Goal: Information Seeking & Learning: Learn about a topic

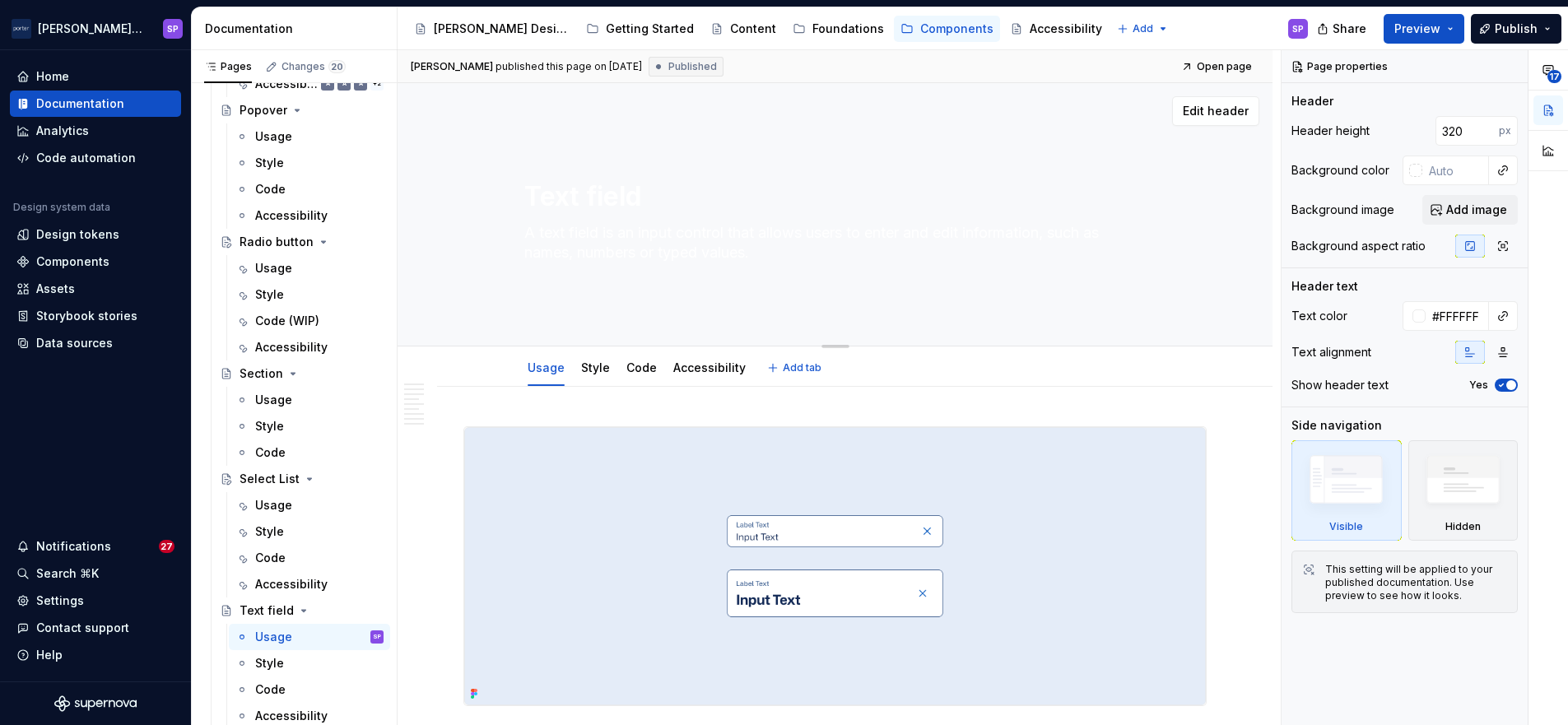
click at [636, 227] on textarea "A text field is an input control that allows users to enter and edit informatio…" at bounding box center [833, 243] width 623 height 46
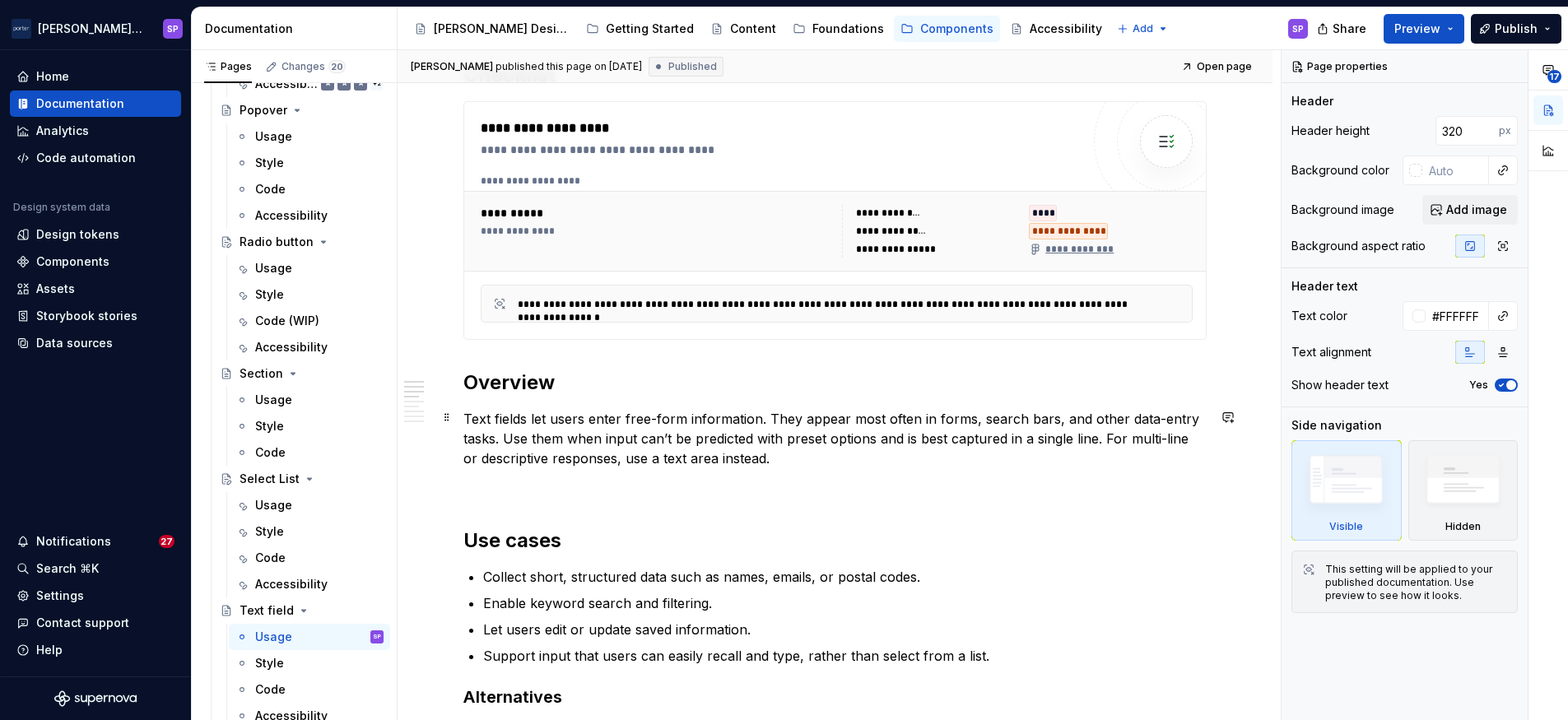
scroll to position [723, 0]
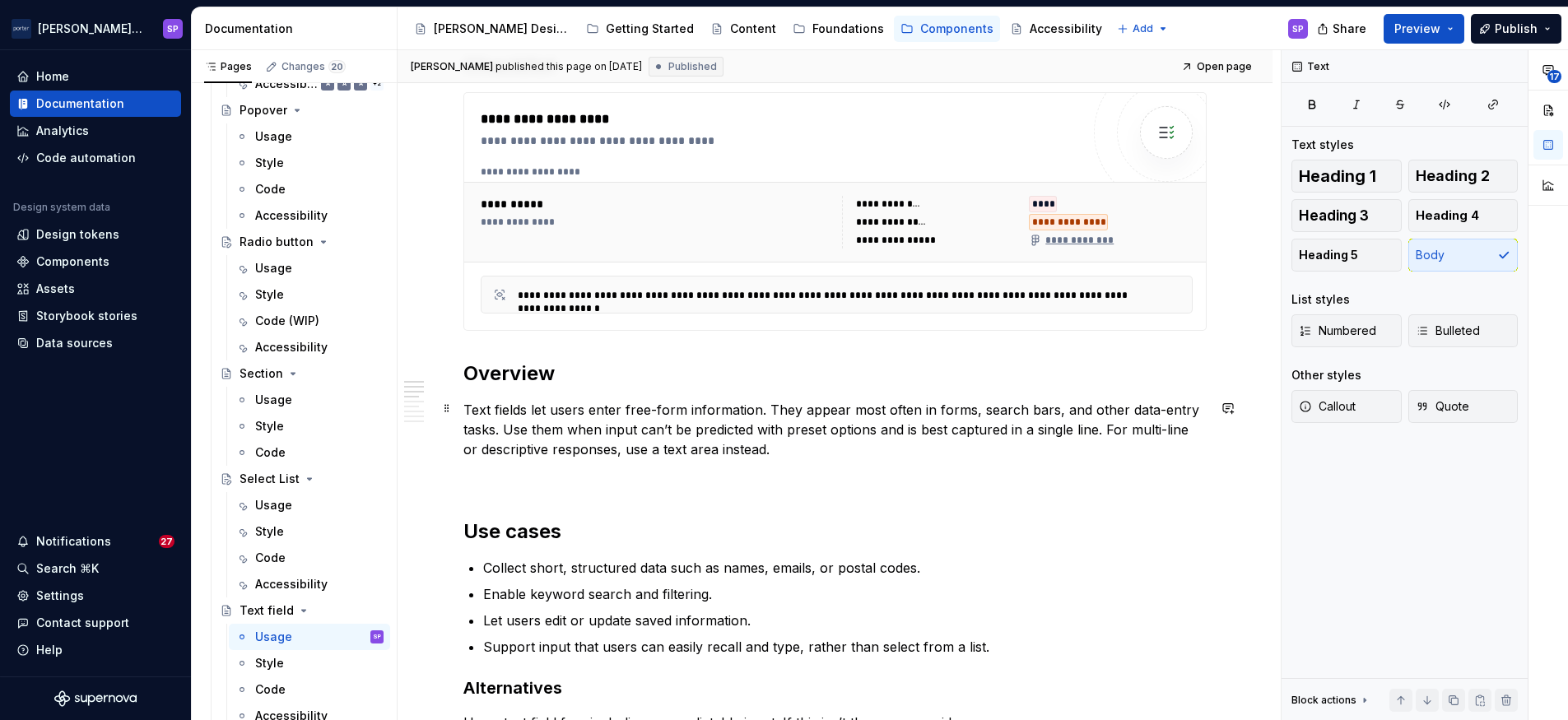
click at [591, 418] on p "Text fields let users enter free-form information. They appear most often in fo…" at bounding box center [836, 429] width 744 height 59
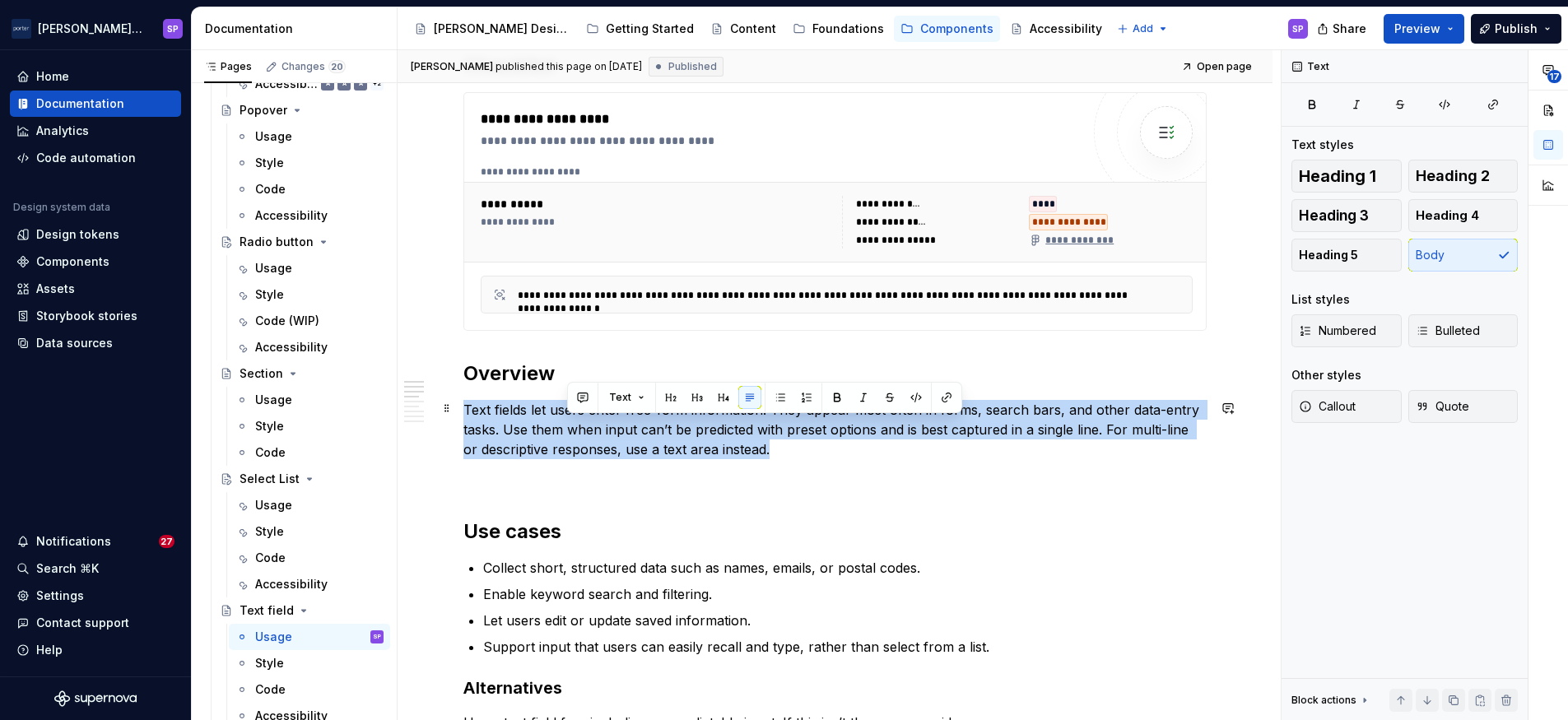
click at [591, 418] on p "Text fields let users enter free-form information. They appear most often in fo…" at bounding box center [836, 429] width 744 height 59
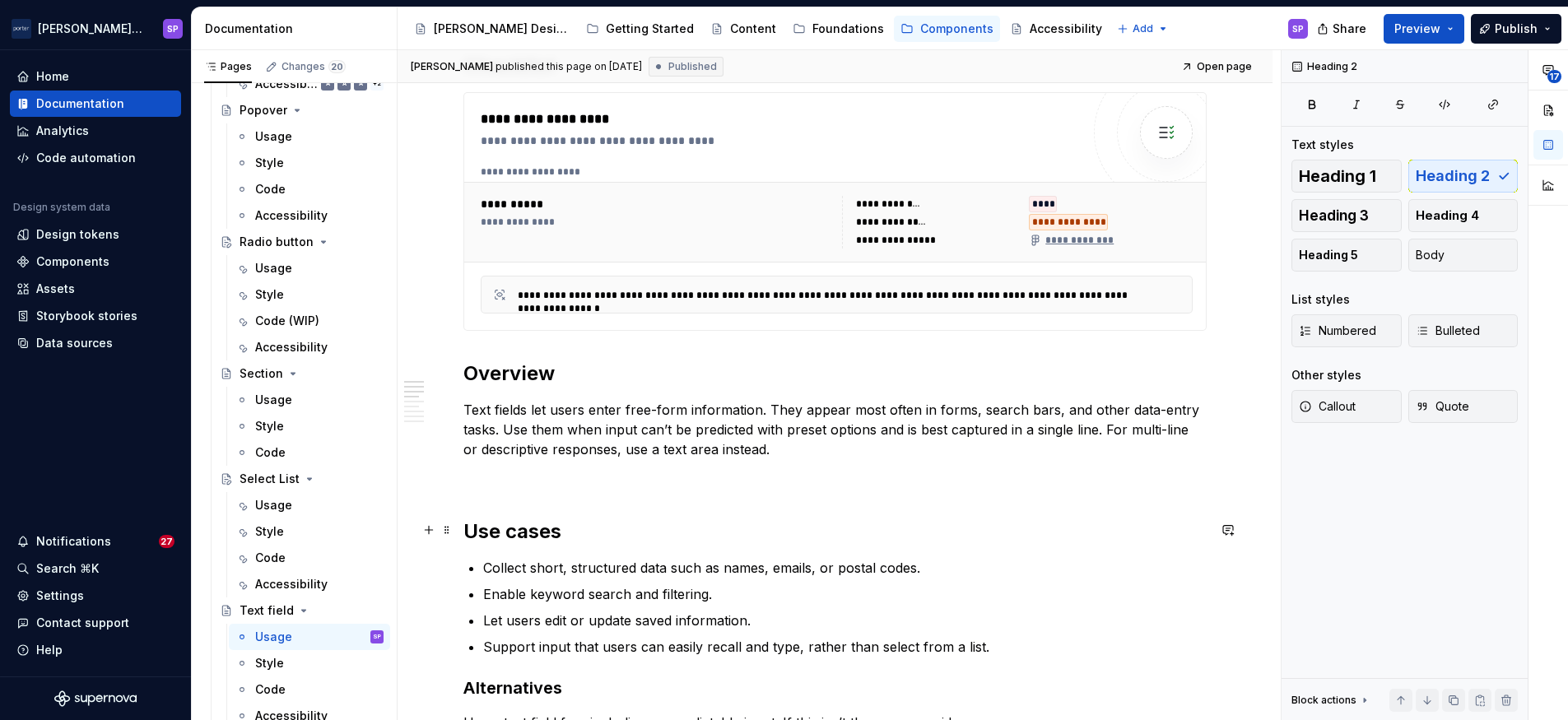
click at [784, 543] on h2 "Use cases" at bounding box center [836, 531] width 744 height 26
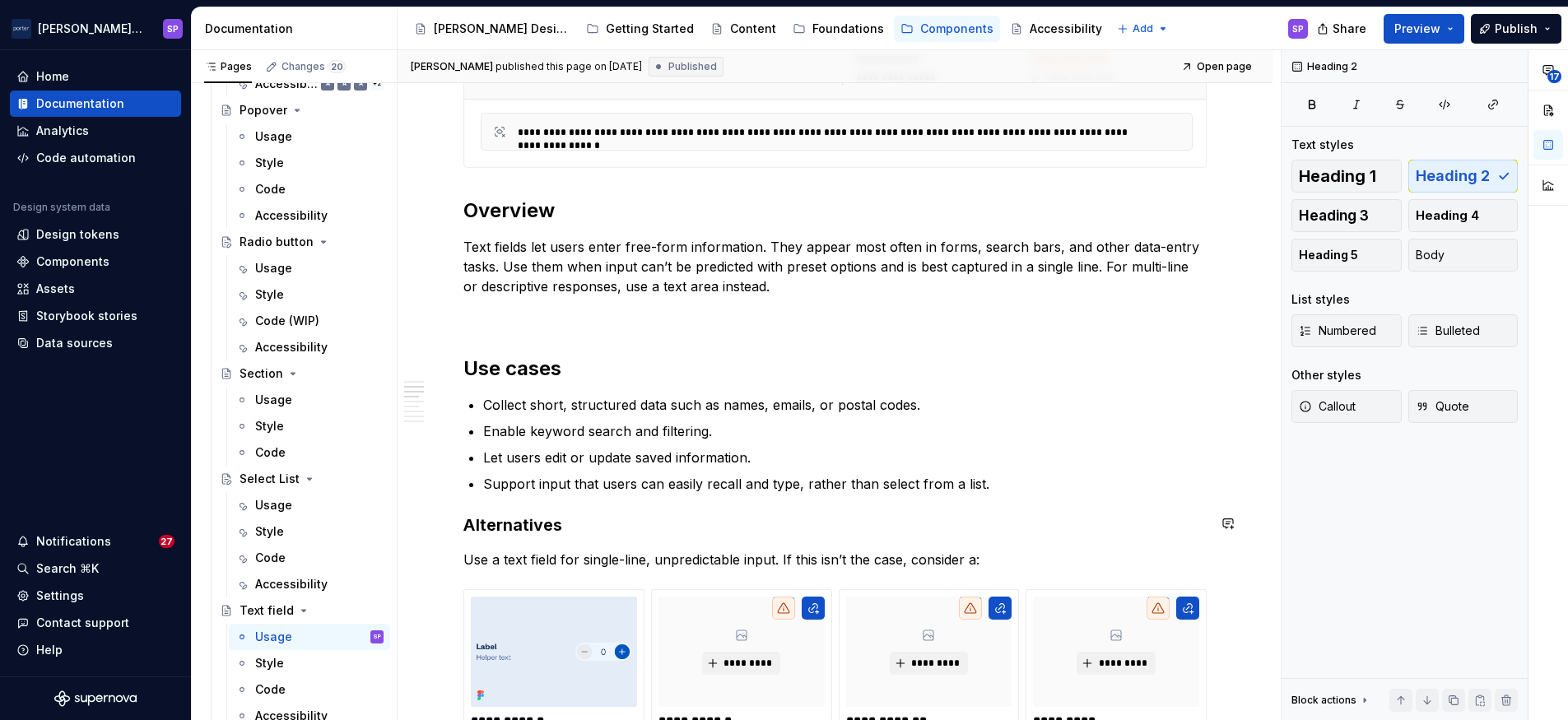
scroll to position [886, 0]
click at [692, 292] on p "Text fields let users enter free-form information. They appear most often in fo…" at bounding box center [836, 266] width 744 height 59
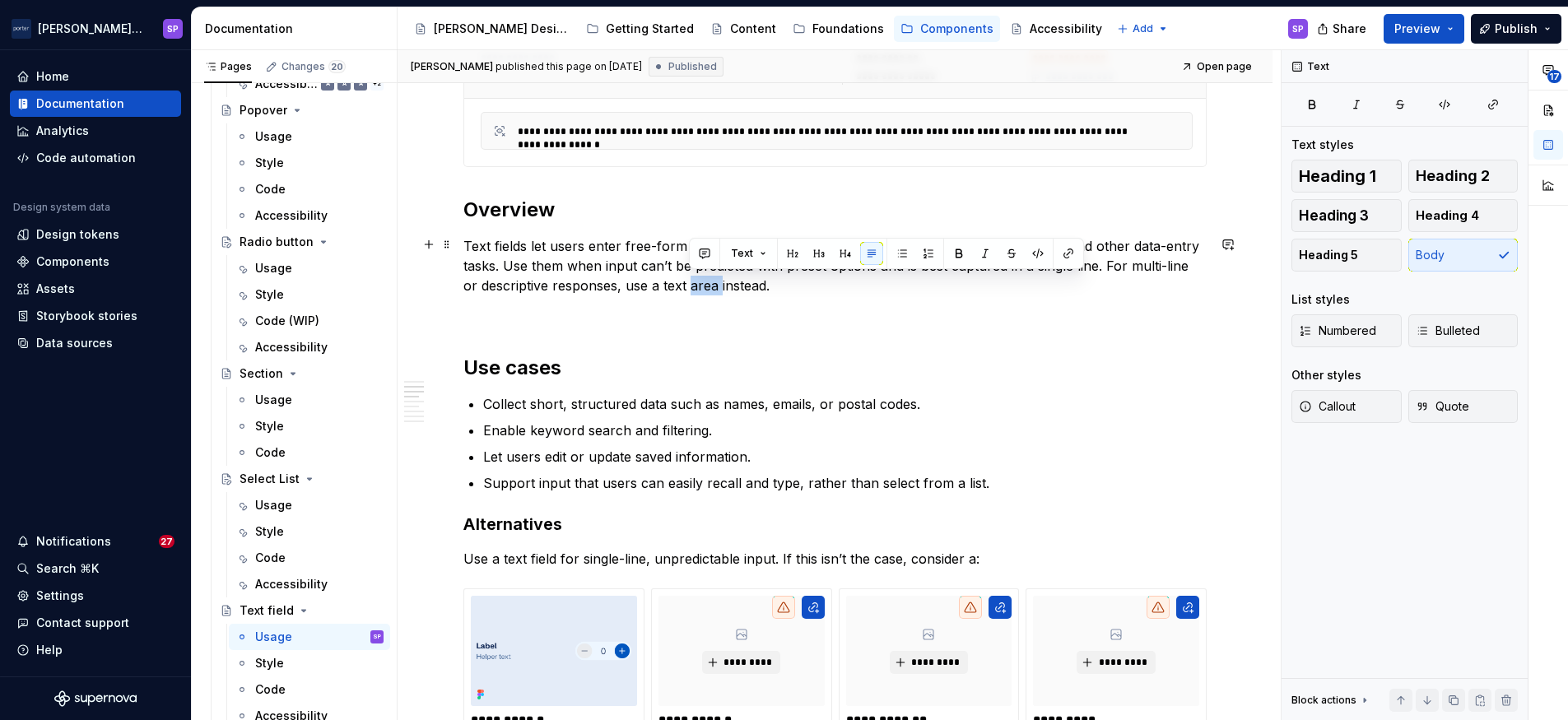
click at [692, 292] on p "Text fields let users enter free-form information. They appear most often in fo…" at bounding box center [836, 266] width 744 height 59
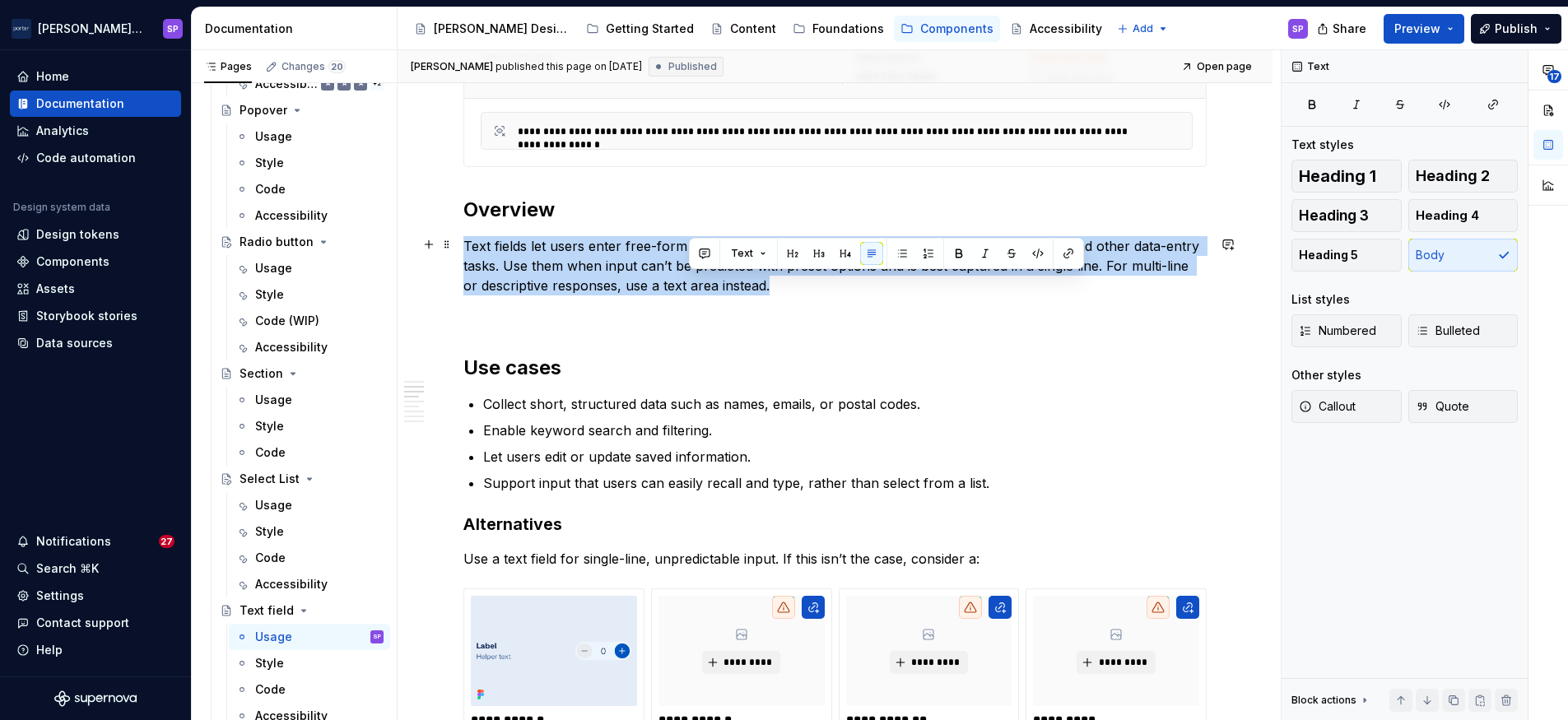
click at [692, 292] on p "Text fields let users enter free-form information. They appear most often in fo…" at bounding box center [836, 266] width 744 height 59
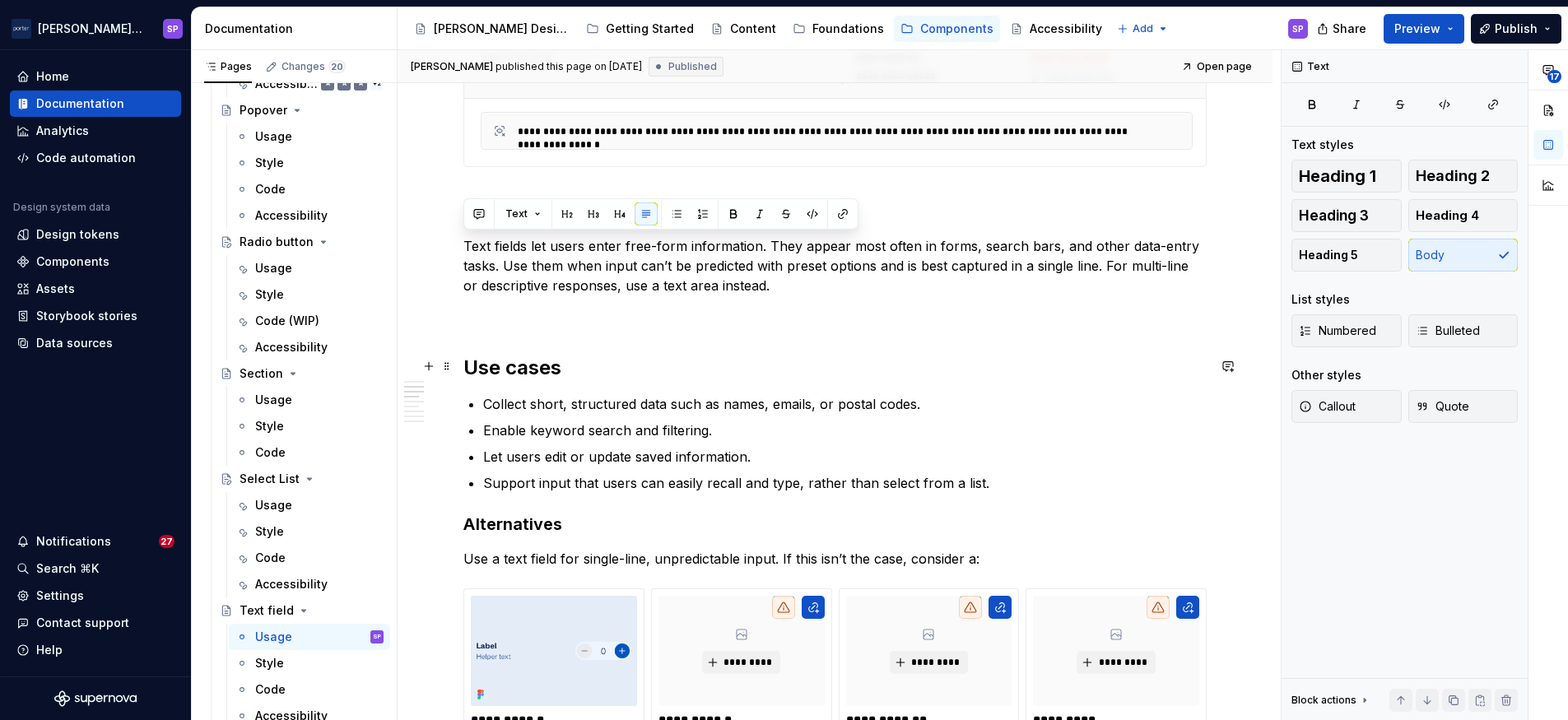
click at [689, 374] on h2 "Use cases" at bounding box center [836, 368] width 744 height 26
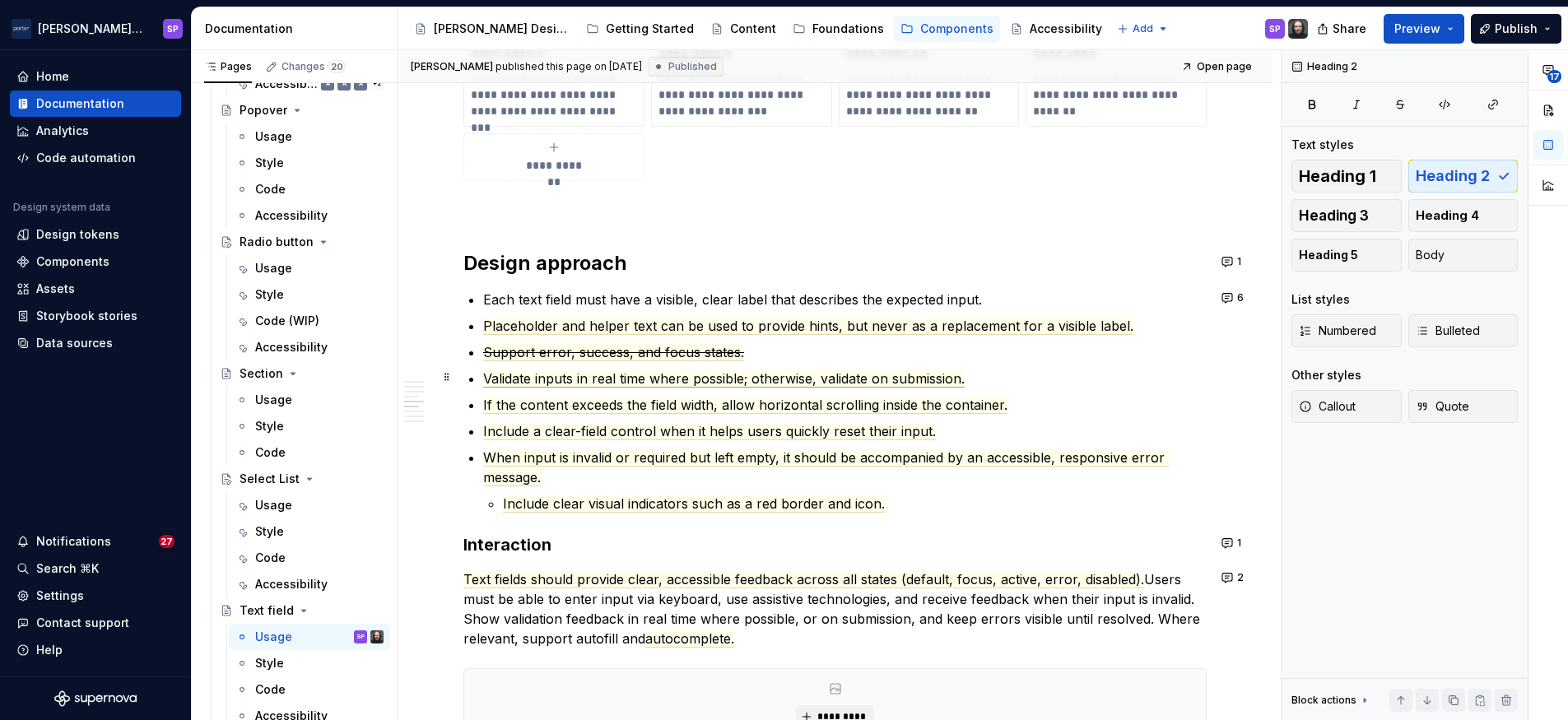
scroll to position [1558, 0]
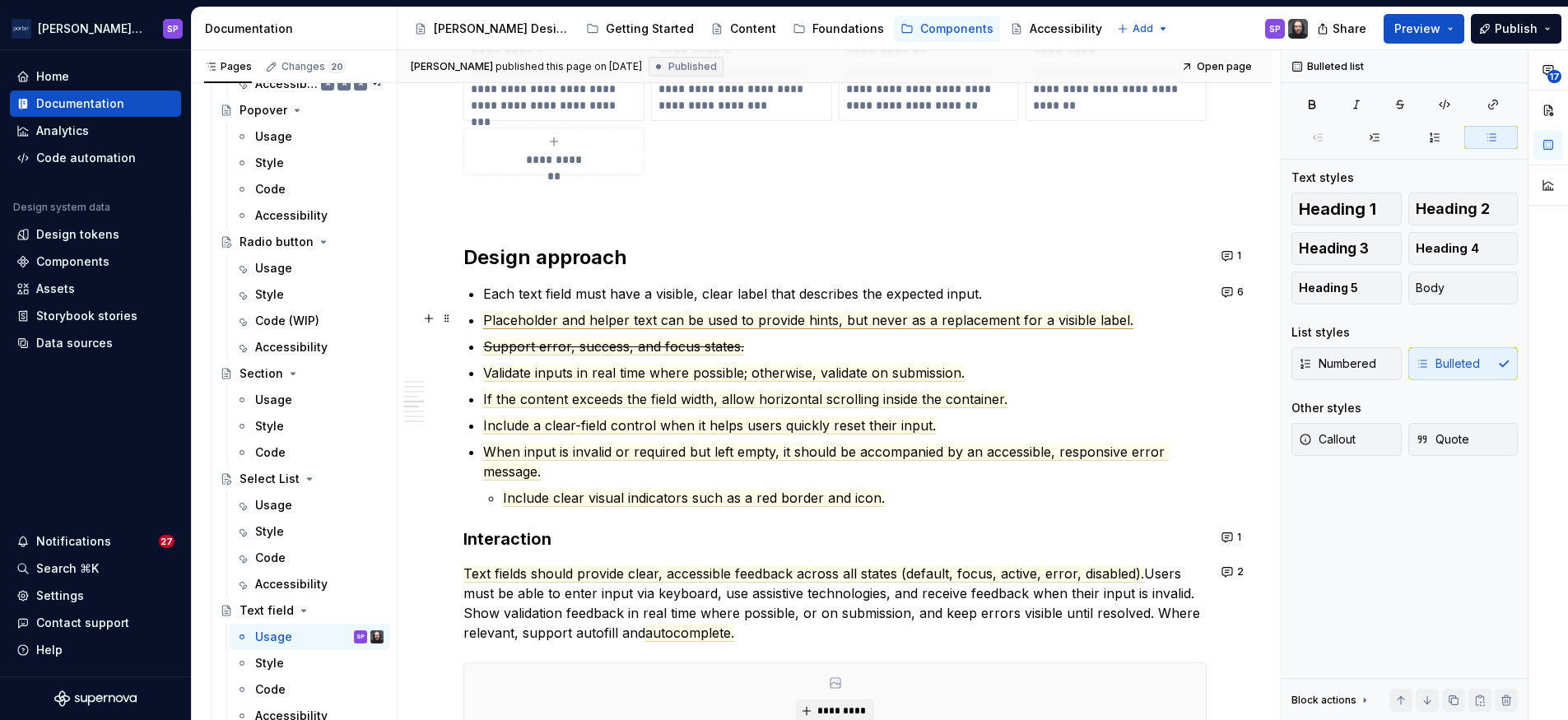
click at [667, 320] on span "Placeholder and helper text can be used to provide hints, but never as a replac…" at bounding box center [809, 321] width 651 height 18
click at [993, 415] on p "Include a clear-field control when it helps users quickly reset their input." at bounding box center [845, 425] width 724 height 20
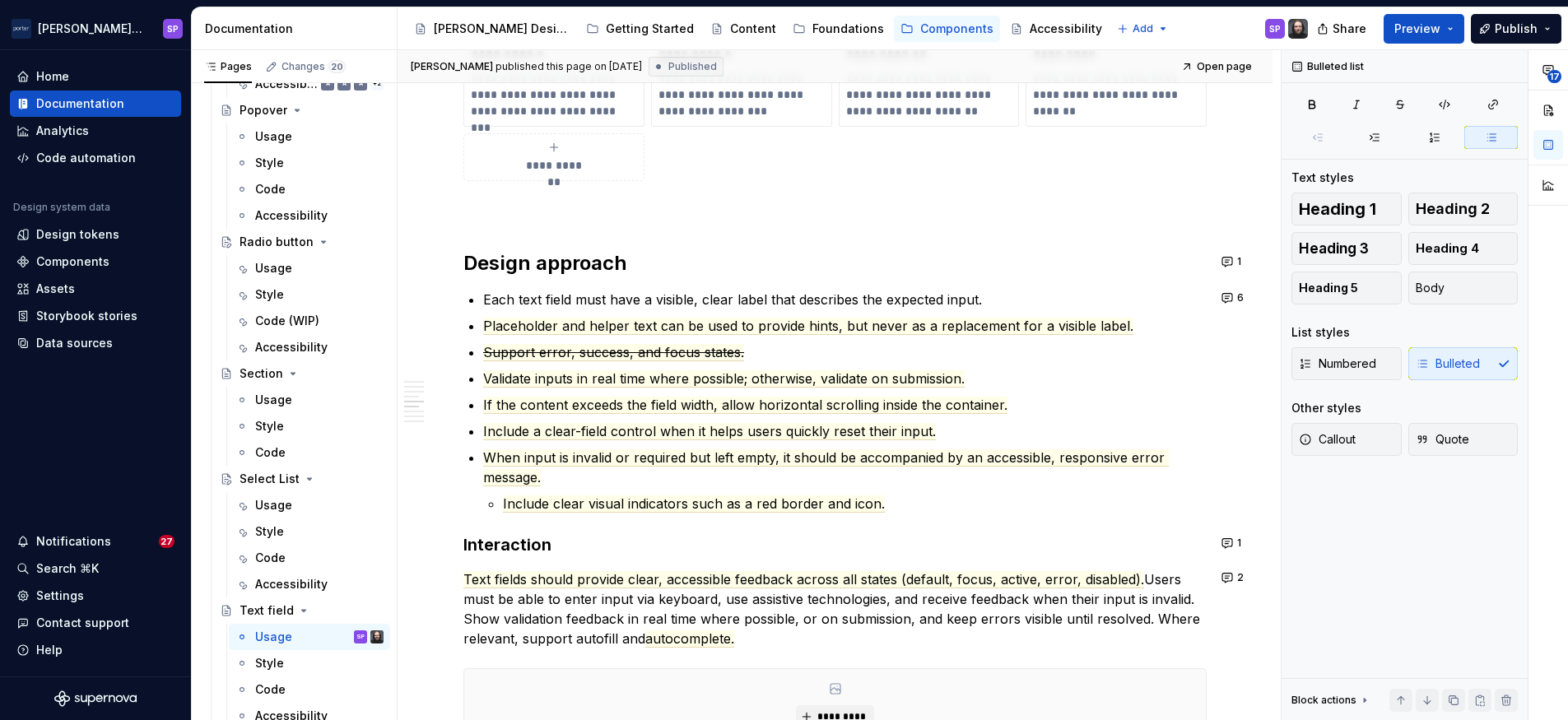
scroll to position [1552, 0]
click at [1221, 260] on button "1" at bounding box center [1232, 260] width 33 height 23
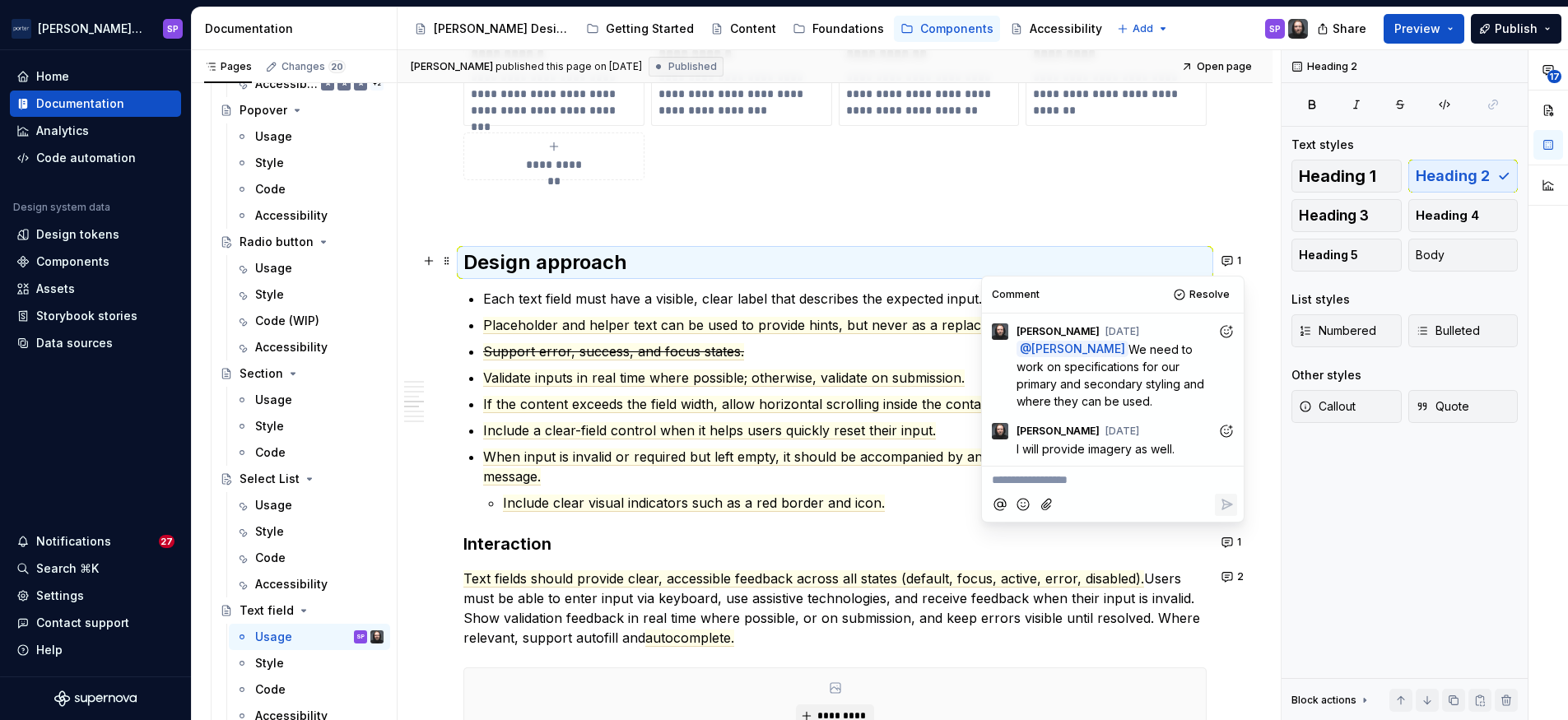
click at [861, 259] on h2 "Design approach" at bounding box center [836, 262] width 744 height 26
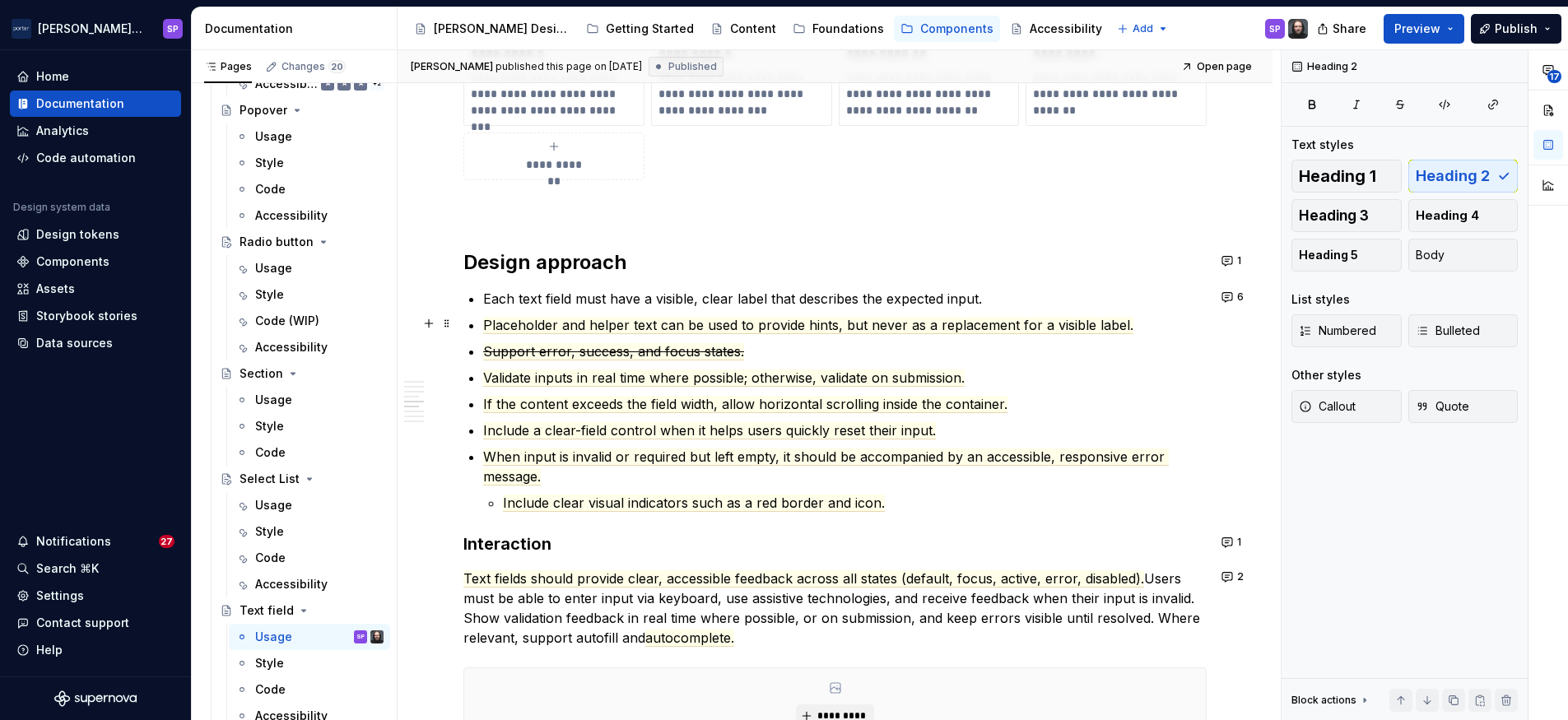
click at [1008, 308] on ul "Each text field must have a visible, clear label that describes the expected in…" at bounding box center [845, 400] width 724 height 224
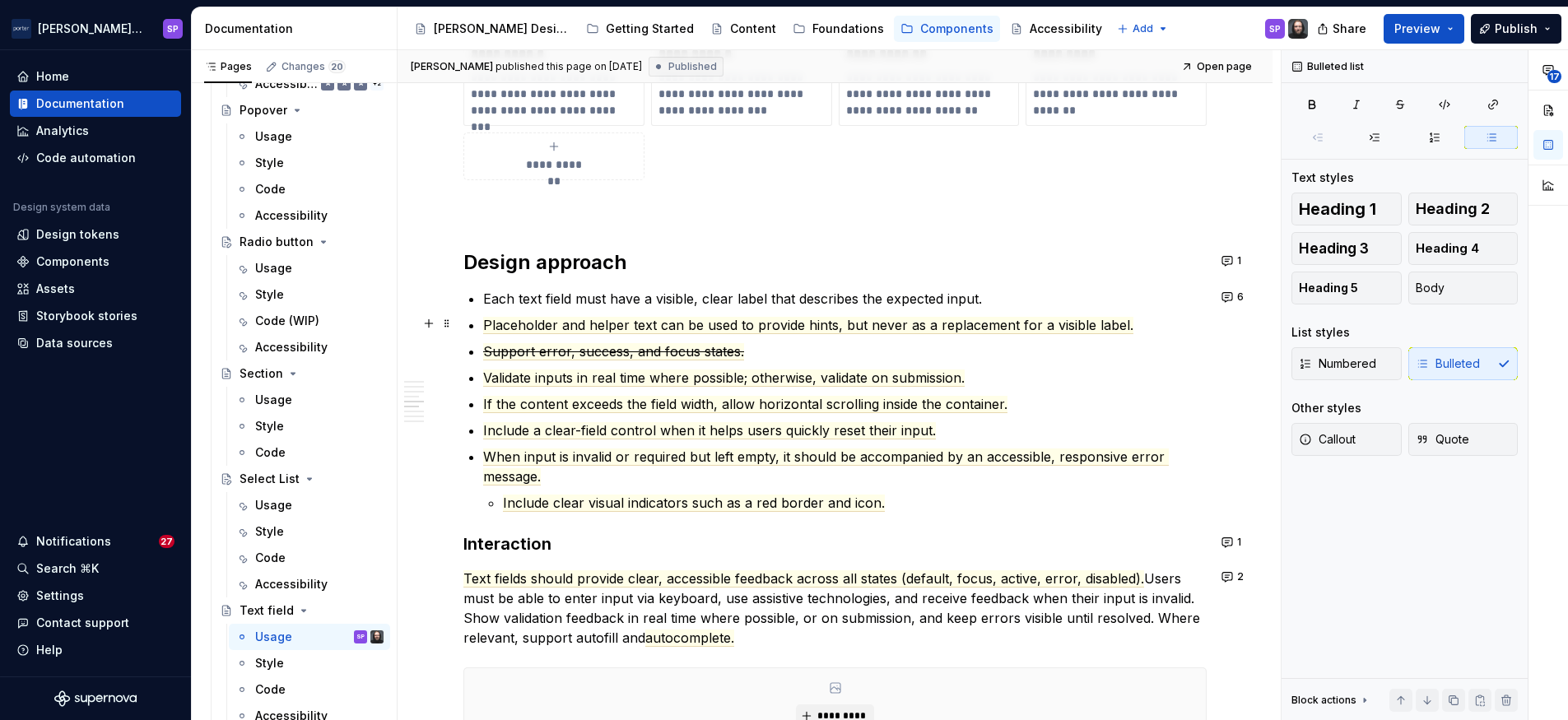
click at [978, 317] on span "Placeholder and helper text can be used to provide hints, but never as a replac…" at bounding box center [809, 325] width 651 height 18
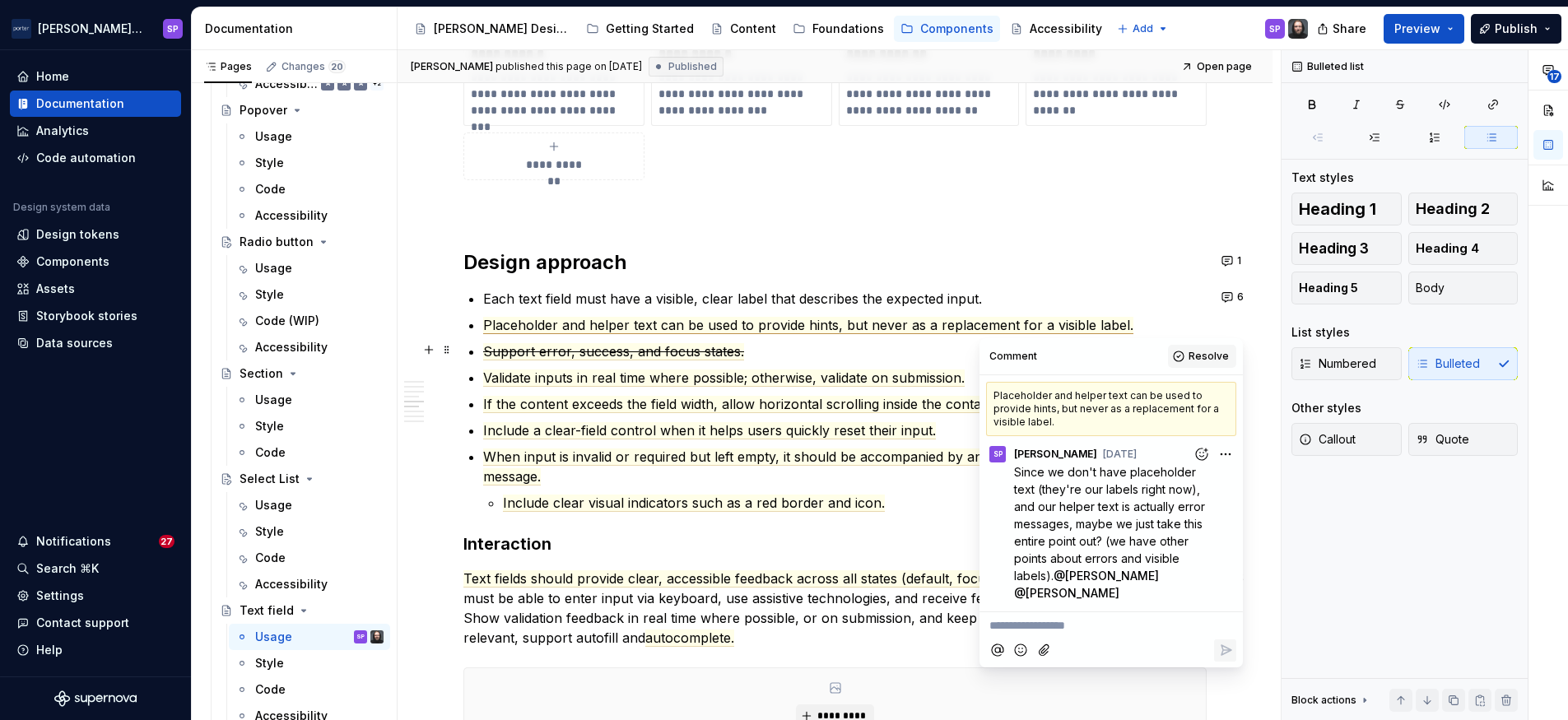
click at [1203, 358] on span "Resolve" at bounding box center [1208, 356] width 40 height 13
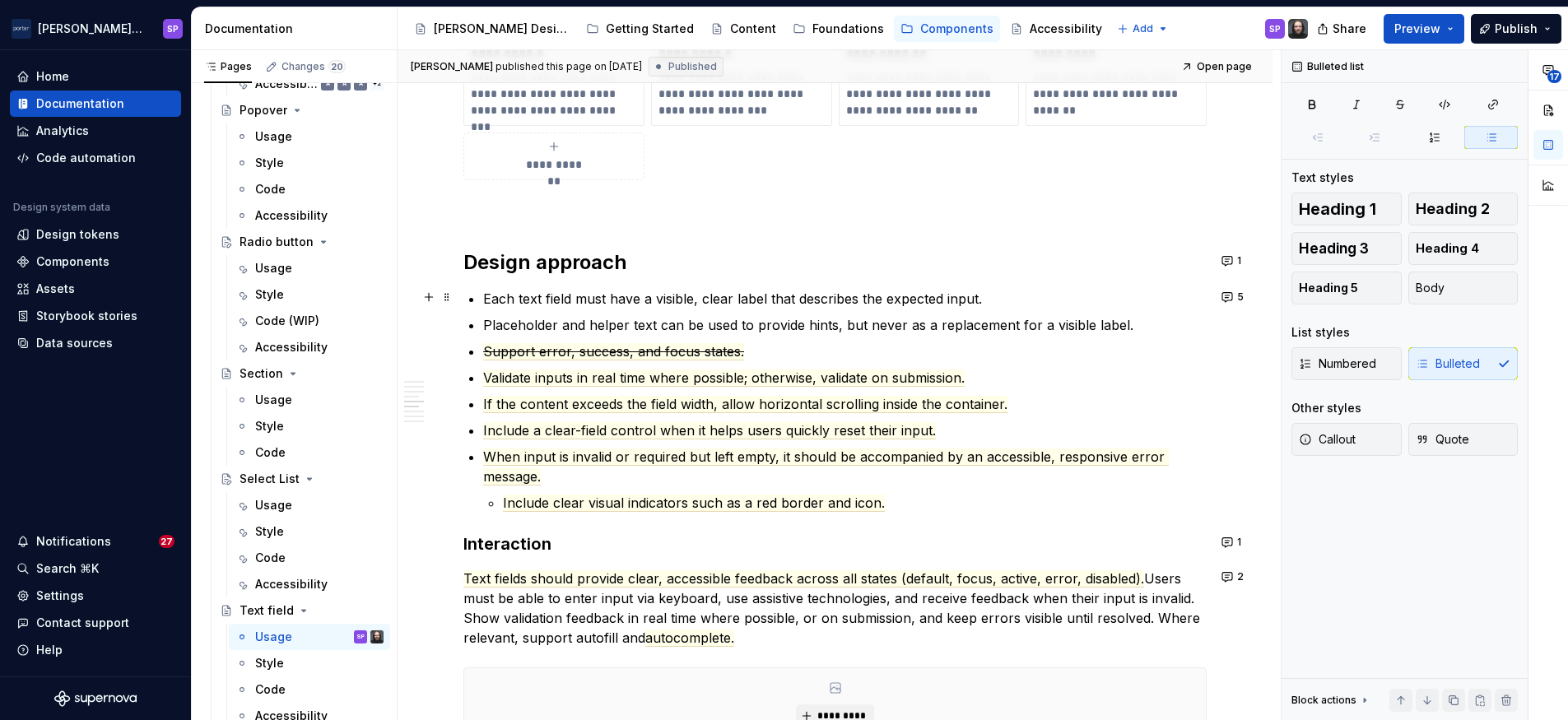
click at [1060, 299] on p "Each text field must have a visible, clear label that describes the expected in…" at bounding box center [845, 298] width 724 height 20
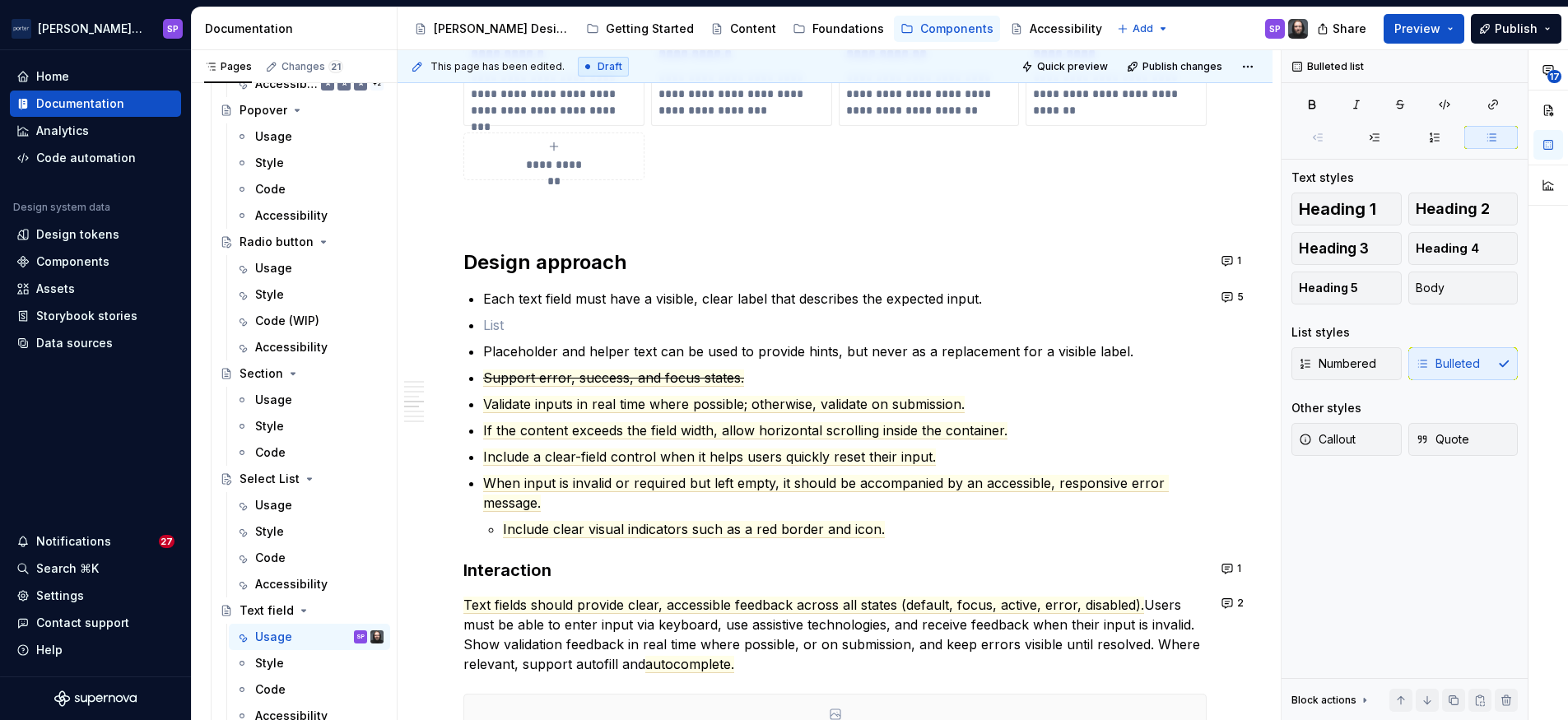
type textarea "*"
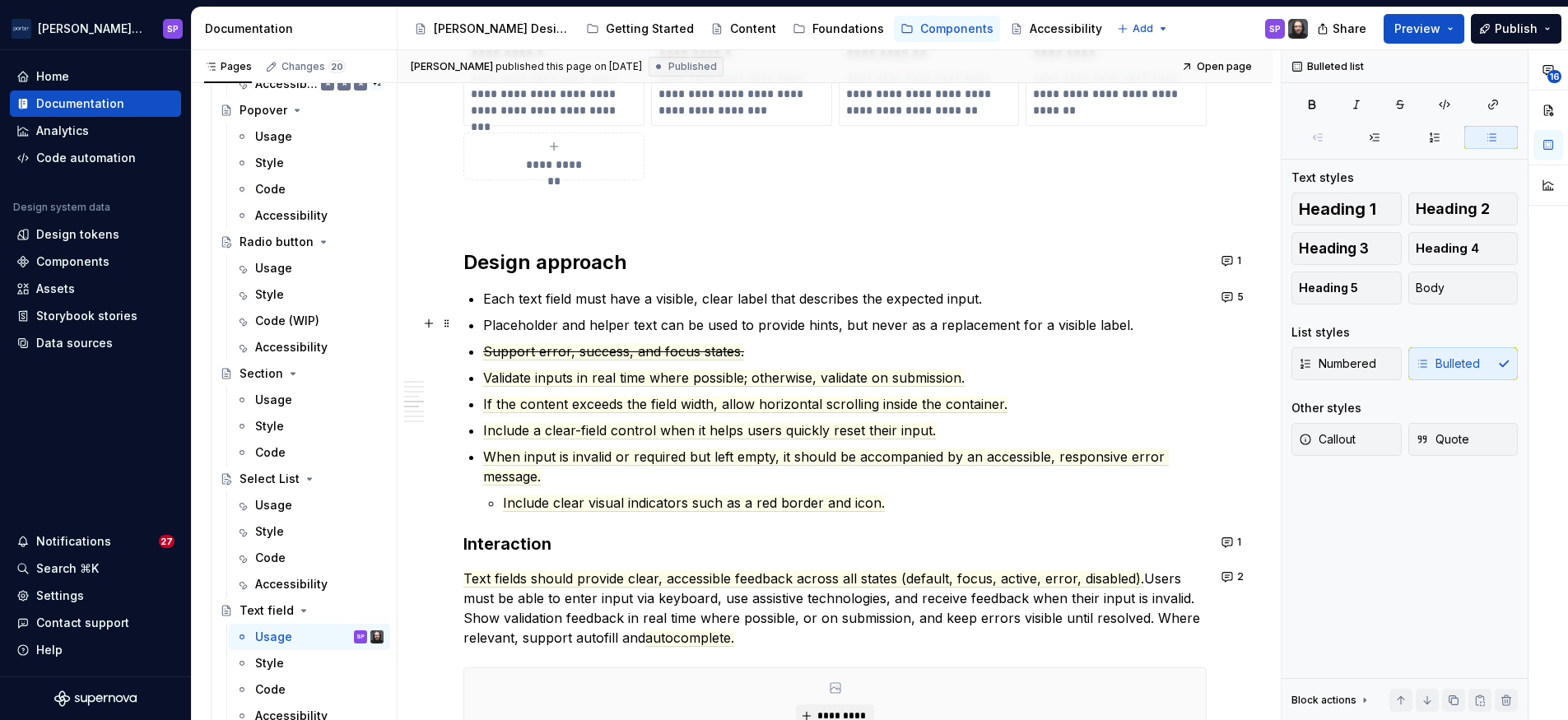
click at [784, 328] on commenthighlight "Placeholder and helper text can be used to provide hints, but never as a replac…" at bounding box center [809, 325] width 651 height 17
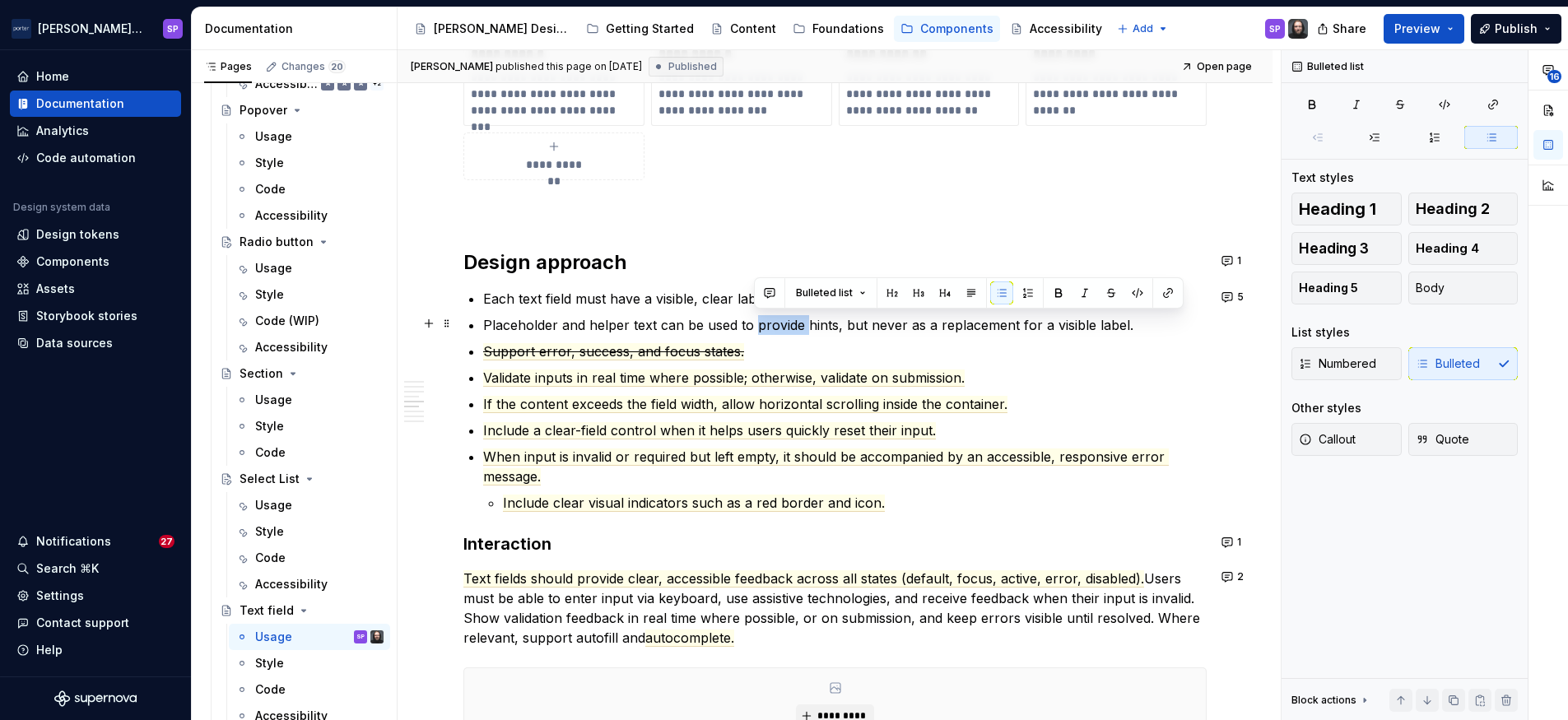
click at [784, 328] on commenthighlight "Placeholder and helper text can be used to provide hints, but never as a replac…" at bounding box center [809, 325] width 651 height 17
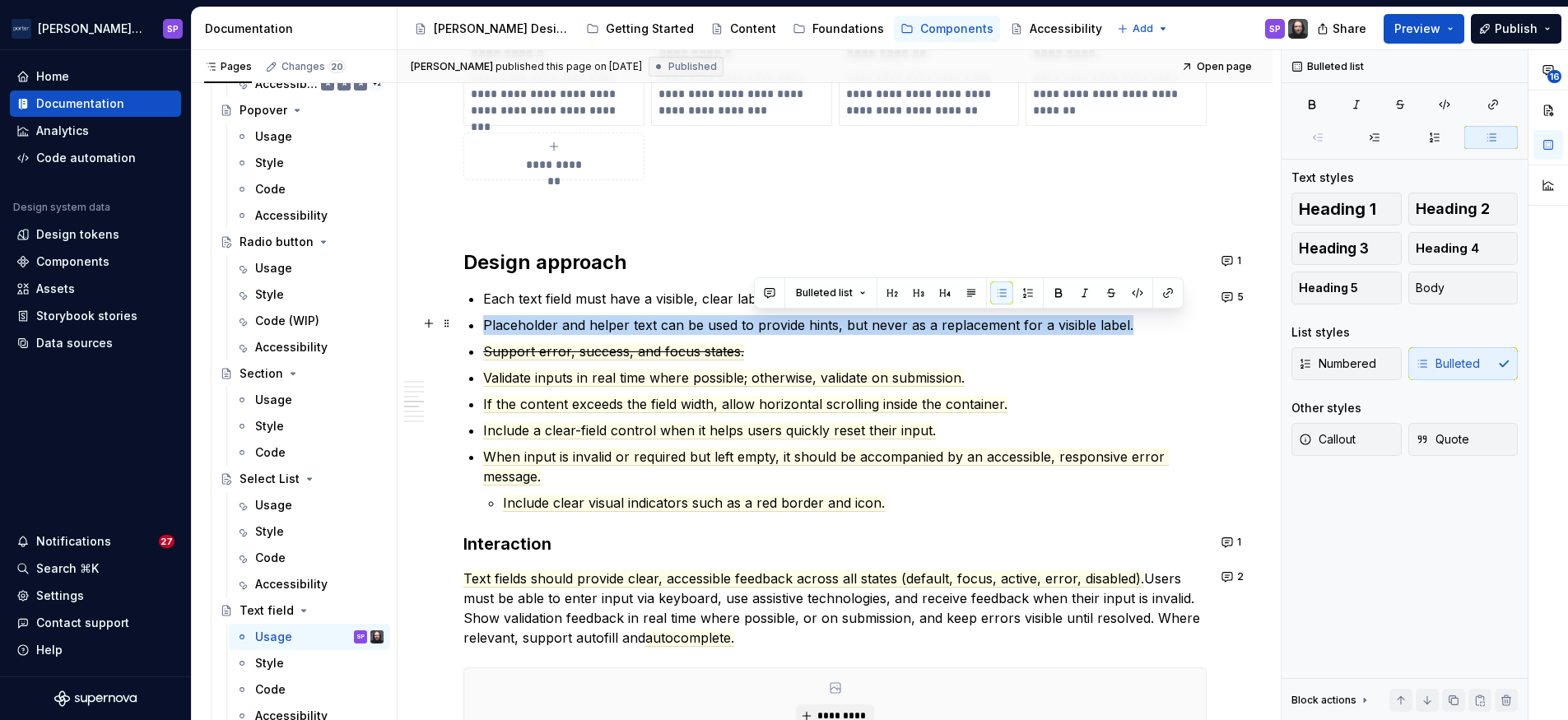
click at [784, 328] on commenthighlight "Placeholder and helper text can be used to provide hints, but never as a replac…" at bounding box center [809, 325] width 651 height 17
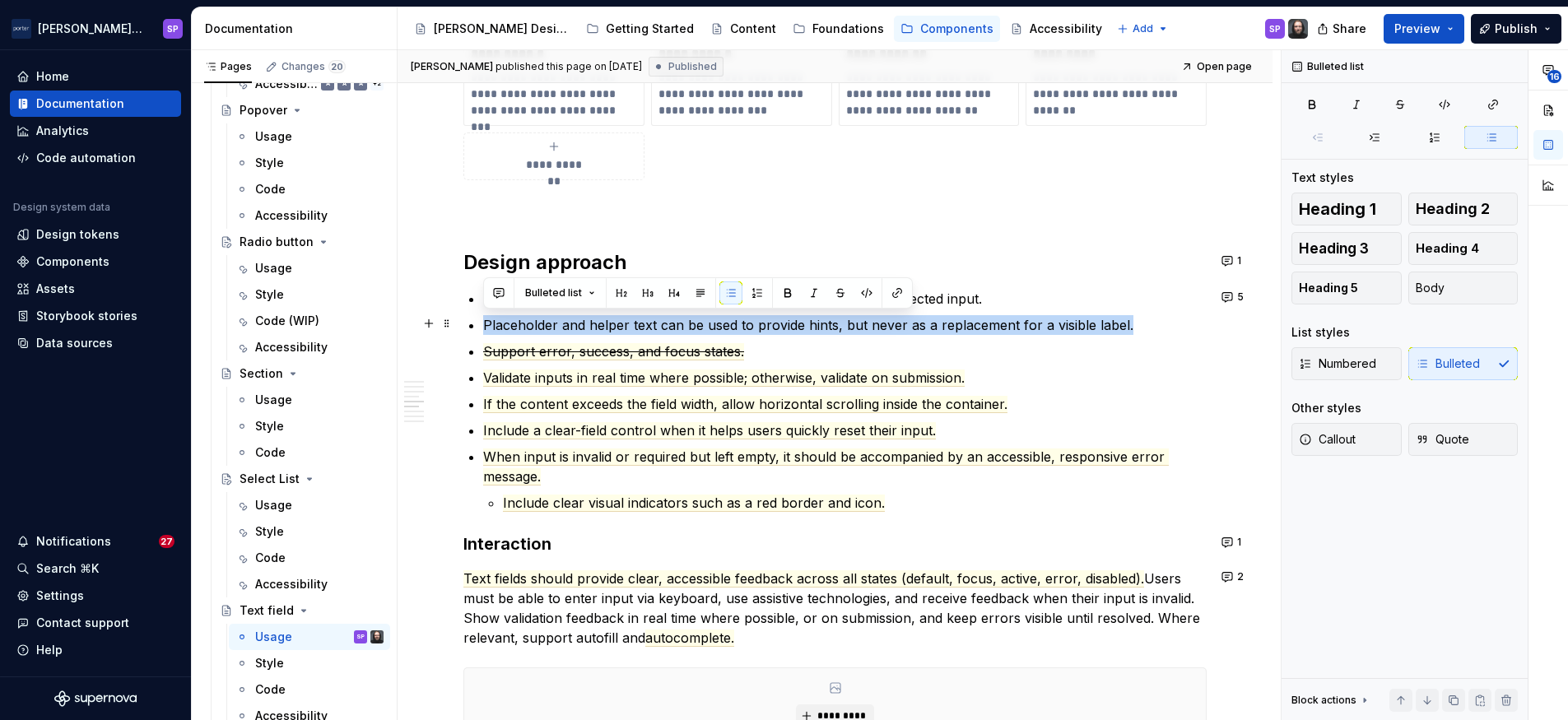
click at [596, 323] on commenthighlight "Placeholder and helper text can be used to provide hints, but never as a replac…" at bounding box center [809, 325] width 651 height 17
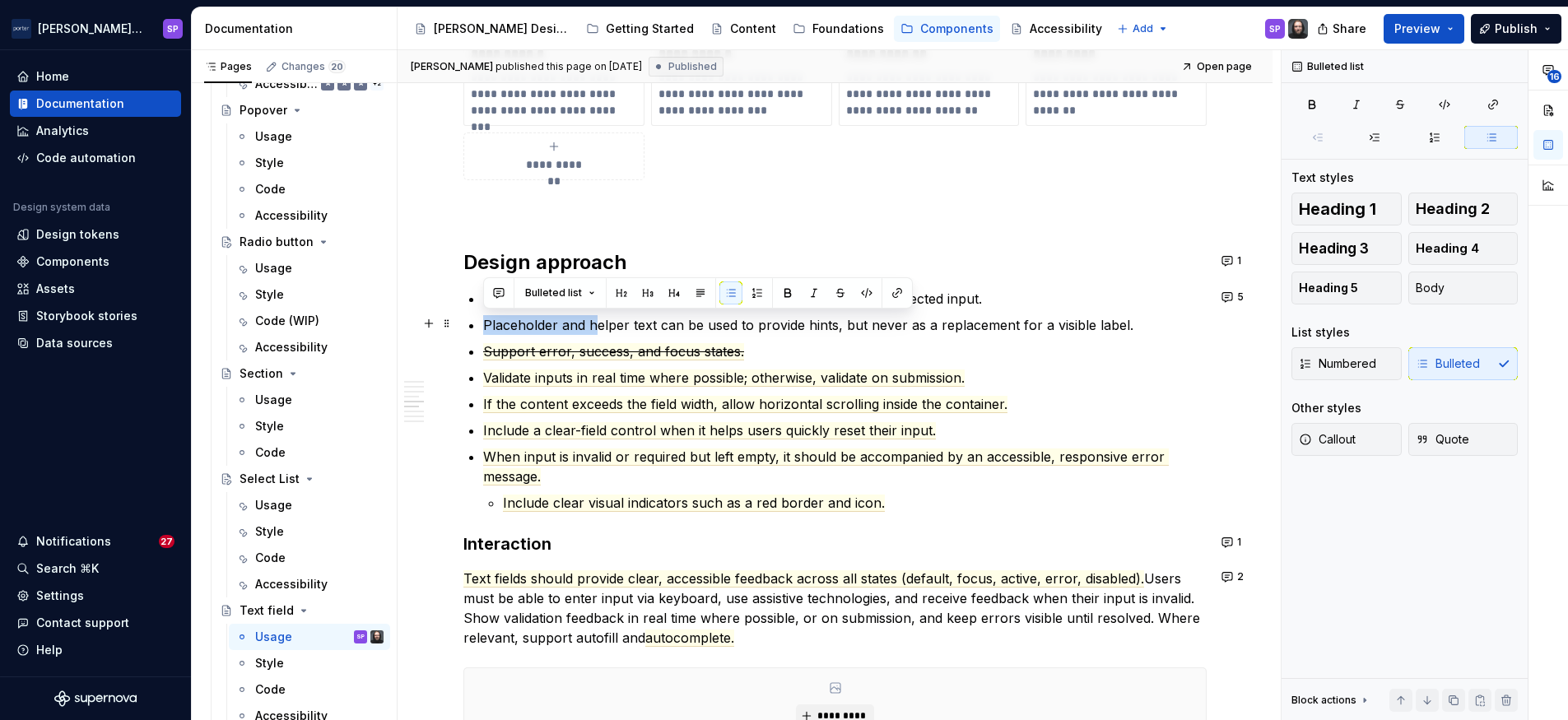
drag, startPoint x: 596, startPoint y: 325, endPoint x: 455, endPoint y: 319, distance: 141.1
click at [455, 319] on div "**********" at bounding box center [835, 410] width 875 height 3151
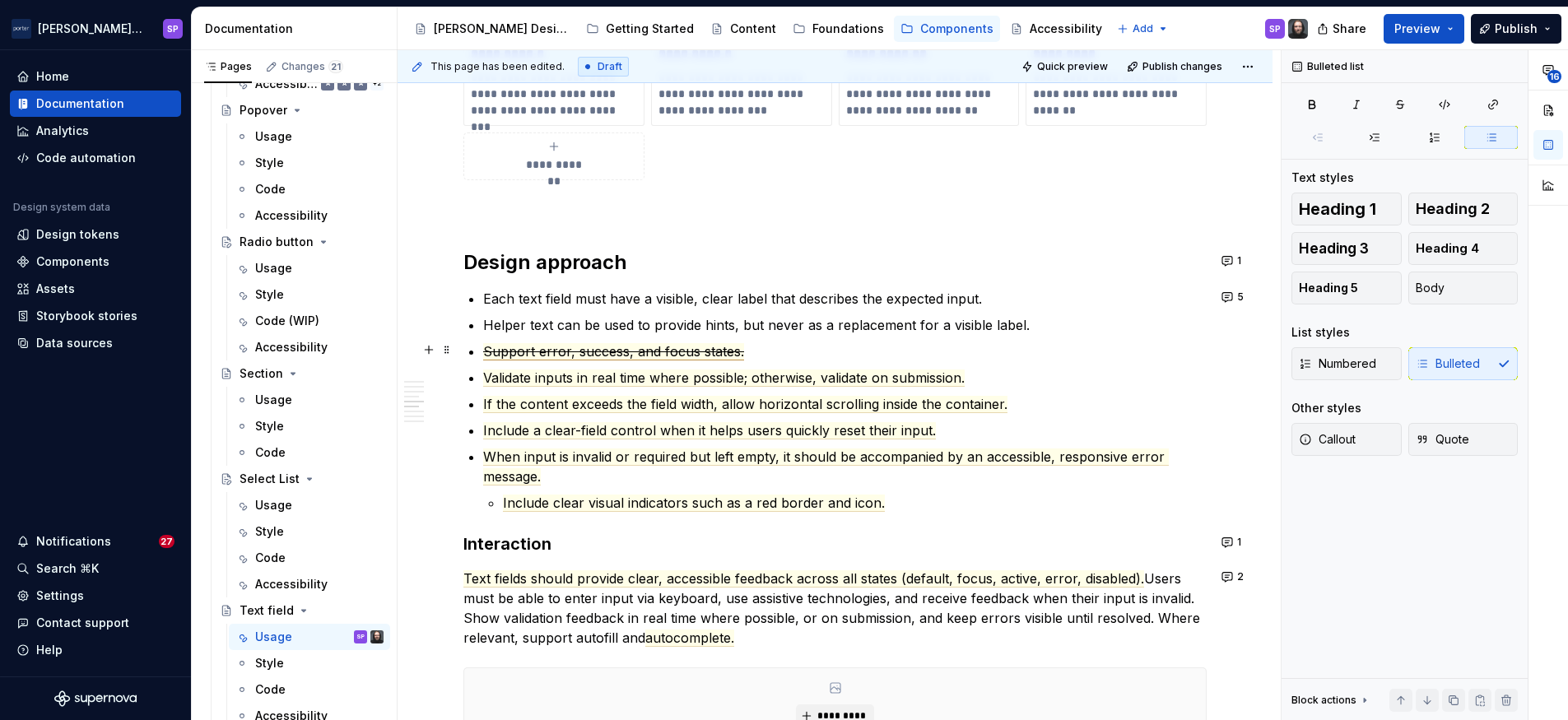
click at [593, 361] on ul "Each text field must have a visible, clear label that describes the expected in…" at bounding box center [845, 400] width 724 height 224
click at [573, 348] on span "Support error, success, and focus states." at bounding box center [613, 351] width 261 height 18
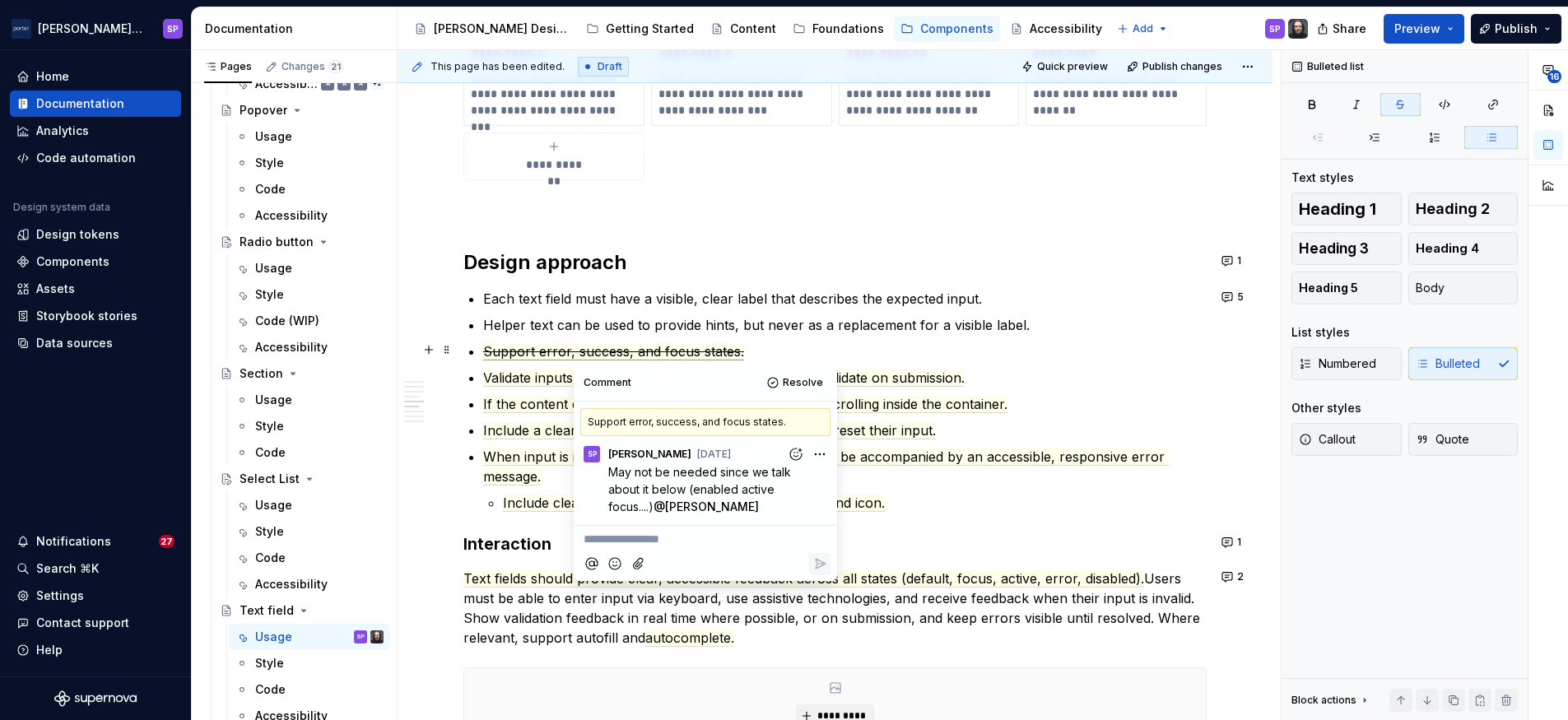
click at [594, 343] on s "Support error, success, and focus states." at bounding box center [613, 351] width 261 height 18
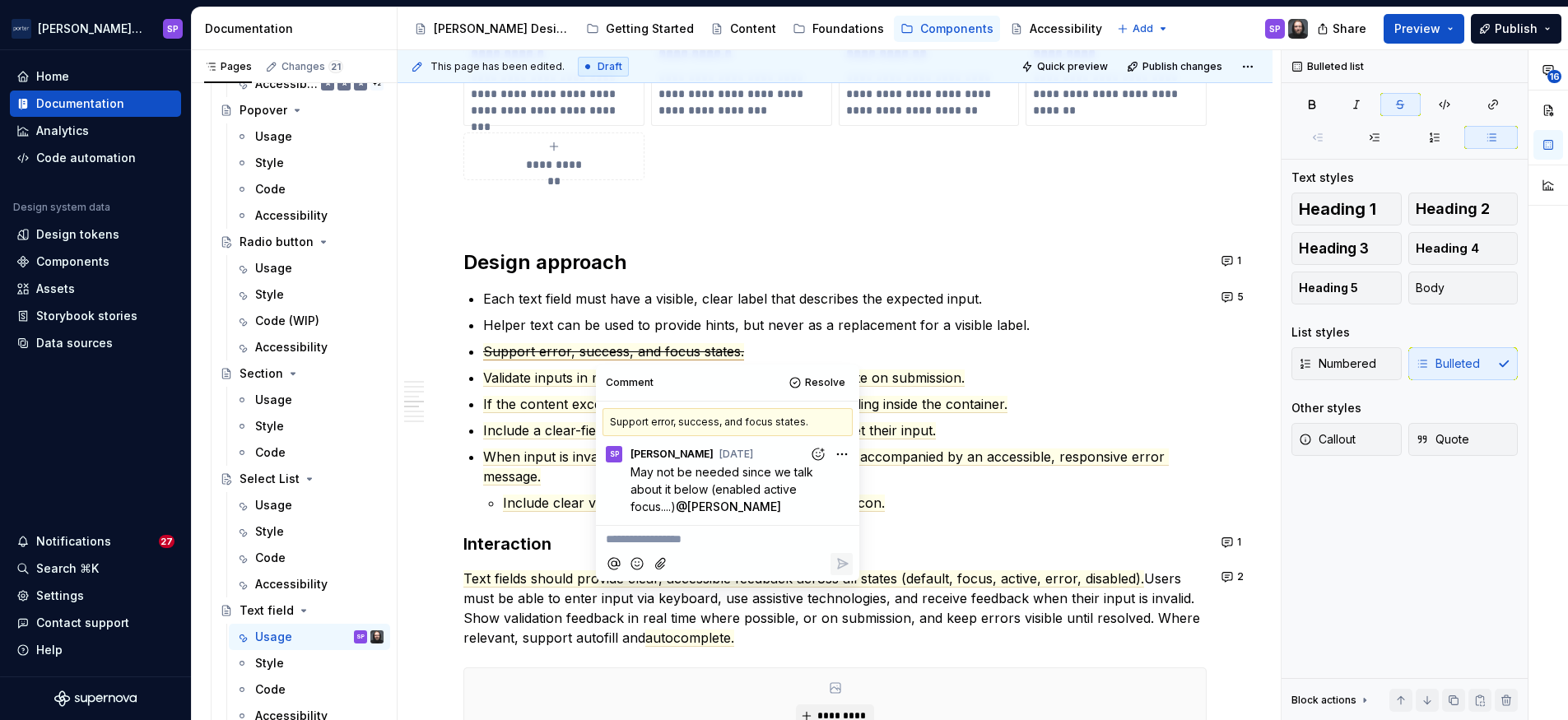
scroll to position [1565, 0]
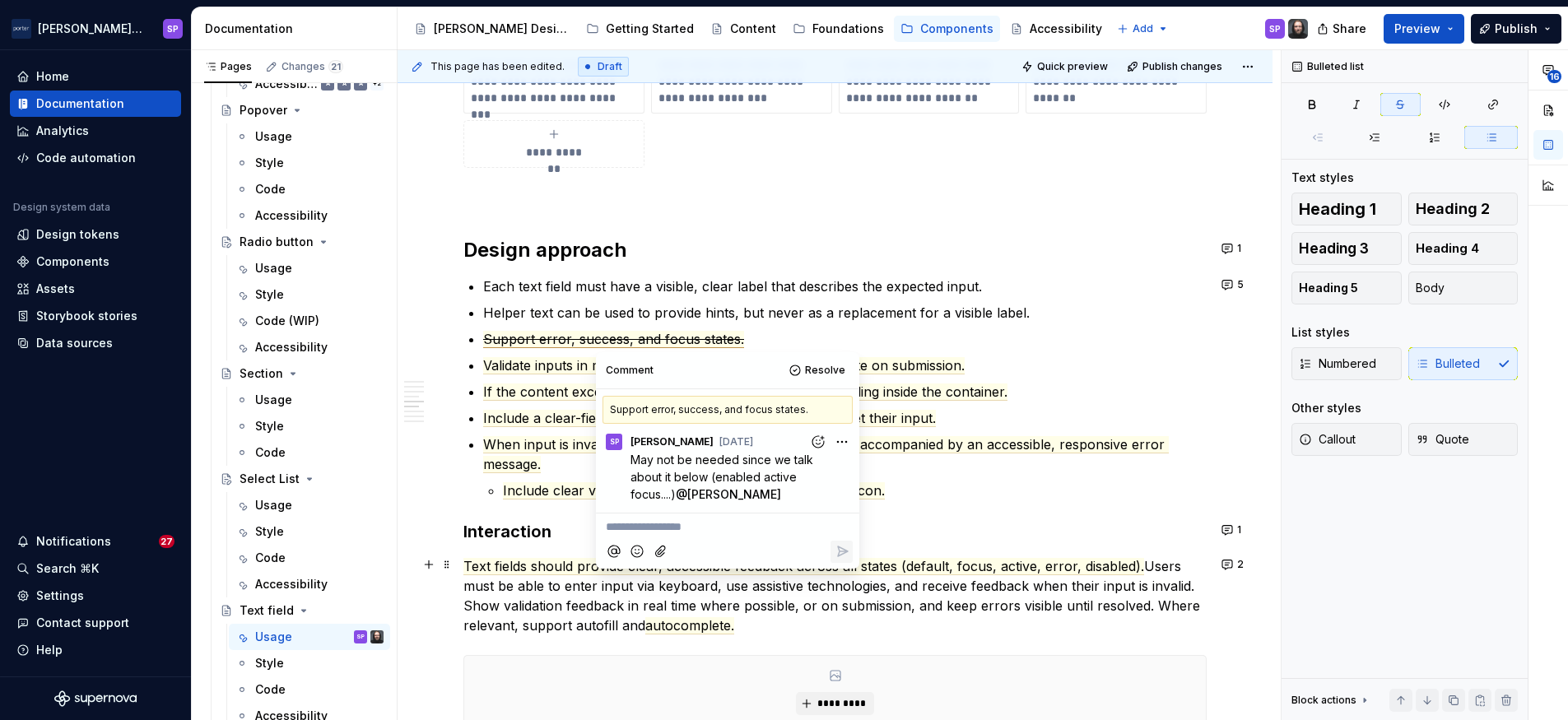
click at [520, 578] on p "Text fields should provide clear, accessible feedback across all states (defaul…" at bounding box center [836, 596] width 744 height 79
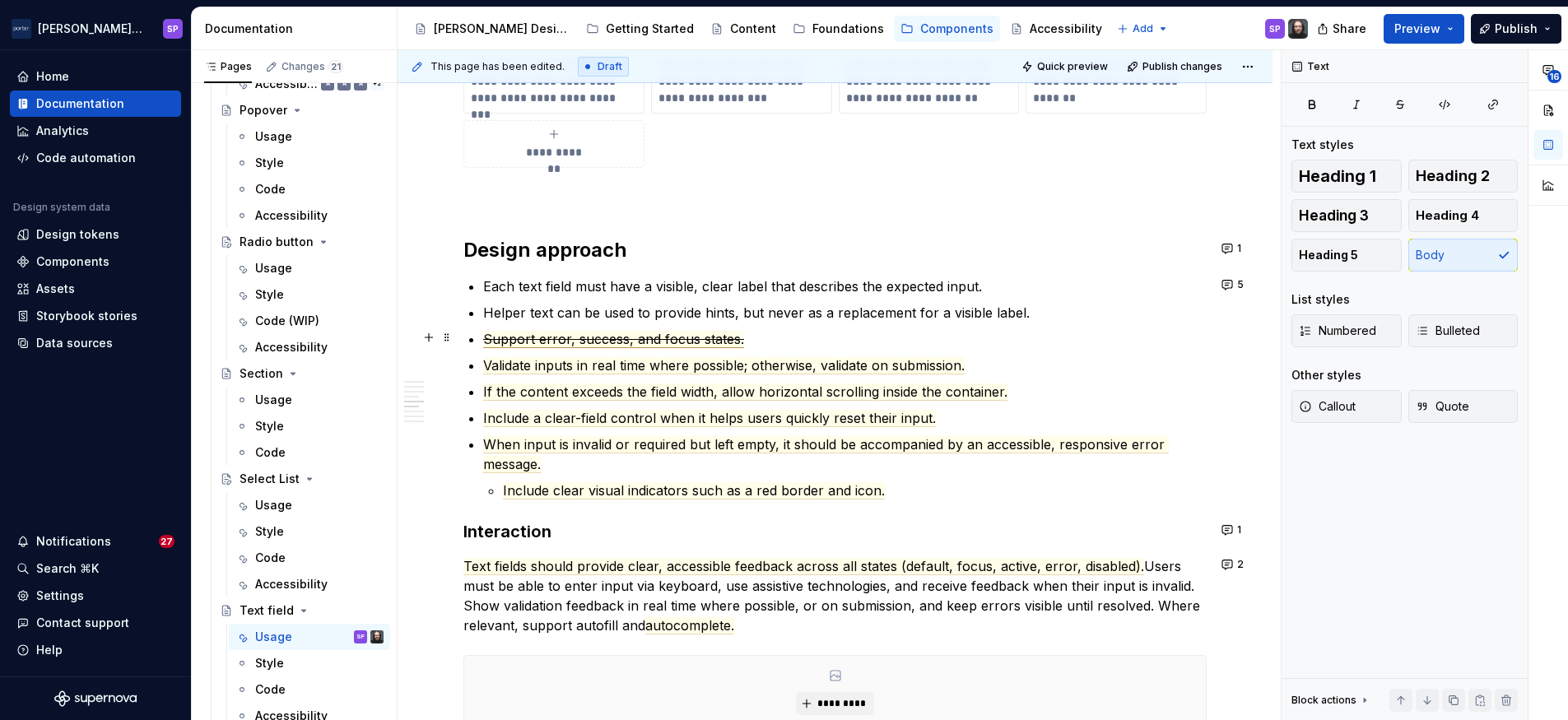
click at [682, 337] on span "Support error, success, and focus states." at bounding box center [613, 339] width 261 height 18
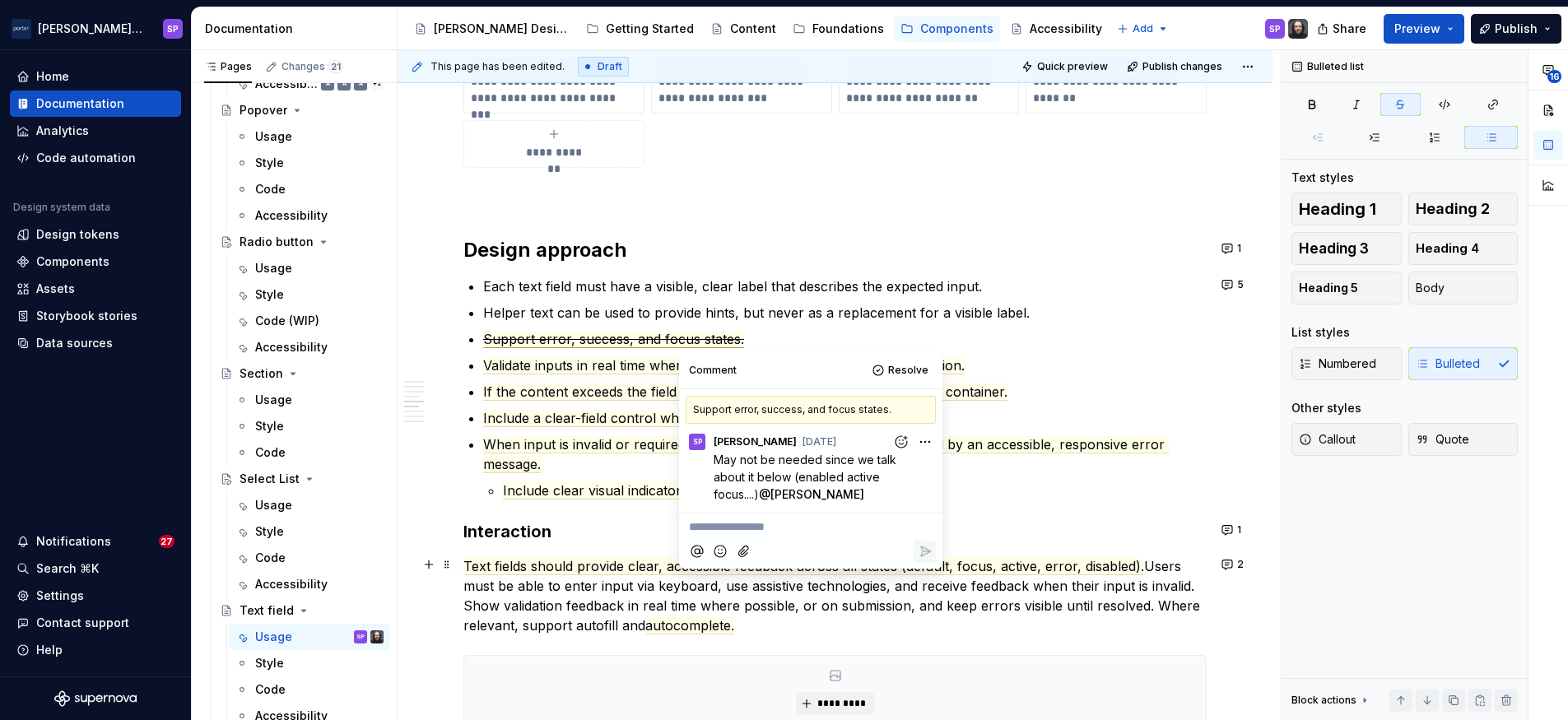
click at [1055, 600] on p "Text fields should provide clear, accessible feedback across all states (defaul…" at bounding box center [836, 596] width 744 height 79
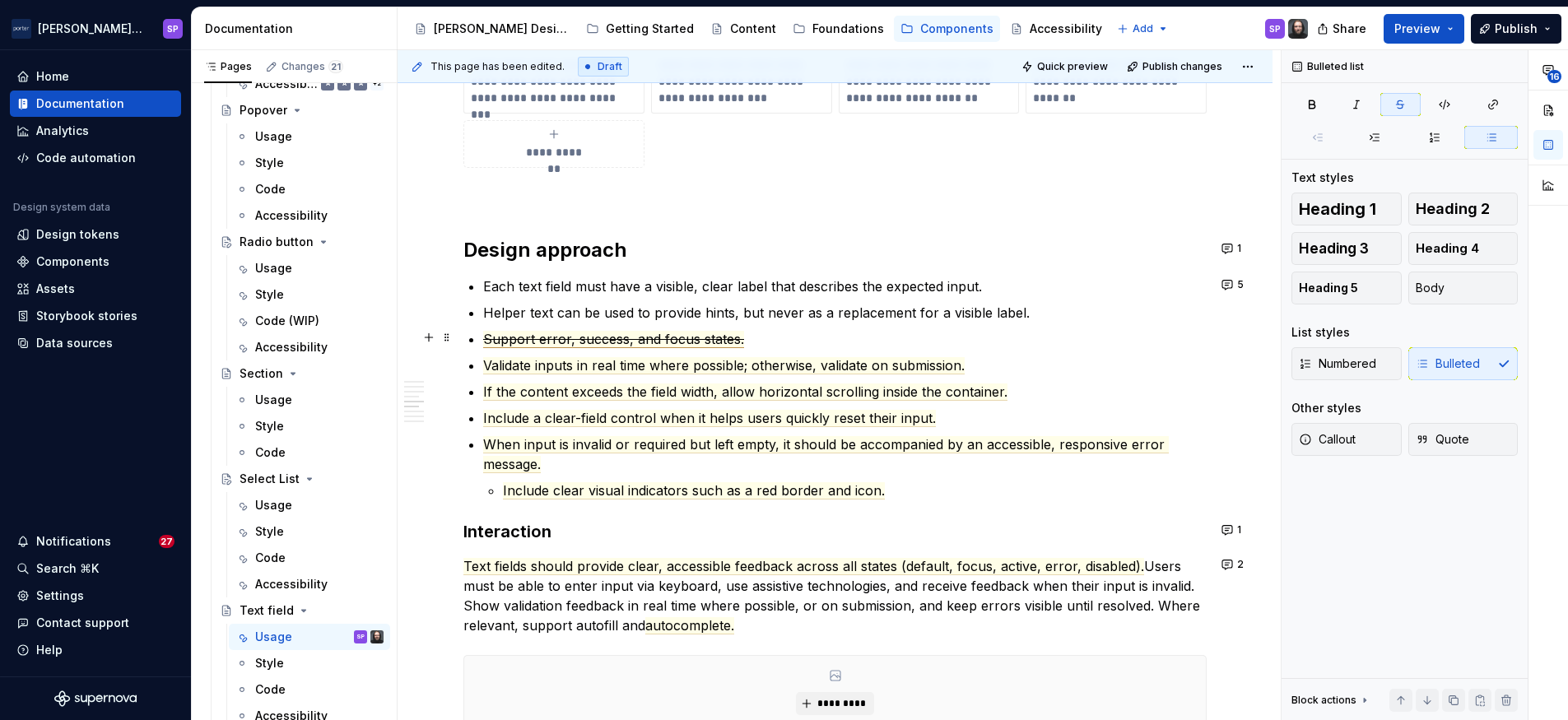
click at [600, 336] on span "Support error, success, and focus states." at bounding box center [613, 339] width 261 height 18
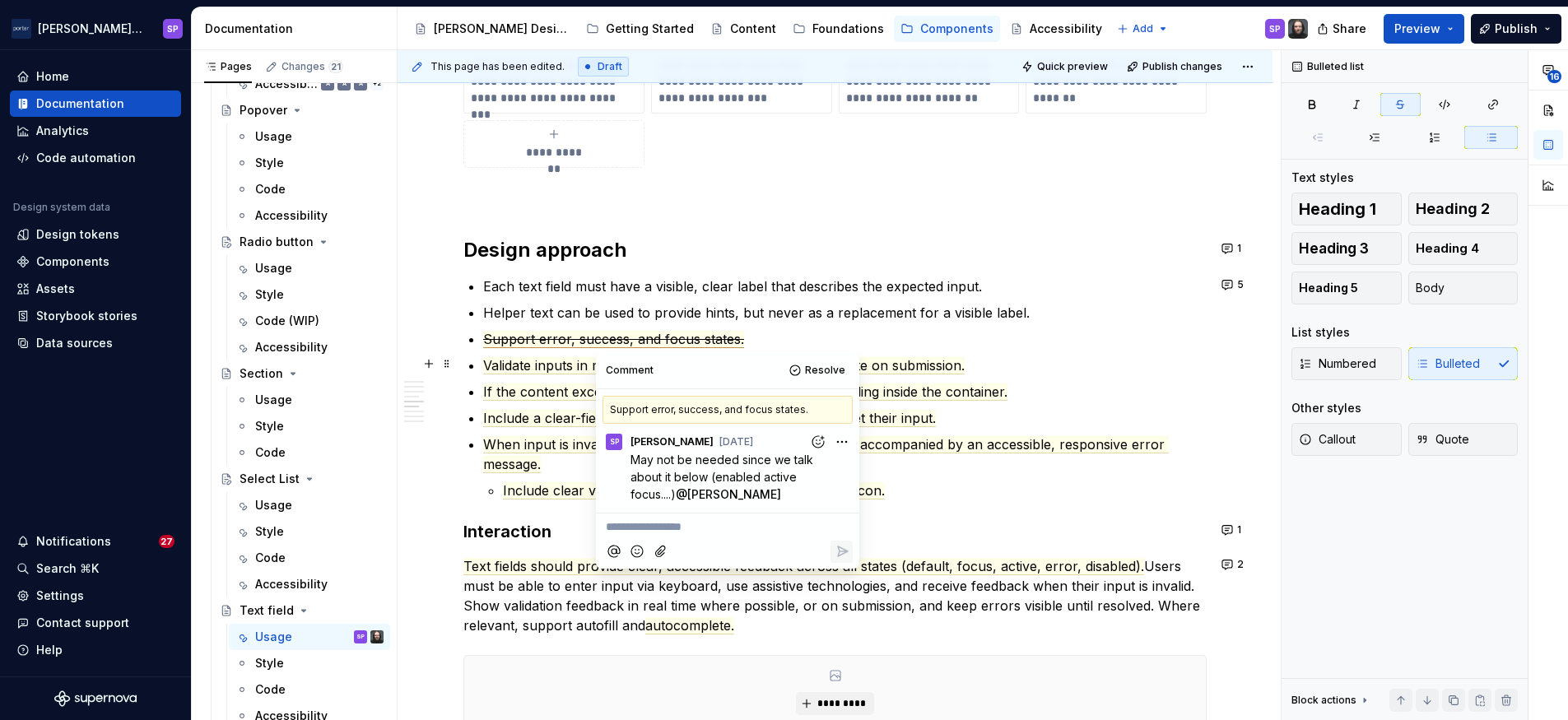
click at [661, 347] on ul "Each text field must have a visible, clear label that describes the expected in…" at bounding box center [845, 388] width 724 height 224
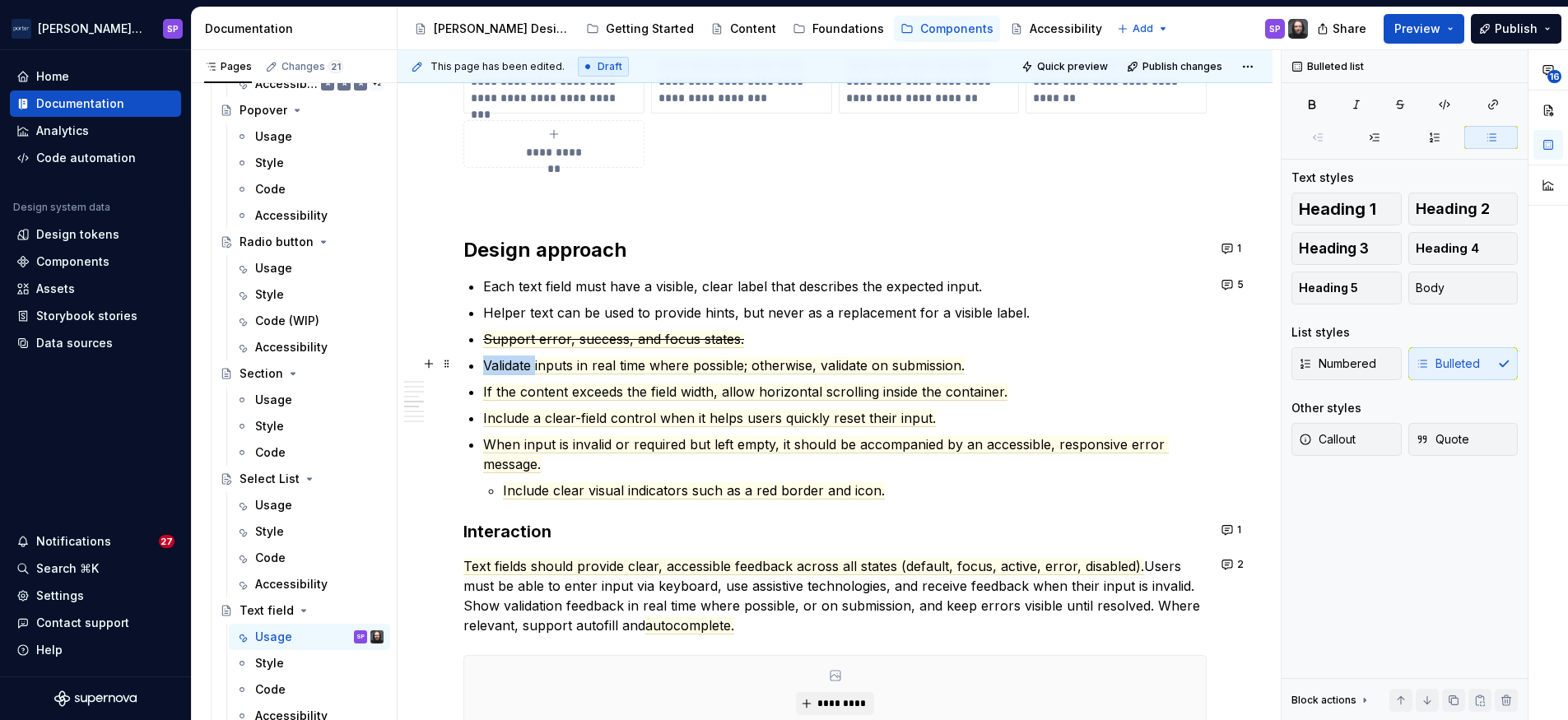
click at [661, 347] on ul "Each text field must have a visible, clear label that describes the expected in…" at bounding box center [845, 388] width 724 height 224
click at [661, 347] on div "Bulleted list" at bounding box center [698, 334] width 429 height 32
drag, startPoint x: 661, startPoint y: 347, endPoint x: 642, endPoint y: 377, distance: 35.5
click at [642, 377] on ul "Each text field must have a visible, clear label that describes the expected in…" at bounding box center [845, 388] width 724 height 224
click at [600, 344] on span "Support error, success, and focus states." at bounding box center [613, 339] width 261 height 18
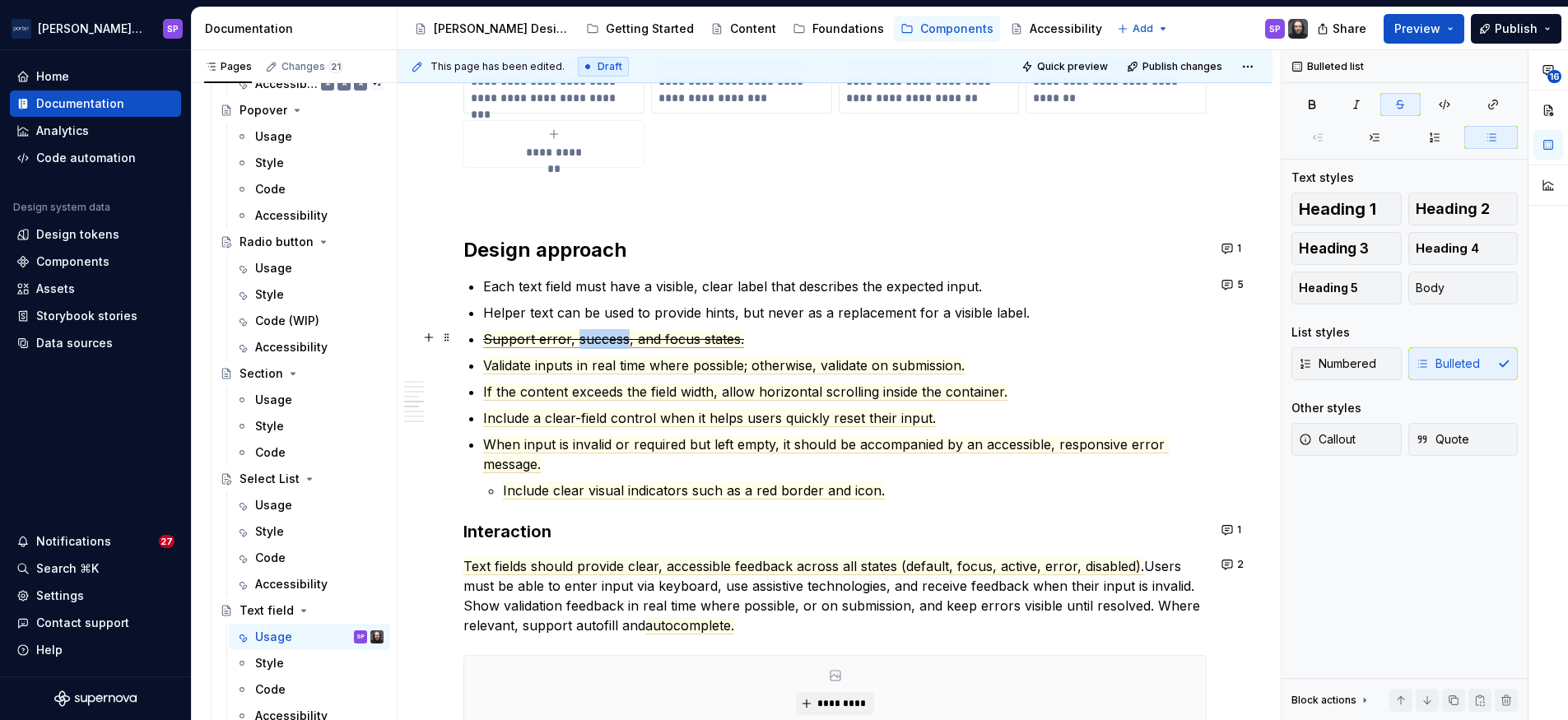
click at [600, 344] on span "Support error, success, and focus states." at bounding box center [613, 339] width 261 height 18
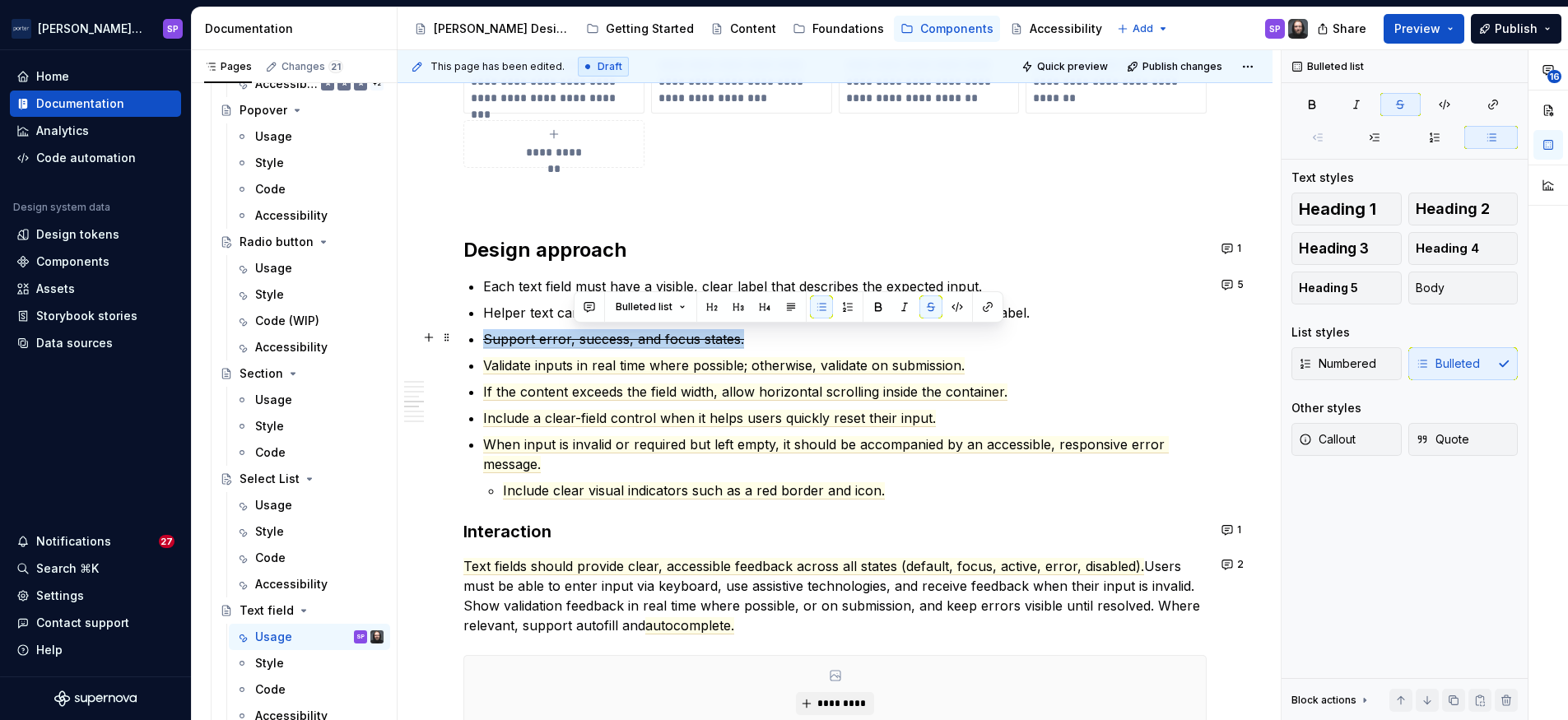
click at [600, 344] on span "Support error, success, and focus states." at bounding box center [613, 339] width 261 height 18
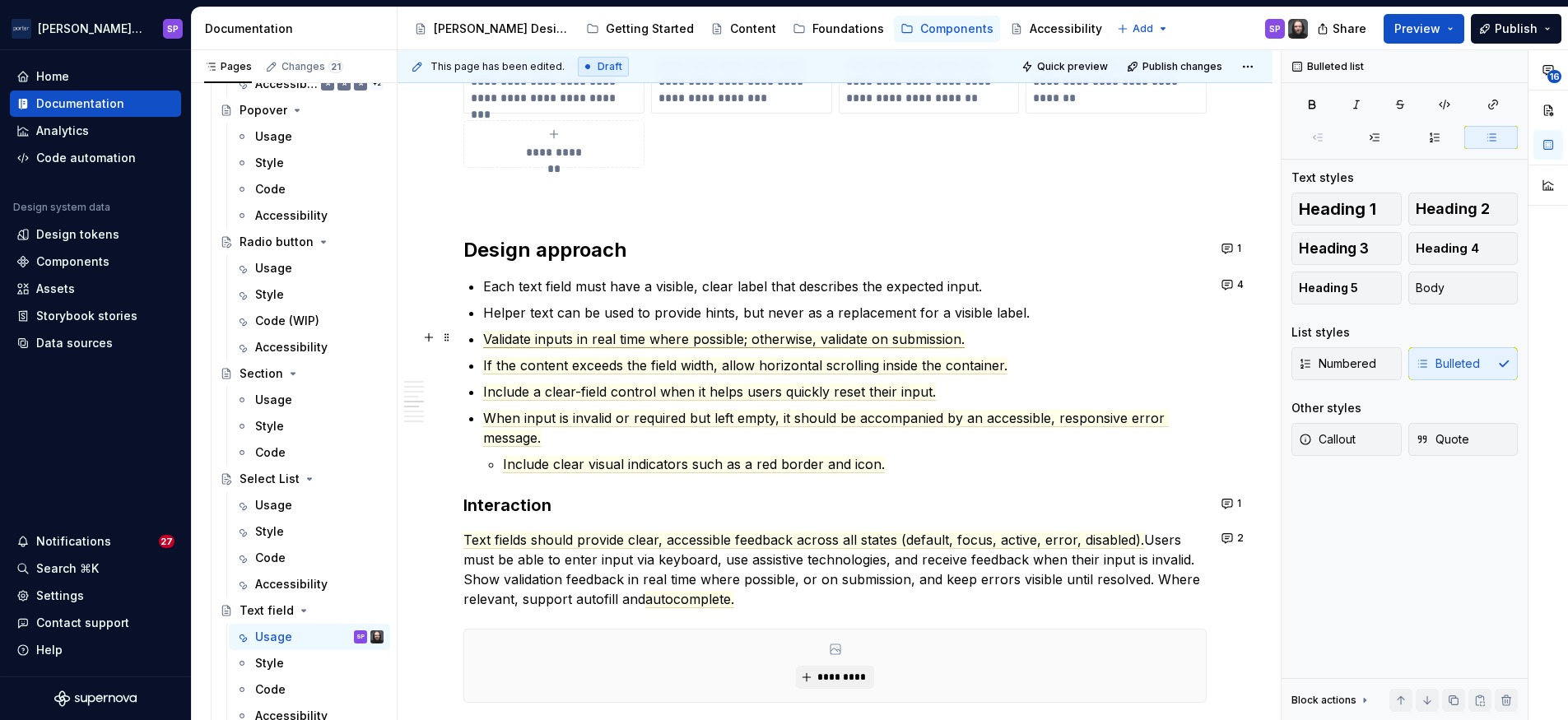
click at [654, 335] on span "Validate inputs in real time where possible; otherwise, validate on submission." at bounding box center [724, 339] width 481 height 18
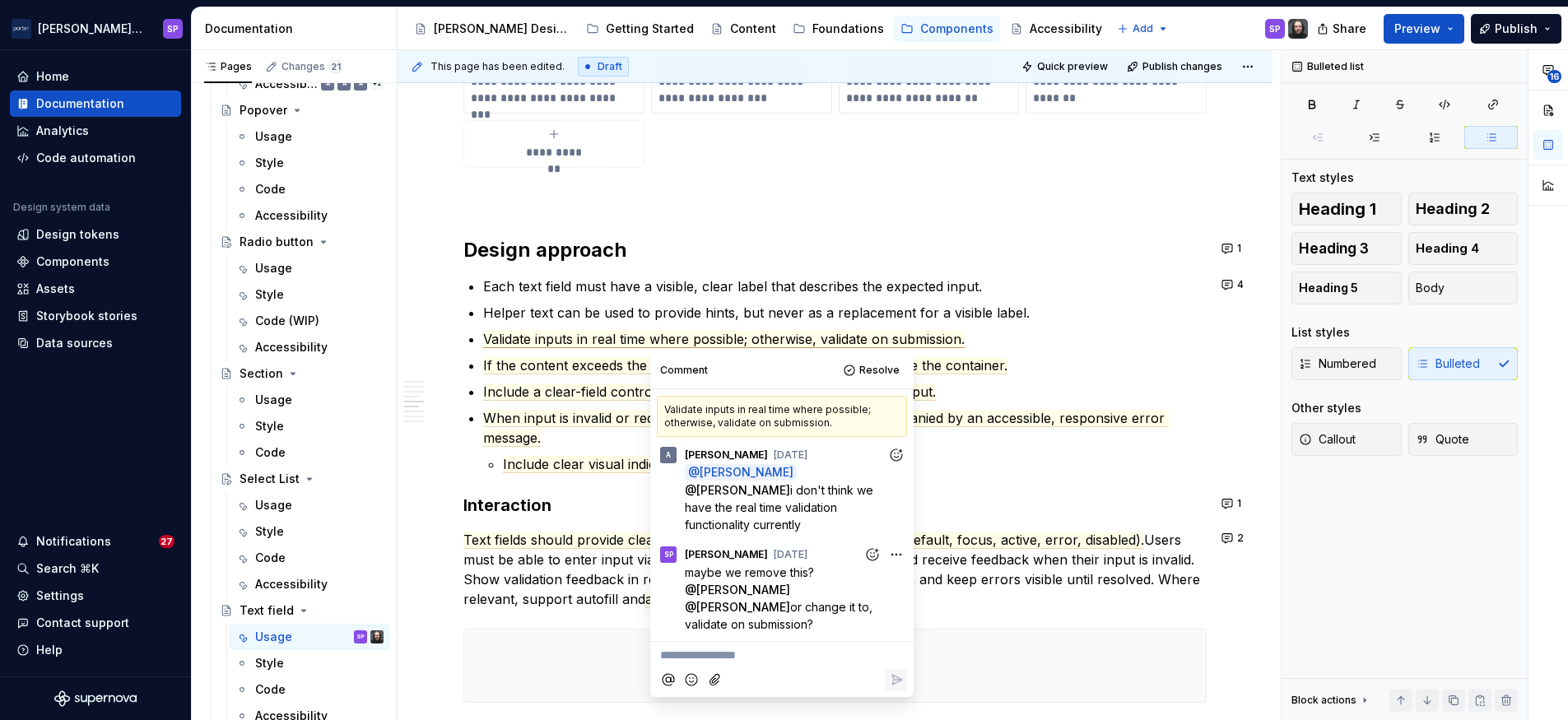
click at [1020, 430] on p "When input is invalid or required but left empty, it should be accompanied by a…" at bounding box center [845, 427] width 724 height 40
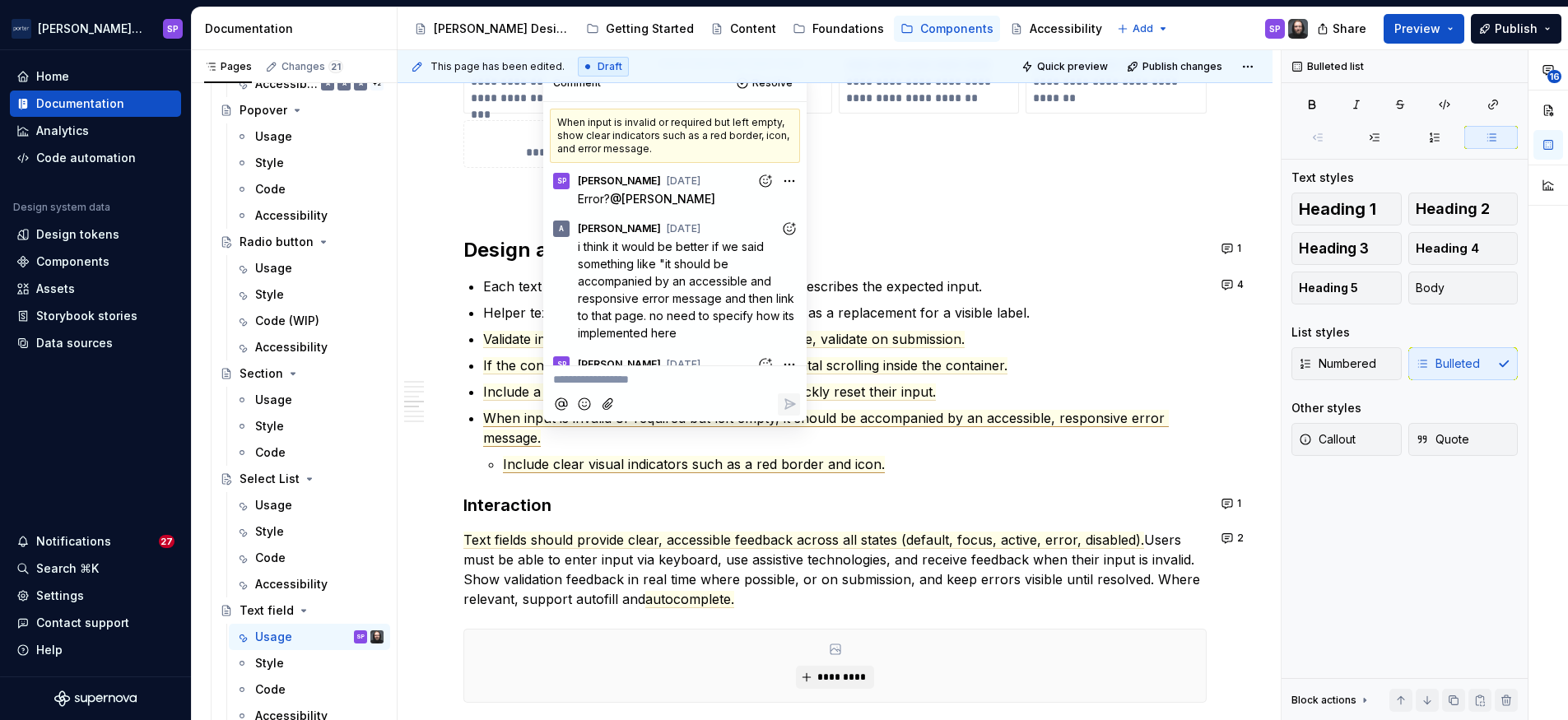
scroll to position [118, 0]
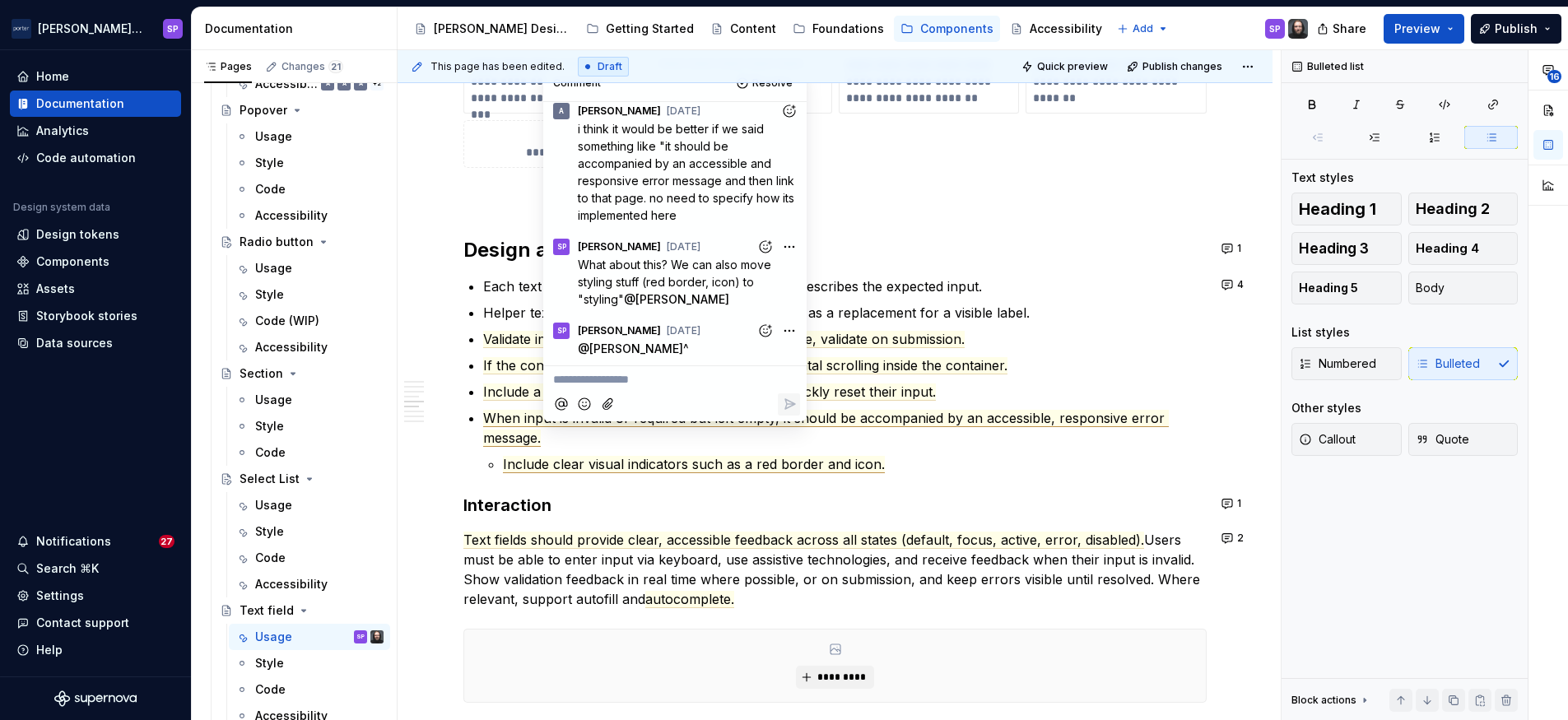
click at [991, 370] on span "If the content exceeds the field width, allow horizontal scrolling inside the c…" at bounding box center [745, 365] width 524 height 18
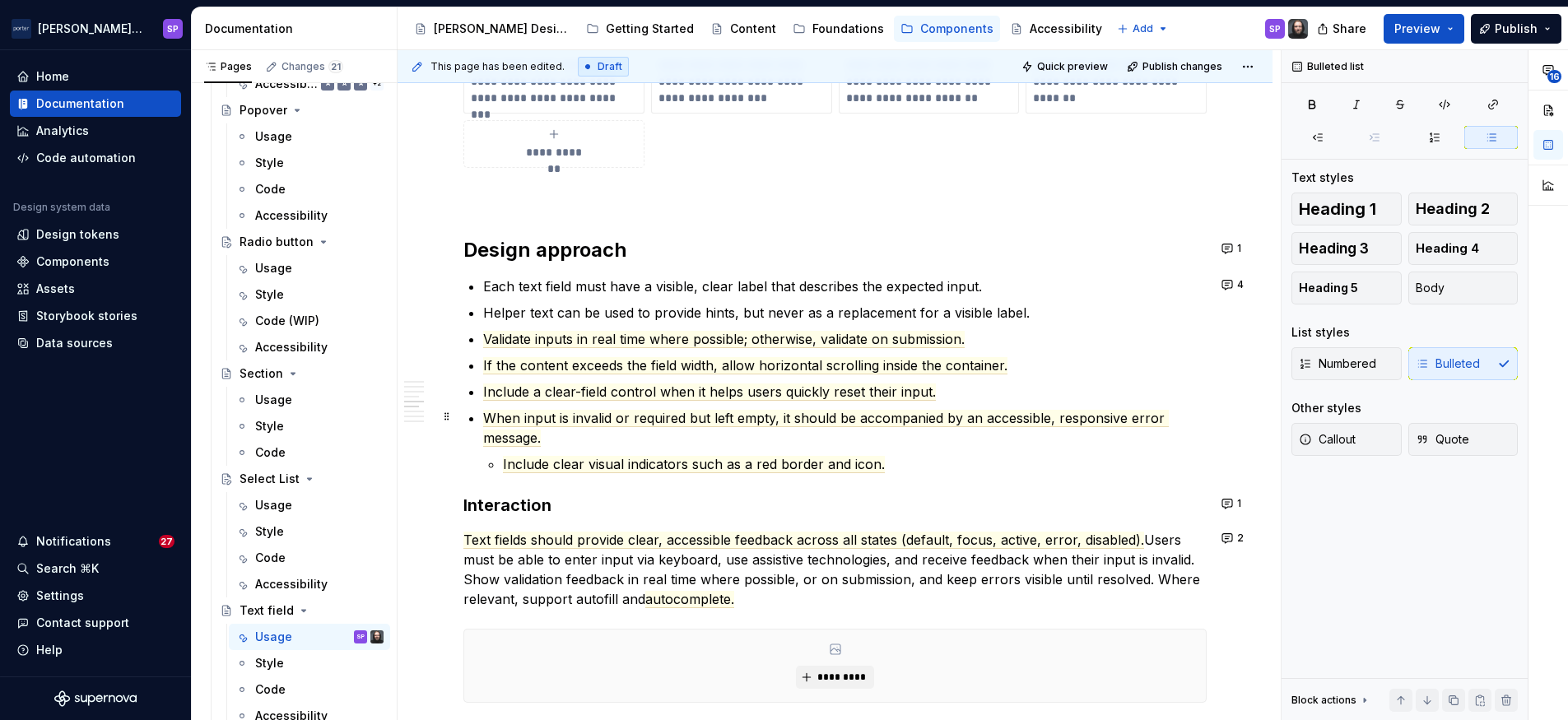
click at [986, 448] on li "When input is invalid or required but left empty, it should be accompanied by a…" at bounding box center [845, 440] width 724 height 66
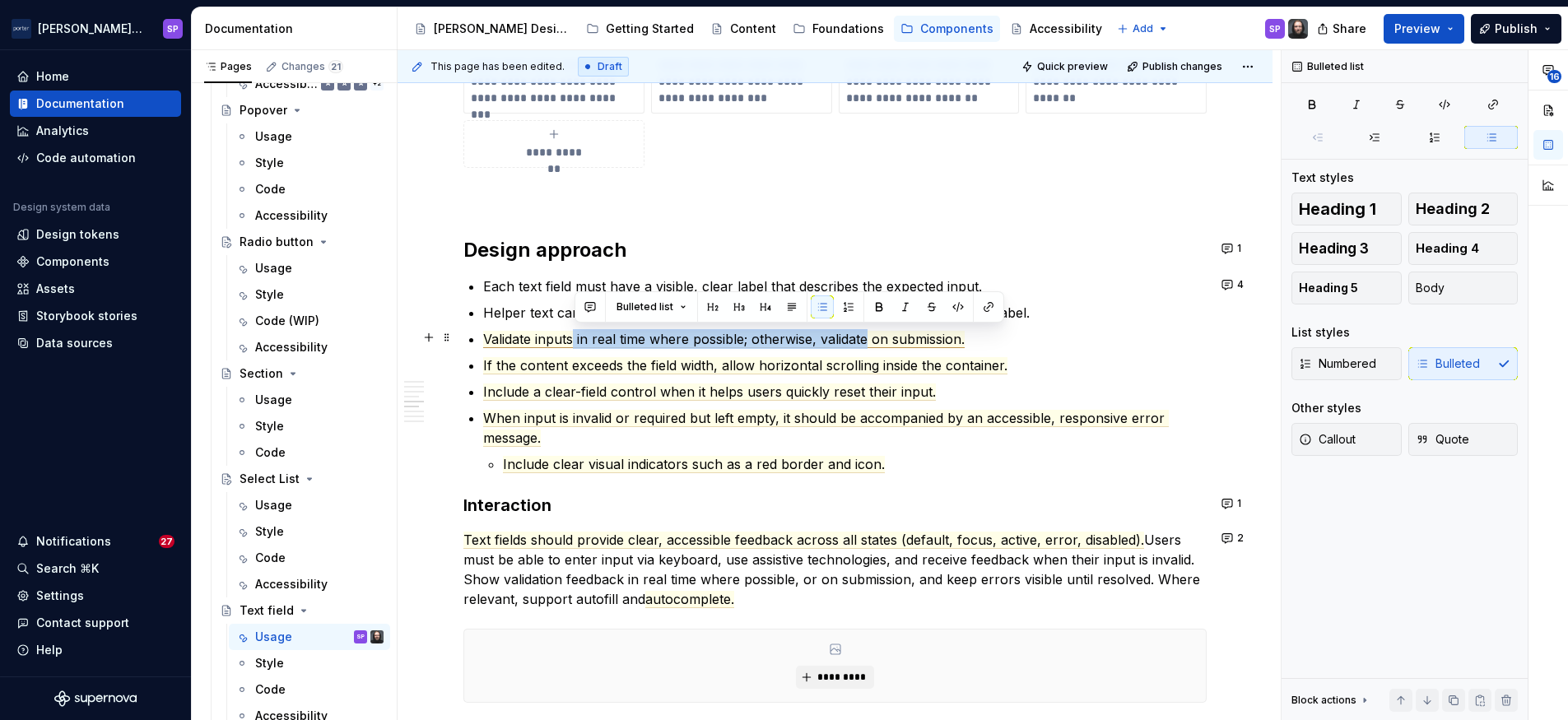
drag, startPoint x: 573, startPoint y: 337, endPoint x: 869, endPoint y: 340, distance: 296.0
click at [869, 340] on span "Validate inputs in real time where possible; otherwise, validate on submission." at bounding box center [724, 339] width 481 height 18
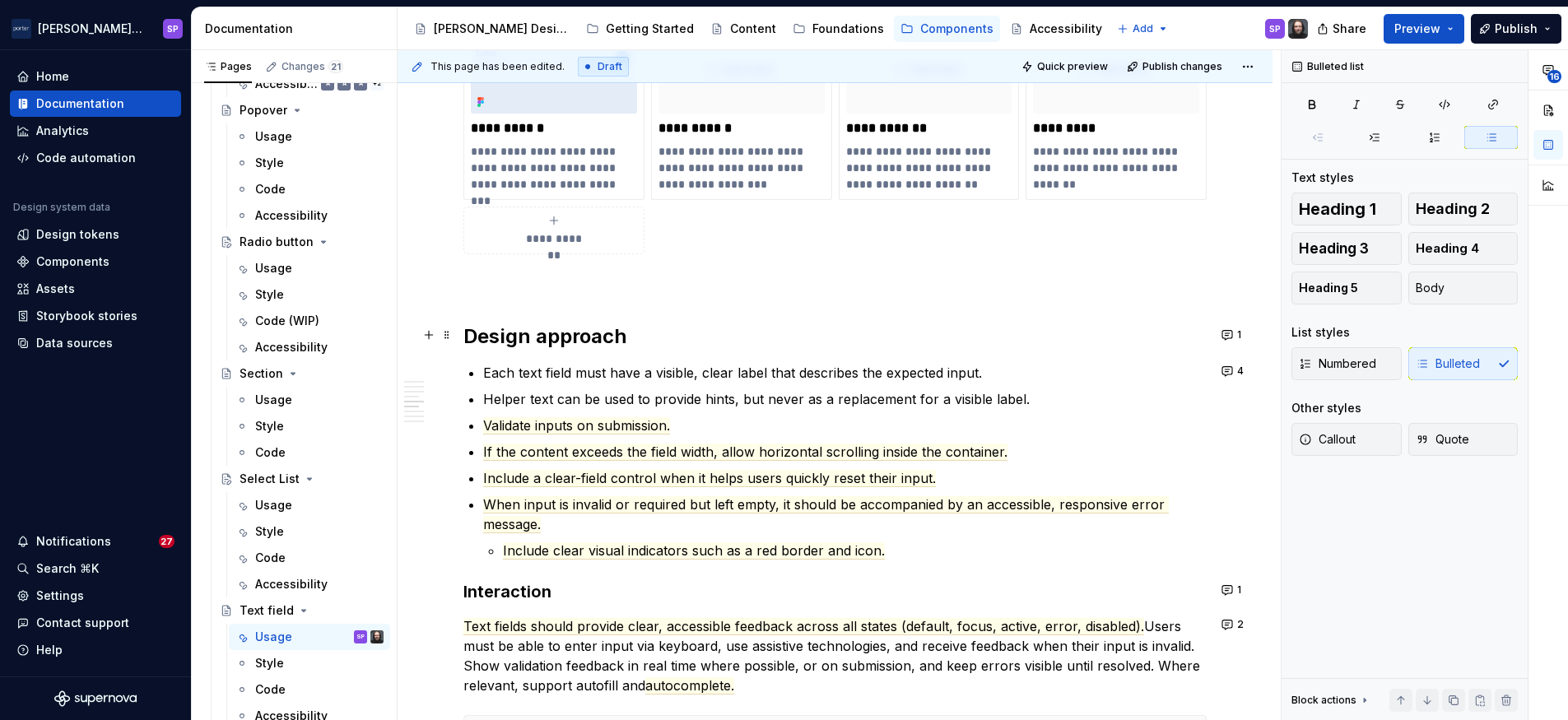
scroll to position [1543, 0]
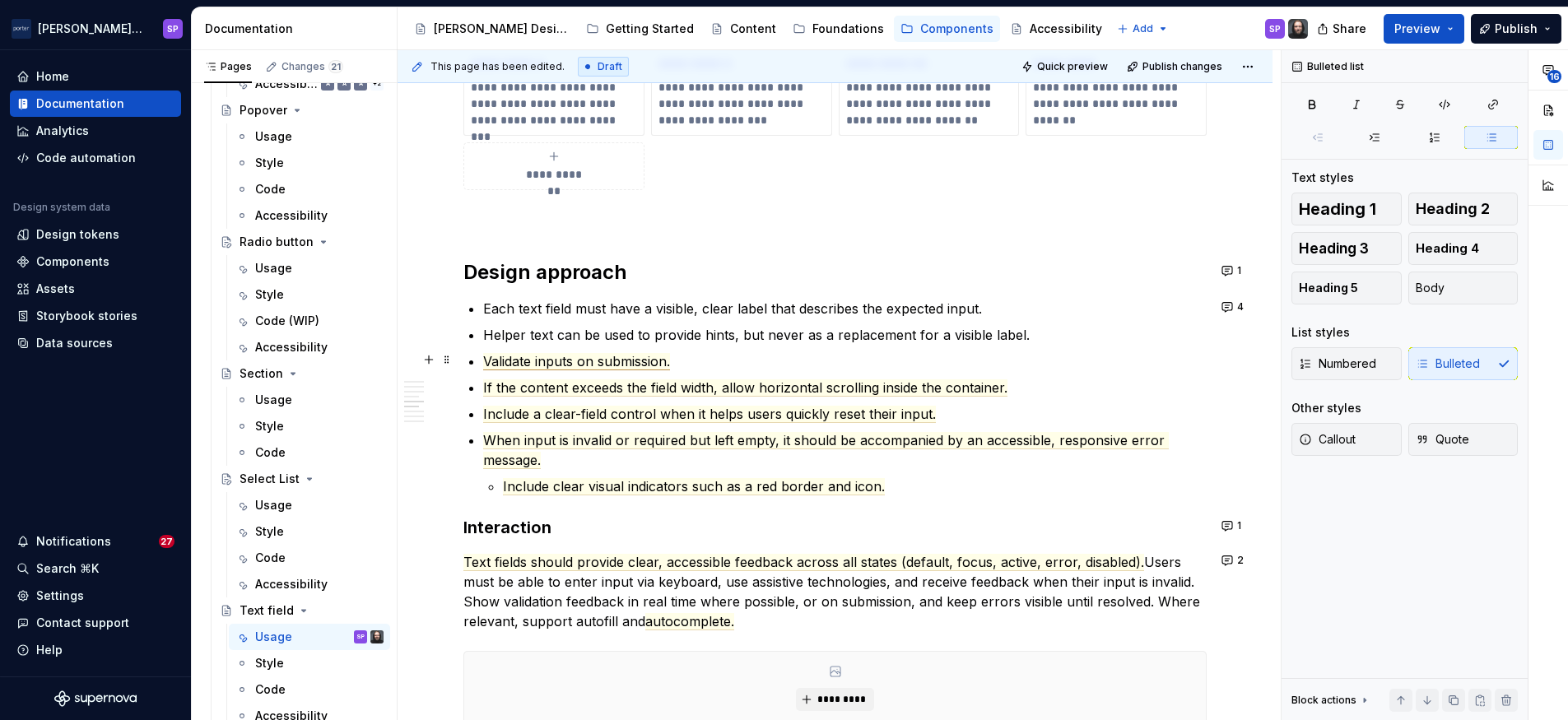
click at [526, 355] on span "Validate inputs on submission." at bounding box center [576, 361] width 187 height 18
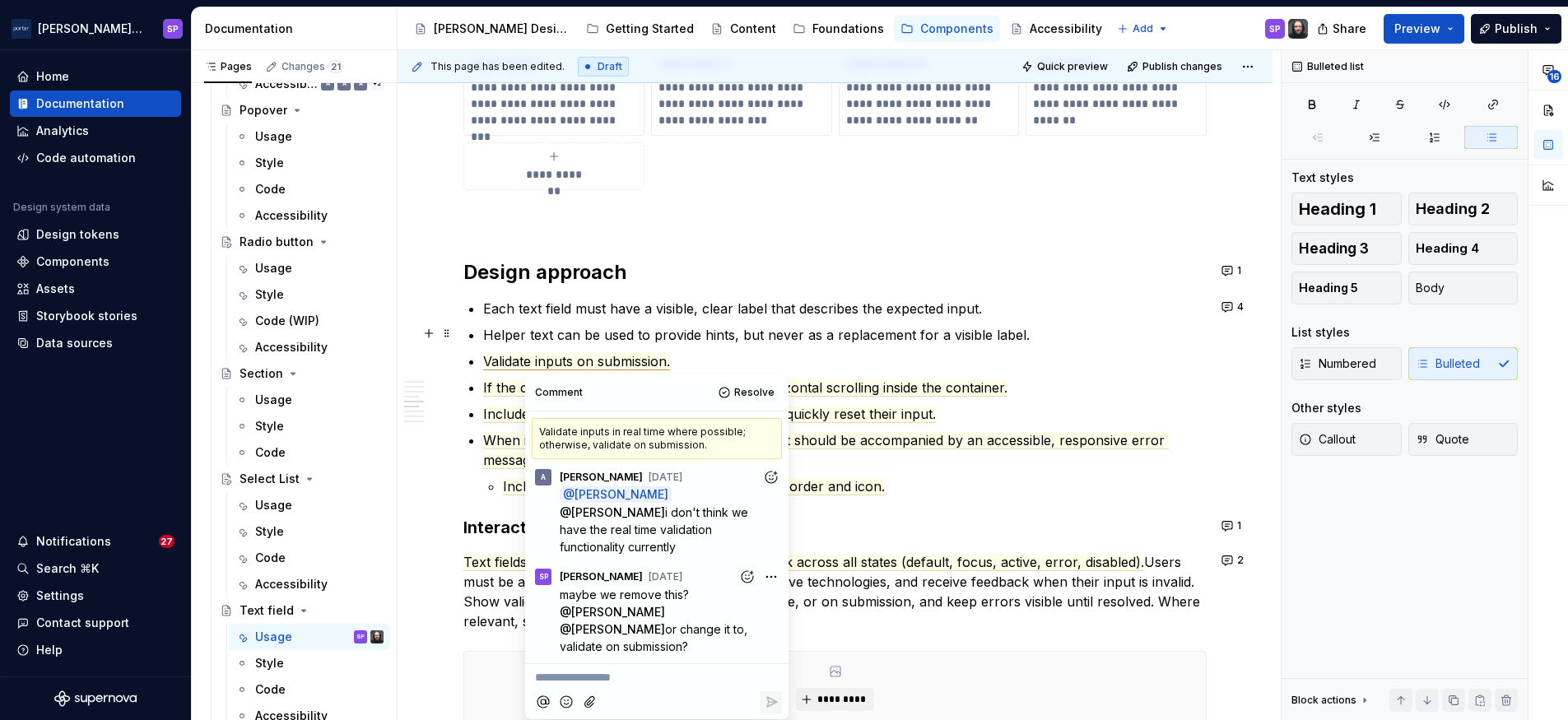
click at [658, 331] on commenthighlight "Helper text can be used to provide hints, but never as a replacement for a visi…" at bounding box center [757, 335] width 547 height 17
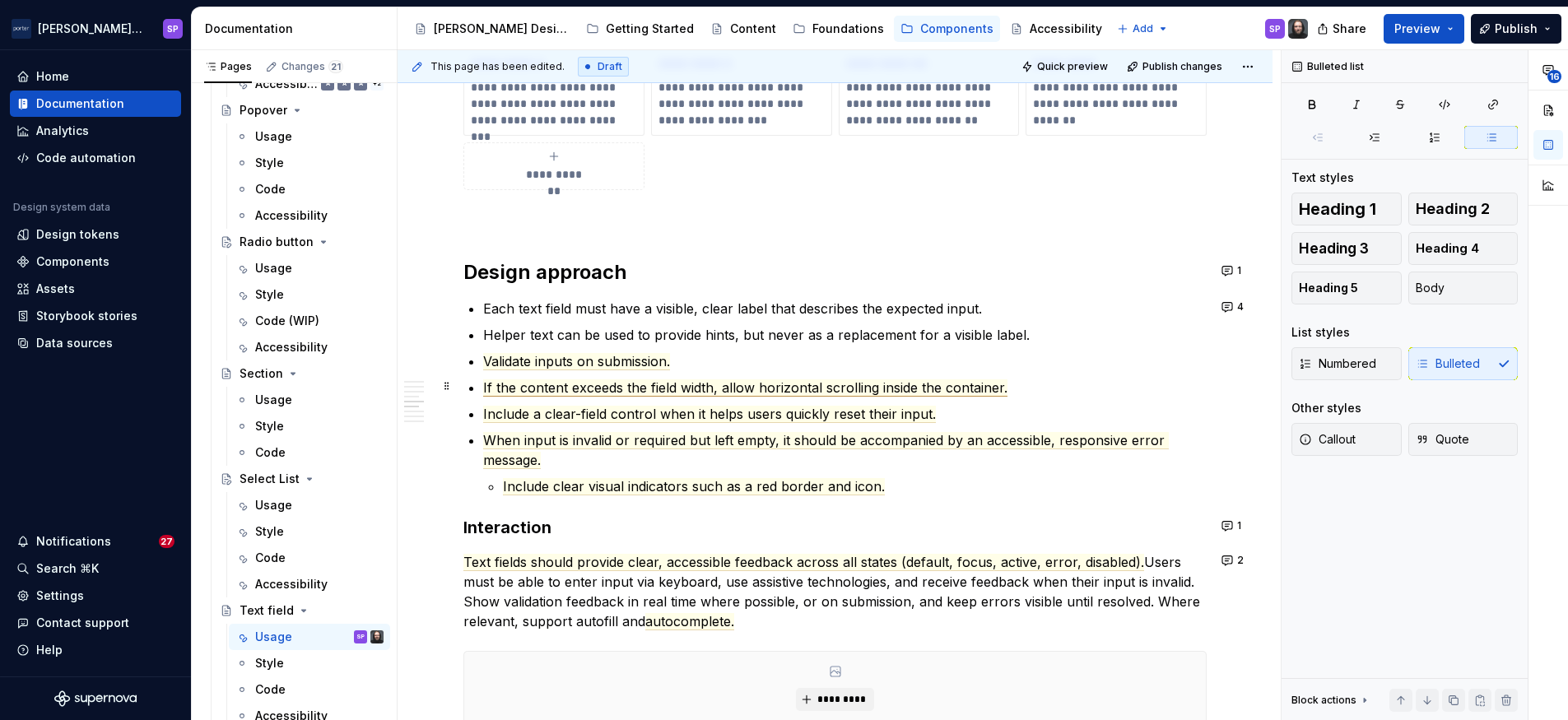
click at [630, 390] on span "If the content exceeds the field width, allow horizontal scrolling inside the c…" at bounding box center [745, 387] width 524 height 18
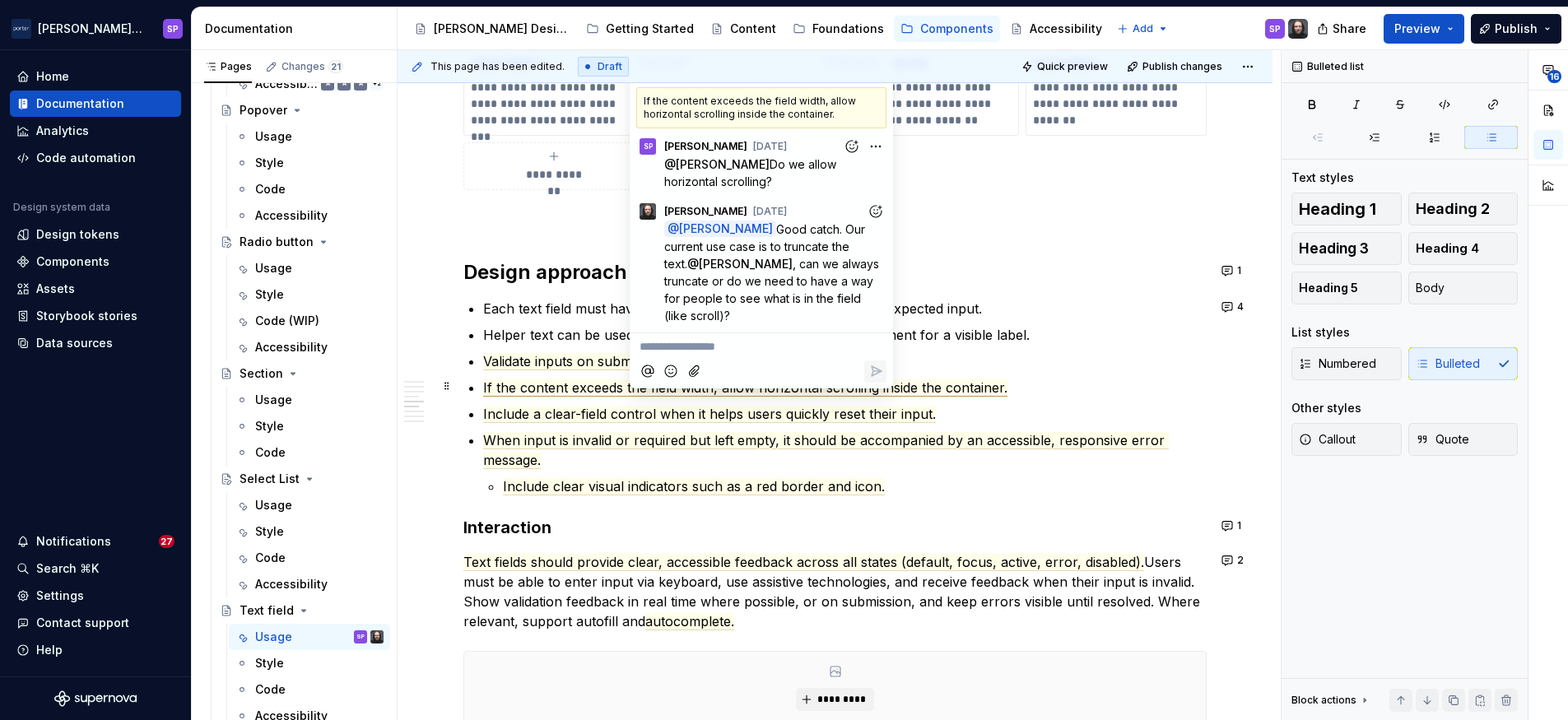
click at [810, 389] on span "If the content exceeds the field width, allow horizontal scrolling inside the c…" at bounding box center [745, 387] width 524 height 18
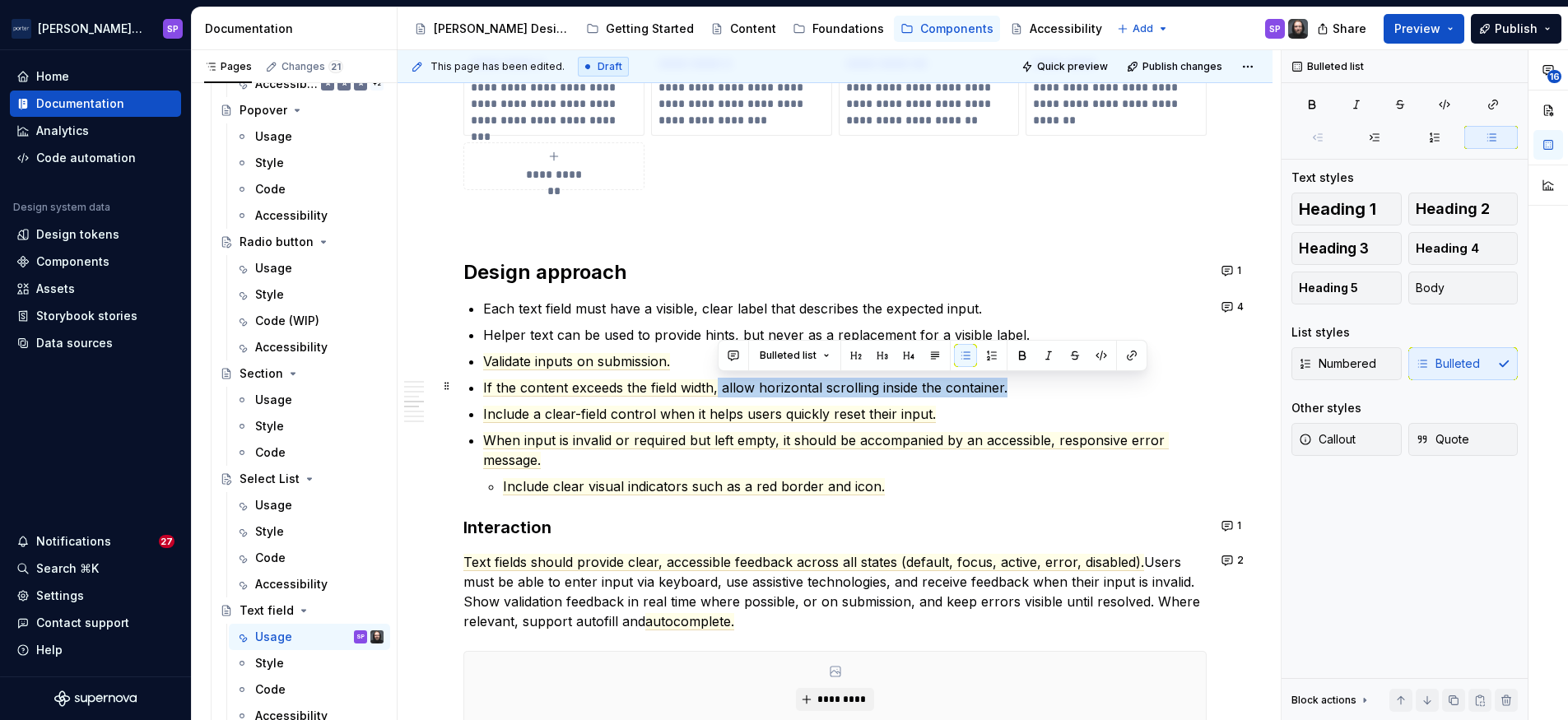
drag, startPoint x: 718, startPoint y: 386, endPoint x: 1025, endPoint y: 389, distance: 307.0
click at [1025, 389] on p "If the content exceeds the field width, allow horizontal scrolling inside the c…" at bounding box center [845, 387] width 724 height 20
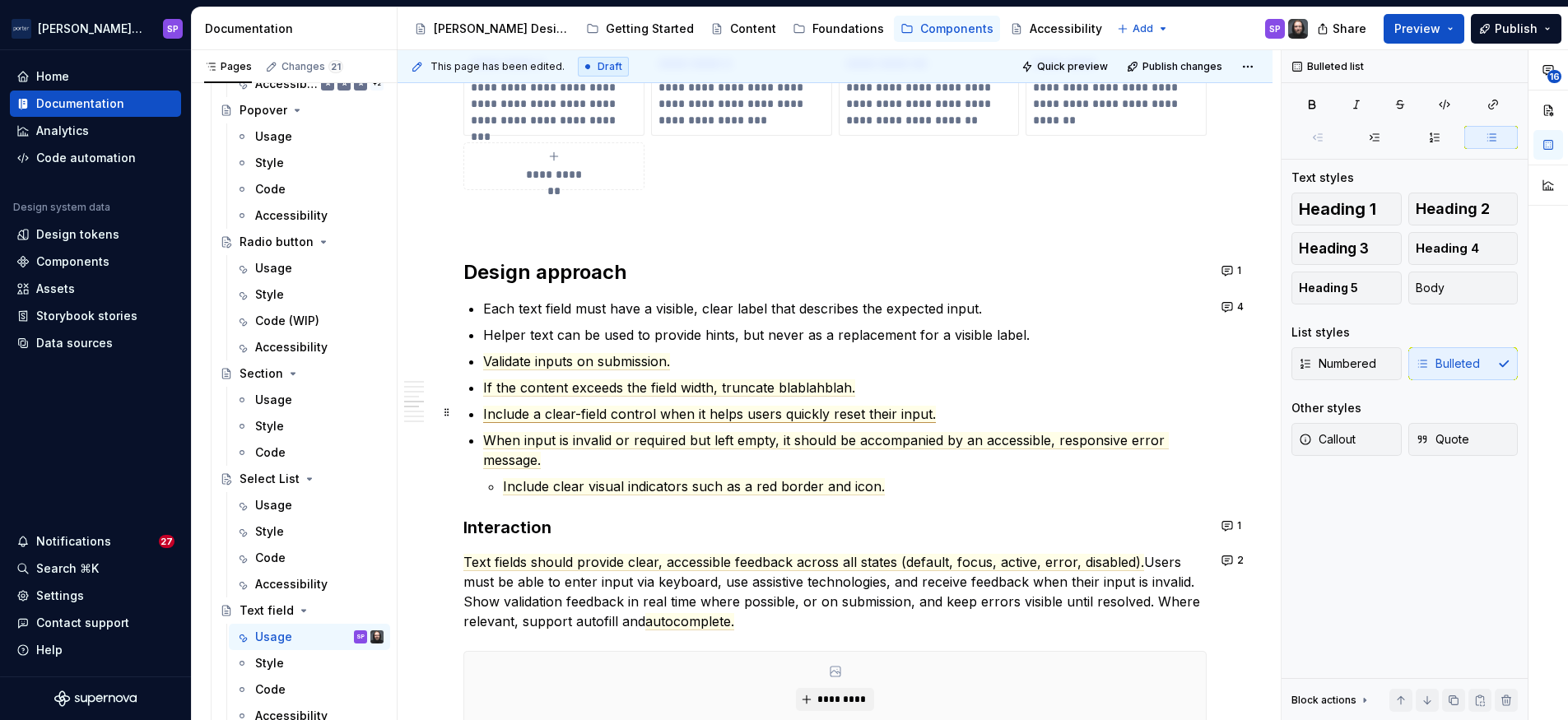
click at [701, 410] on span "Include a clear-field control when it helps users quickly reset their input." at bounding box center [709, 414] width 453 height 18
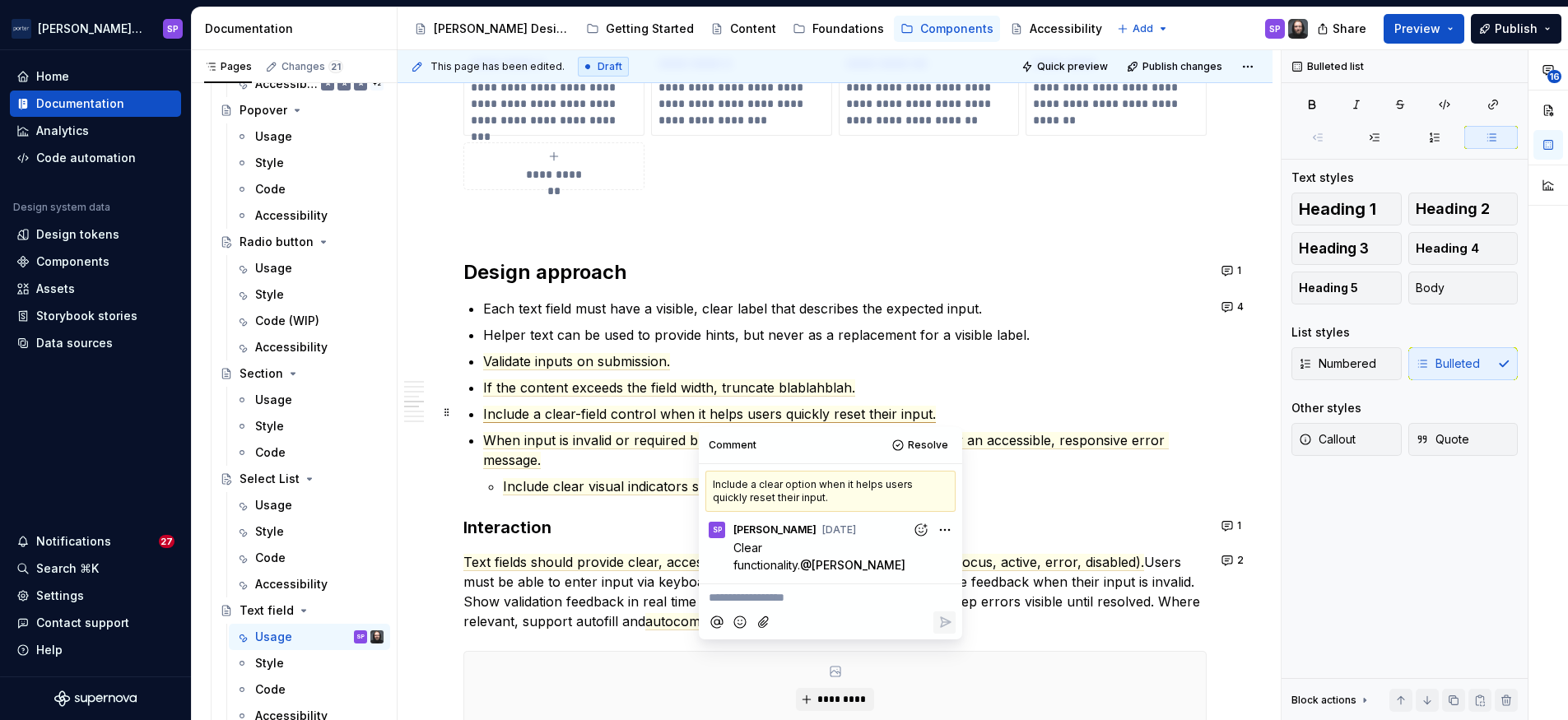
click at [631, 397] on ul "Each text field must have a visible, clear label that describes the expected in…" at bounding box center [845, 398] width 724 height 198
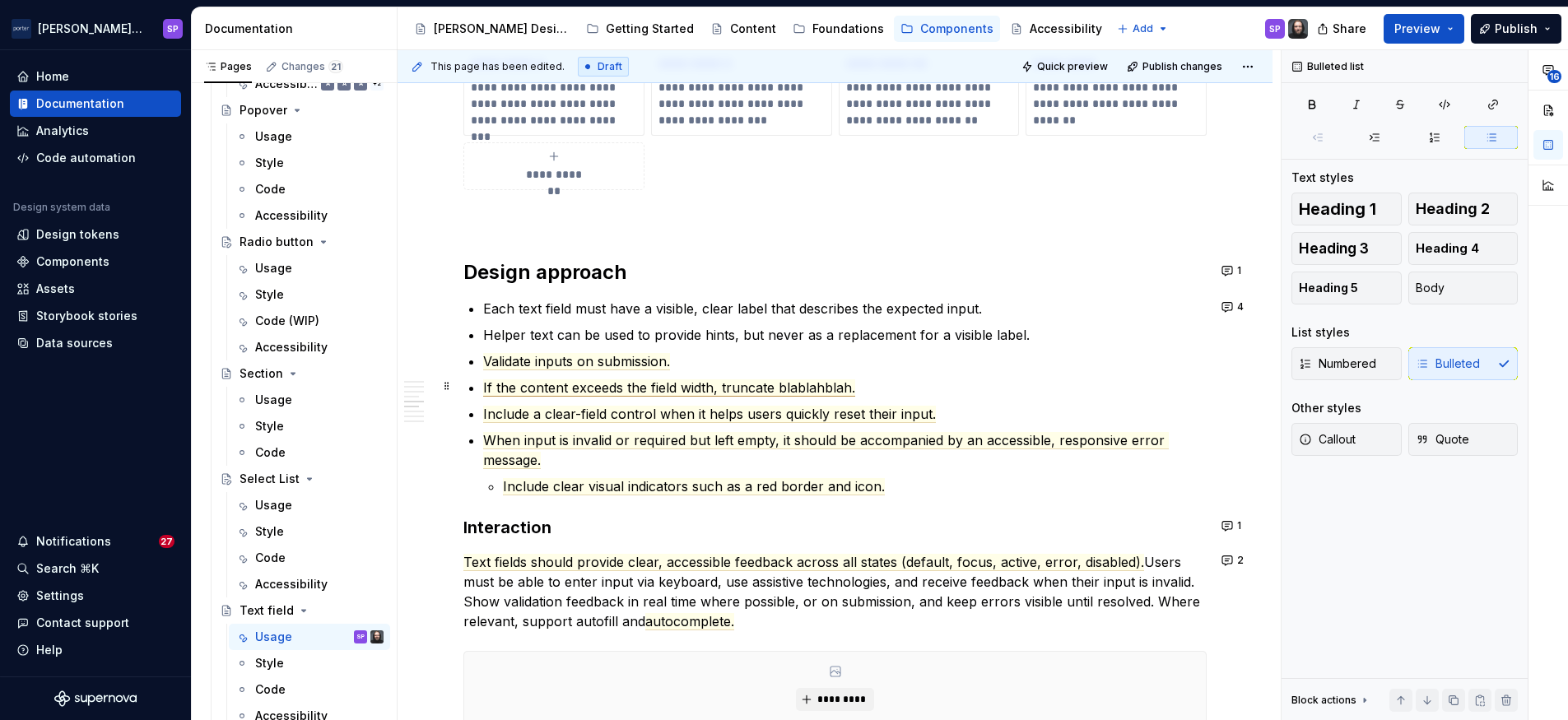
click at [729, 392] on span "If the content exceeds the field width, truncate blablahblah." at bounding box center [669, 387] width 372 height 18
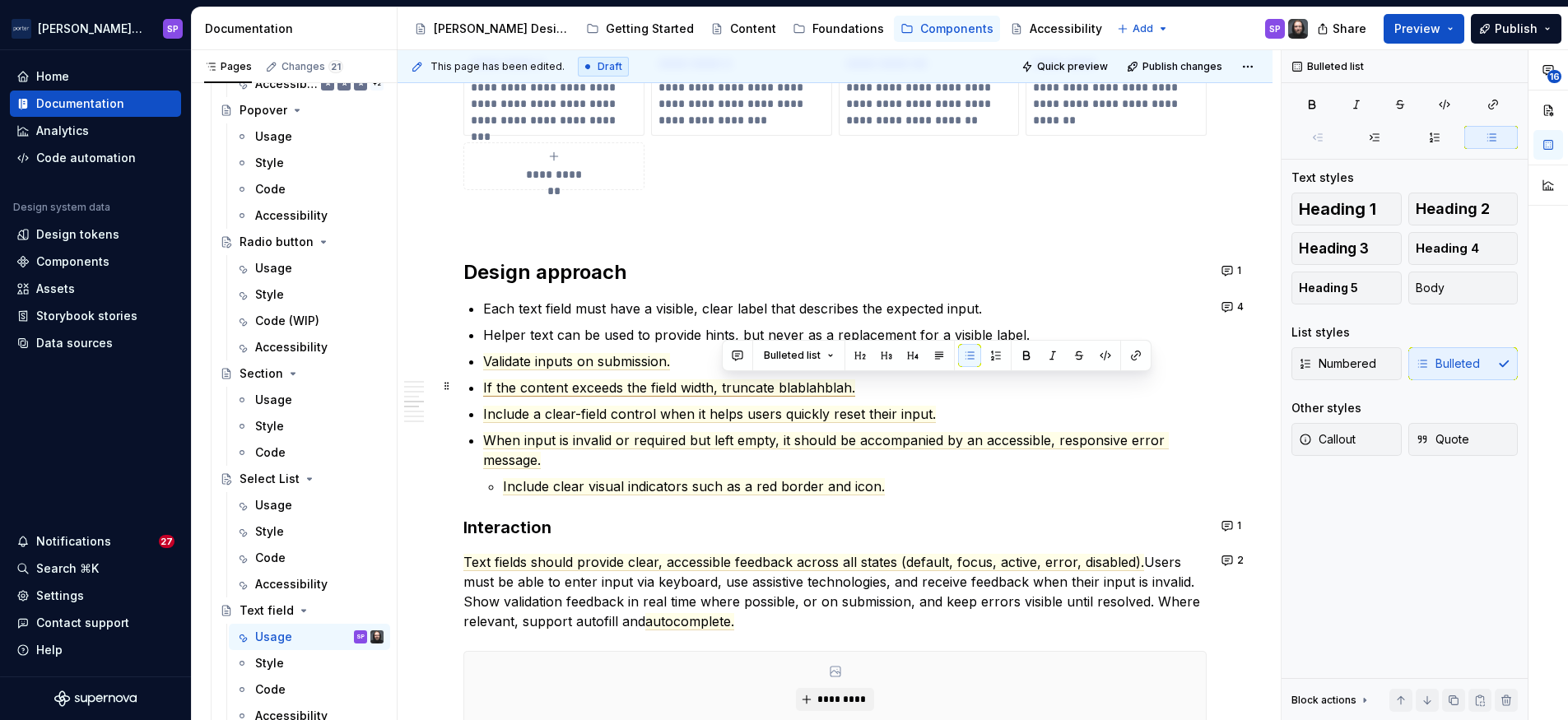
click at [729, 392] on span "If the content exceeds the field width, truncate blablahblah." at bounding box center [669, 387] width 372 height 18
drag, startPoint x: 837, startPoint y: 389, endPoint x: 905, endPoint y: 390, distance: 68.0
click at [905, 390] on span "If the content exceeds the field width, it will be truncated.blablahblah." at bounding box center [700, 387] width 433 height 18
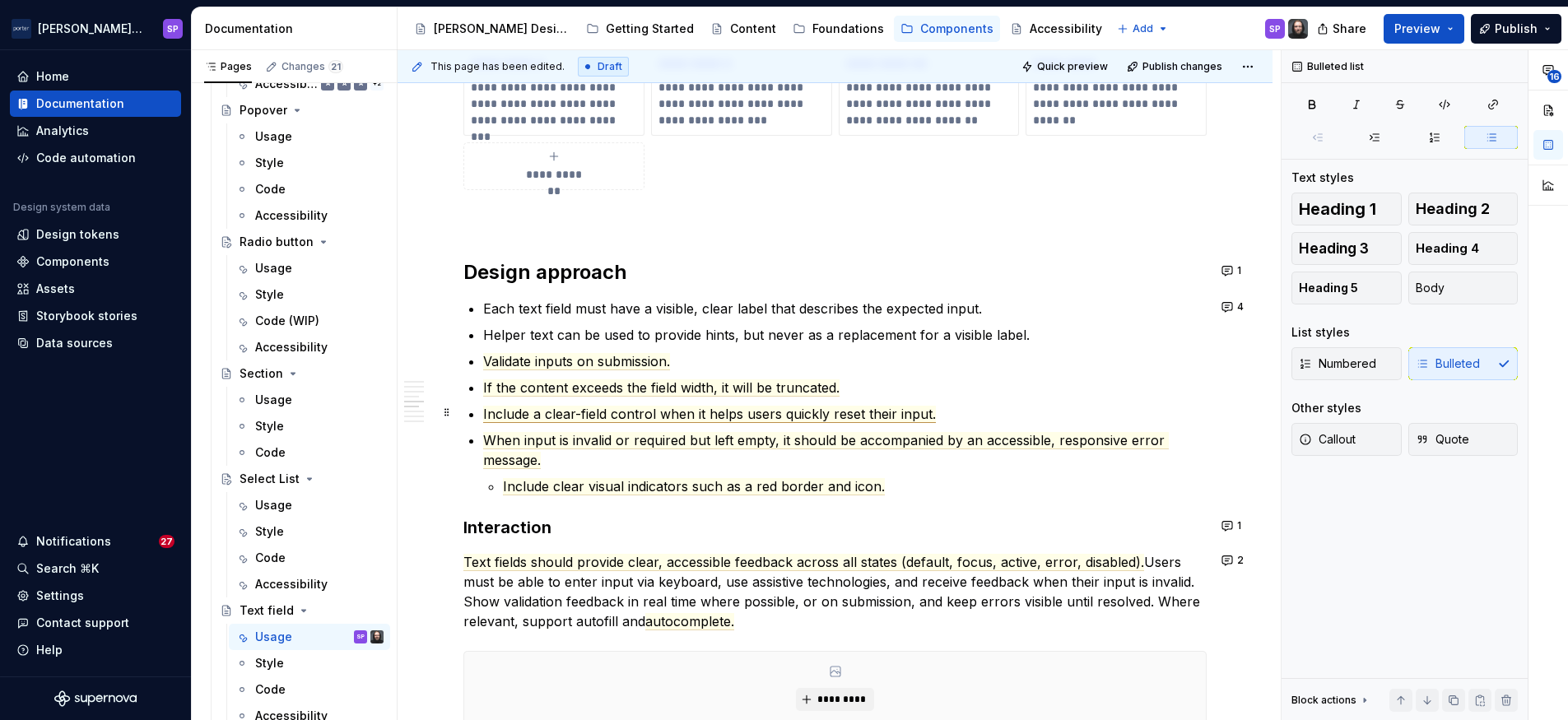
click at [905, 438] on span "When input is invalid or required but left empty, it should be accompanied by a…" at bounding box center [826, 451] width 686 height 37
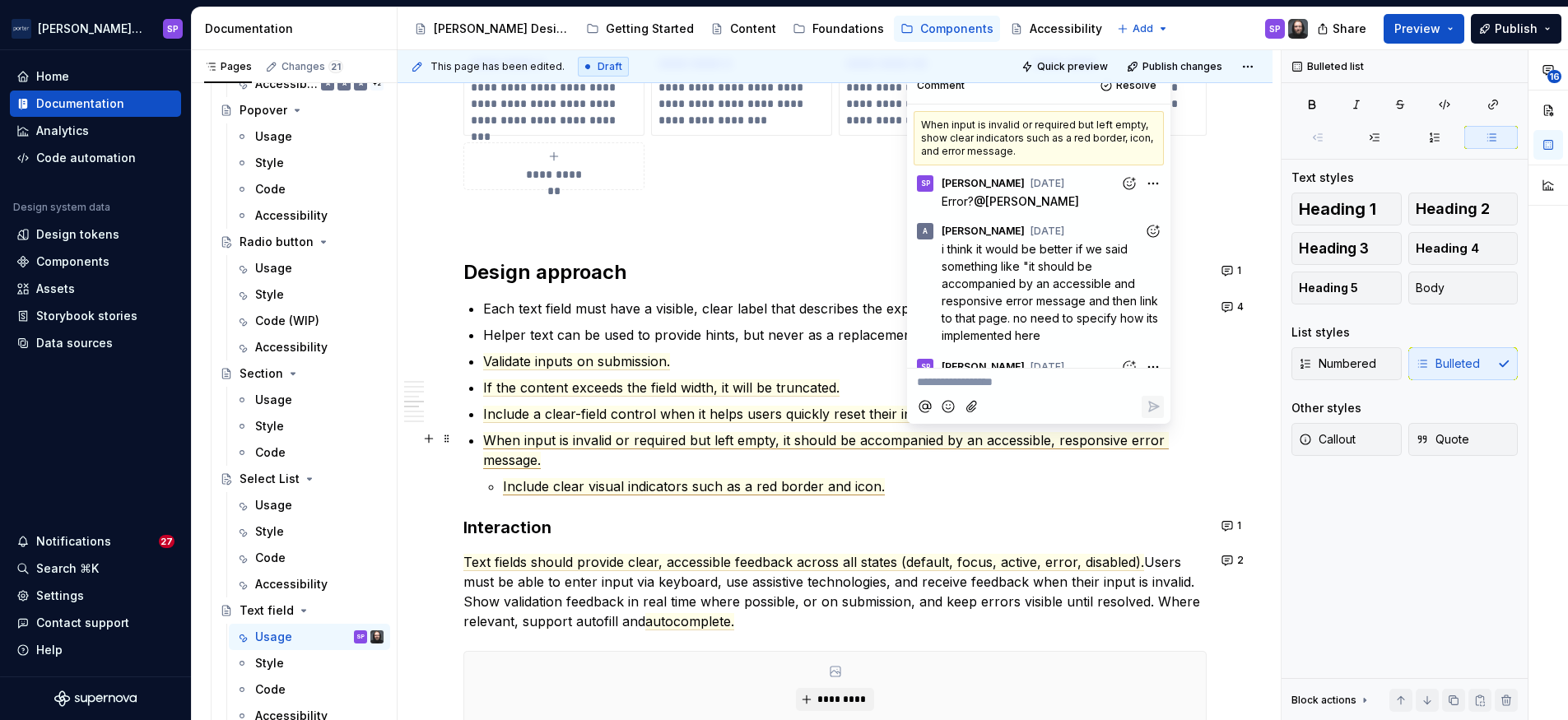
scroll to position [118, 0]
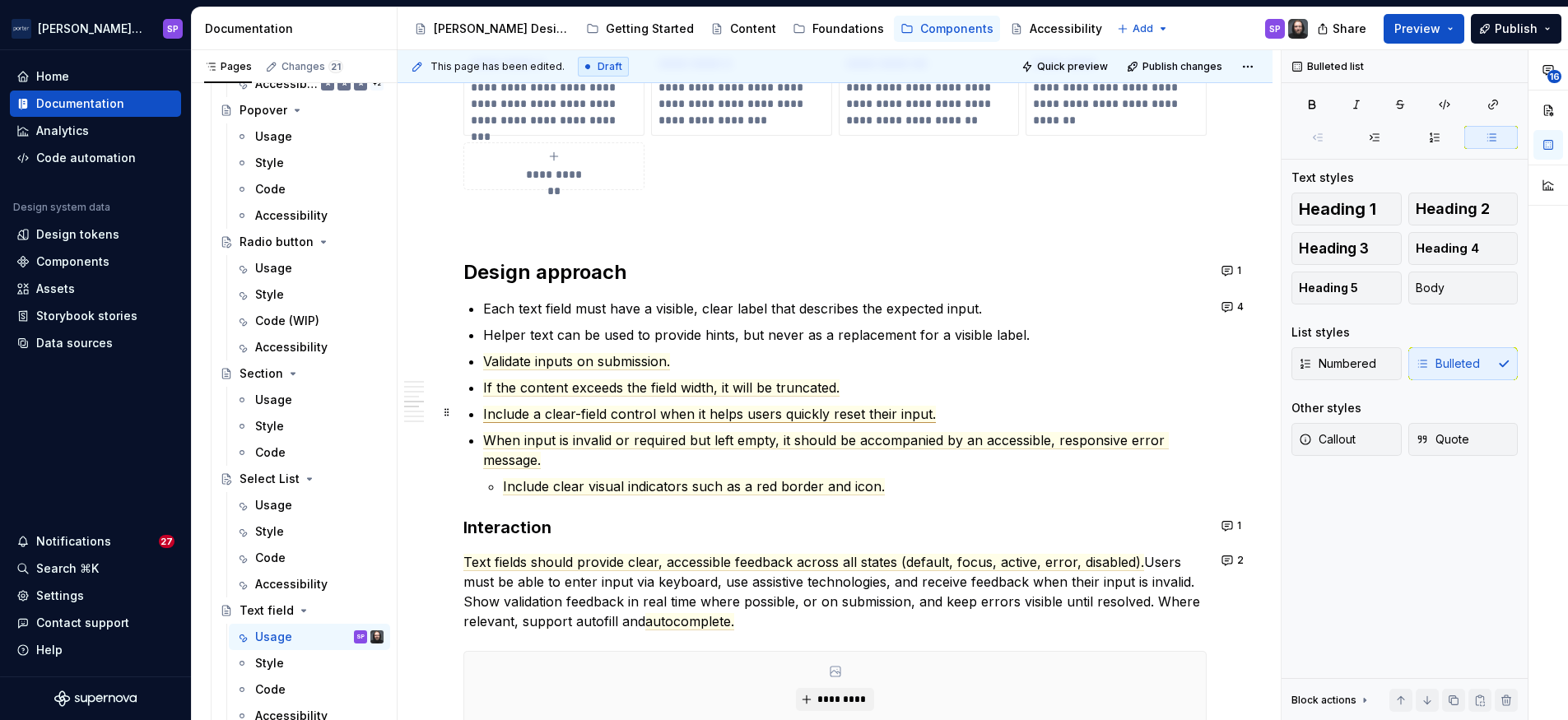
click at [817, 408] on span "Include a clear-field control when it helps users quickly reset their input." at bounding box center [709, 414] width 453 height 18
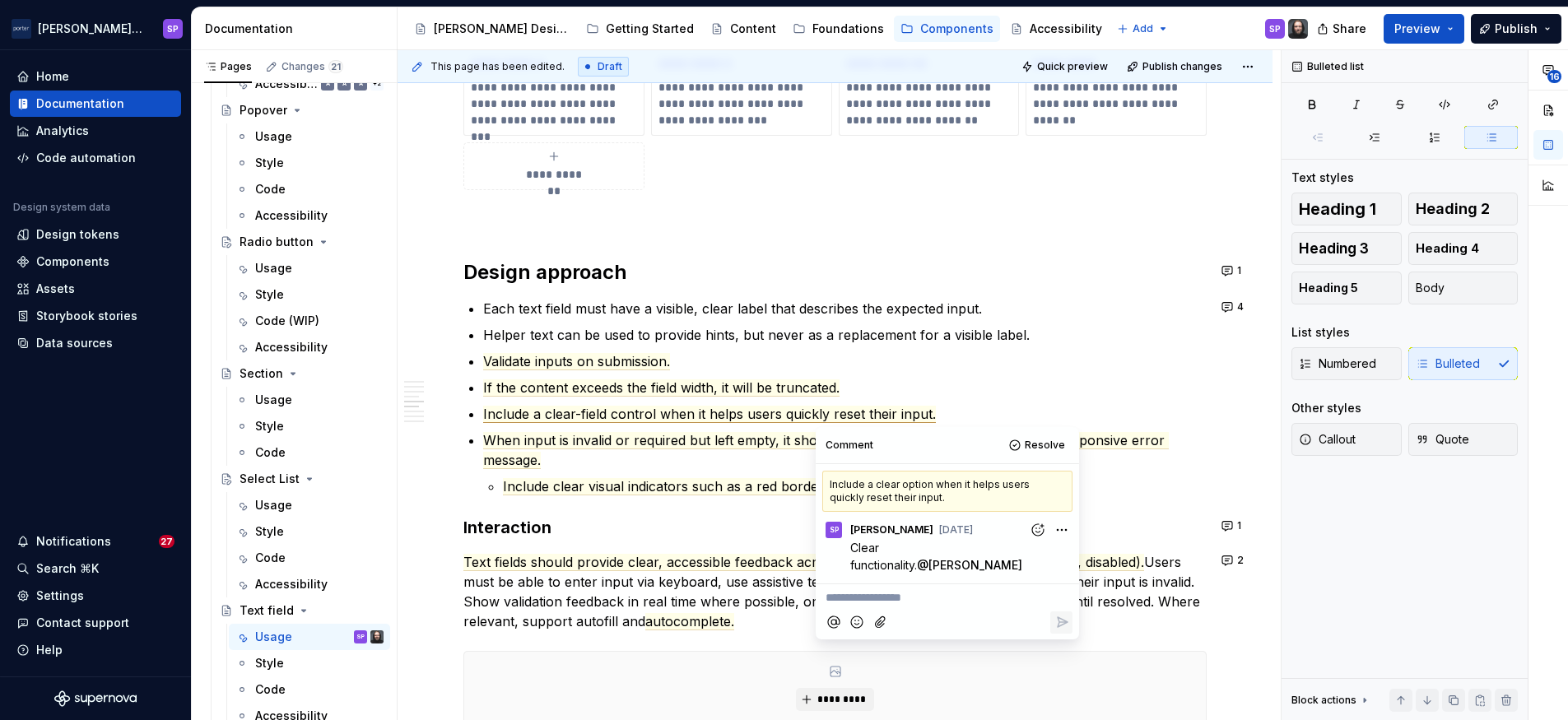
click at [762, 501] on div "**********" at bounding box center [836, 308] width 744 height 2849
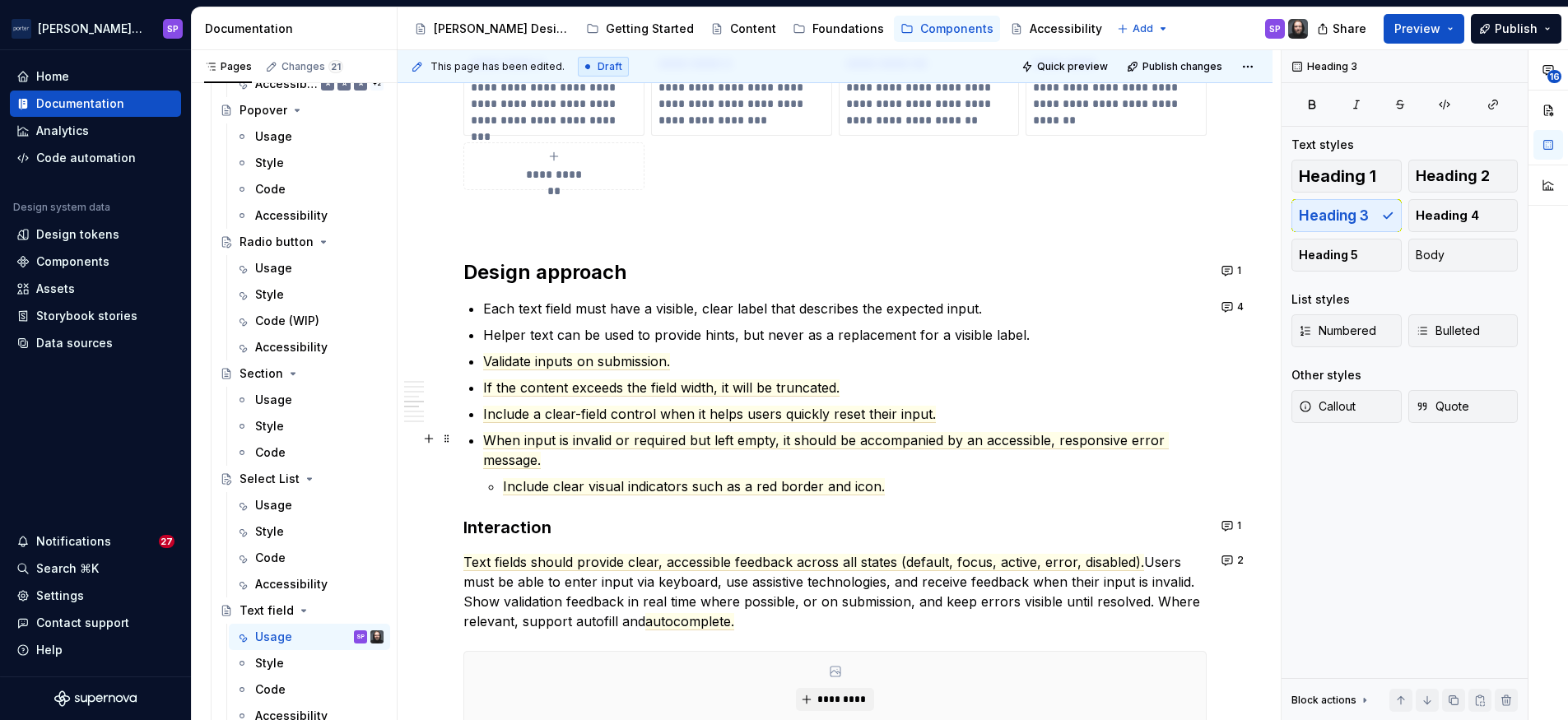
click at [681, 418] on span "Include a clear-field control when it helps users quickly reset their input." at bounding box center [709, 414] width 453 height 18
click at [497, 529] on h3 "Interaction" at bounding box center [836, 527] width 744 height 23
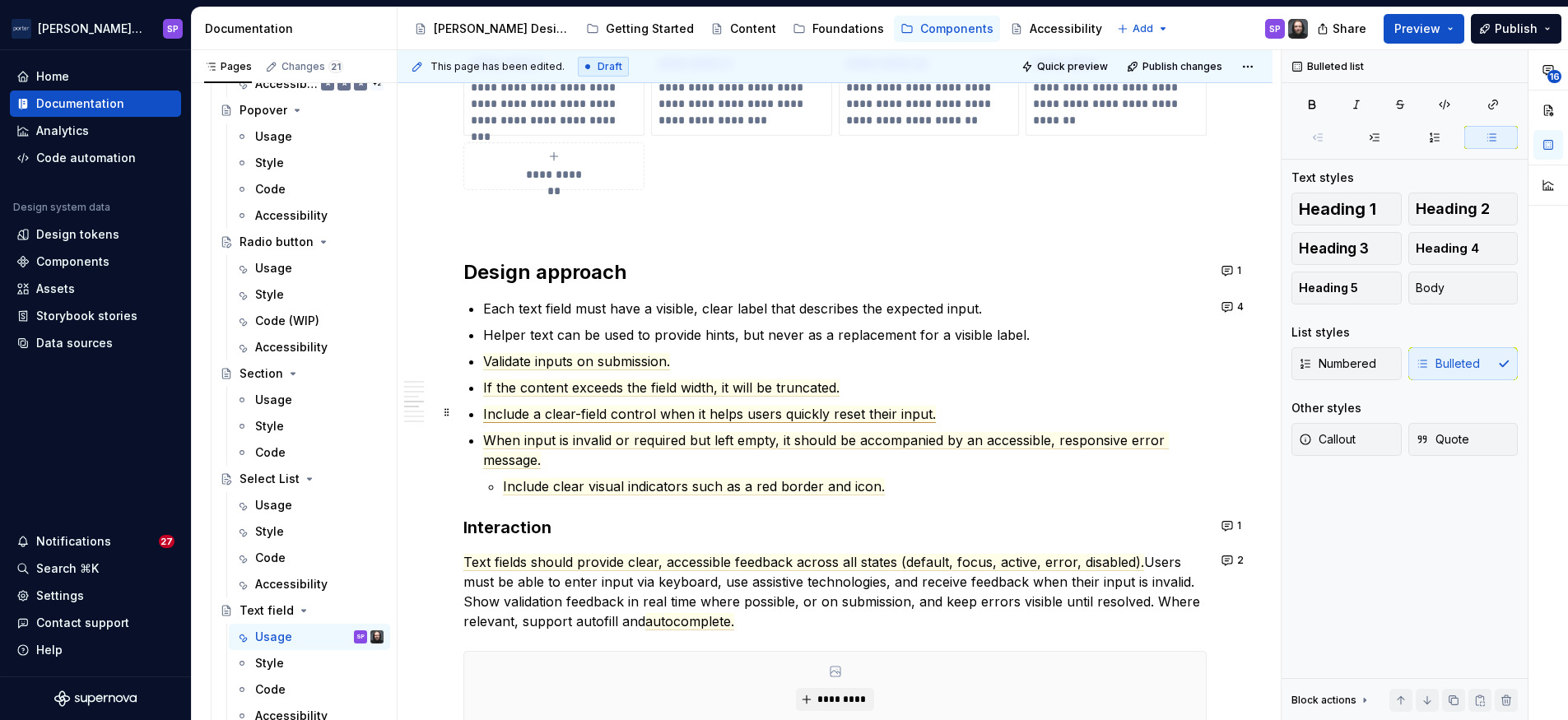
click at [916, 413] on span "Include a clear-field control when it helps users quickly reset their input." at bounding box center [709, 414] width 453 height 18
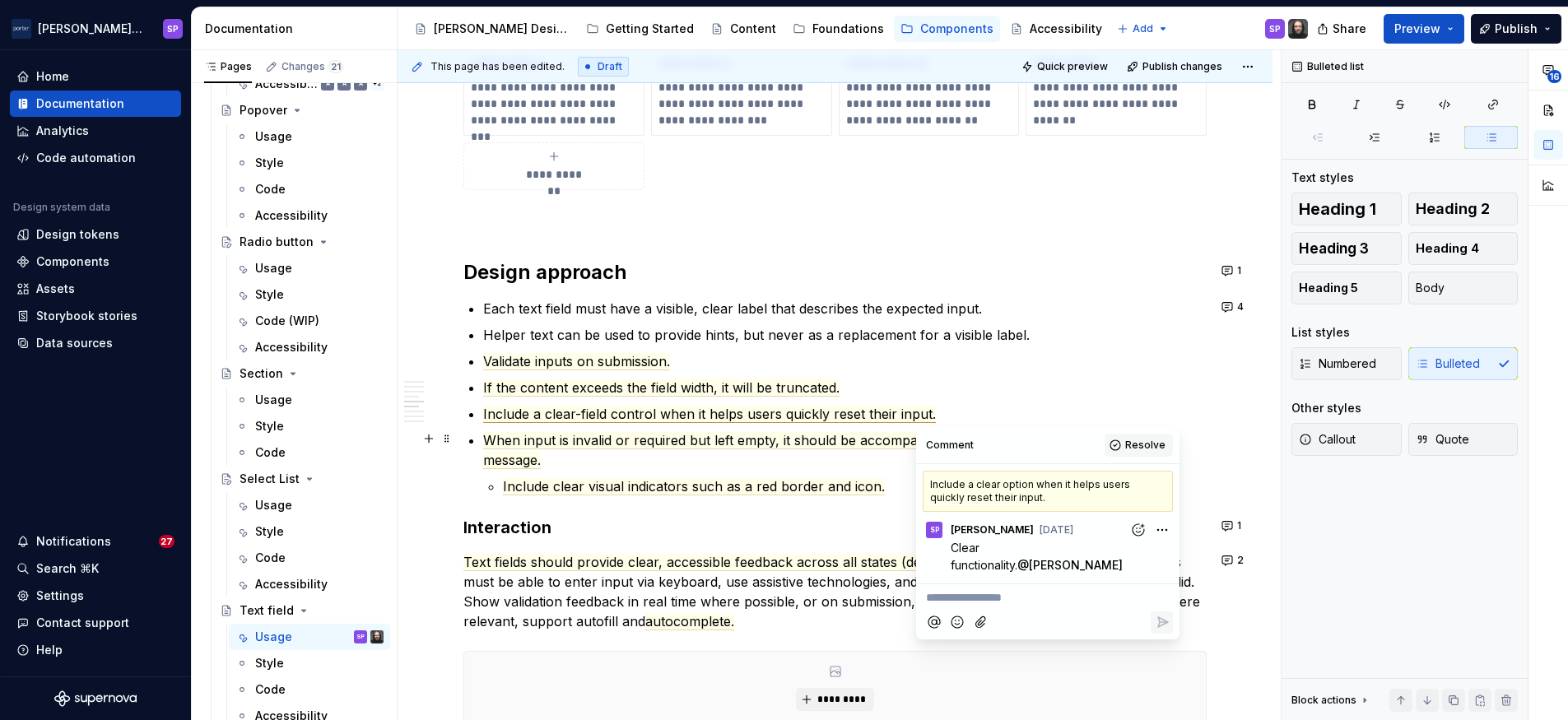
click at [1138, 443] on span "Resolve" at bounding box center [1145, 445] width 40 height 13
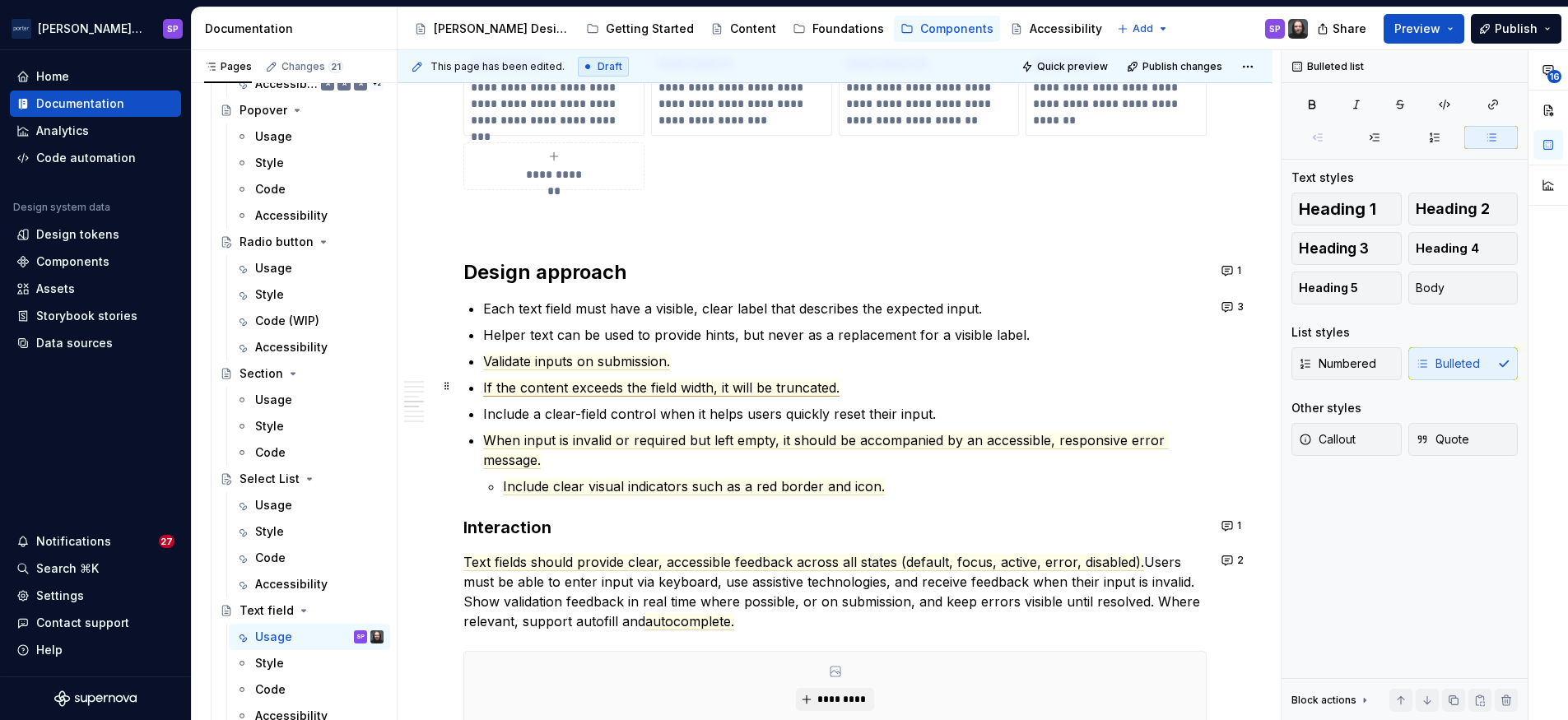
click at [798, 389] on span "If the content exceeds the field width, it will be truncated." at bounding box center [662, 387] width 357 height 18
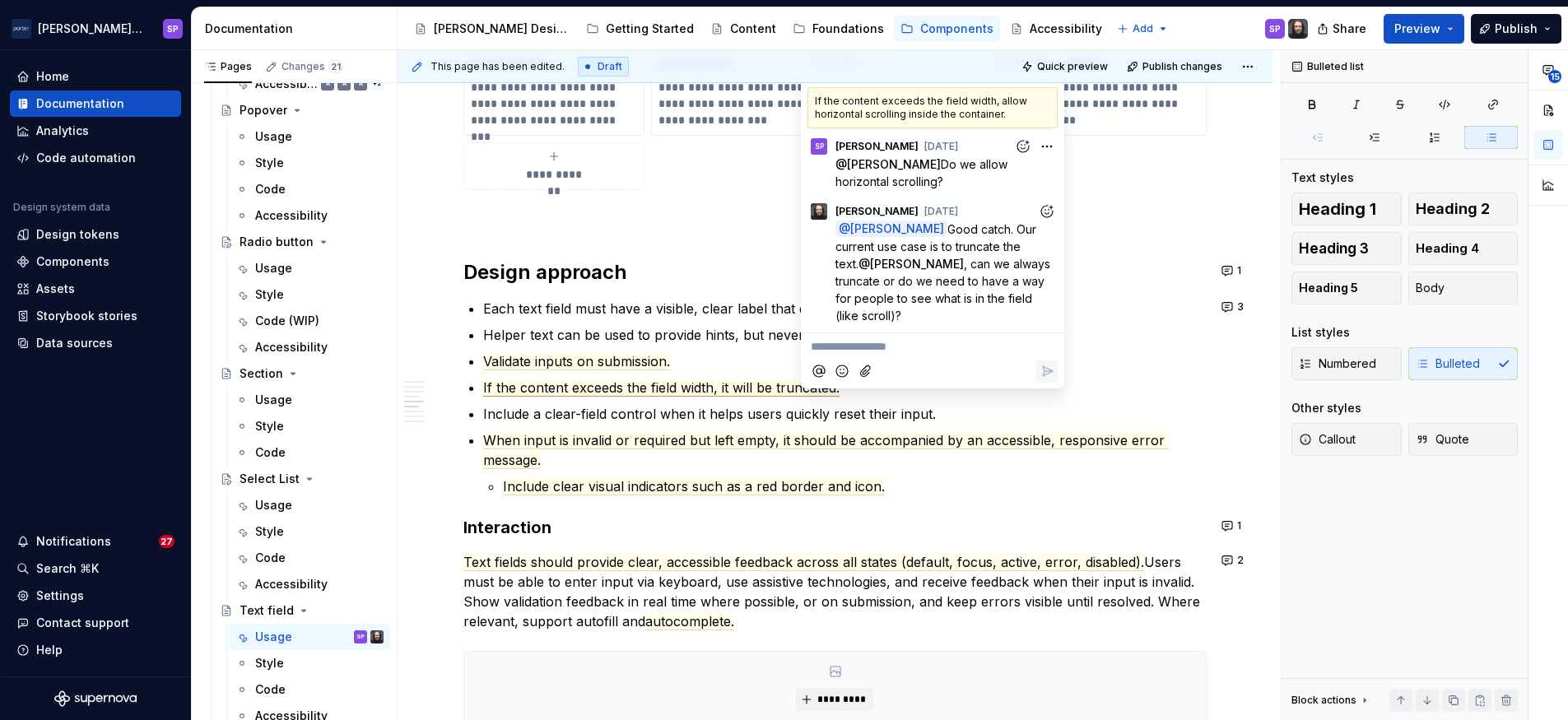
scroll to position [1466, 0]
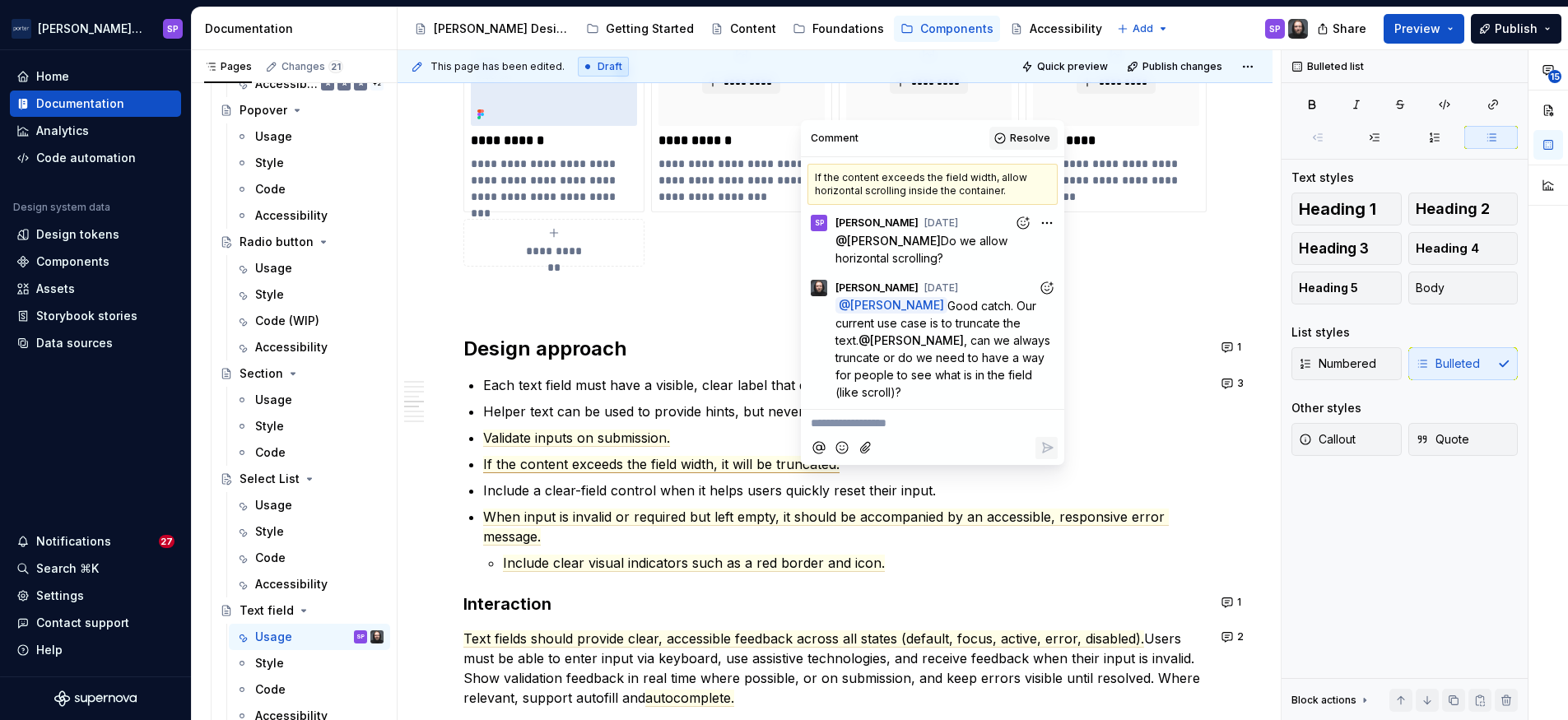
click at [1018, 145] on button "Resolve" at bounding box center [1024, 137] width 69 height 23
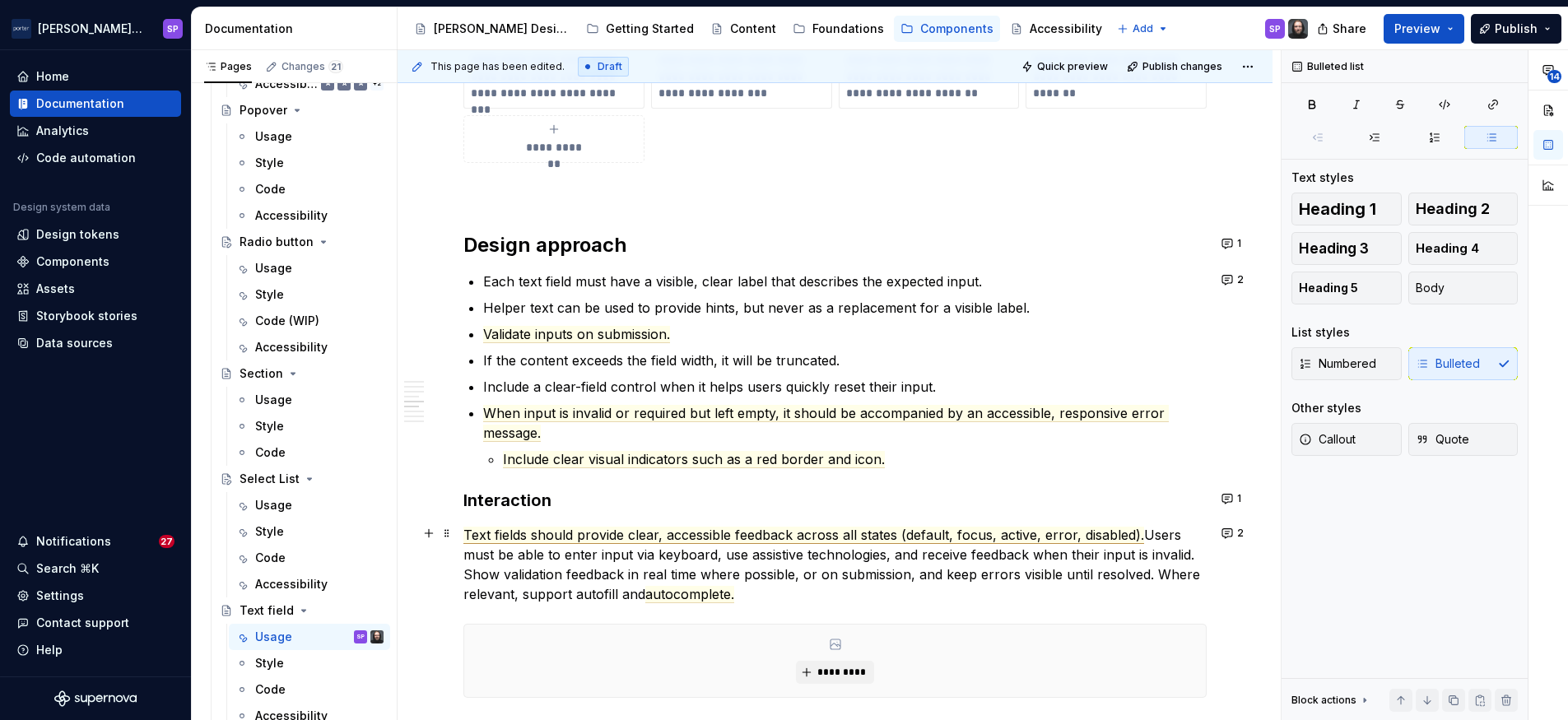
scroll to position [1573, 0]
click at [959, 389] on p "Include a clear-field control when it helps users quickly reset their input." at bounding box center [845, 384] width 724 height 20
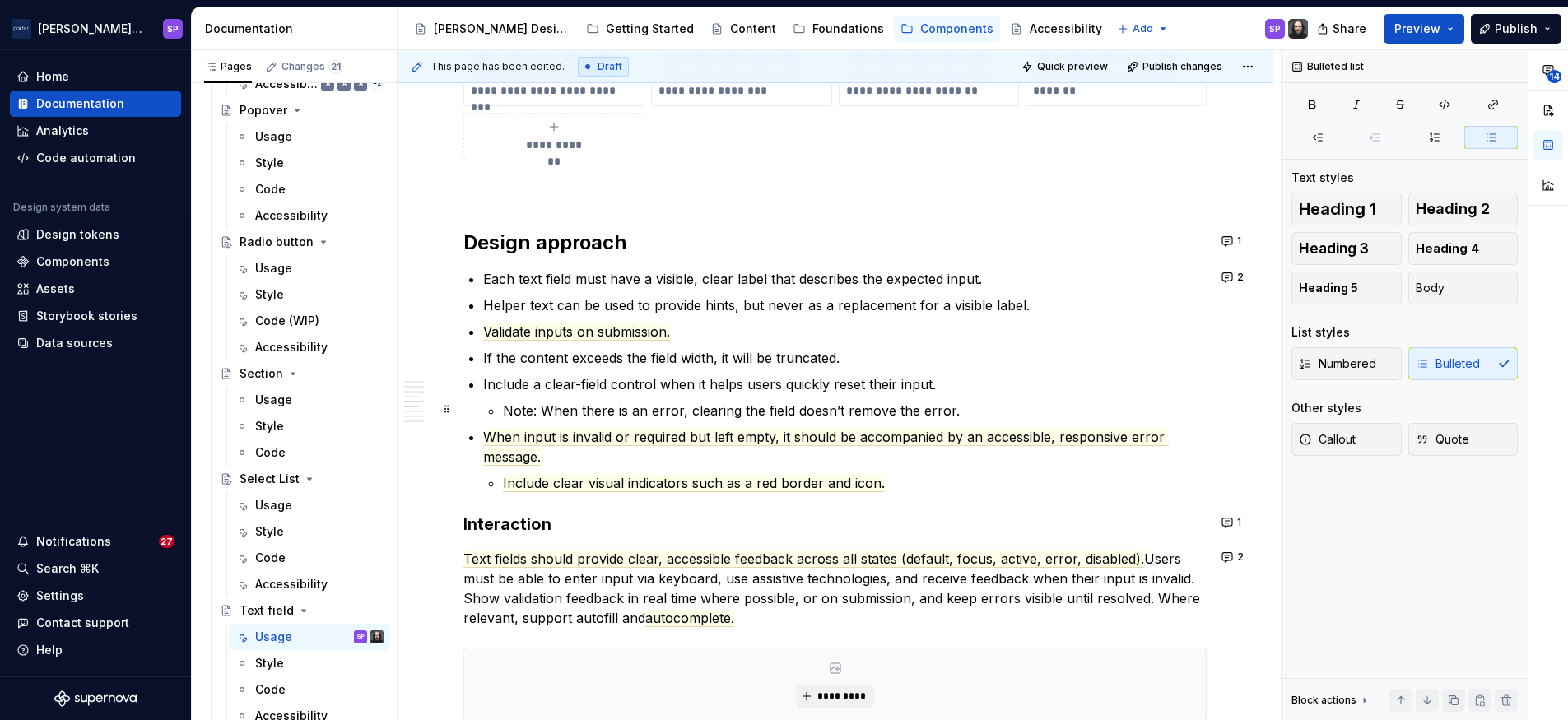
click at [836, 401] on p "Note: When there is an error, clearing the field doesn’t remove the error." at bounding box center [854, 410] width 704 height 20
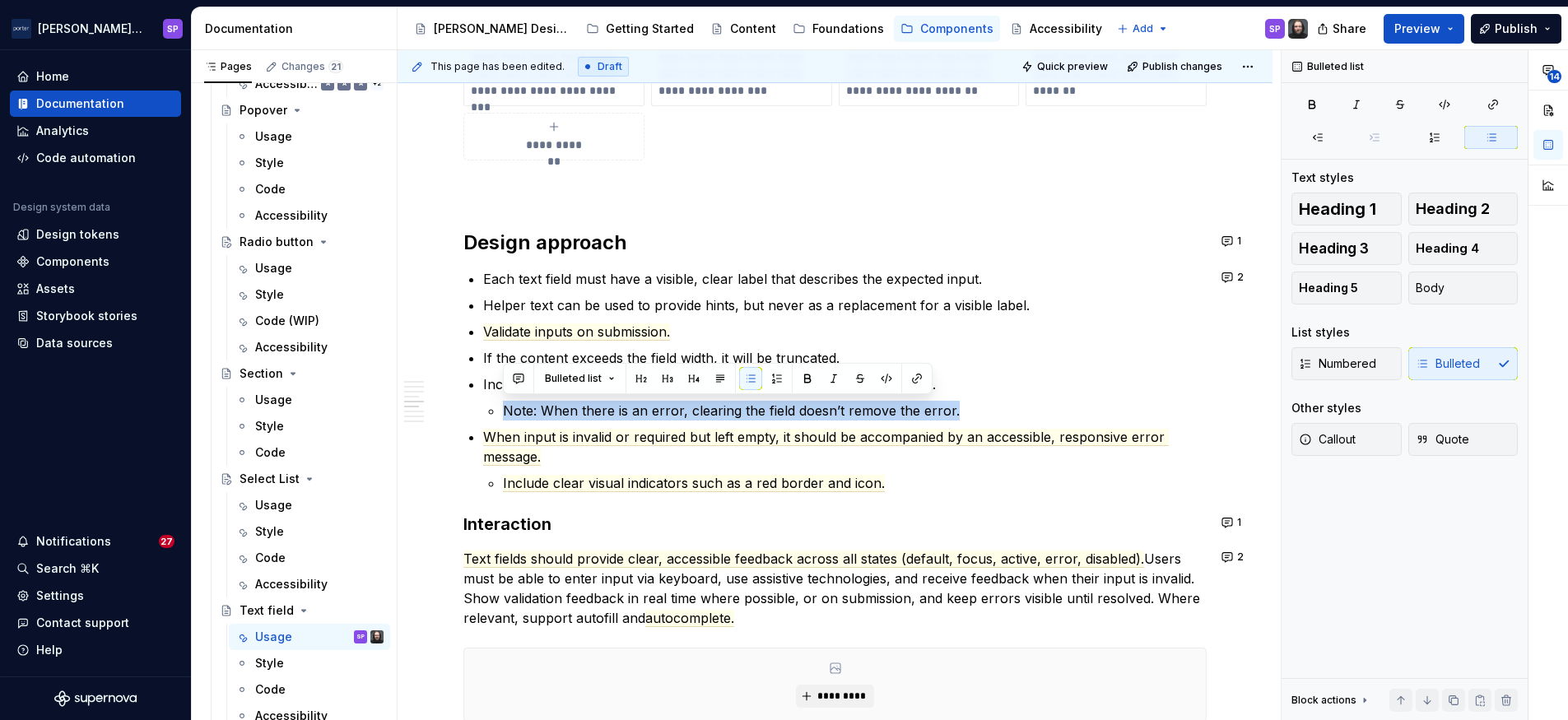
copy p "Note: When there is an error, clearing the field doesn’t remove the error."
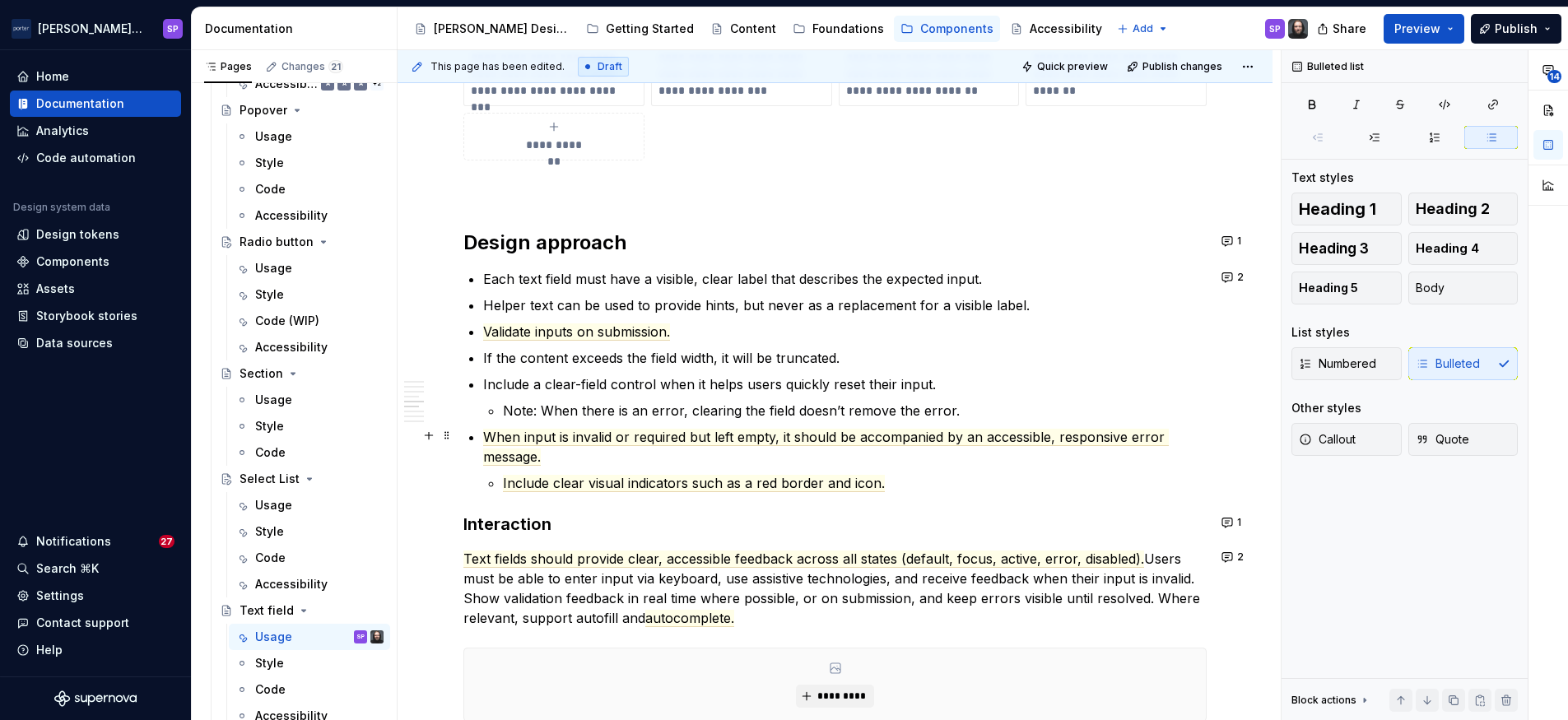
click at [974, 457] on p "When input is invalid or required but left empty, it should be accompanied by a…" at bounding box center [845, 447] width 724 height 40
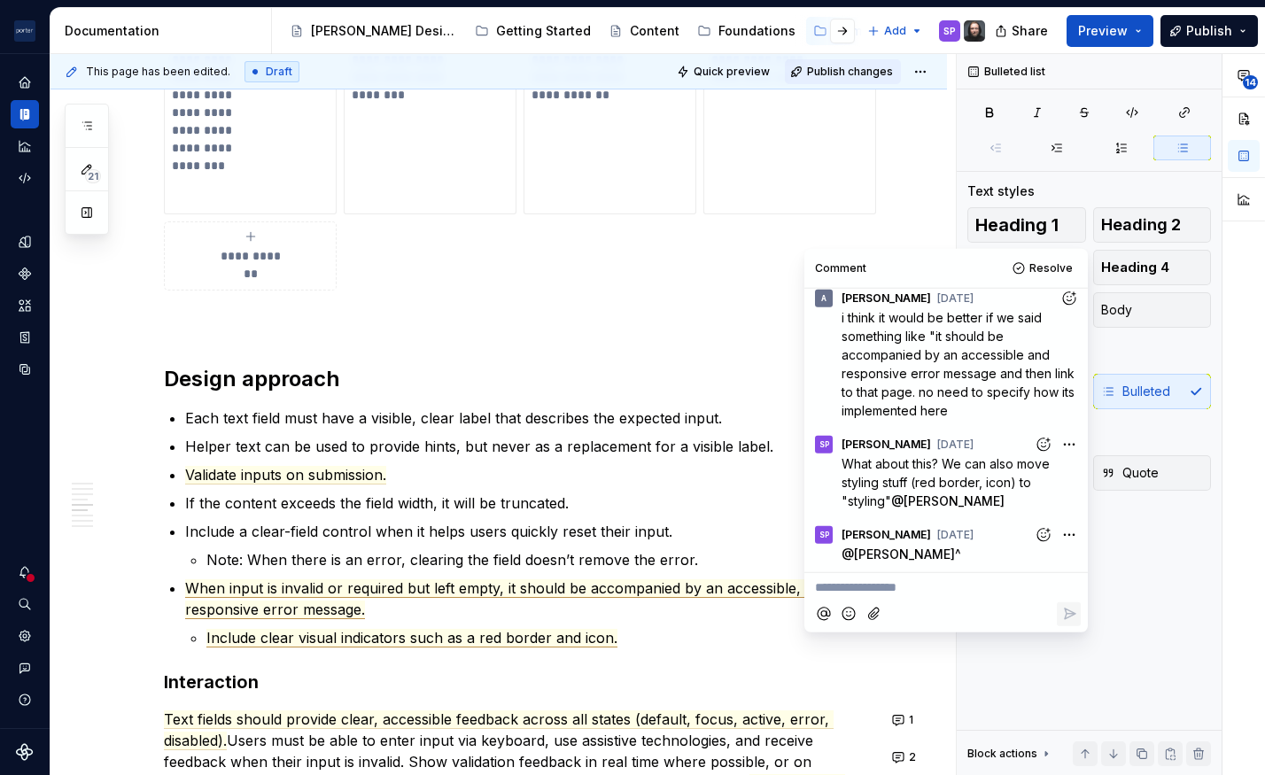
scroll to position [126, 0]
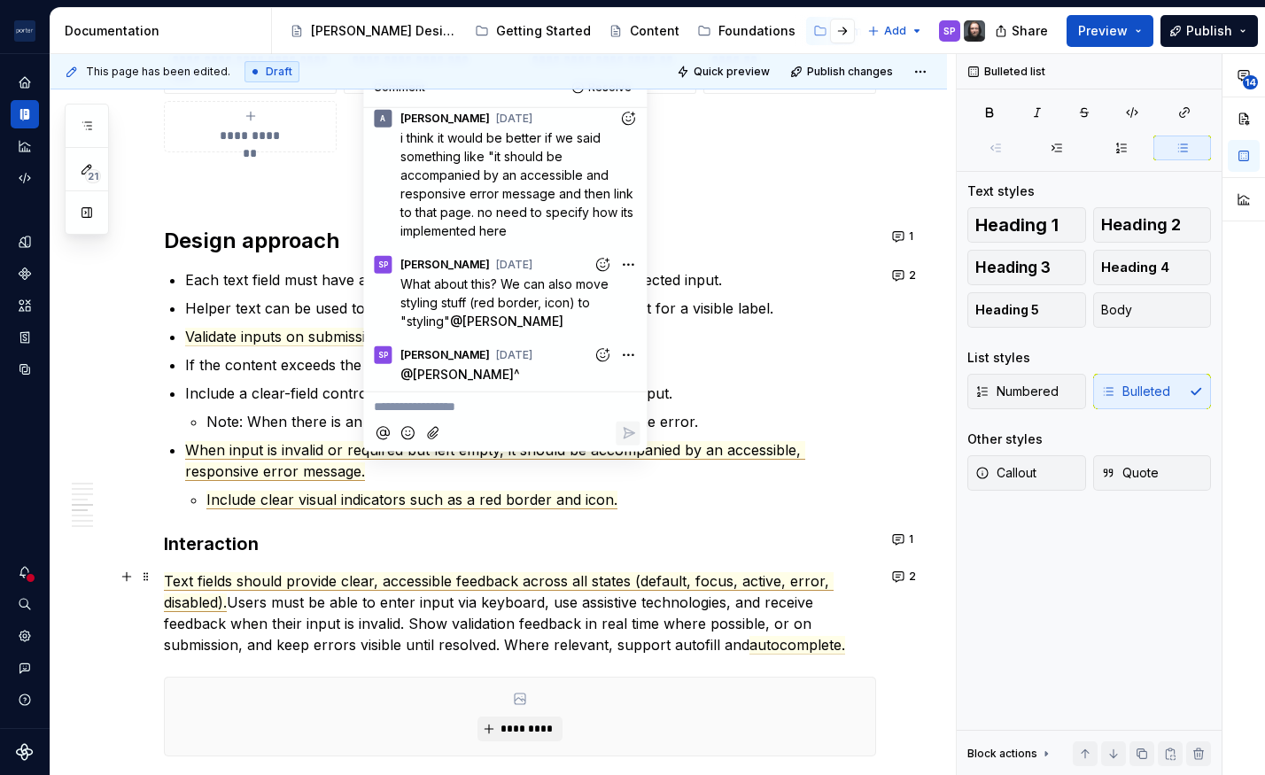
click at [690, 578] on span "Text fields should provide clear, accessible feedback across all states (defaul…" at bounding box center [499, 592] width 670 height 40
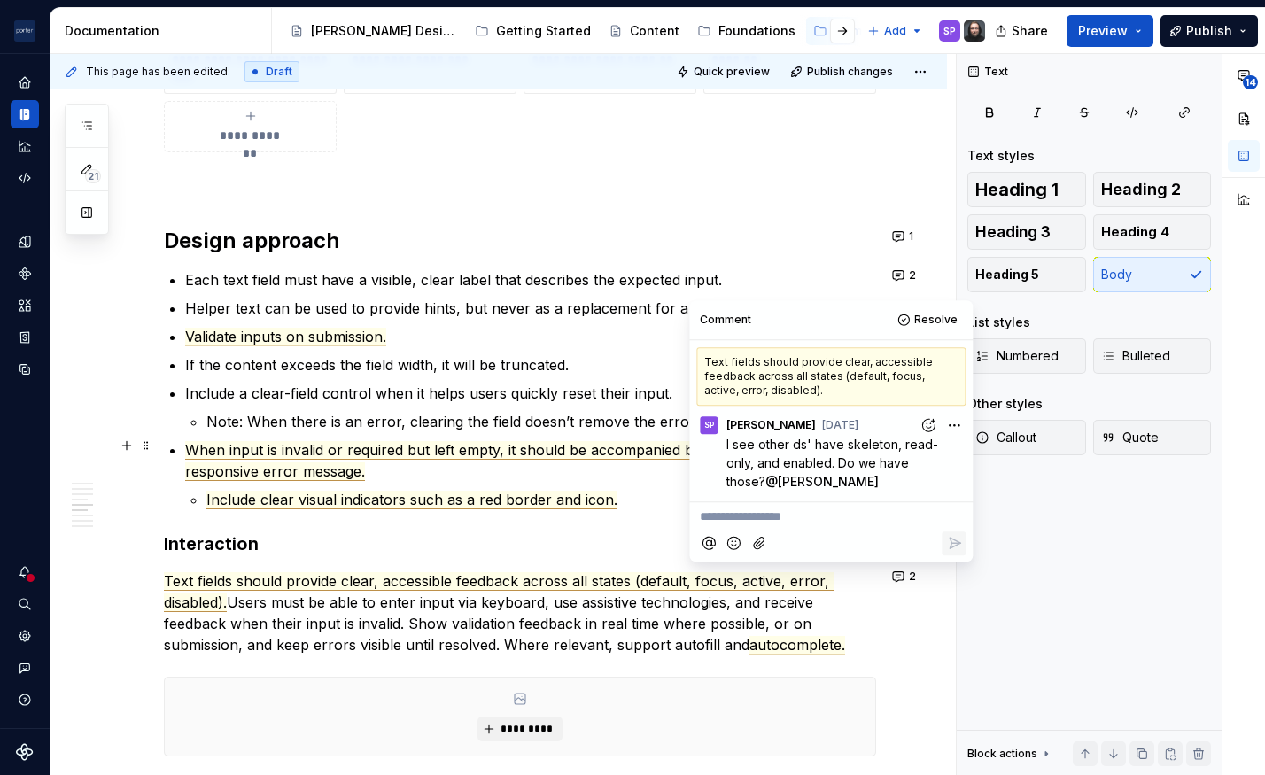
click at [530, 446] on span "When input is invalid or required but left empty, it should be accompanied by a…" at bounding box center [495, 461] width 620 height 40
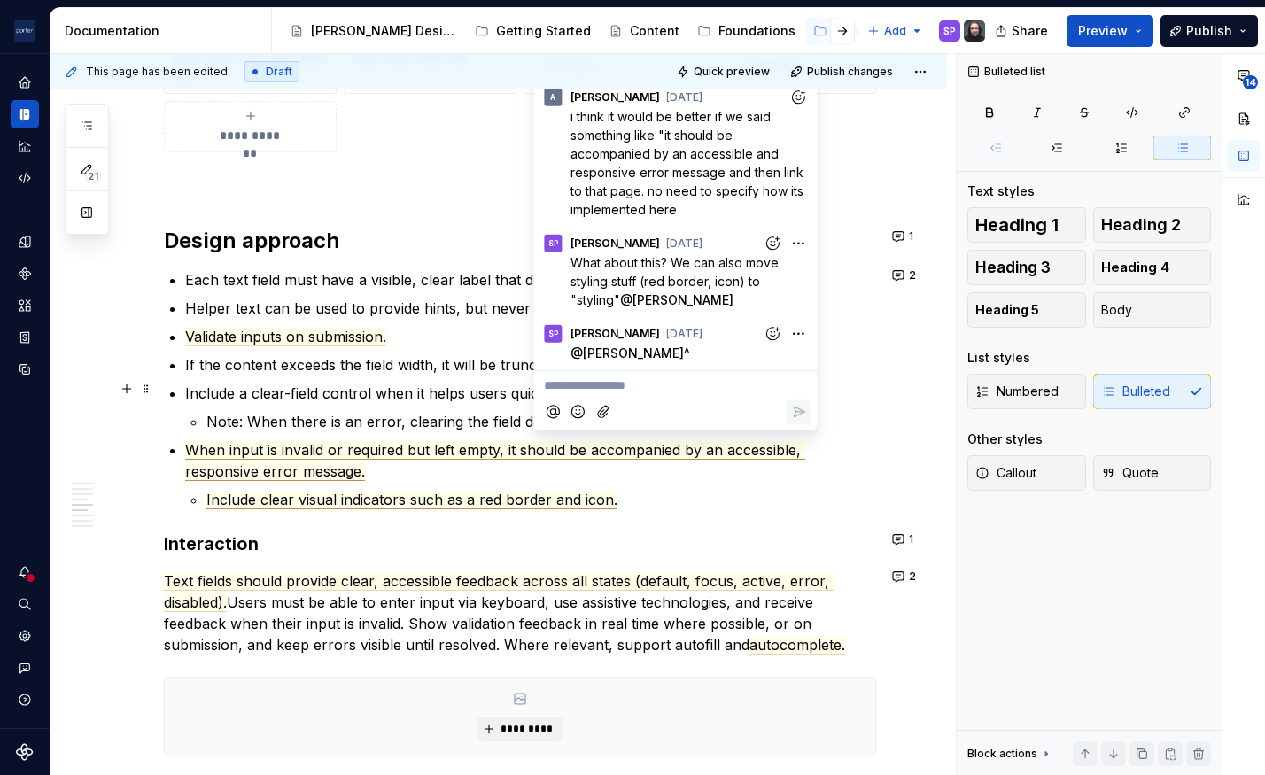
click at [305, 396] on commenthighlight "Include a clear-field control when it helps users quickly reset their input." at bounding box center [428, 393] width 487 height 18
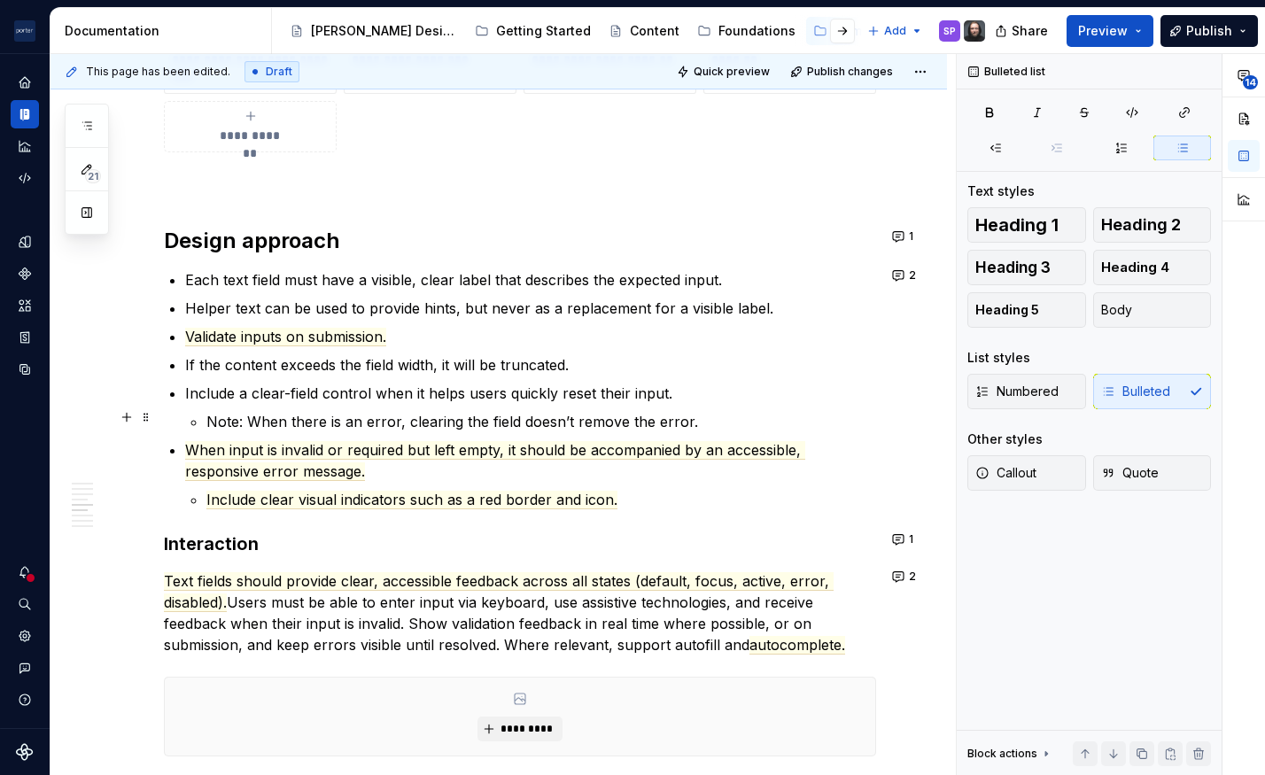
drag, startPoint x: 253, startPoint y: 418, endPoint x: 621, endPoint y: 419, distance: 367.6
click at [621, 419] on p "Note: When there is an error, clearing the field doesn’t remove the error." at bounding box center [541, 421] width 670 height 21
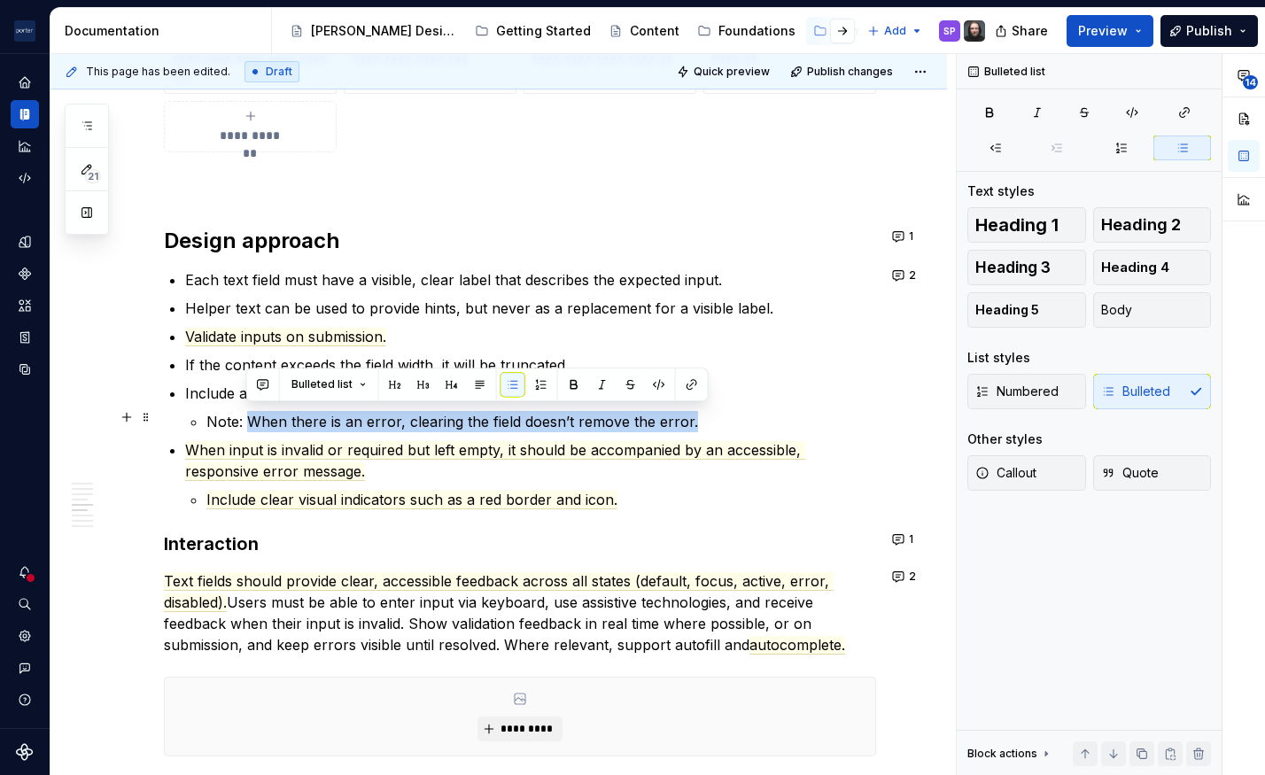
drag, startPoint x: 719, startPoint y: 425, endPoint x: 252, endPoint y: 415, distance: 467.8
click at [252, 415] on p "Note: When there is an error, clearing the field doesn’t remove the error." at bounding box center [541, 421] width 670 height 21
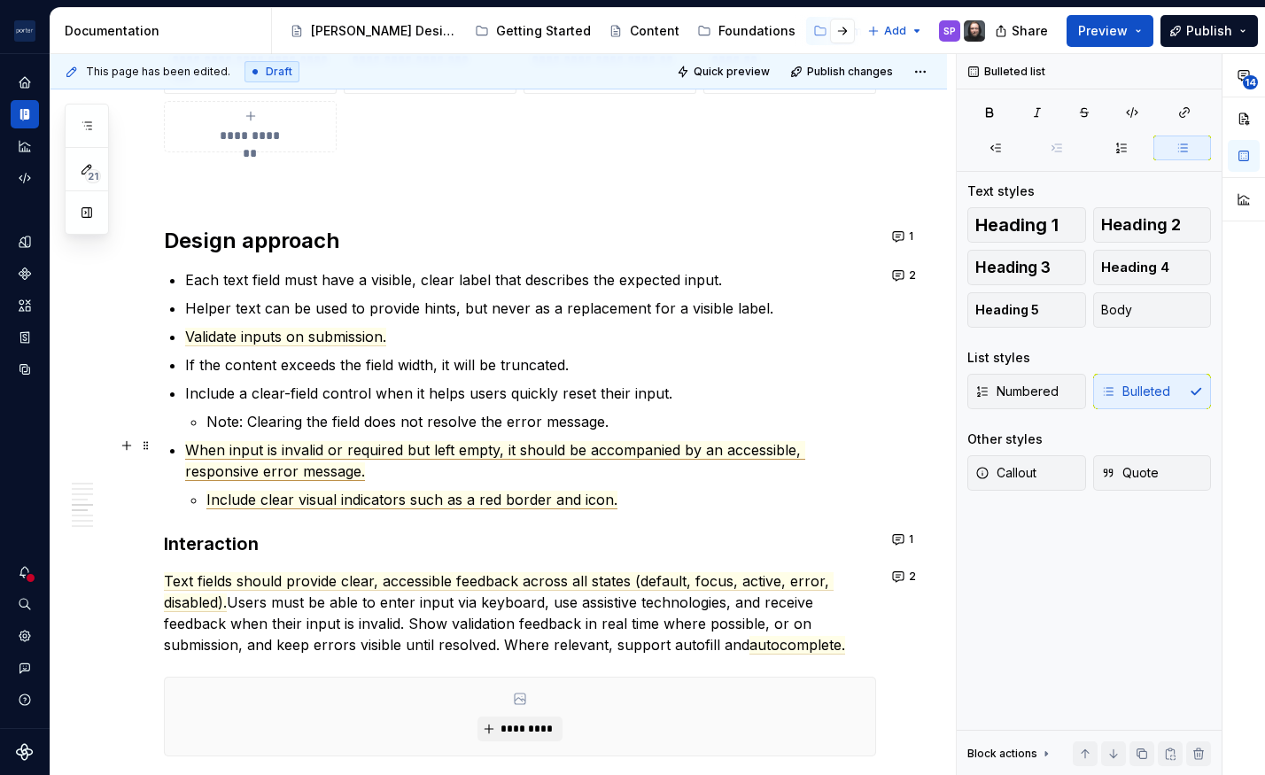
click at [663, 446] on span "When input is invalid or required but left empty, it should be accompanied by a…" at bounding box center [495, 461] width 620 height 40
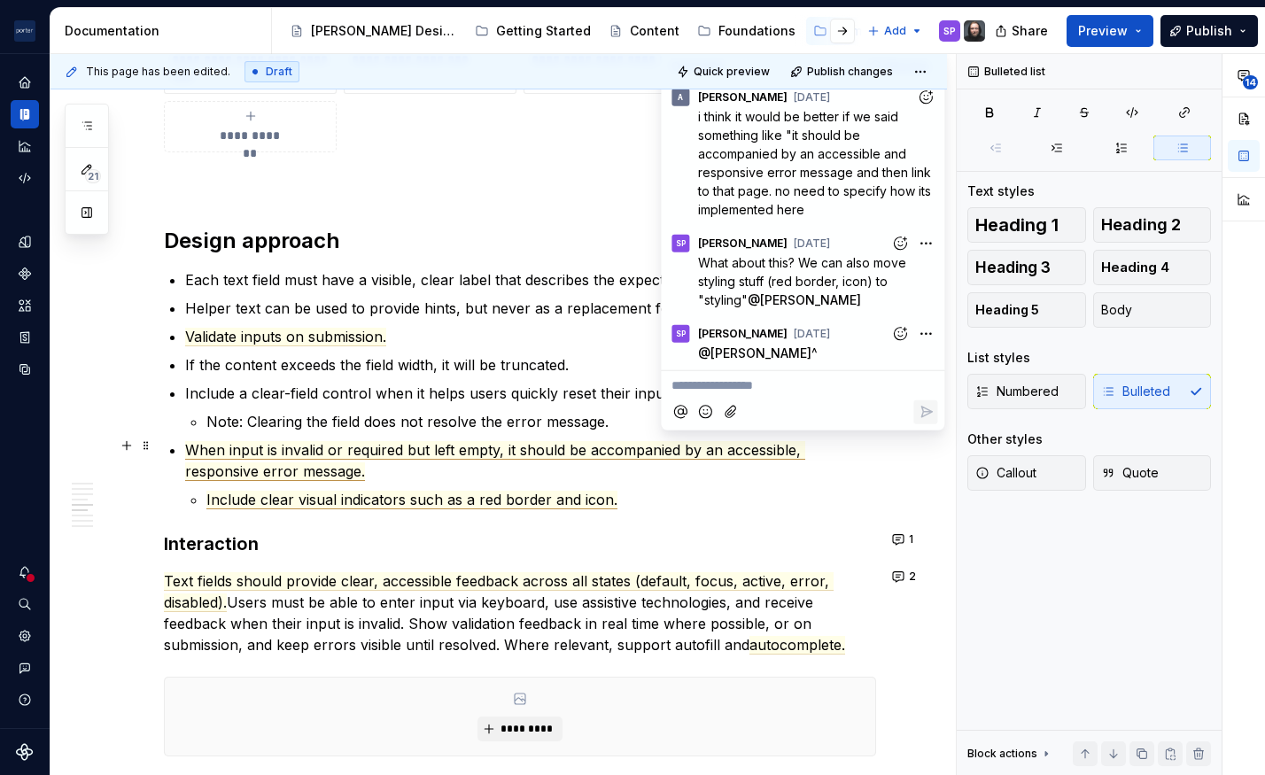
click at [407, 476] on p "When input is invalid or required but left empty, it should be accompanied by a…" at bounding box center [530, 460] width 691 height 43
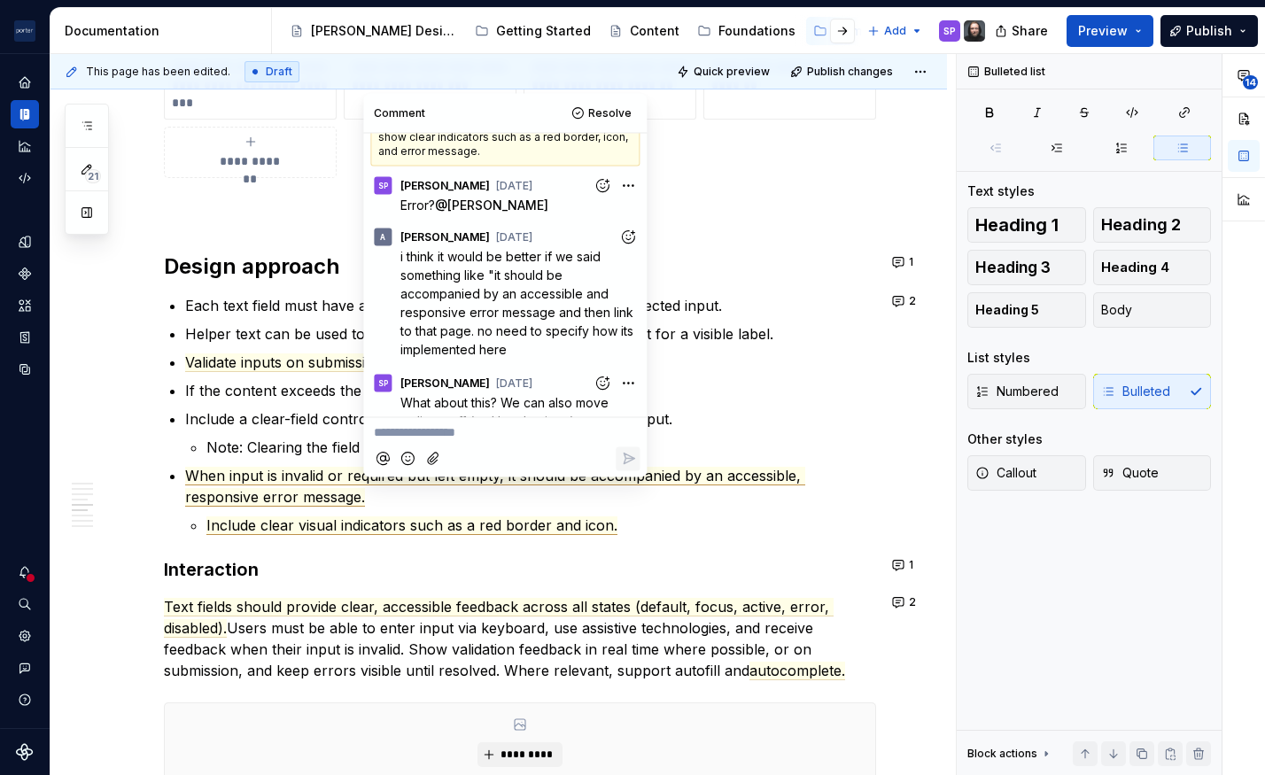
scroll to position [21, 0]
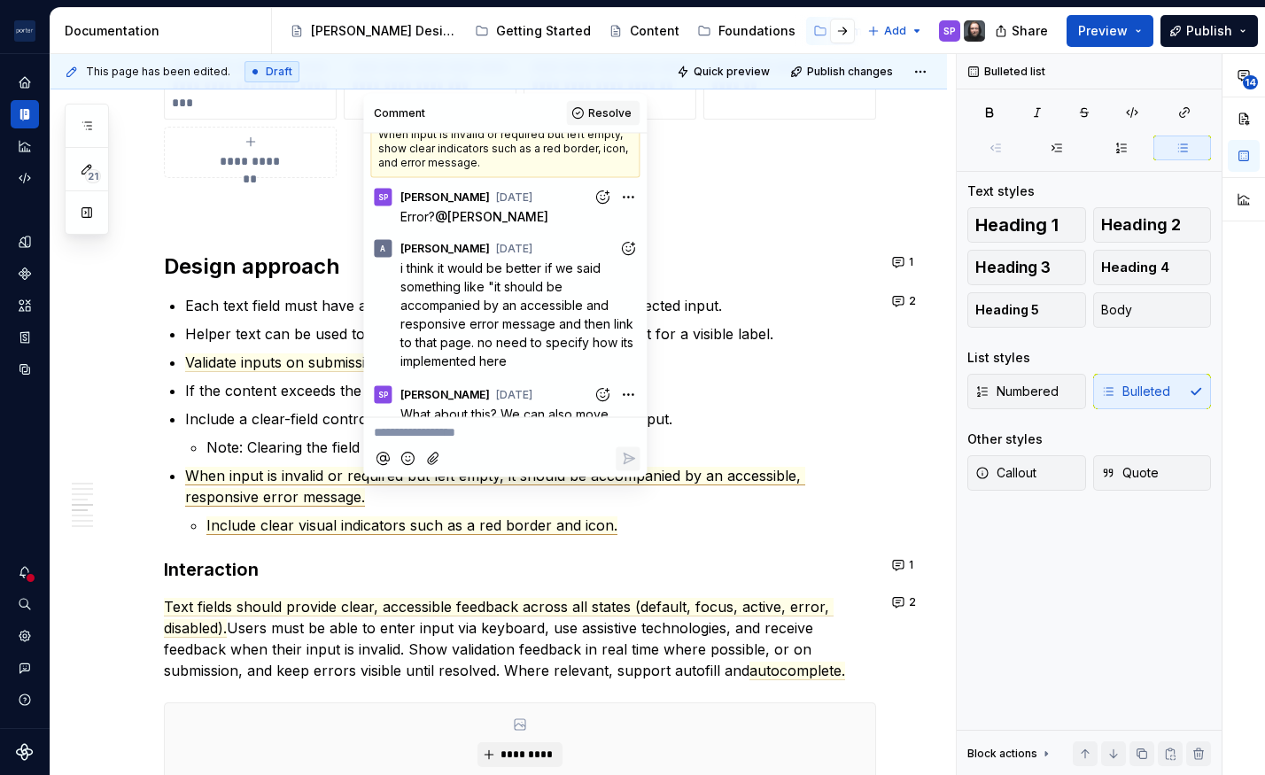
click at [584, 112] on button "Resolve" at bounding box center [603, 113] width 74 height 25
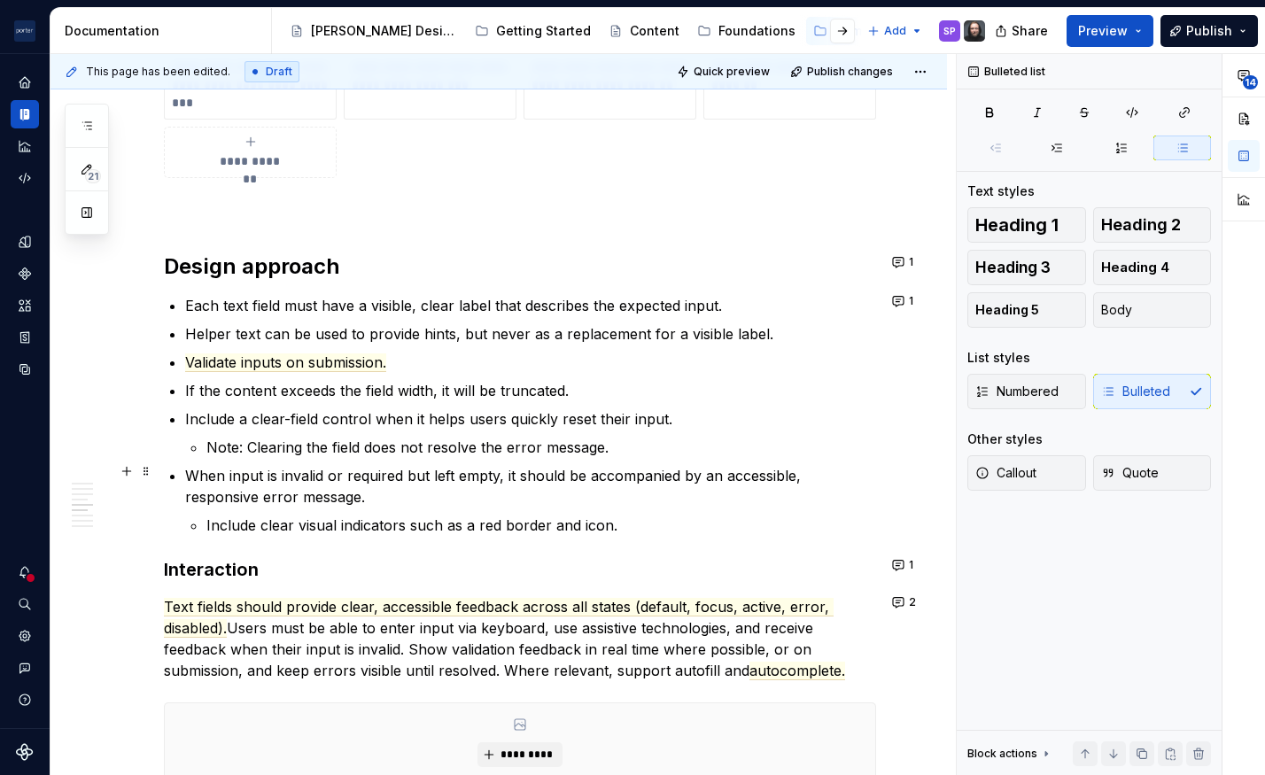
click at [467, 485] on p "When input is invalid or required but left empty, it should be accompanied by a…" at bounding box center [530, 486] width 691 height 43
click at [206, 522] on li "Include clear visual indicators such as a red border and icon." at bounding box center [541, 525] width 670 height 21
click at [359, 488] on commenthighlight "When input is invalid or required but left empty, it should be accompanied by a…" at bounding box center [495, 486] width 620 height 39
click at [182, 520] on div "**********" at bounding box center [520, 347] width 712 height 3119
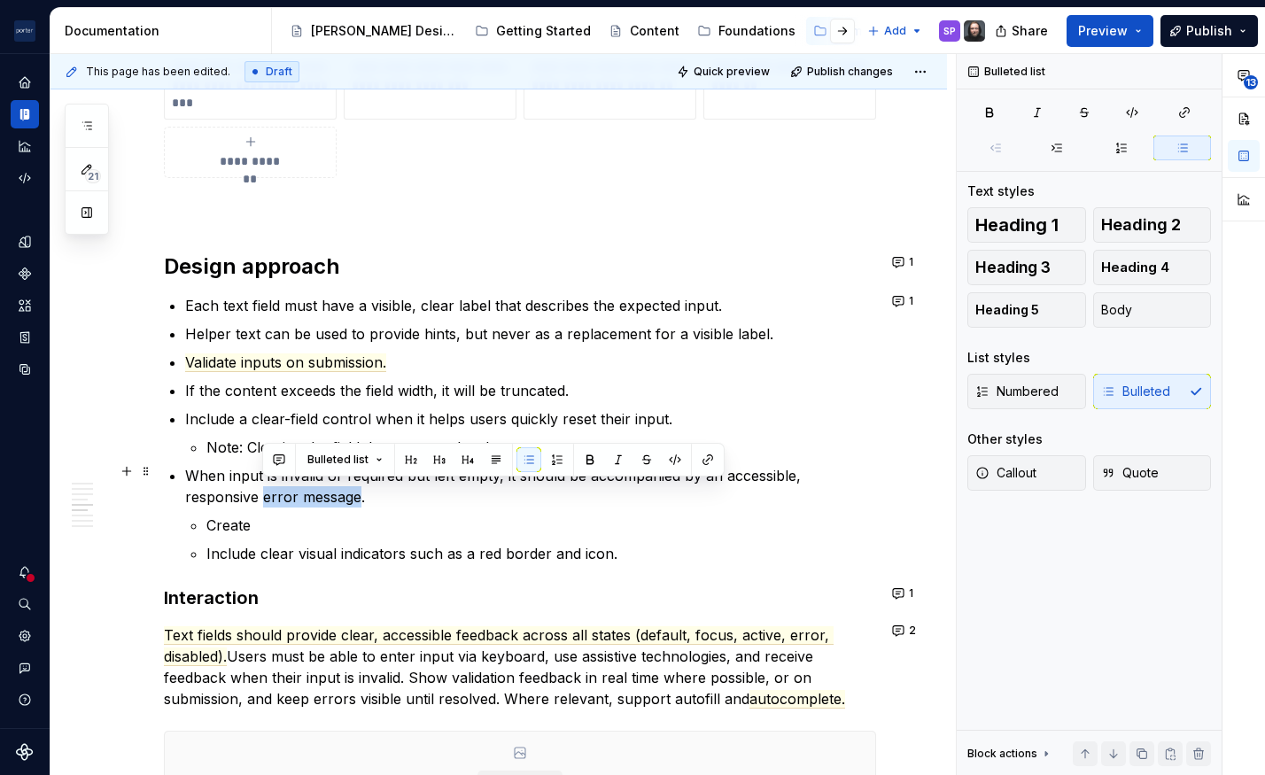
drag, startPoint x: 263, startPoint y: 498, endPoint x: 360, endPoint y: 494, distance: 97.5
click at [360, 494] on commenthighlight "When input is invalid or required but left empty, it should be accompanied by a…" at bounding box center [495, 486] width 620 height 39
click at [705, 460] on button "button" at bounding box center [707, 459] width 25 height 25
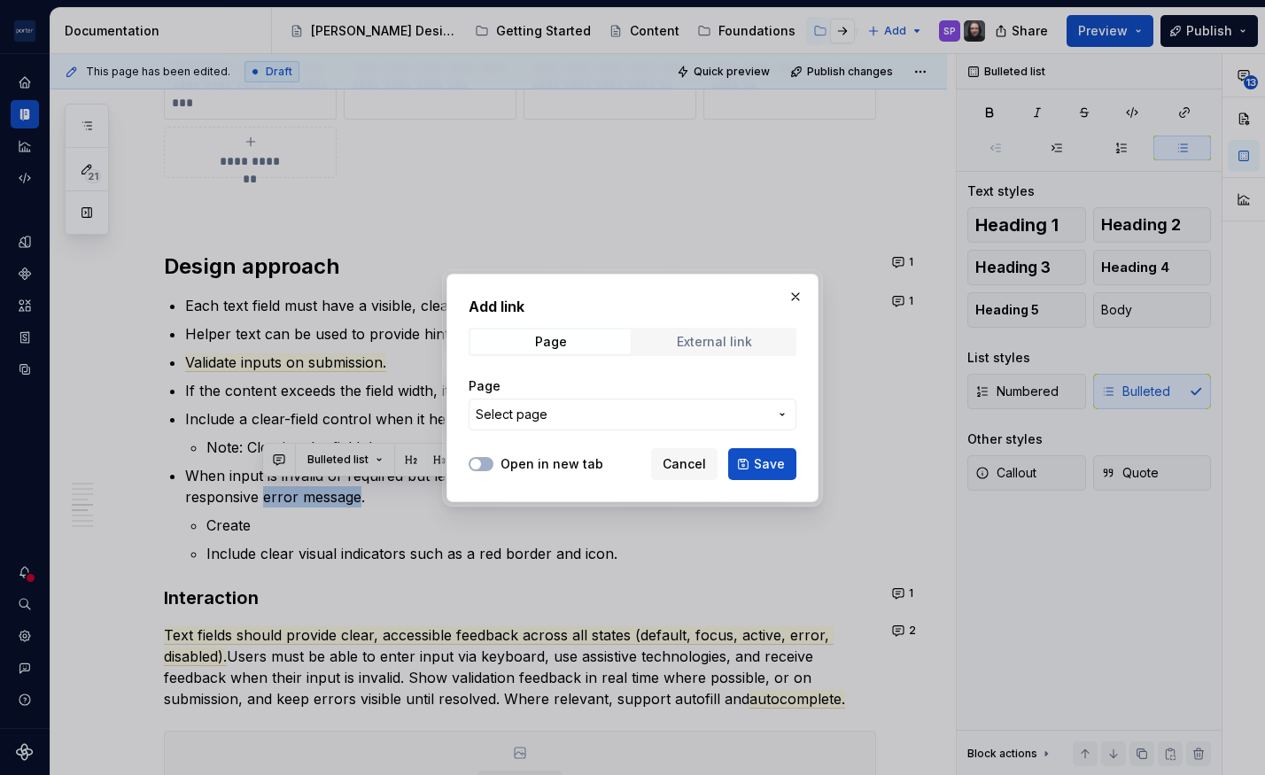
click at [706, 343] on div "External link" at bounding box center [714, 342] width 75 height 14
click at [578, 350] on span "Page" at bounding box center [550, 341] width 160 height 25
click at [536, 414] on span "Select page" at bounding box center [512, 415] width 72 height 18
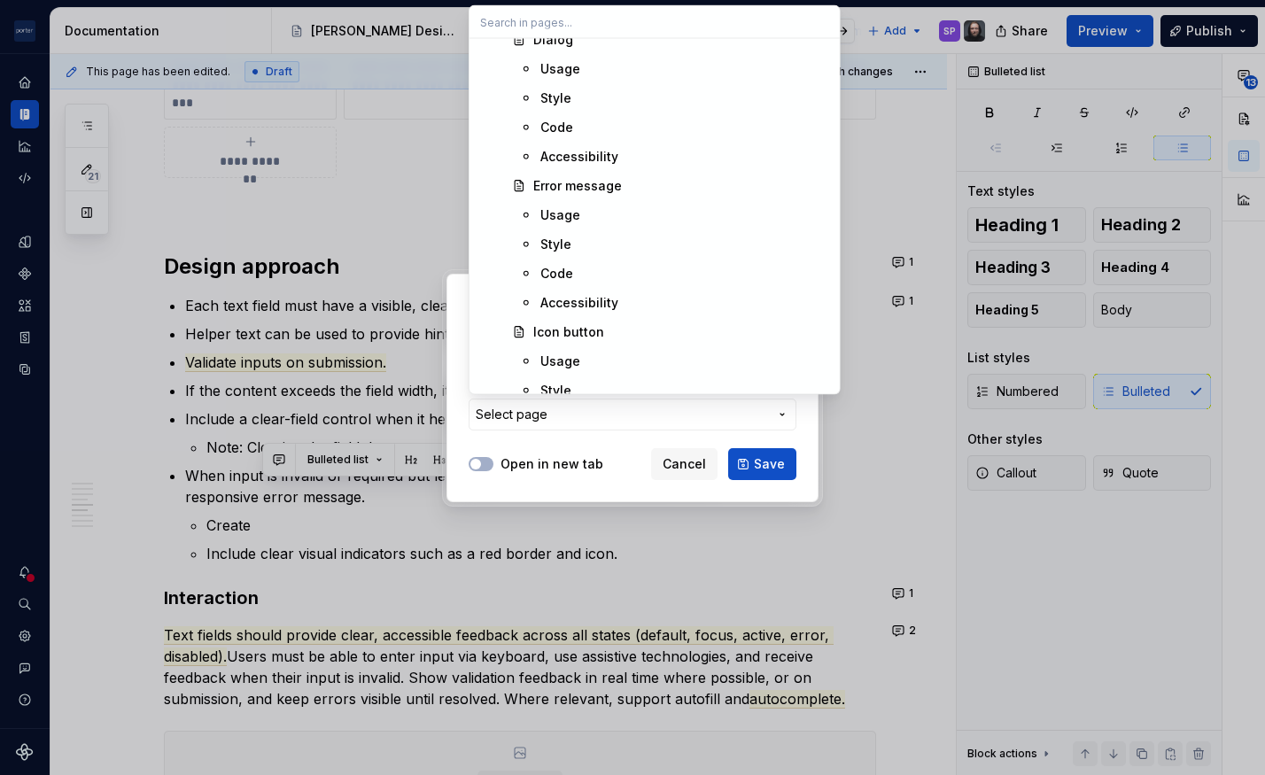
scroll to position [1480, 0]
click at [566, 183] on div "Error message" at bounding box center [577, 184] width 89 height 18
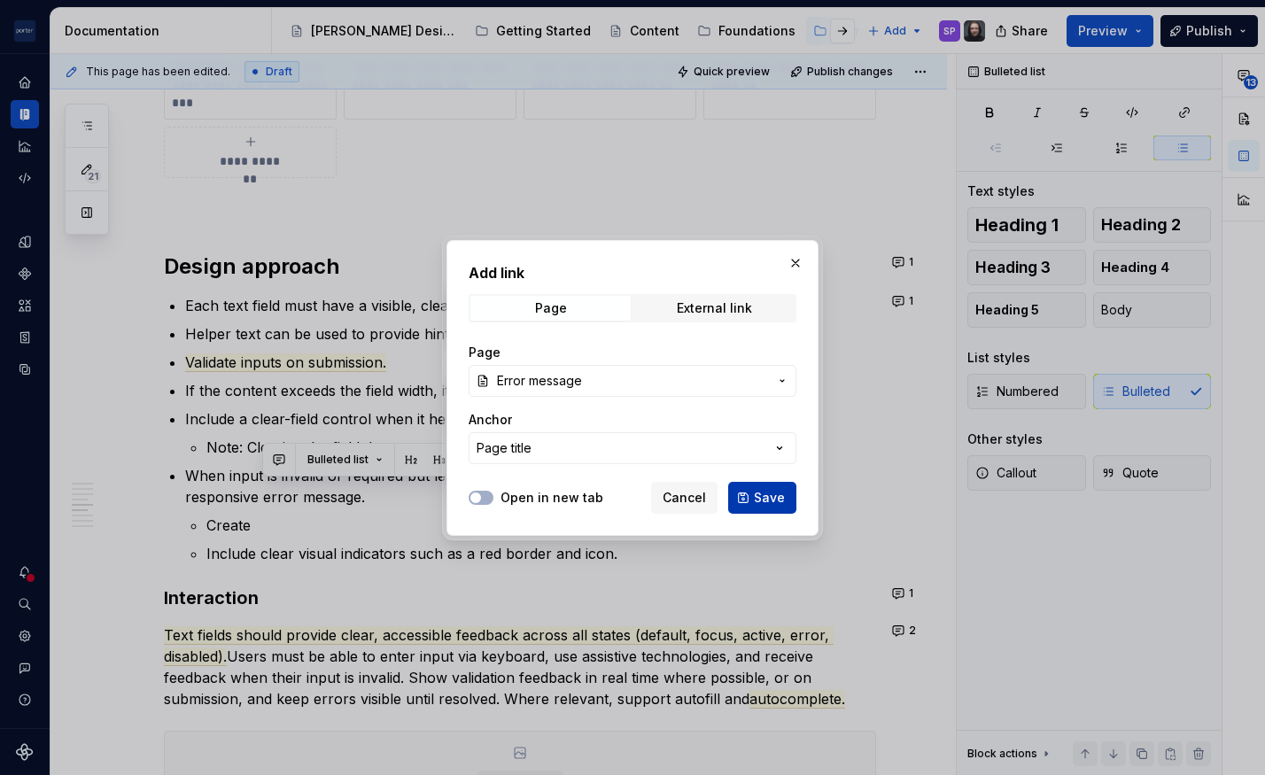
click at [771, 504] on span "Save" at bounding box center [769, 498] width 31 height 18
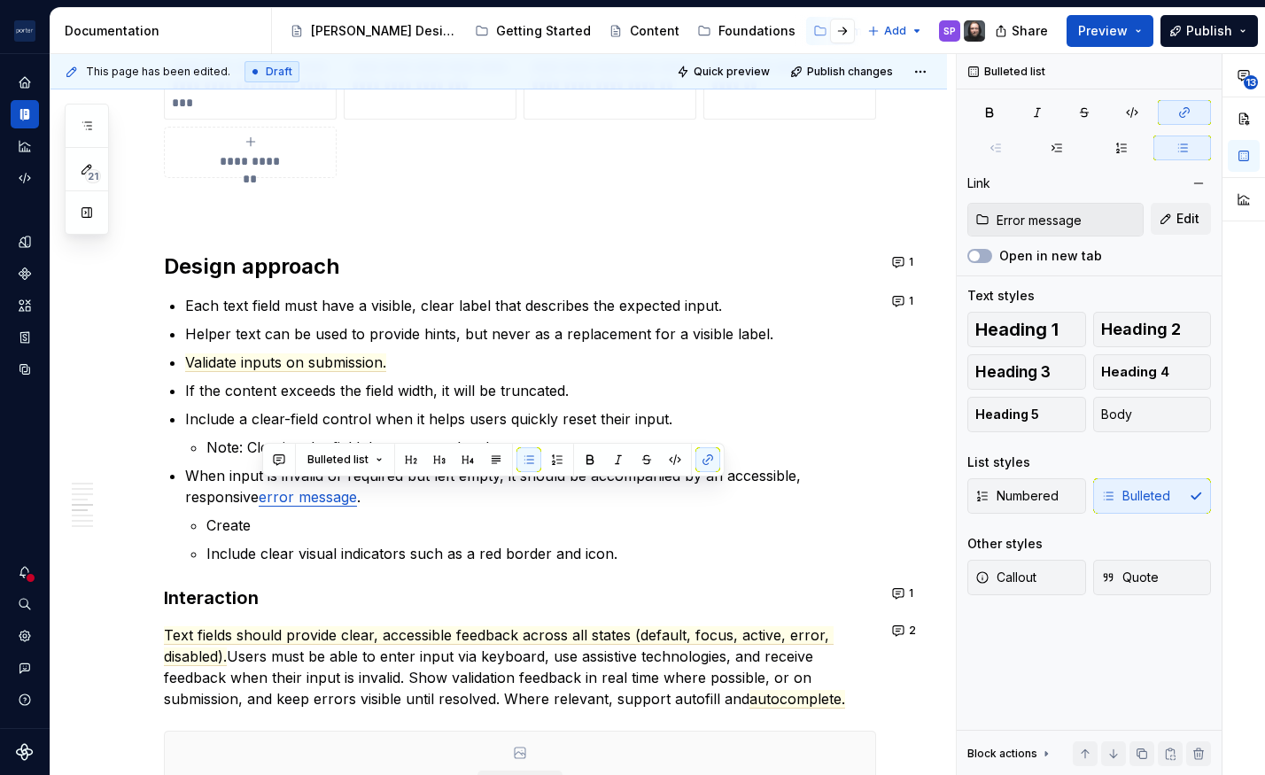
click at [485, 558] on p "Include clear visual indicators such as a red border and icon." at bounding box center [541, 553] width 670 height 21
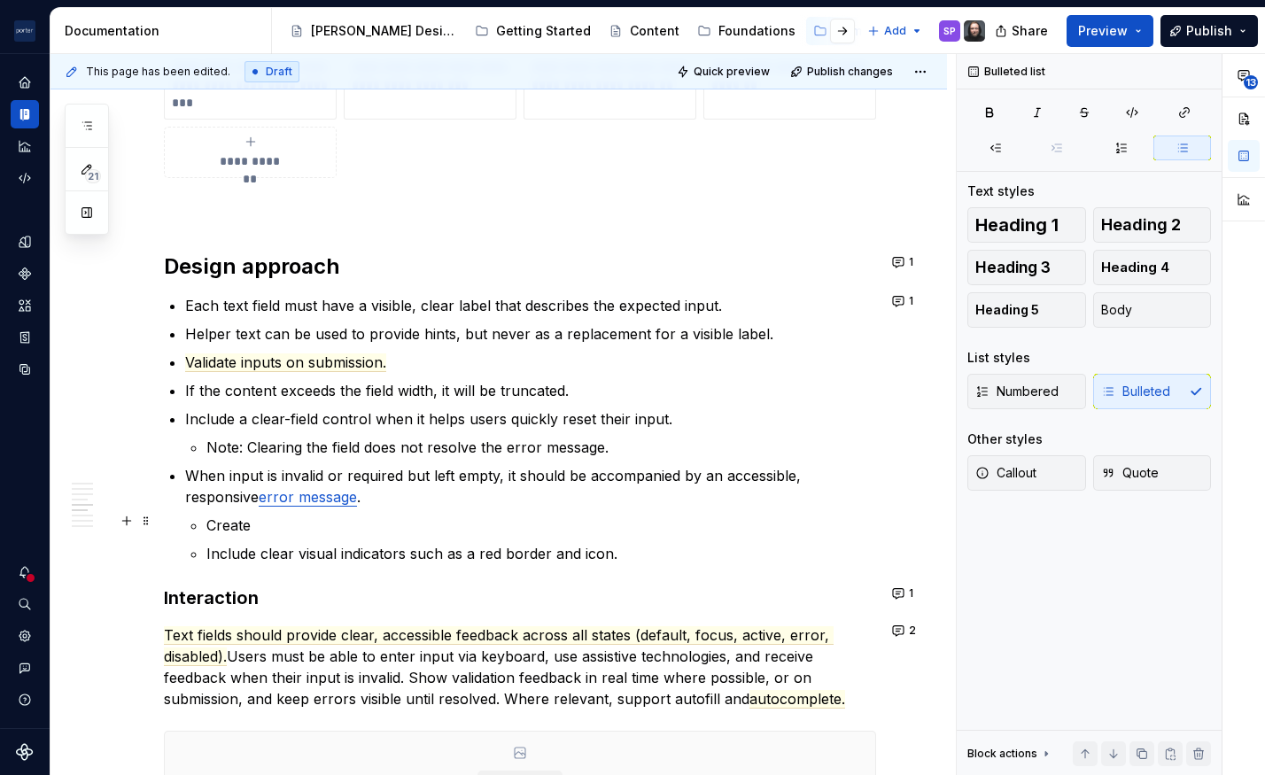
click at [236, 526] on p "Create" at bounding box center [541, 525] width 670 height 21
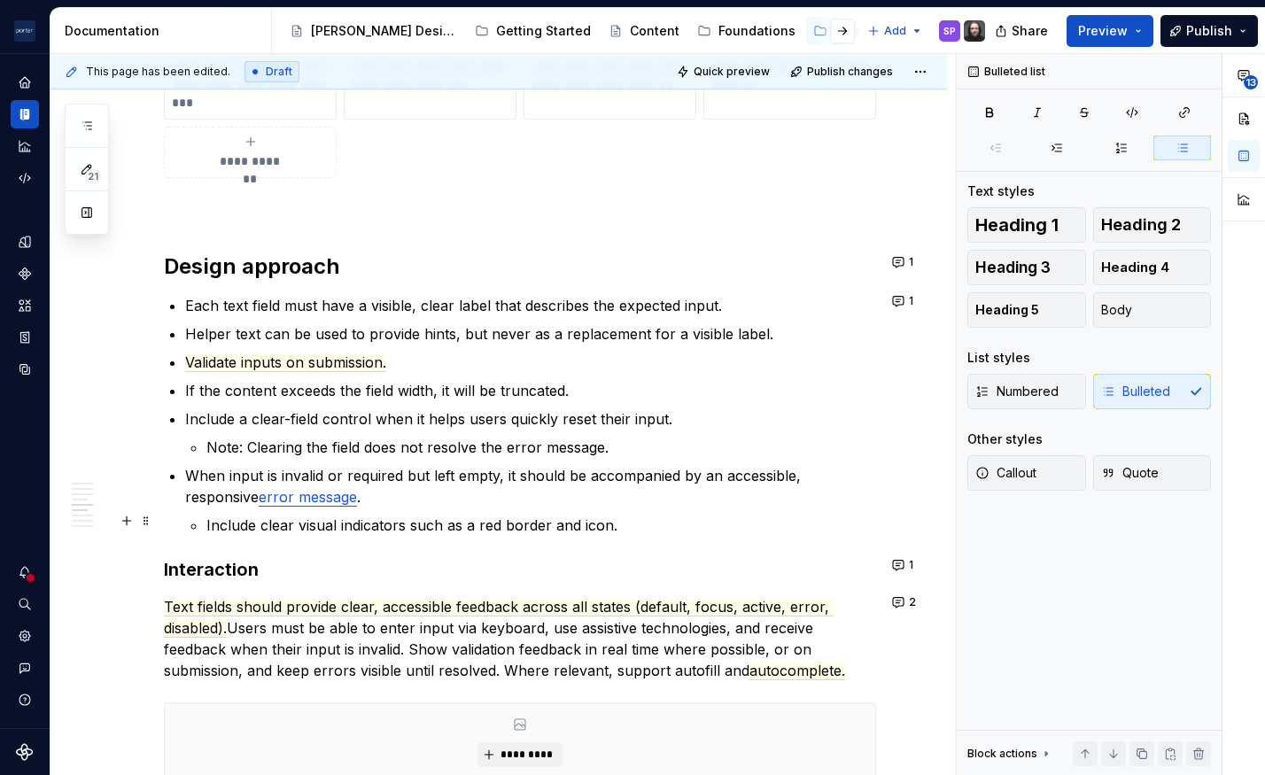
click at [229, 522] on commenthighlight "Include clear visual indicators such as a red border and icon." at bounding box center [411, 525] width 411 height 18
click at [198, 523] on li "When input is invalid or required but left empty, it should be accompanied by a…" at bounding box center [530, 500] width 691 height 71
click at [384, 524] on commenthighlight "Include clear visual indicators such as a red border and icon." at bounding box center [411, 525] width 411 height 18
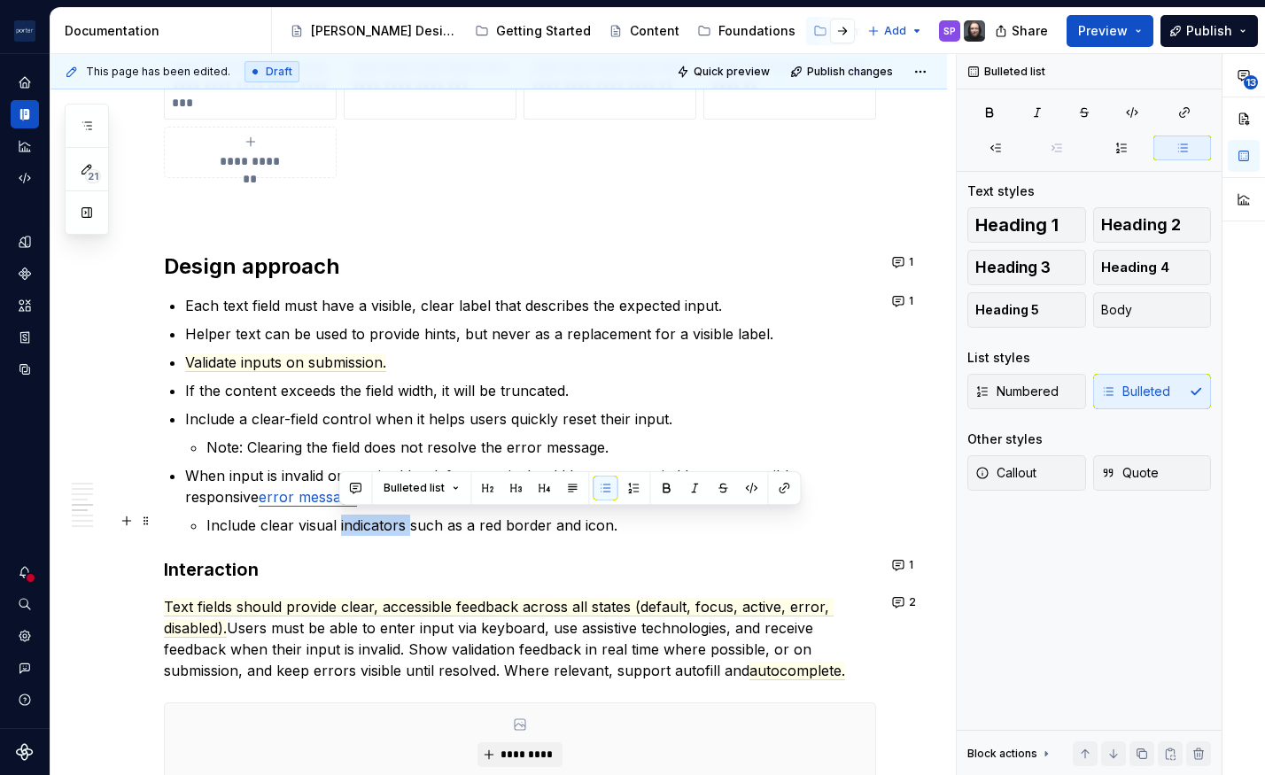
click at [384, 524] on commenthighlight "Include clear visual indicators such as a red border and icon." at bounding box center [411, 525] width 411 height 18
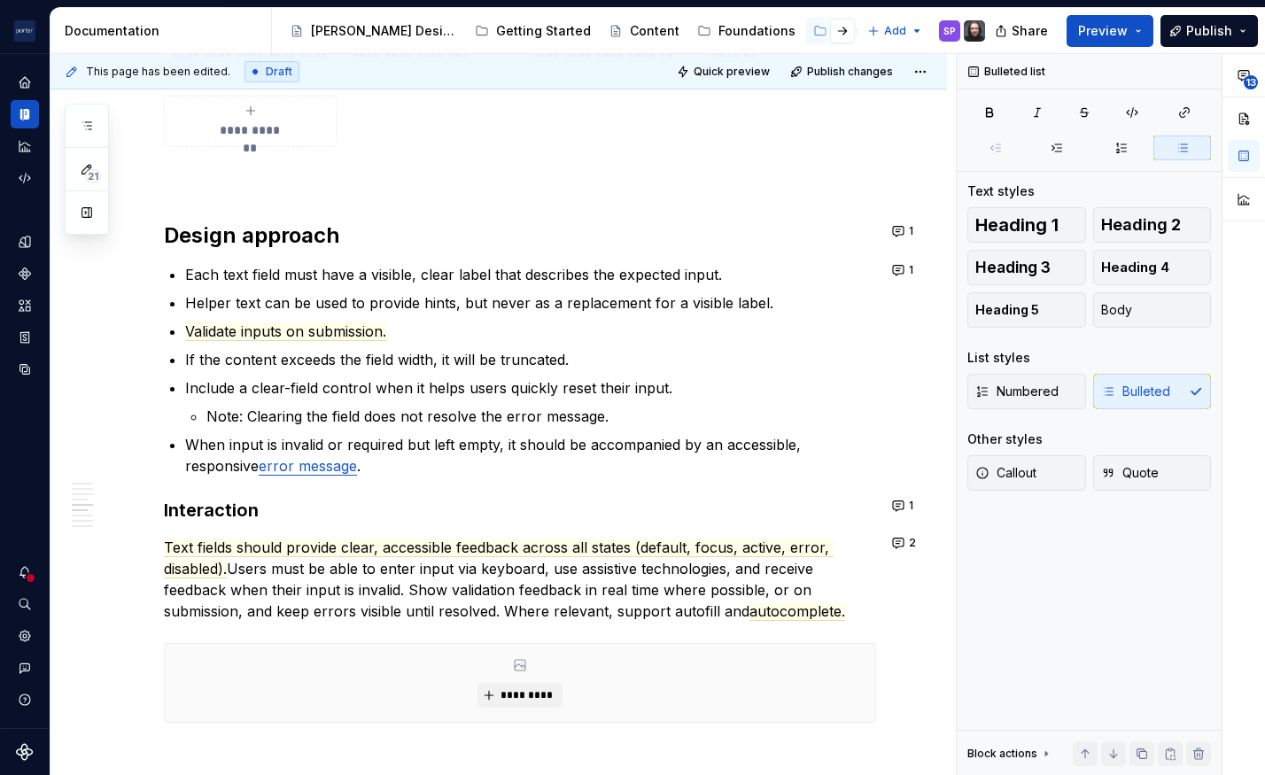
scroll to position [1702, 0]
click at [268, 328] on span "Validate inputs on submission." at bounding box center [285, 331] width 201 height 19
click at [895, 231] on button "1" at bounding box center [904, 230] width 35 height 25
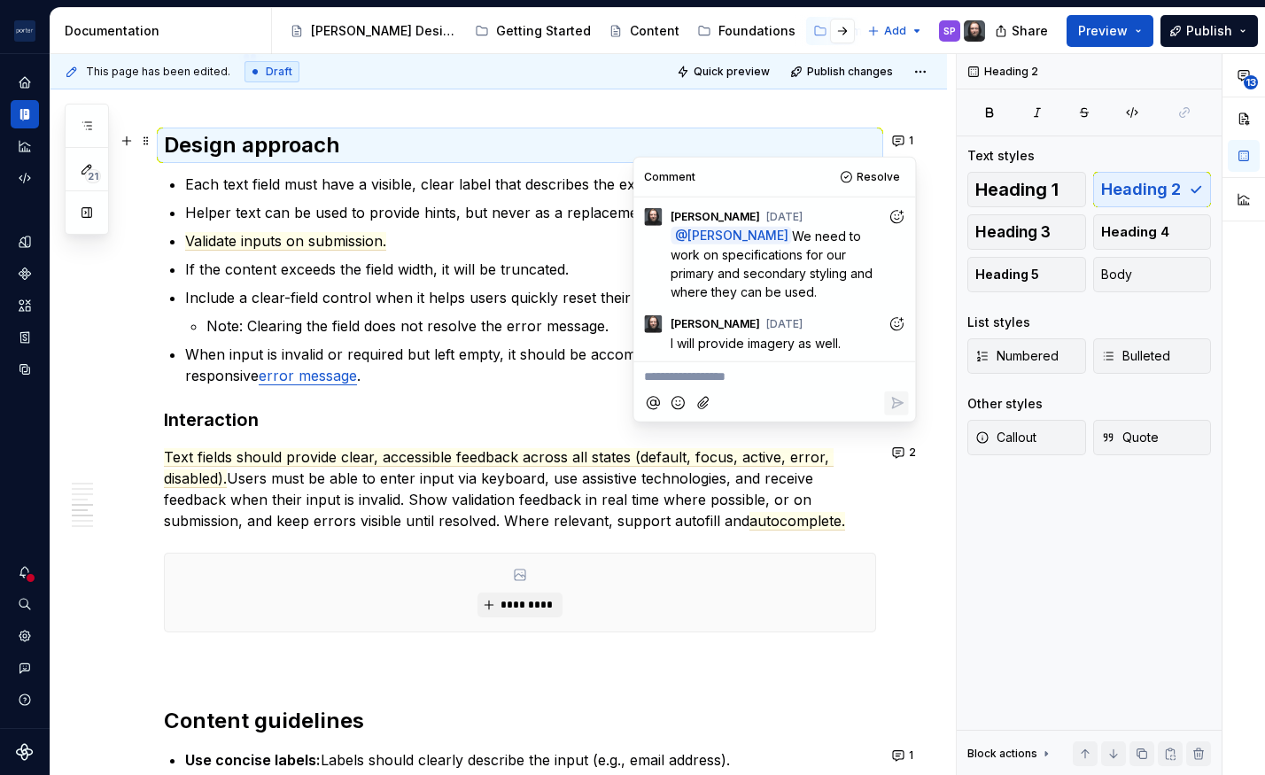
scroll to position [1793, 0]
click at [732, 335] on span "I will provide imagery as well." at bounding box center [755, 341] width 170 height 15
click at [390, 164] on div "**********" at bounding box center [520, 211] width 712 height 3091
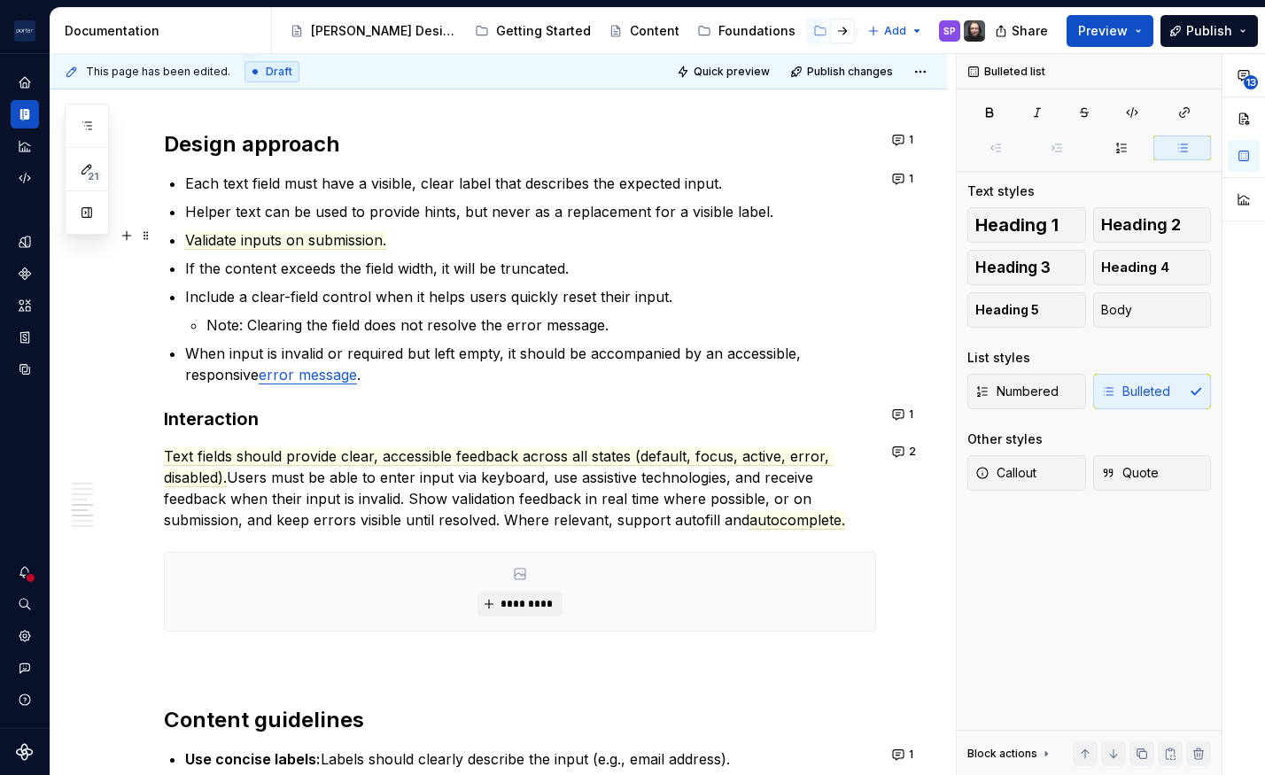
click at [773, 219] on ul "Each text field must have a visible, clear label that describes the expected in…" at bounding box center [530, 279] width 691 height 213
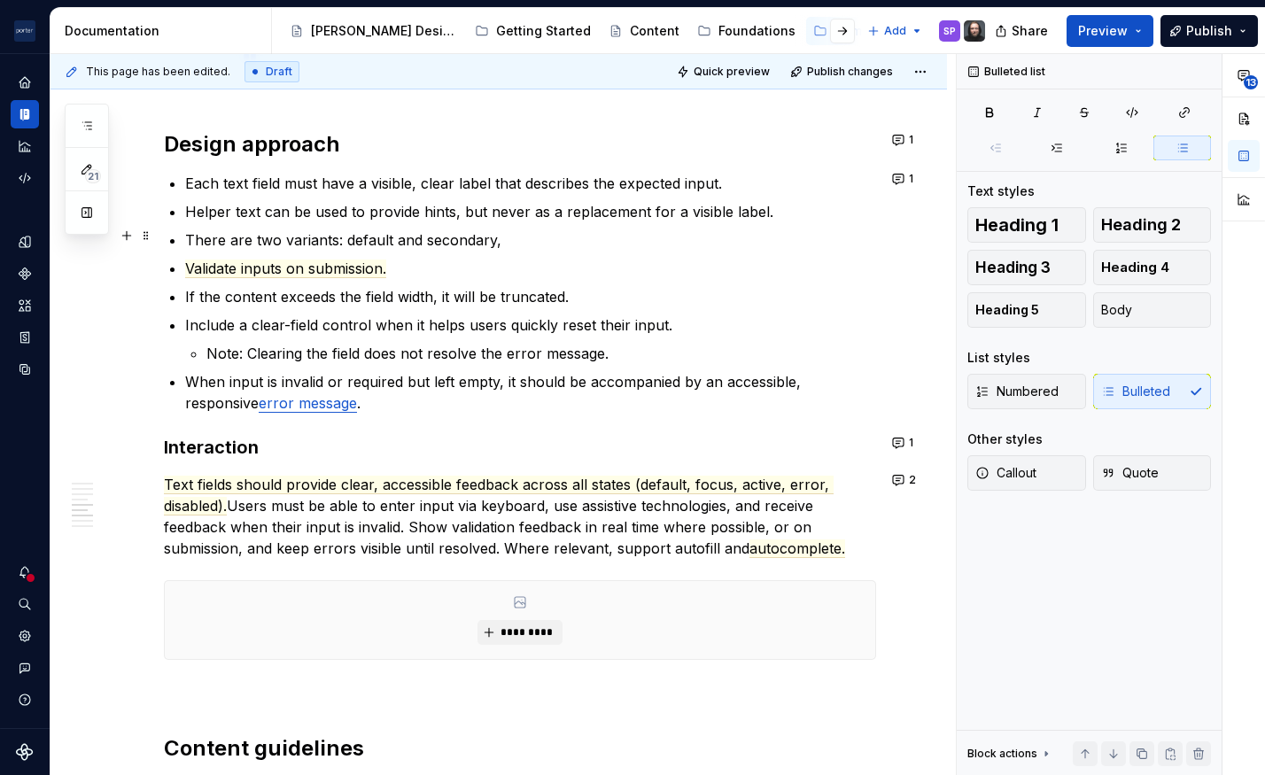
click at [336, 229] on p "There are two variants: default and secondary," at bounding box center [530, 239] width 691 height 21
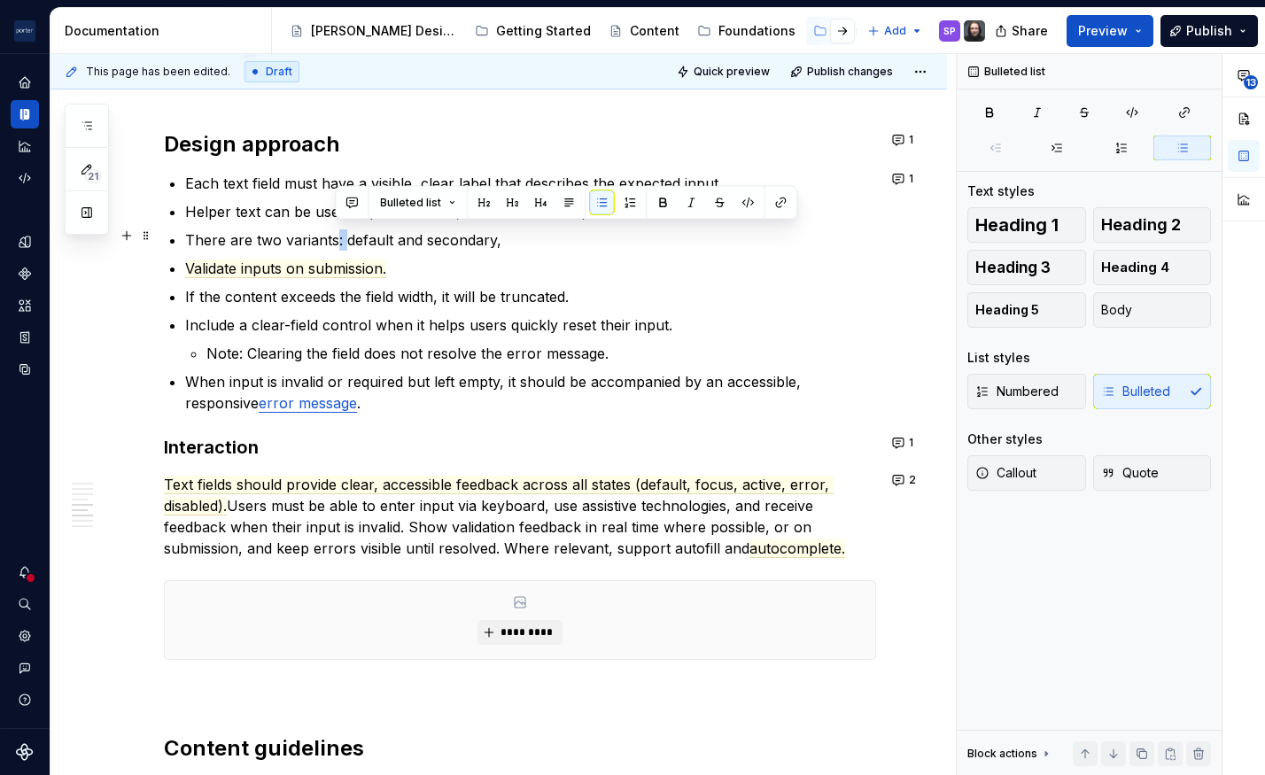
click at [336, 229] on p "There are two variants: default and secondary," at bounding box center [530, 239] width 691 height 21
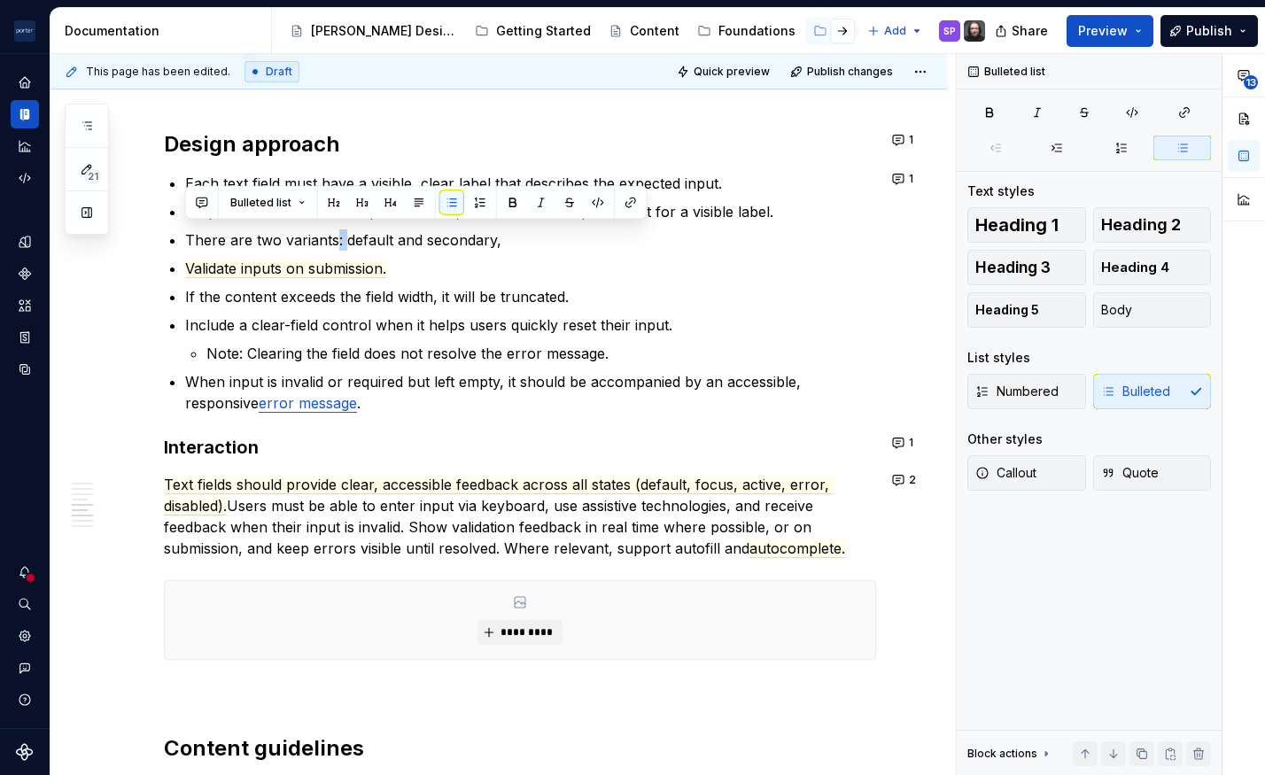
copy p "There are two variants: default and secondary,"
click at [526, 314] on p "Include a clear-field control when it helps users quickly reset their input." at bounding box center [530, 324] width 691 height 21
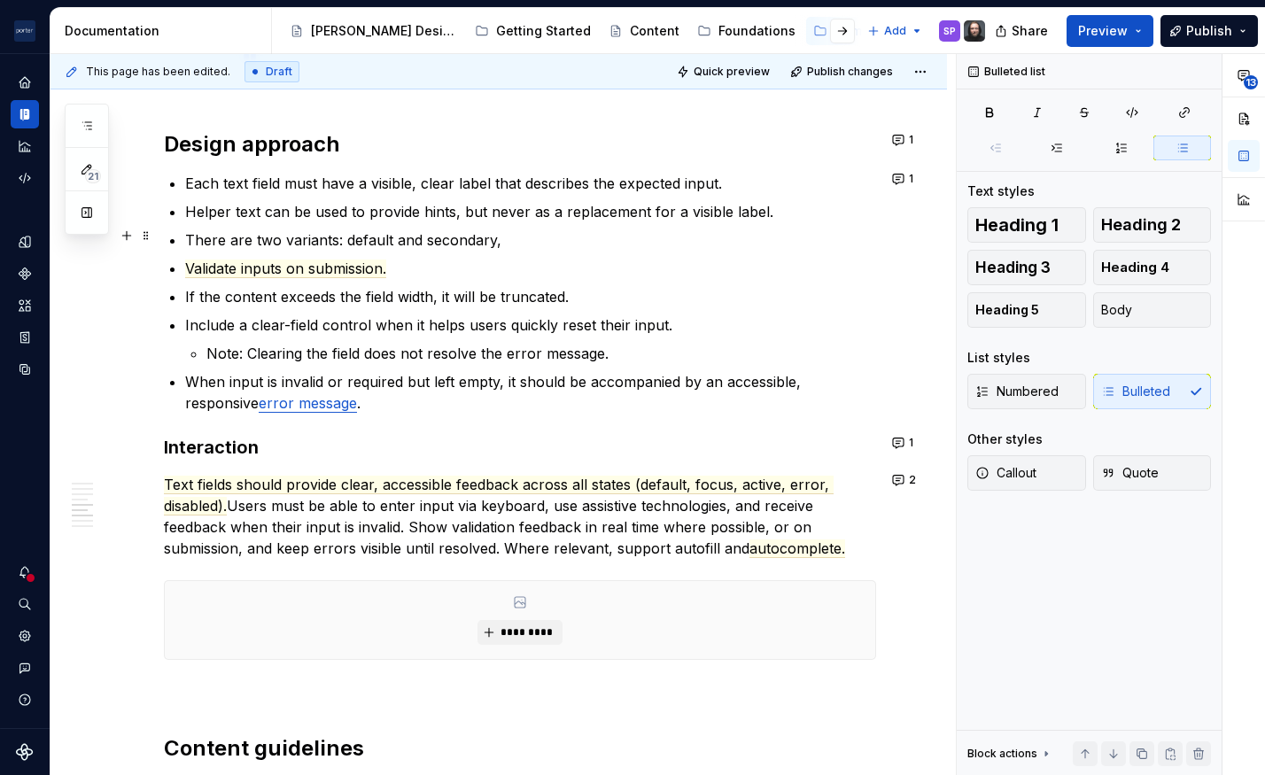
click at [239, 233] on p "There are two variants: default and secondary," at bounding box center [530, 239] width 691 height 21
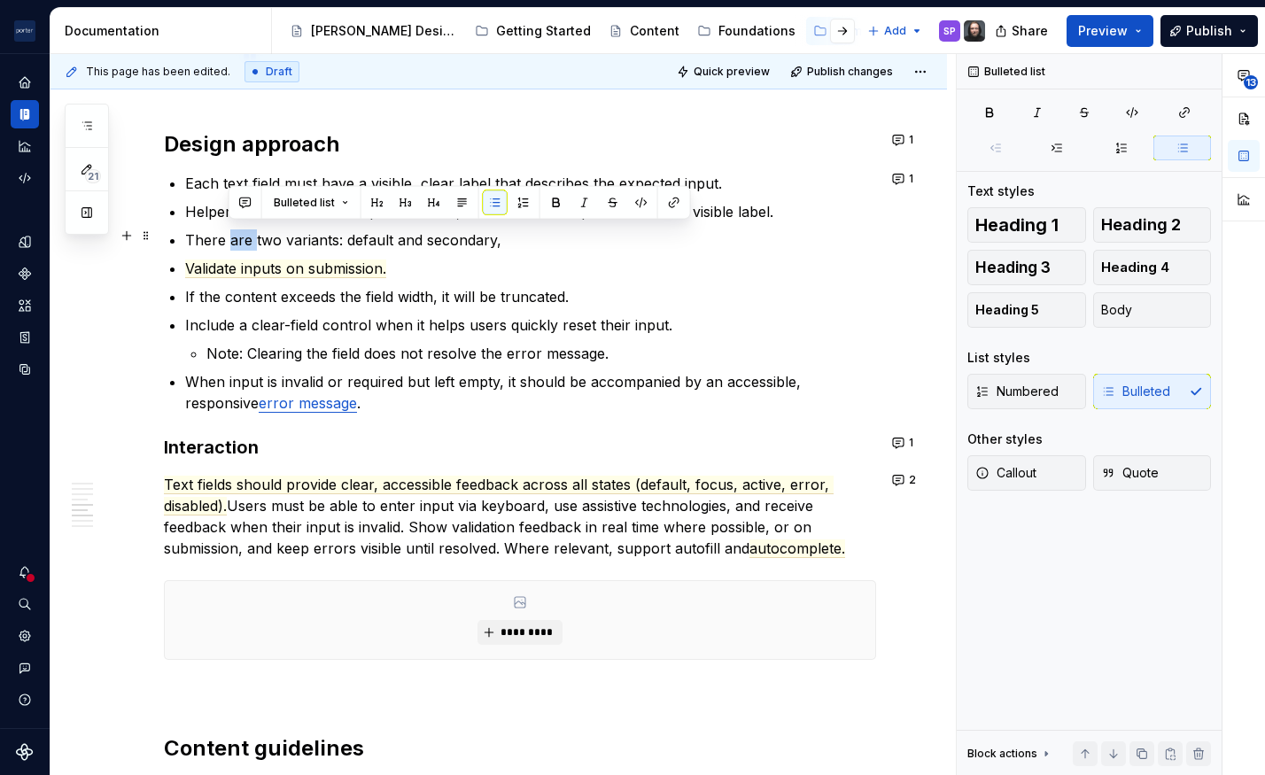
click at [239, 233] on p "There are two variants: default and secondary," at bounding box center [530, 239] width 691 height 21
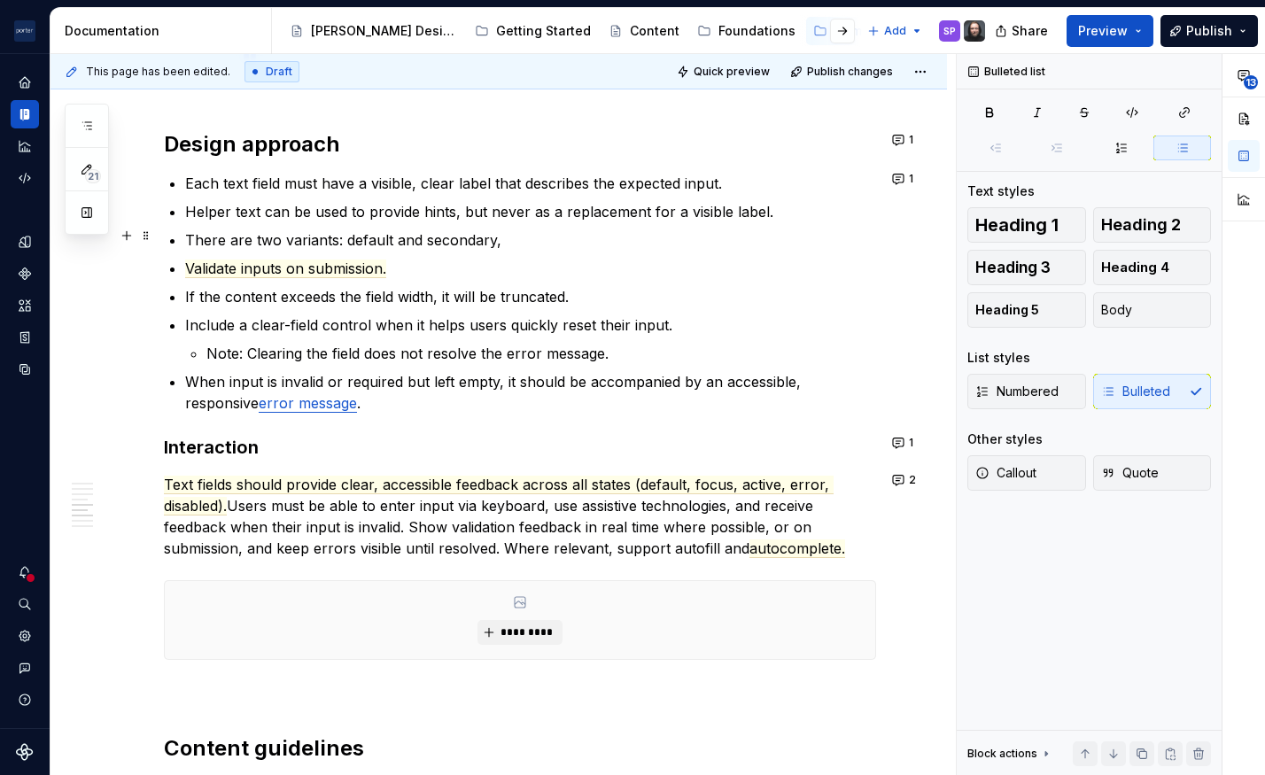
click at [337, 237] on p "There are two variants: default and secondary," at bounding box center [530, 239] width 691 height 21
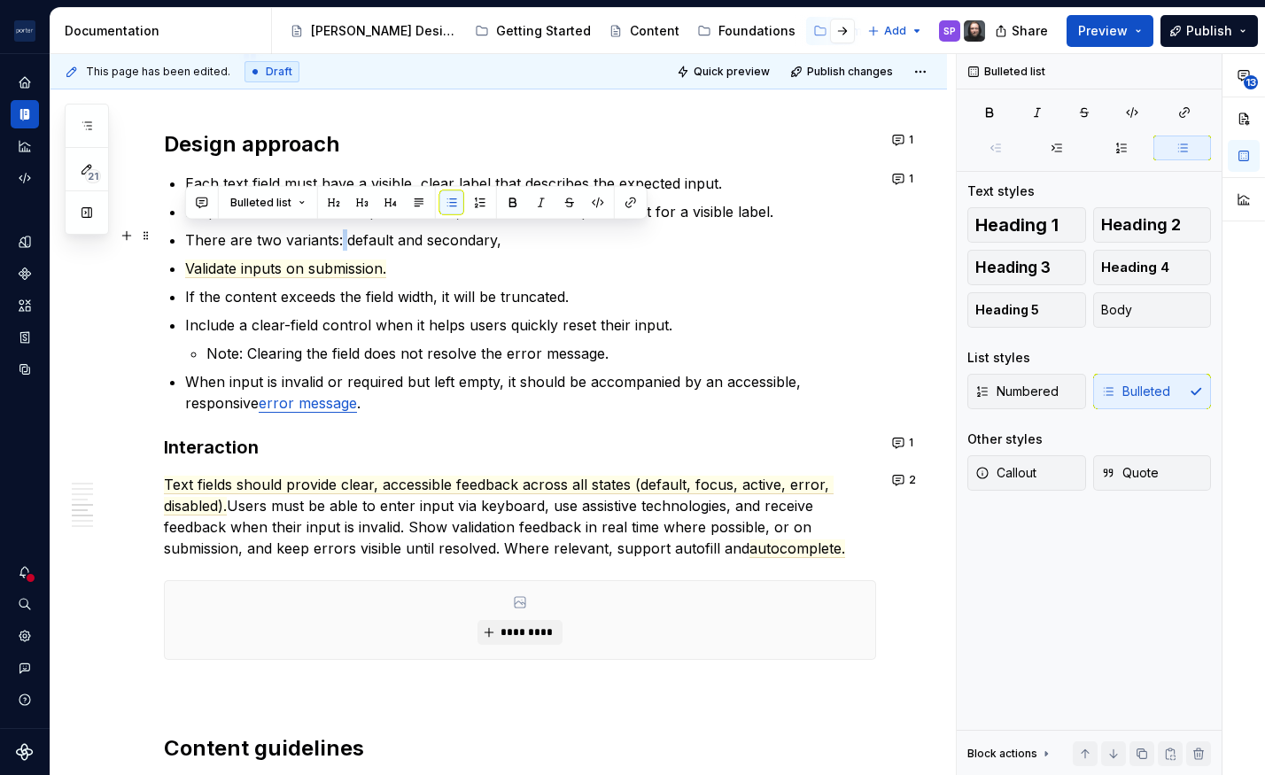
click at [337, 237] on p "There are two variants: default and secondary," at bounding box center [530, 239] width 691 height 21
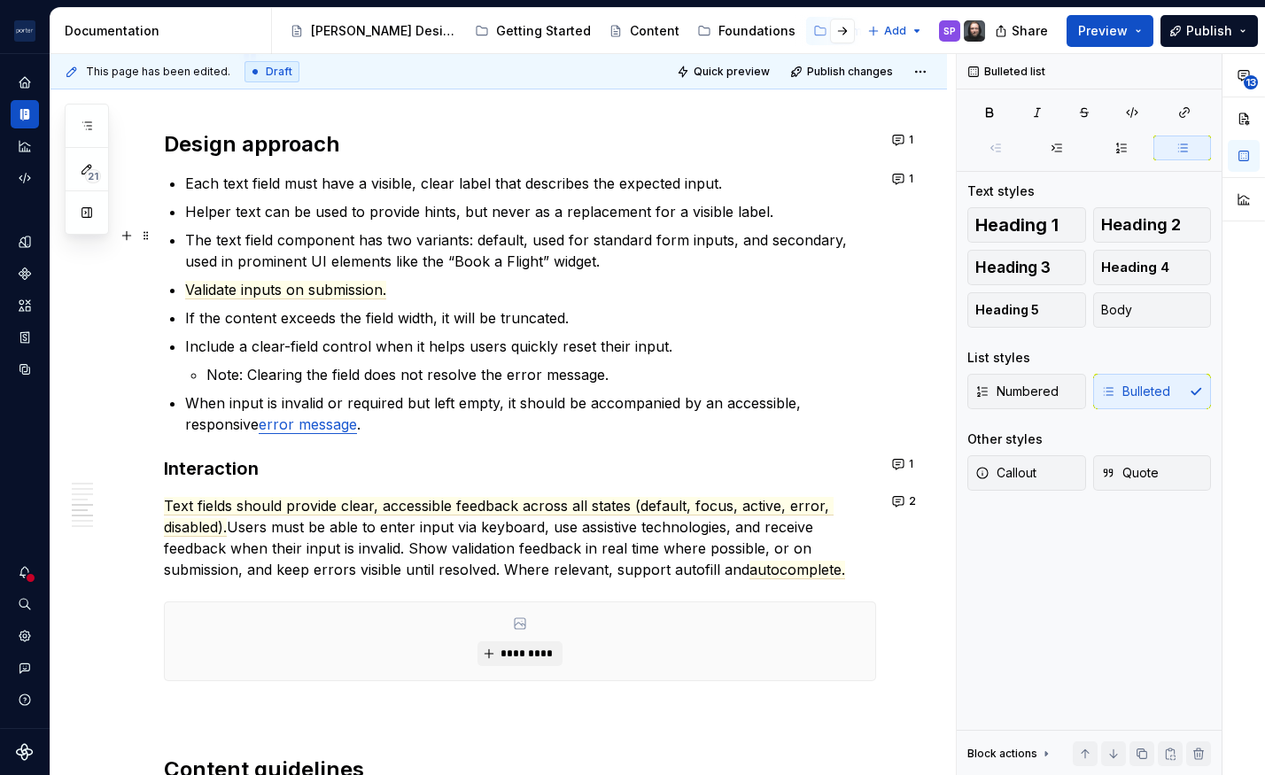
click at [735, 246] on p "The text field component has two variants: default, used for standard form inpu…" at bounding box center [530, 250] width 691 height 43
click at [324, 233] on p "The text field component has two variants: default, used for standard form inpu…" at bounding box center [530, 250] width 691 height 43
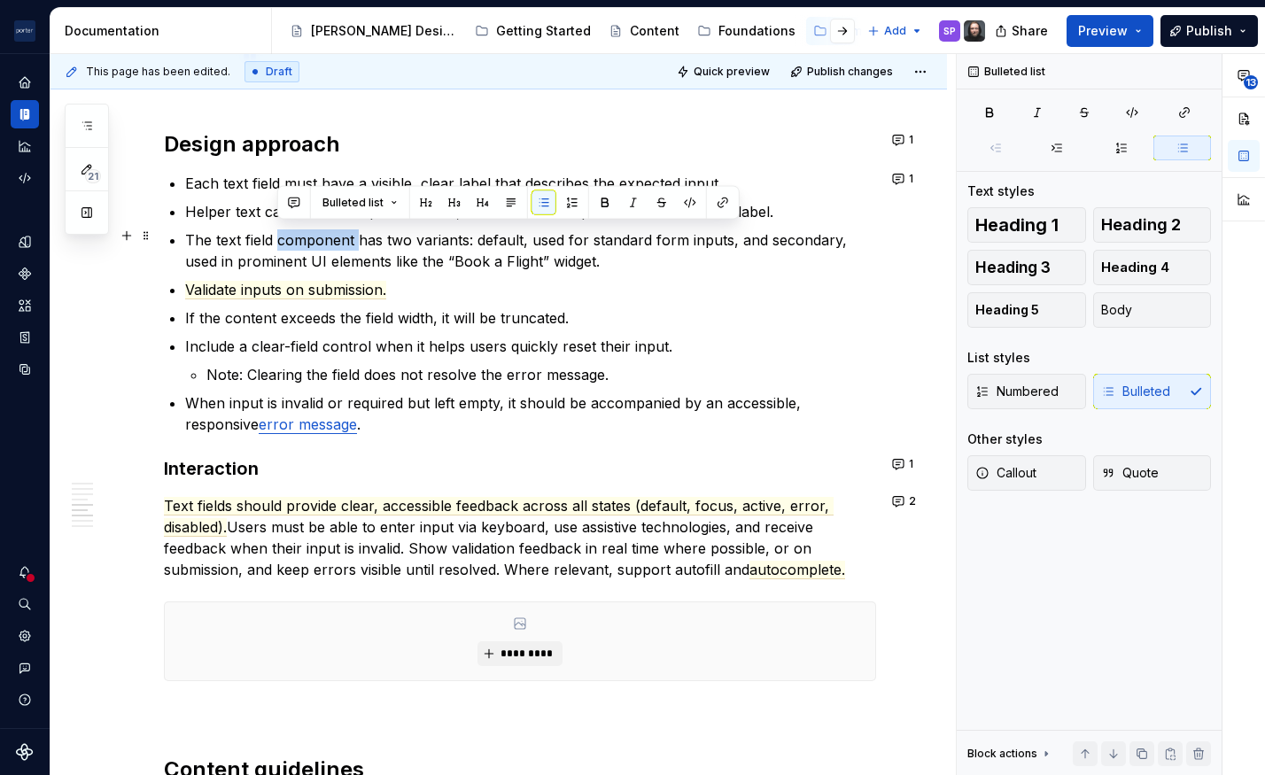
click at [324, 233] on p "The text field component has two variants: default, used for standard form inpu…" at bounding box center [530, 250] width 691 height 43
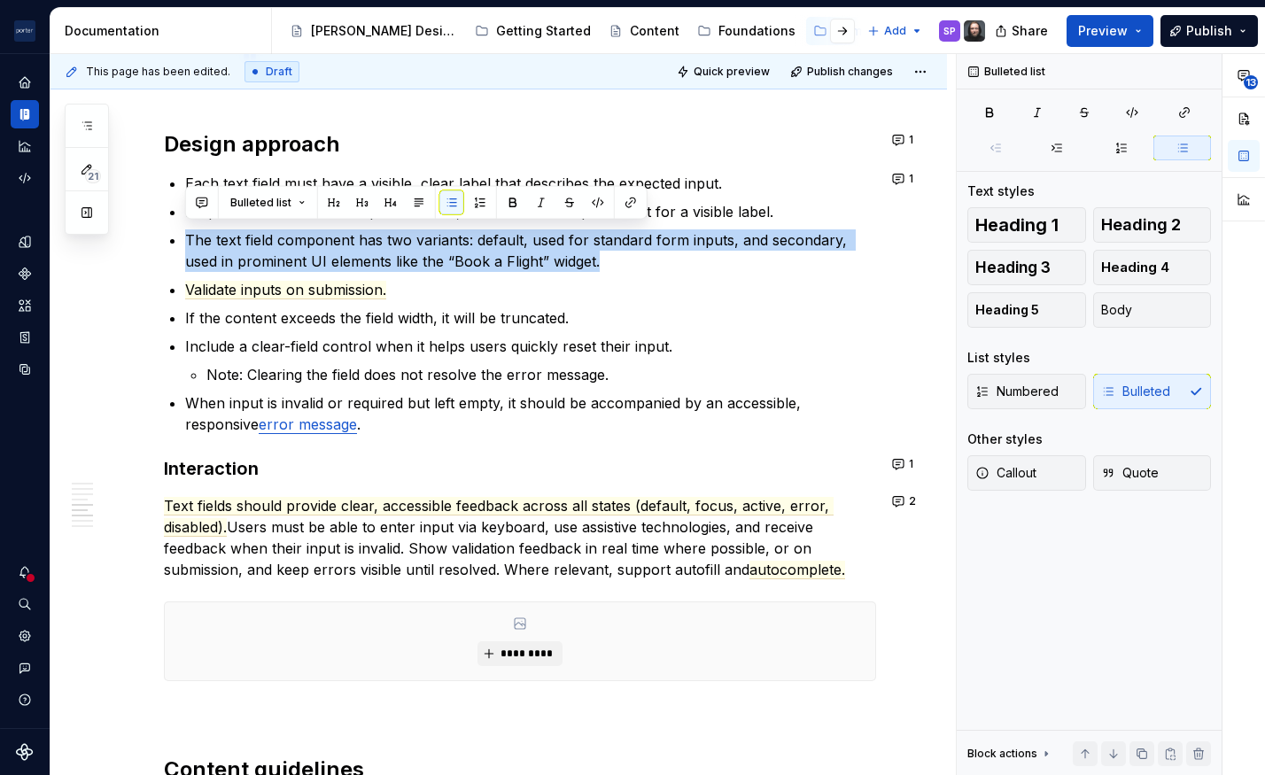
copy p "The text field component has two variants: default, used for standard form inpu…"
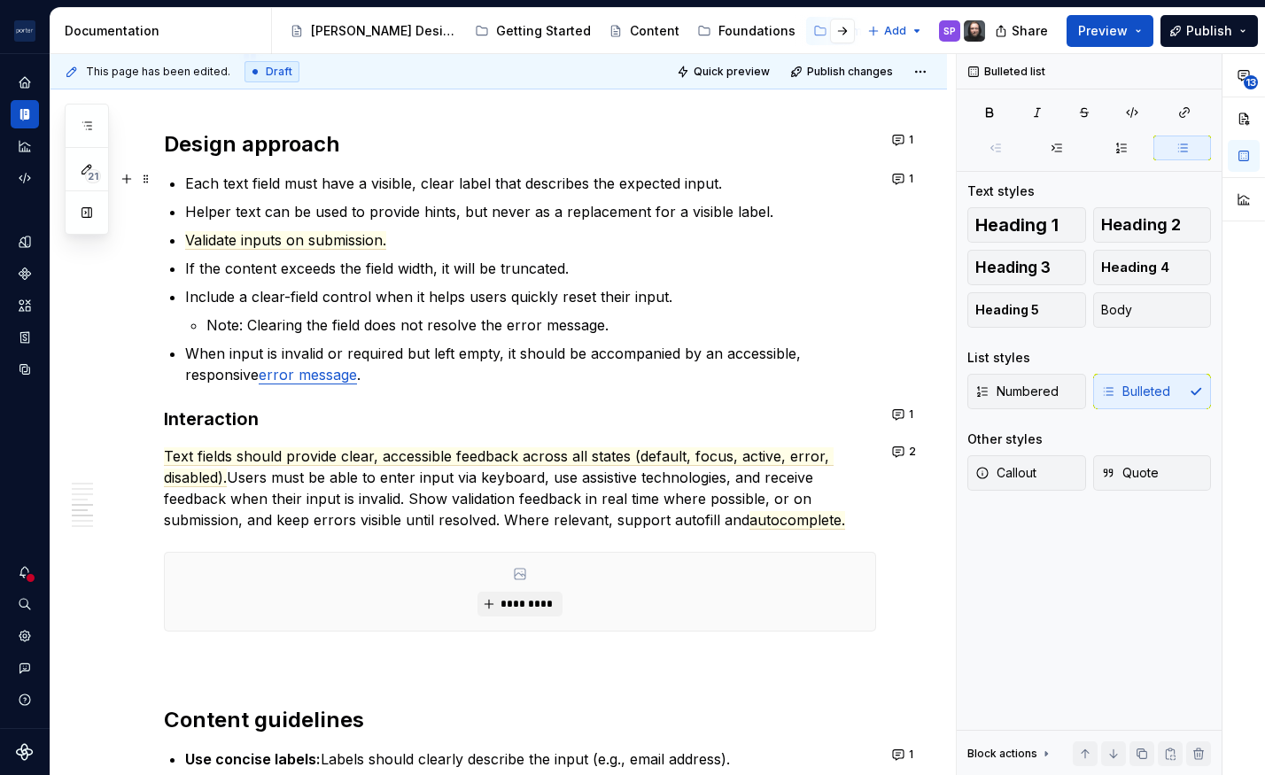
click at [193, 179] on commenthighlight "Each text field must have a visible, clear label that describes the expected in…" at bounding box center [453, 183] width 537 height 18
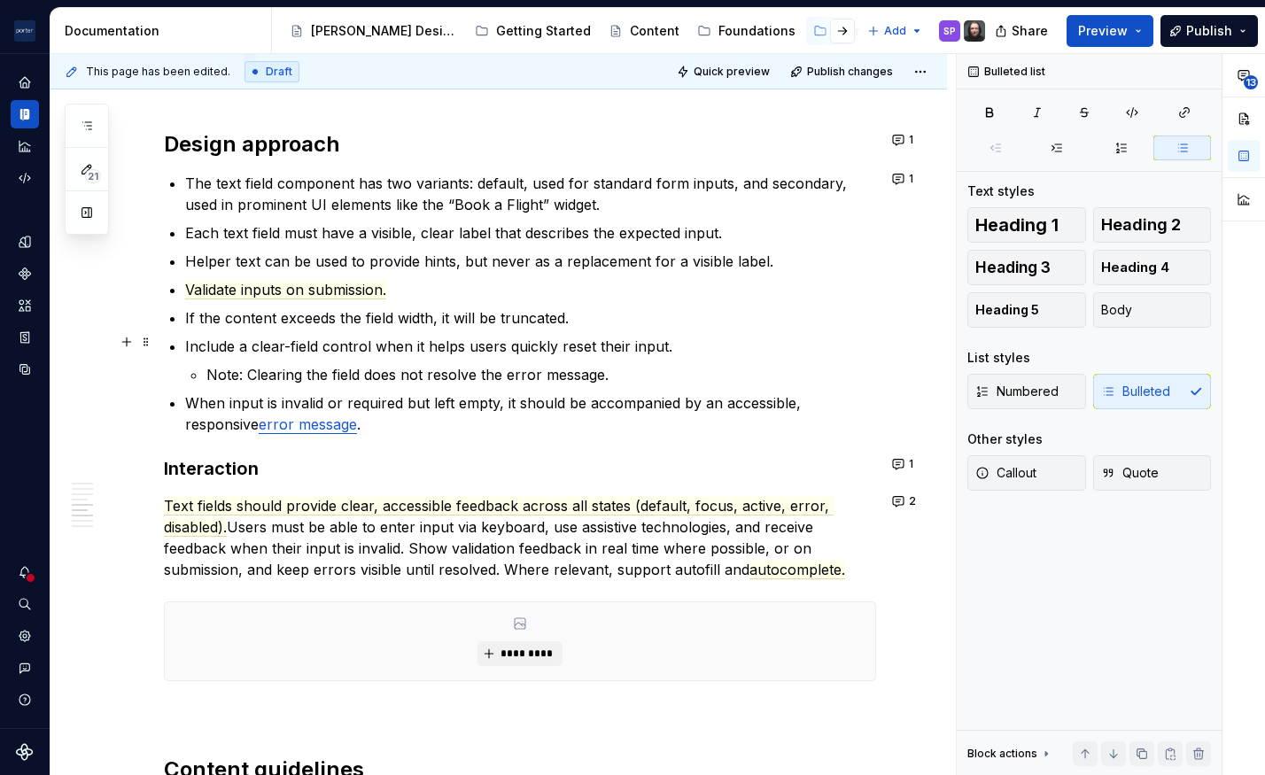
click at [502, 342] on commenthighlight "Include a clear-field control when it helps users quickly reset their input." at bounding box center [428, 346] width 487 height 18
click at [315, 281] on span "Validate inputs on submission." at bounding box center [285, 290] width 201 height 19
click at [448, 279] on p "Validate inputs on submission." at bounding box center [530, 289] width 691 height 21
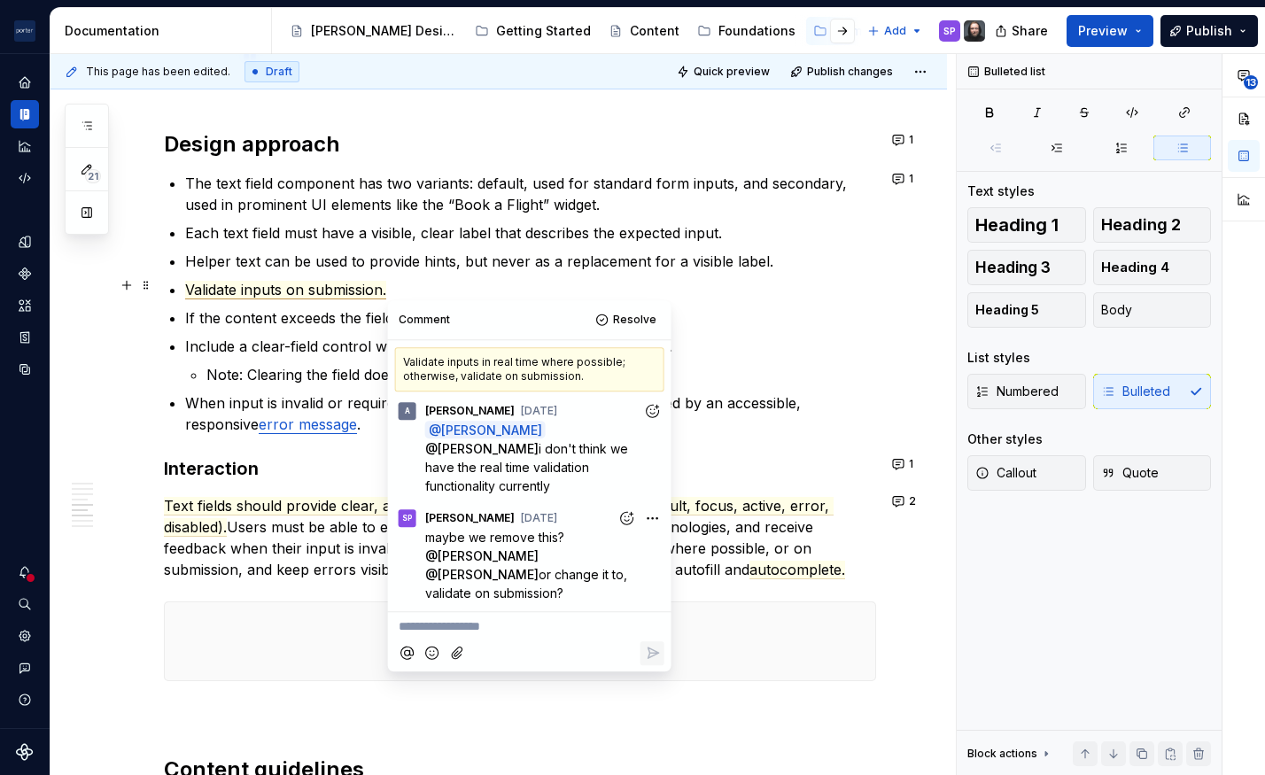
click at [238, 288] on span "Validate inputs on submission." at bounding box center [285, 290] width 201 height 19
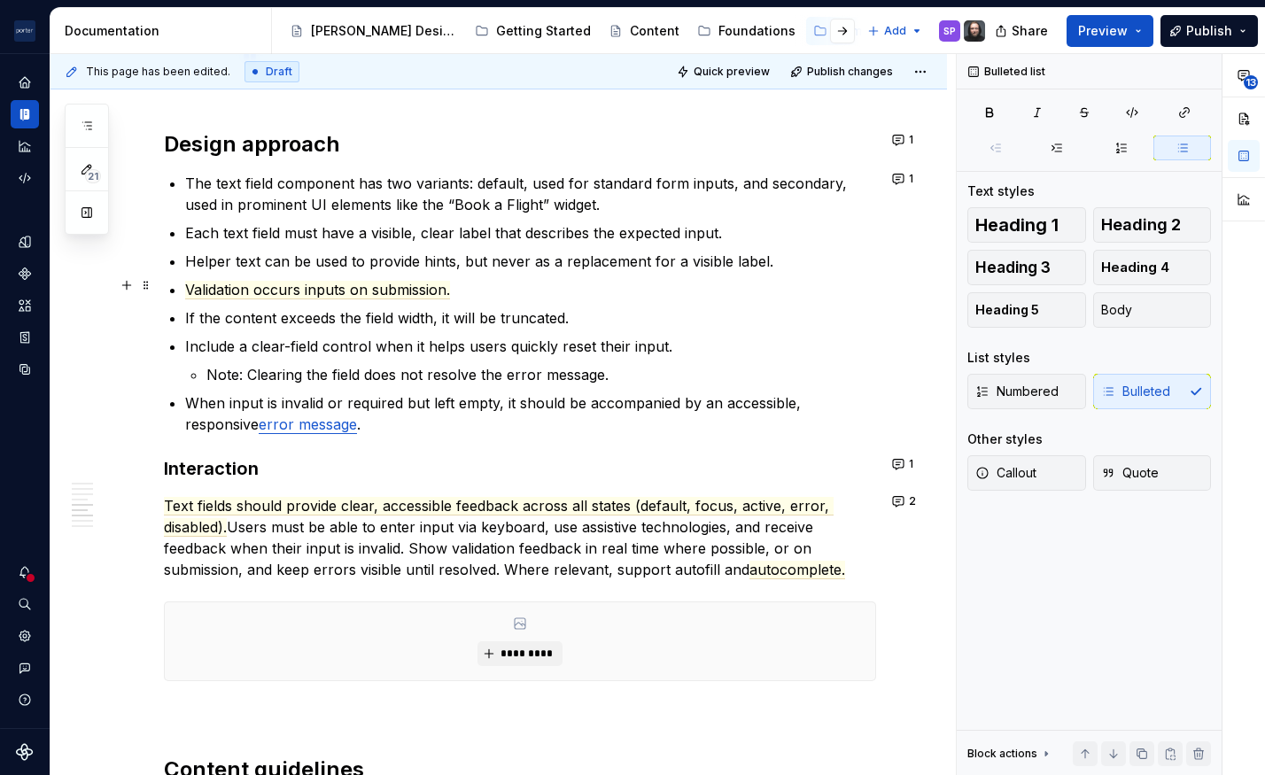
click at [328, 294] on p "Validation occurs inputs on submission." at bounding box center [530, 289] width 691 height 21
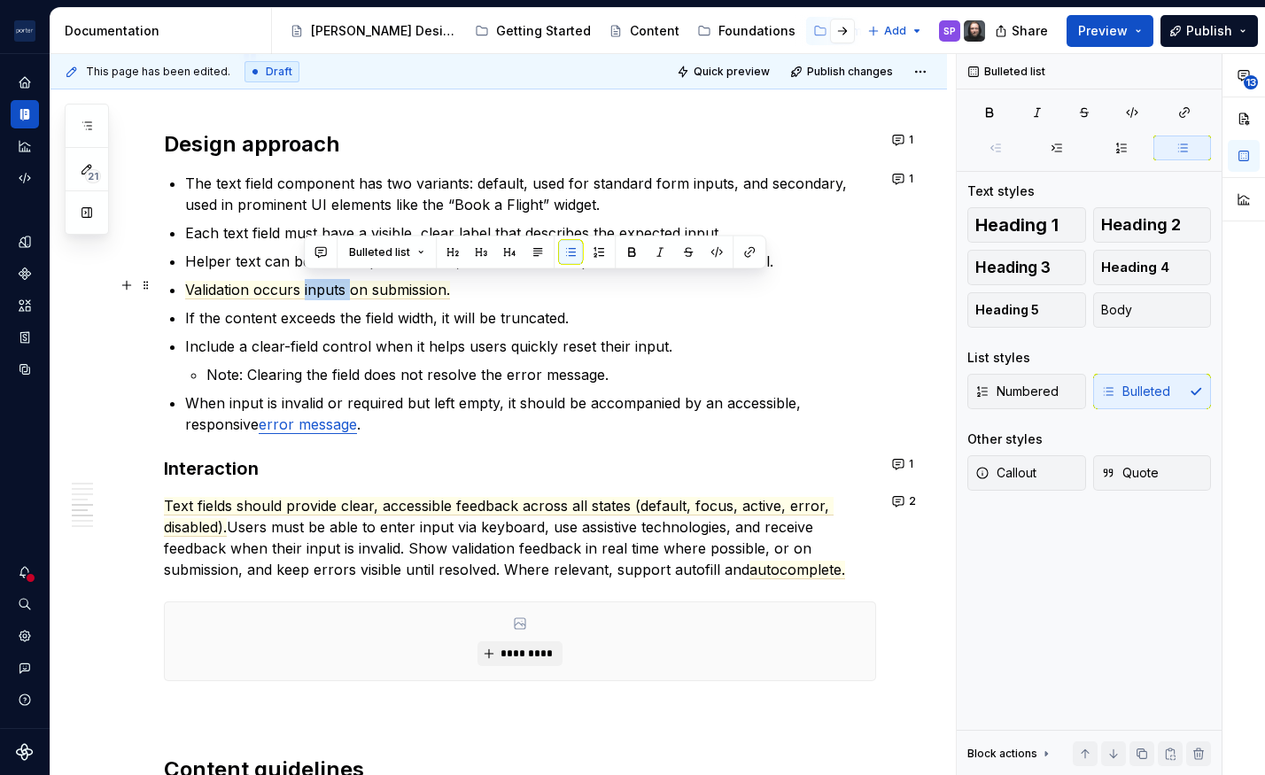
click at [328, 294] on p "Validation occurs inputs on submission." at bounding box center [530, 289] width 691 height 21
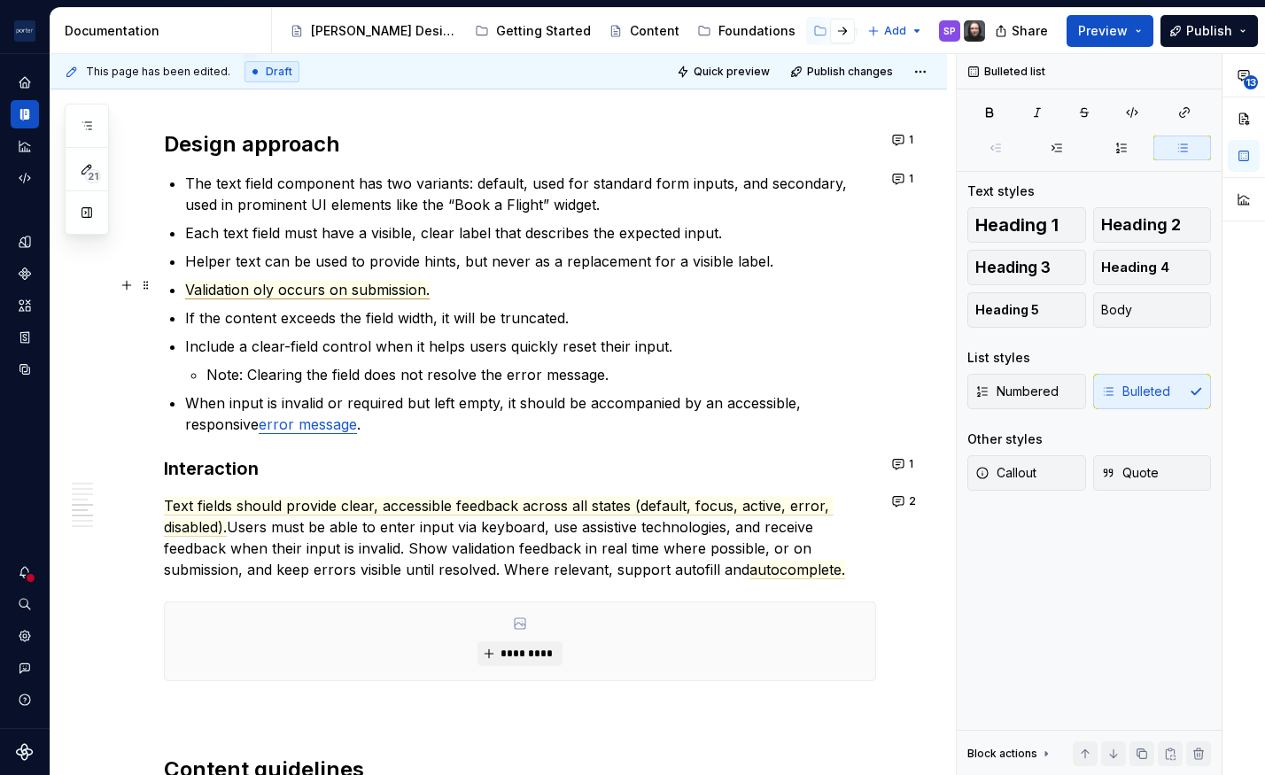
click at [263, 290] on span "Validation oly occurs on submission." at bounding box center [307, 290] width 244 height 19
click at [366, 281] on span "Validation only occurs on submission." at bounding box center [311, 290] width 253 height 19
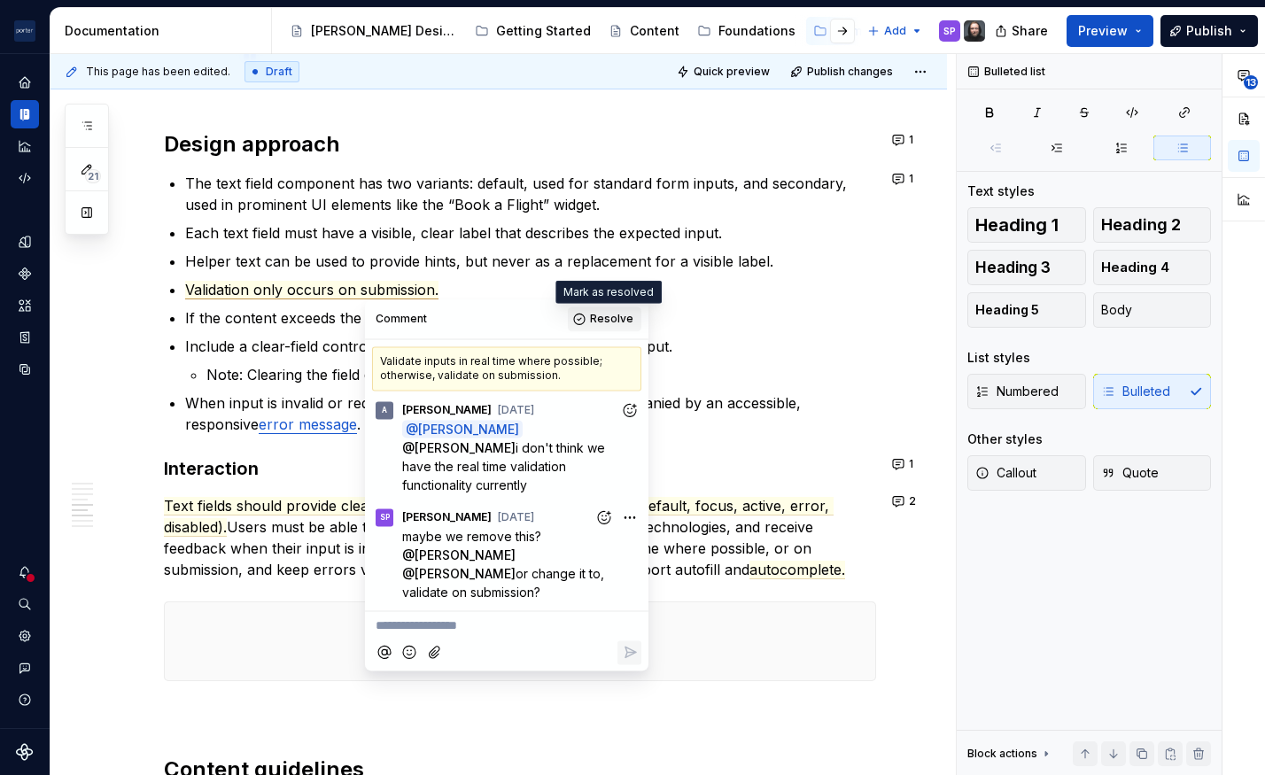
click at [599, 316] on span "Resolve" at bounding box center [611, 319] width 43 height 14
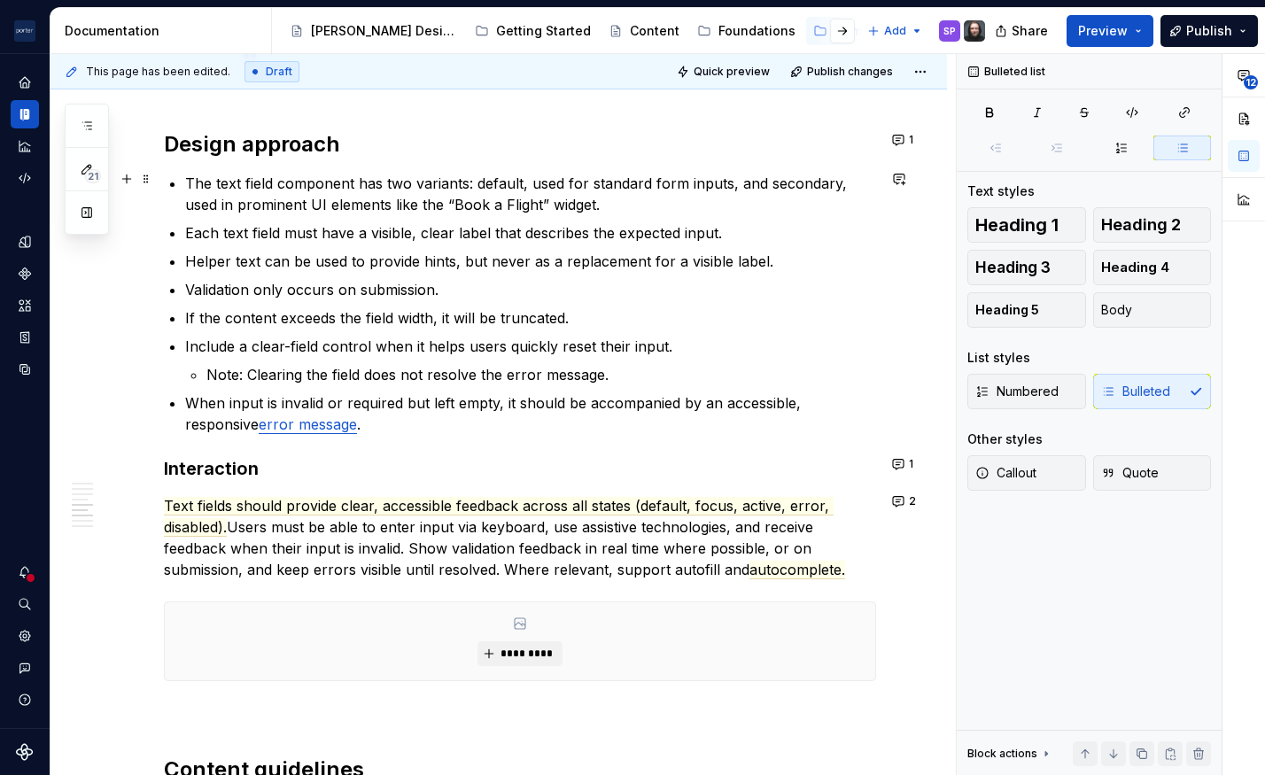
click at [398, 192] on p "The text field component has two variants: default, used for standard form inpu…" at bounding box center [530, 194] width 691 height 43
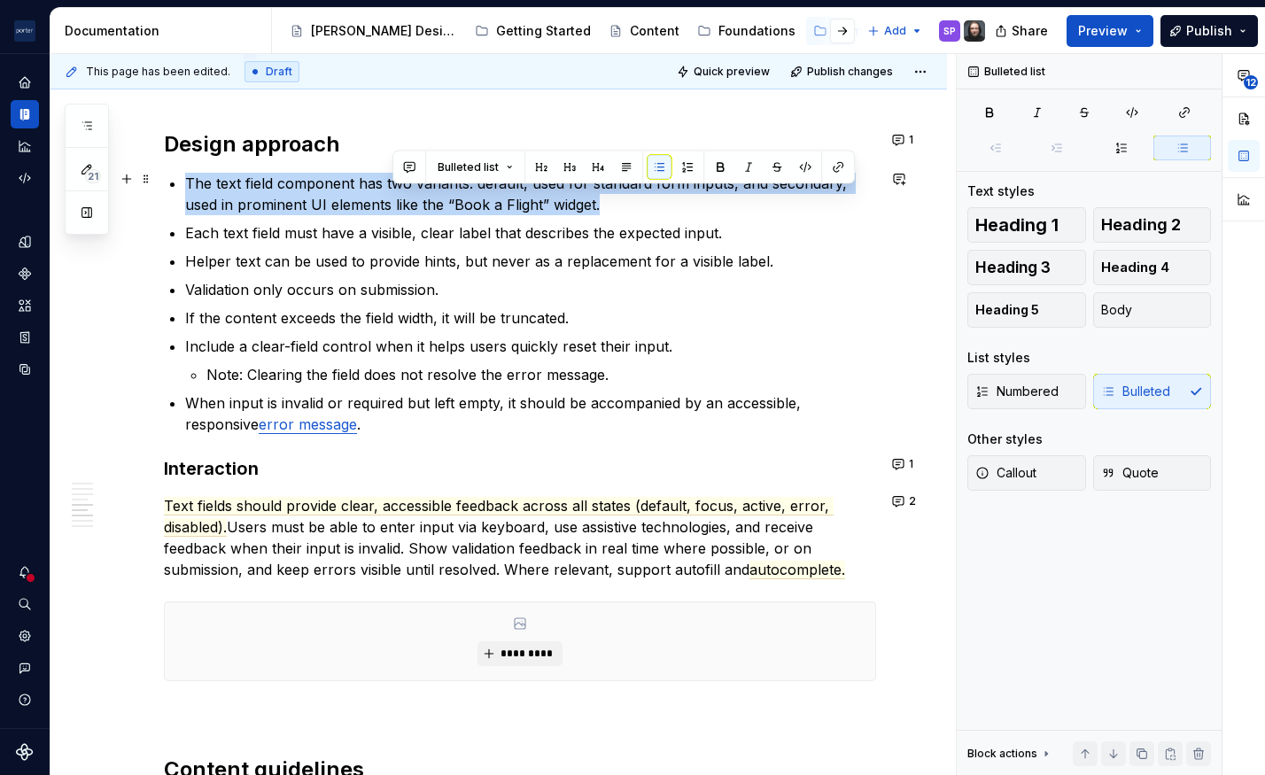
click at [398, 192] on p "The text field component has two variants: default, used for standard form inpu…" at bounding box center [530, 194] width 691 height 43
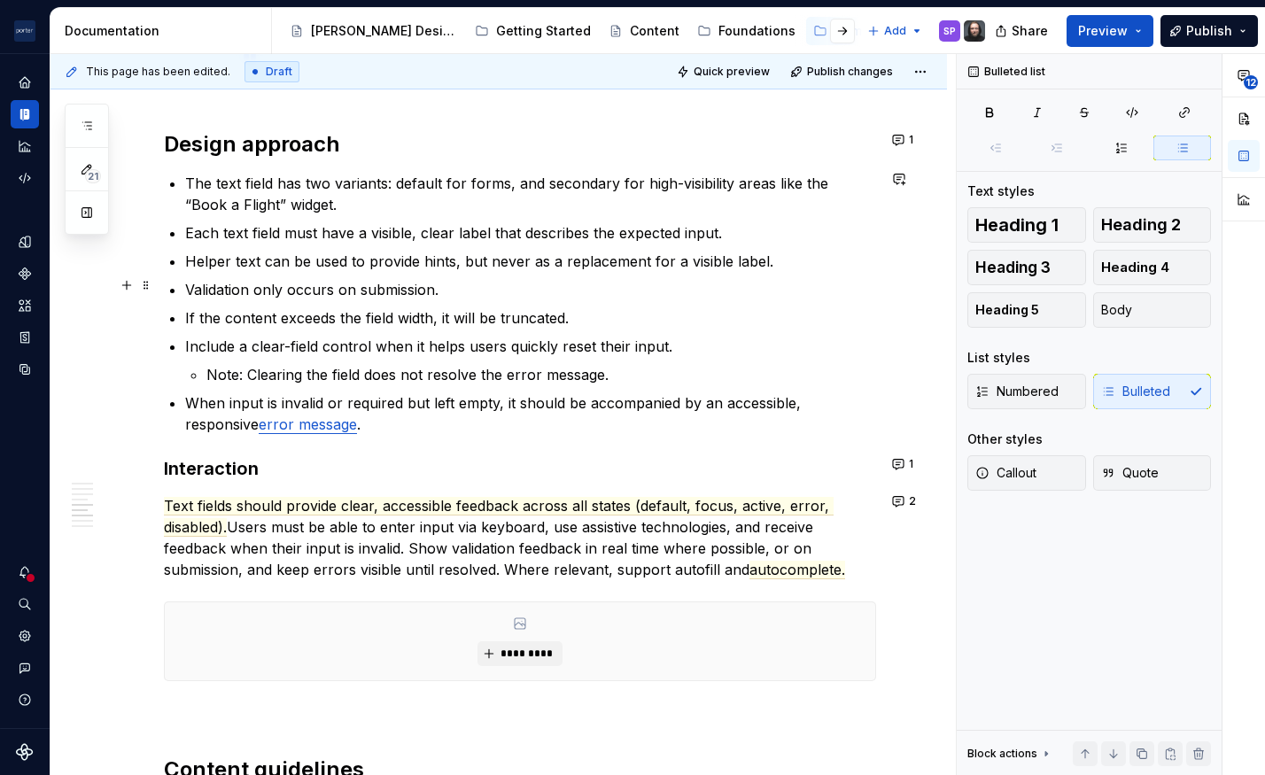
click at [477, 297] on ul "The text field has two variants: default for forms, and secondary for high-visi…" at bounding box center [530, 304] width 691 height 262
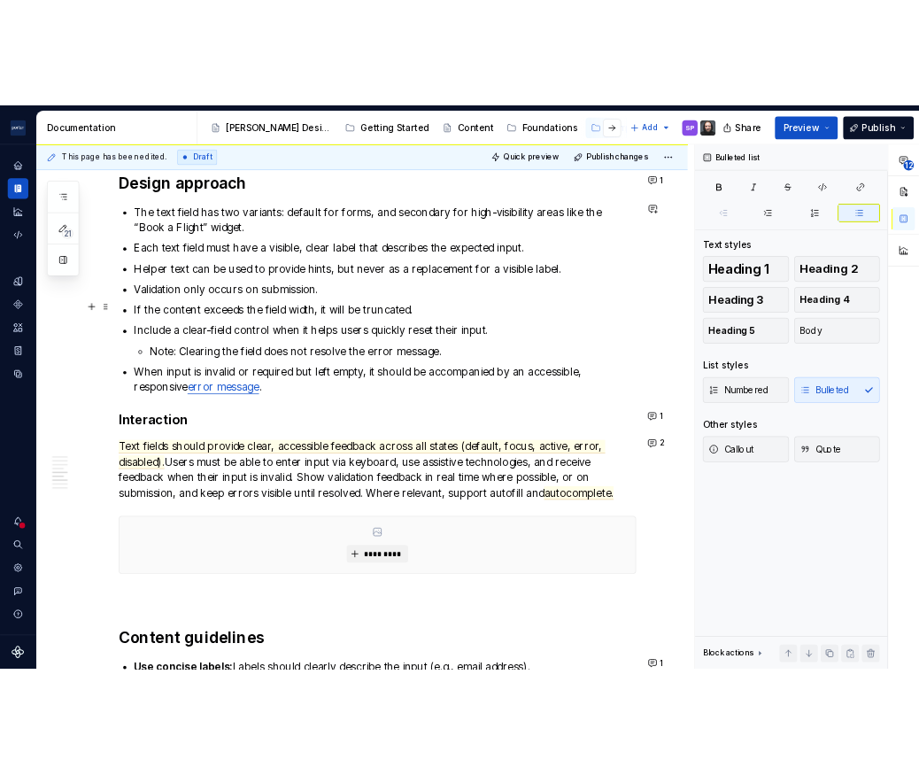
scroll to position [1973, 0]
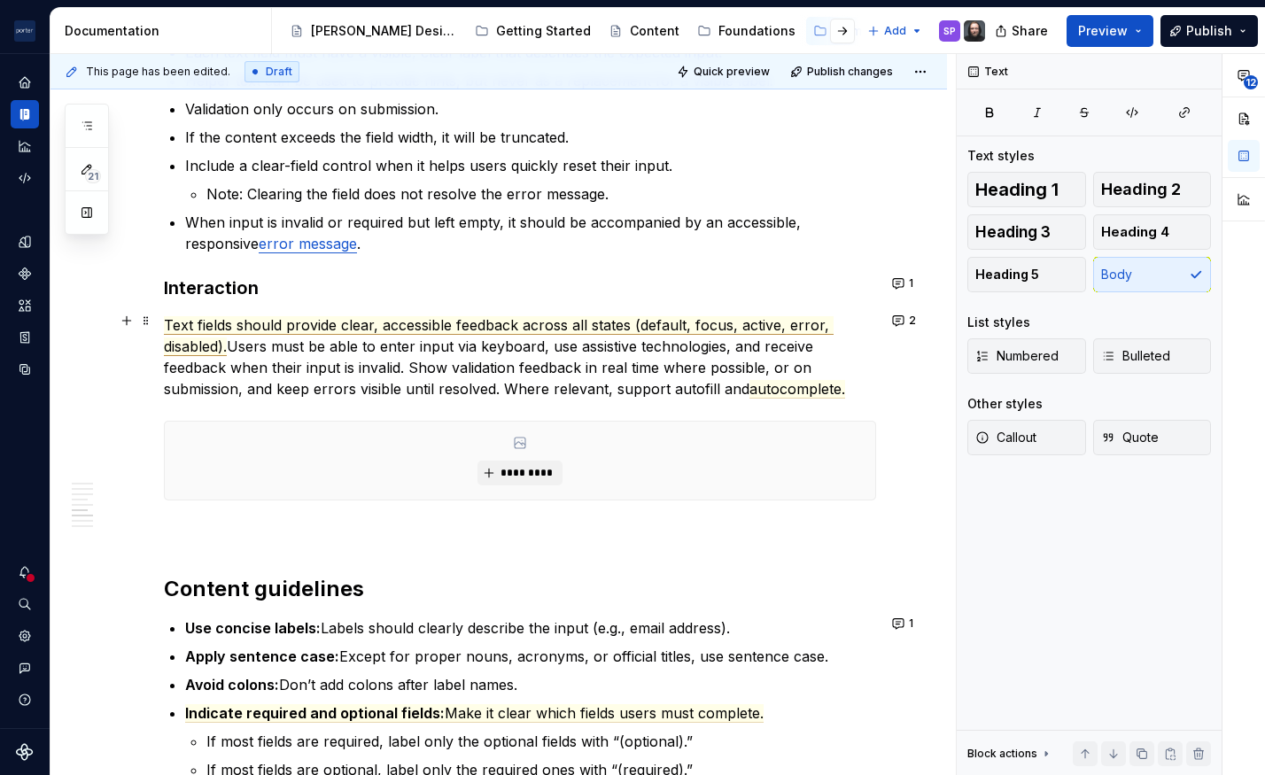
click at [325, 316] on span "Text fields should provide clear, accessible feedback across all states (defaul…" at bounding box center [499, 336] width 670 height 40
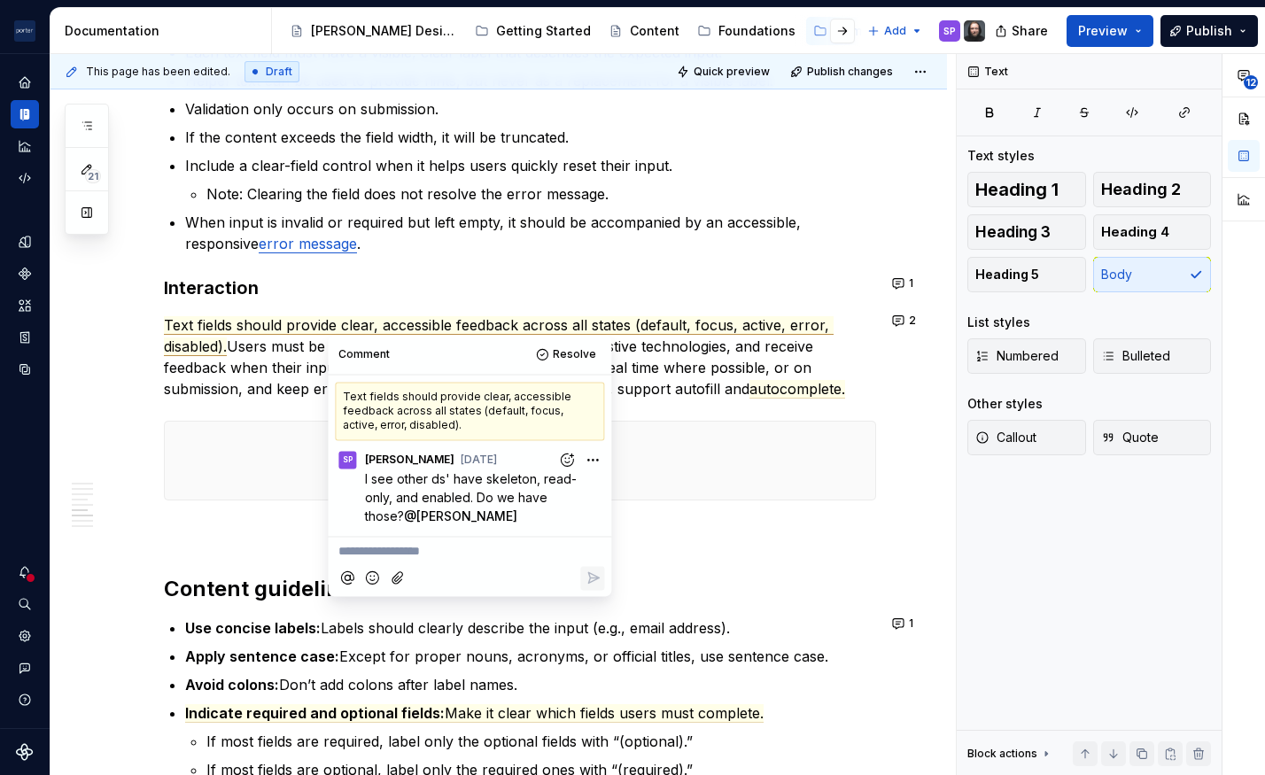
click at [693, 400] on div "**********" at bounding box center [520, 55] width 712 height 3141
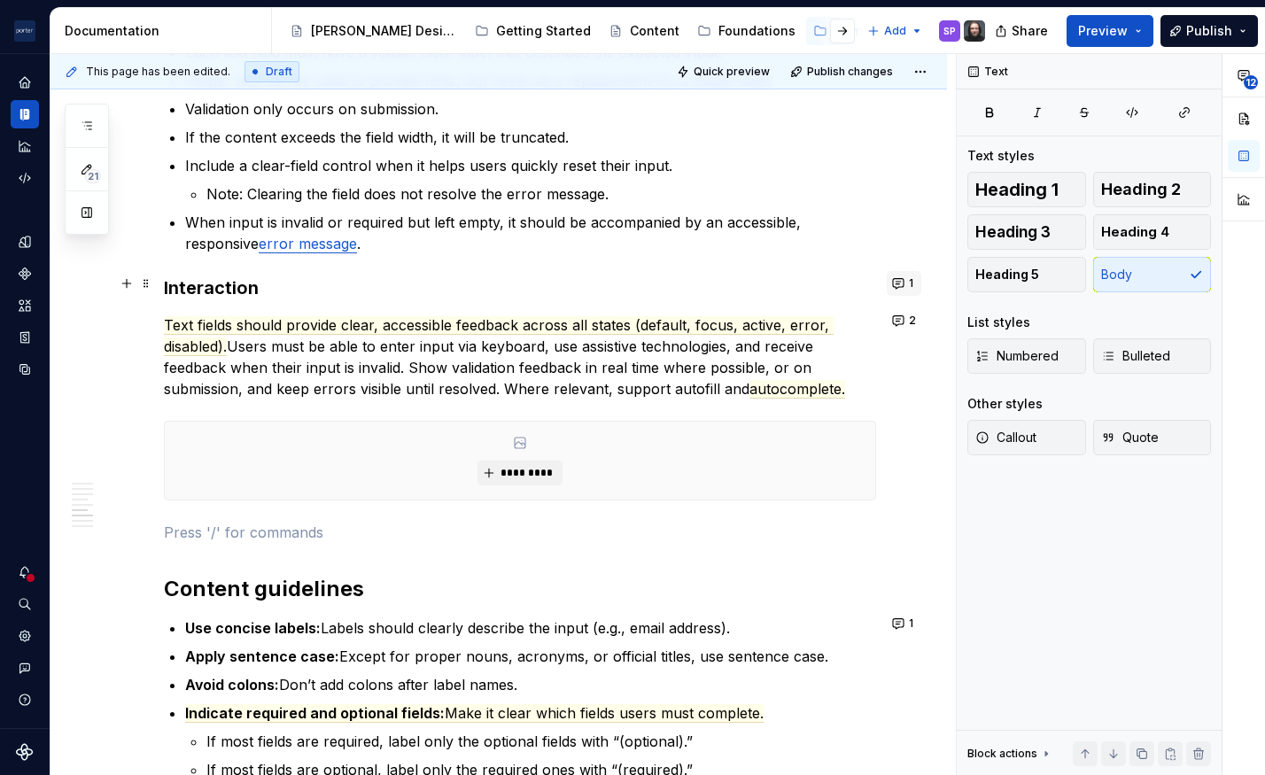
click at [892, 288] on button "1" at bounding box center [904, 283] width 35 height 25
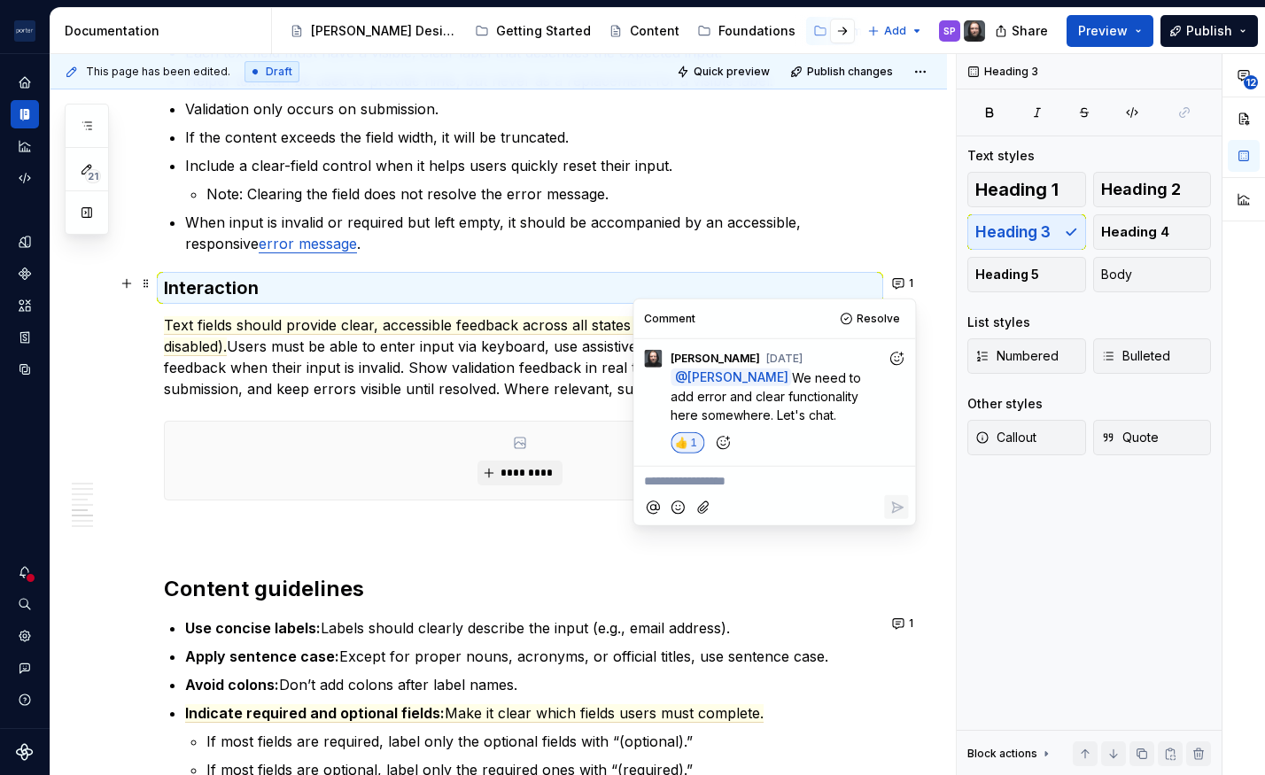
click at [502, 354] on p "Text fields should provide clear, accessible feedback across all states (defaul…" at bounding box center [520, 356] width 712 height 85
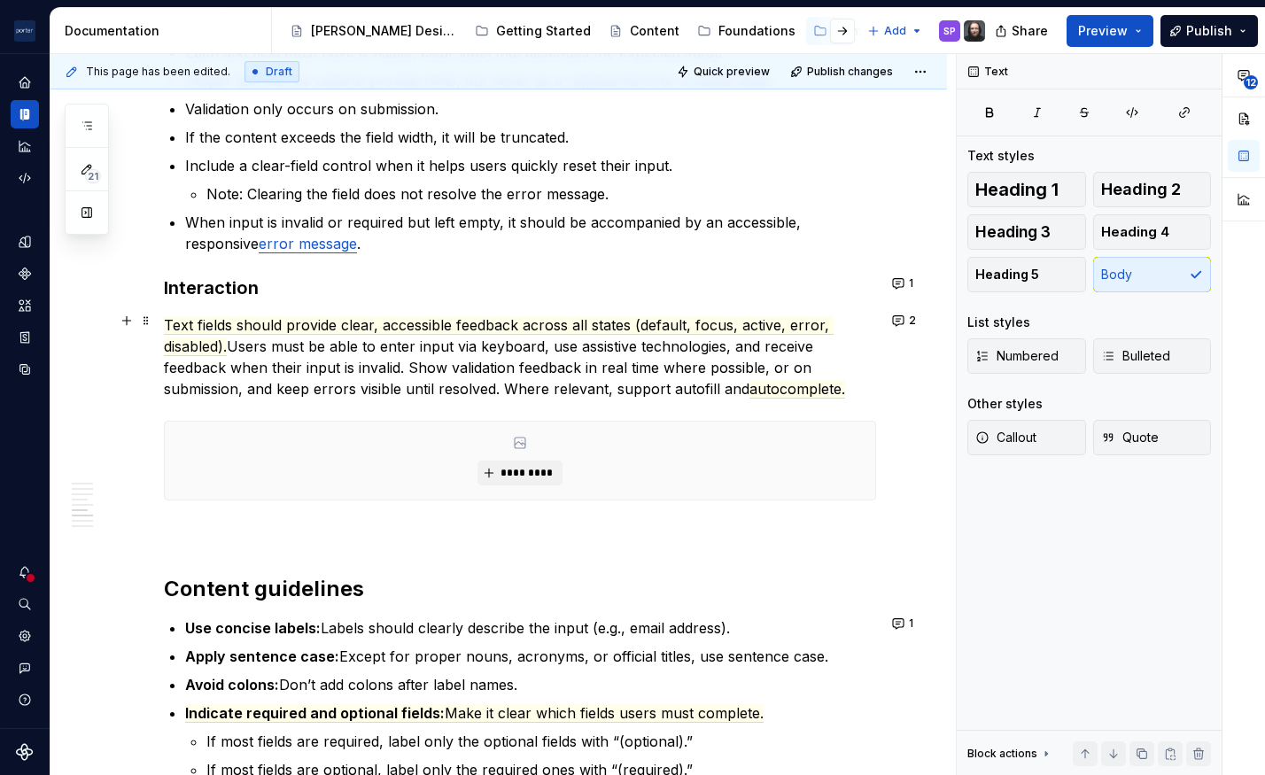
click at [717, 307] on div "**********" at bounding box center [520, 55] width 712 height 3141
click at [708, 324] on span "Text fields should provide clear, accessible feedback across all states (defaul…" at bounding box center [499, 336] width 670 height 40
click at [887, 281] on button "1" at bounding box center [904, 283] width 35 height 25
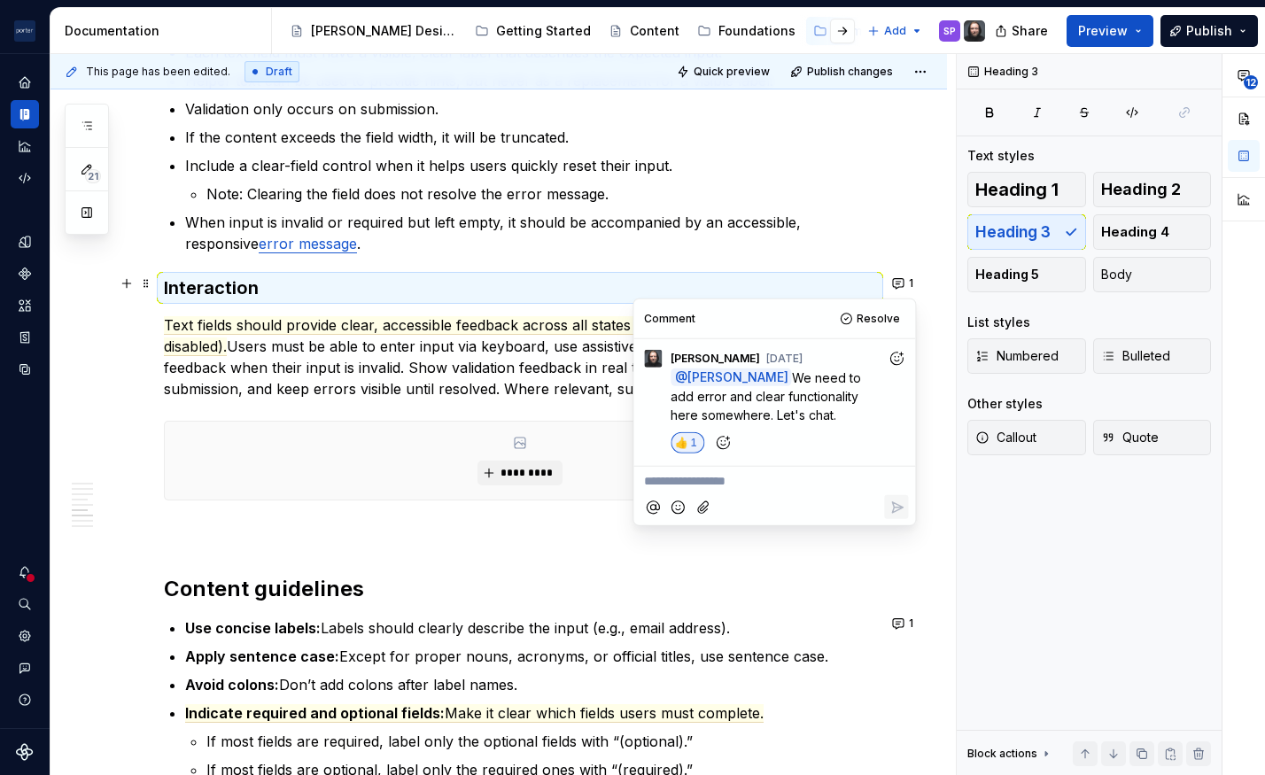
click at [522, 329] on p "Text fields should provide clear, accessible feedback across all states (defaul…" at bounding box center [520, 356] width 712 height 85
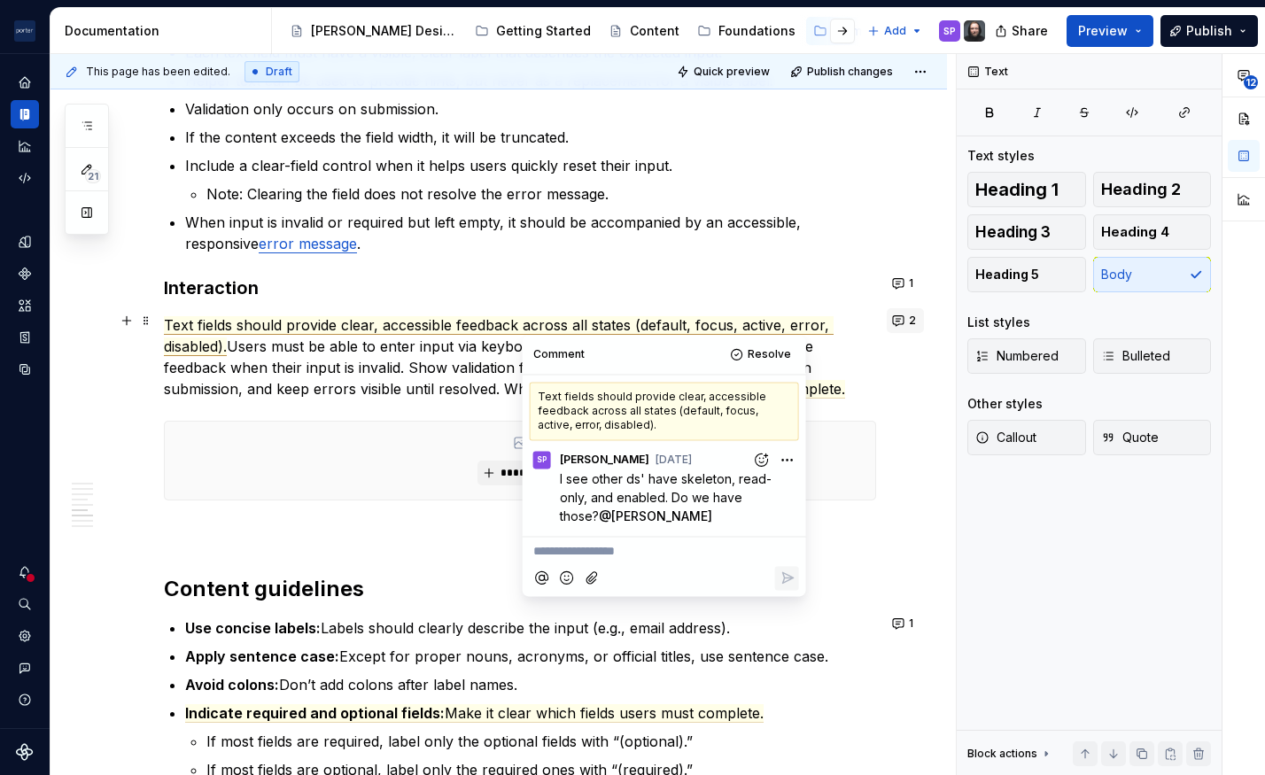
click at [900, 323] on button "2" at bounding box center [905, 320] width 37 height 25
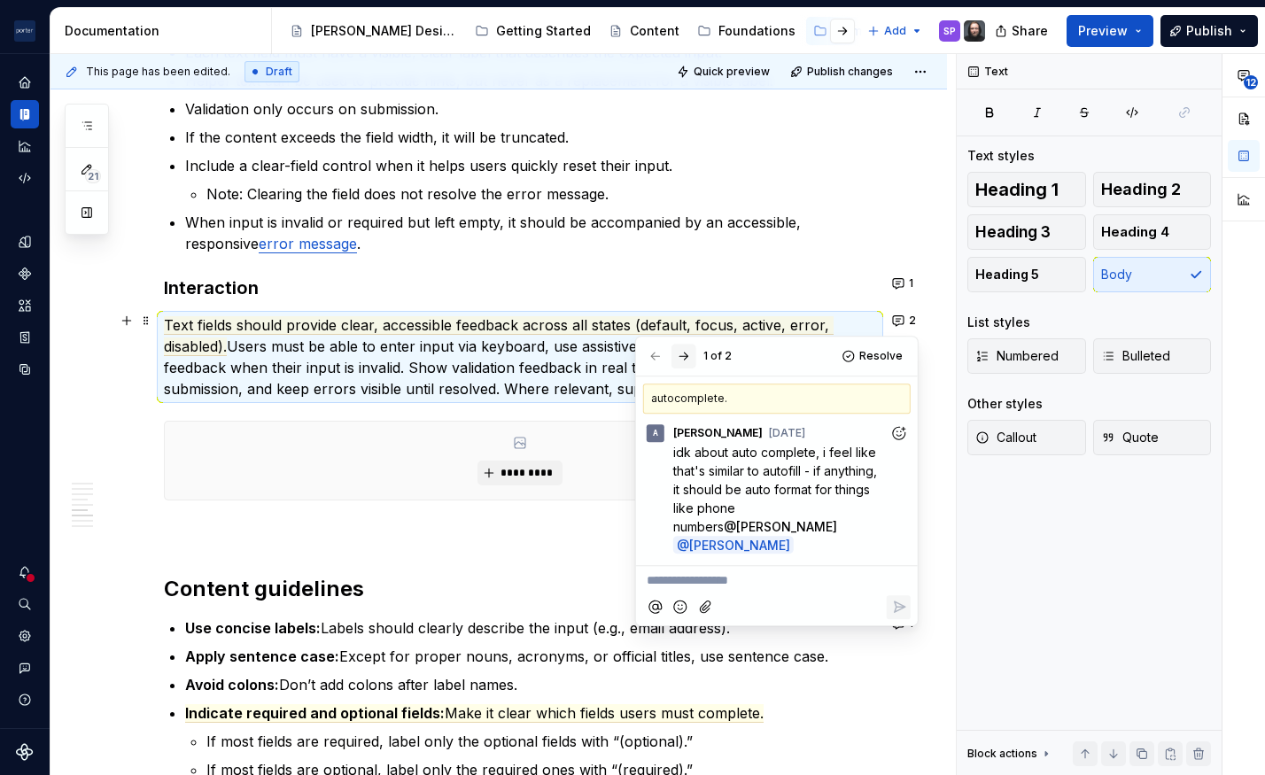
click at [686, 357] on button "button" at bounding box center [683, 356] width 25 height 25
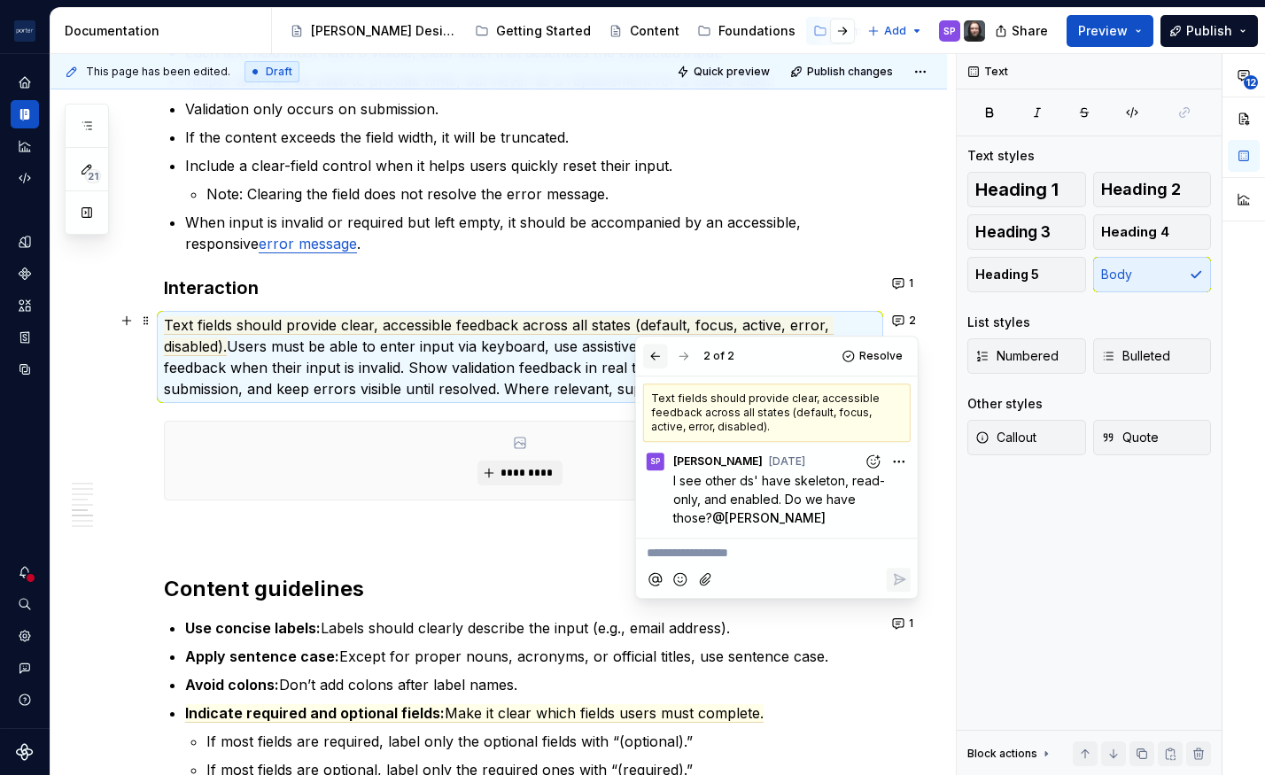
click at [650, 360] on button "button" at bounding box center [655, 356] width 25 height 25
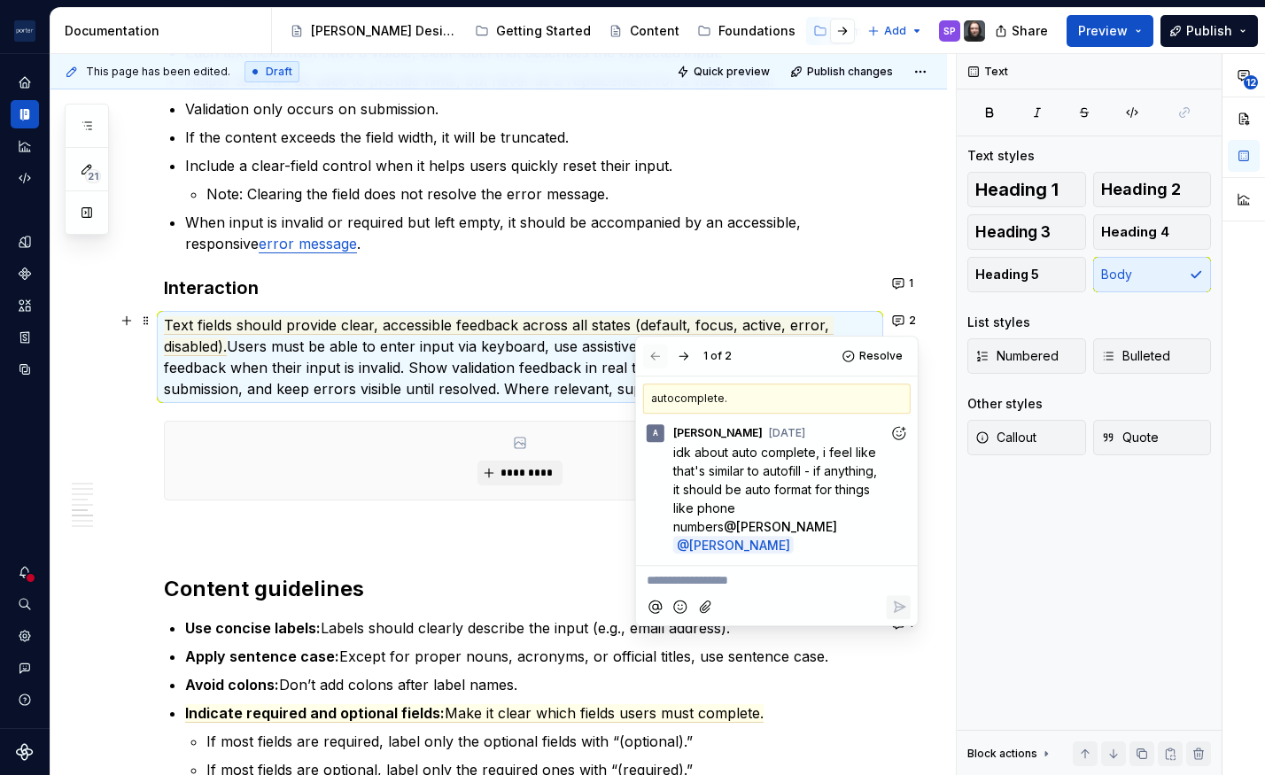
click at [650, 360] on div at bounding box center [669, 356] width 53 height 25
click at [686, 355] on button "button" at bounding box center [683, 356] width 25 height 25
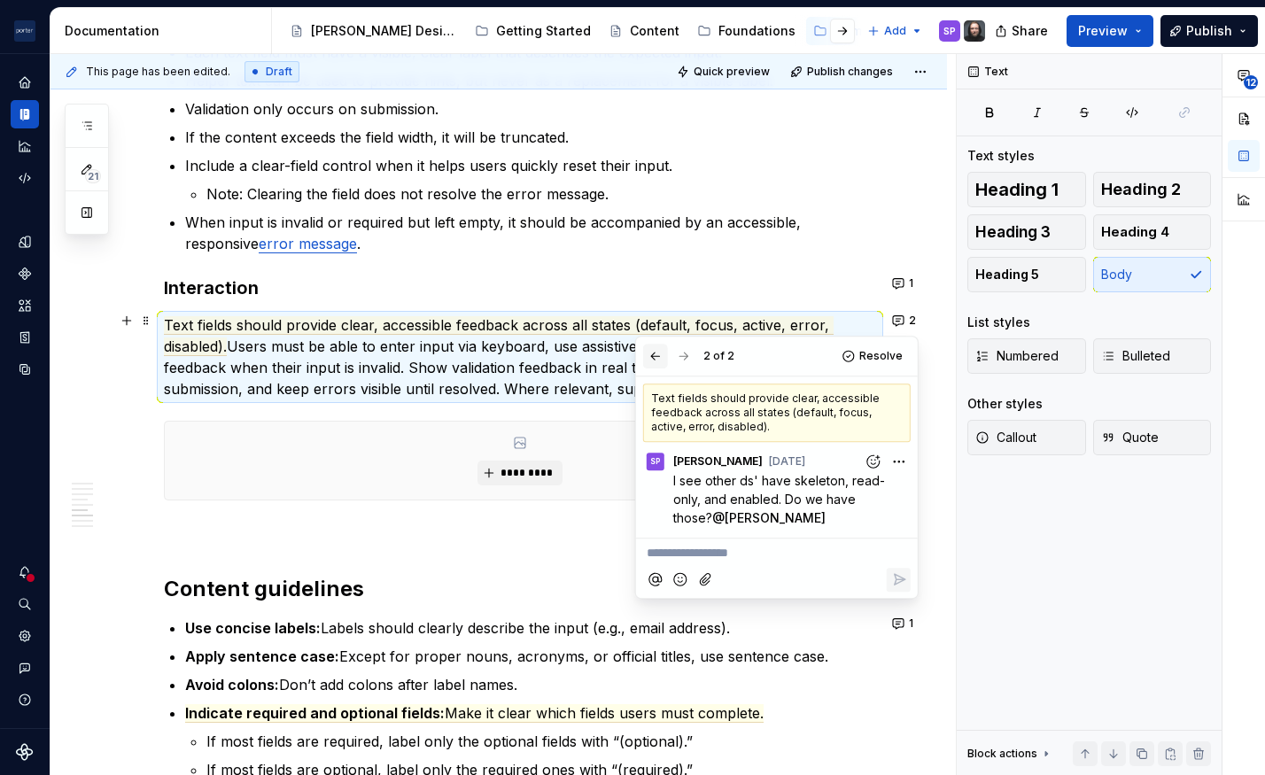
click at [655, 353] on button "button" at bounding box center [655, 356] width 25 height 25
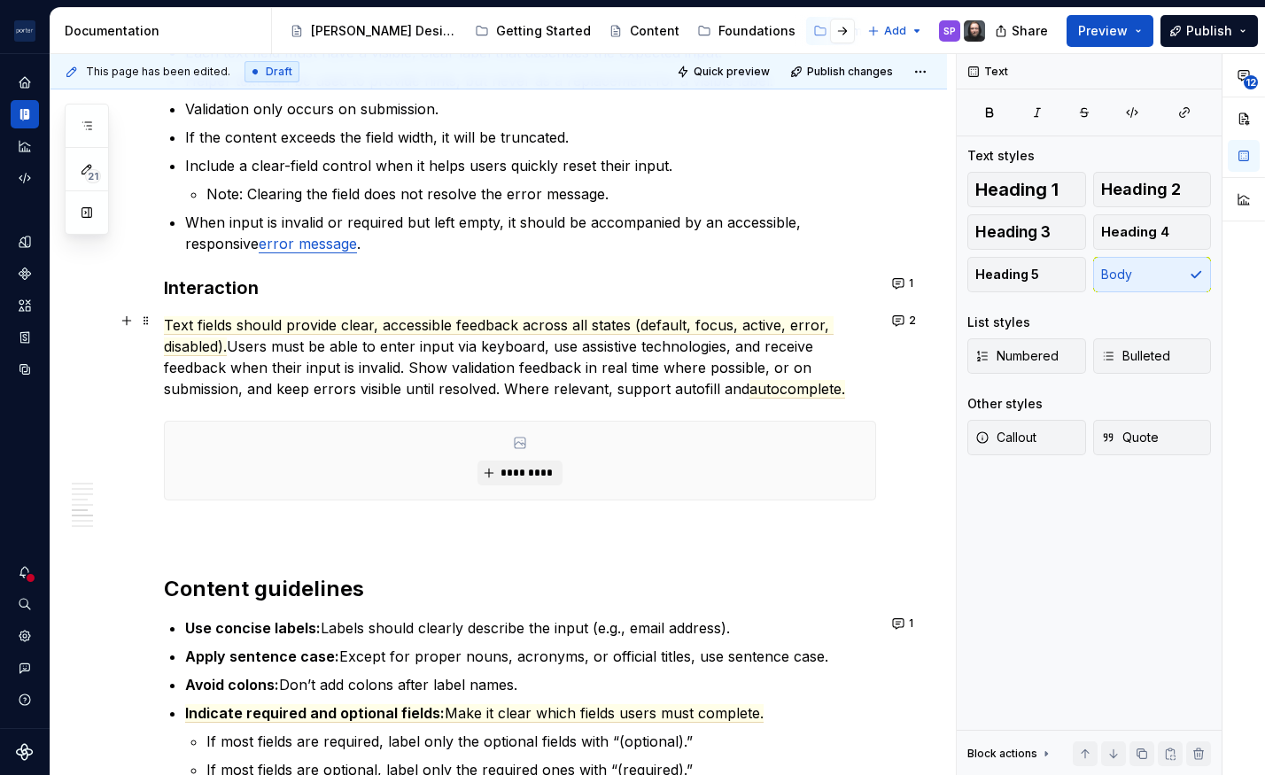
click at [447, 382] on p "Text fields should provide clear, accessible feedback across all states (defaul…" at bounding box center [520, 356] width 712 height 85
click at [813, 391] on span "autocomplete." at bounding box center [797, 389] width 96 height 19
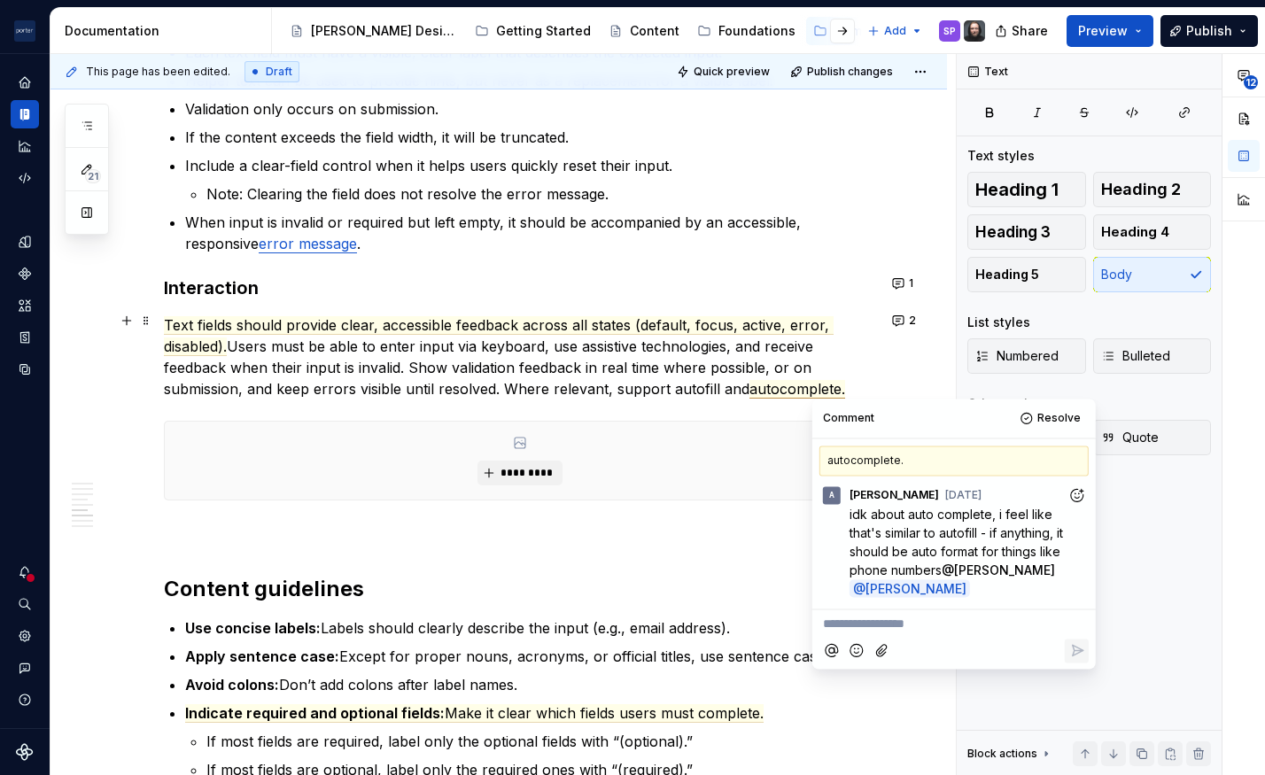
click at [852, 391] on p "Text fields should provide clear, accessible feedback across all states (defaul…" at bounding box center [520, 356] width 712 height 85
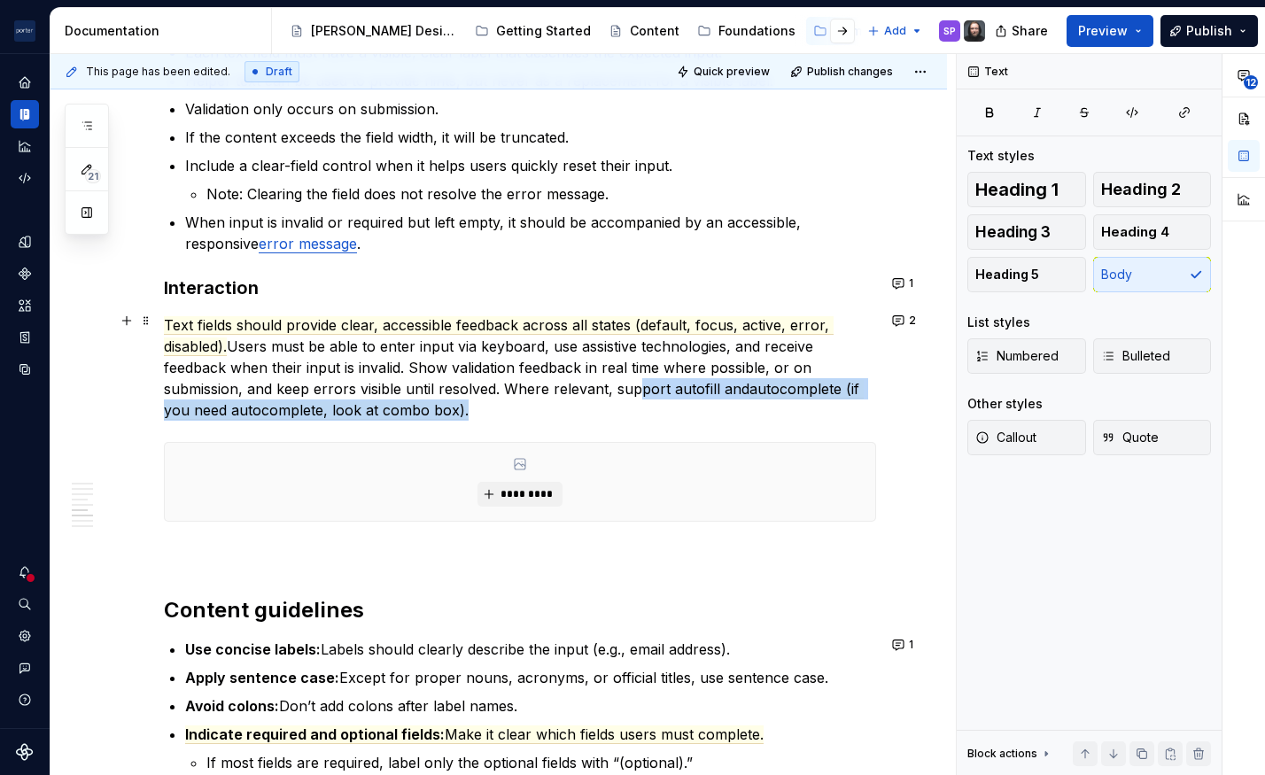
drag, startPoint x: 701, startPoint y: 402, endPoint x: 634, endPoint y: 387, distance: 68.1
click at [634, 387] on p "Text fields should provide clear, accessible feedback across all states (defaul…" at bounding box center [520, 367] width 712 height 106
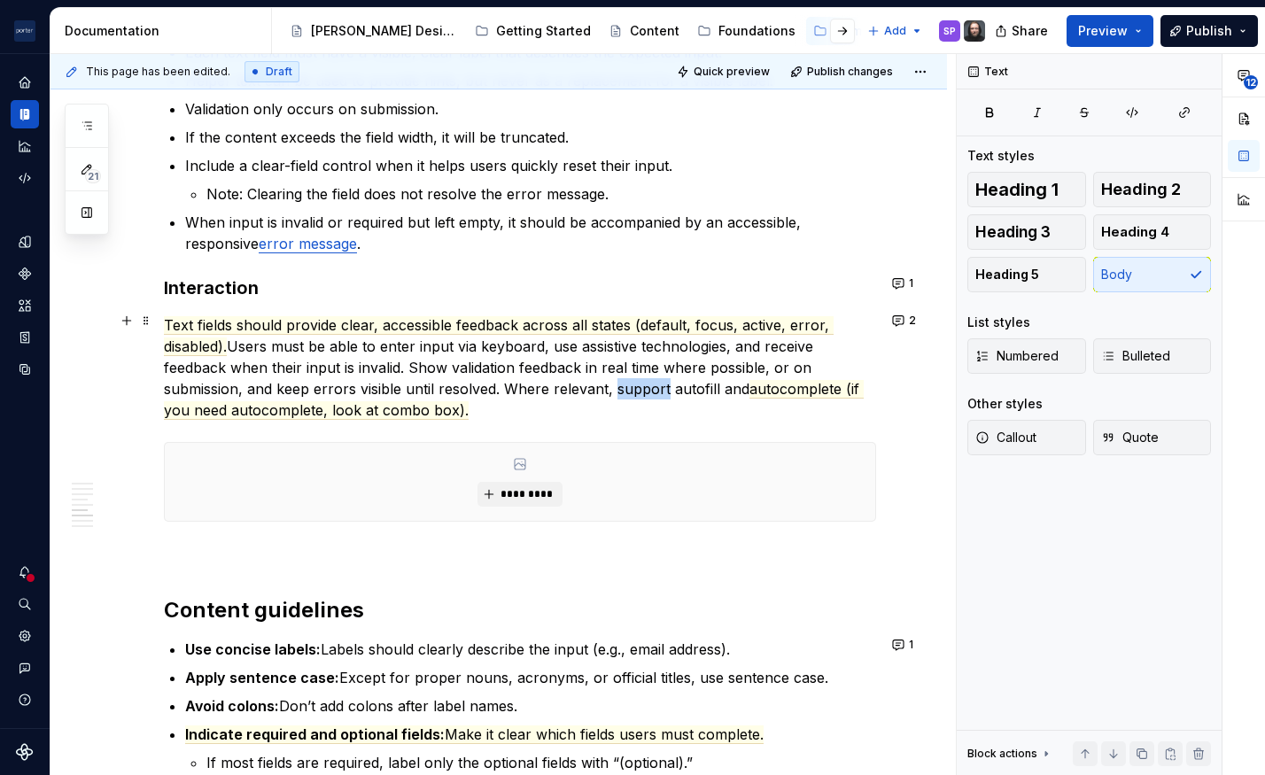
click at [634, 387] on p "Text fields should provide clear, accessible feedback across all states (defaul…" at bounding box center [520, 367] width 712 height 106
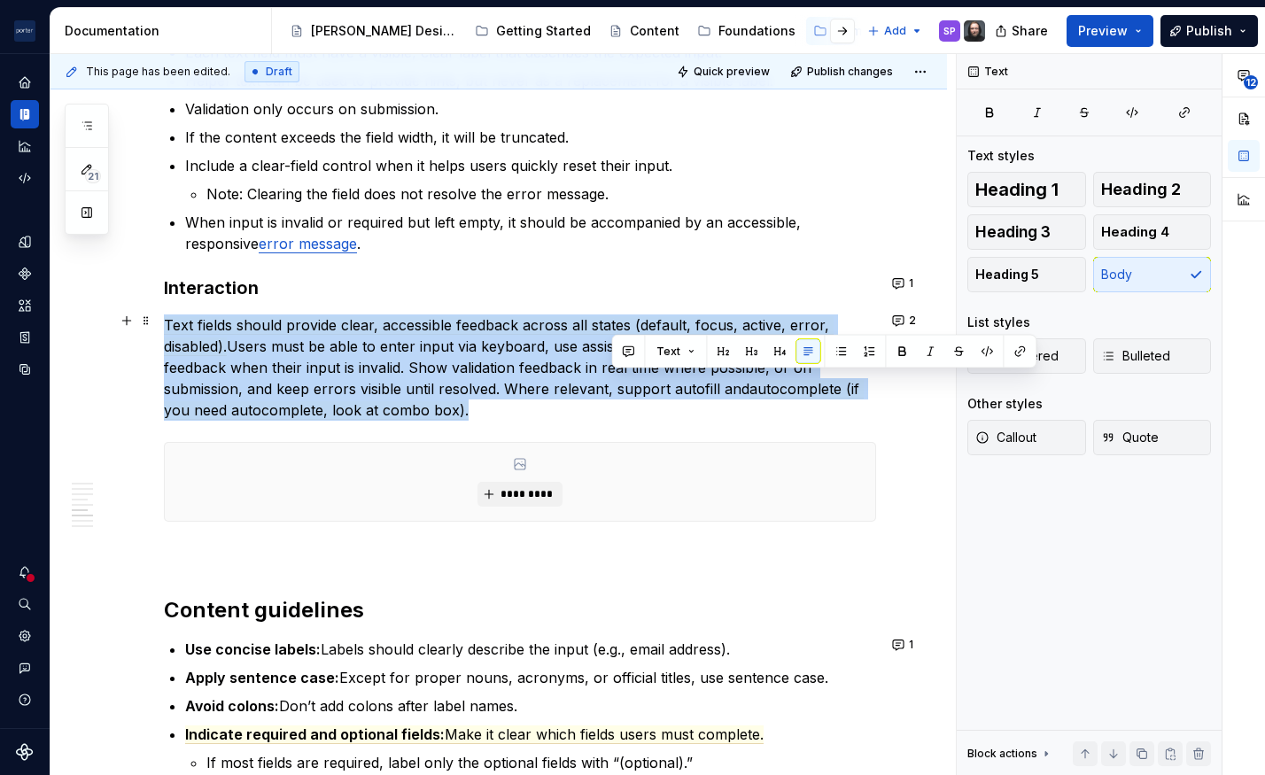
click at [634, 387] on p "Text fields should provide clear, accessible feedback across all states (defaul…" at bounding box center [520, 367] width 712 height 106
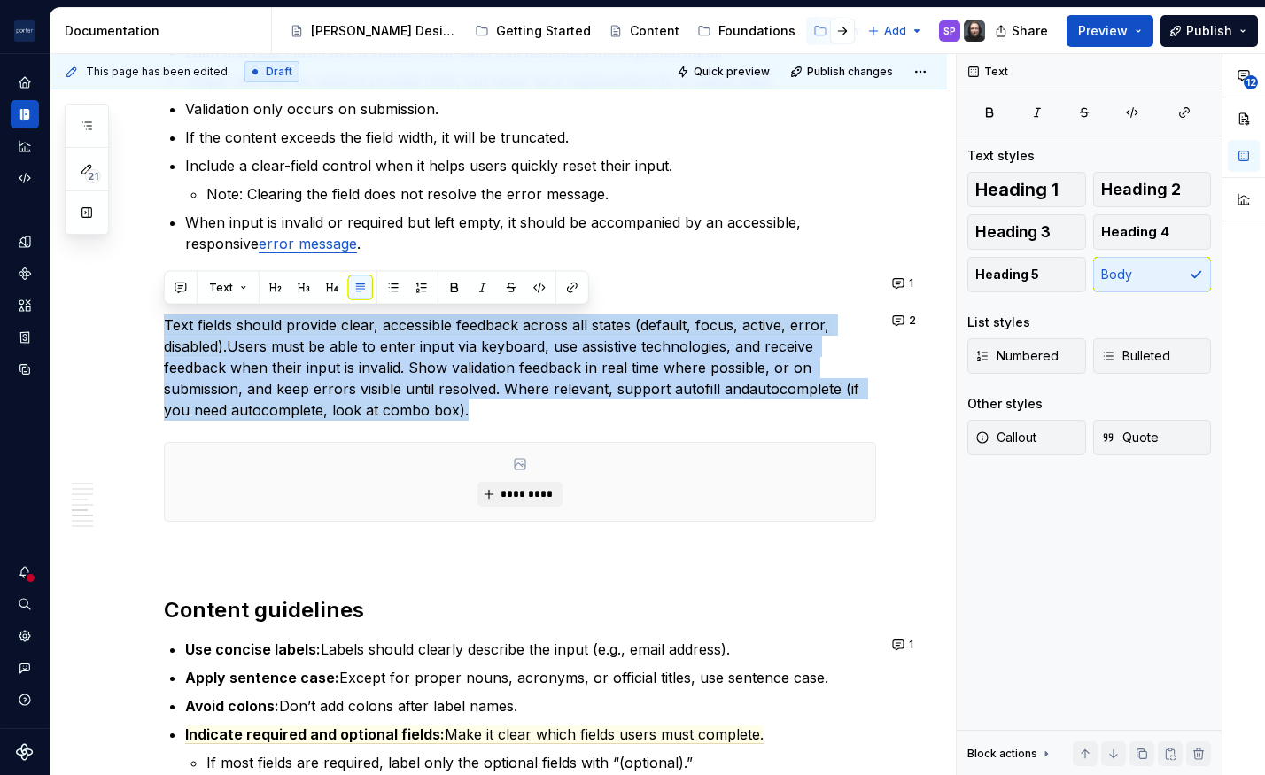
copy p "Text fields should provide clear, accessible feedback across all states (defaul…"
click at [670, 389] on p "Text fields should provide clear, accessible feedback across all states (defaul…" at bounding box center [520, 367] width 712 height 106
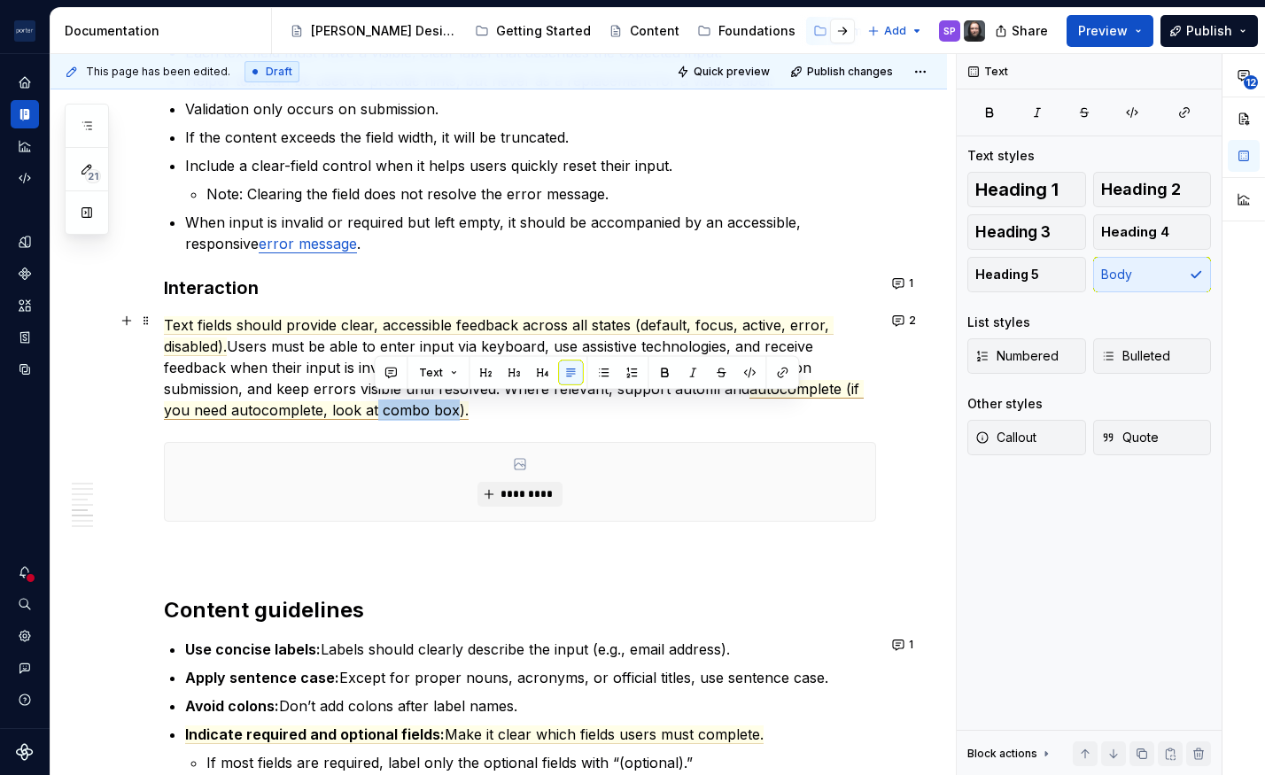
drag, startPoint x: 376, startPoint y: 407, endPoint x: 453, endPoint y: 406, distance: 77.1
click at [453, 406] on span "autocomplete (if you need autocomplete, look at combo box)." at bounding box center [514, 400] width 700 height 40
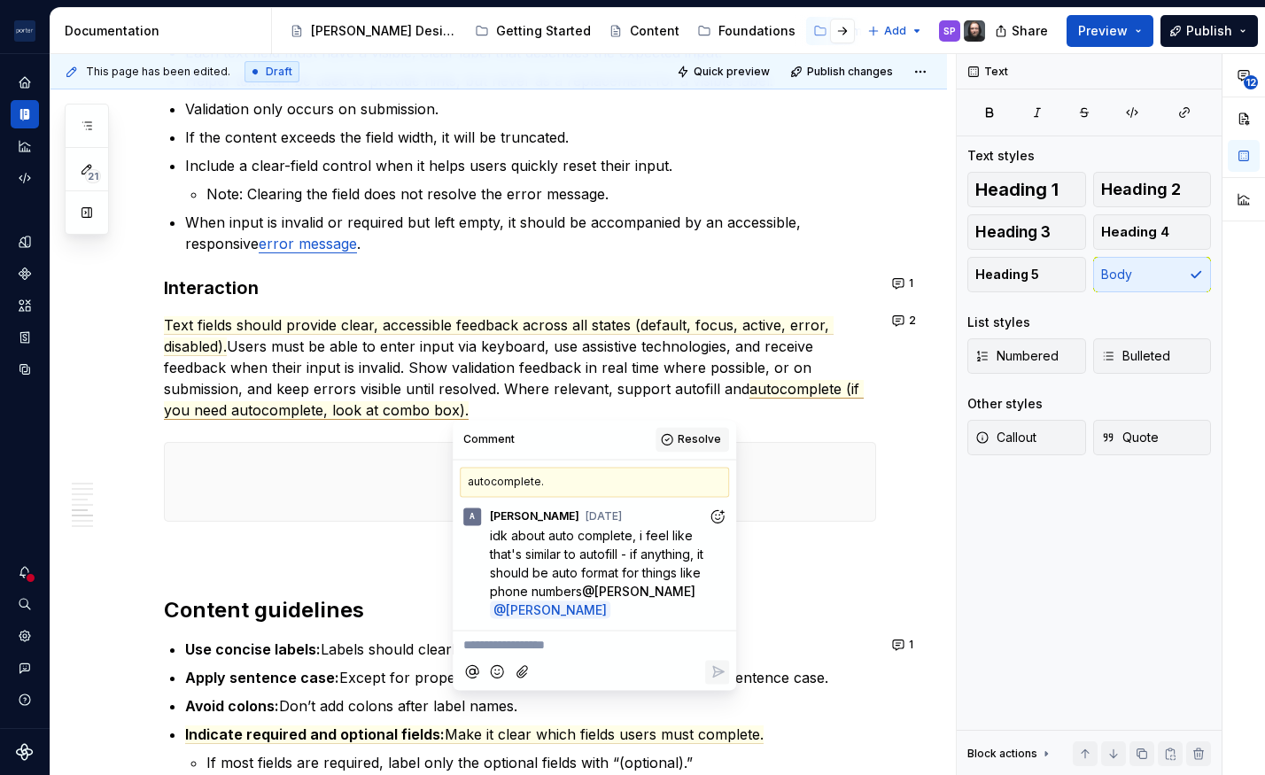
click at [684, 439] on span "Resolve" at bounding box center [699, 439] width 43 height 14
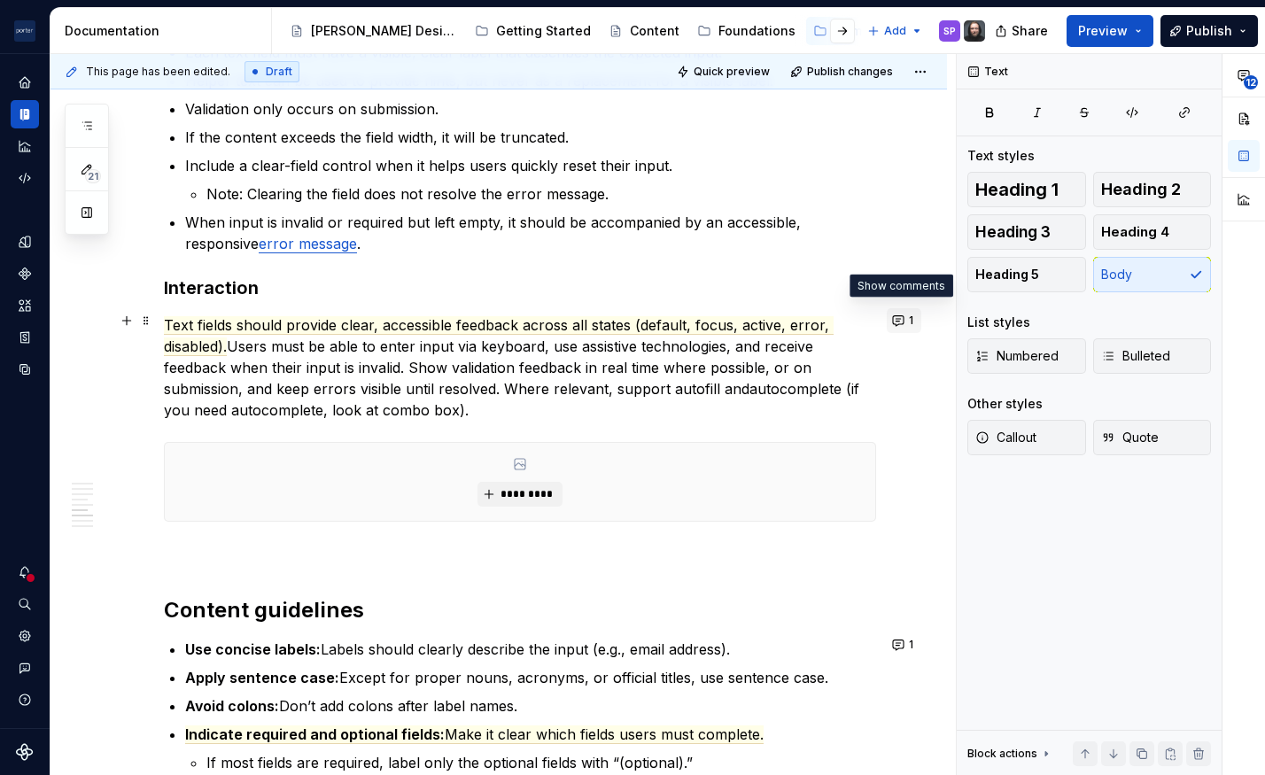
click at [909, 311] on button "1" at bounding box center [904, 320] width 35 height 25
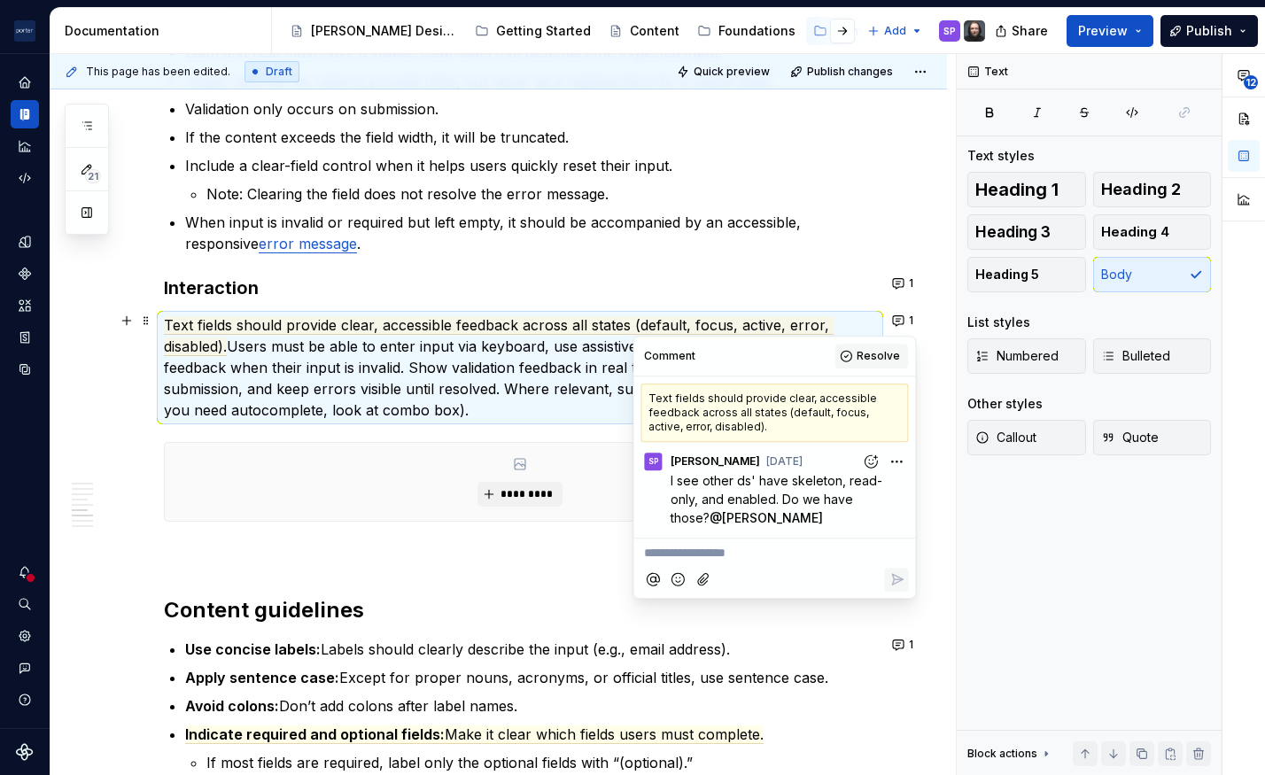
click at [880, 357] on span "Resolve" at bounding box center [877, 356] width 43 height 14
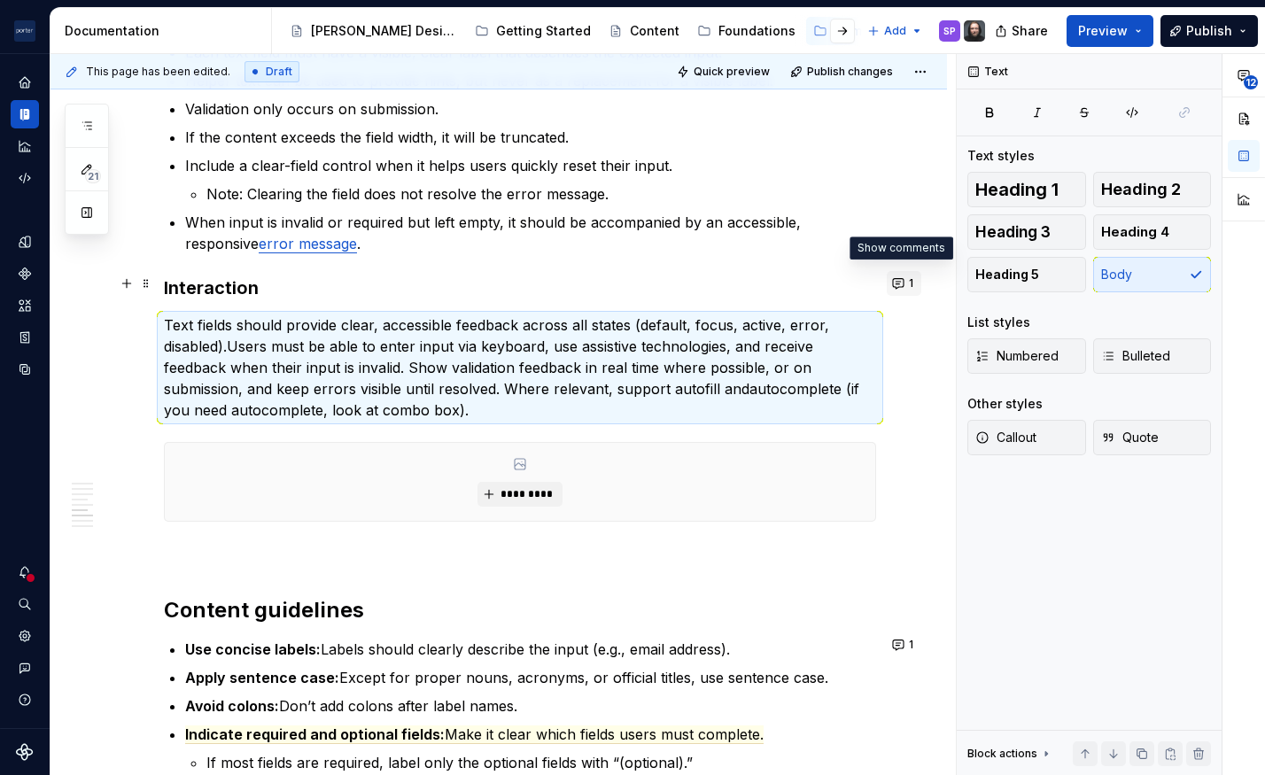
click at [896, 282] on button "1" at bounding box center [904, 283] width 35 height 25
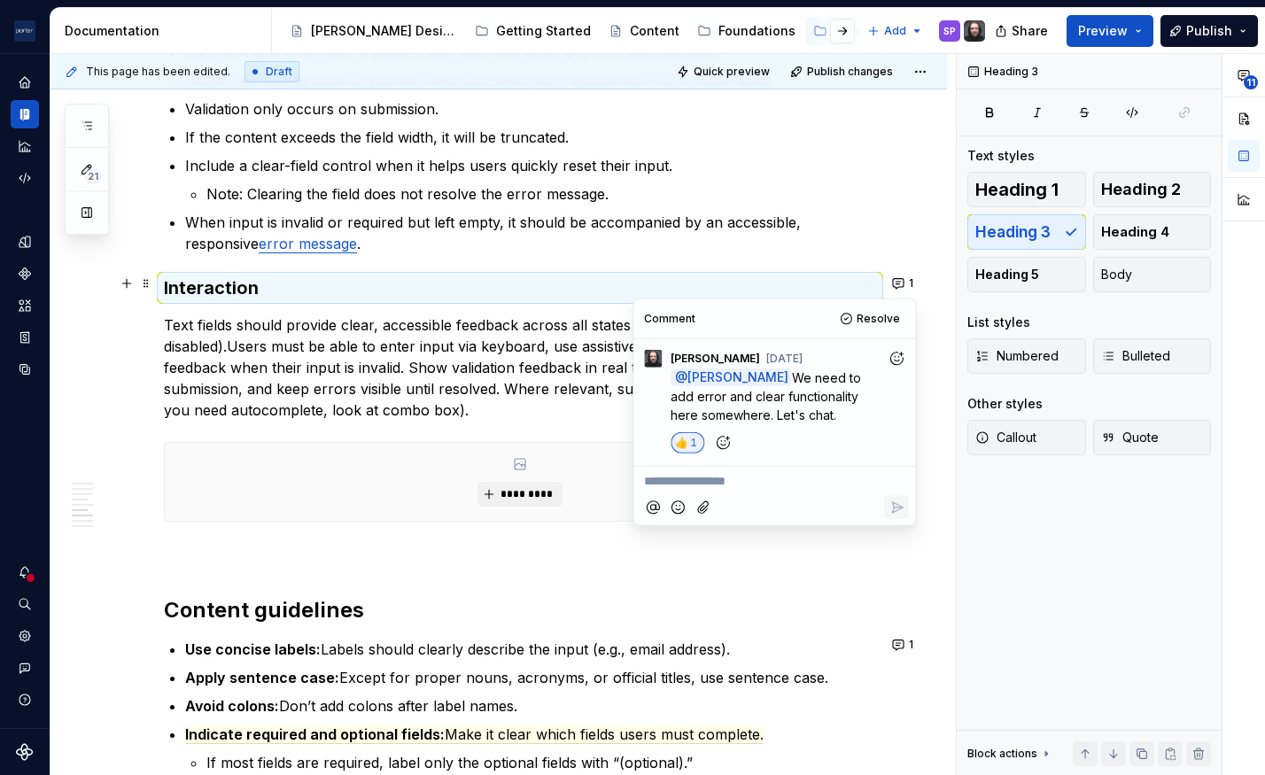
click at [484, 386] on p "Text fields should provide clear, accessible feedback across all states (defaul…" at bounding box center [520, 367] width 712 height 106
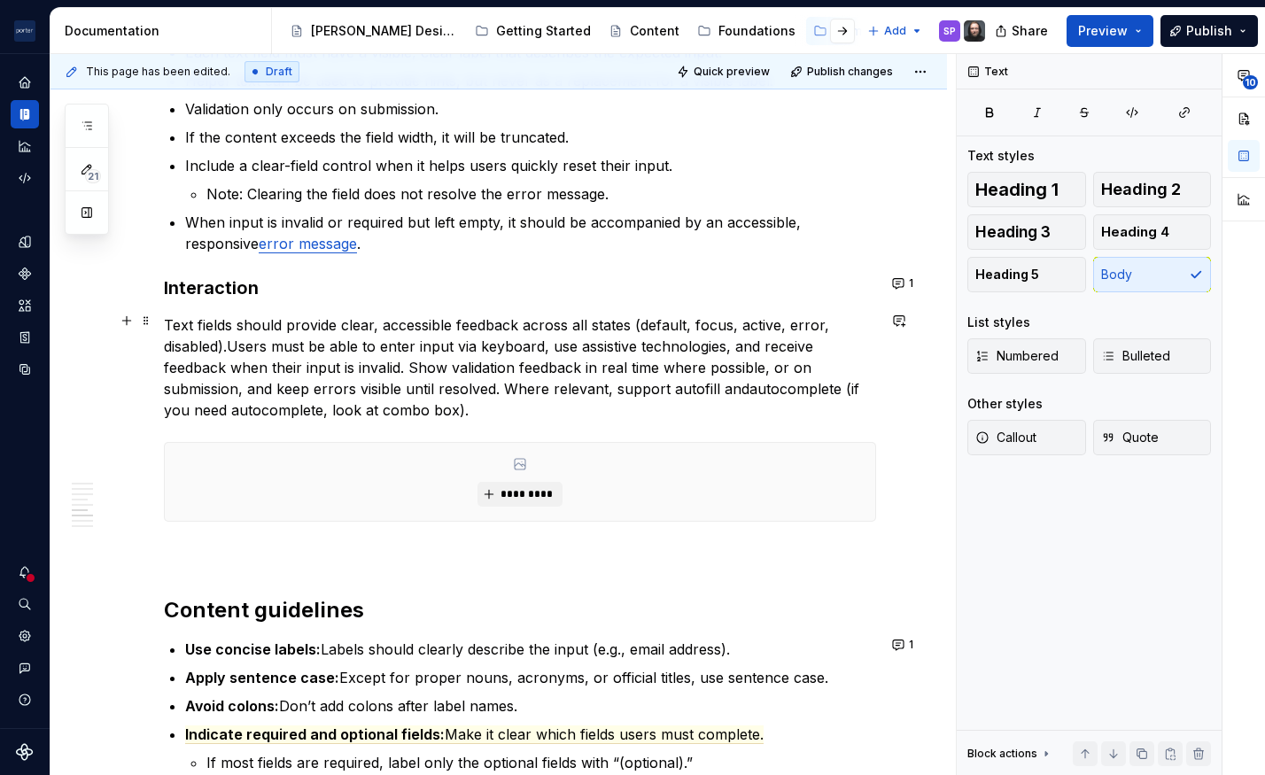
click at [344, 318] on commenthighlight "Text fields should provide clear, accessible feedback across all states (defaul…" at bounding box center [499, 335] width 670 height 39
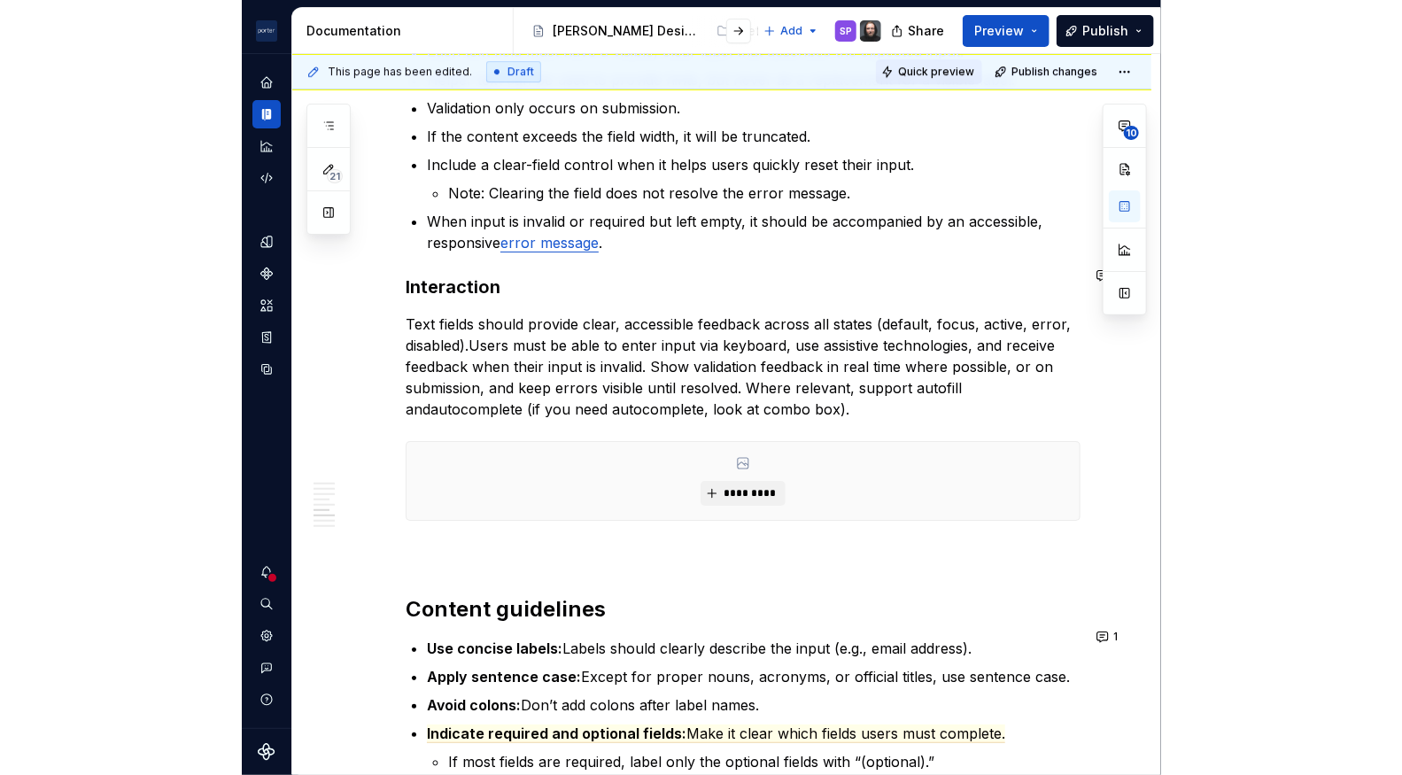
scroll to position [1947, 0]
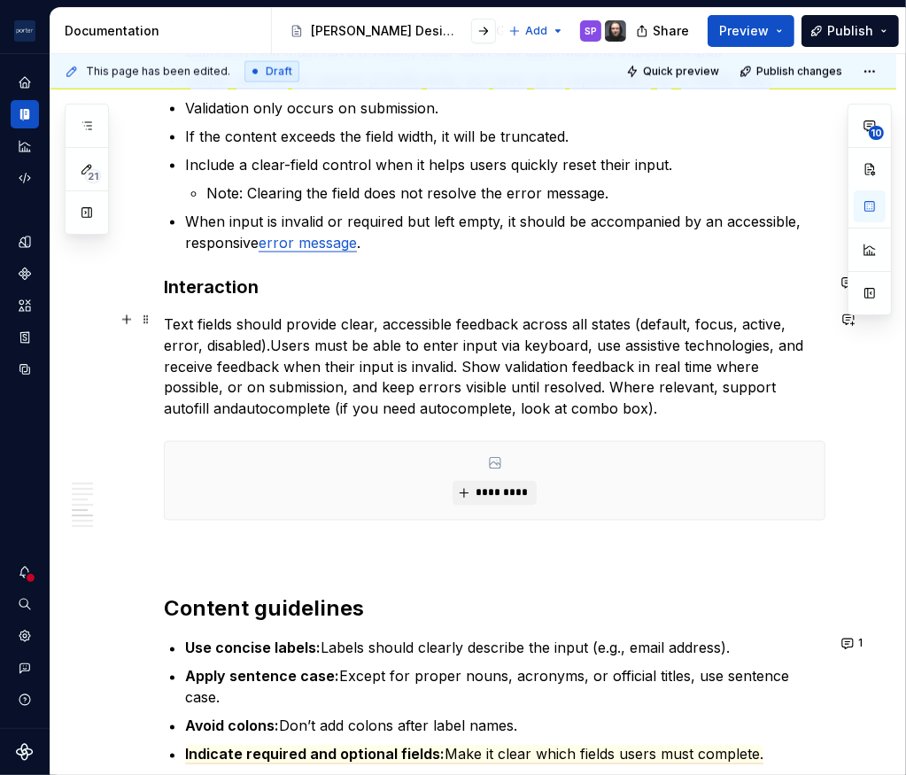
click at [658, 329] on p "Text fields should provide clear, accessible feedback across all states (defaul…" at bounding box center [495, 367] width 662 height 106
click at [842, 323] on button "button" at bounding box center [848, 319] width 25 height 25
click at [837, 281] on button "1" at bounding box center [853, 282] width 35 height 25
click at [326, 365] on p "Text fields should provide clear, accessible feedback across all states (defaul…" at bounding box center [495, 367] width 662 height 106
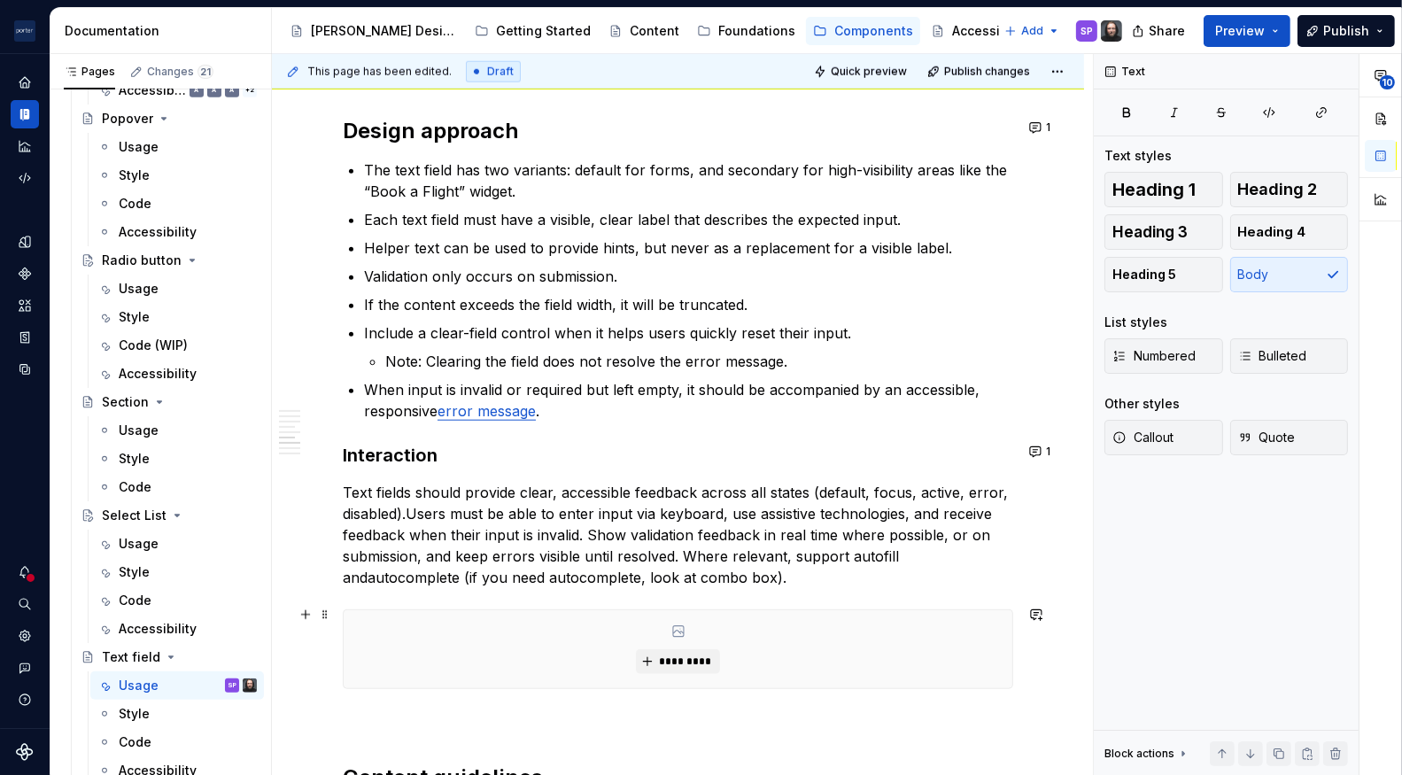
scroll to position [1906, 0]
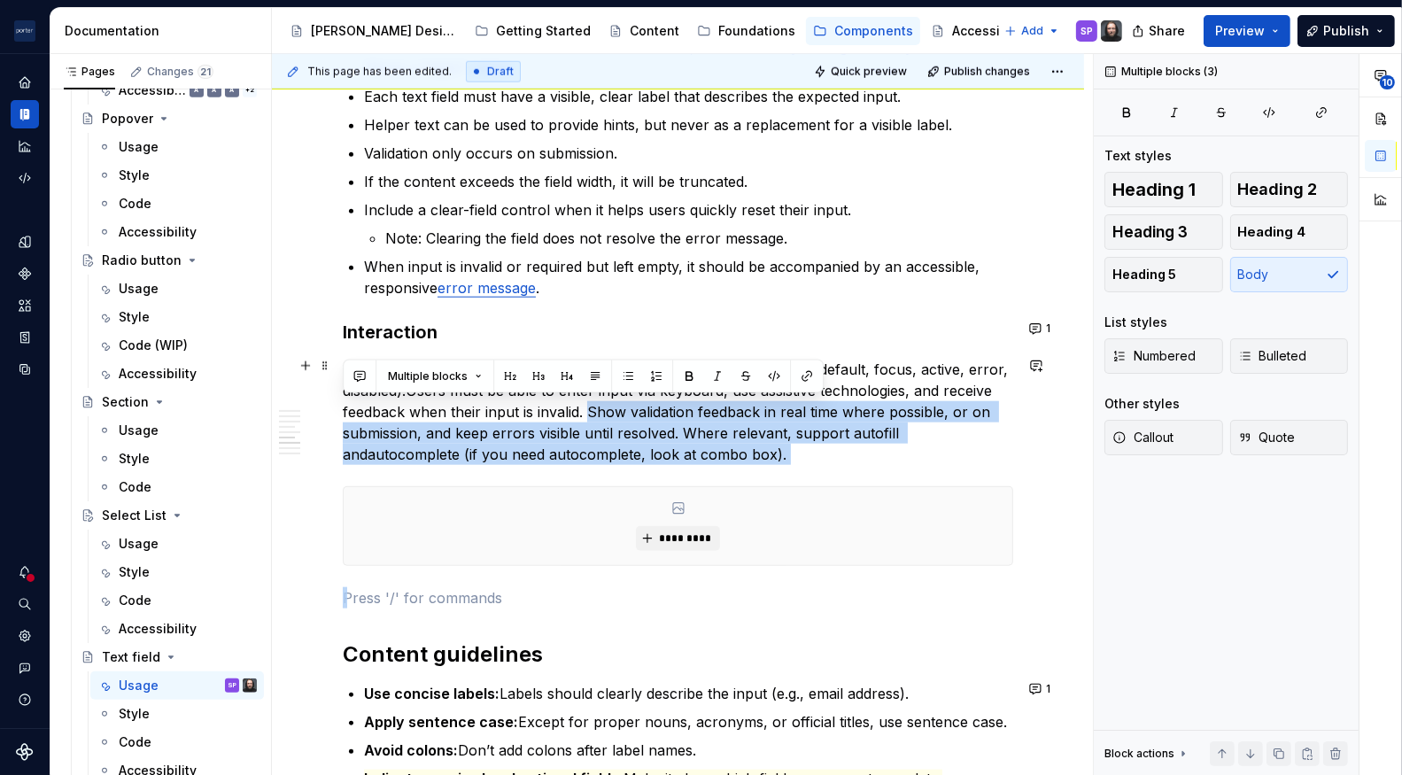
drag, startPoint x: 783, startPoint y: 467, endPoint x: 589, endPoint y: 399, distance: 205.6
click at [589, 399] on div "**********" at bounding box center [678, 118] width 670 height 3130
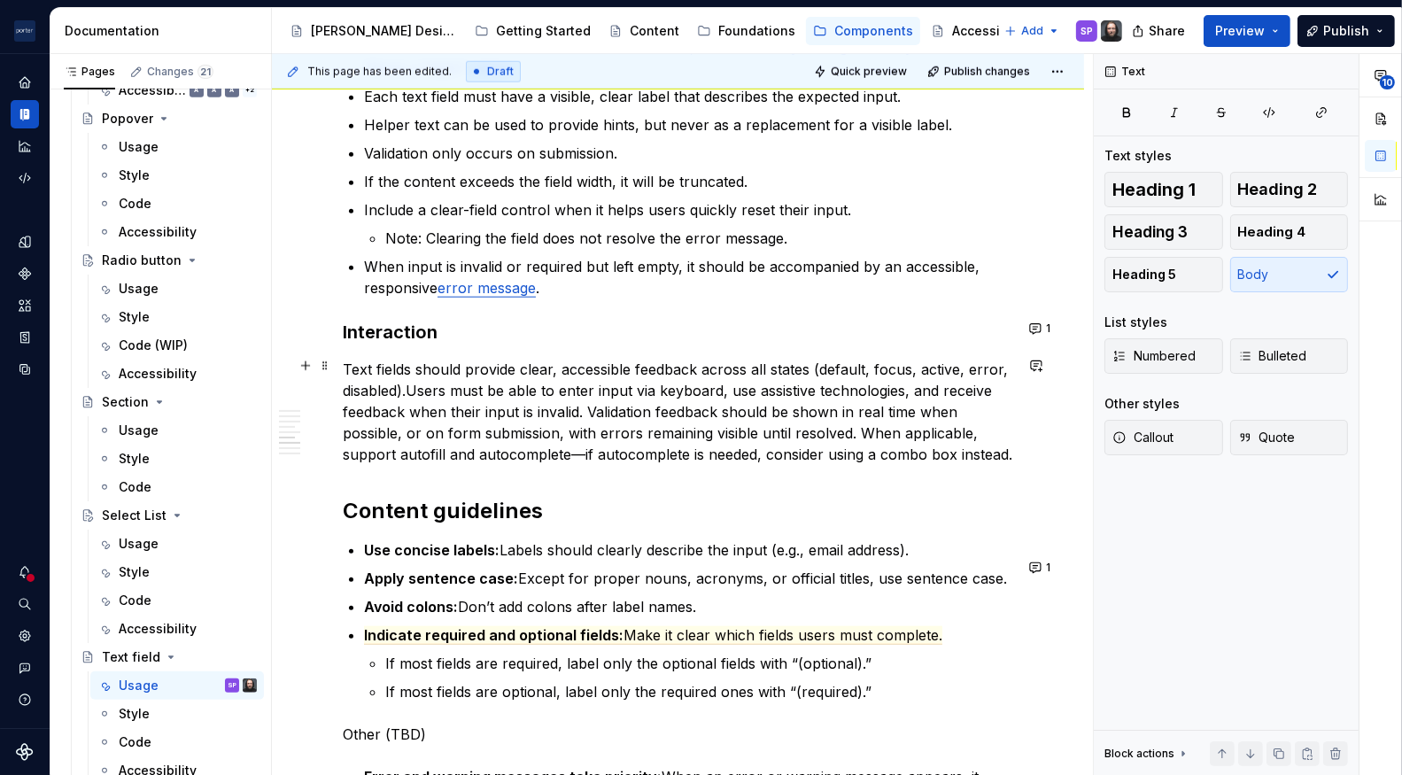
click at [634, 465] on p "Text fields should provide clear, accessible feedback across all states (defaul…" at bounding box center [678, 412] width 670 height 106
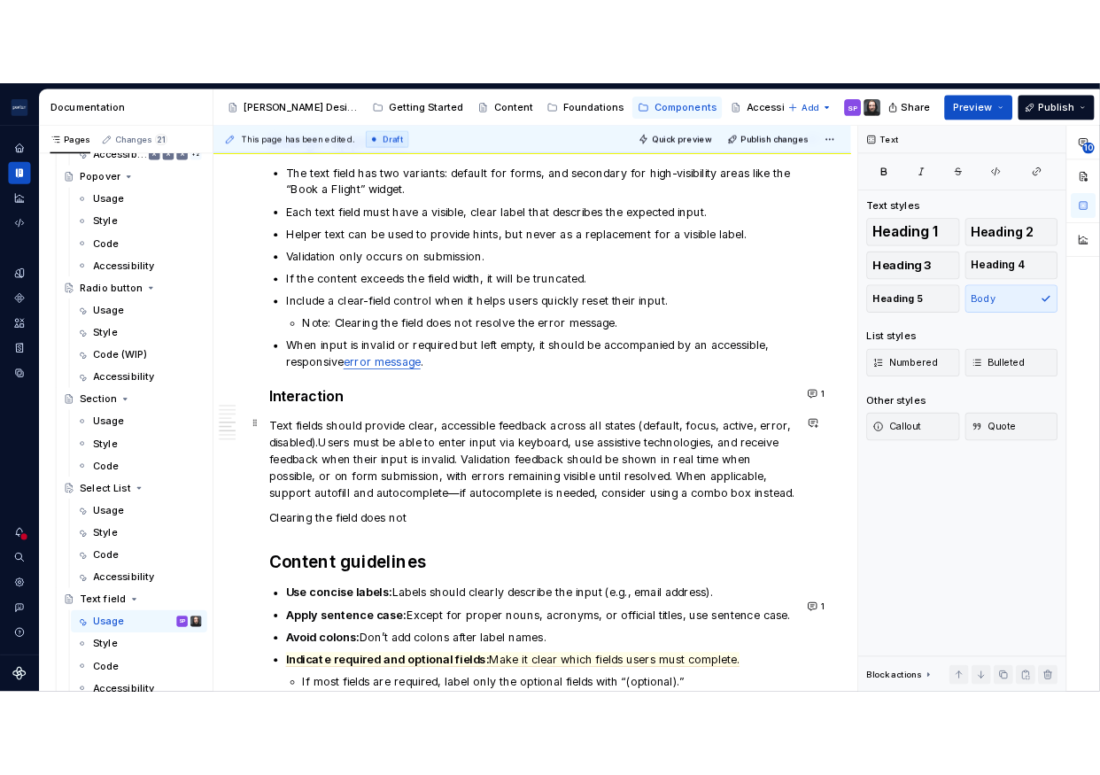
scroll to position [1810, 0]
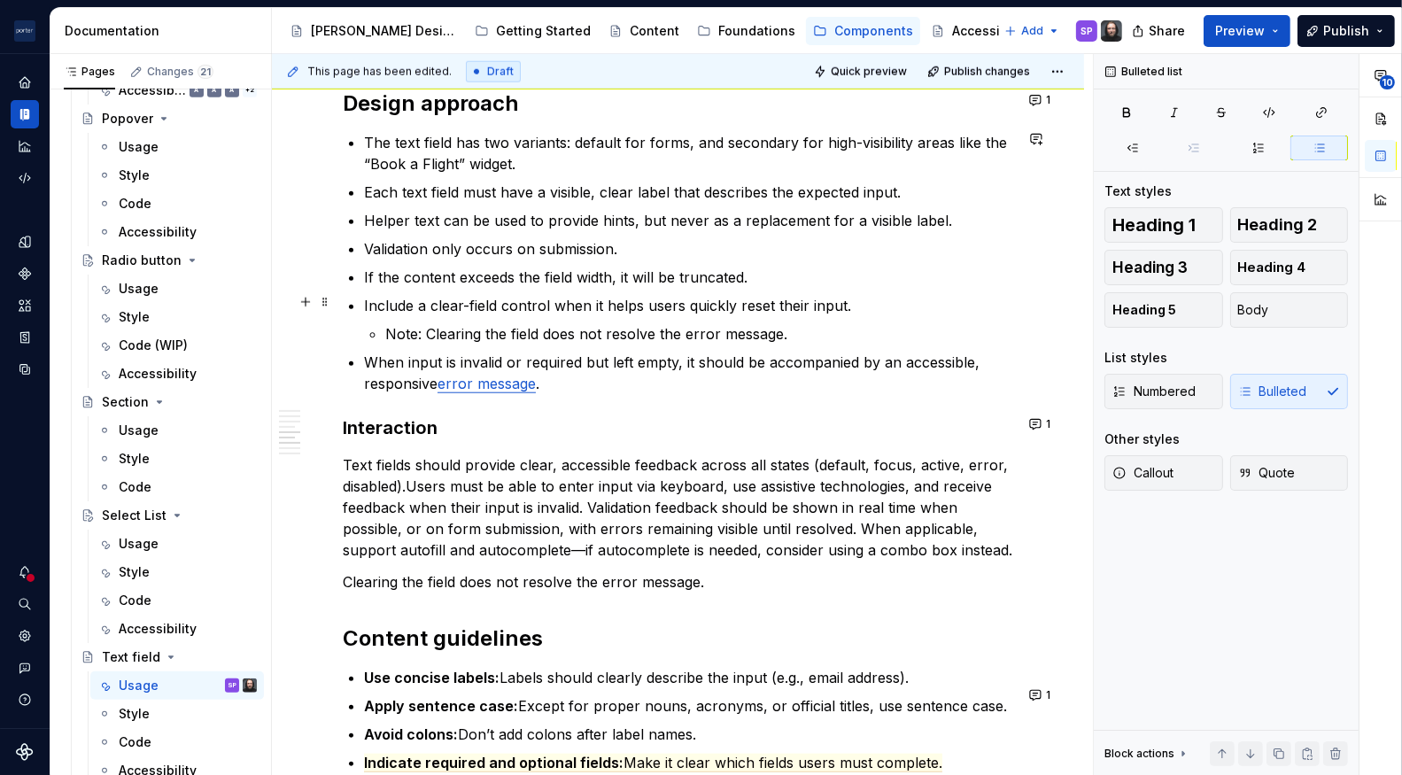
click at [491, 315] on li "Include a clear-field control when it helps users quickly reset their input. No…" at bounding box center [688, 320] width 649 height 50
click at [430, 330] on p "Note: Clearing the field does not resolve the error message." at bounding box center [699, 333] width 628 height 21
click at [435, 329] on p "Note: Clearing the field does not resolve the error message." at bounding box center [699, 333] width 628 height 21
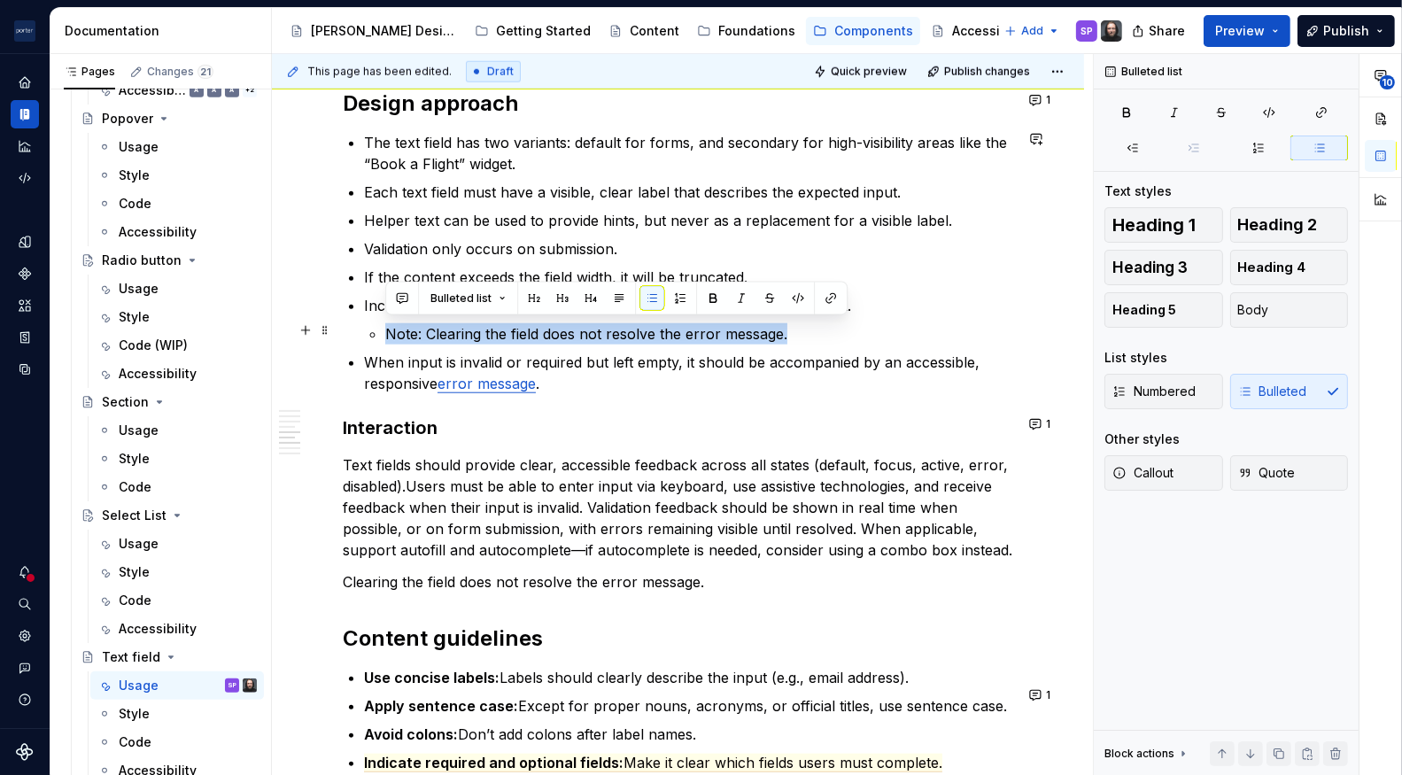
click at [435, 329] on p "Note: Clearing the field does not resolve the error message." at bounding box center [699, 333] width 628 height 21
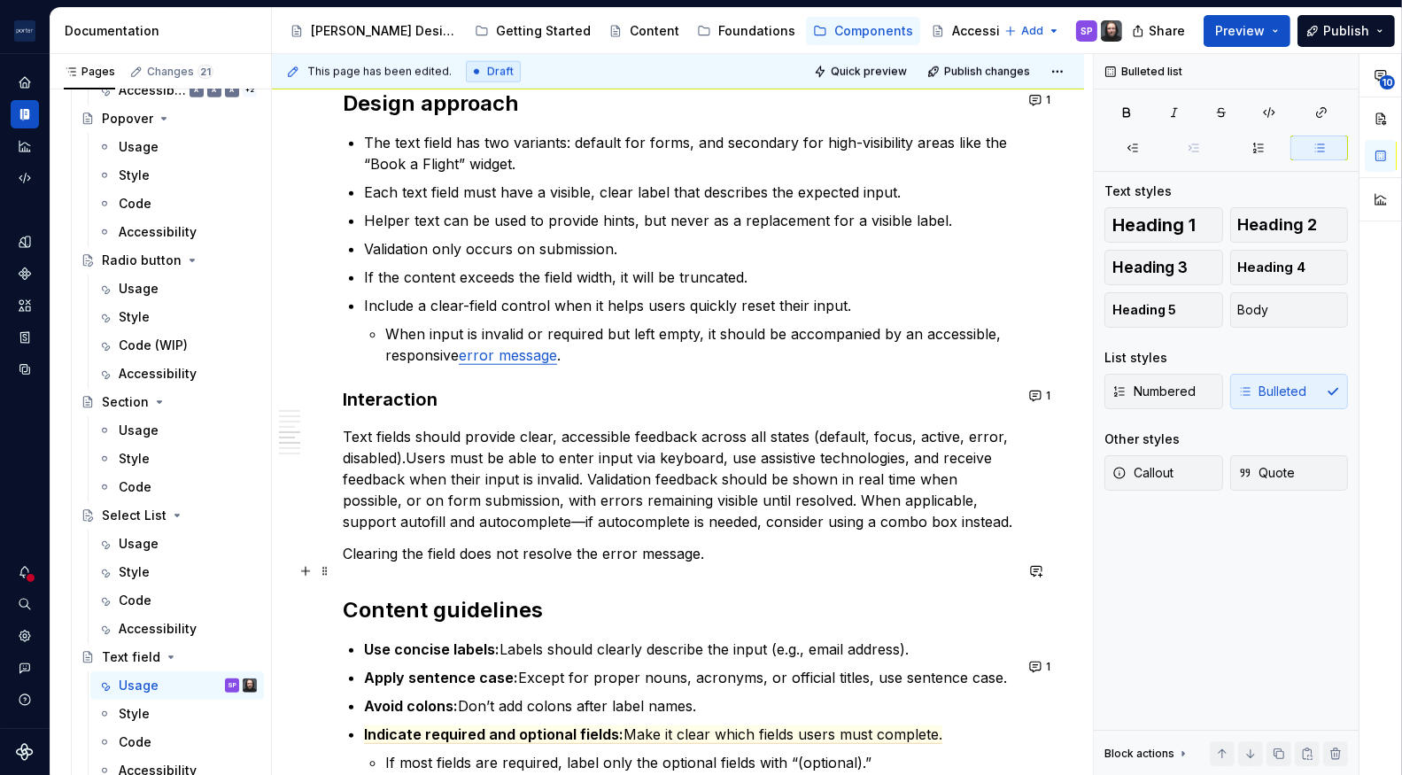
click at [423, 561] on p "Clearing the field does not resolve the error message." at bounding box center [678, 553] width 670 height 21
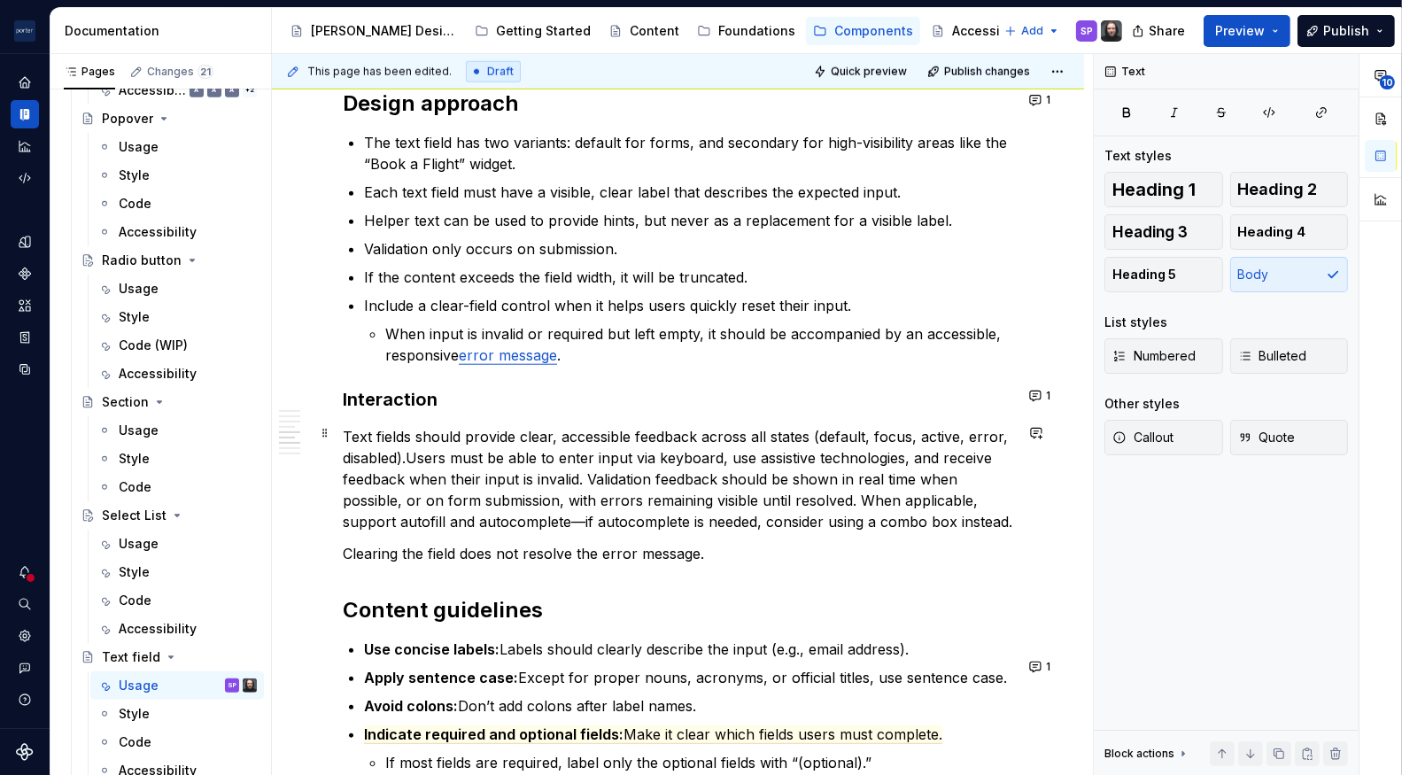
click at [398, 532] on p "Text fields should provide clear, accessible feedback across all states (defaul…" at bounding box center [678, 479] width 670 height 106
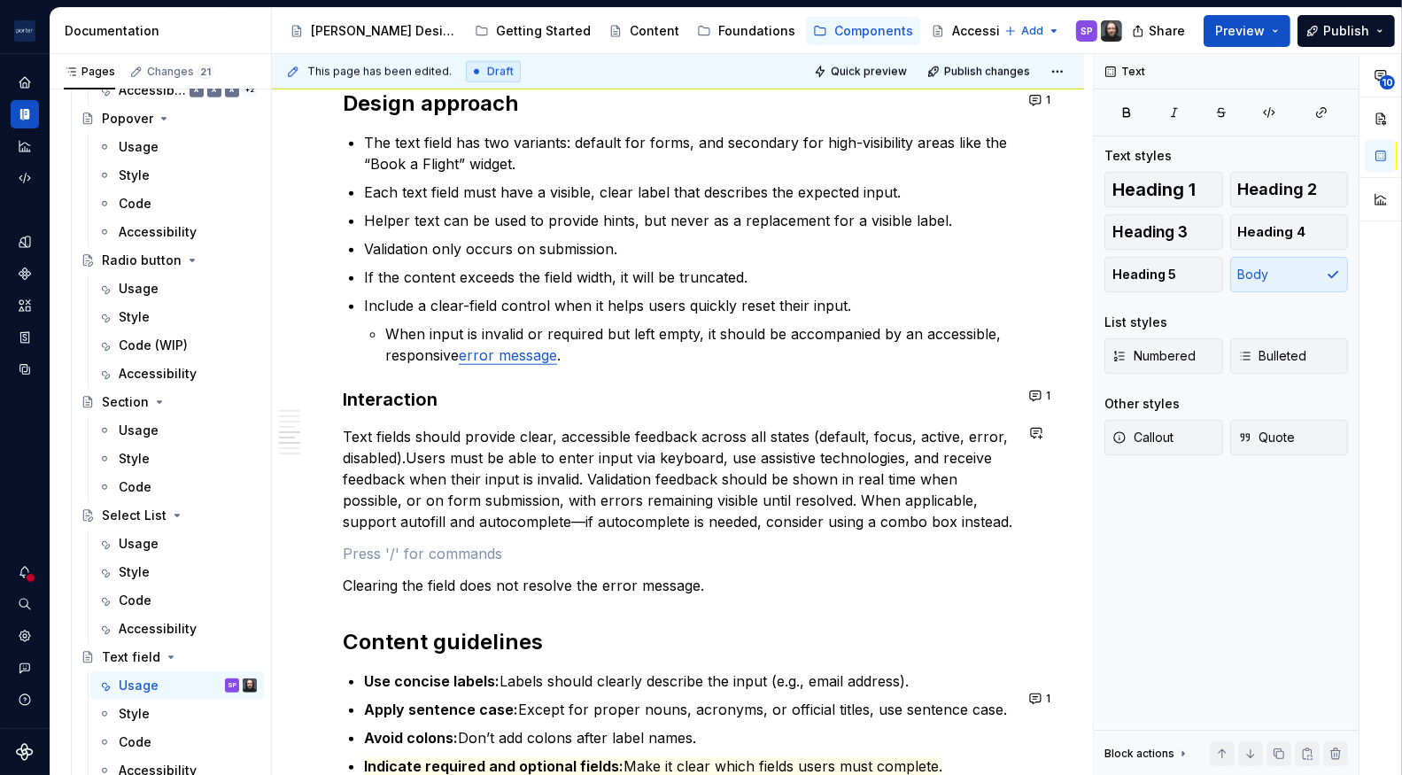
click at [373, 401] on h3 "Interaction" at bounding box center [678, 399] width 670 height 25
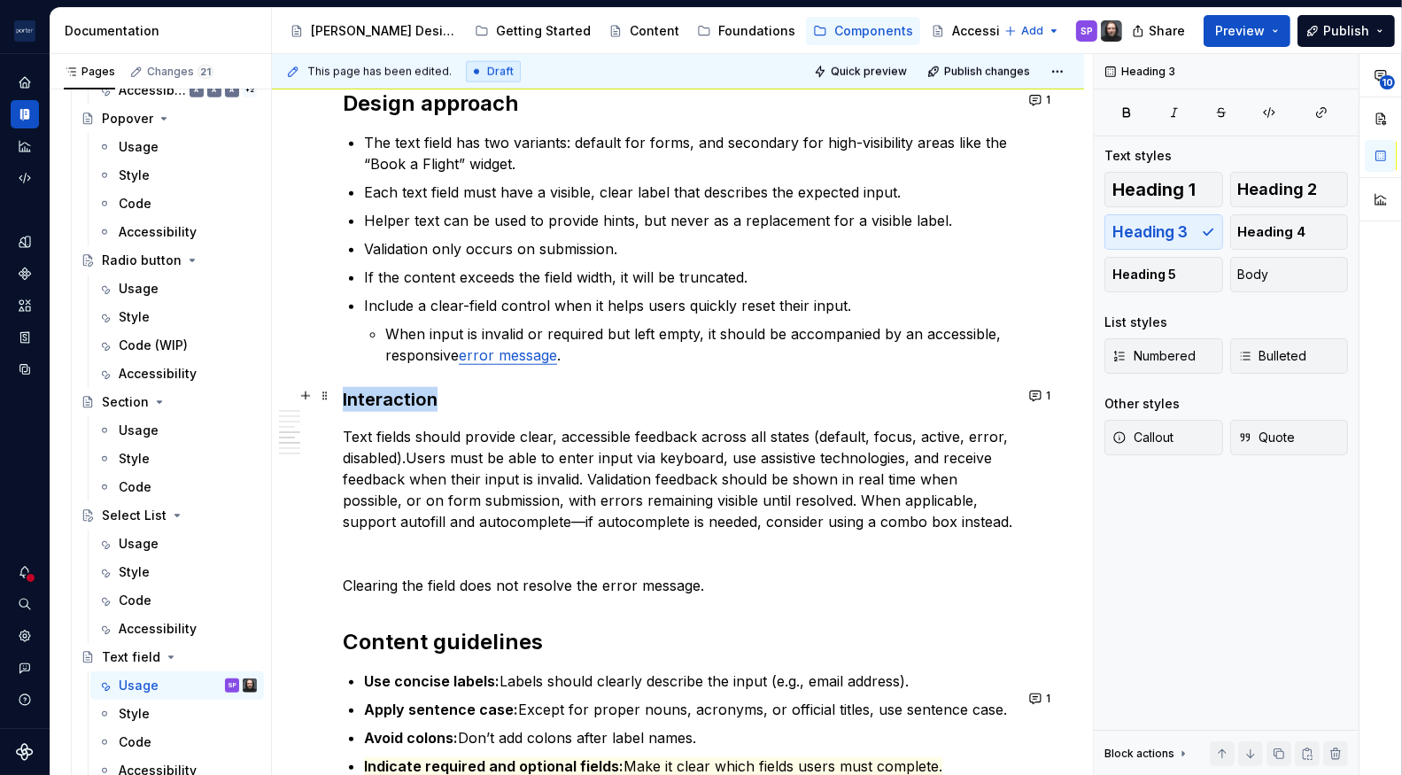
click at [373, 401] on h3 "Interaction" at bounding box center [678, 399] width 670 height 25
copy h3 "Interaction"
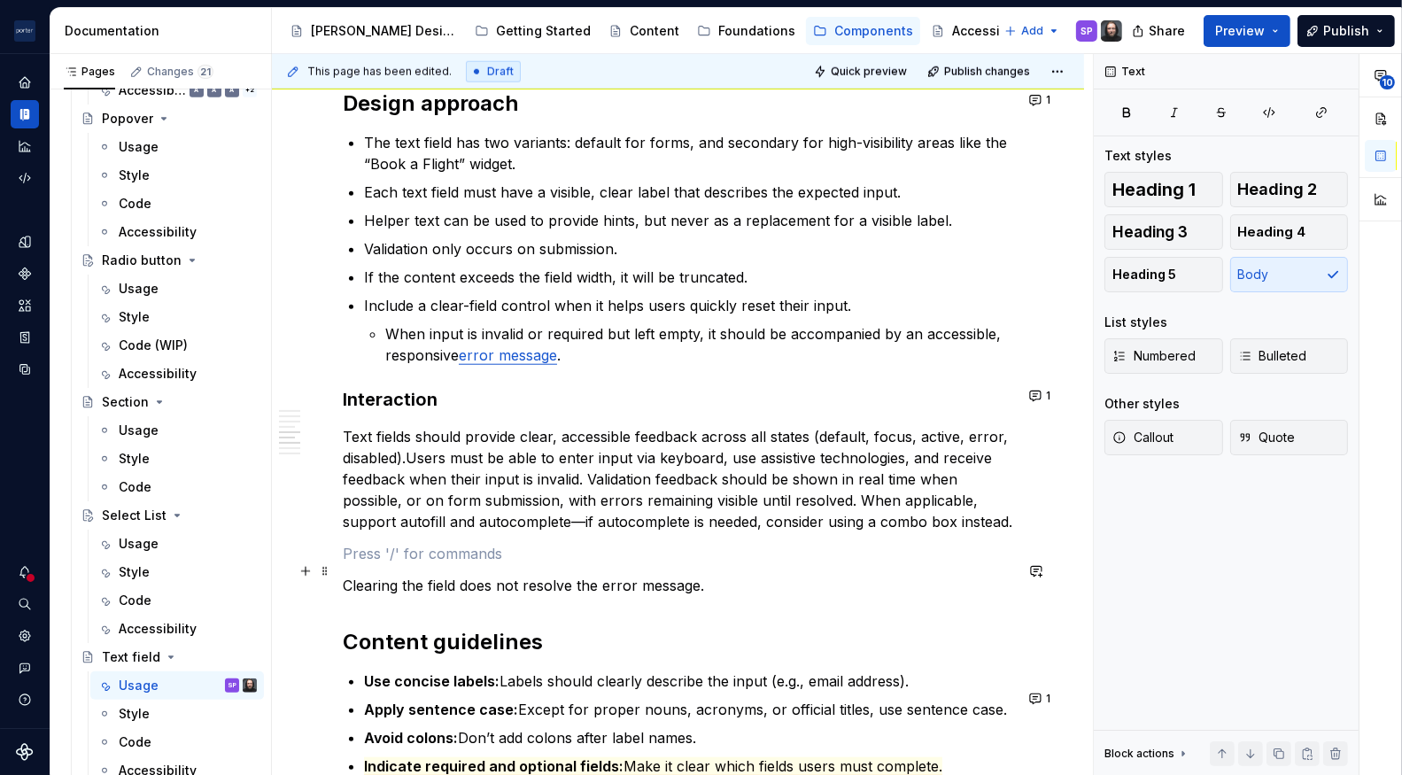
click at [392, 564] on p at bounding box center [678, 553] width 670 height 21
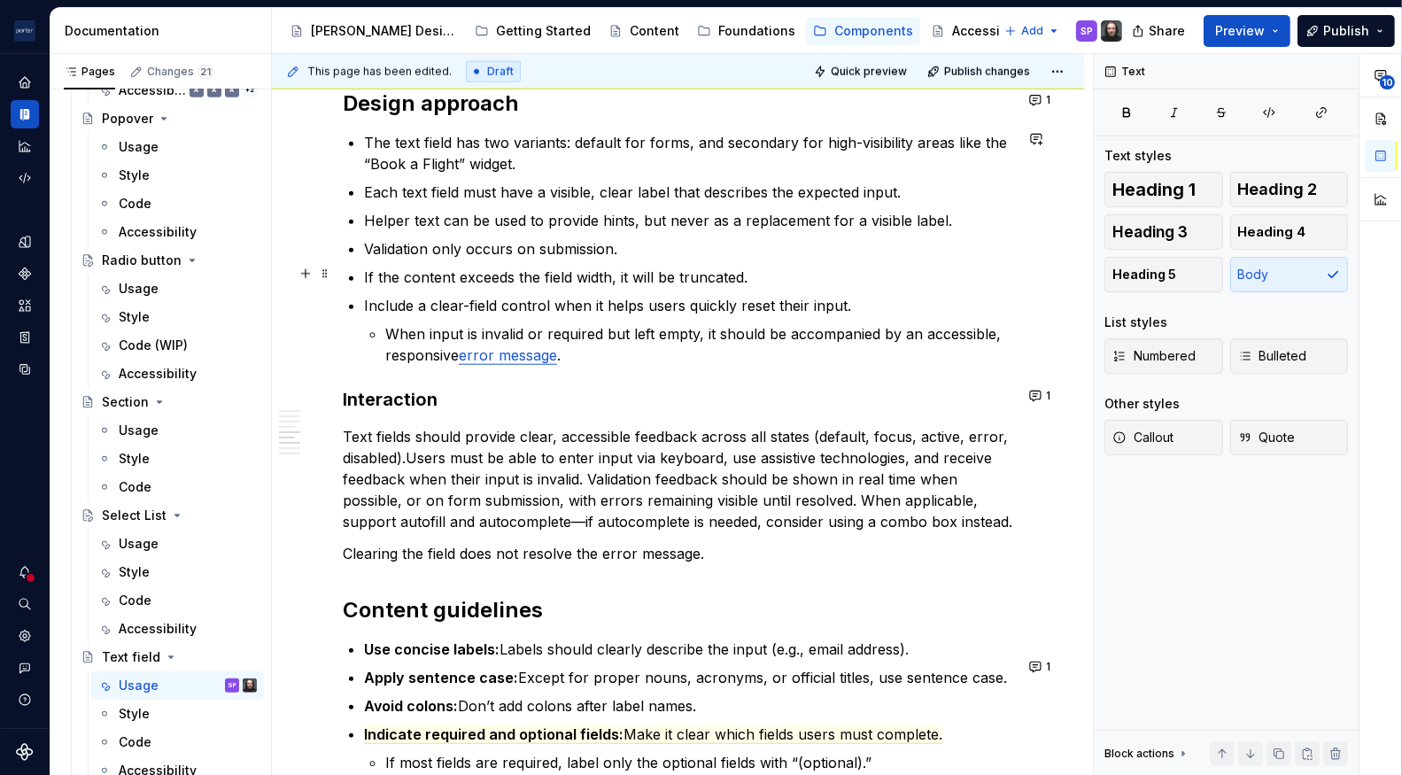
click at [492, 261] on ul "The text field has two variants: default for forms, and secondary for high-visi…" at bounding box center [688, 249] width 649 height 234
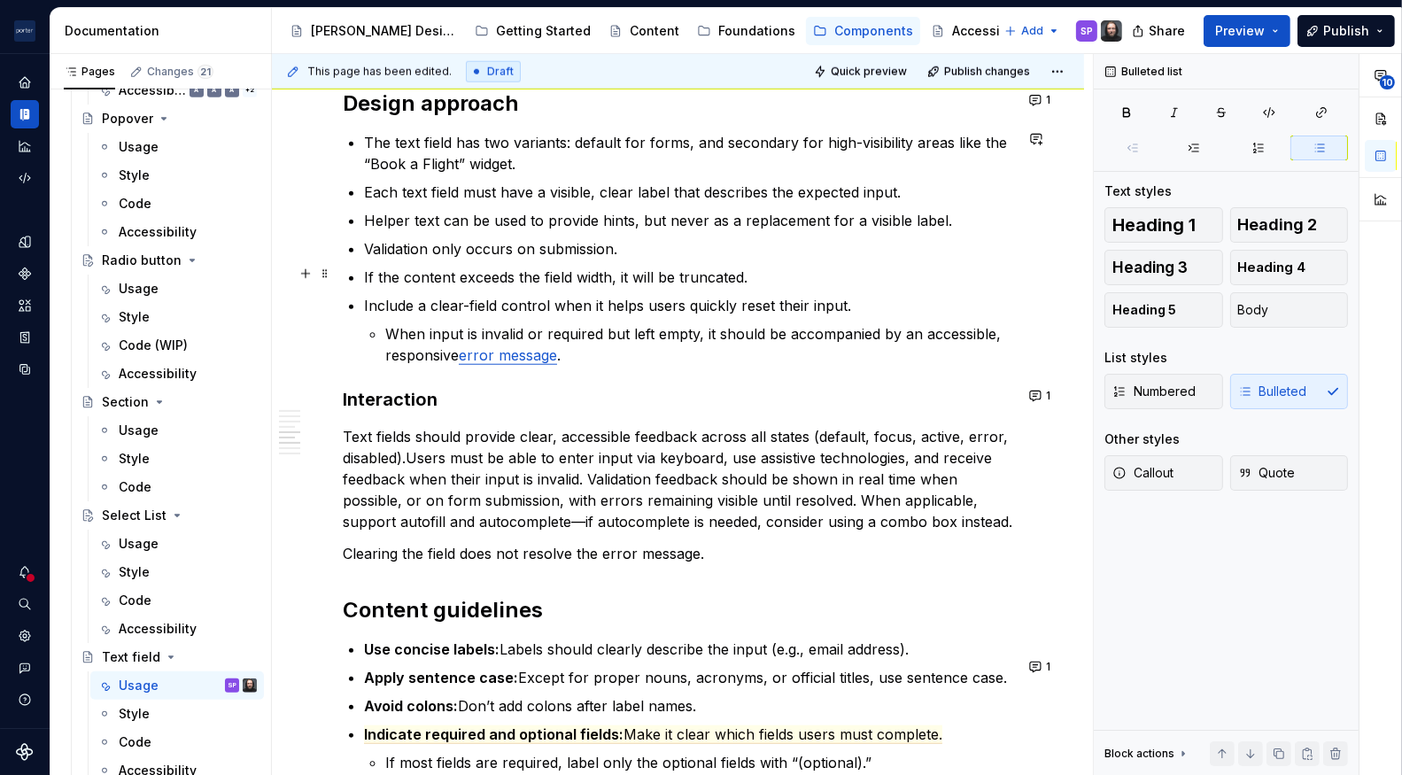
click at [491, 276] on commenthighlight "If the content exceeds the field width, it will be truncated." at bounding box center [556, 277] width 384 height 18
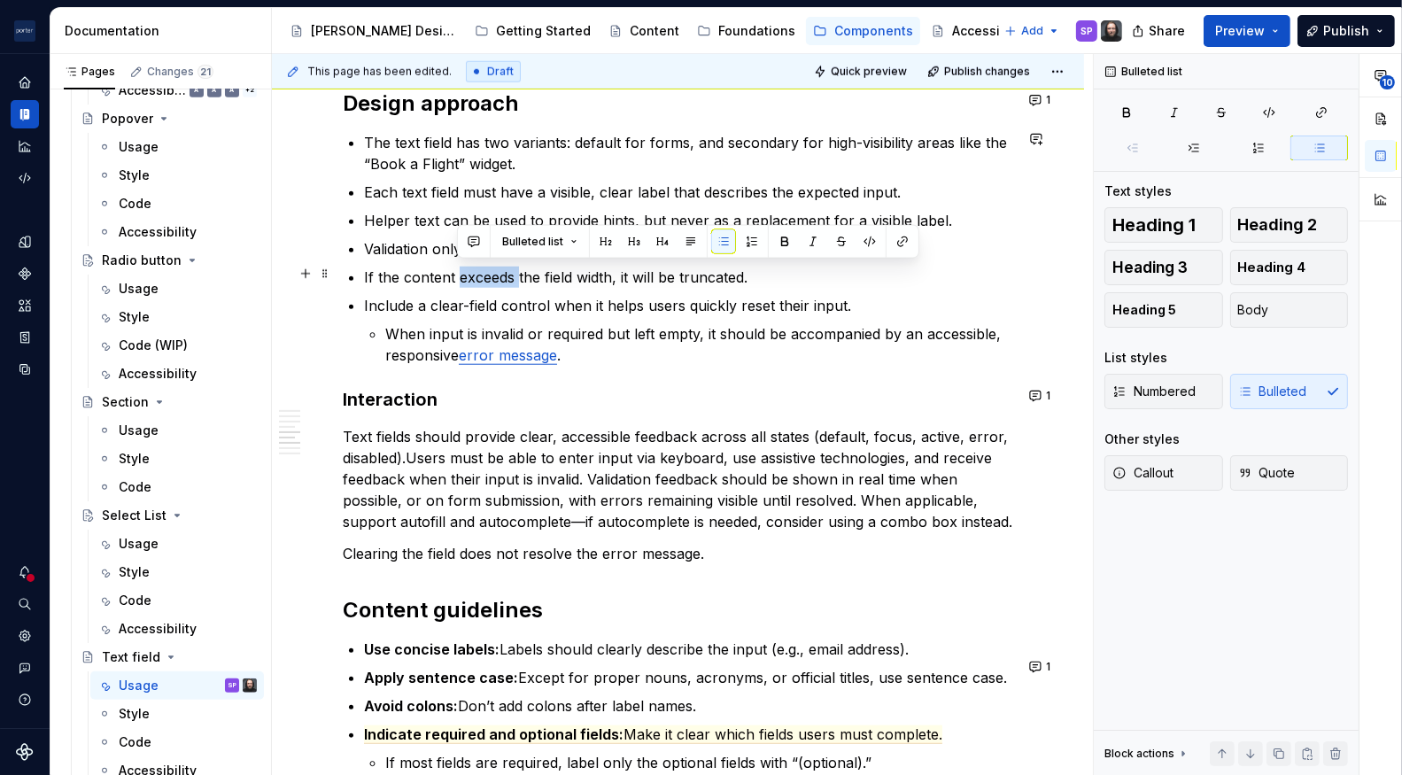
click at [491, 276] on commenthighlight "If the content exceeds the field width, it will be truncated." at bounding box center [556, 277] width 384 height 18
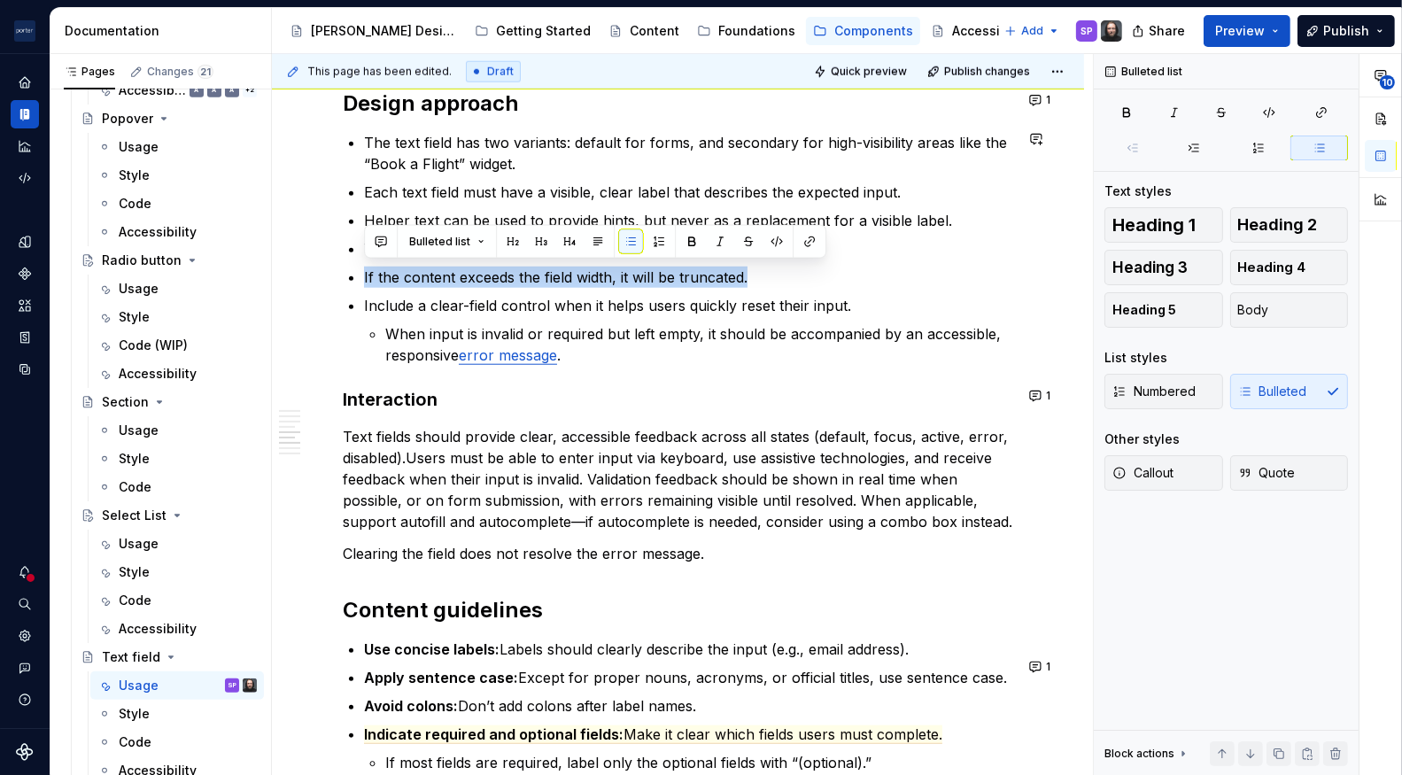
copy commenthighlight "If the content exceeds the field width, it will be truncated."
click at [492, 297] on commenthighlight "Include a clear-field control when it helps users quickly reset their input." at bounding box center [607, 306] width 487 height 18
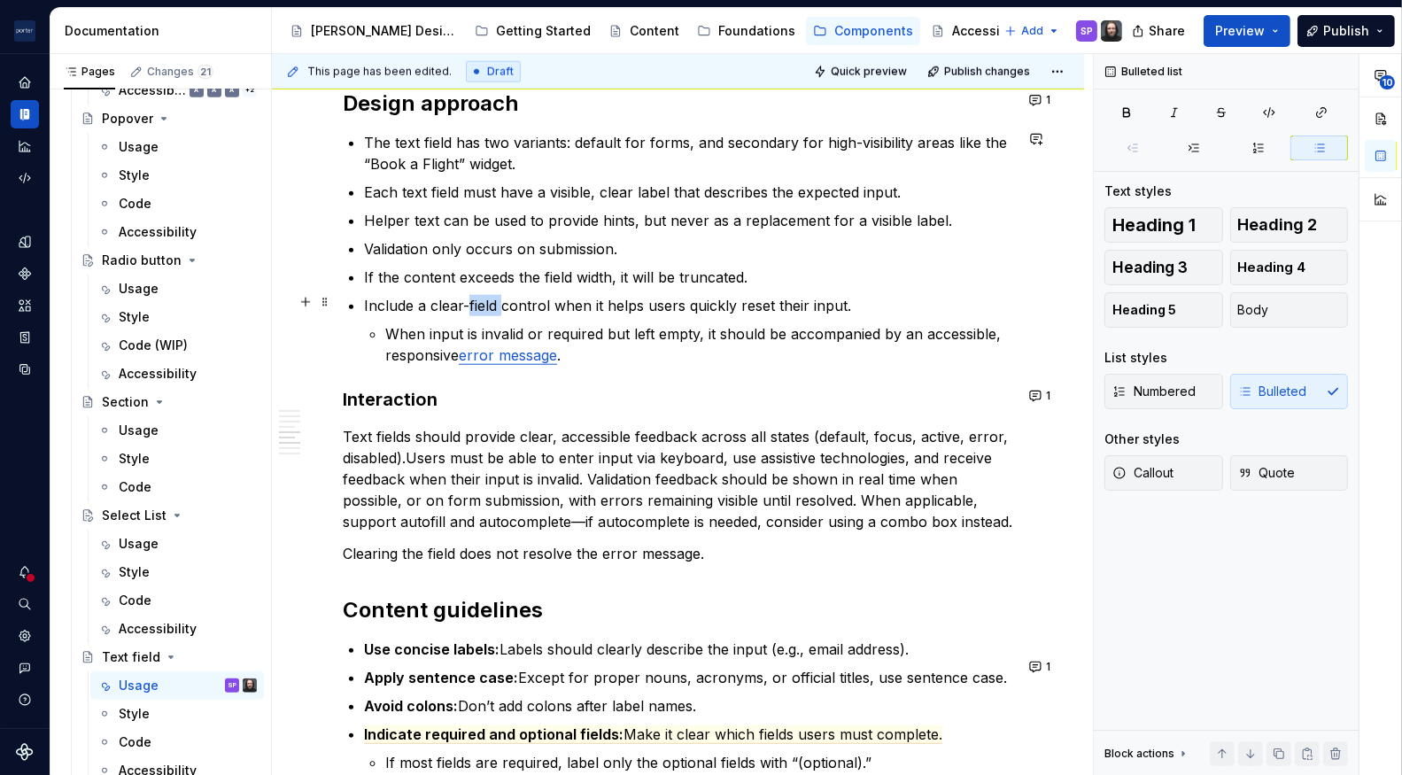
click at [492, 297] on commenthighlight "Include a clear-field control when it helps users quickly reset their input." at bounding box center [607, 306] width 487 height 18
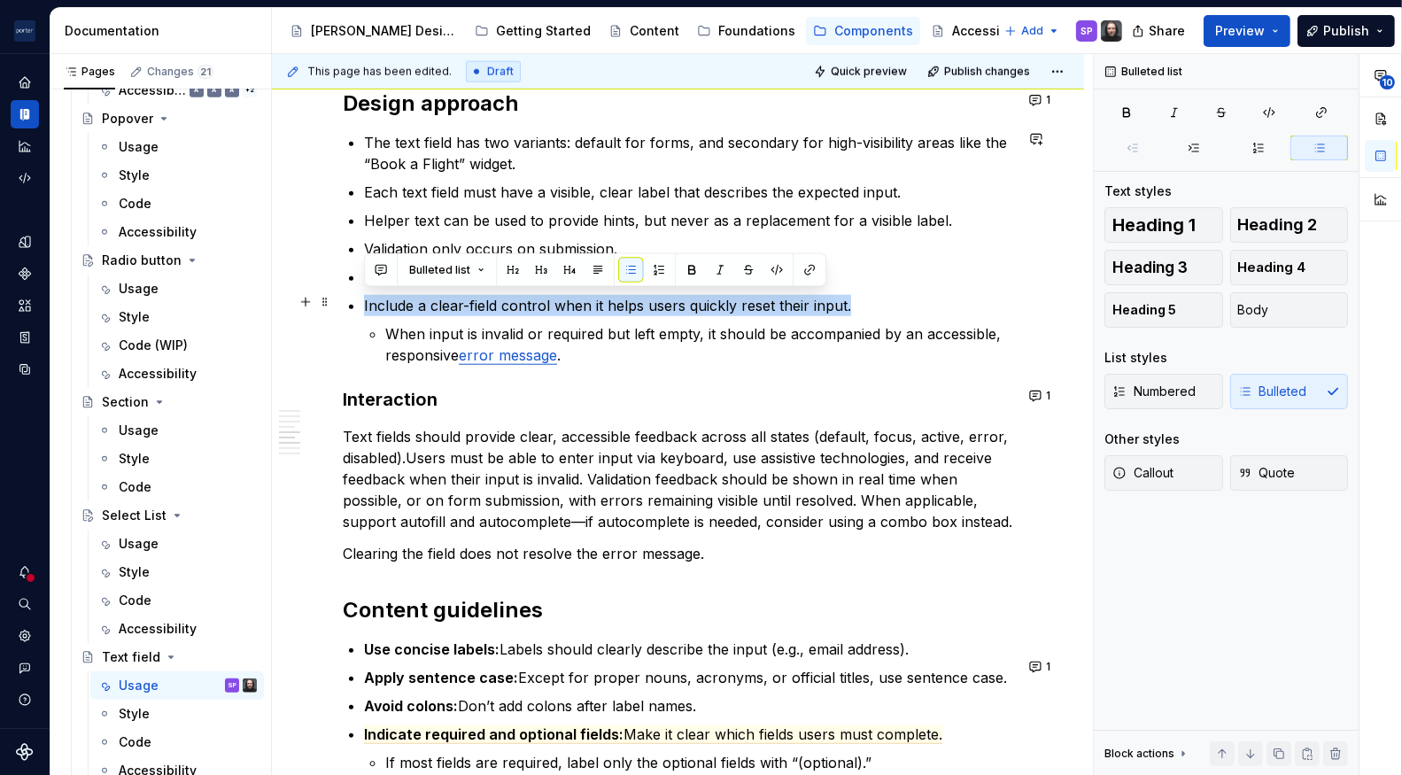
copy commenthighlight "Include a clear-field control when it helps users quickly reset their input."
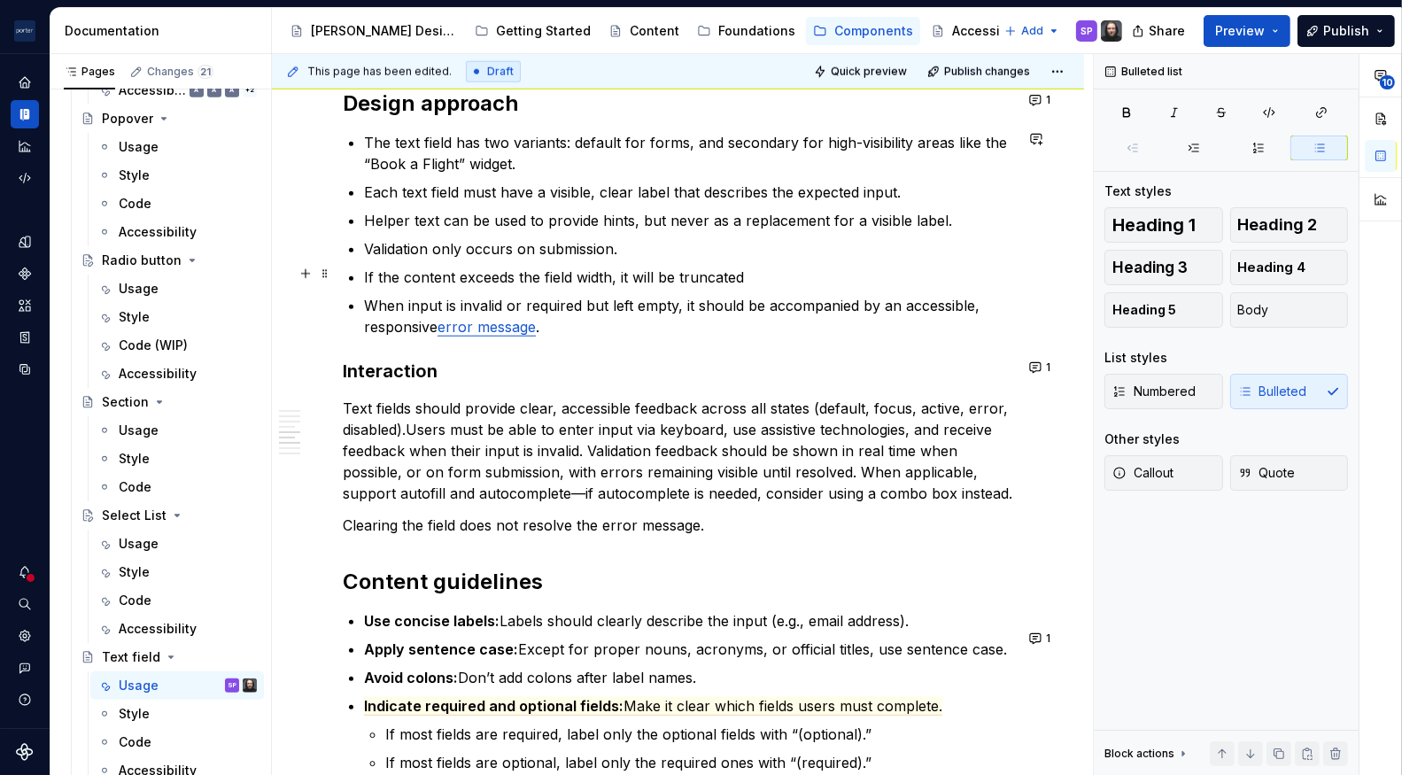
click at [763, 279] on p "If the content exceeds the field width, it will be truncated" at bounding box center [688, 277] width 649 height 21
click at [344, 536] on p "Clearing the field does not resolve the error message." at bounding box center [678, 525] width 670 height 21
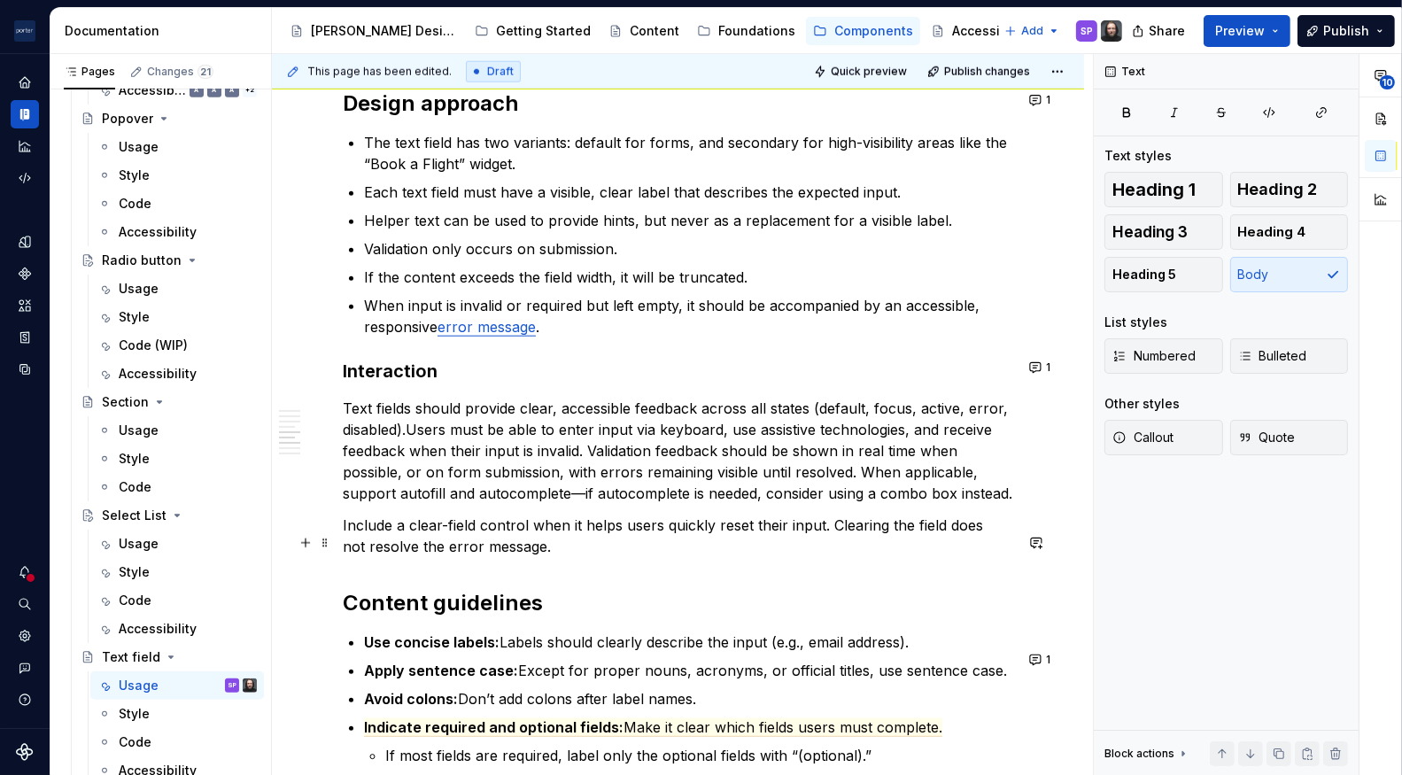
click at [345, 542] on p "Include a clear-field control when it helps users quickly reset their input. Cl…" at bounding box center [678, 536] width 670 height 43
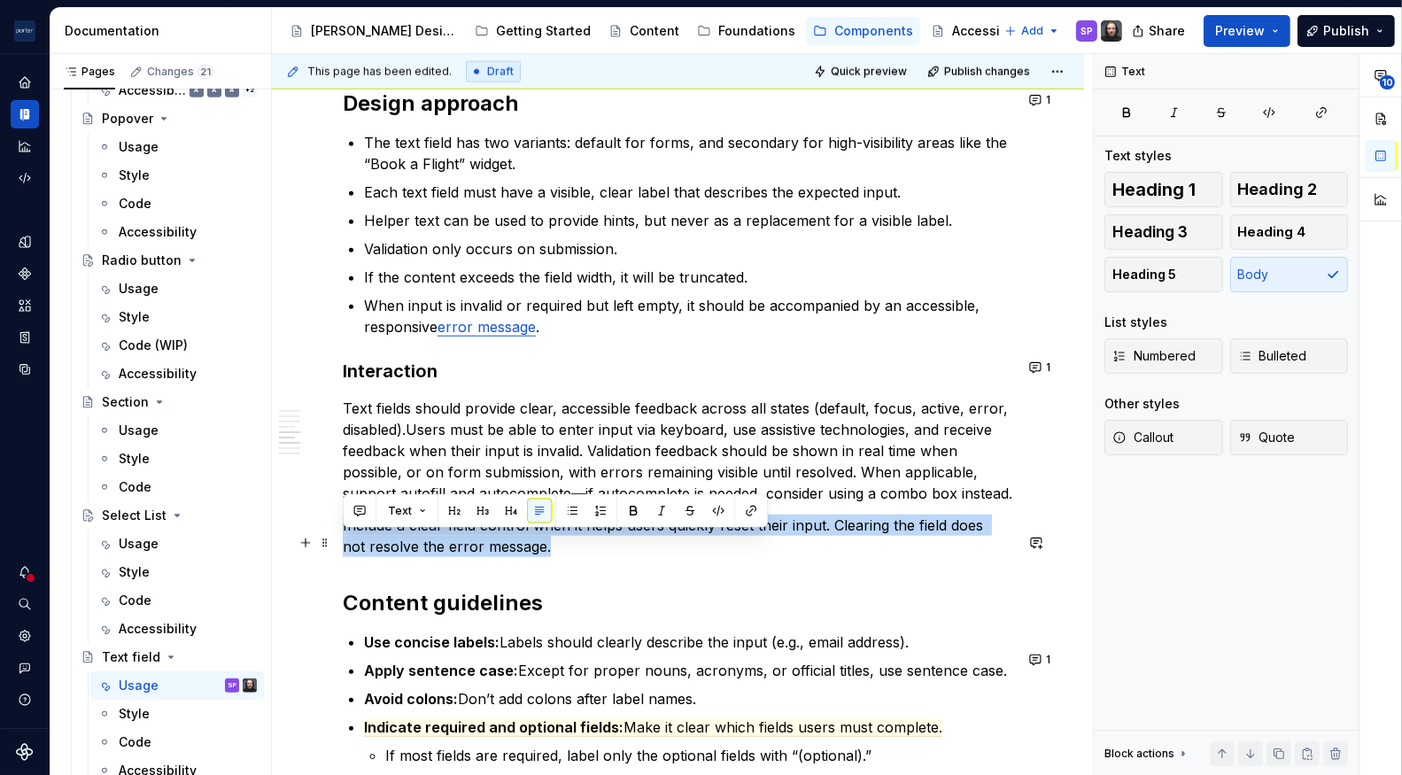
click at [345, 542] on p "Include a clear-field control when it helps users quickly reset their input. Cl…" at bounding box center [678, 536] width 670 height 43
copy p "Include a clear-field control when it helps users quickly reset their input. Cl…"
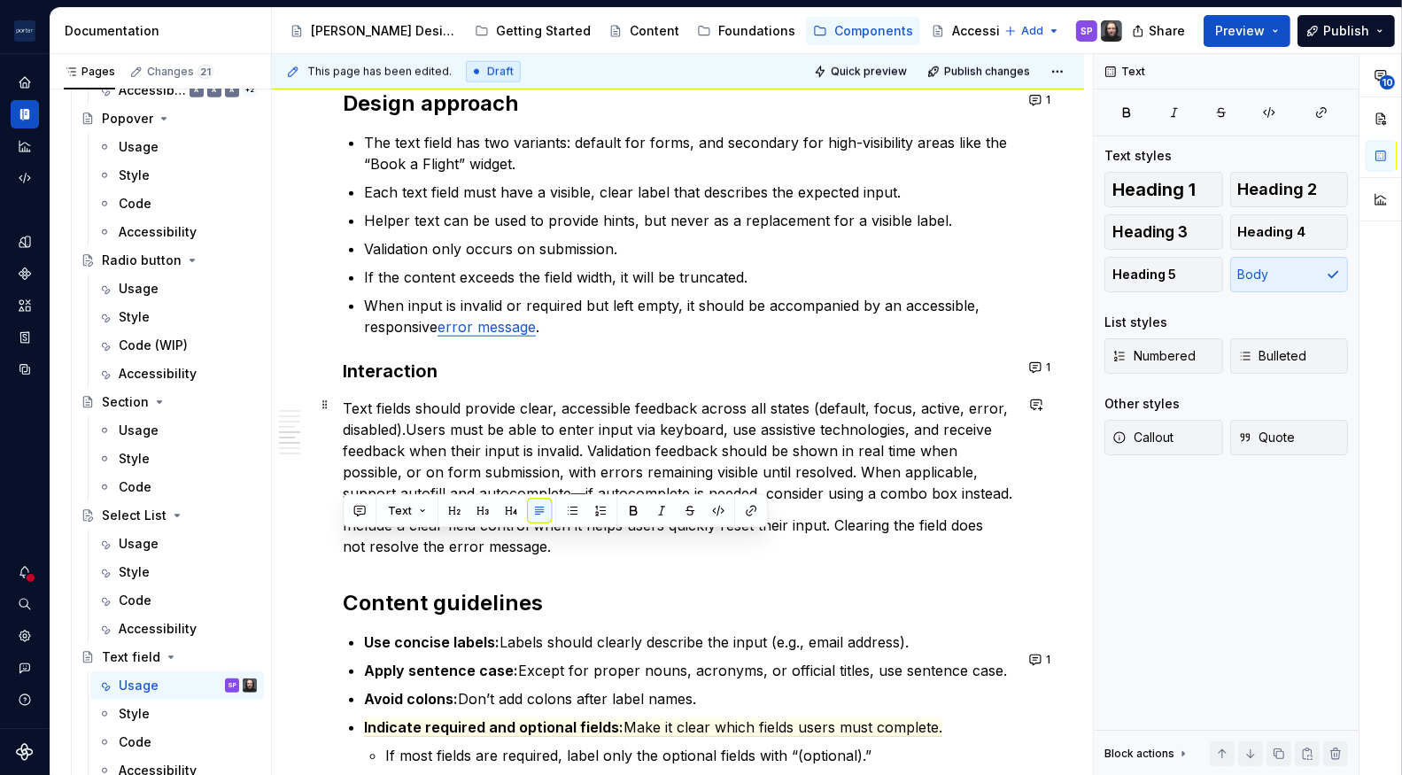
click at [678, 435] on p "Text fields should provide clear, accessible feedback across all states (defaul…" at bounding box center [678, 451] width 670 height 106
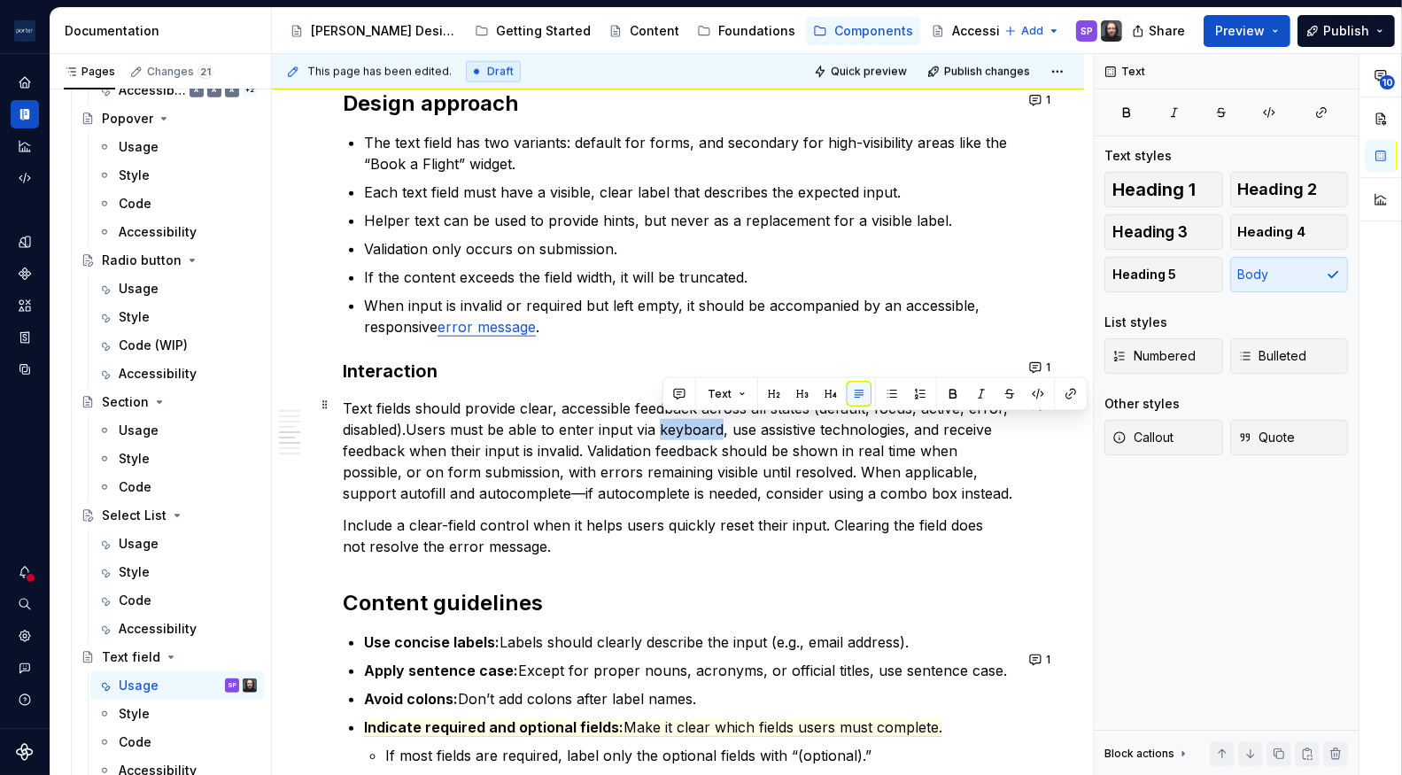
click at [678, 435] on p "Text fields should provide clear, accessible feedback across all states (defaul…" at bounding box center [678, 451] width 670 height 106
click at [505, 435] on p "Text fields should provide clear, accessible feedback across all states (defaul…" at bounding box center [678, 451] width 670 height 106
click at [413, 557] on p "Include a clear-field control when it helps users quickly reset their input. Cl…" at bounding box center [678, 536] width 670 height 43
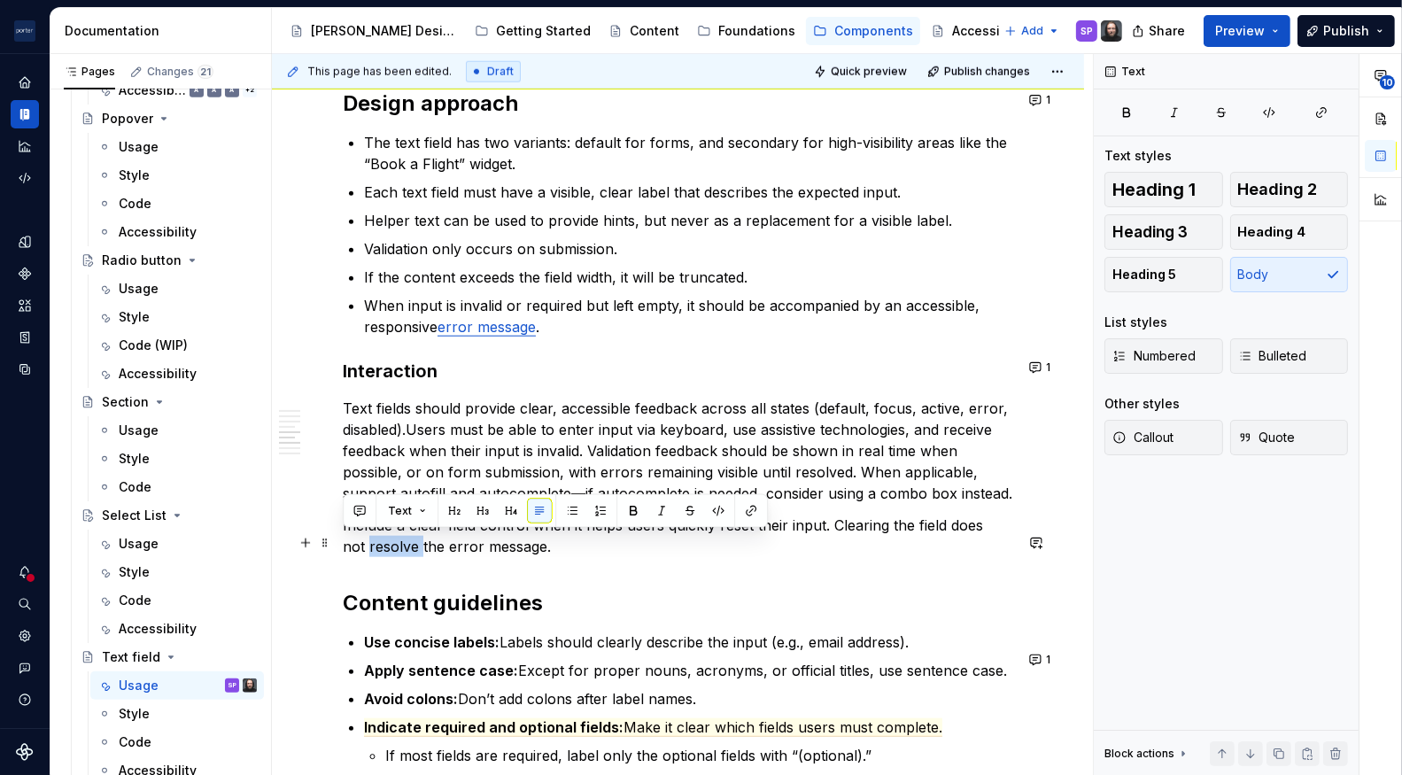
click at [413, 557] on p "Include a clear-field control when it helps users quickly reset their input. Cl…" at bounding box center [678, 536] width 670 height 43
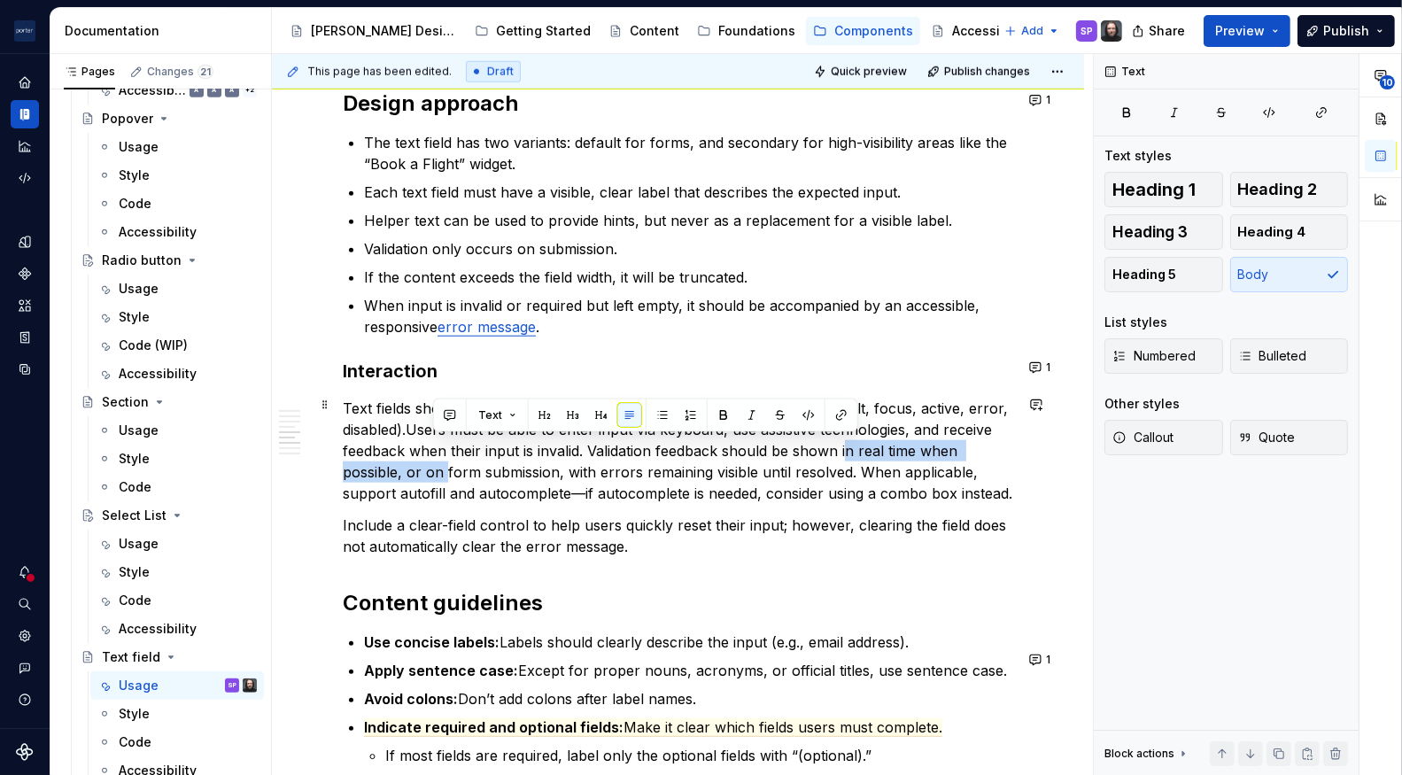
drag, startPoint x: 847, startPoint y: 447, endPoint x: 445, endPoint y: 462, distance: 402.4
click at [445, 462] on p "Text fields should provide clear, accessible feedback across all states (defaul…" at bounding box center [678, 451] width 670 height 106
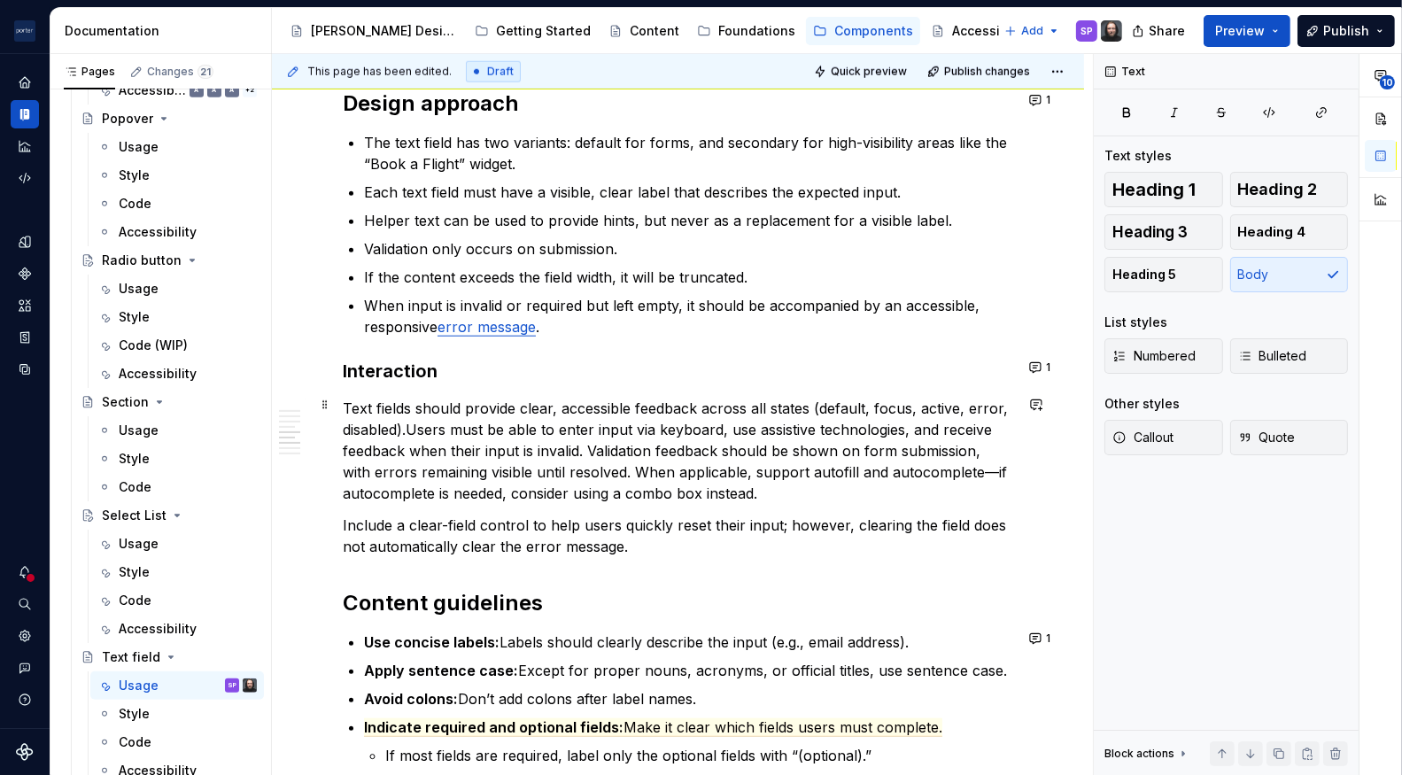
click at [875, 452] on p "Text fields should provide clear, accessible feedback across all states (defaul…" at bounding box center [678, 451] width 670 height 106
click at [601, 473] on p "Text fields should provide clear, accessible feedback across all states (defaul…" at bounding box center [678, 451] width 670 height 106
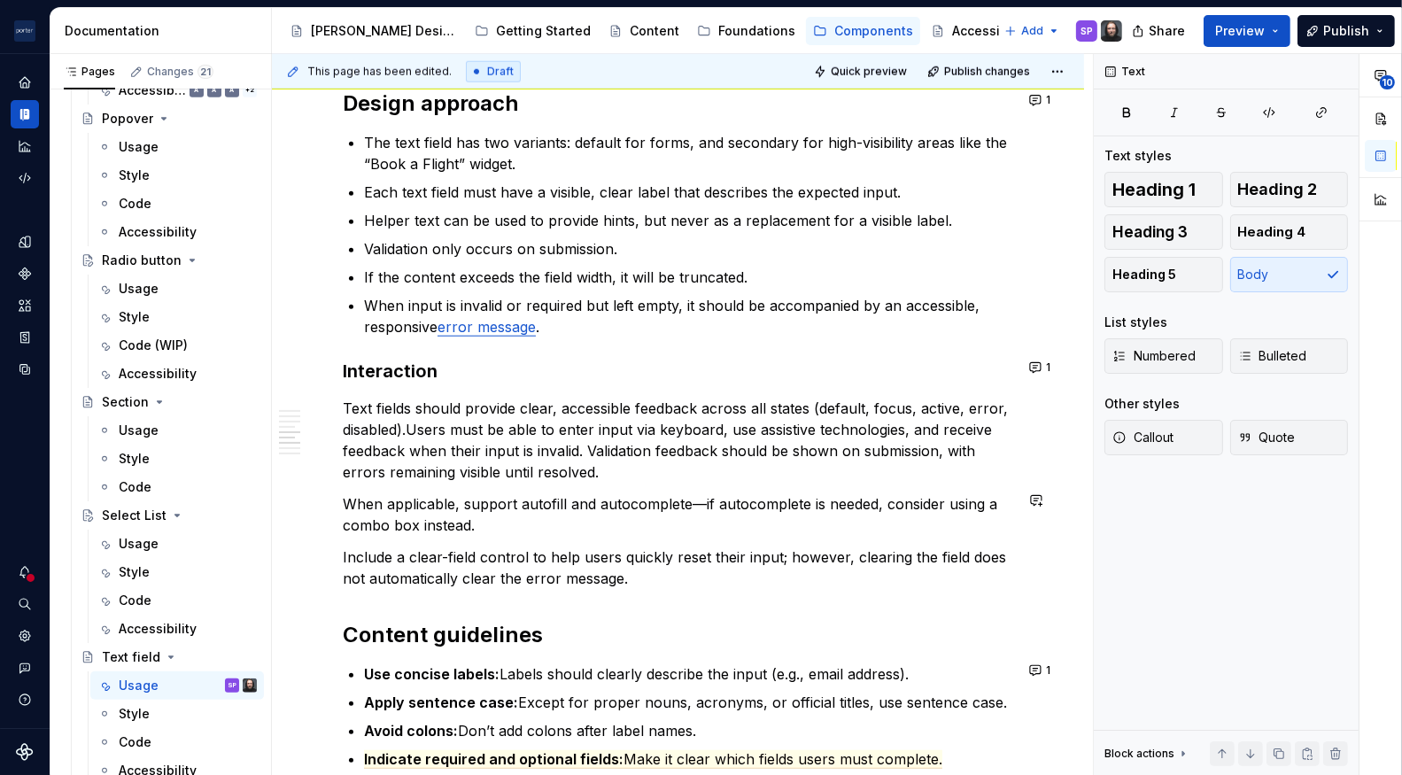
click at [613, 550] on p "Include a clear-field control to help users quickly reset their input; however,…" at bounding box center [678, 567] width 670 height 43
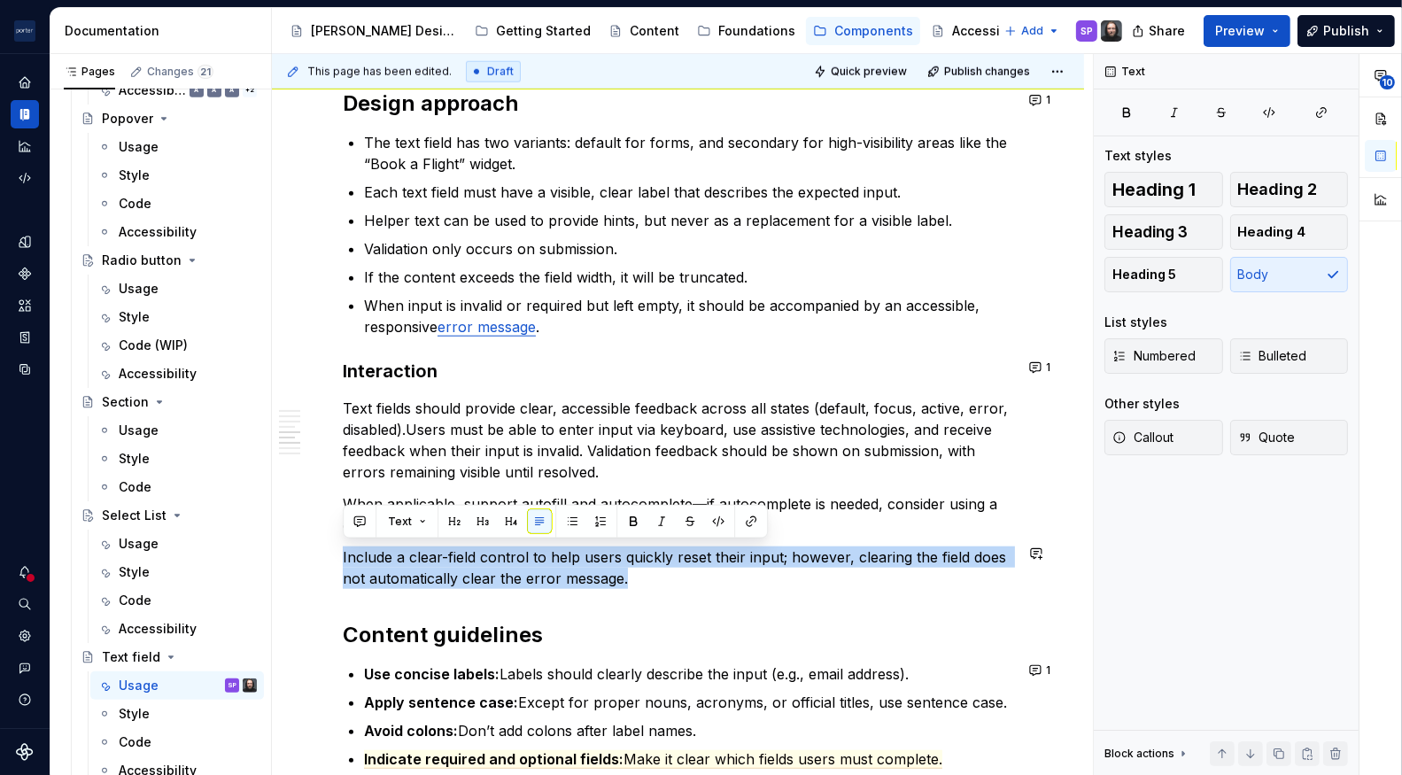
copy p "Include a clear-field control to help users quickly reset their input; however,…"
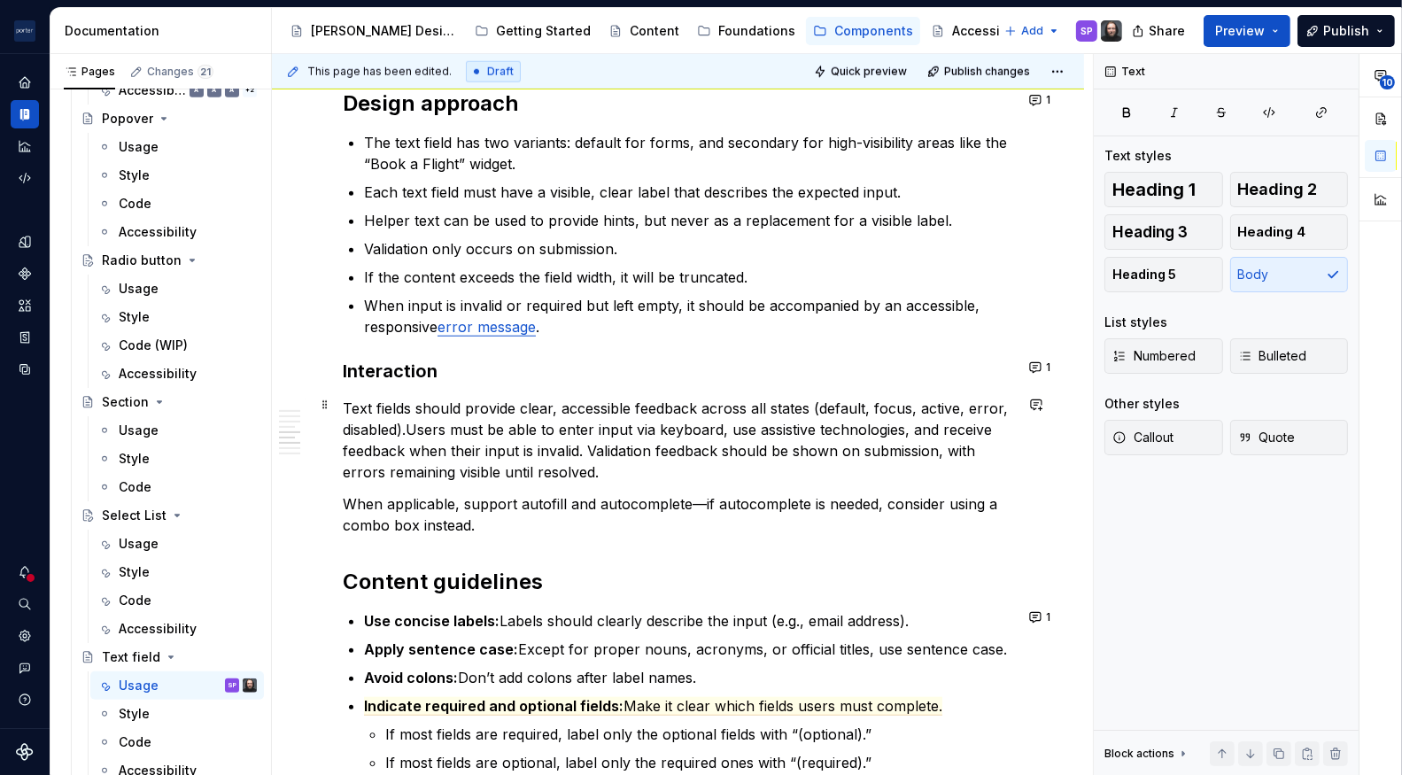
click at [640, 476] on p "Text fields should provide clear, accessible feedback across all states (defaul…" at bounding box center [678, 440] width 670 height 85
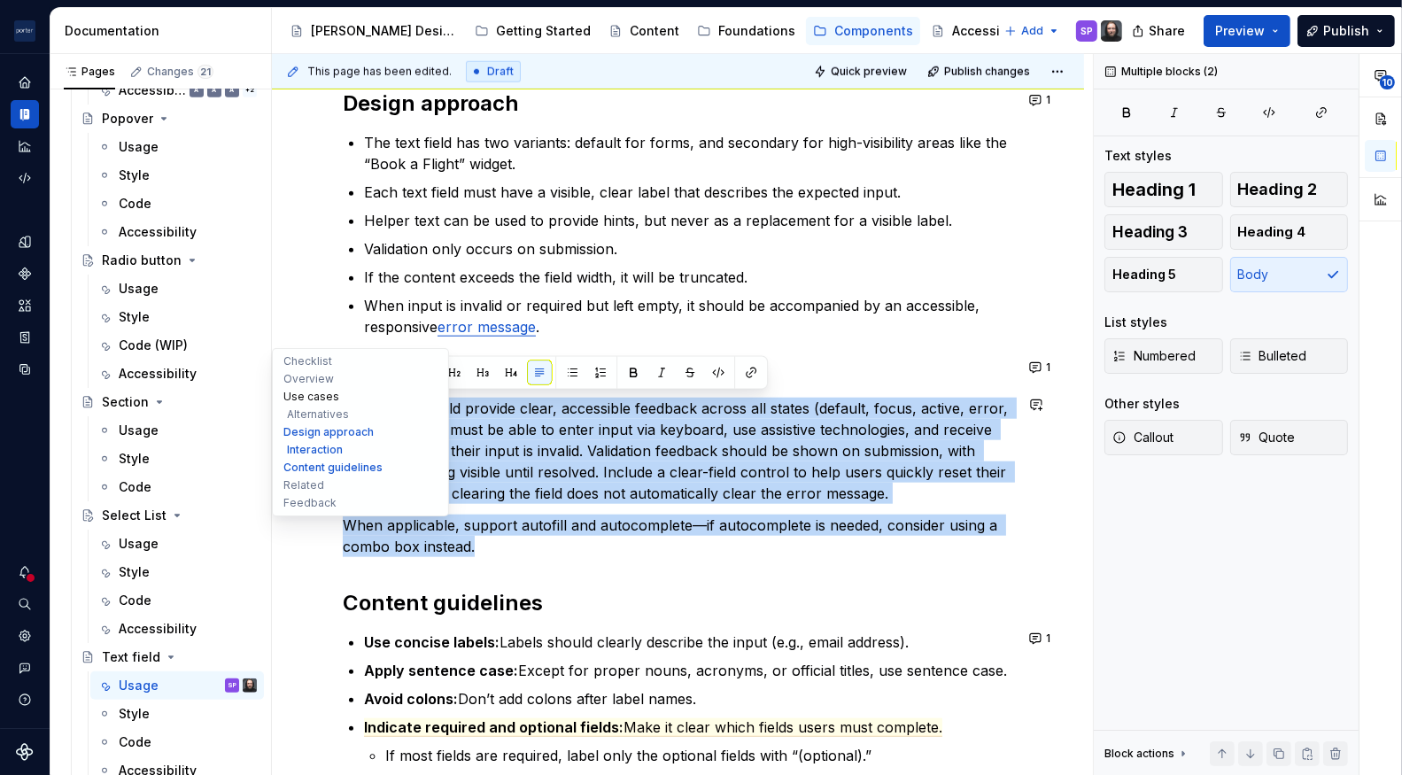
drag, startPoint x: 491, startPoint y: 543, endPoint x: 306, endPoint y: 399, distance: 234.1
click at [306, 399] on div "**********" at bounding box center [678, 82] width 812 height 3606
copy div "Text fields should provide clear, accessible feedback across all states (defaul…"
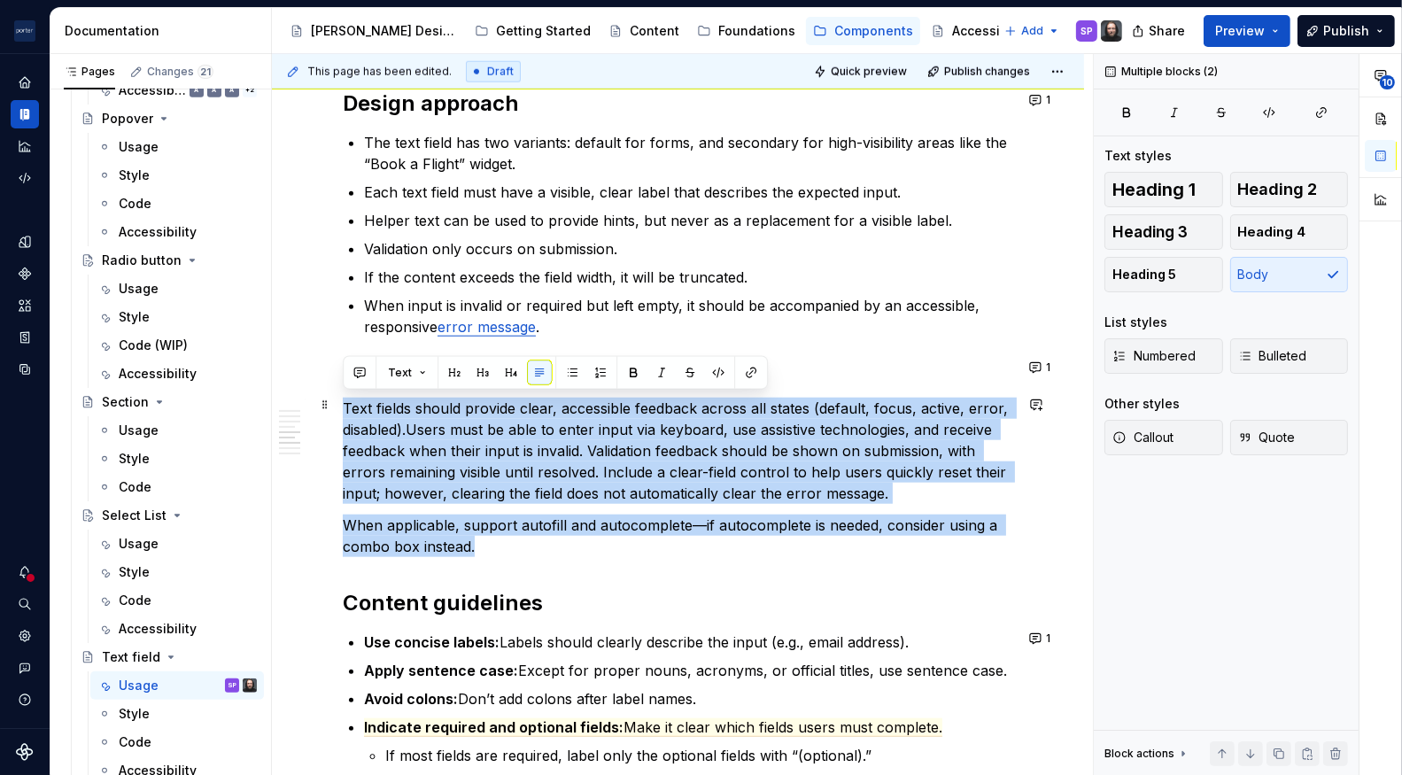
click at [662, 492] on p "Text fields should provide clear, accessible feedback across all states (defaul…" at bounding box center [678, 451] width 670 height 106
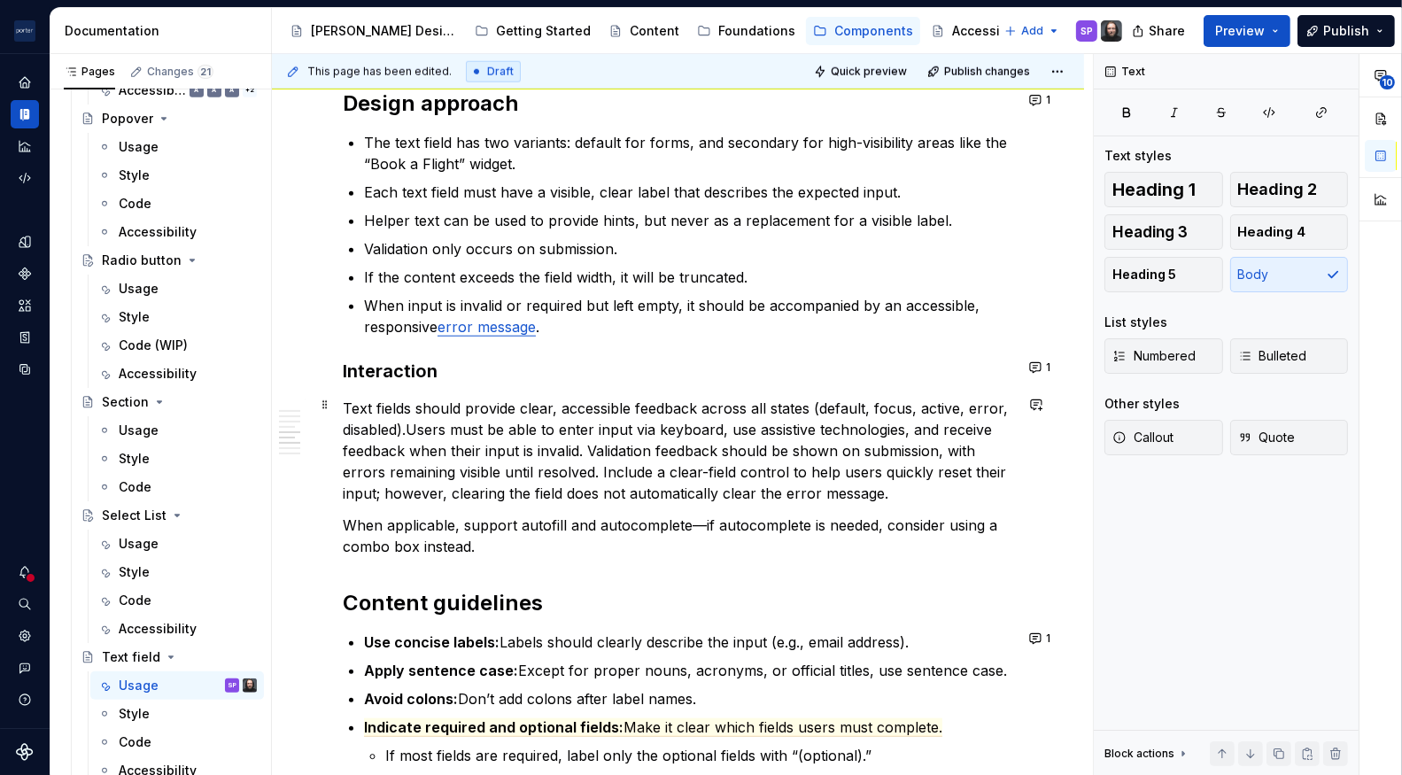
click at [521, 437] on p "Text fields should provide clear, accessible feedback across all states (defaul…" at bounding box center [678, 451] width 670 height 106
click at [635, 447] on p "Text fields should provide clear, accessible feedback across all states (defaul…" at bounding box center [678, 451] width 670 height 106
click at [785, 507] on div "**********" at bounding box center [678, 139] width 670 height 2983
click at [686, 507] on div "**********" at bounding box center [678, 139] width 670 height 2983
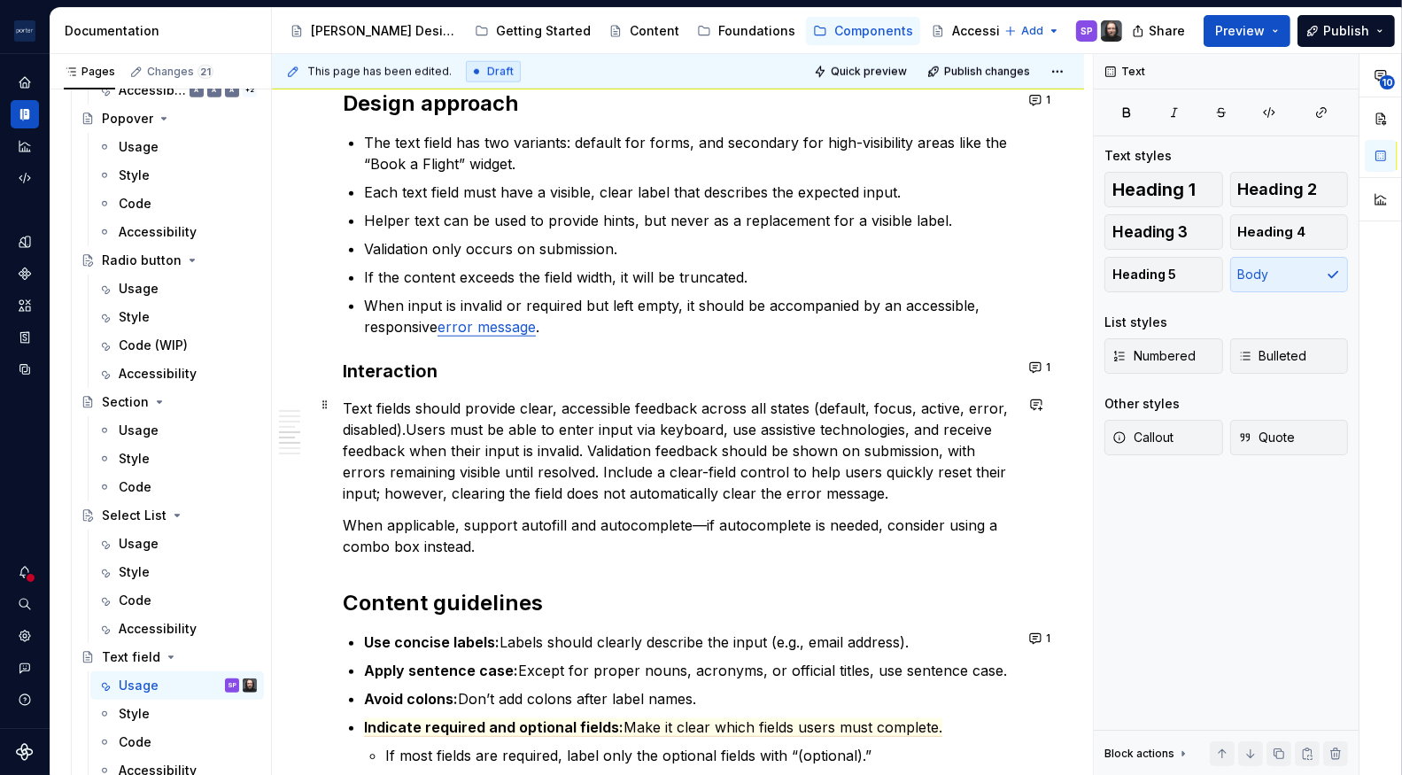
click at [588, 469] on p "Text fields should provide clear, accessible feedback across all states (defaul…" at bounding box center [678, 451] width 670 height 106
click at [601, 472] on p "Text fields should provide clear, accessible feedback across all states (defaul…" at bounding box center [678, 451] width 670 height 106
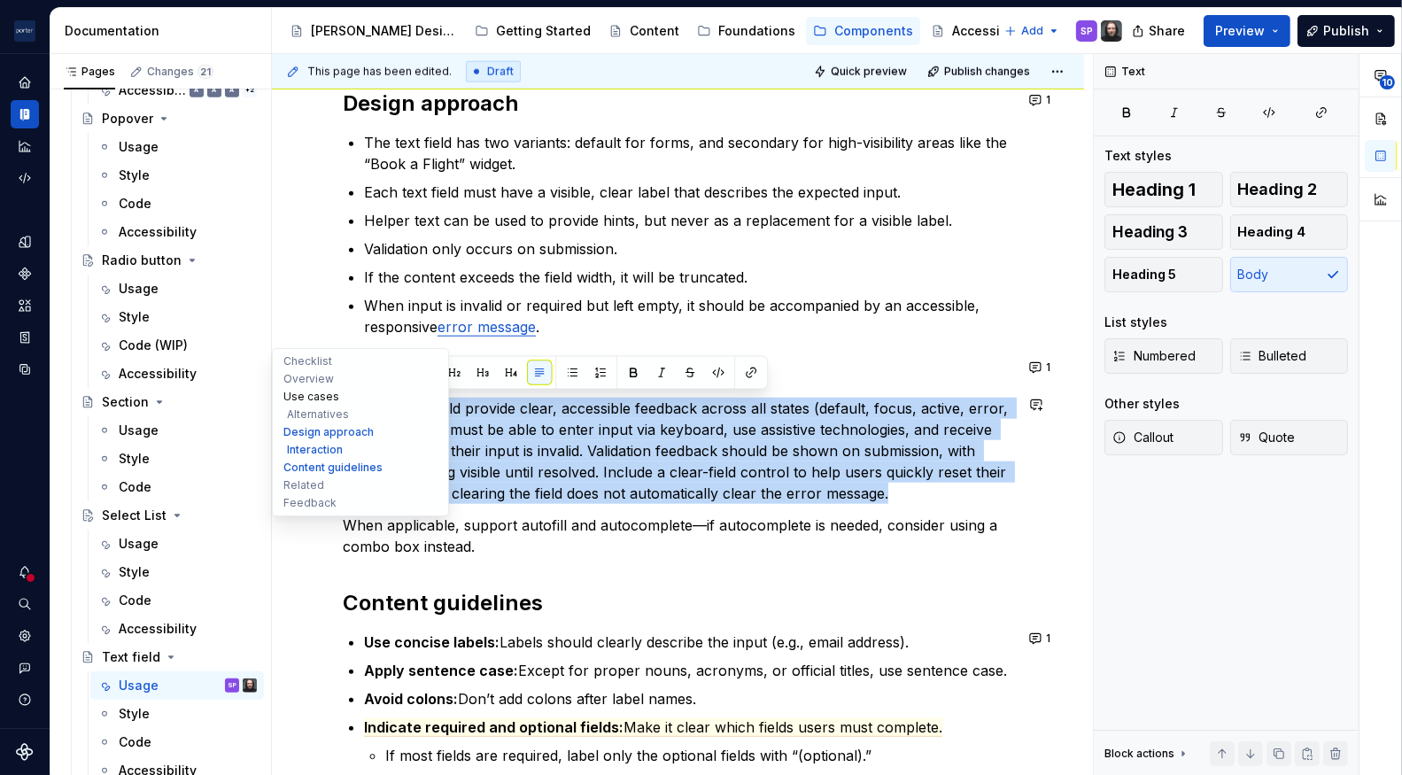
drag, startPoint x: 918, startPoint y: 499, endPoint x: 303, endPoint y: 397, distance: 623.1
click at [303, 397] on div "**********" at bounding box center [678, 82] width 812 height 3606
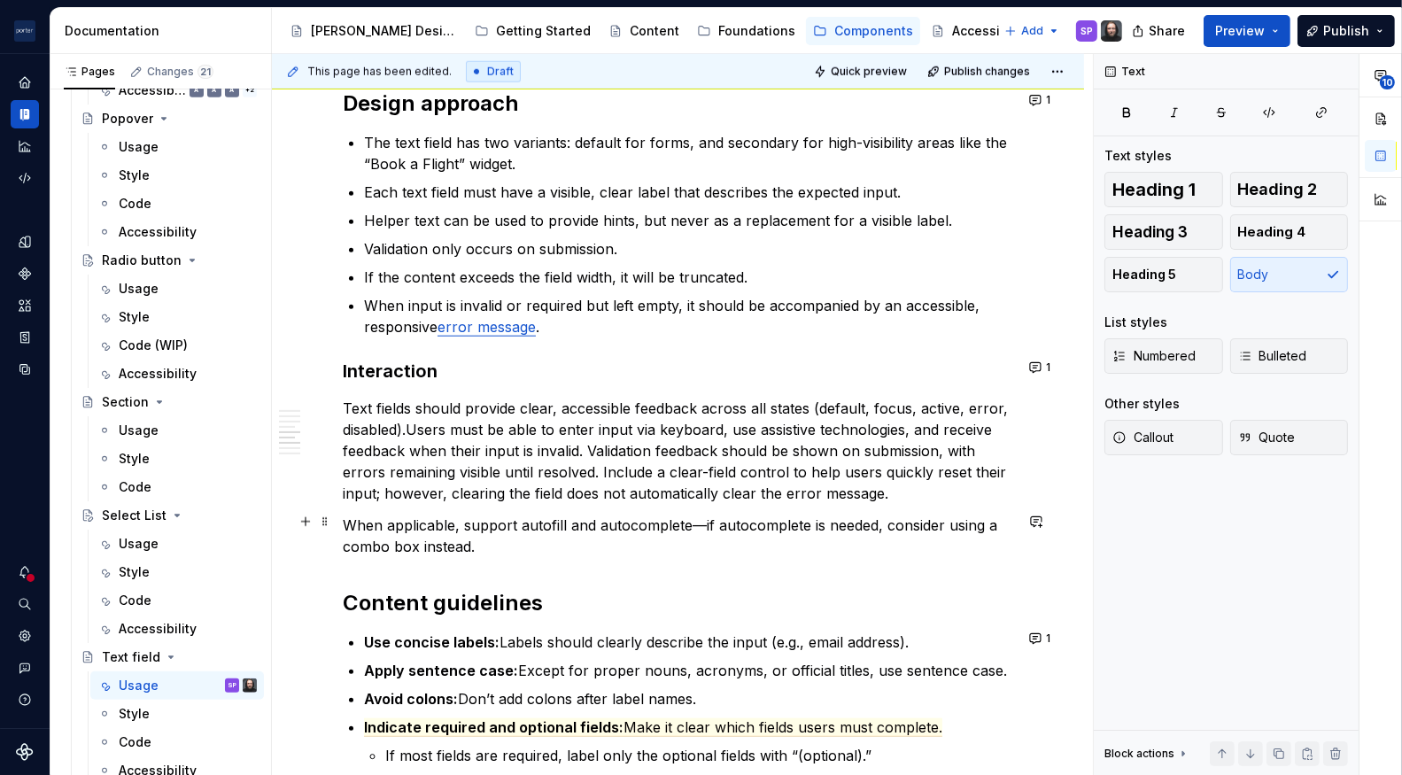
click at [468, 519] on p "When applicable, support autofill and autocomplete—if autocomplete is needed, c…" at bounding box center [678, 536] width 670 height 43
click at [591, 452] on p "Text fields should provide clear, accessible feedback across all states (defaul…" at bounding box center [678, 451] width 670 height 106
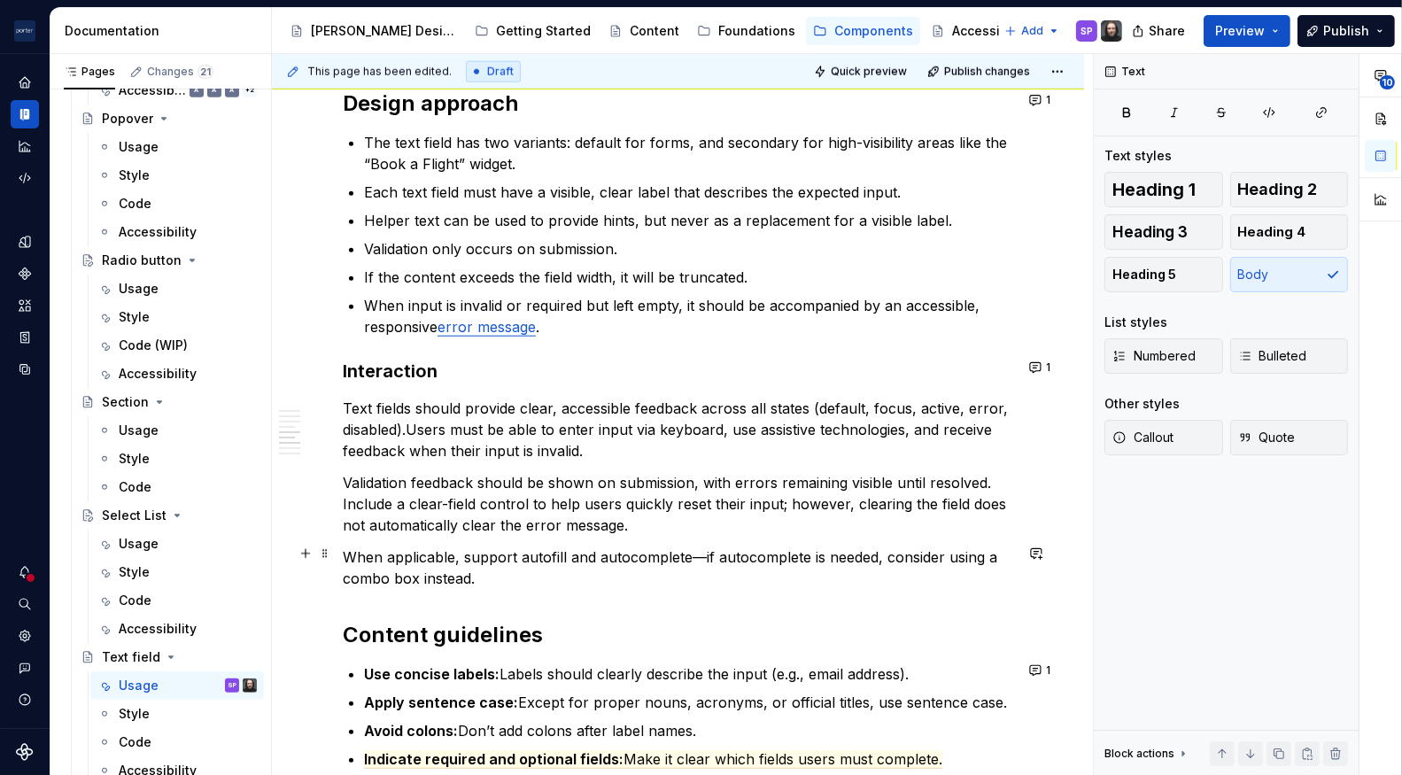
click at [561, 580] on p "When applicable, support autofill and autocomplete—if autocomplete is needed, c…" at bounding box center [678, 567] width 670 height 43
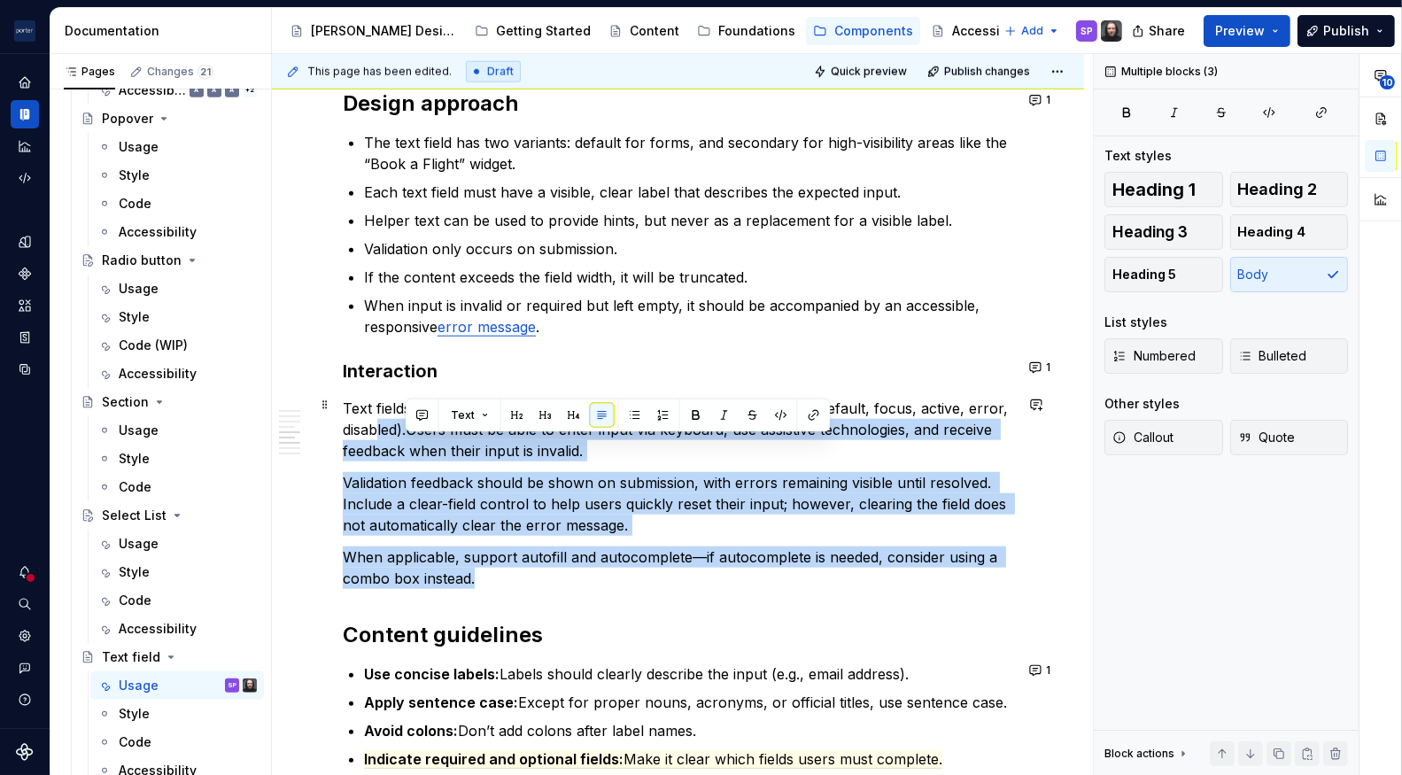
drag, startPoint x: 480, startPoint y: 567, endPoint x: 378, endPoint y: 422, distance: 177.4
click at [378, 422] on div "**********" at bounding box center [678, 155] width 670 height 3015
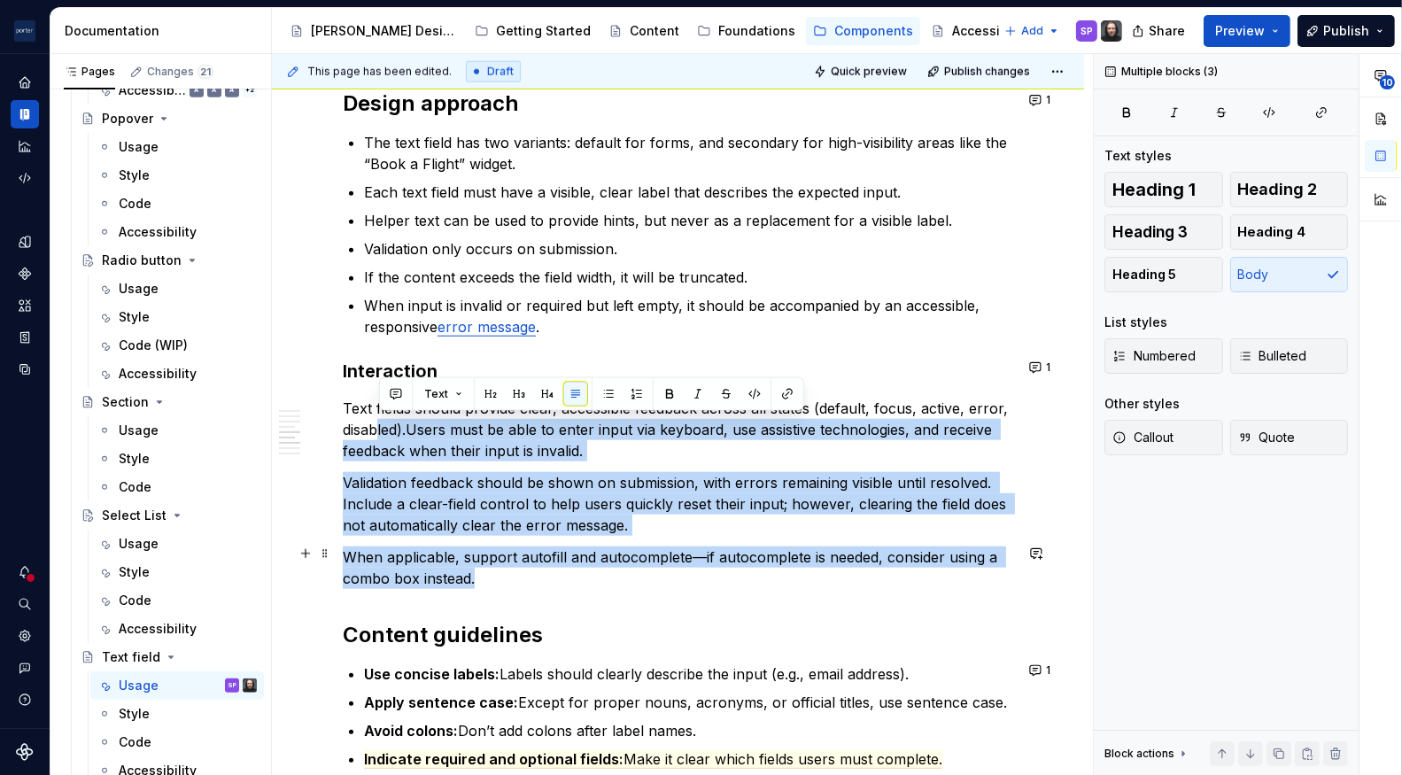
click at [866, 551] on p "When applicable, support autofill and autocomplete—if autocomplete is needed, c…" at bounding box center [678, 567] width 670 height 43
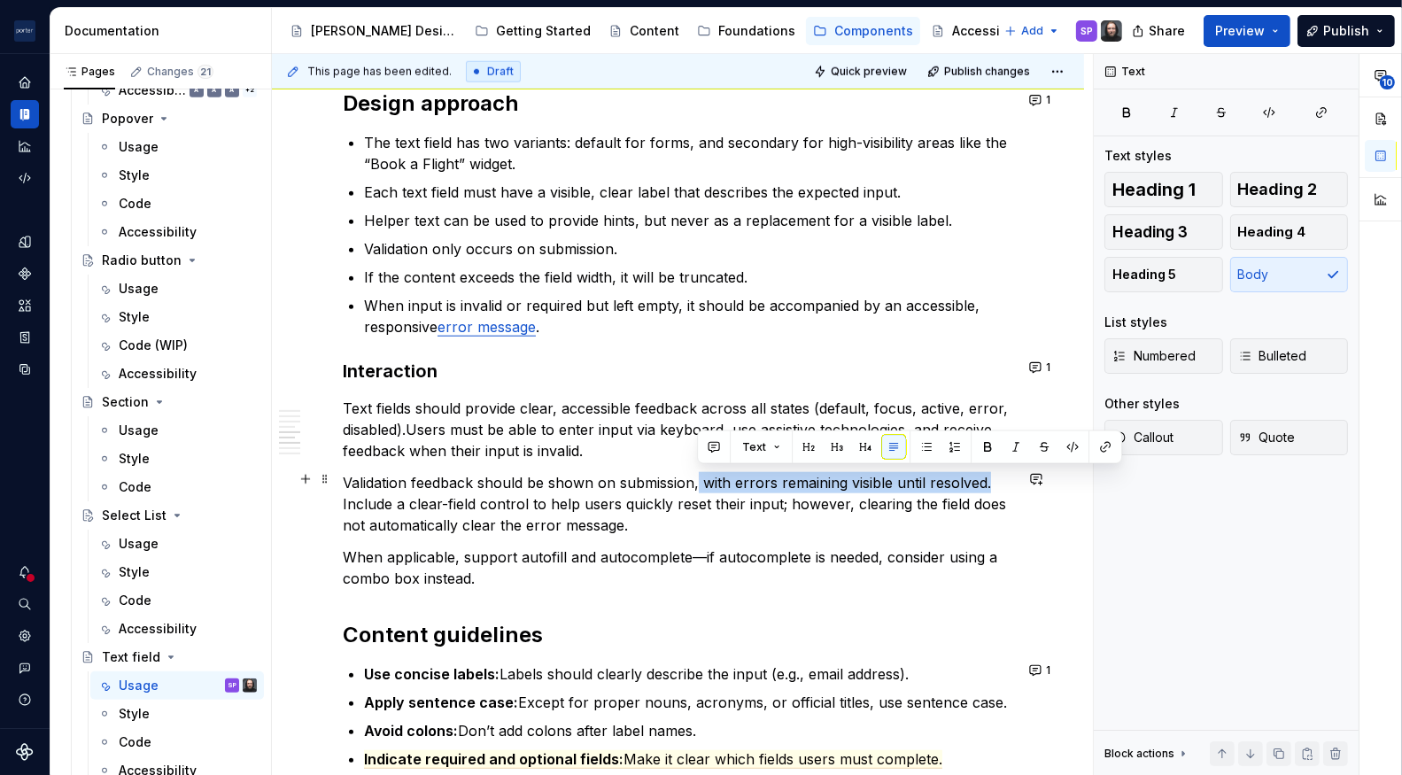
drag, startPoint x: 696, startPoint y: 478, endPoint x: 987, endPoint y: 482, distance: 290.5
click at [987, 482] on p "Validation feedback should be shown on submission, with errors remaining visibl…" at bounding box center [678, 504] width 670 height 64
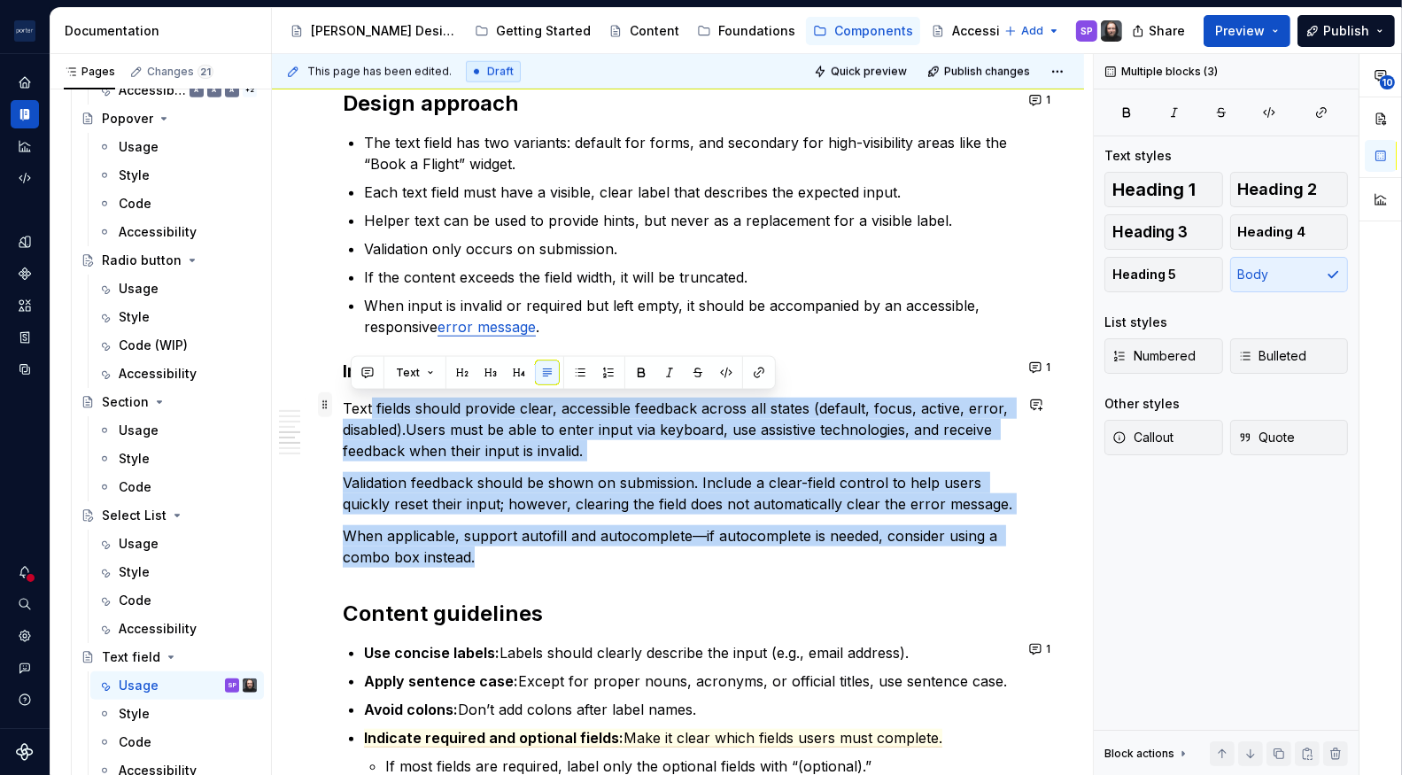
drag, startPoint x: 487, startPoint y: 555, endPoint x: 331, endPoint y: 398, distance: 221.7
click at [343, 398] on div "**********" at bounding box center [678, 155] width 670 height 3015
click at [331, 398] on div "**********" at bounding box center [678, 250] width 812 height 3289
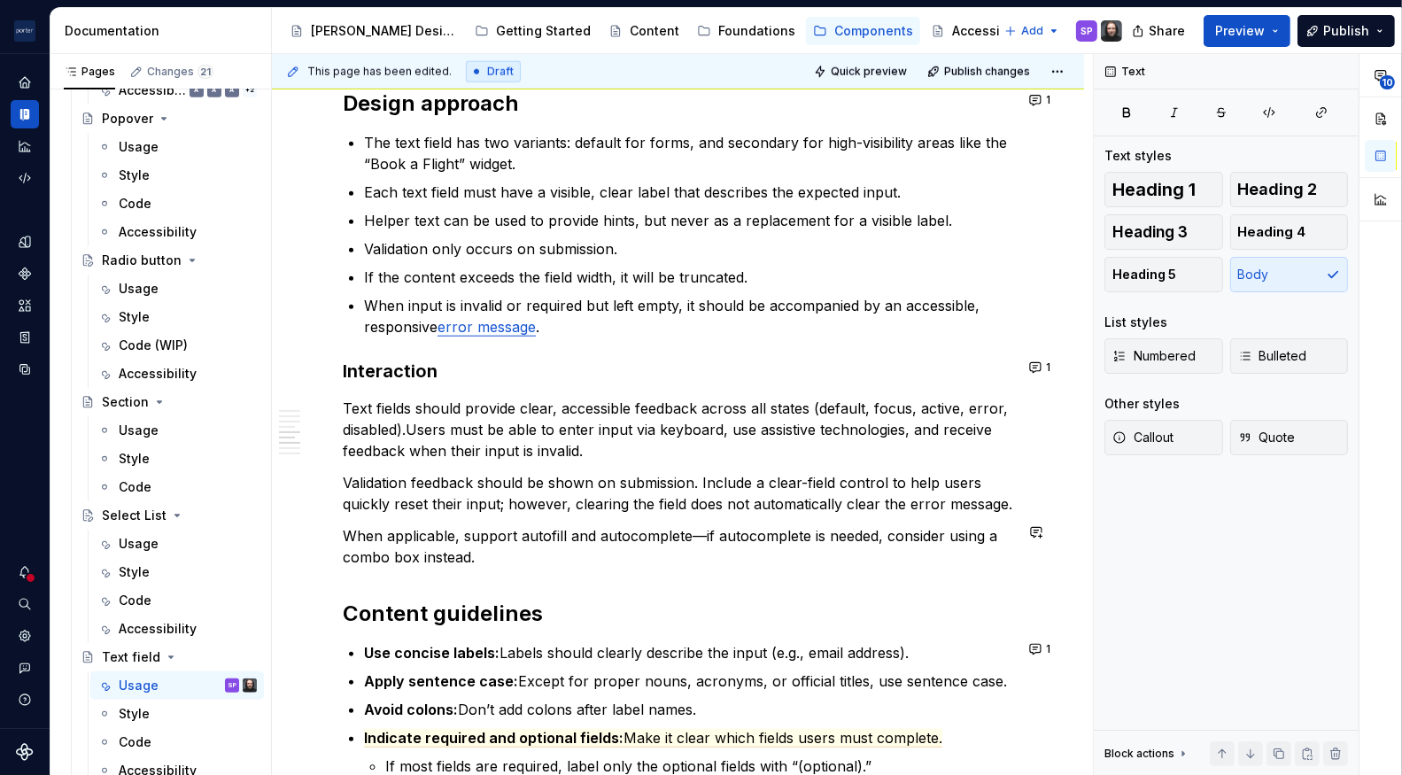
click at [554, 564] on div "**********" at bounding box center [678, 145] width 670 height 2994
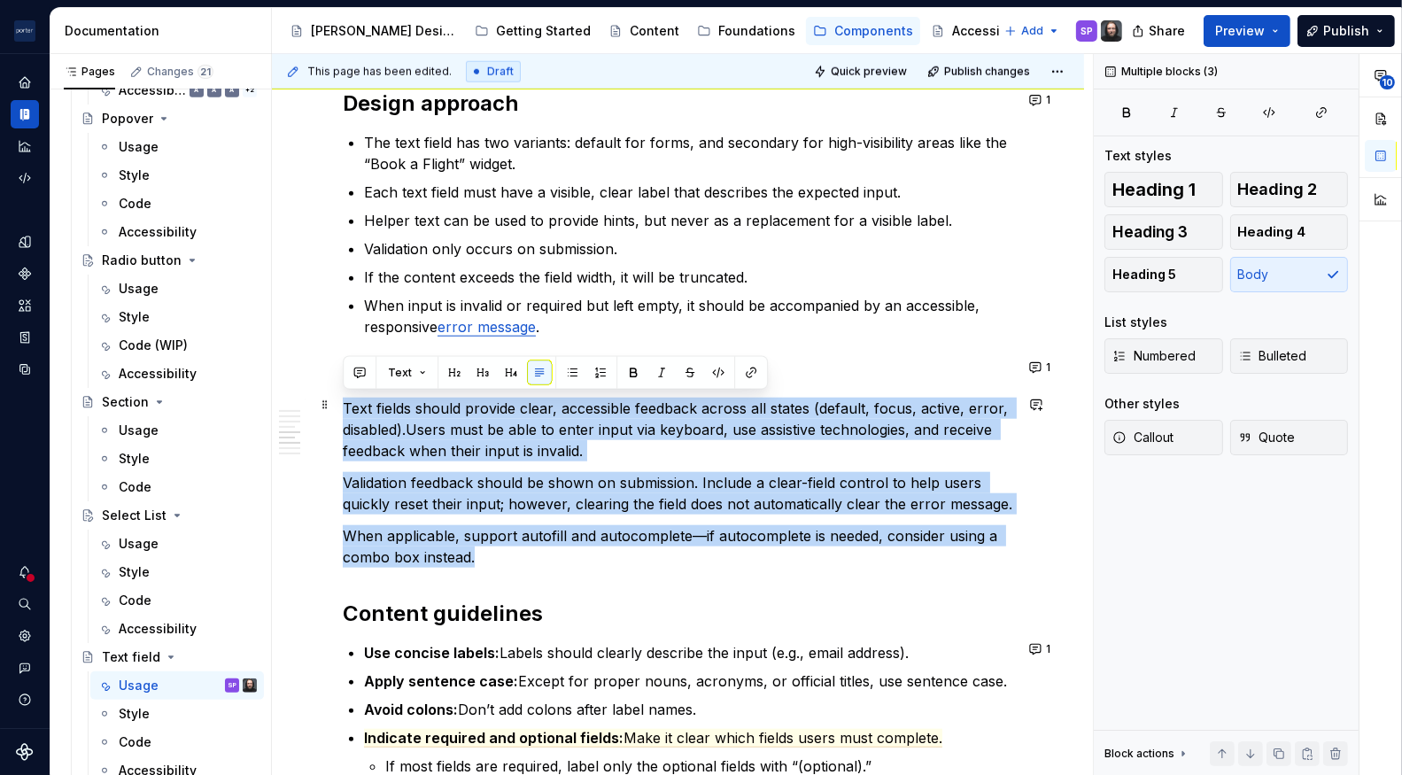
drag, startPoint x: 515, startPoint y: 550, endPoint x: 345, endPoint y: 393, distance: 231.9
click at [345, 393] on div "**********" at bounding box center [678, 145] width 670 height 2994
click at [500, 514] on div "**********" at bounding box center [678, 145] width 670 height 2994
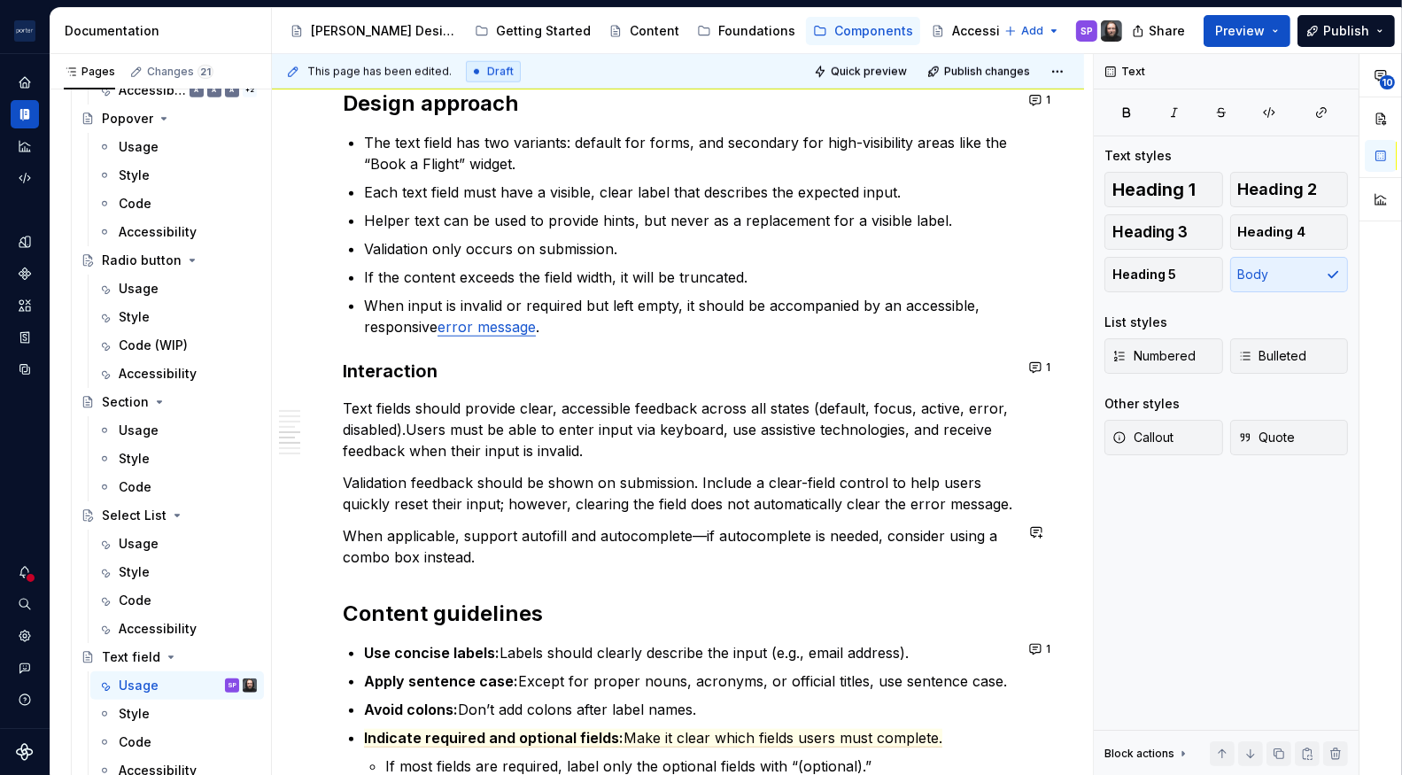
click at [533, 517] on div "**********" at bounding box center [678, 145] width 670 height 2994
click at [376, 461] on div "**********" at bounding box center [678, 145] width 670 height 2994
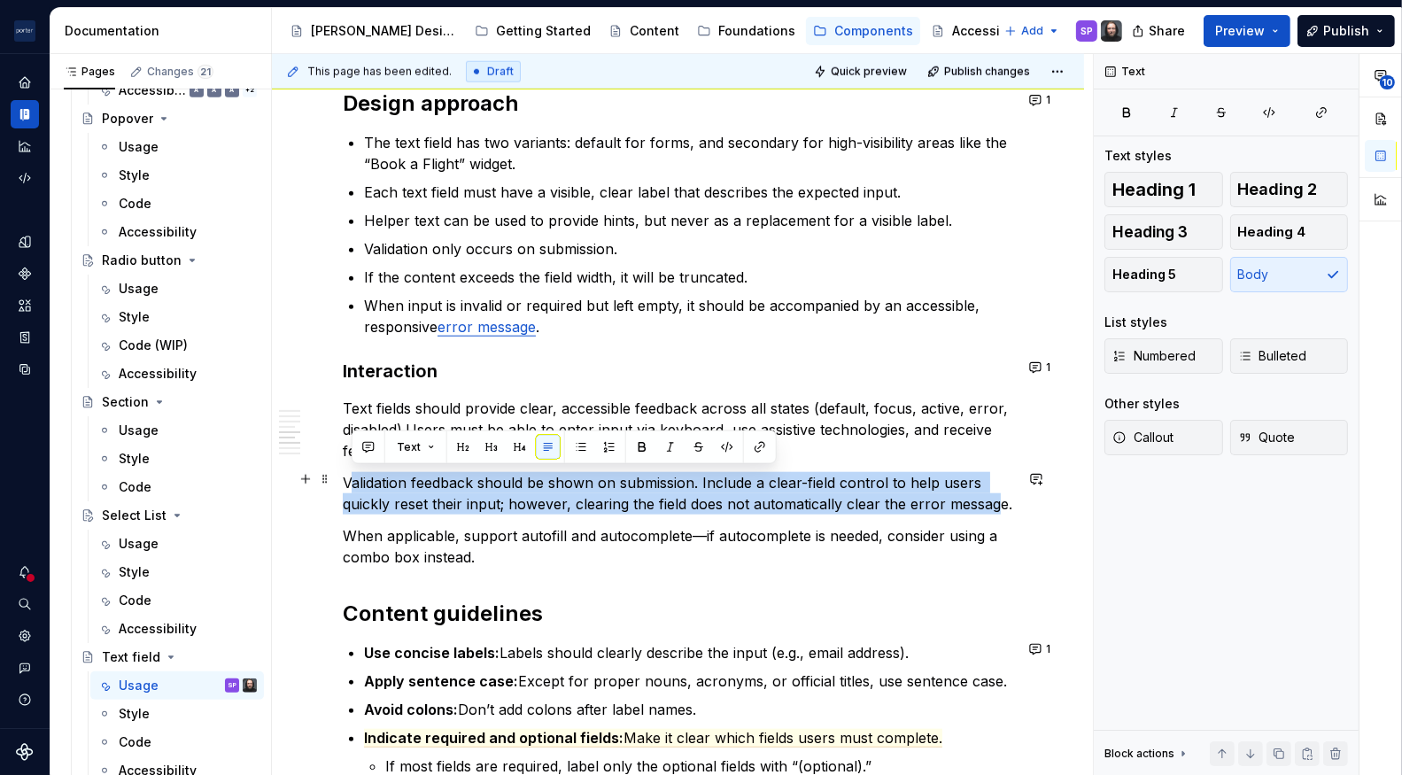
drag, startPoint x: 348, startPoint y: 479, endPoint x: 997, endPoint y: 490, distance: 649.3
click at [997, 490] on p "Validation feedback should be shown on submission. Include a clear-field contro…" at bounding box center [678, 493] width 670 height 43
click at [907, 490] on p "Validation feedback should be shown on submission. Include a clear-field contro…" at bounding box center [678, 493] width 670 height 43
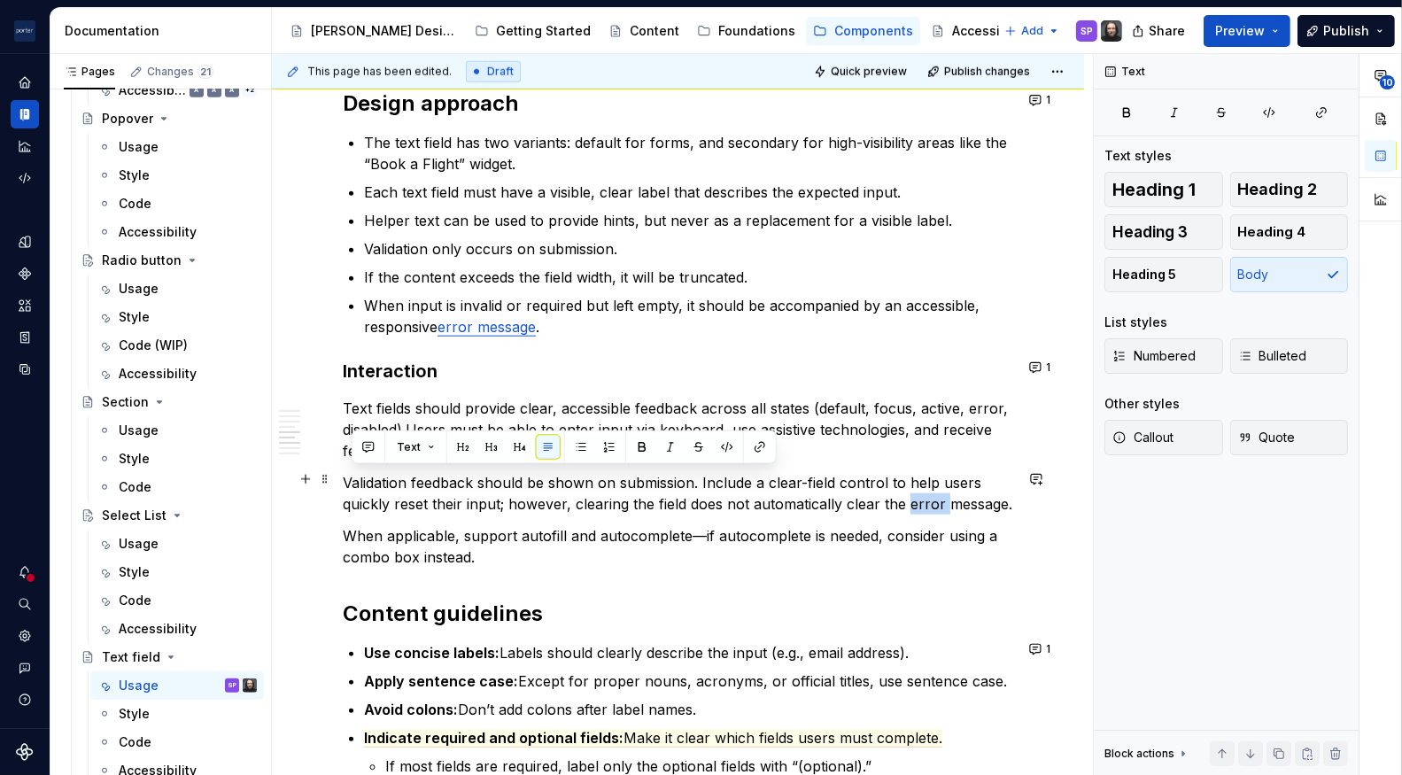
click at [907, 490] on p "Validation feedback should be shown on submission. Include a clear-field contro…" at bounding box center [678, 493] width 670 height 43
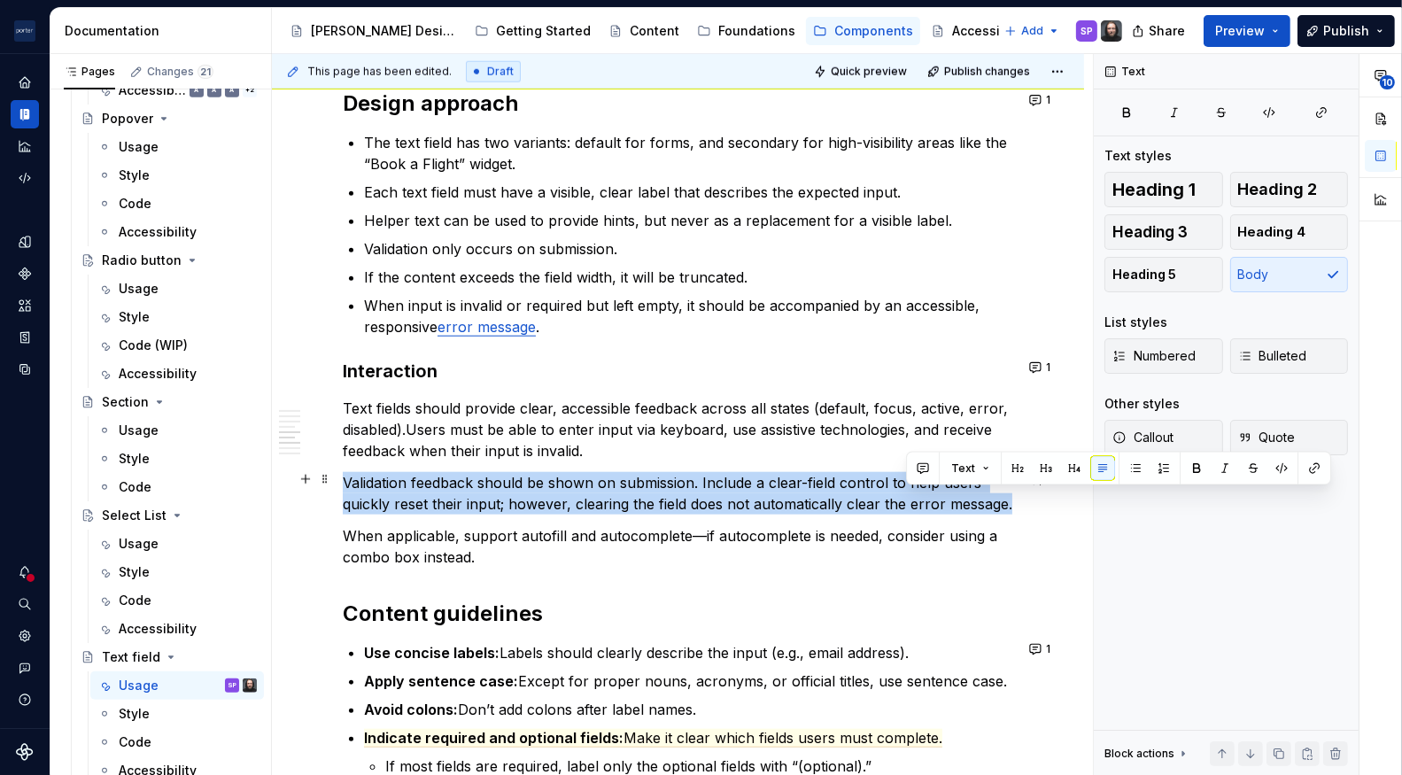
click at [907, 490] on p "Validation feedback should be shown on submission. Include a clear-field contro…" at bounding box center [678, 493] width 670 height 43
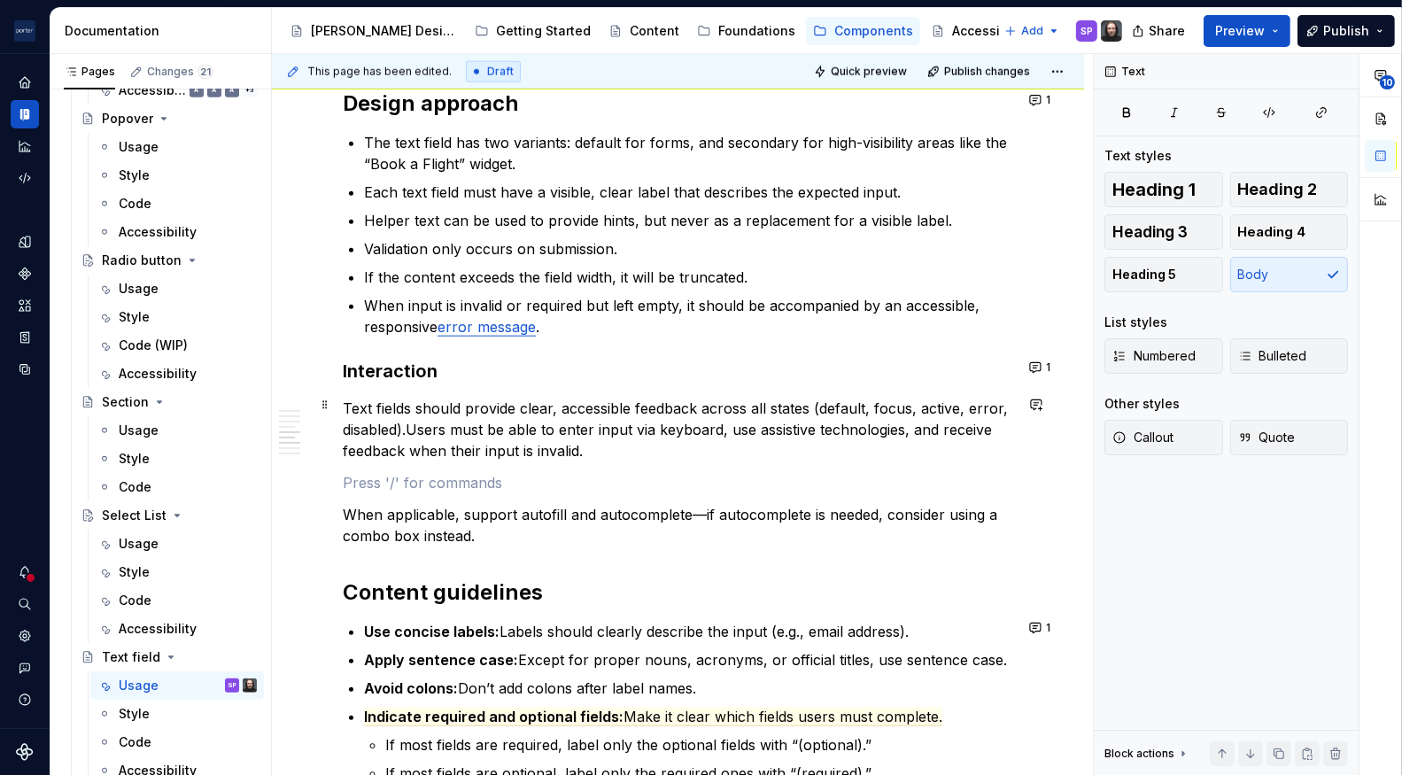
click at [417, 430] on p "Text fields should provide clear, accessible feedback across all states (defaul…" at bounding box center [678, 430] width 670 height 64
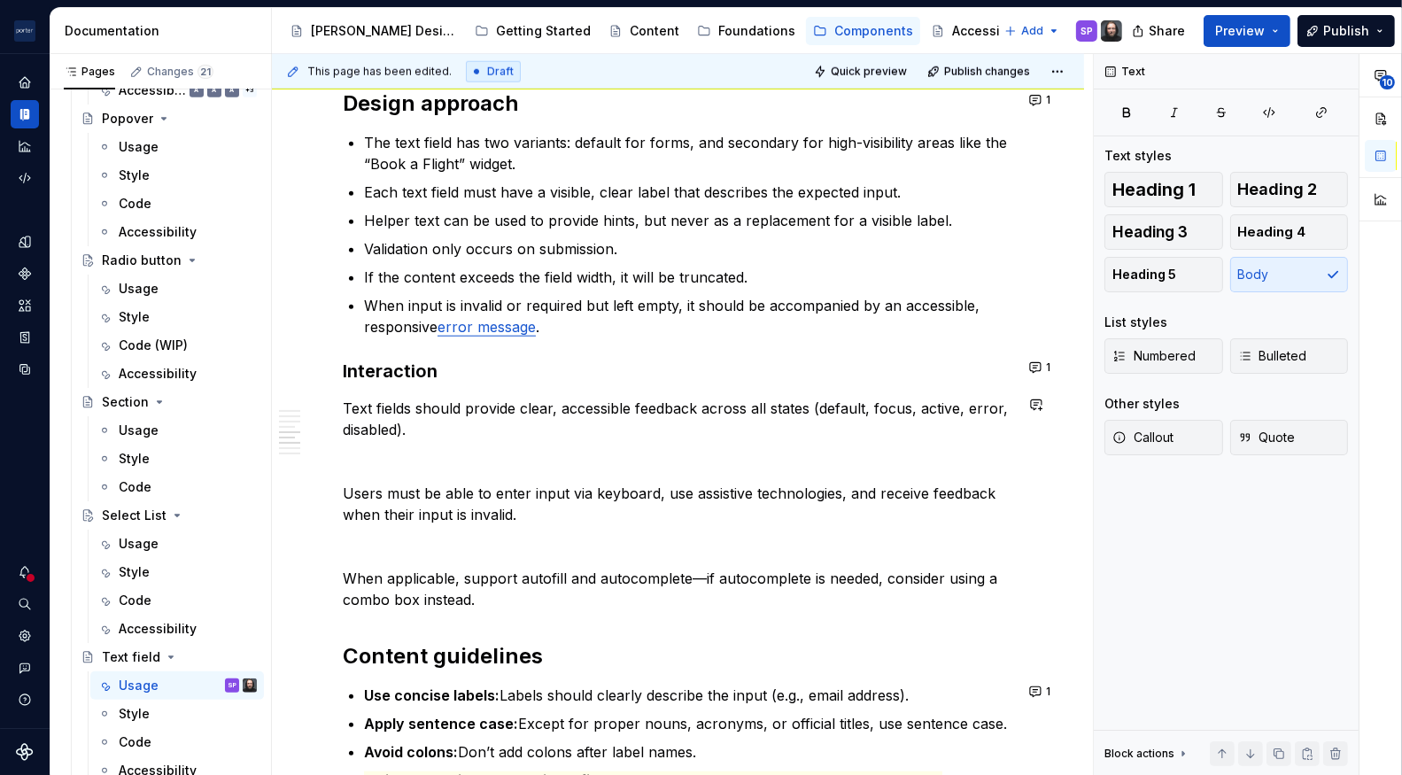
click at [417, 430] on p "Text fields should provide clear, accessible feedback across all states (defaul…" at bounding box center [678, 419] width 670 height 43
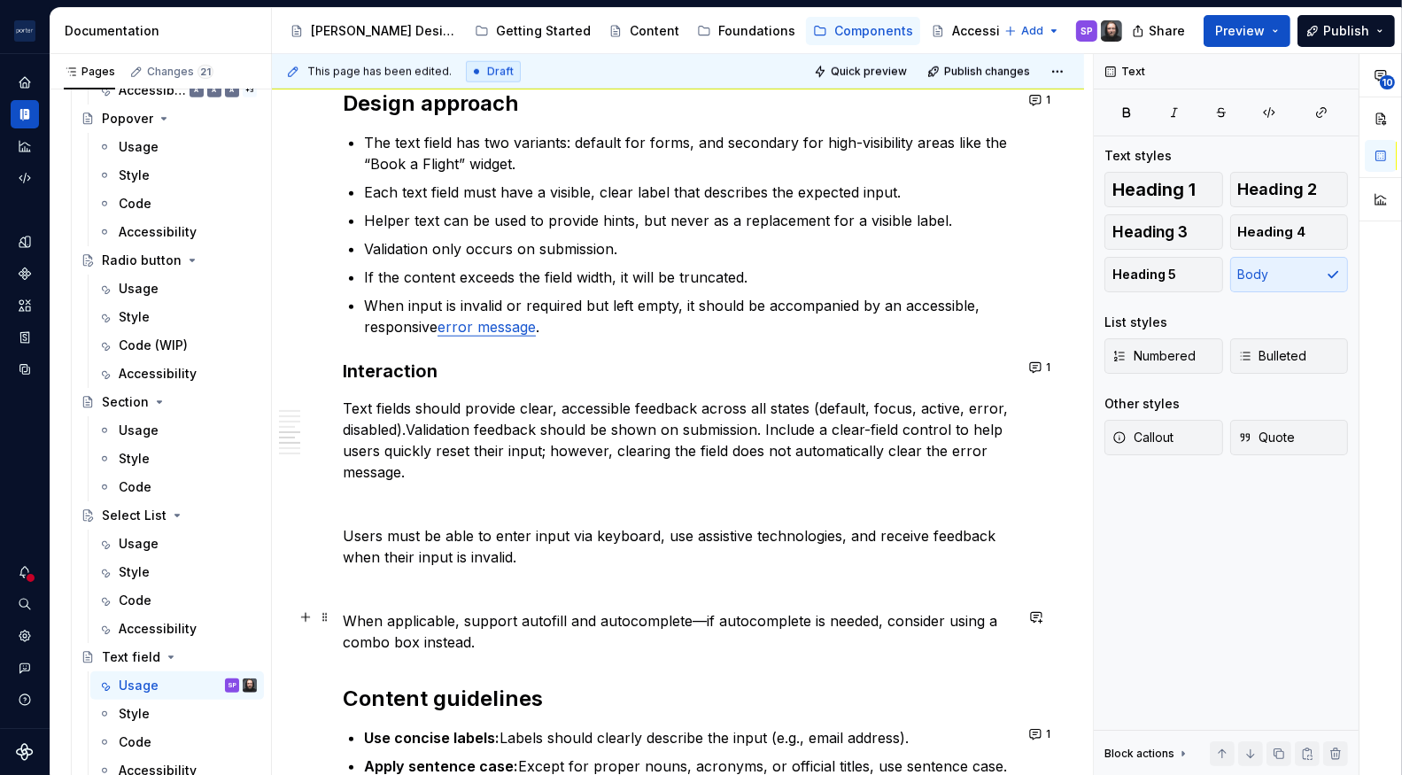
click at [344, 623] on p "When applicable, support autofill and autocomplete—if autocomplete is needed, c…" at bounding box center [678, 631] width 670 height 43
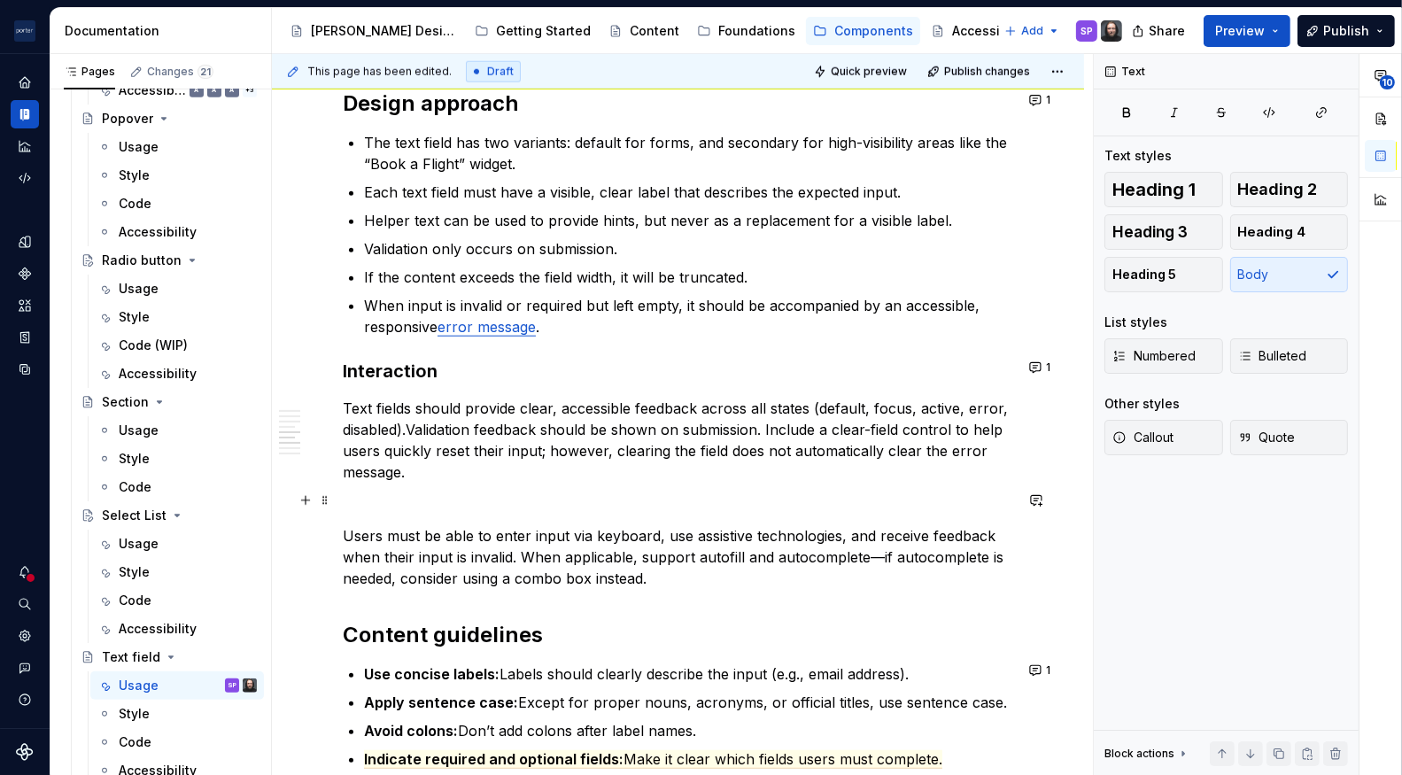
click at [391, 502] on p at bounding box center [678, 503] width 670 height 21
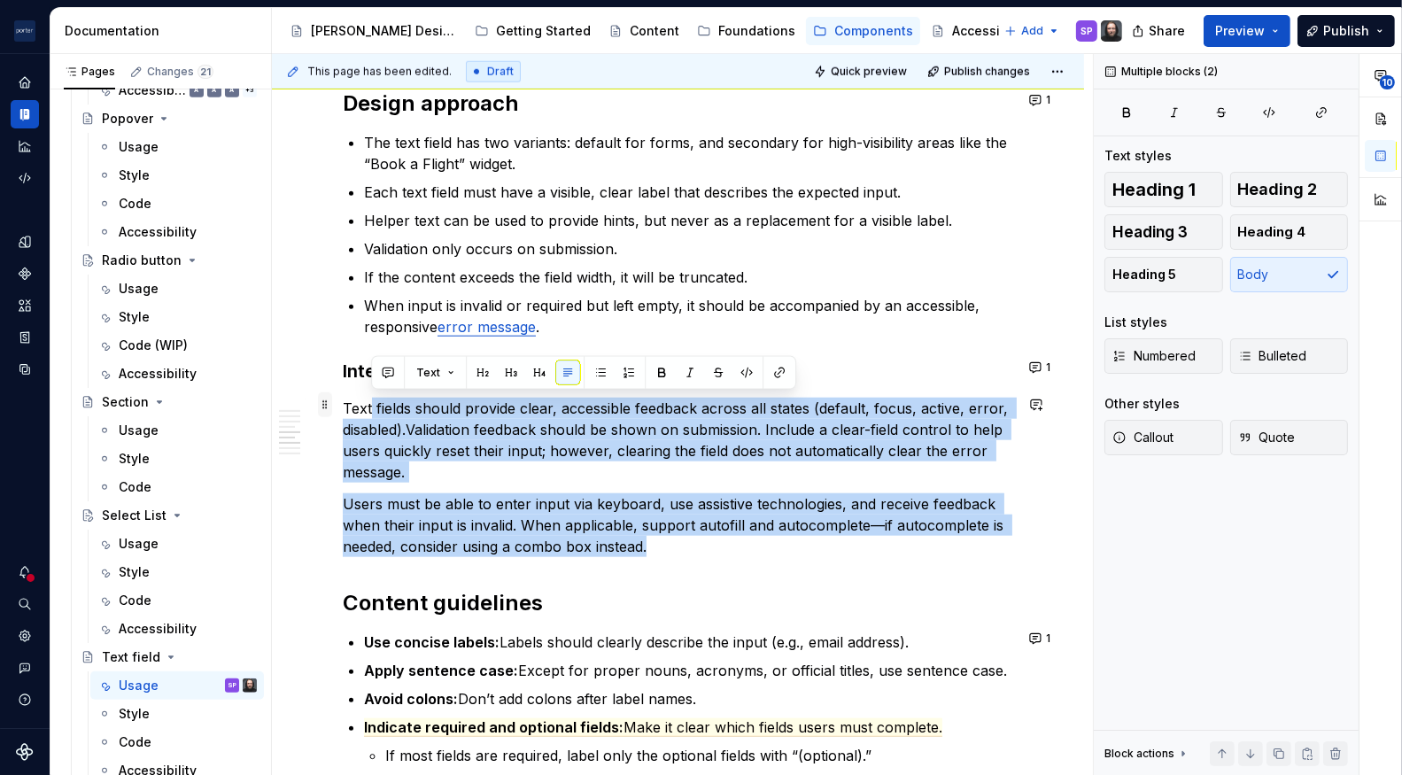
drag, startPoint x: 678, startPoint y: 549, endPoint x: 331, endPoint y: 407, distance: 374.2
click at [343, 407] on div "**********" at bounding box center [678, 150] width 670 height 3004
click at [608, 527] on p "Users must be able to enter input via keyboard, use assistive technologies, and…" at bounding box center [678, 525] width 670 height 64
drag, startPoint x: 591, startPoint y: 512, endPoint x: 346, endPoint y: 404, distance: 267.3
click at [346, 404] on div "**********" at bounding box center [678, 139] width 670 height 2983
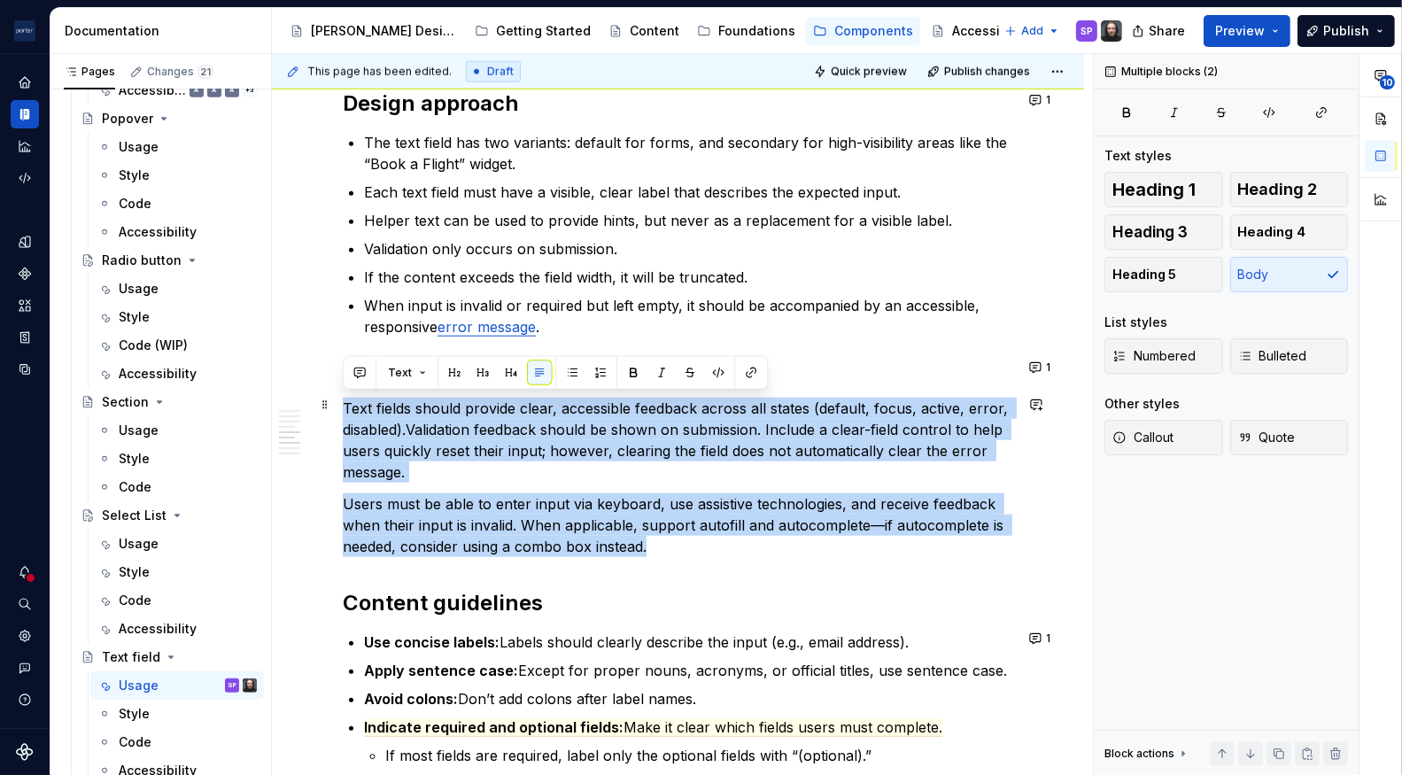
click at [576, 493] on p "Users must be able to enter input via keyboard, use assistive technologies, and…" at bounding box center [678, 525] width 670 height 64
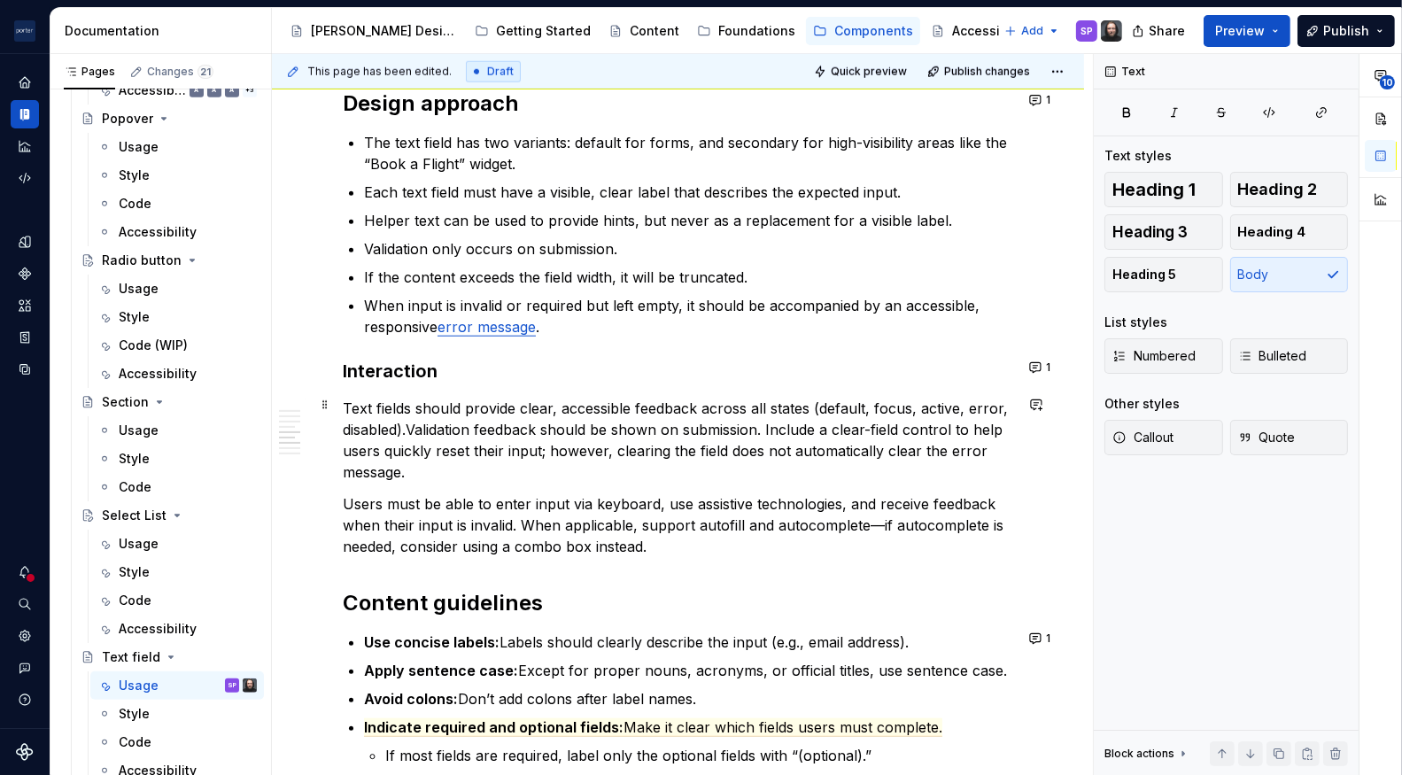
click at [519, 449] on p "Text fields should provide clear, accessible feedback across all states (defaul…" at bounding box center [678, 440] width 670 height 85
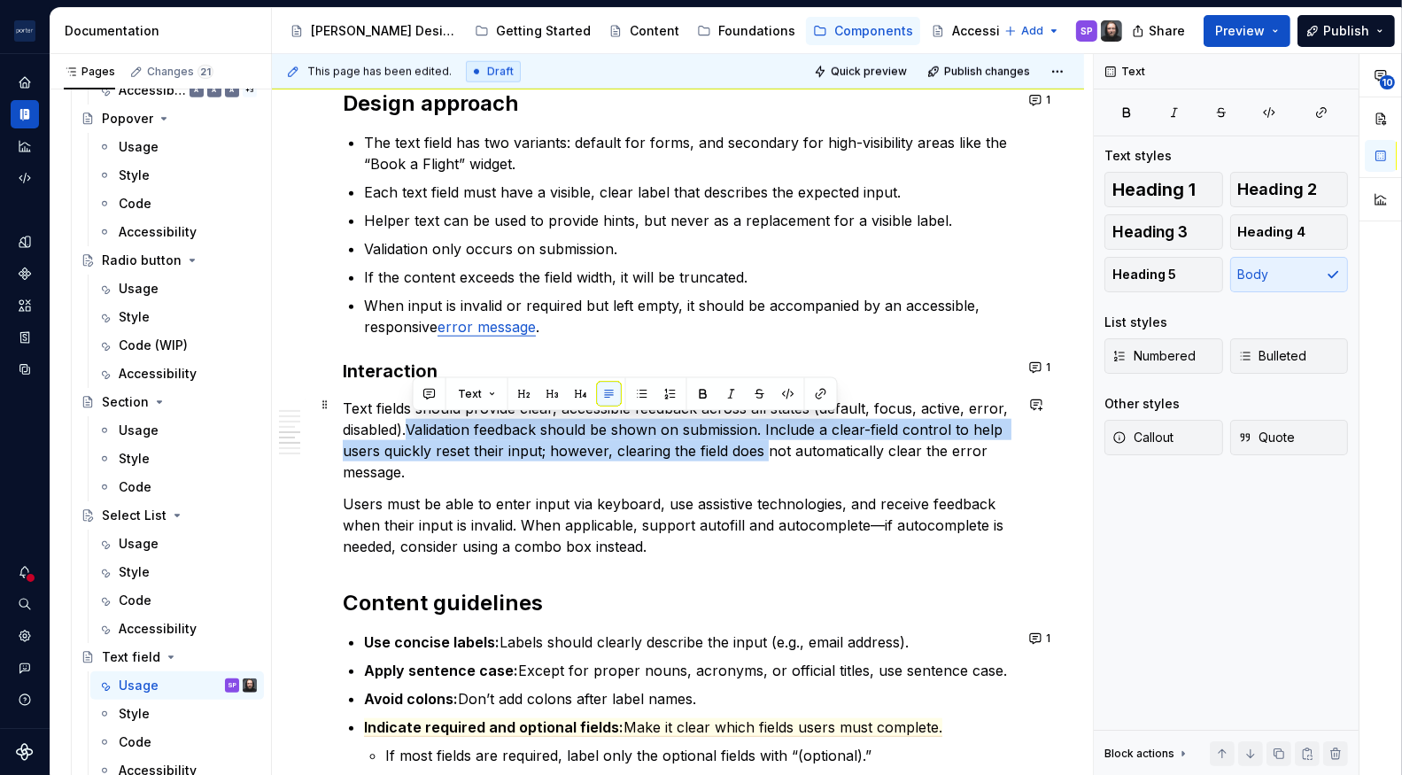
drag, startPoint x: 415, startPoint y: 428, endPoint x: 769, endPoint y: 438, distance: 354.4
click at [769, 438] on p "Text fields should provide clear, accessible feedback across all states (defaul…" at bounding box center [678, 440] width 670 height 85
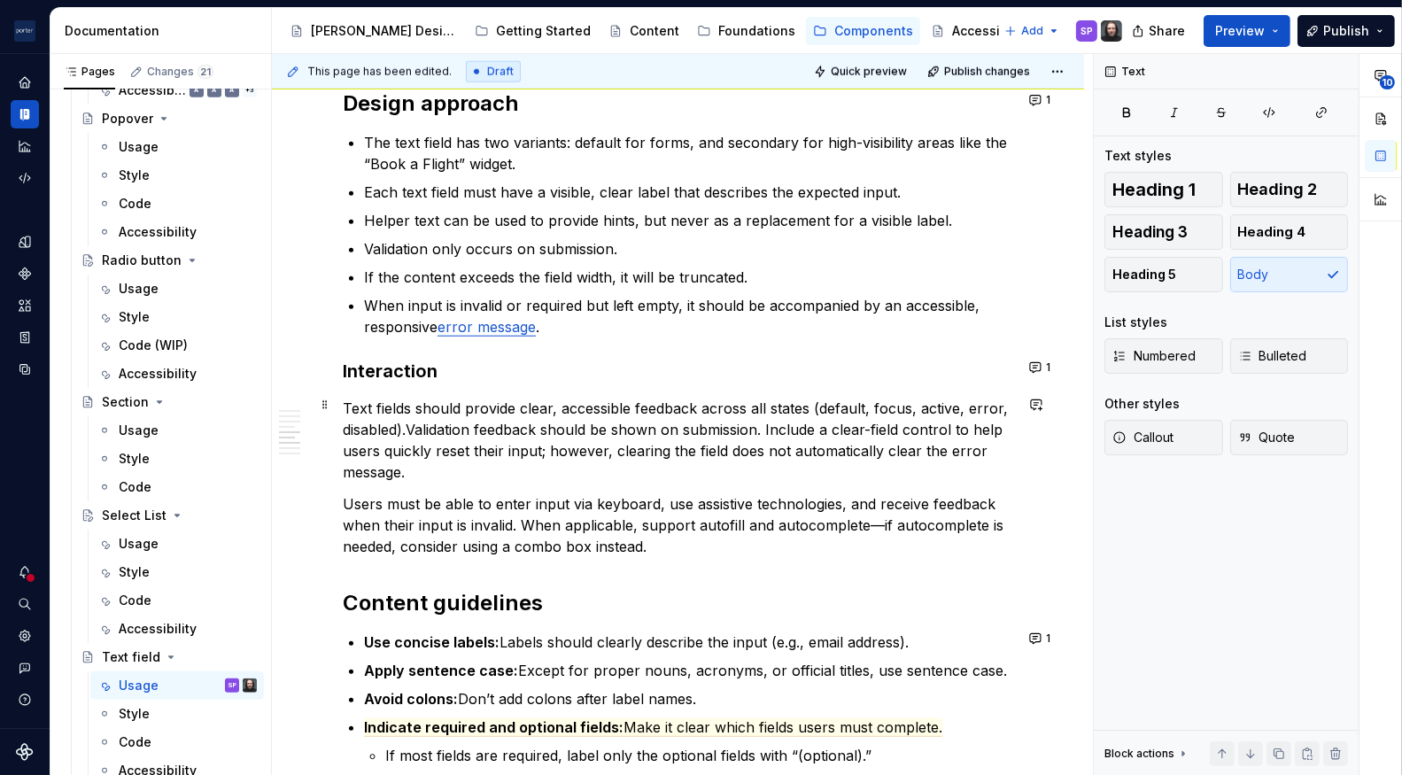
click at [769, 438] on p "Text fields should provide clear, accessible feedback across all states (defaul…" at bounding box center [678, 440] width 670 height 85
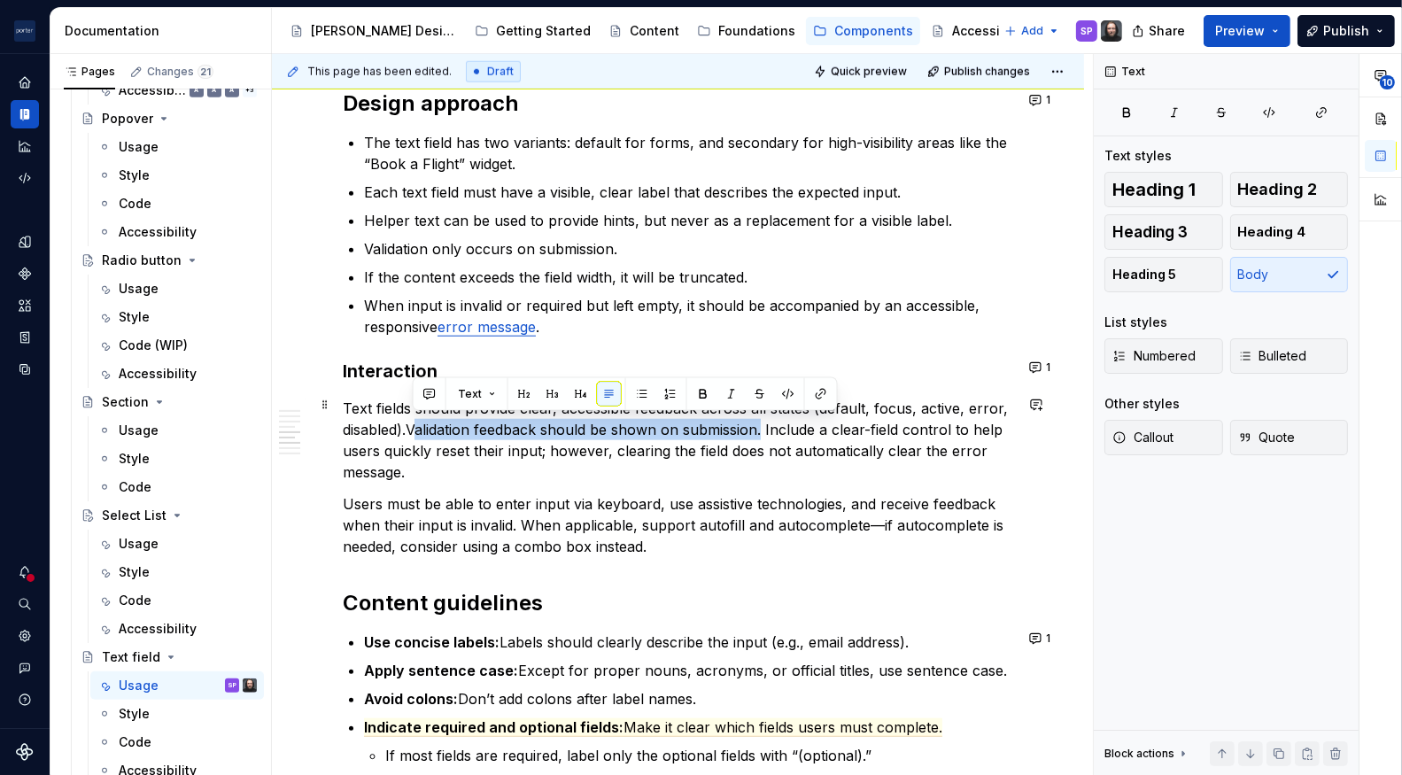
drag, startPoint x: 768, startPoint y: 418, endPoint x: 417, endPoint y: 422, distance: 350.8
click at [417, 422] on p "Text fields should provide clear, accessible feedback across all states (defaul…" at bounding box center [678, 440] width 670 height 85
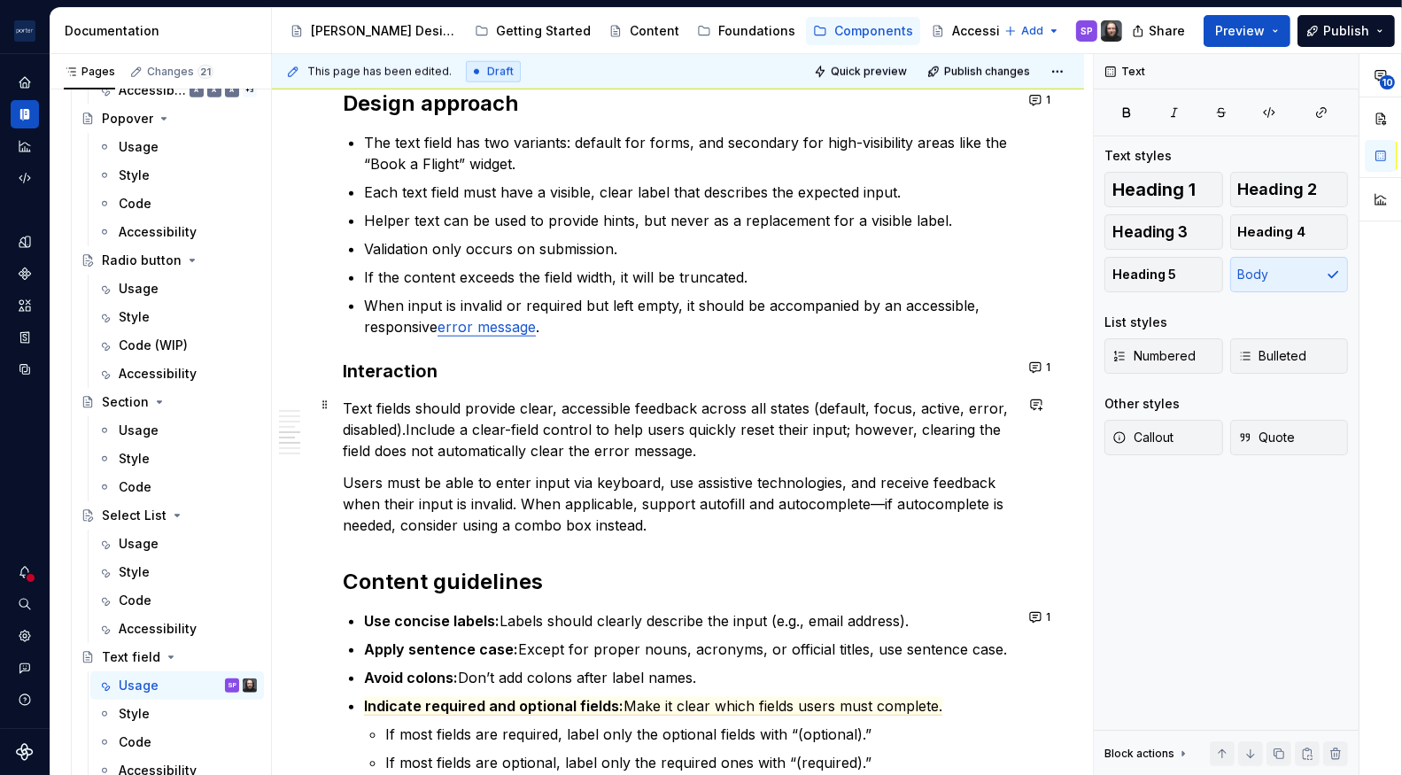
click at [755, 453] on p "Text fields should provide clear, accessible feedback across all states (defaul…" at bounding box center [678, 430] width 670 height 64
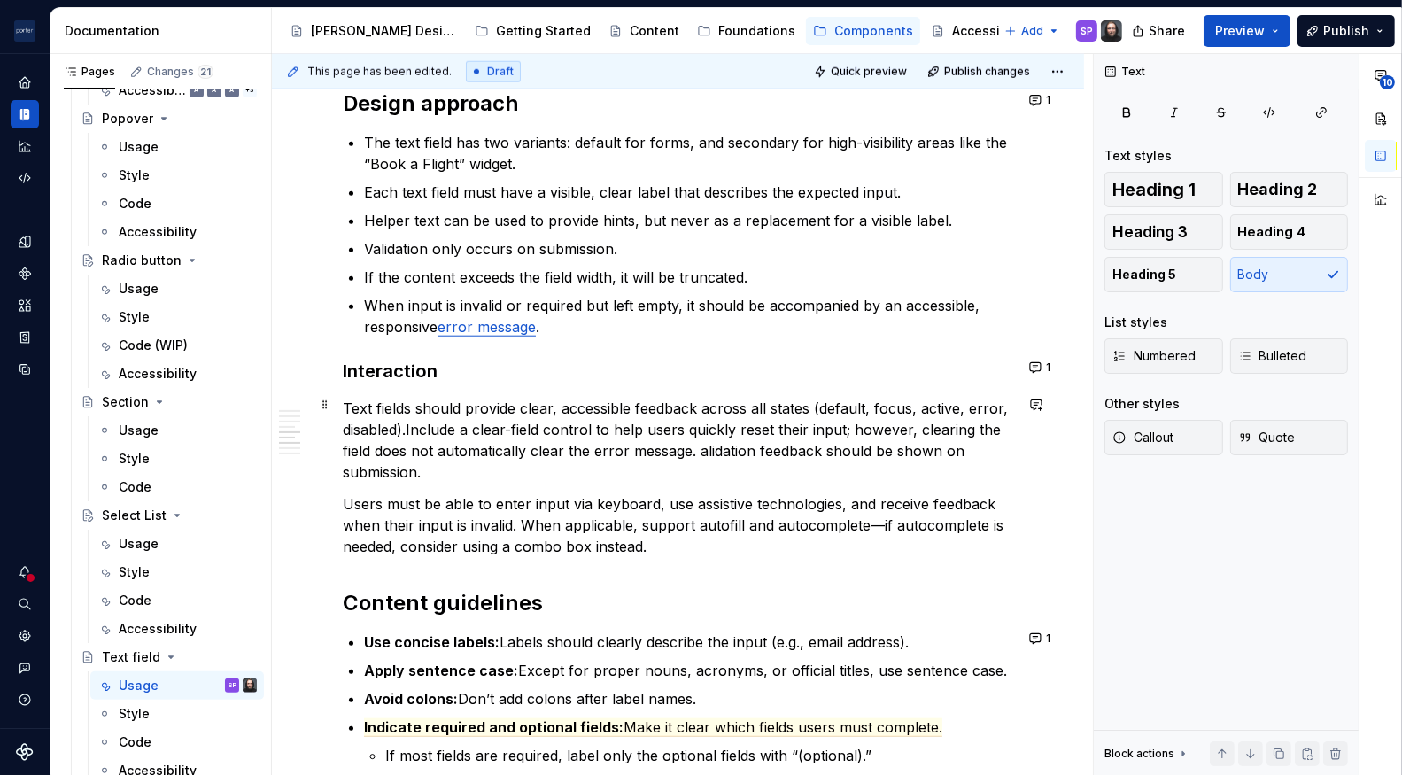
click at [701, 444] on p "Text fields should provide clear, accessible feedback across all states (defaul…" at bounding box center [678, 440] width 670 height 85
click at [701, 493] on p "Users must be able to enter input via keyboard, use assistive technologies, and…" at bounding box center [678, 525] width 670 height 64
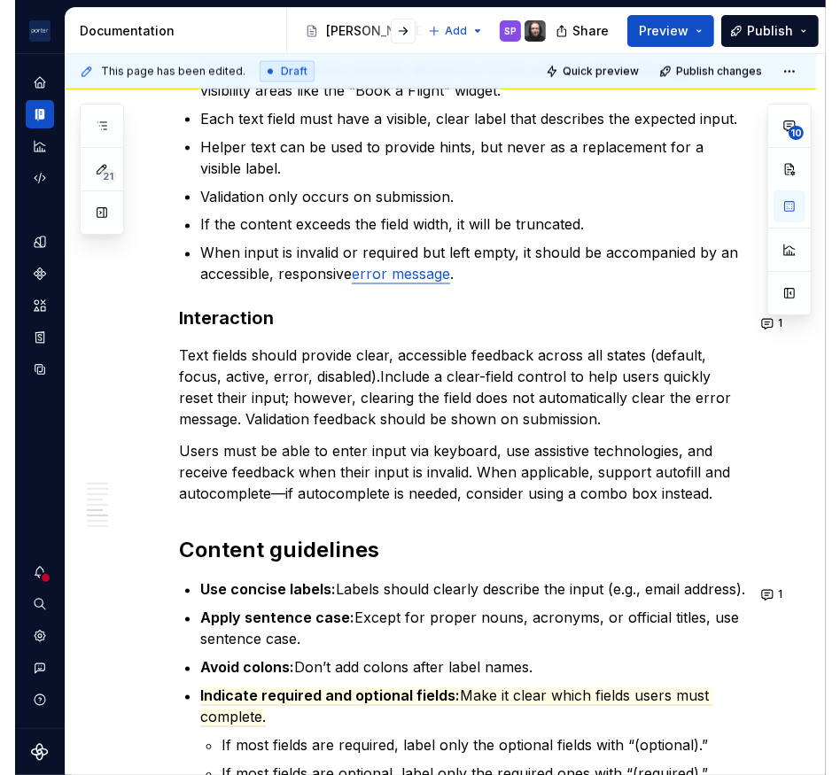
scroll to position [1867, 0]
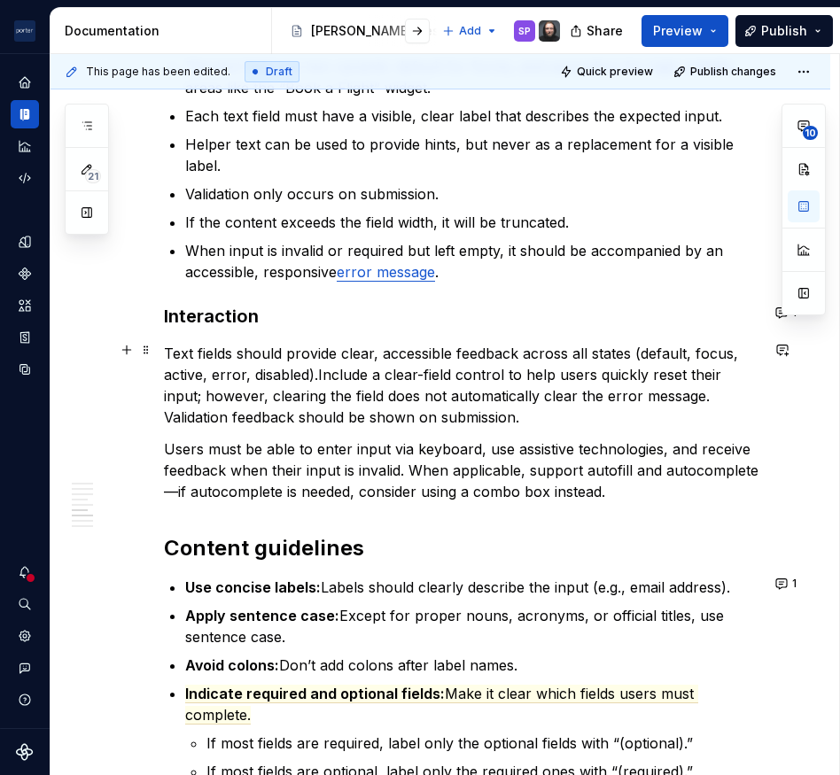
click at [317, 370] on p "Text fields should provide clear, accessible feedback across all states (defaul…" at bounding box center [461, 385] width 595 height 85
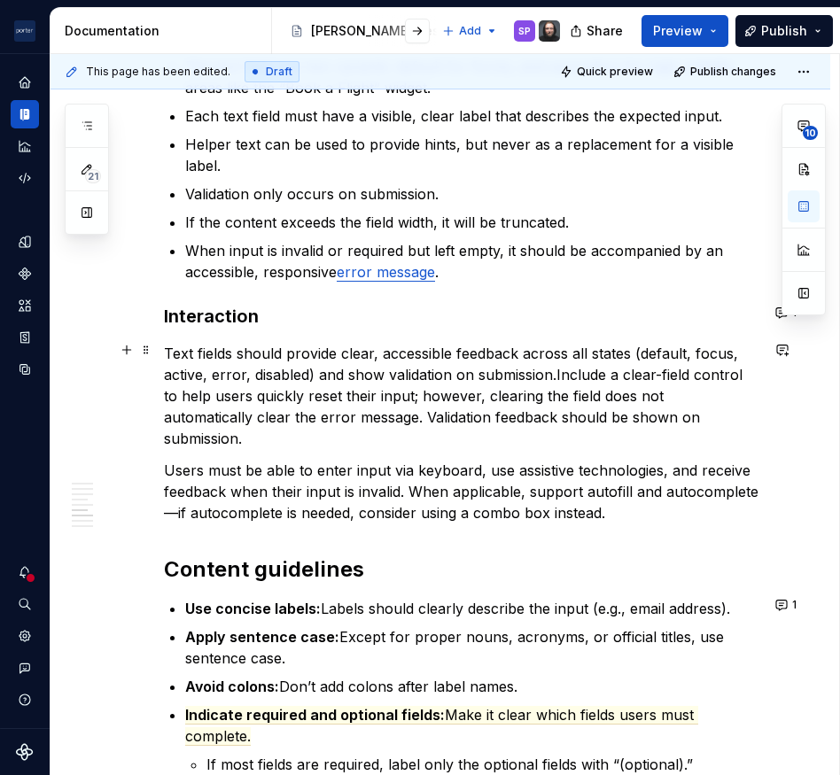
click at [428, 391] on p "Text fields should provide clear, accessible feedback across all states (defaul…" at bounding box center [461, 396] width 595 height 106
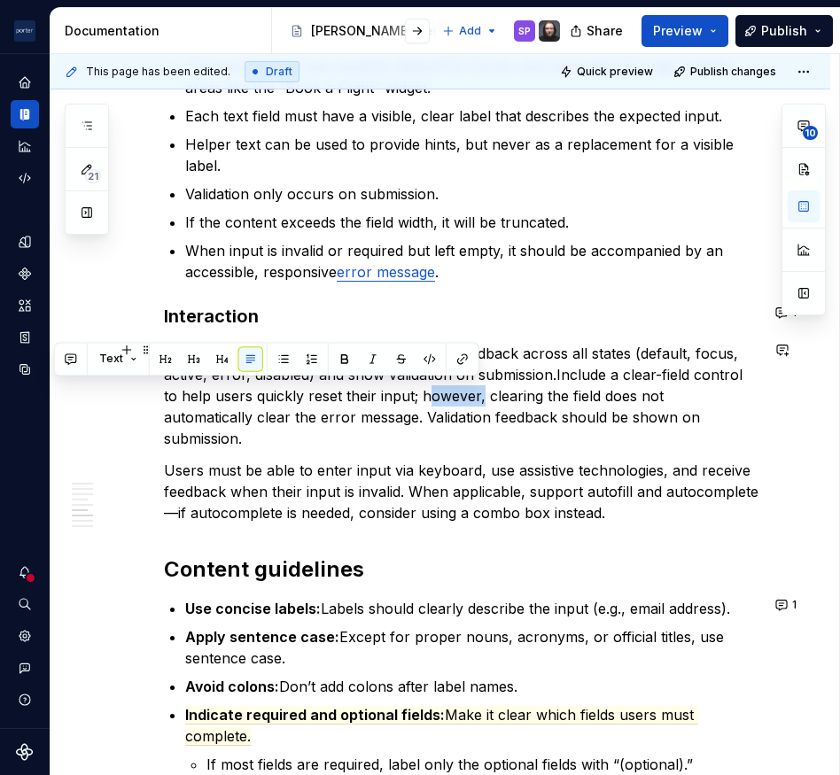
click at [428, 391] on p "Text fields should provide clear, accessible feedback across all states (defaul…" at bounding box center [461, 396] width 595 height 106
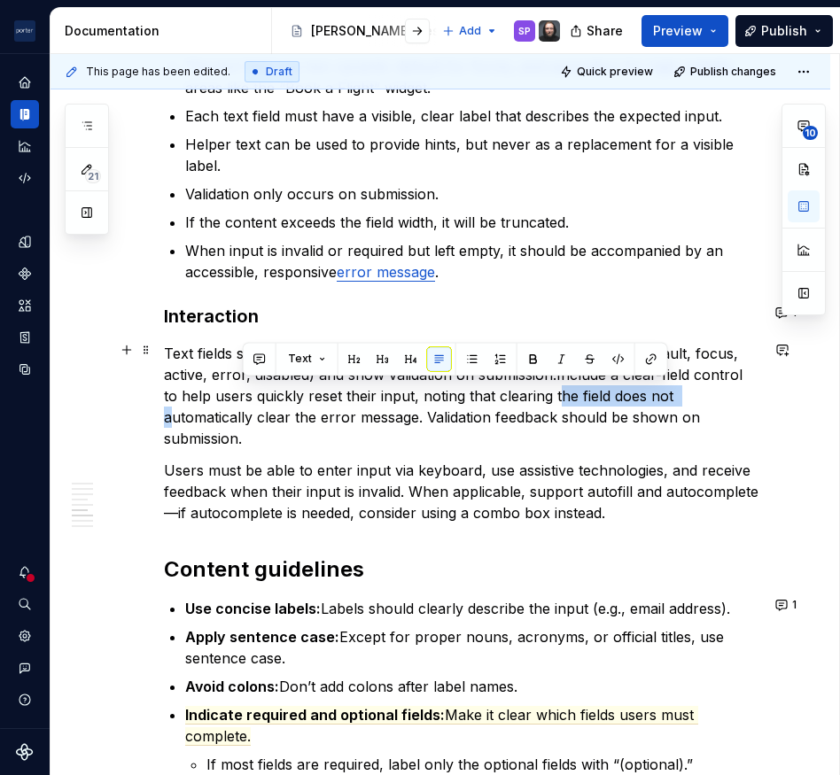
drag, startPoint x: 553, startPoint y: 389, endPoint x: 684, endPoint y: 389, distance: 131.1
click at [684, 389] on p "Text fields should provide clear, accessible feedback across all states (defaul…" at bounding box center [461, 396] width 595 height 106
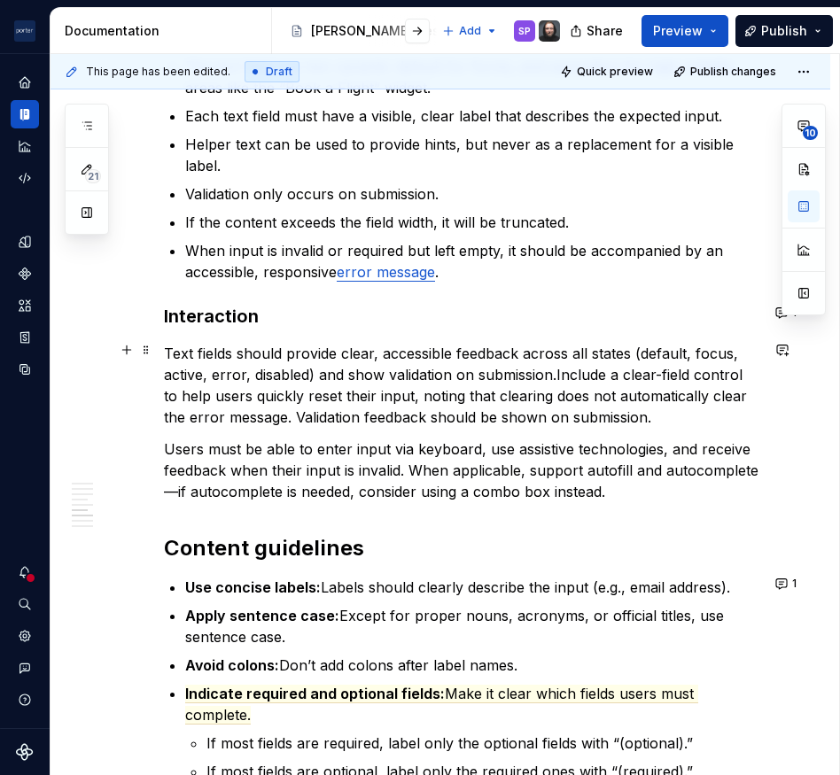
click at [672, 386] on p "Text fields should provide clear, accessible feedback across all states (defaul…" at bounding box center [461, 385] width 595 height 85
click at [627, 391] on p "Text fields should provide clear, accessible feedback across all states (defaul…" at bounding box center [461, 385] width 595 height 85
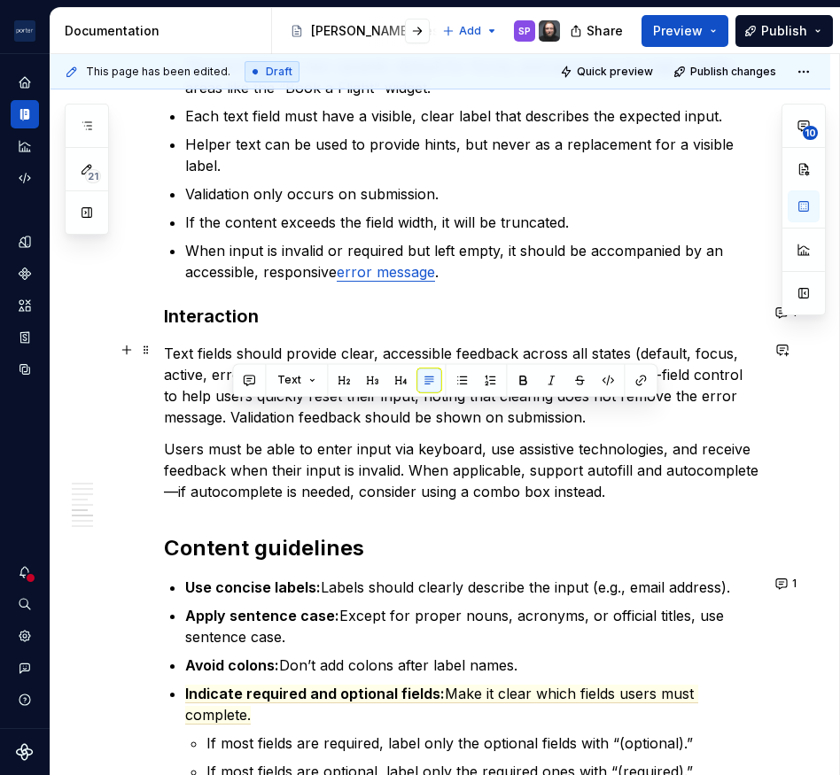
drag, startPoint x: 611, startPoint y: 409, endPoint x: 233, endPoint y: 410, distance: 378.2
click at [233, 410] on p "Text fields should provide clear, accessible feedback across all states (defaul…" at bounding box center [461, 385] width 595 height 85
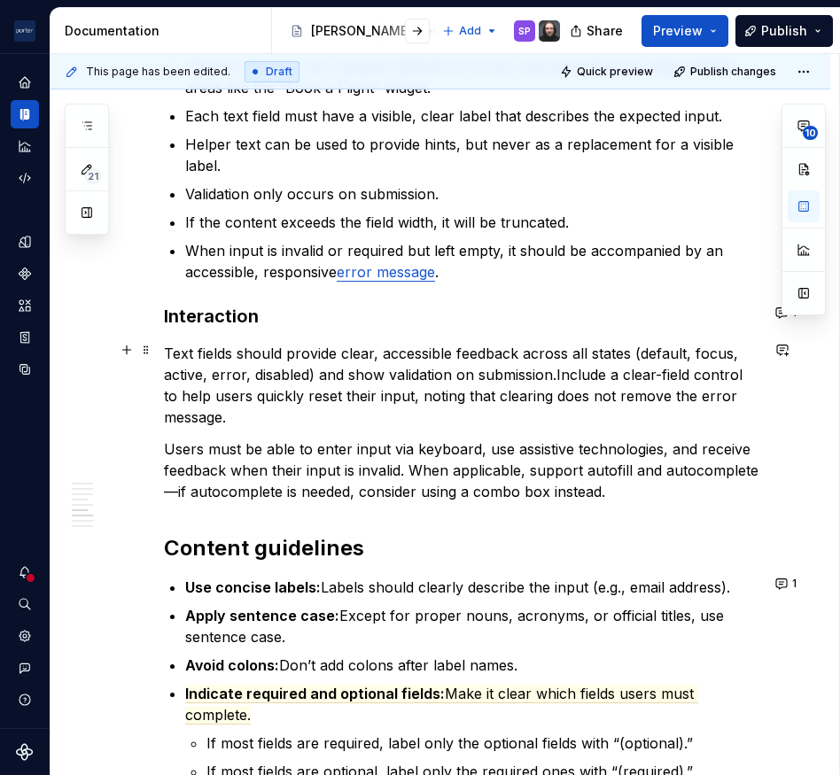
click at [673, 393] on p "Text fields should provide clear, accessible feedback across all states (defaul…" at bounding box center [461, 385] width 595 height 85
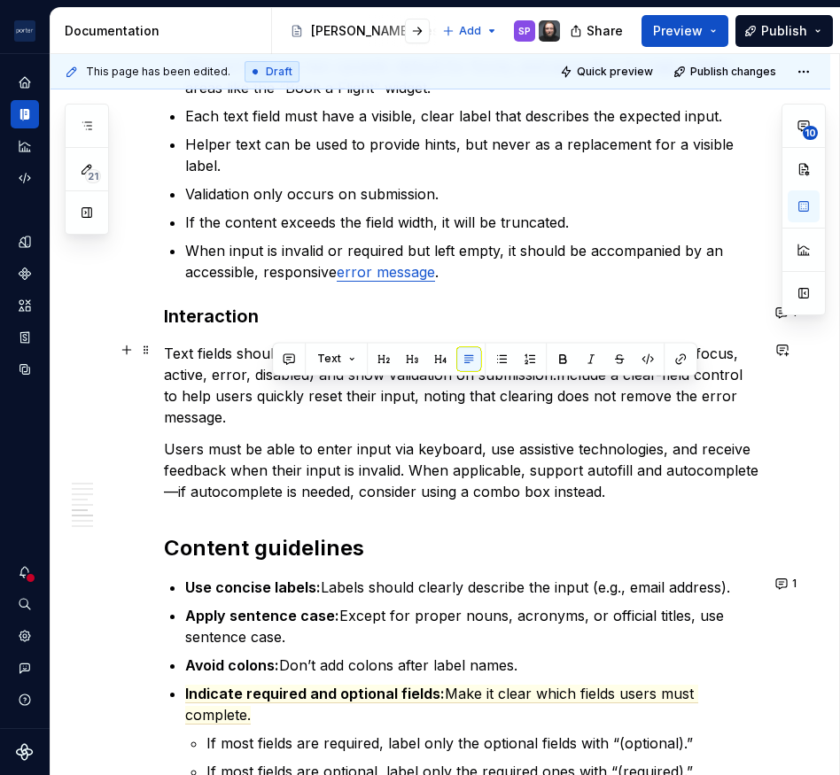
click at [673, 393] on p "Text fields should provide clear, accessible feedback across all states (defaul…" at bounding box center [461, 385] width 595 height 85
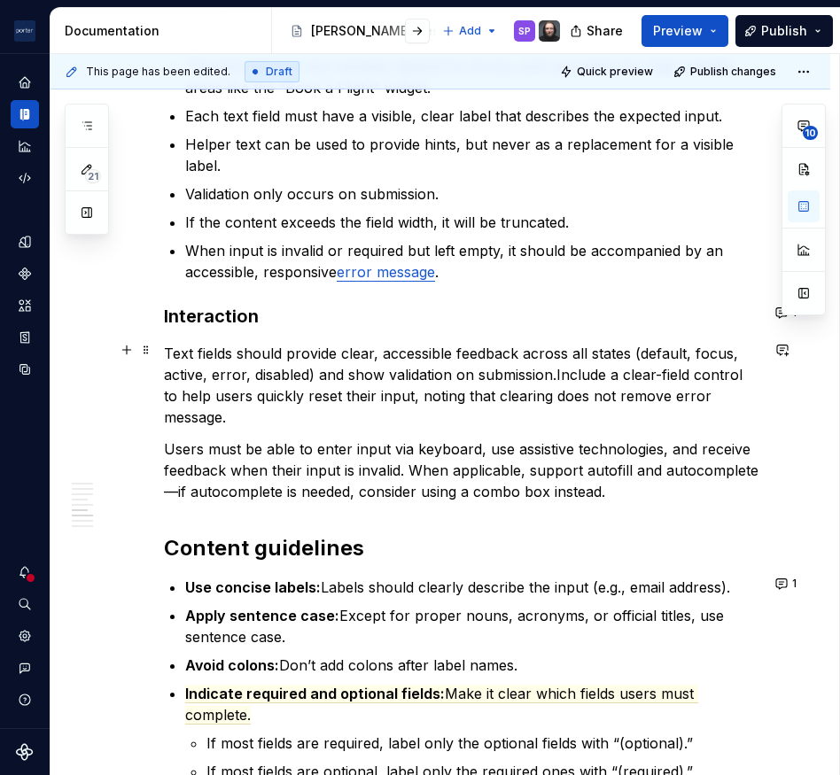
click at [247, 411] on p "Text fields should provide clear, accessible feedback across all states (defaul…" at bounding box center [461, 385] width 595 height 85
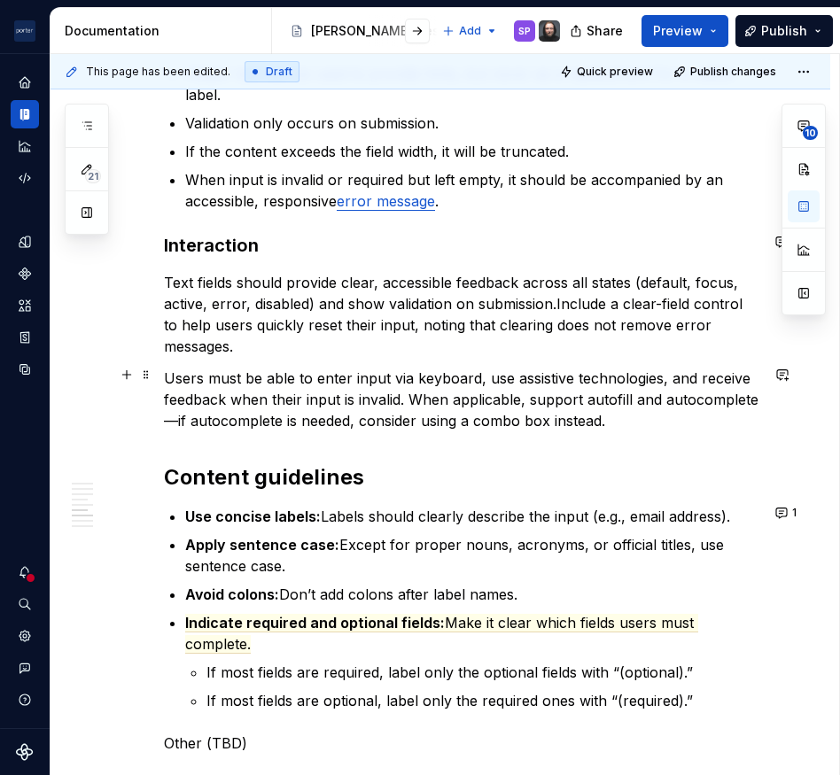
click at [370, 414] on p "Users must be able to enter input via keyboard, use assistive technologies, and…" at bounding box center [461, 400] width 595 height 64
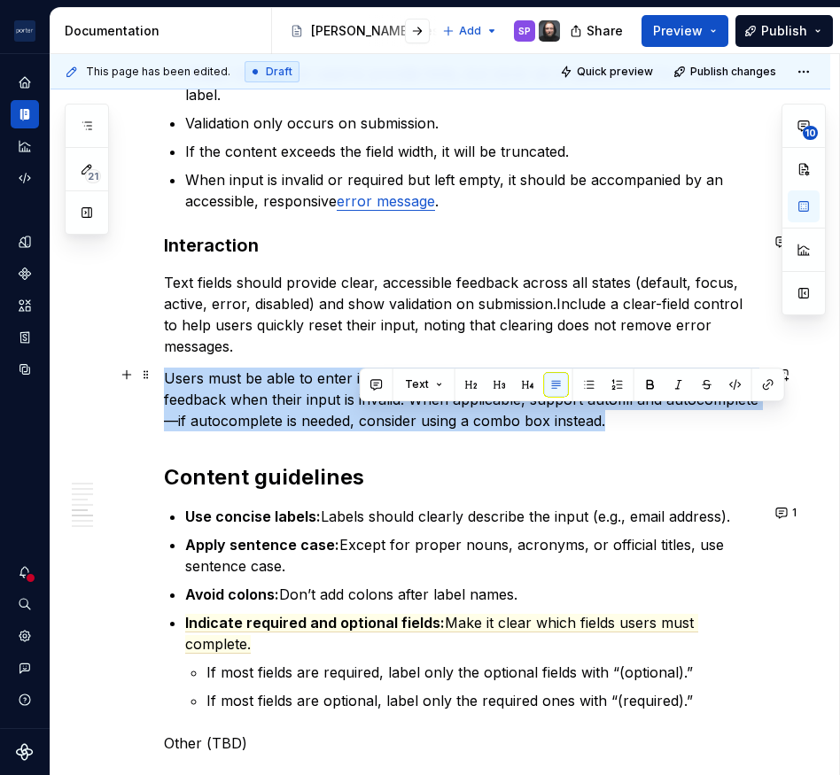
click at [370, 414] on p "Users must be able to enter input via keyboard, use assistive technologies, and…" at bounding box center [461, 400] width 595 height 64
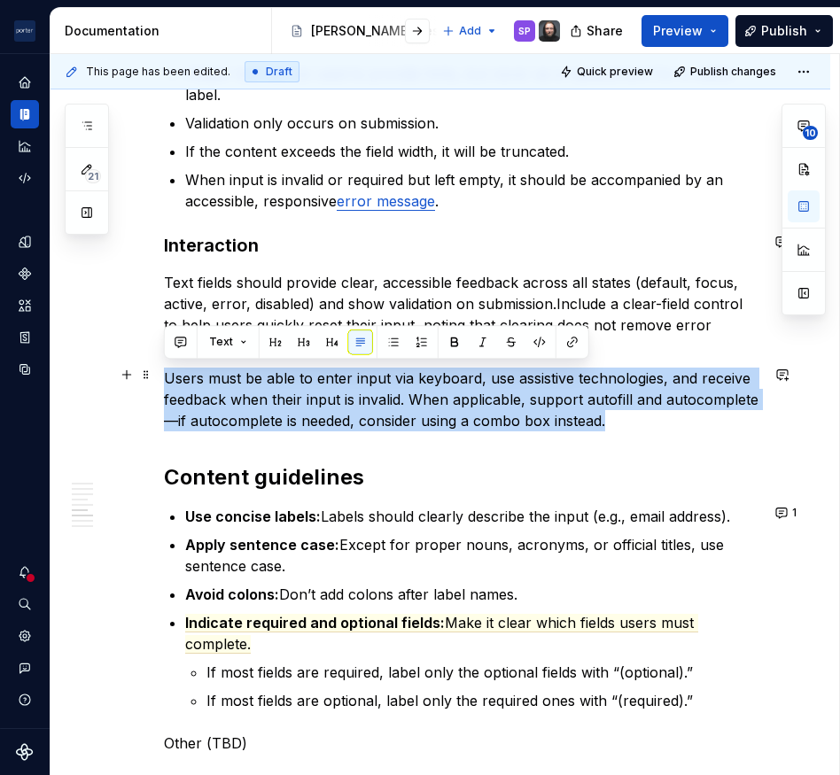
click at [376, 420] on p "Users must be able to enter input via keyboard, use assistive technologies, and…" at bounding box center [461, 400] width 595 height 64
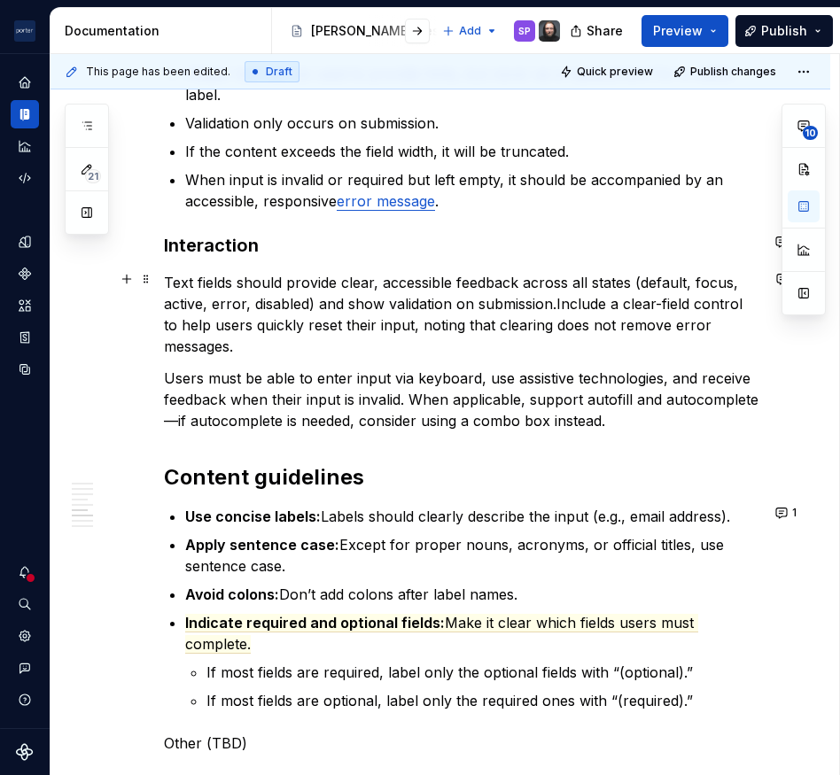
click at [256, 281] on commenthighlight "Text fields should provide clear, accessible feedback across all states (defaul…" at bounding box center [453, 293] width 578 height 39
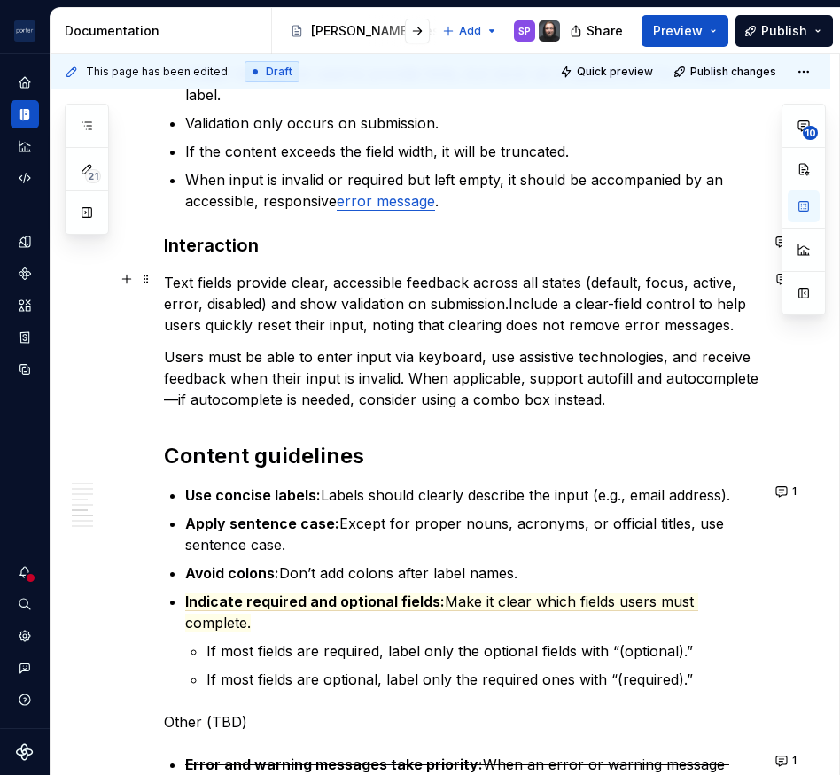
click at [527, 297] on p "Text fields provide clear, accessible feedback across all states (default, focu…" at bounding box center [461, 304] width 595 height 64
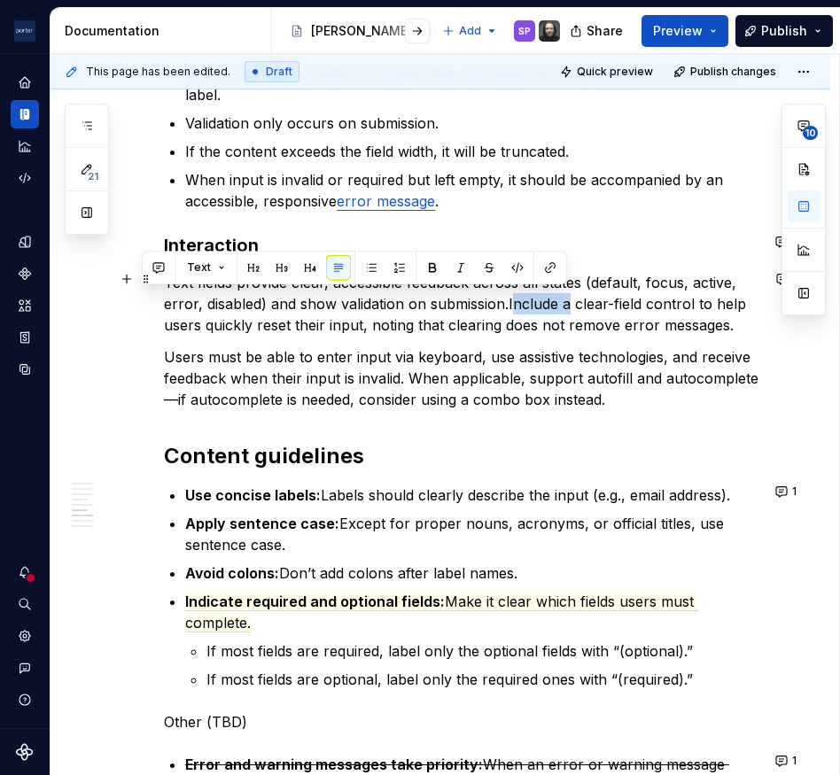
click at [527, 297] on p "Text fields provide clear, accessible feedback across all states (default, focu…" at bounding box center [461, 304] width 595 height 64
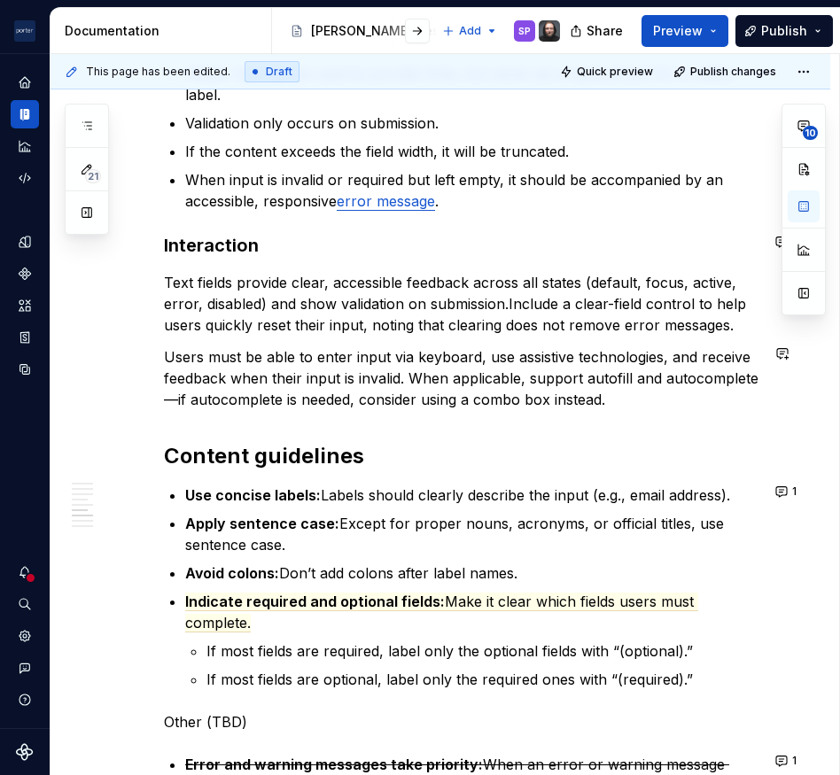
click at [533, 419] on div "**********" at bounding box center [461, 35] width 595 height 3028
click at [541, 308] on p "Text fields provide clear, accessible feedback across all states (default, focu…" at bounding box center [461, 304] width 595 height 64
click at [655, 301] on p "Text fields provide clear, accessible feedback across all states (default, focu…" at bounding box center [461, 304] width 595 height 64
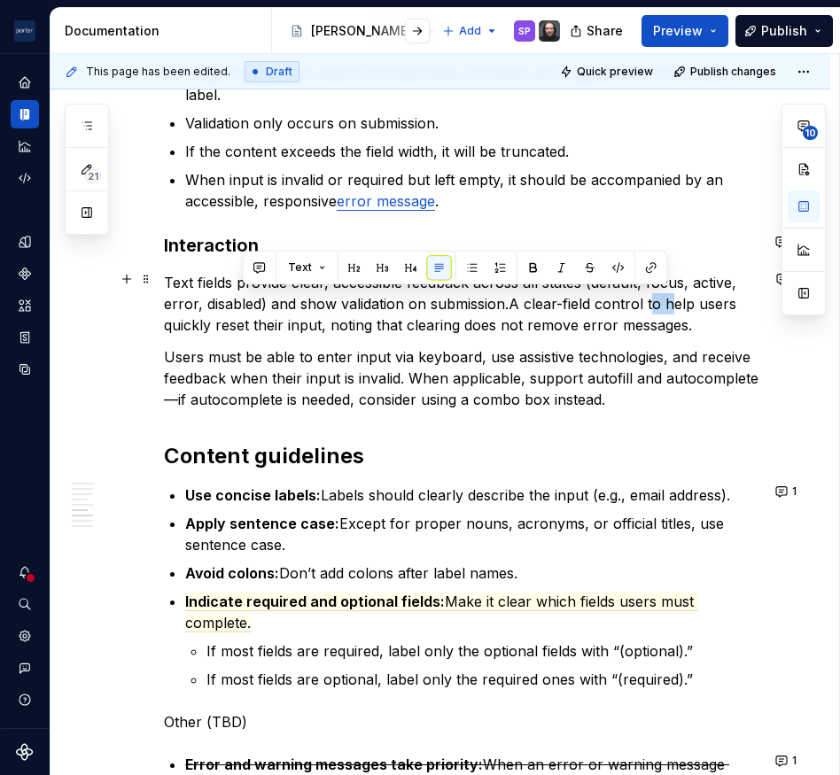
click at [655, 301] on p "Text fields provide clear, accessible feedback across all states (default, focu…" at bounding box center [461, 304] width 595 height 64
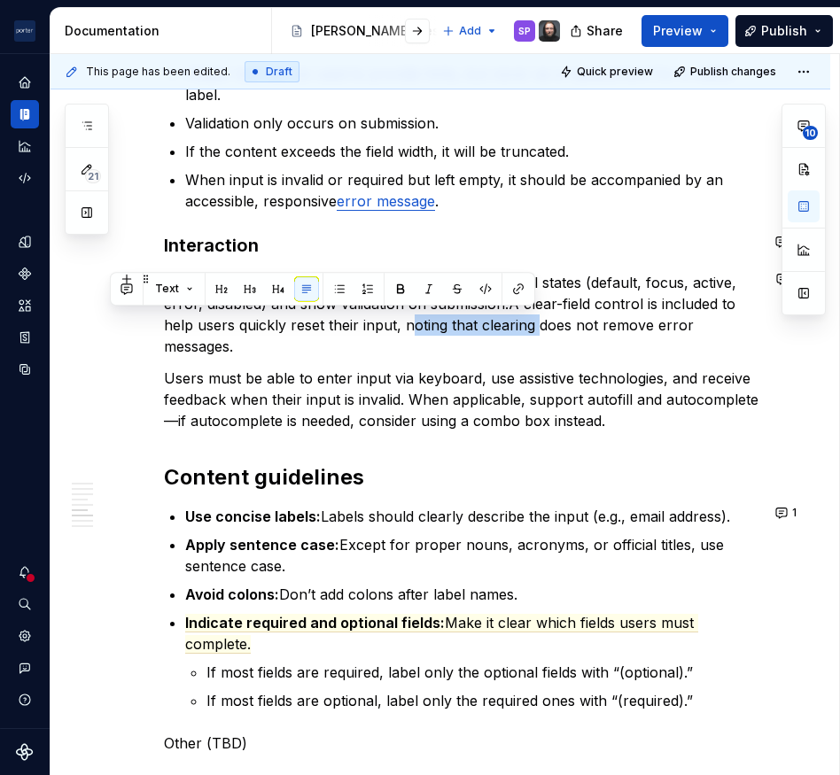
drag, startPoint x: 405, startPoint y: 322, endPoint x: 532, endPoint y: 328, distance: 127.6
click at [532, 328] on p "Text fields provide clear, accessible feedback across all states (default, focu…" at bounding box center [461, 314] width 595 height 85
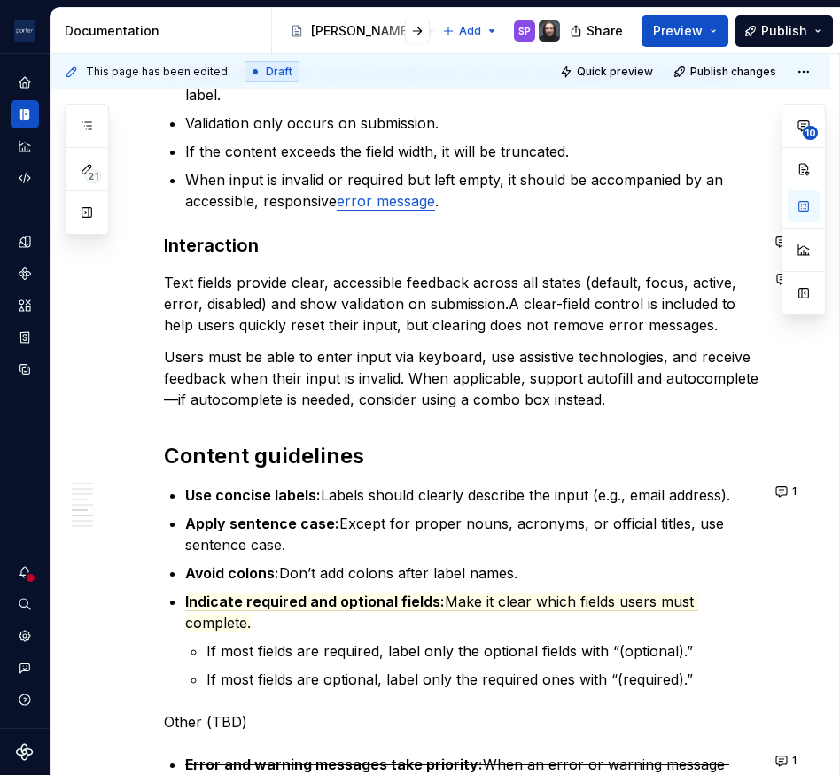
click at [532, 329] on p "Text fields provide clear, accessible feedback across all states (default, focu…" at bounding box center [461, 304] width 595 height 64
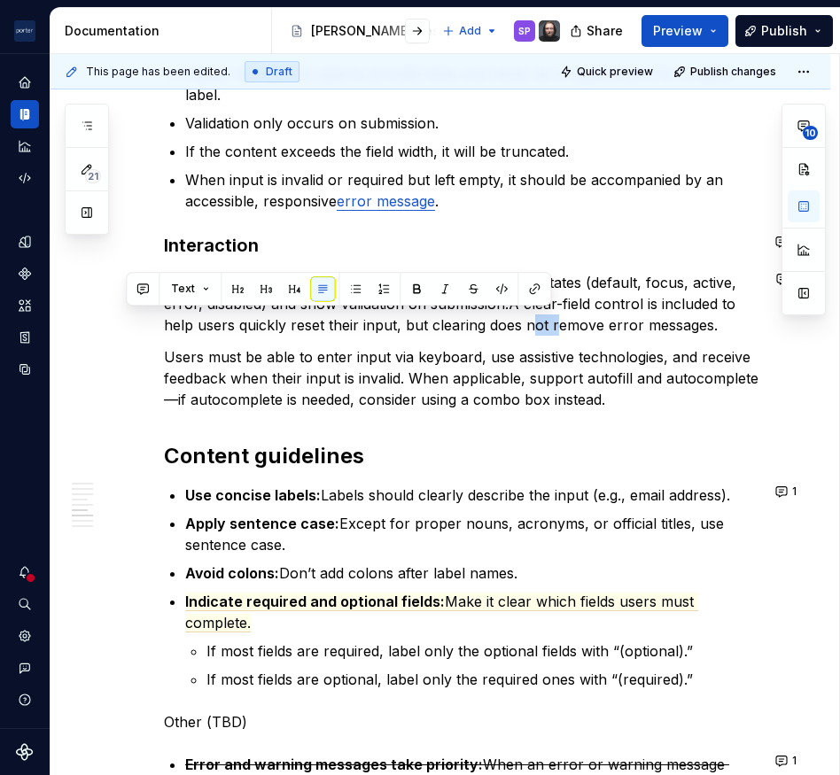
click at [532, 329] on p "Text fields provide clear, accessible feedback across all states (default, focu…" at bounding box center [461, 304] width 595 height 64
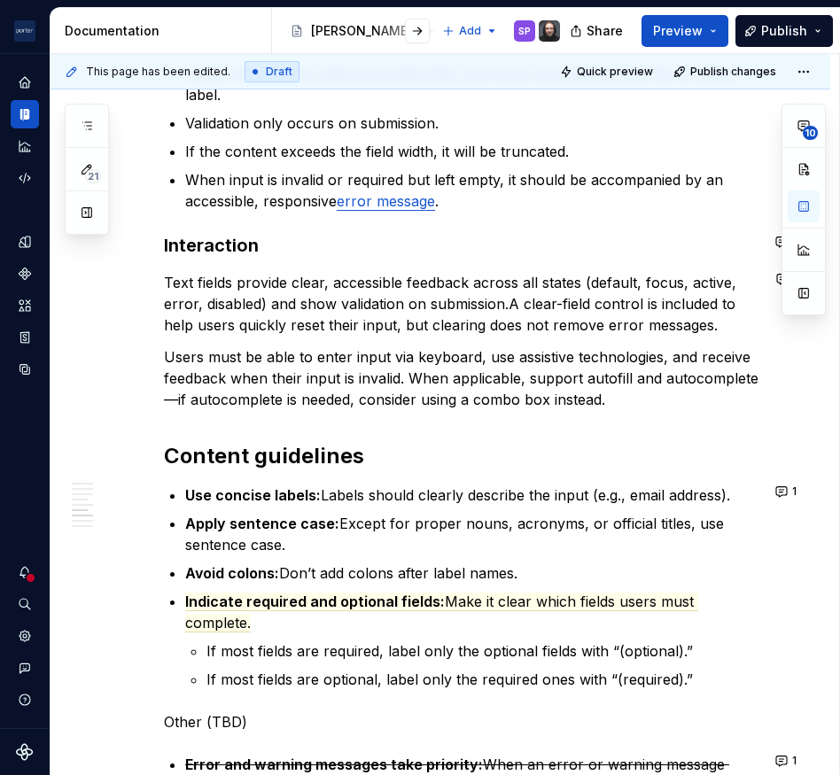
click at [532, 329] on p "Text fields provide clear, accessible feedback across all states (default, focu…" at bounding box center [461, 304] width 595 height 64
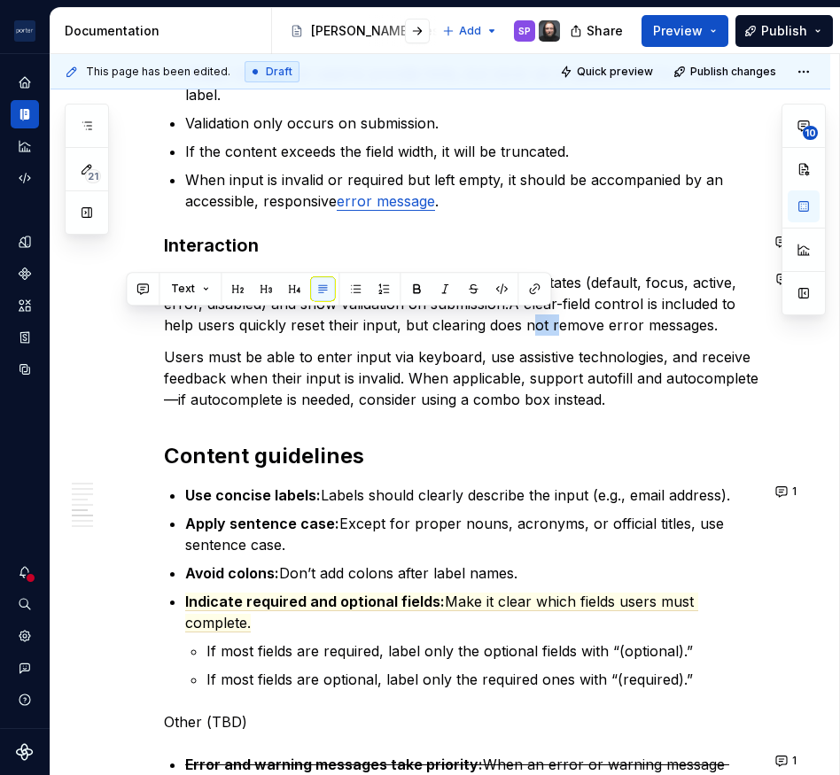
click at [532, 329] on p "Text fields provide clear, accessible feedback across all states (default, focu…" at bounding box center [461, 304] width 595 height 64
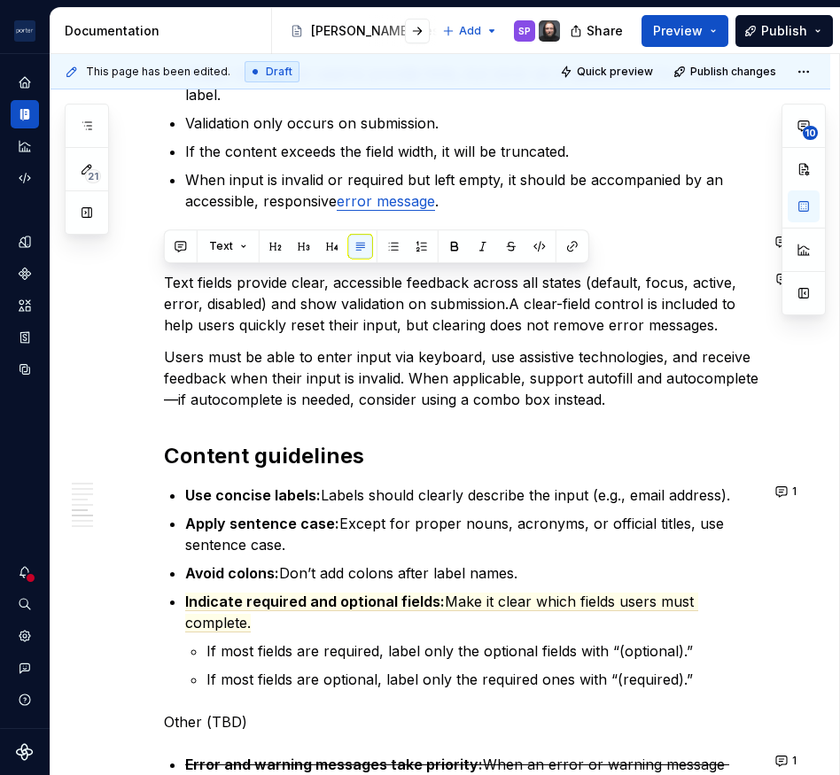
click at [567, 372] on p "Users must be able to enter input via keyboard, use assistive technologies, and…" at bounding box center [461, 378] width 595 height 64
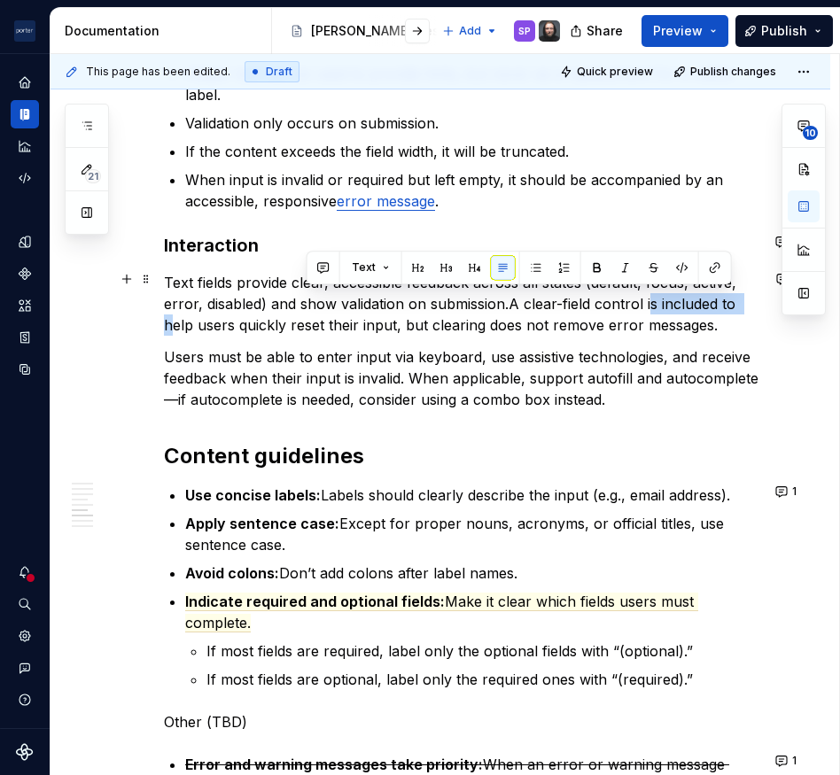
drag, startPoint x: 647, startPoint y: 299, endPoint x: 743, endPoint y: 294, distance: 96.7
click at [743, 294] on p "Text fields provide clear, accessible feedback across all states (default, focu…" at bounding box center [461, 304] width 595 height 64
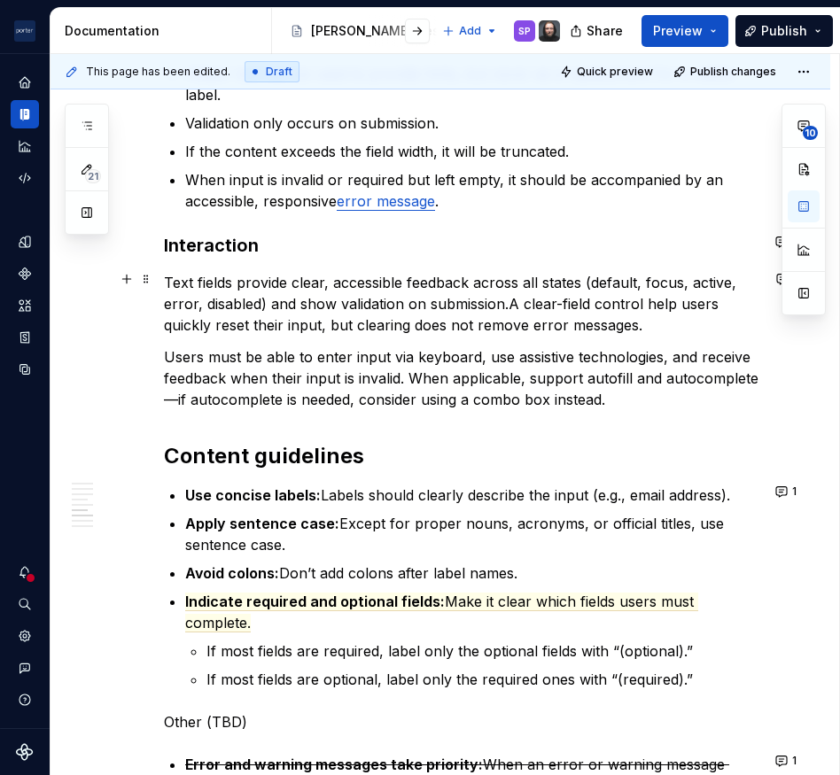
click at [680, 300] on p "Text fields provide clear, accessible feedback across all states (default, focu…" at bounding box center [461, 304] width 595 height 64
click at [644, 362] on p "Users must be able to enter input via keyboard, use assistive technologies, and…" at bounding box center [461, 378] width 595 height 64
click at [339, 324] on p "Text fields provide clear, accessible feedback across all states (default, focu…" at bounding box center [461, 304] width 595 height 64
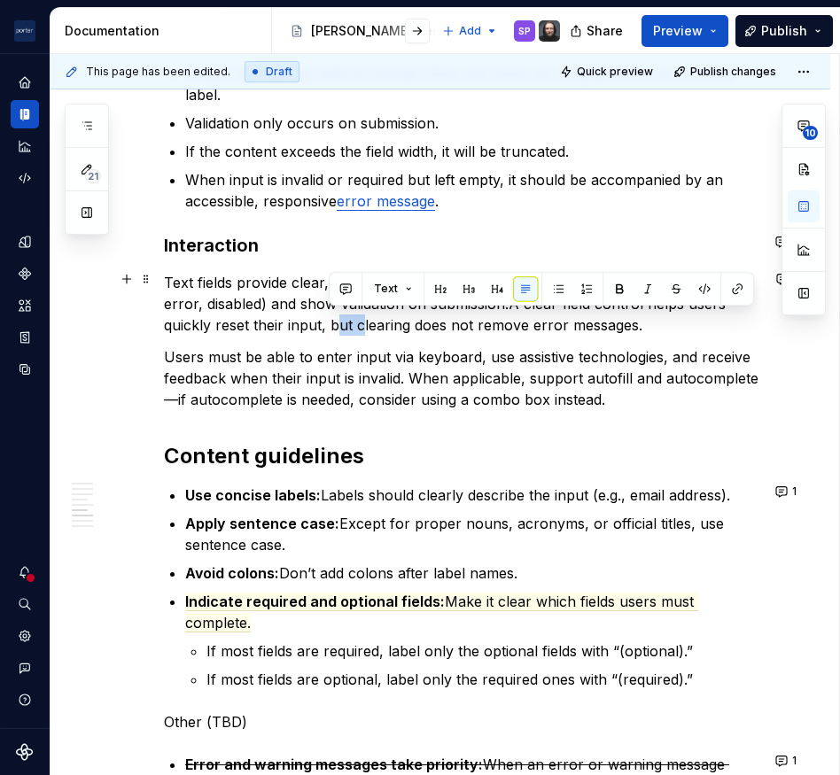
click at [339, 324] on p "Text fields provide clear, accessible feedback across all states (default, focu…" at bounding box center [461, 304] width 595 height 64
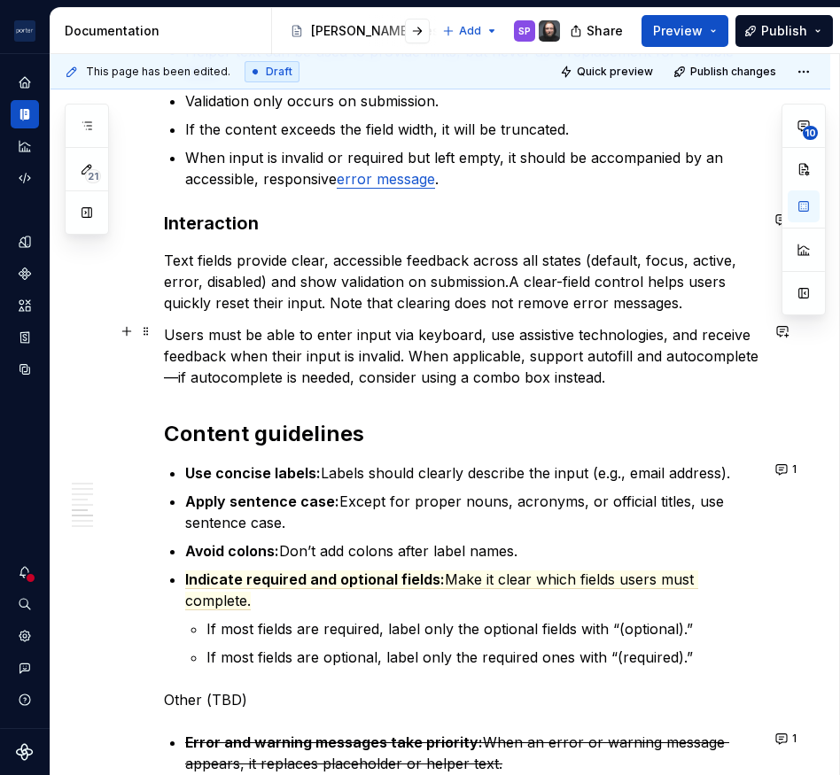
scroll to position [1962, 0]
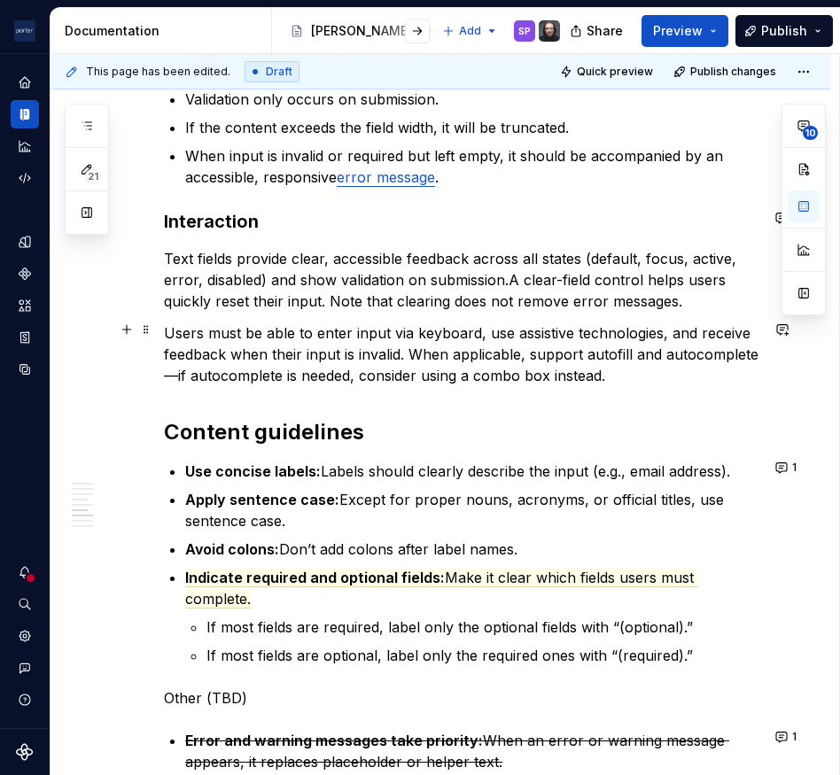
click at [369, 354] on p "Users must be able to enter input via keyboard, use assistive technologies, and…" at bounding box center [461, 354] width 595 height 64
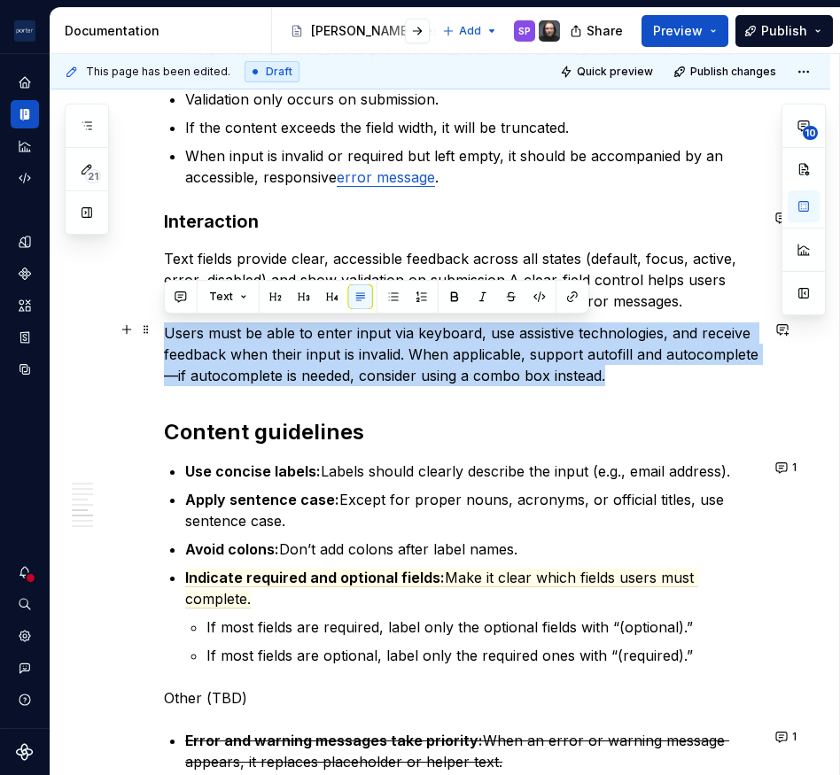
click at [369, 354] on p "Users must be able to enter input via keyboard, use assistive technologies, and…" at bounding box center [461, 354] width 595 height 64
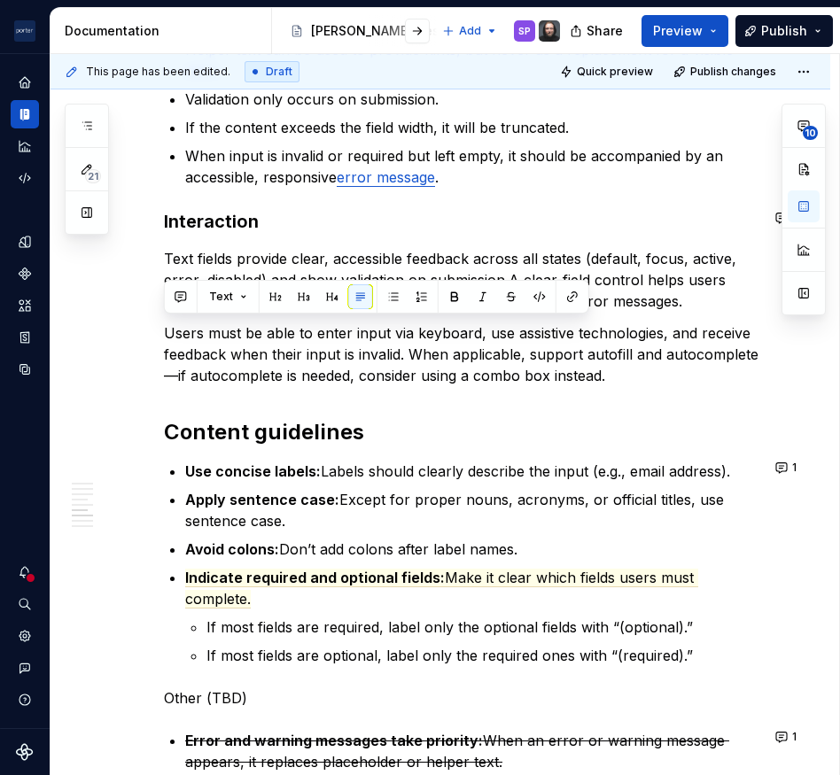
click at [624, 445] on div "**********" at bounding box center [461, 11] width 595 height 3028
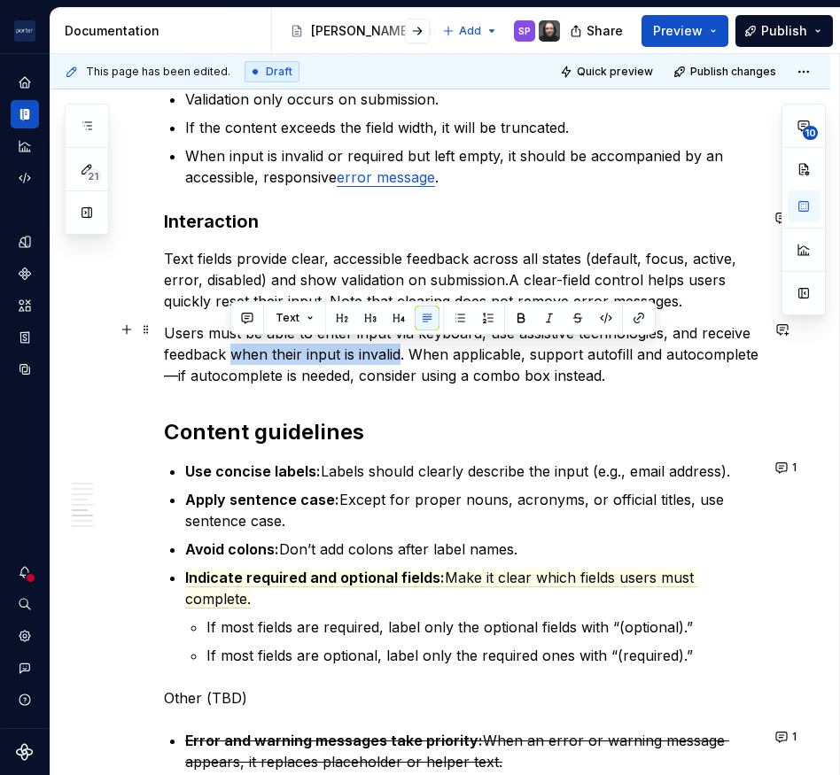
drag, startPoint x: 236, startPoint y: 356, endPoint x: 400, endPoint y: 353, distance: 164.8
click at [400, 353] on p "Users must be able to enter input via keyboard, use assistive technologies, and…" at bounding box center [461, 354] width 595 height 64
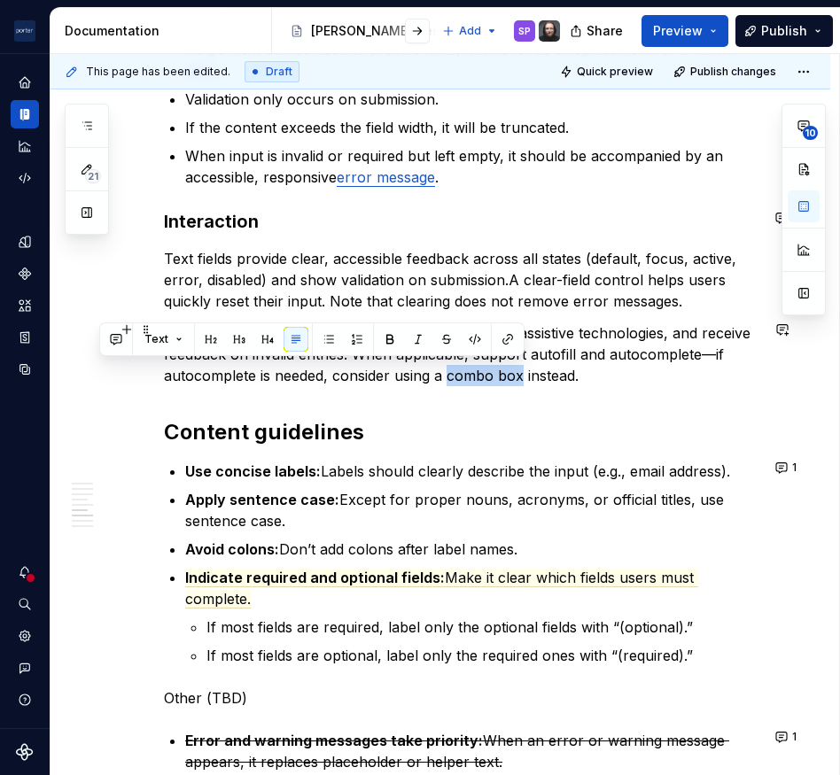
drag, startPoint x: 450, startPoint y: 372, endPoint x: 520, endPoint y: 371, distance: 70.0
click at [520, 371] on p "Users must be able to enter input via keyboard, use assistive technologies, and…" at bounding box center [461, 354] width 595 height 64
click at [505, 337] on button "button" at bounding box center [507, 339] width 25 height 25
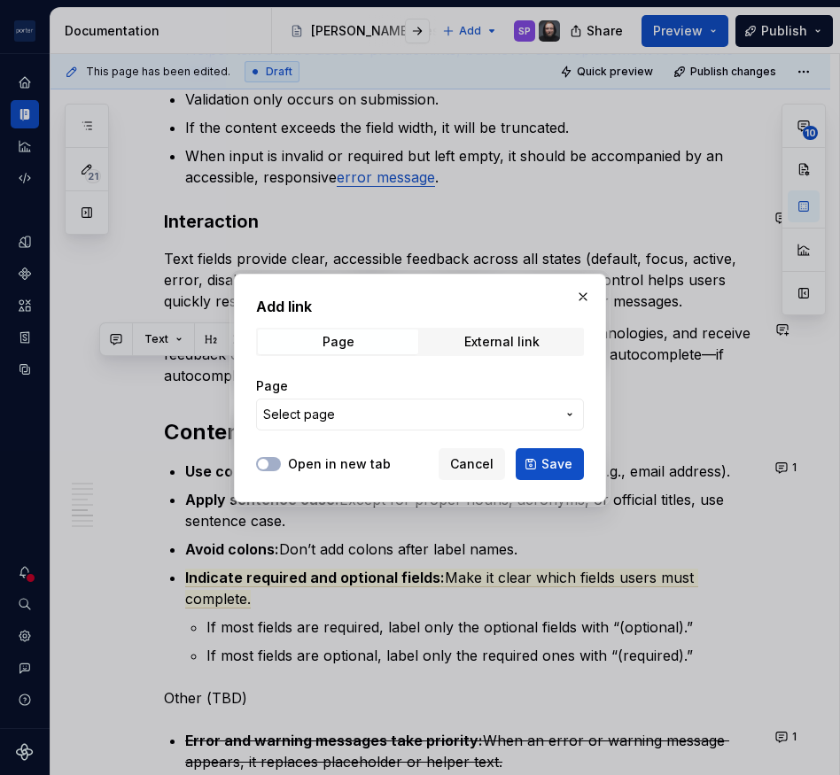
click at [389, 409] on span "Select page" at bounding box center [409, 415] width 292 height 18
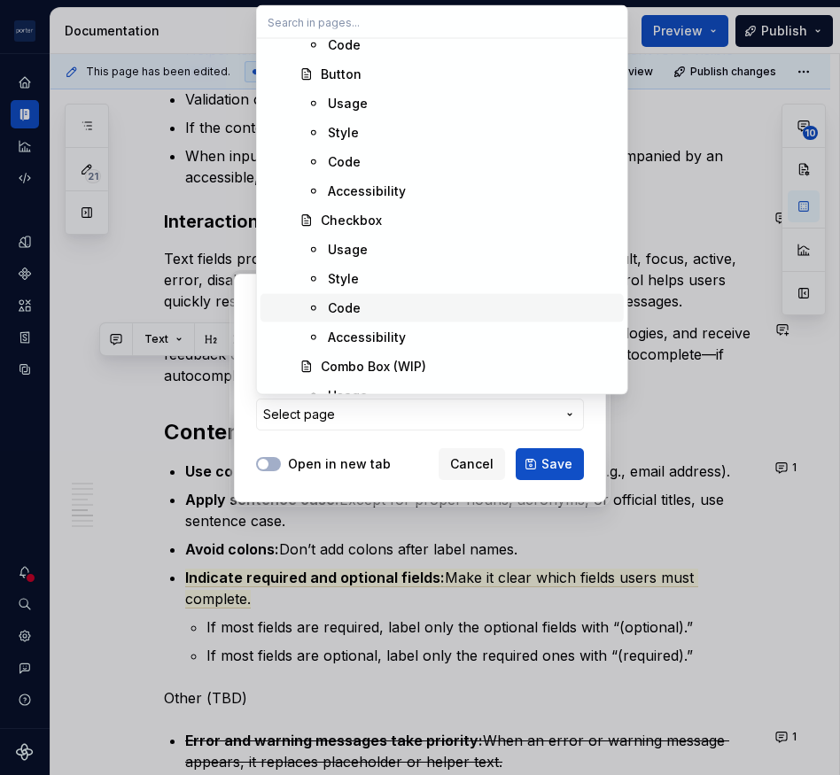
scroll to position [1082, 0]
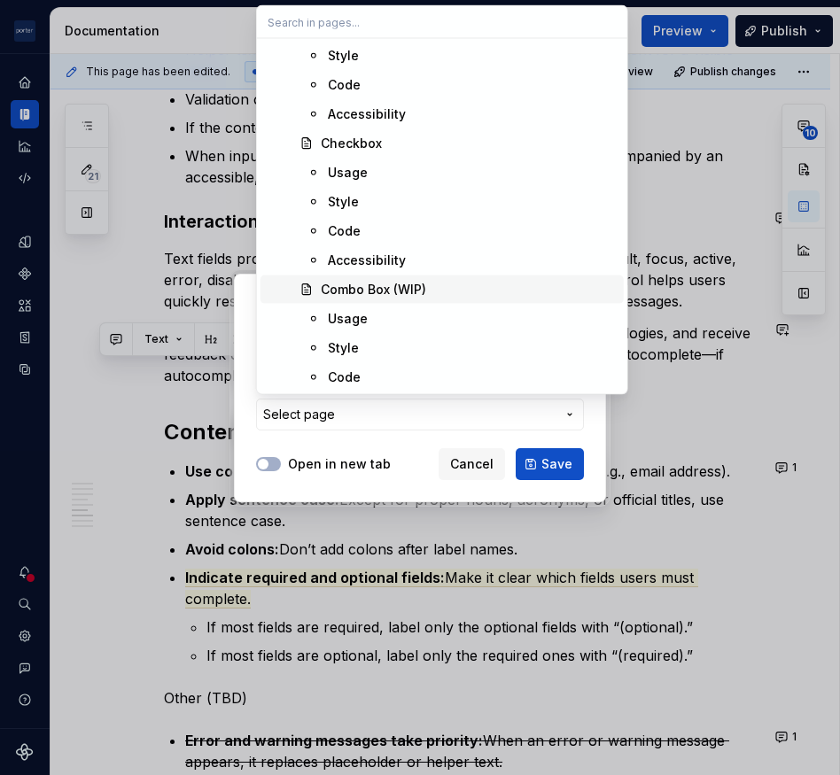
click at [391, 290] on div "Combo Box (WIP)" at bounding box center [373, 290] width 105 height 18
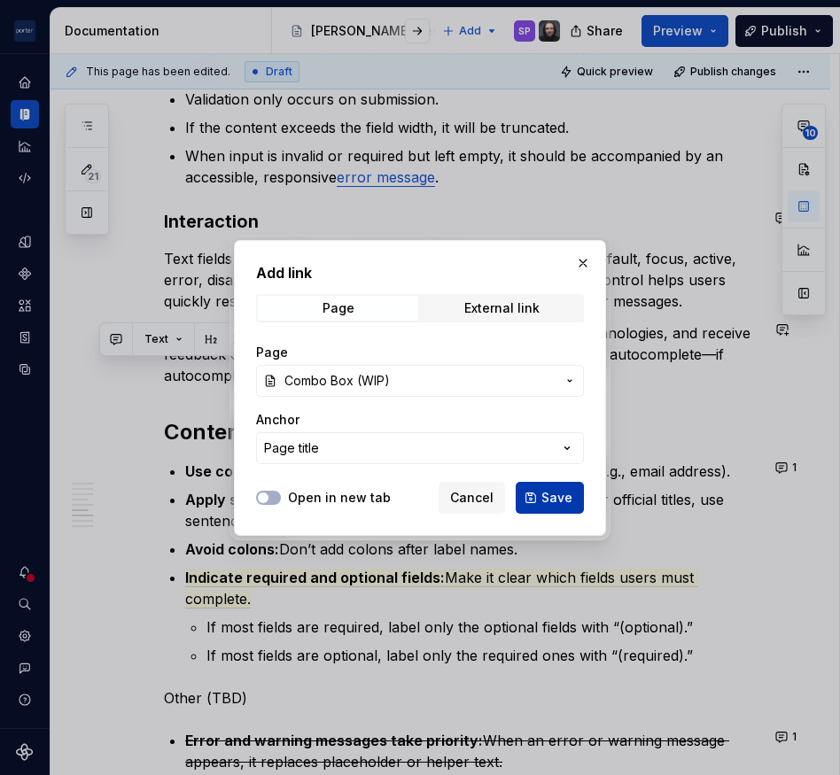
click at [525, 488] on button "Save" at bounding box center [549, 498] width 68 height 32
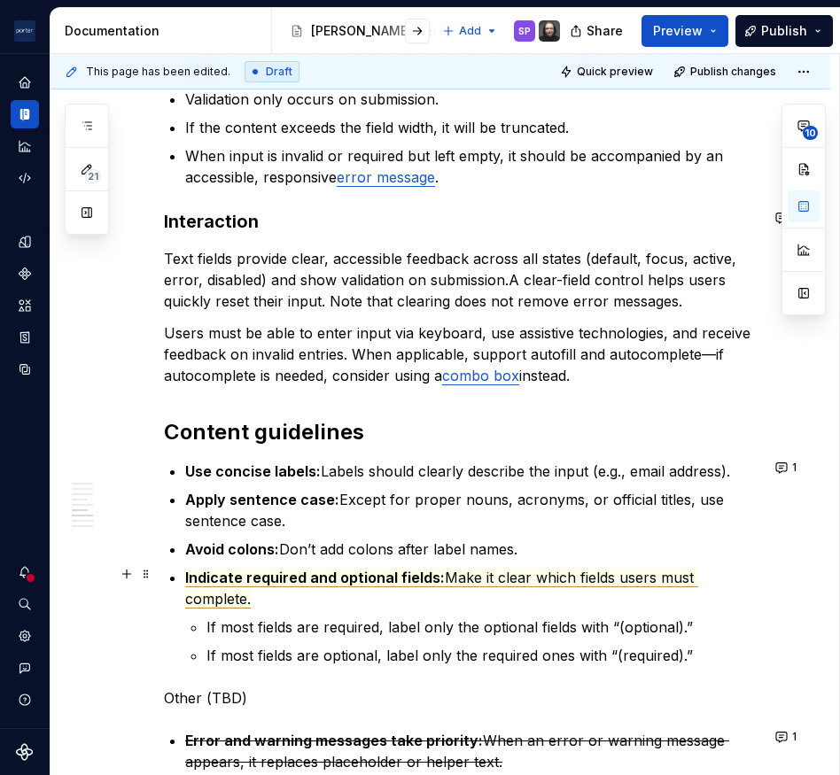
click at [556, 577] on span "Make it clear which fields users must complete." at bounding box center [441, 589] width 513 height 40
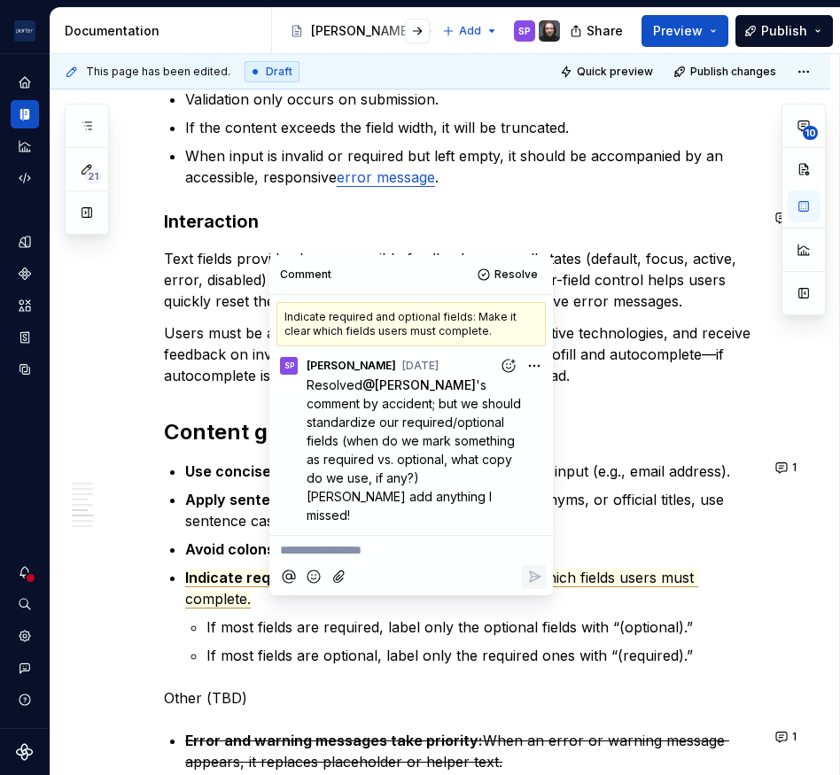
click at [552, 687] on p "Other (TBD)" at bounding box center [461, 697] width 595 height 21
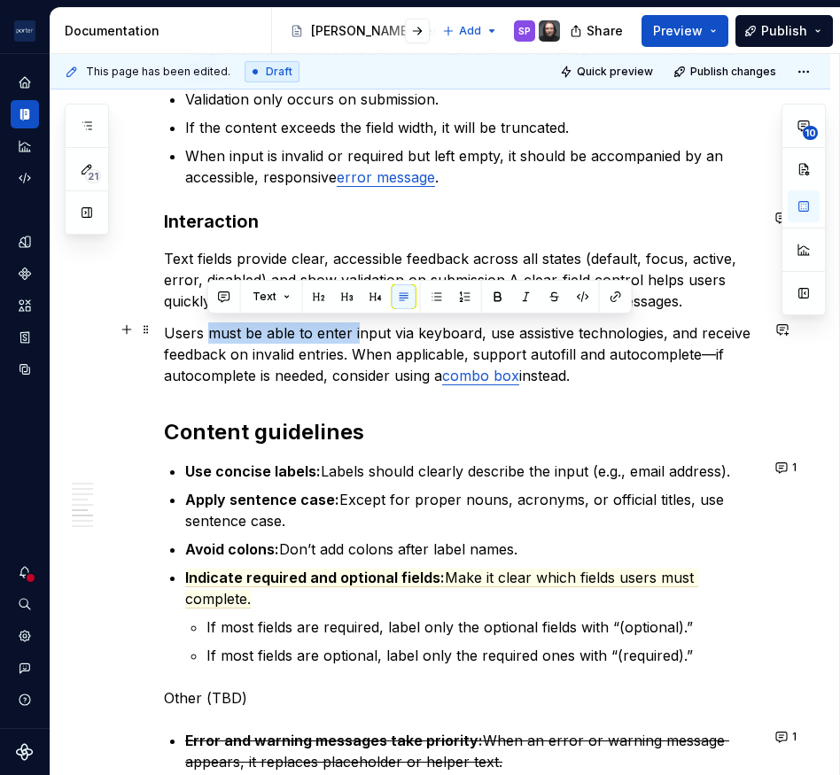
drag, startPoint x: 209, startPoint y: 329, endPoint x: 355, endPoint y: 329, distance: 146.1
click at [355, 329] on p "Users must be able to enter input via keyboard, use assistive technologies, and…" at bounding box center [461, 354] width 595 height 64
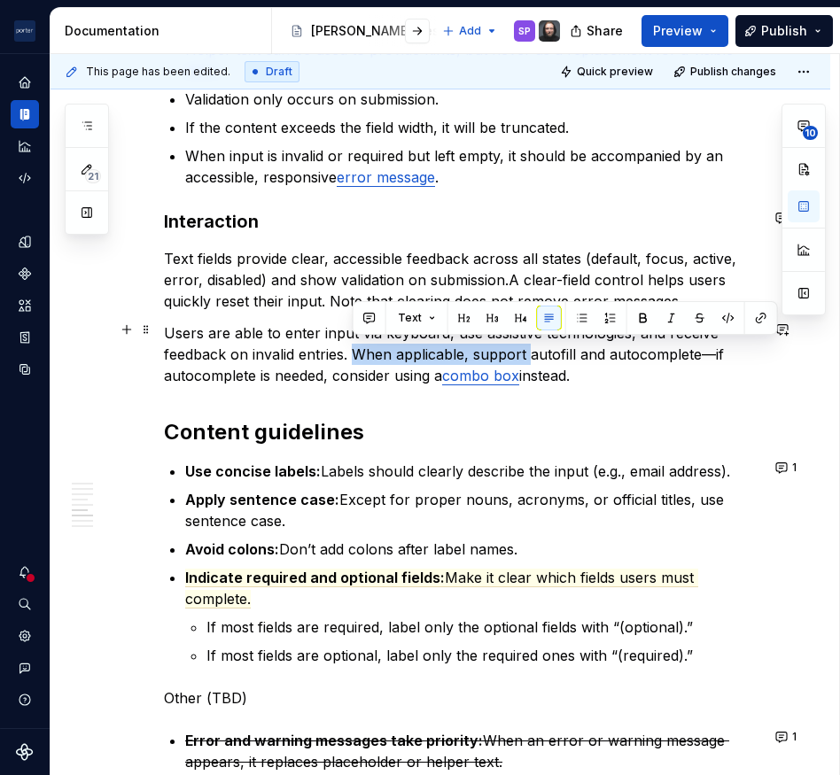
drag, startPoint x: 357, startPoint y: 355, endPoint x: 527, endPoint y: 351, distance: 170.1
click at [527, 351] on p "Users are able to enter input via keyboard, use assistive technologies, and rec…" at bounding box center [461, 354] width 595 height 64
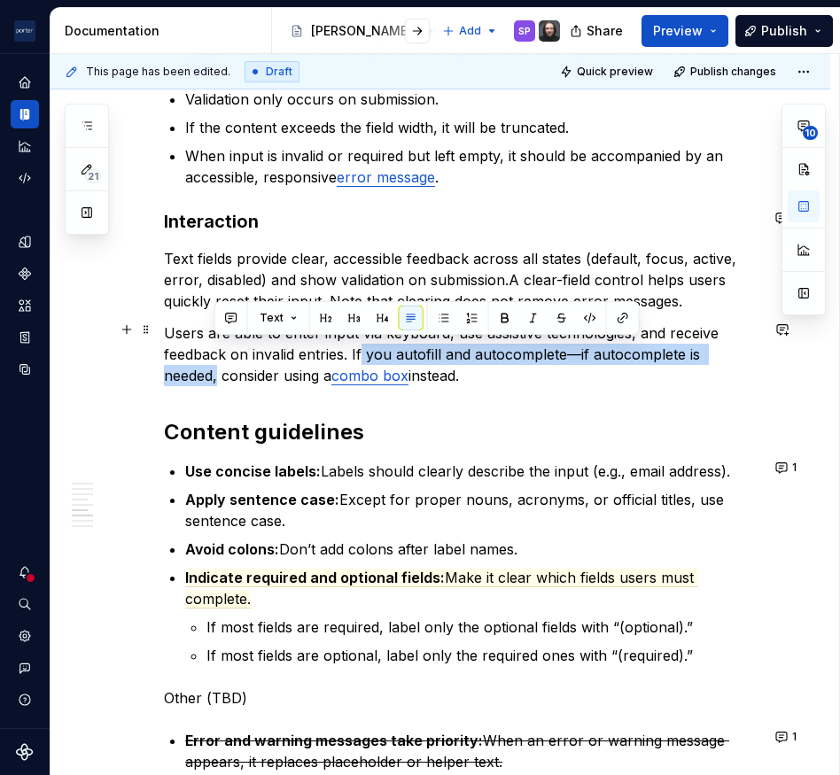
drag, startPoint x: 360, startPoint y: 347, endPoint x: 217, endPoint y: 367, distance: 144.8
click at [217, 367] on p "Users are able to enter input via keyboard, use assistive technologies, and rec…" at bounding box center [461, 354] width 595 height 64
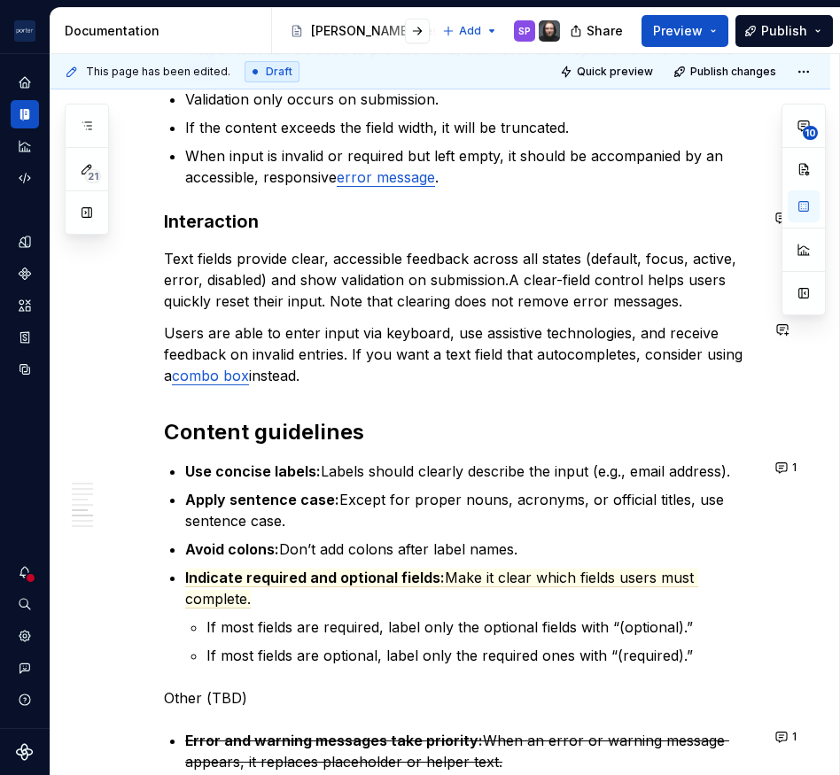
click at [217, 367] on link "combo box" at bounding box center [210, 376] width 77 height 18
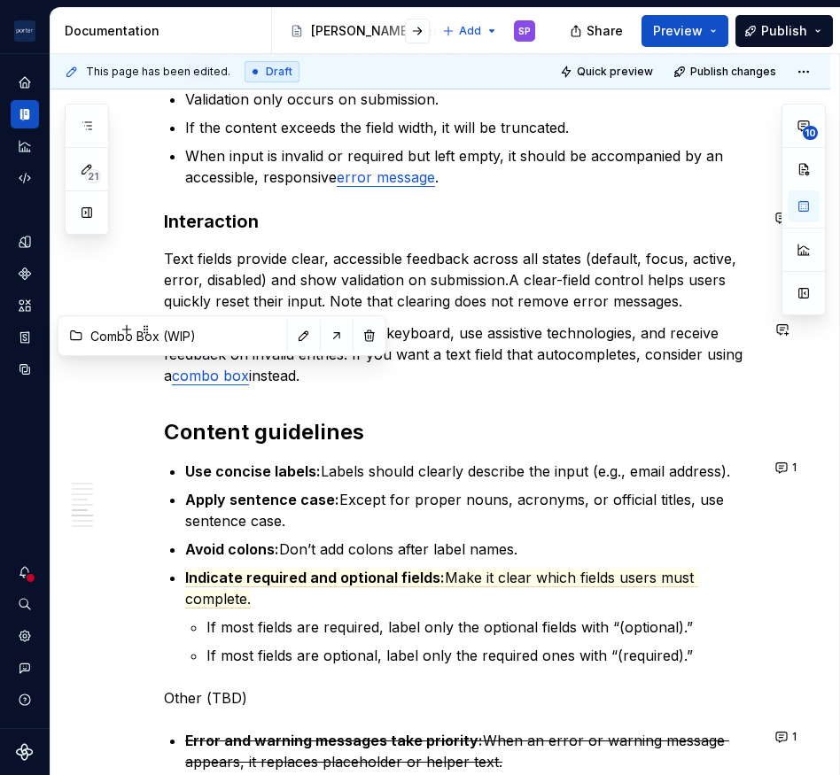
click at [346, 375] on p "Users are able to enter input via keyboard, use assistive technologies, and rec…" at bounding box center [461, 354] width 595 height 64
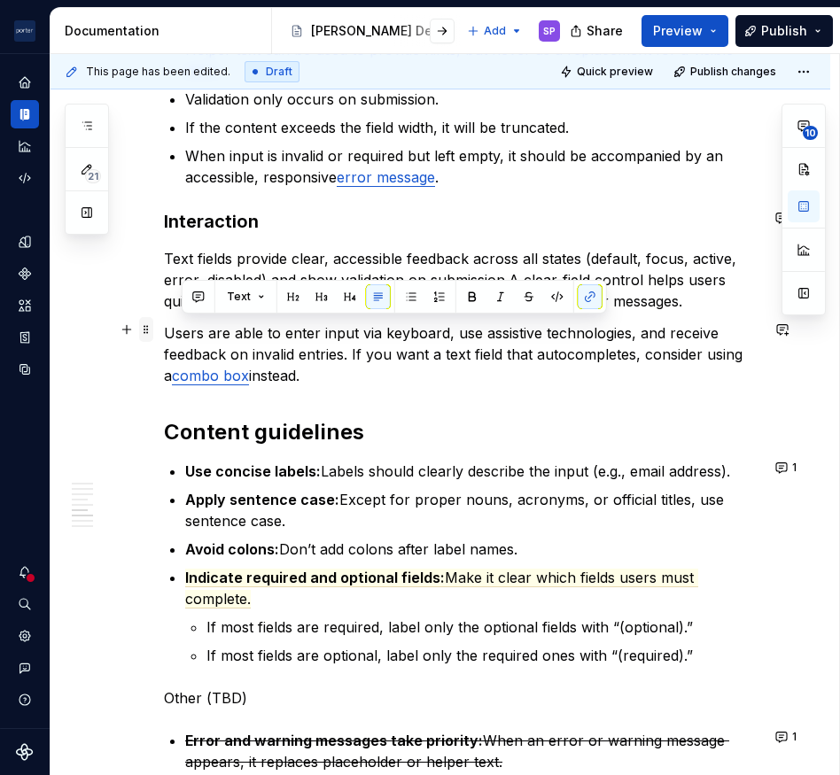
drag, startPoint x: 209, startPoint y: 347, endPoint x: 145, endPoint y: 325, distance: 67.5
click at [164, 325] on div "**********" at bounding box center [461, 21] width 595 height 3049
click at [422, 329] on p "Users are able to enter input via keyboard, use assistive technologies, and rec…" at bounding box center [461, 354] width 595 height 64
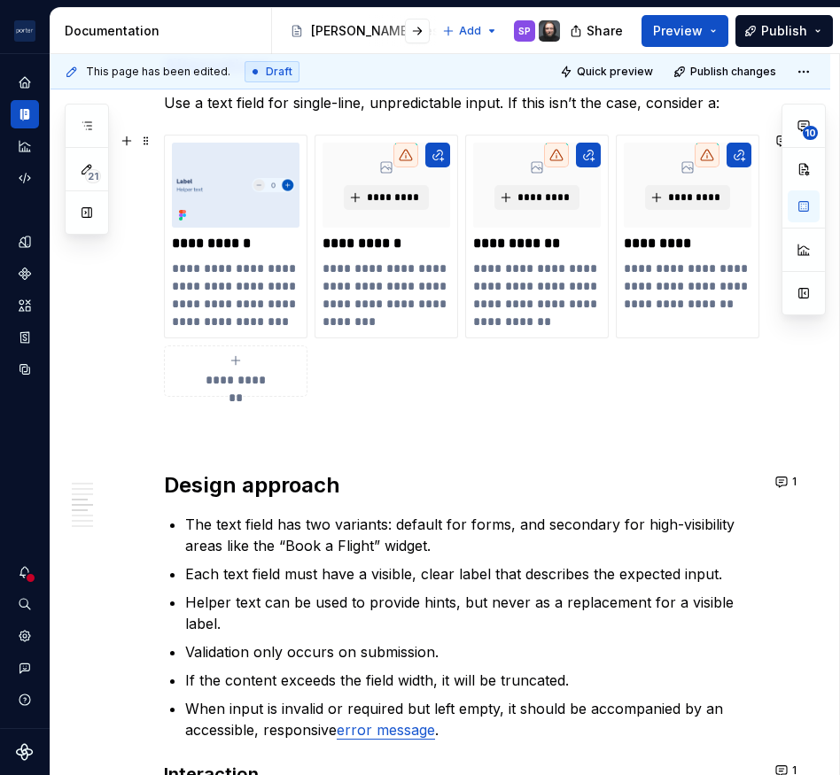
scroll to position [1409, 0]
click at [694, 267] on p "**********" at bounding box center [687, 295] width 127 height 71
type textarea "*"
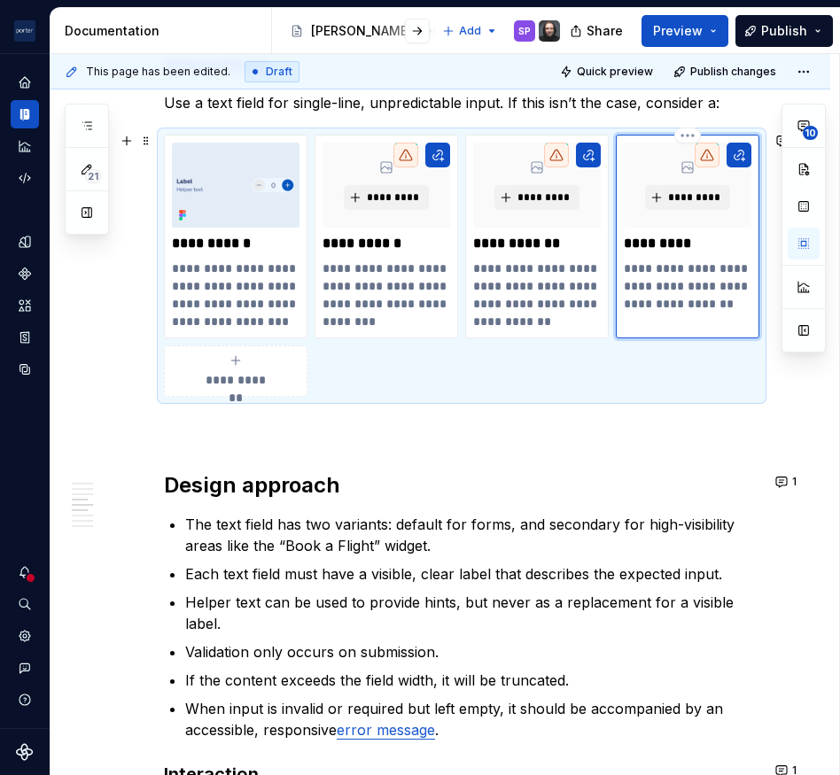
click at [638, 243] on p "*********" at bounding box center [687, 244] width 127 height 18
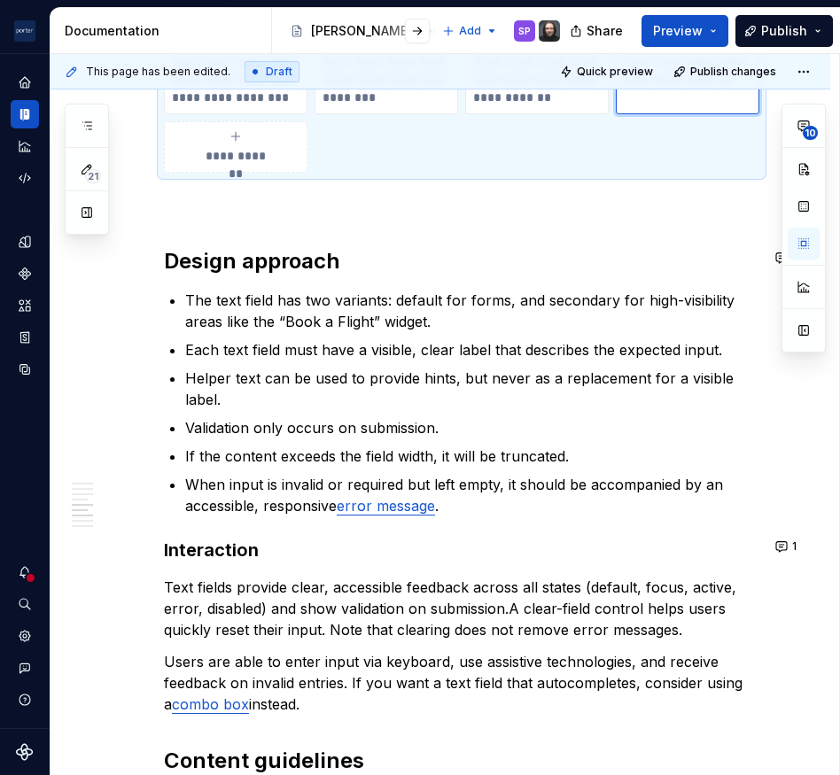
scroll to position [1635, 0]
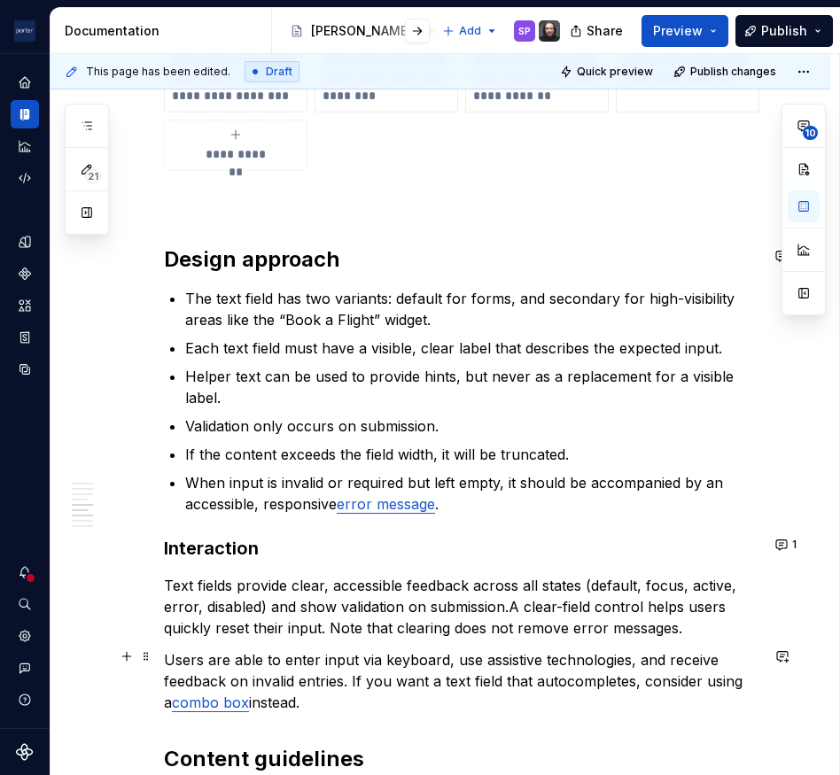
click at [511, 673] on p "Users are able to enter input via keyboard, use assistive technologies, and rec…" at bounding box center [461, 681] width 595 height 64
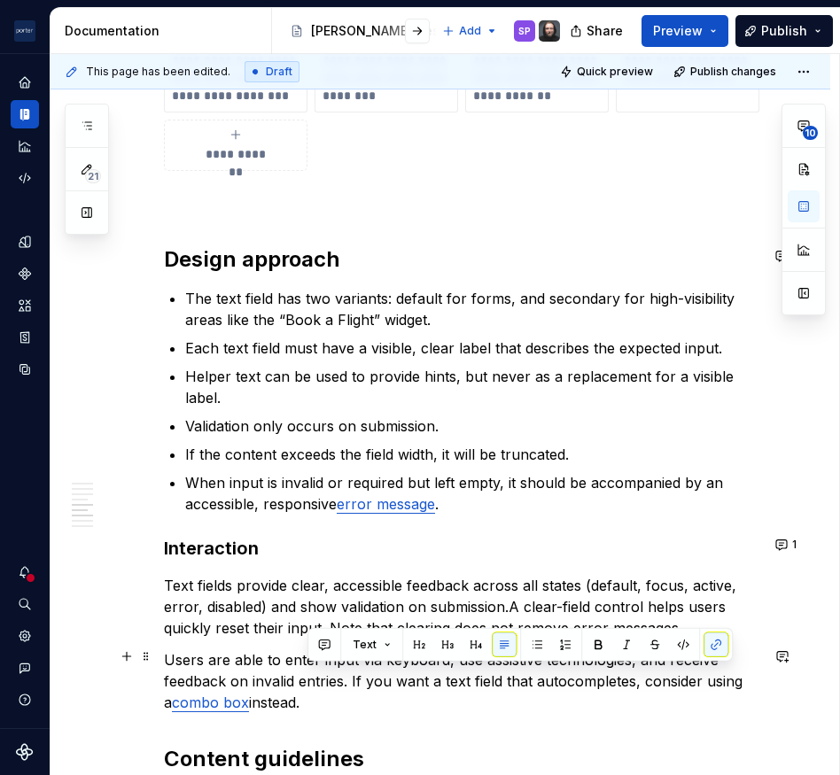
drag, startPoint x: 490, startPoint y: 693, endPoint x: 350, endPoint y: 682, distance: 140.4
click at [350, 682] on p "Users are able to enter input via keyboard, use assistive technologies, and rec…" at bounding box center [461, 681] width 595 height 64
click at [412, 682] on p "Users are able to enter input via keyboard, use assistive technologies, and rec…" at bounding box center [461, 681] width 595 height 64
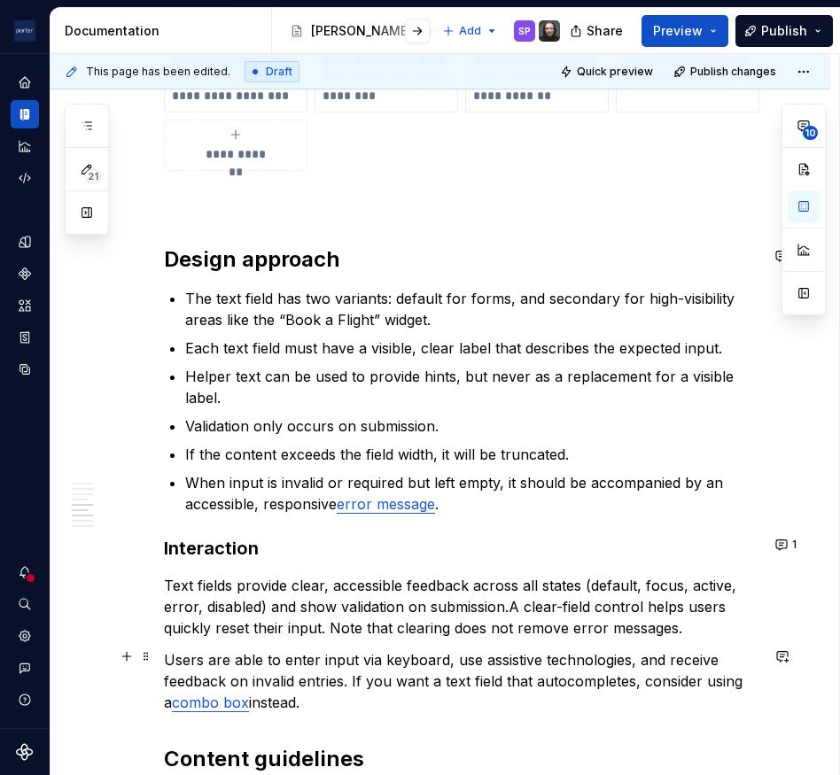
scroll to position [1502, 0]
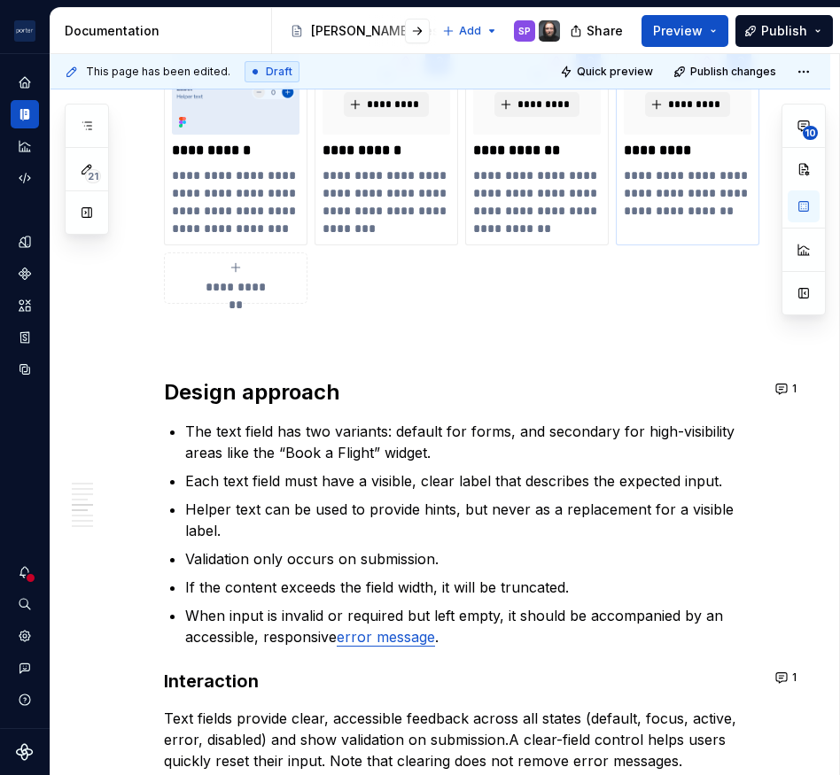
click at [670, 183] on p "**********" at bounding box center [687, 202] width 127 height 71
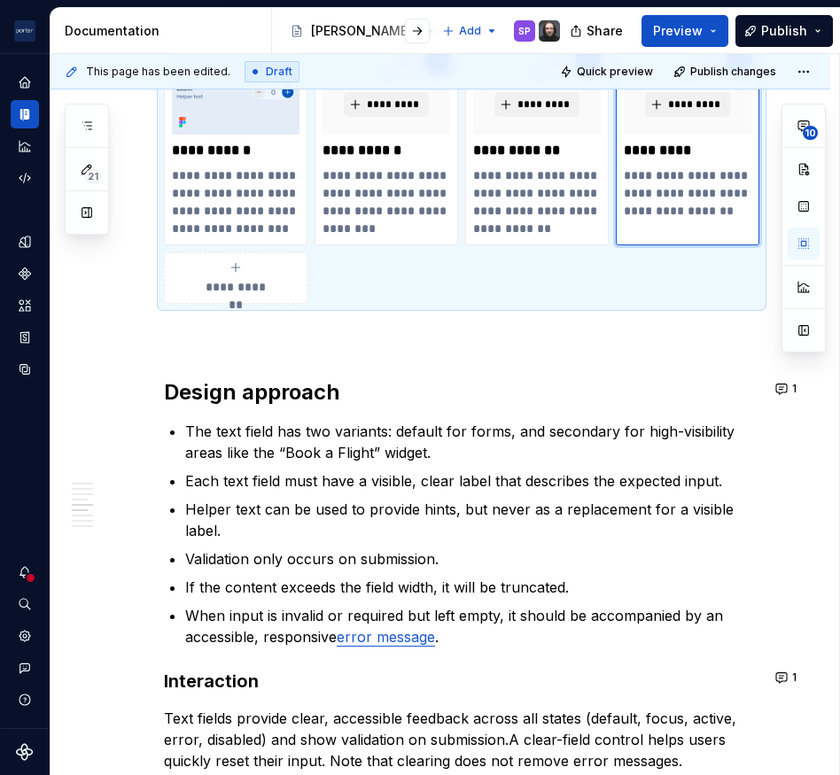
click at [690, 205] on p "**********" at bounding box center [687, 202] width 127 height 71
drag, startPoint x: 696, startPoint y: 221, endPoint x: 667, endPoint y: 170, distance: 58.3
click at [667, 170] on p "**********" at bounding box center [687, 202] width 127 height 71
type textarea "*"
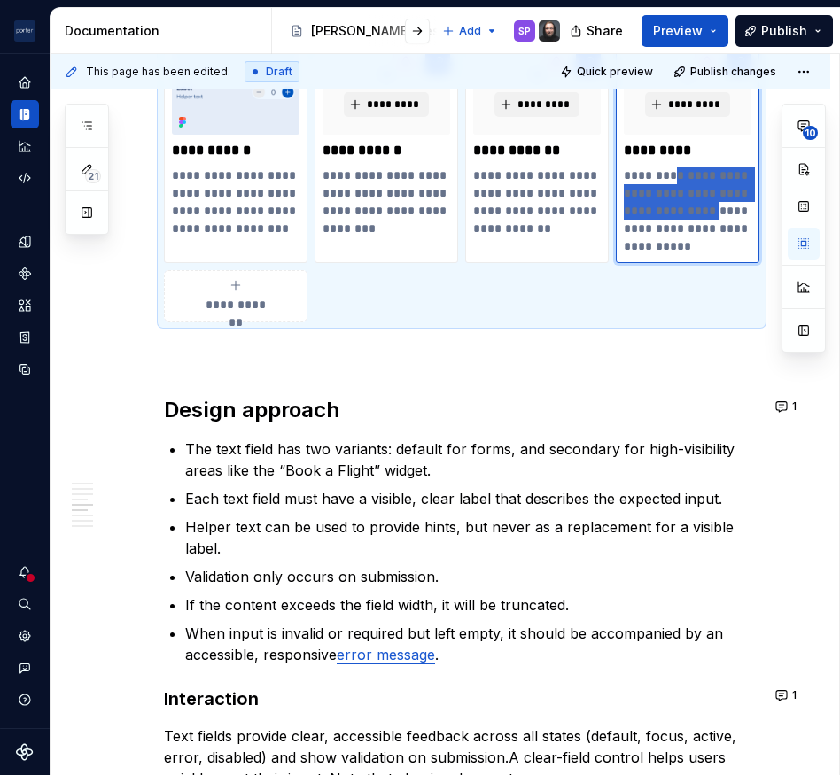
drag, startPoint x: 717, startPoint y: 209, endPoint x: 665, endPoint y: 169, distance: 65.7
click at [665, 169] on p "**********" at bounding box center [687, 211] width 127 height 89
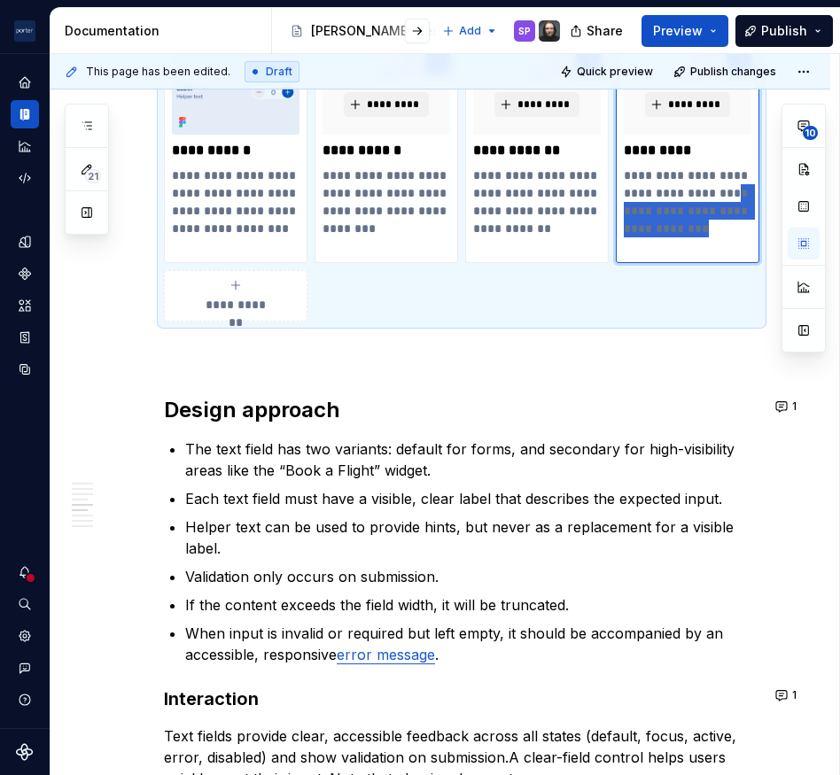
drag, startPoint x: 718, startPoint y: 245, endPoint x: 709, endPoint y: 211, distance: 35.9
click at [709, 211] on p "**********" at bounding box center [687, 211] width 127 height 89
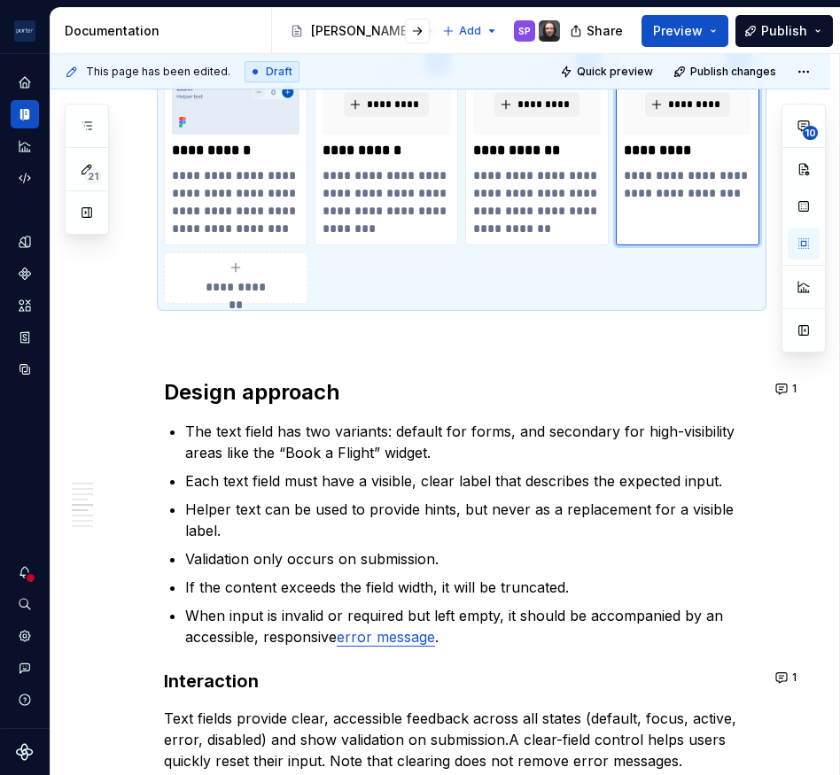
click at [662, 120] on div "*********" at bounding box center [688, 92] width 128 height 85
click at [698, 180] on p "**********" at bounding box center [687, 193] width 127 height 53
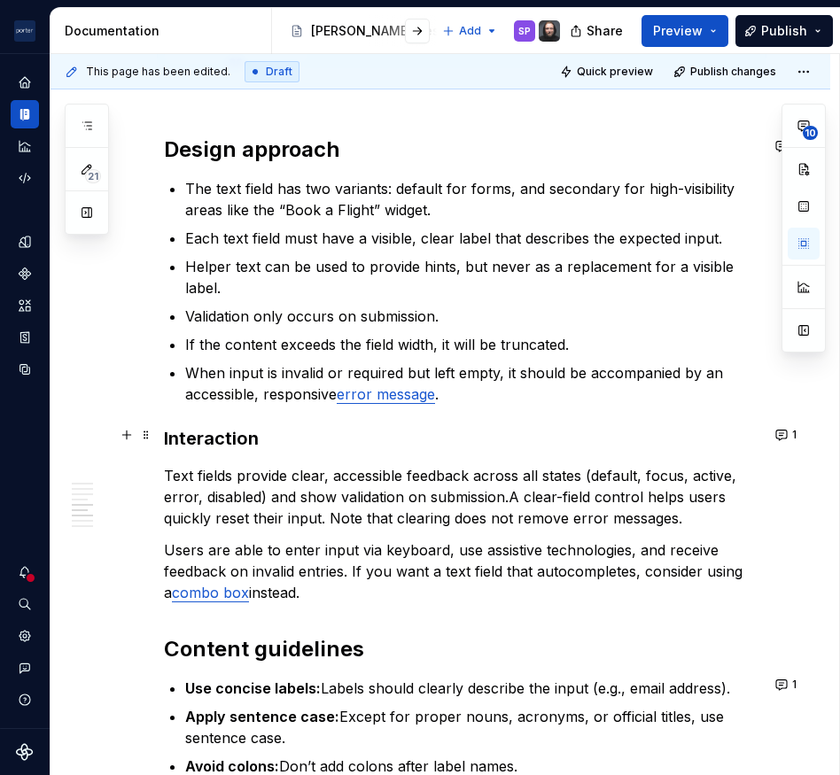
scroll to position [1747, 0]
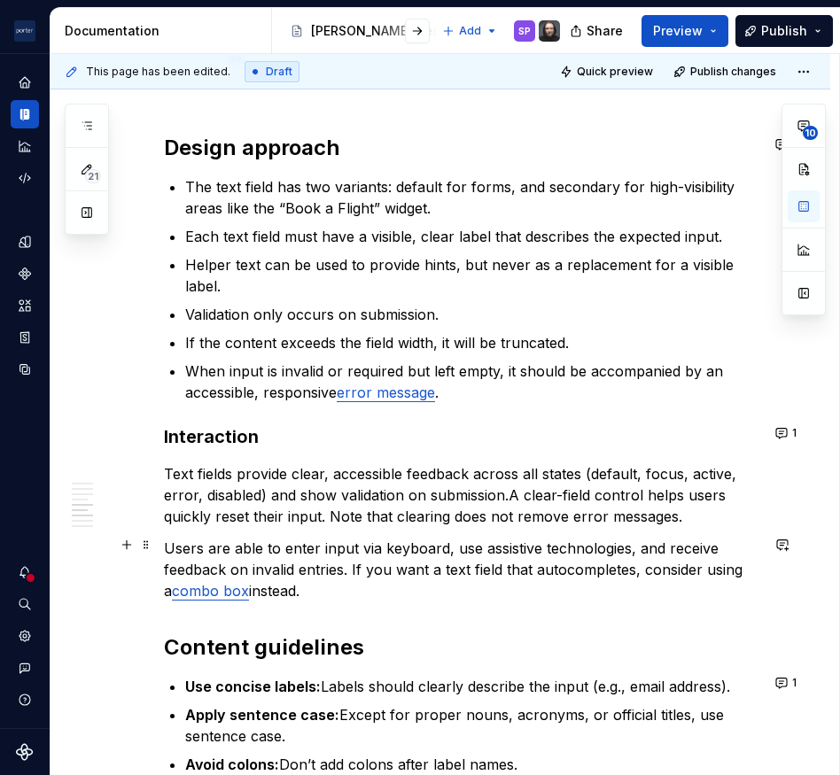
click at [520, 577] on p "Users are able to enter input via keyboard, use assistive technologies, and rec…" at bounding box center [461, 570] width 595 height 64
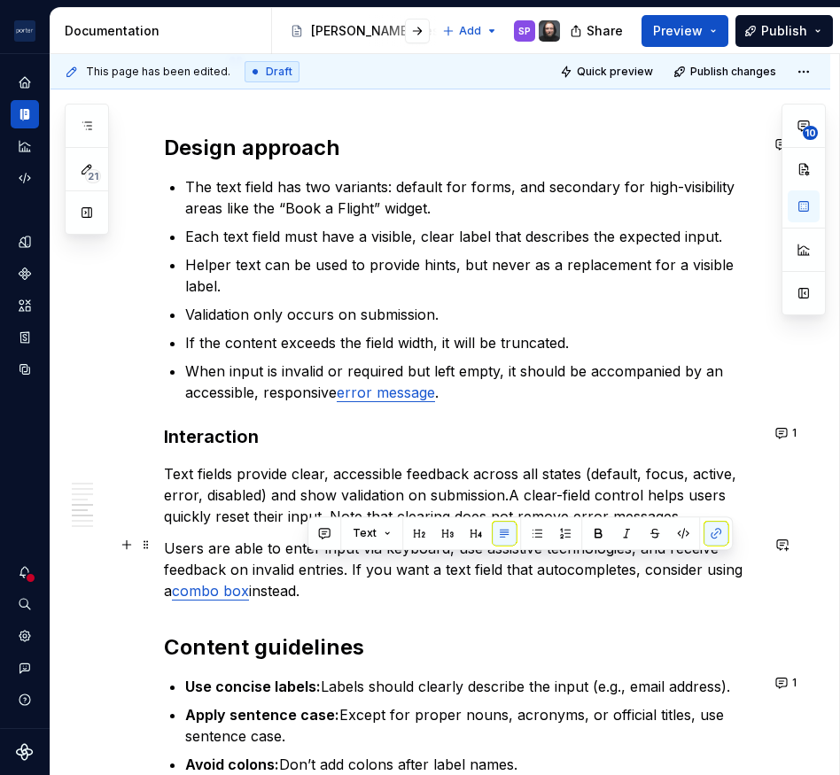
drag, startPoint x: 337, startPoint y: 587, endPoint x: 344, endPoint y: 566, distance: 22.4
click at [344, 566] on p "Users are able to enter input via keyboard, use assistive technologies, and rec…" at bounding box center [461, 570] width 595 height 64
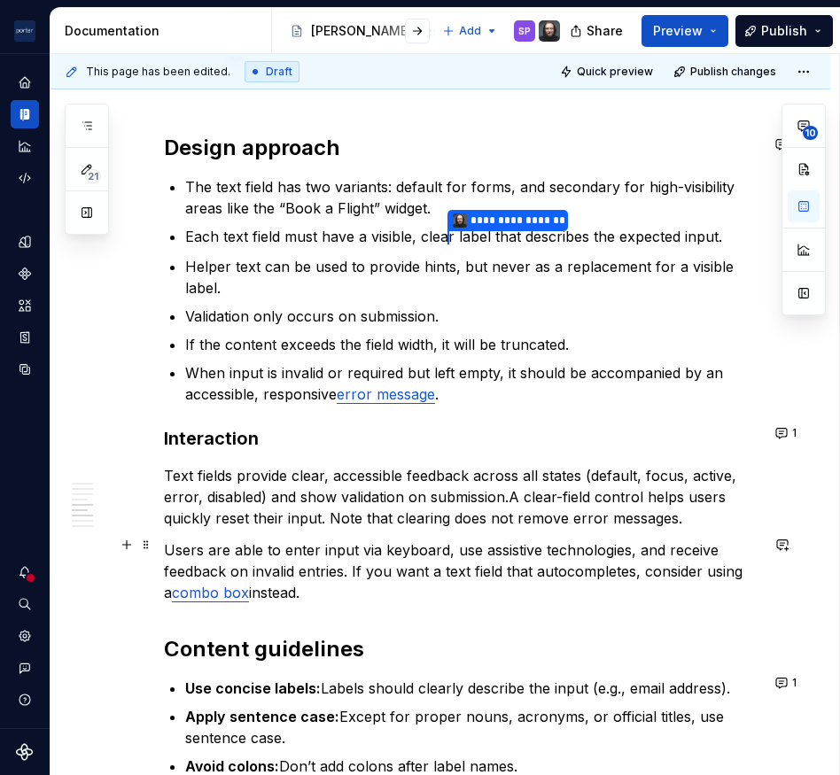
click at [360, 596] on p "Users are able to enter input via keyboard, use assistive technologies, and rec…" at bounding box center [461, 571] width 595 height 64
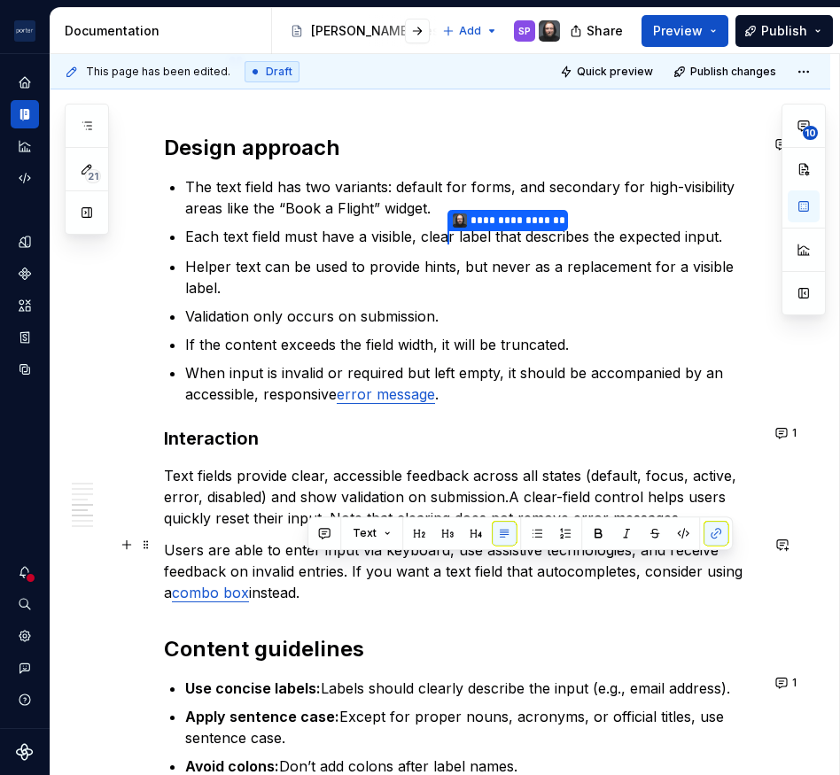
drag, startPoint x: 384, startPoint y: 577, endPoint x: 352, endPoint y: 557, distance: 38.1
click at [352, 557] on p "Users are able to enter input via keyboard, use assistive technologies, and rec…" at bounding box center [461, 571] width 595 height 64
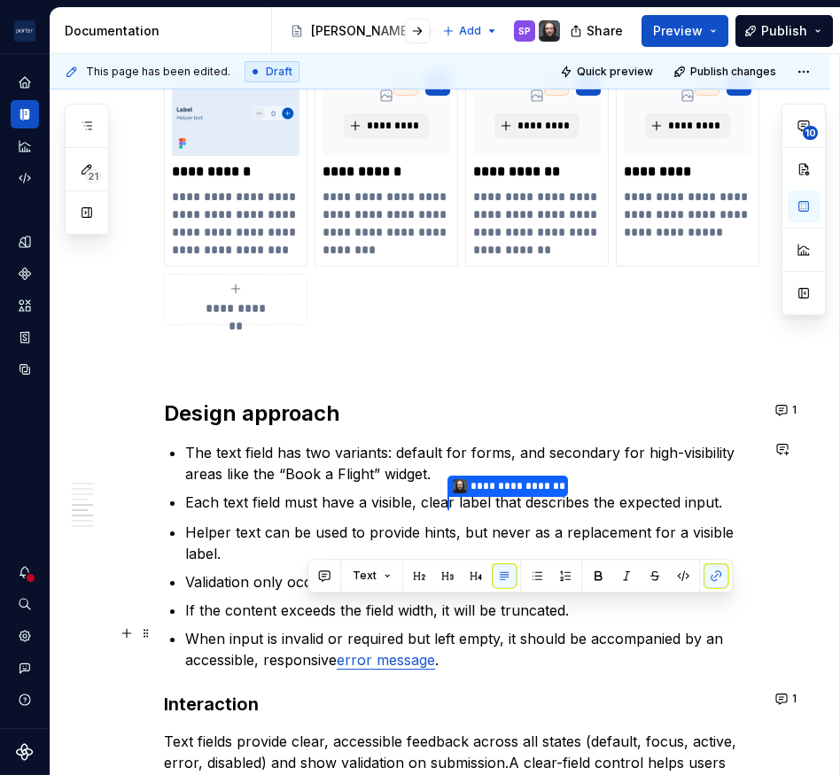
scroll to position [1711, 0]
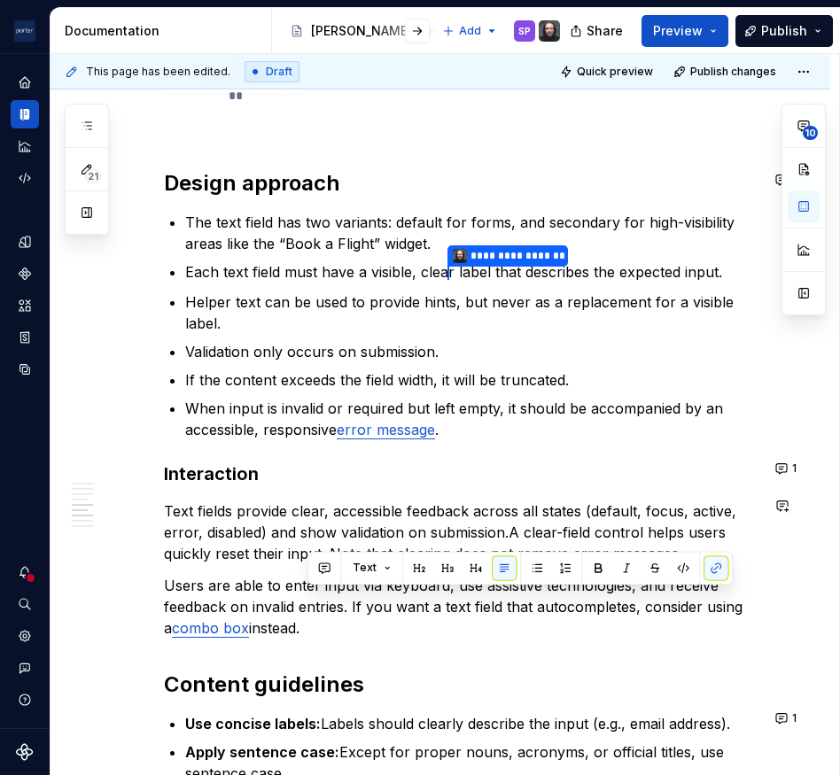
click at [517, 602] on p "Users are able to enter input via keyboard, use assistive technologies, and rec…" at bounding box center [461, 607] width 595 height 64
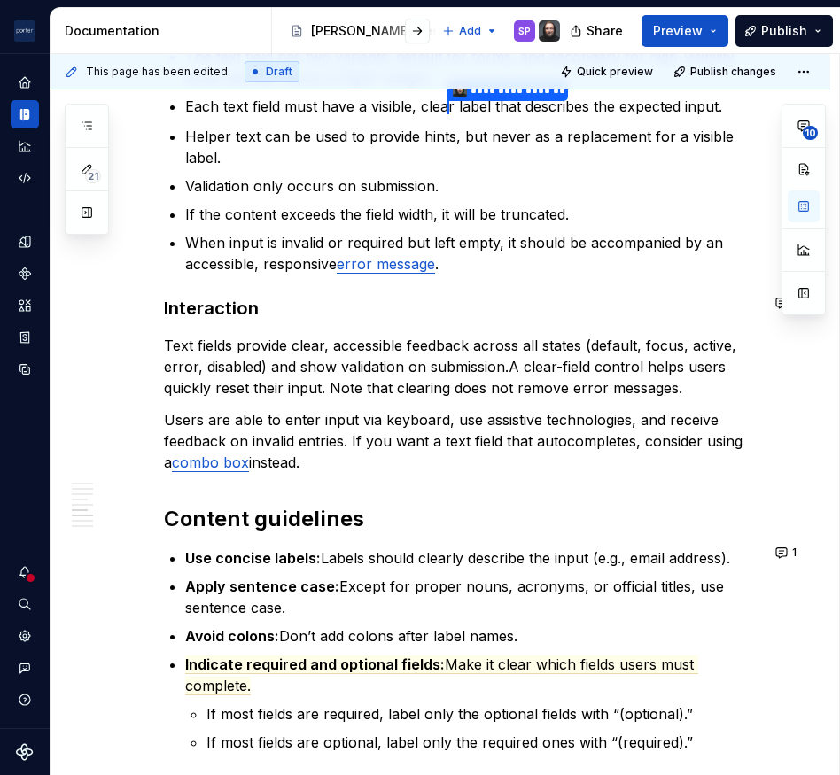
scroll to position [1998, 0]
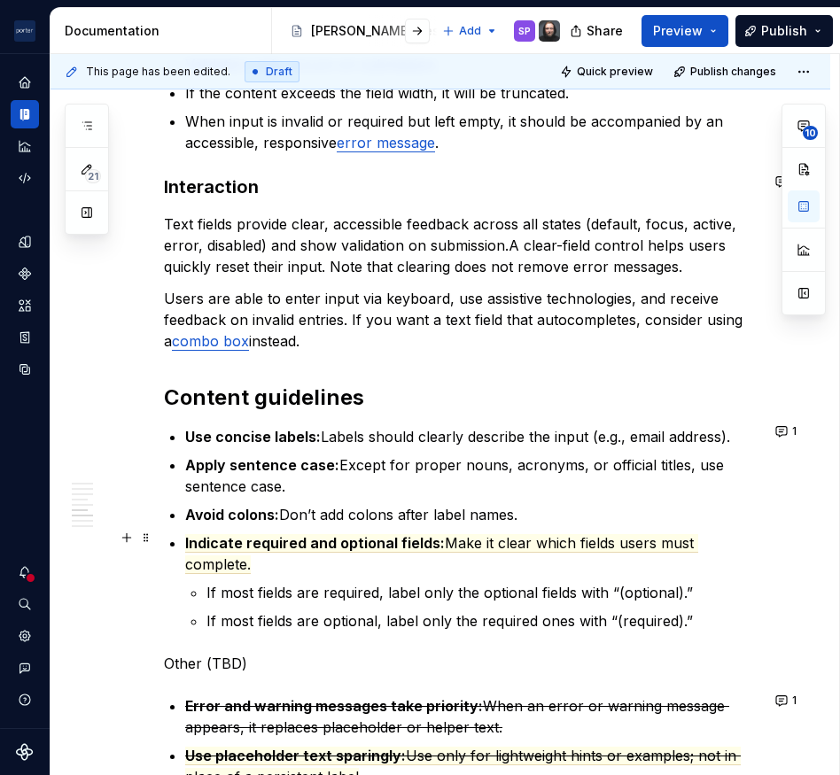
drag, startPoint x: 483, startPoint y: 552, endPoint x: 478, endPoint y: 542, distance: 10.7
click at [478, 542] on p "Indicate required and optional fields: Make it clear which fields users must co…" at bounding box center [472, 553] width 574 height 43
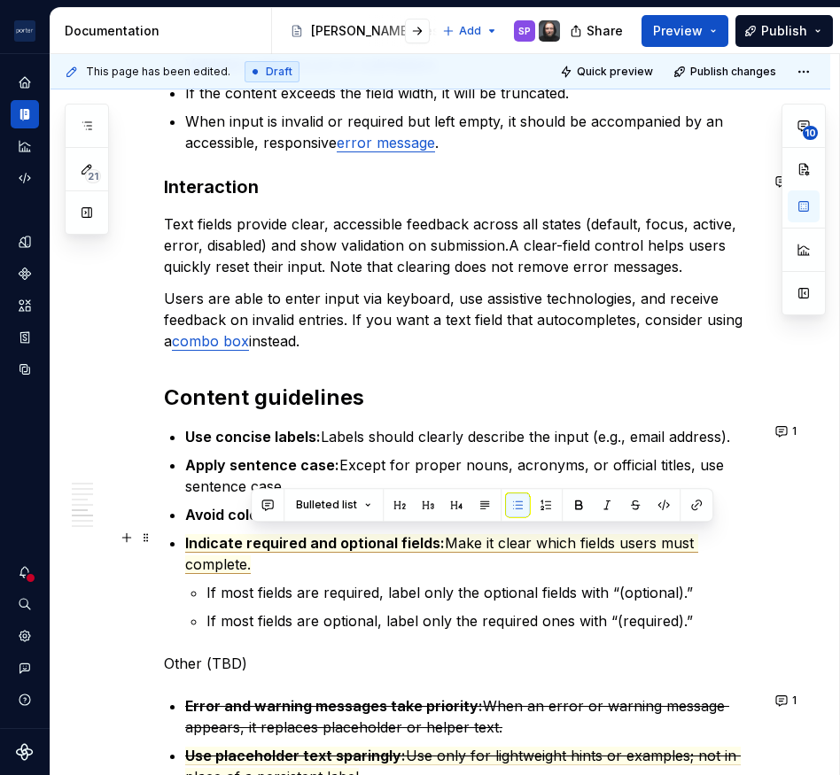
click at [453, 537] on span "Make it clear which fields users must complete." at bounding box center [441, 554] width 513 height 40
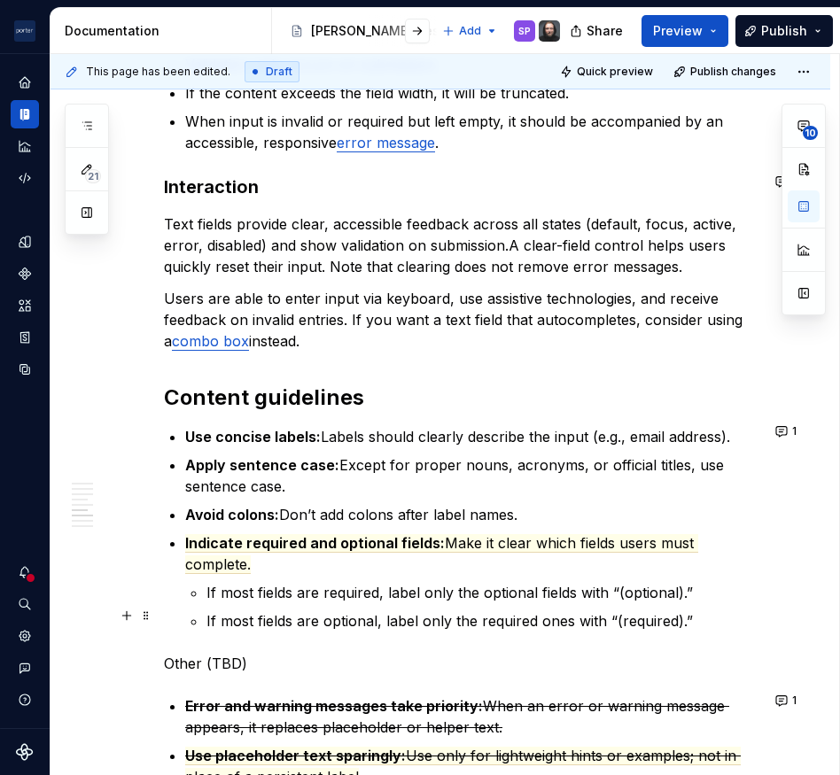
click at [529, 613] on p "If most fields are optional, label only the required ones with “(required).”" at bounding box center [482, 620] width 553 height 21
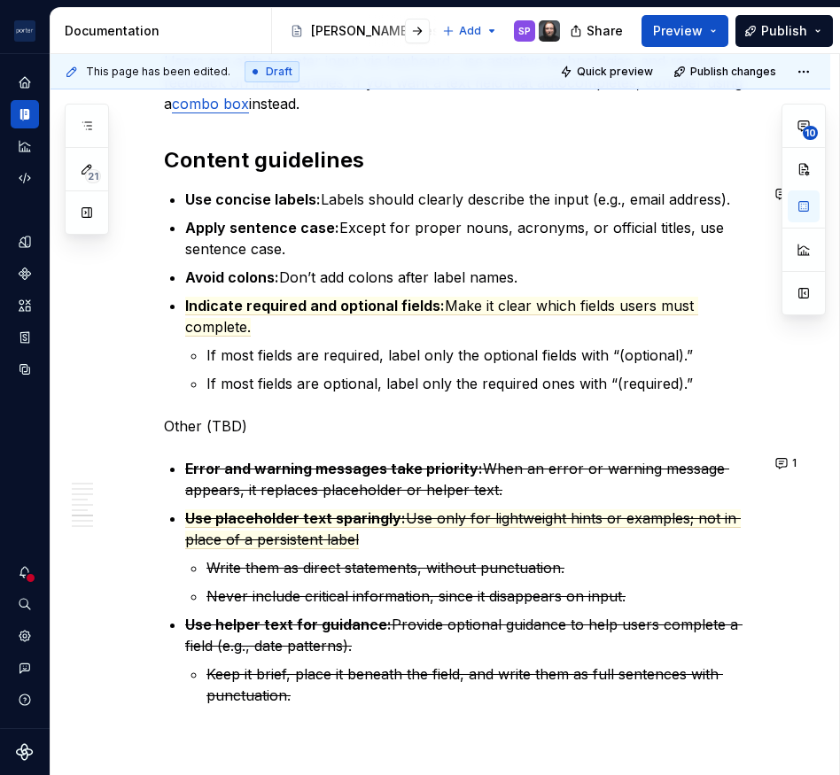
scroll to position [2244, 0]
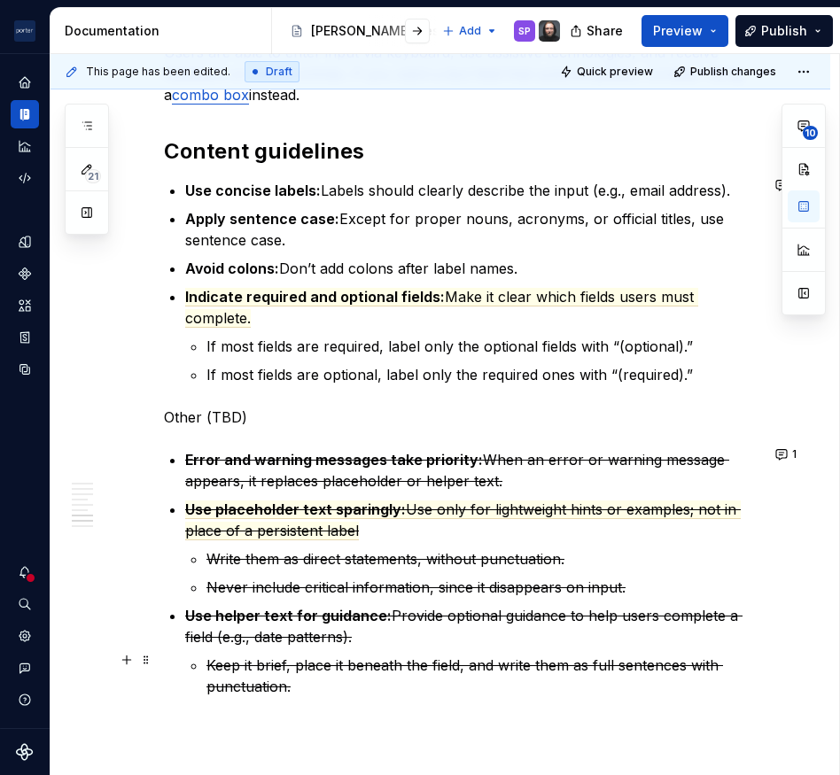
click at [334, 674] on p "Keep it brief, place it beneath the field, and write them as full sentences wit…" at bounding box center [482, 676] width 553 height 43
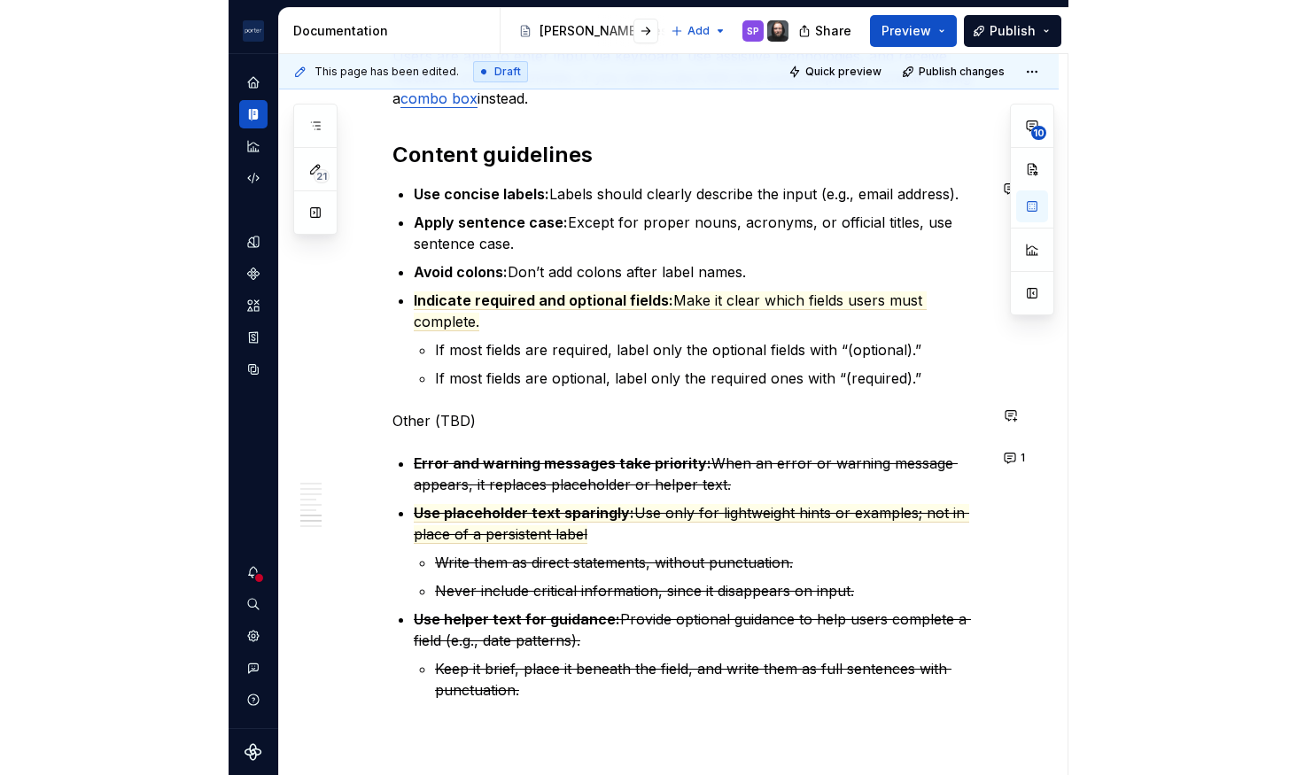
scroll to position [2243, 0]
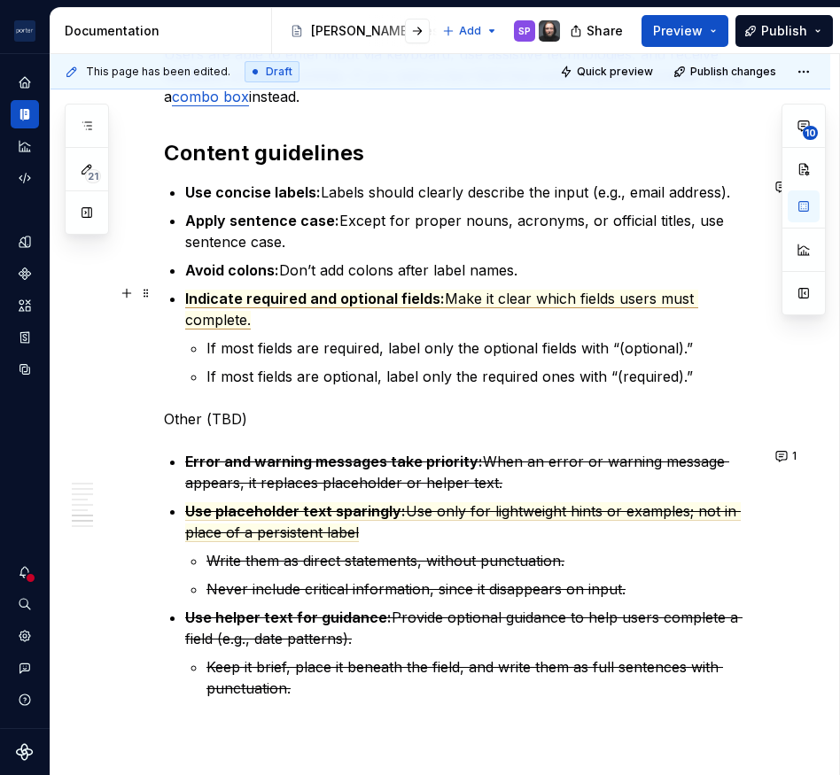
click at [532, 293] on span "Make it clear which fields users must complete." at bounding box center [441, 310] width 513 height 40
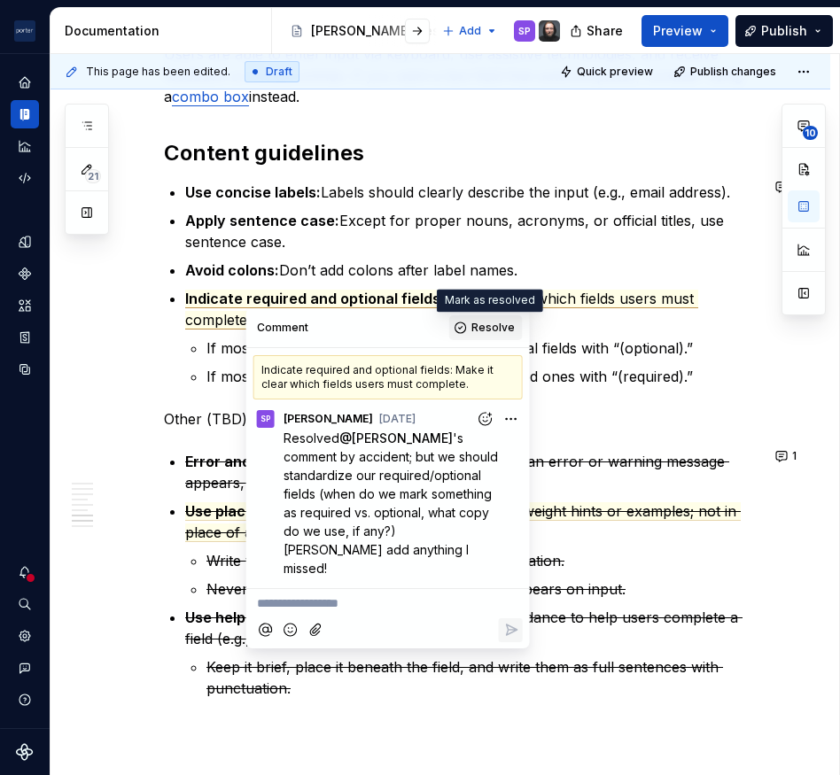
click at [496, 329] on span "Resolve" at bounding box center [492, 328] width 43 height 14
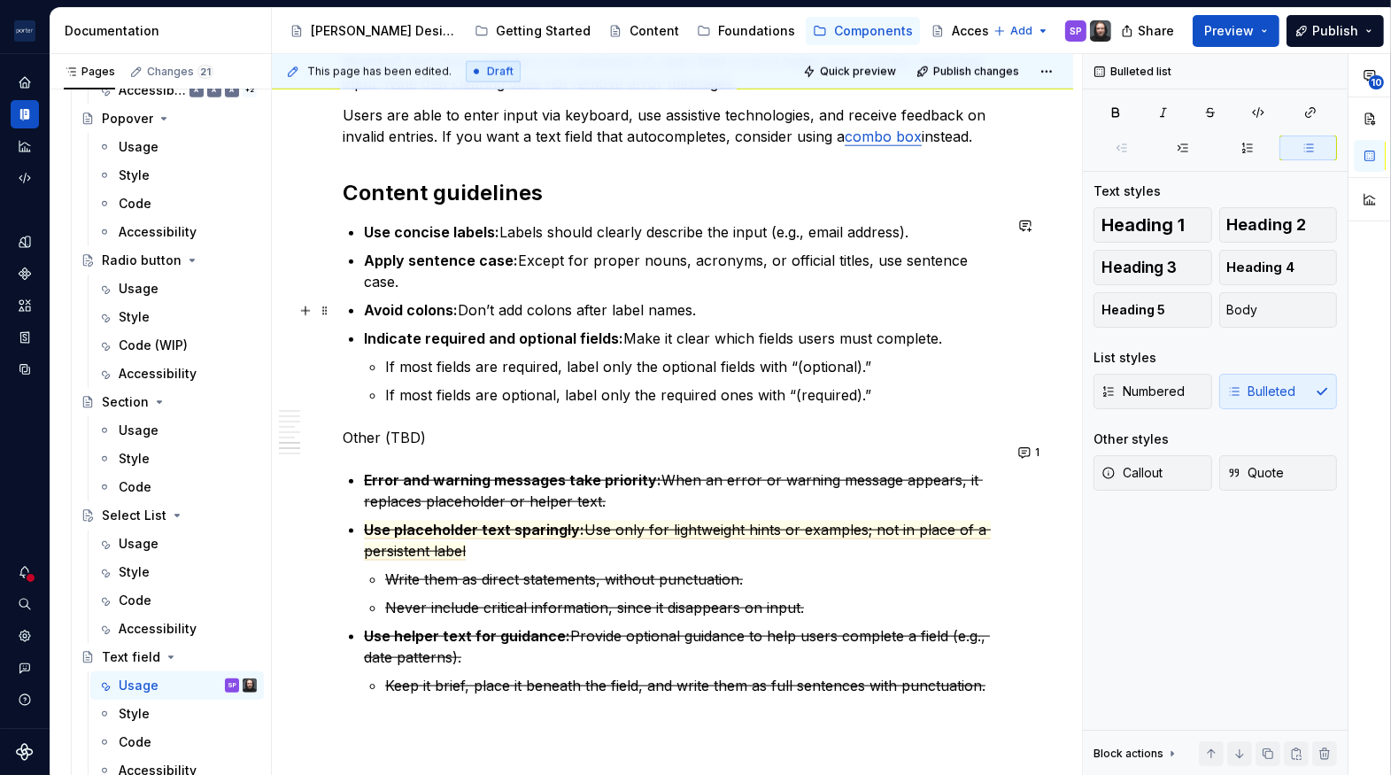
scroll to position [2174, 0]
click at [563, 471] on s "Error and warning messages take priority:" at bounding box center [513, 480] width 298 height 18
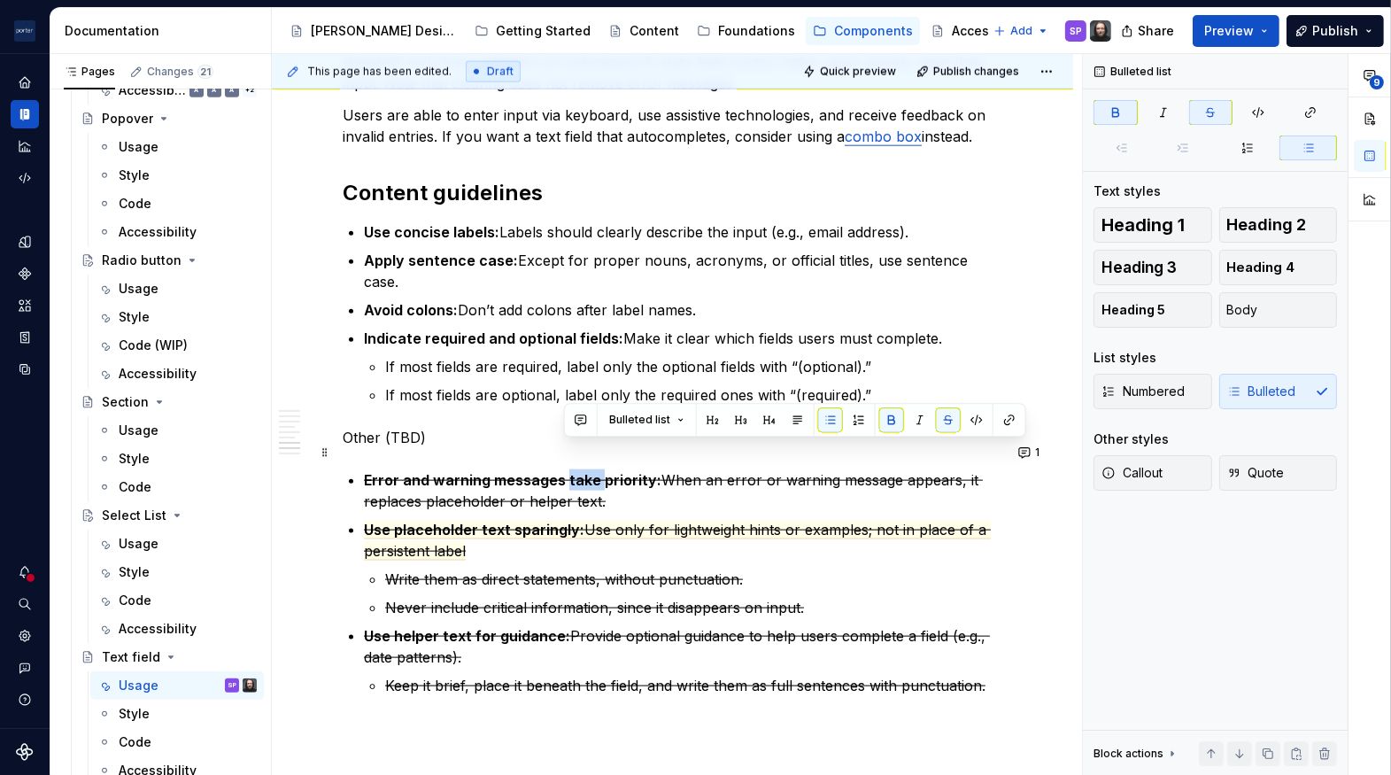
click at [563, 471] on s "Error and warning messages take priority:" at bounding box center [513, 480] width 298 height 18
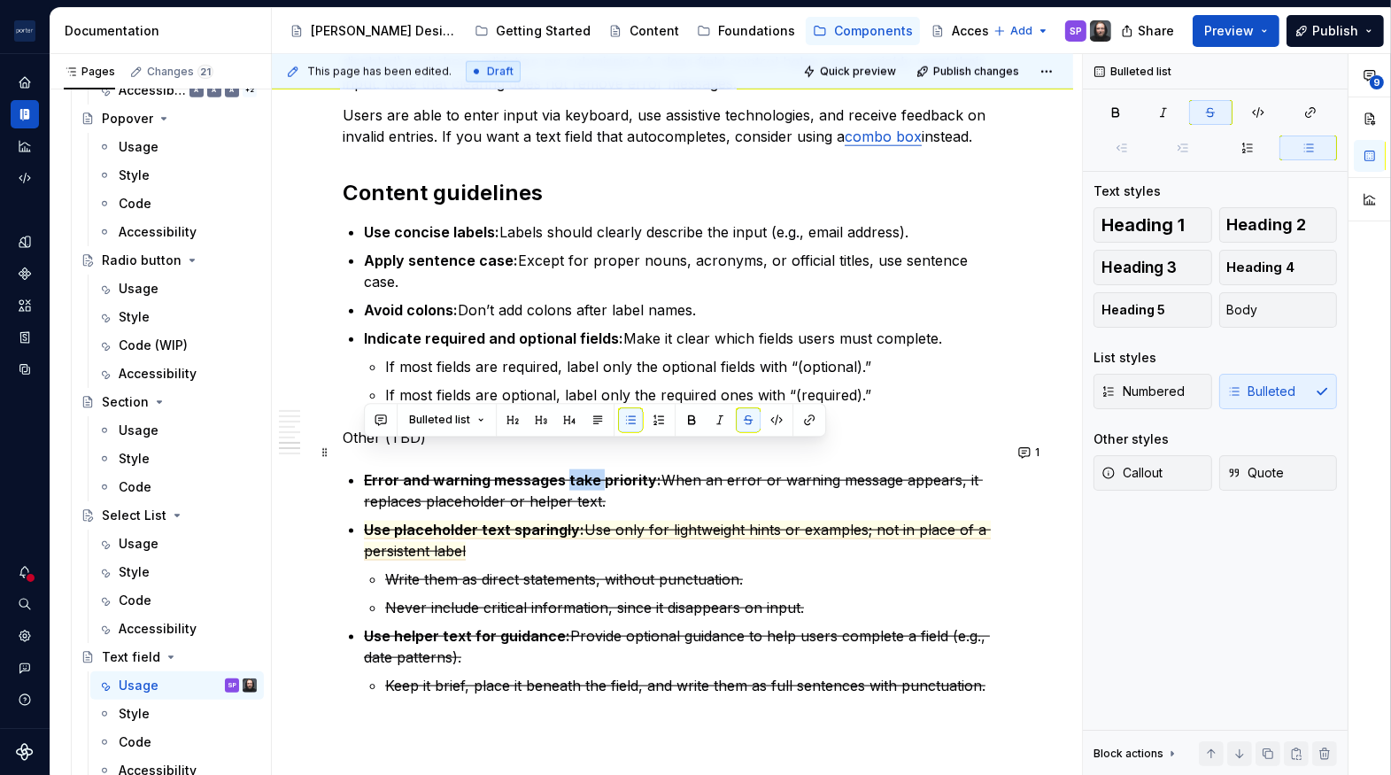
click at [563, 471] on s "Error and warning messages take priority:" at bounding box center [513, 480] width 298 height 18
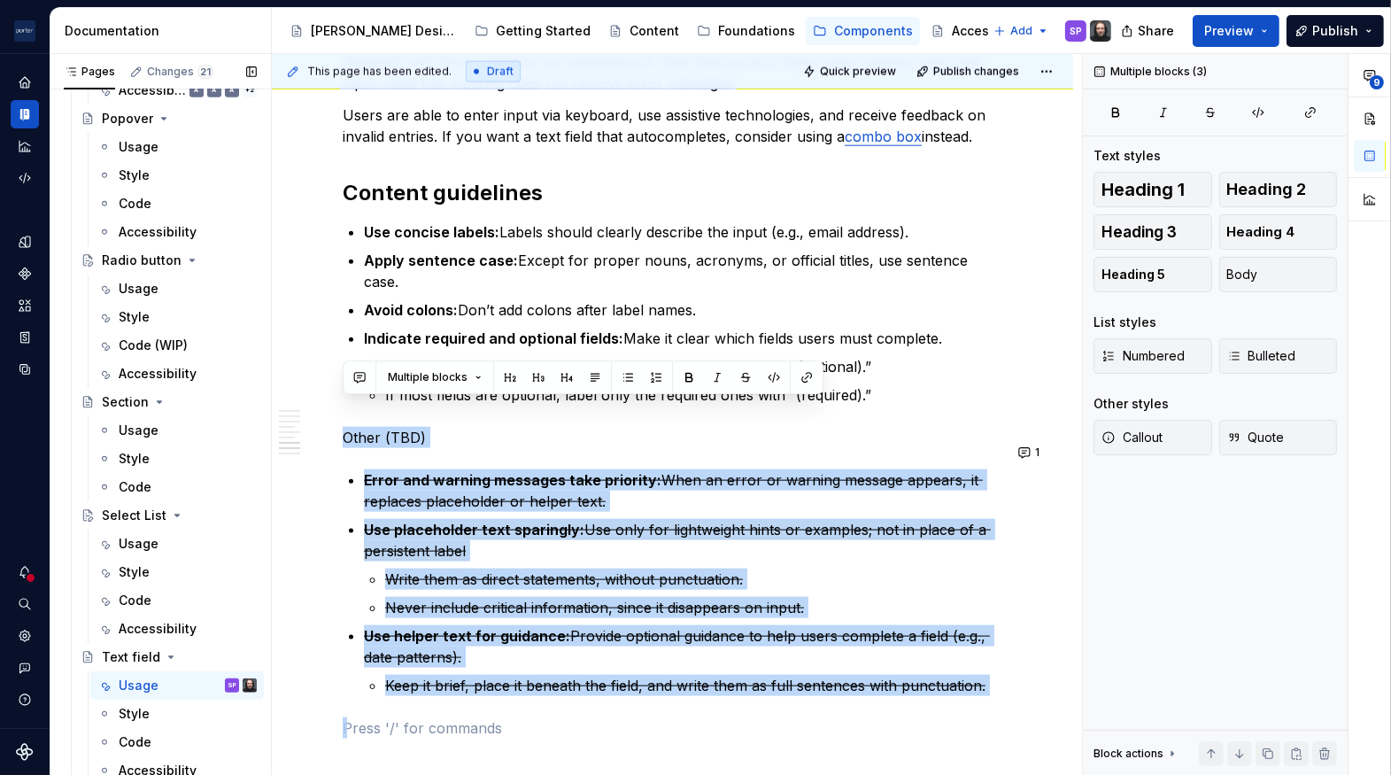
drag, startPoint x: 722, startPoint y: 676, endPoint x: 268, endPoint y: 395, distance: 533.4
click at [268, 395] on div "Pages Changes 21 Add Accessibility guide for tree Page tree. Navigate the tree …" at bounding box center [720, 418] width 1341 height 729
click at [745, 380] on button "button" at bounding box center [745, 377] width 25 height 25
click at [747, 383] on button "button" at bounding box center [745, 377] width 25 height 25
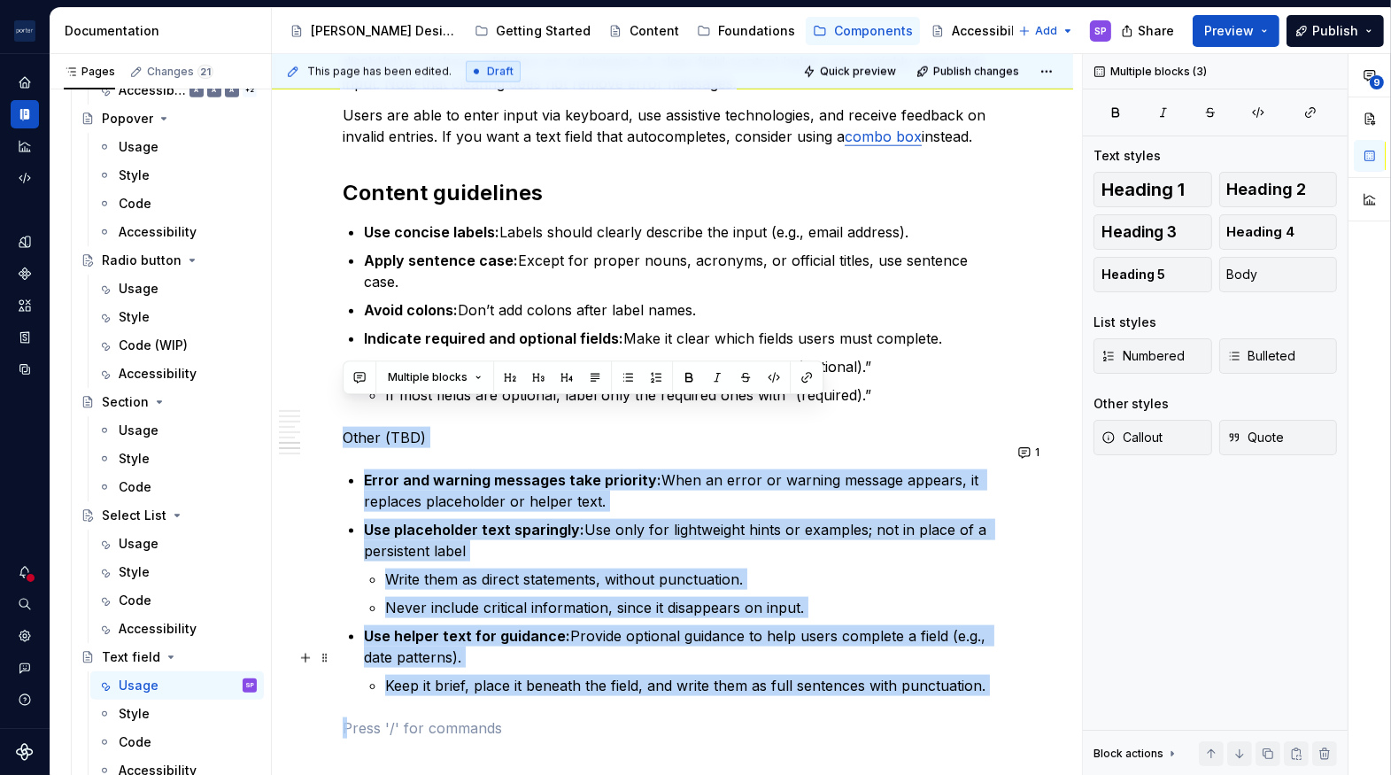
click at [597, 675] on p "Keep it brief, place it beneath the field, and write them as full sentences wit…" at bounding box center [693, 685] width 617 height 21
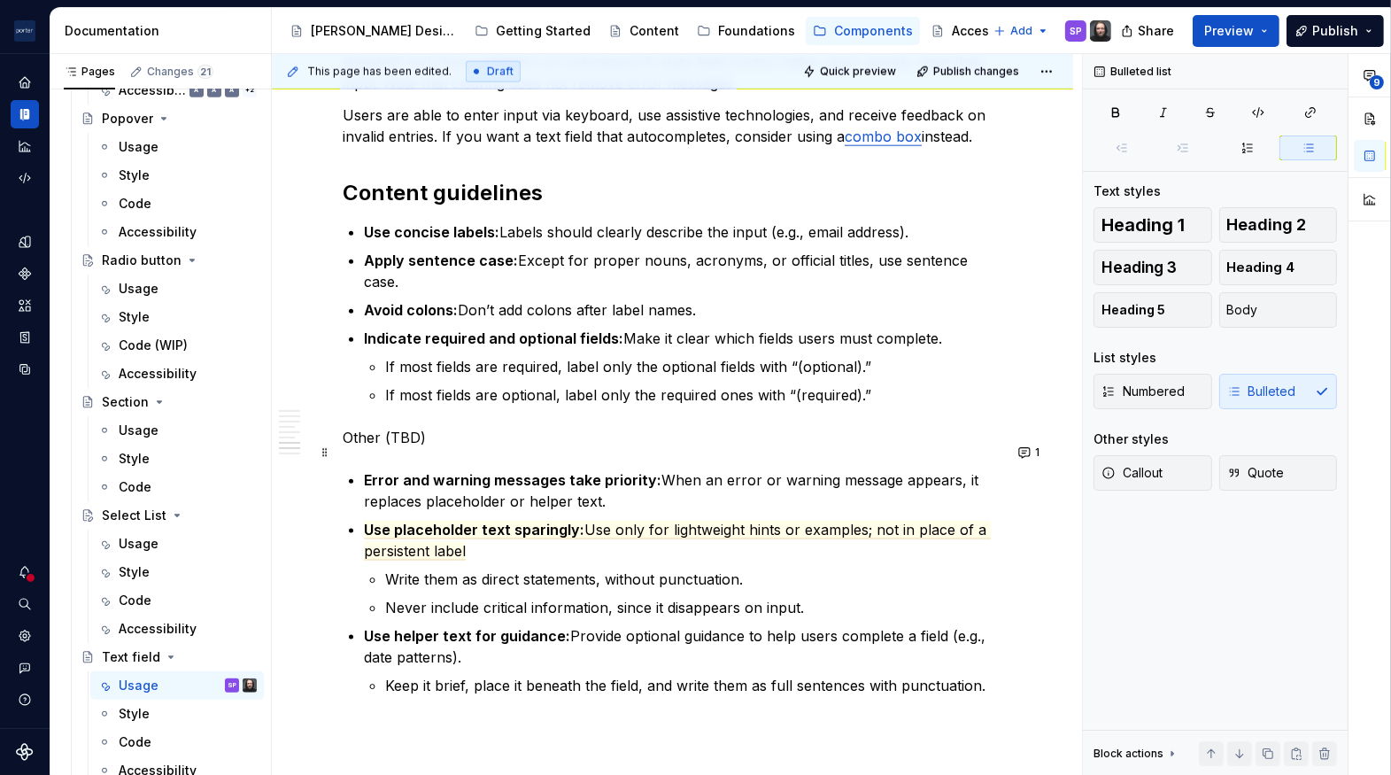
click at [677, 472] on p "Error and warning messages take priority: When an error or warning message appe…" at bounding box center [683, 490] width 639 height 43
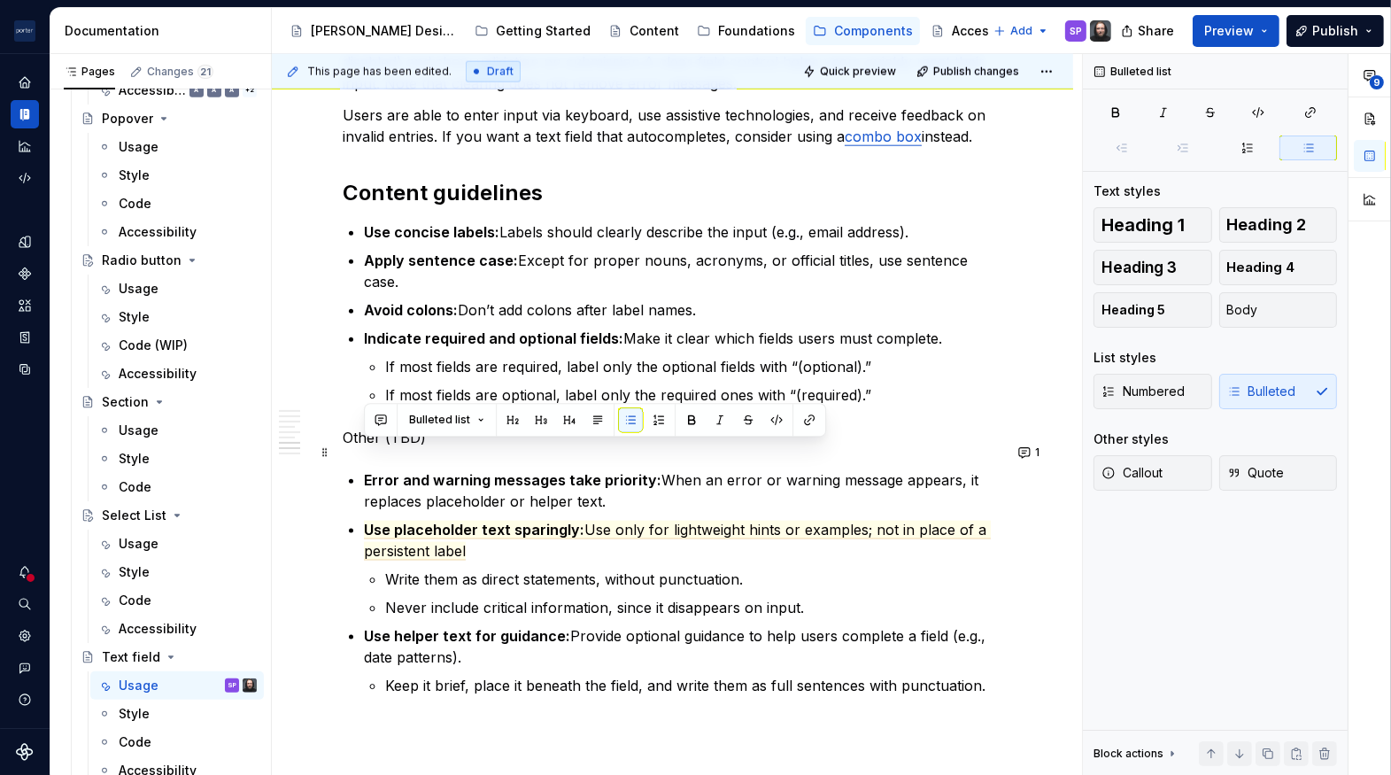
click at [677, 472] on p "Error and warning messages take priority: When an error or warning message appe…" at bounding box center [683, 490] width 639 height 43
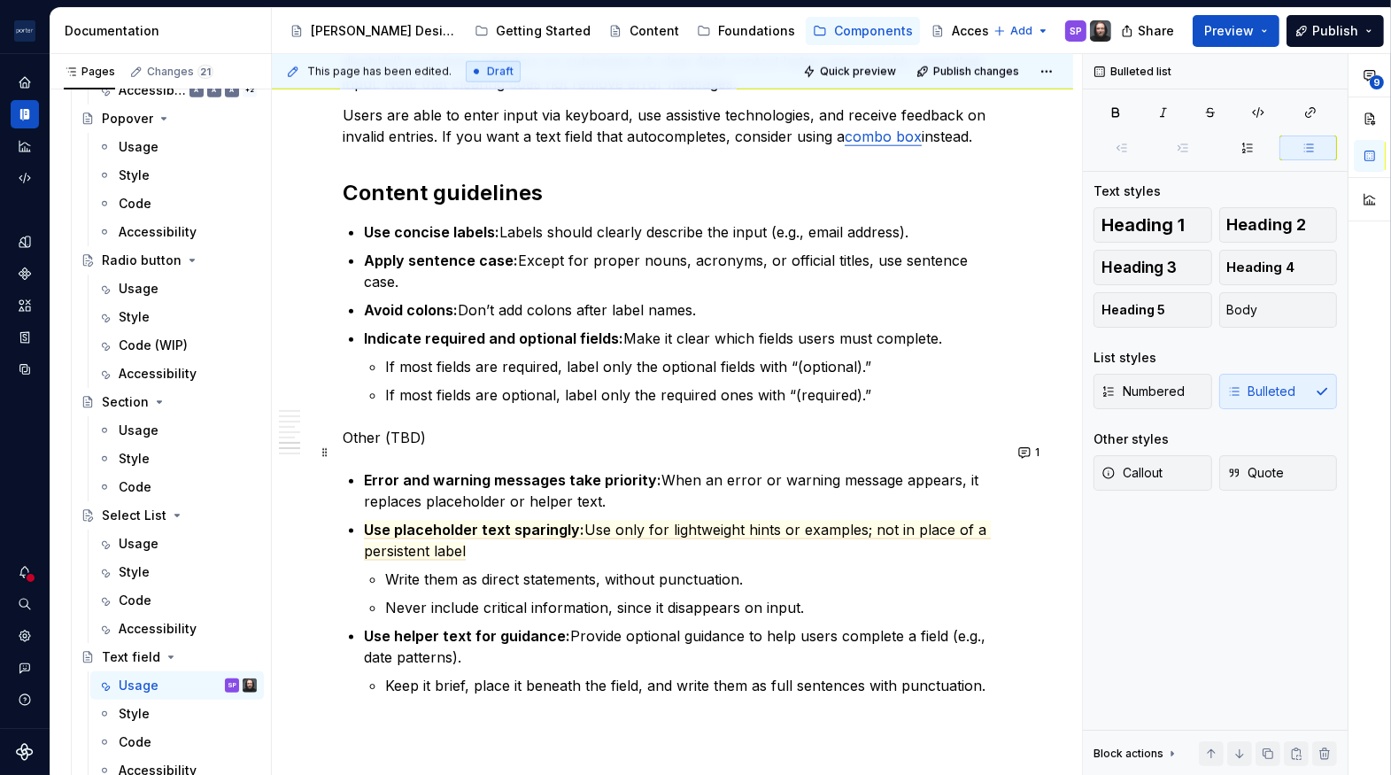
click at [677, 472] on p "Error and warning messages take priority: When an error or warning message appe…" at bounding box center [683, 490] width 639 height 43
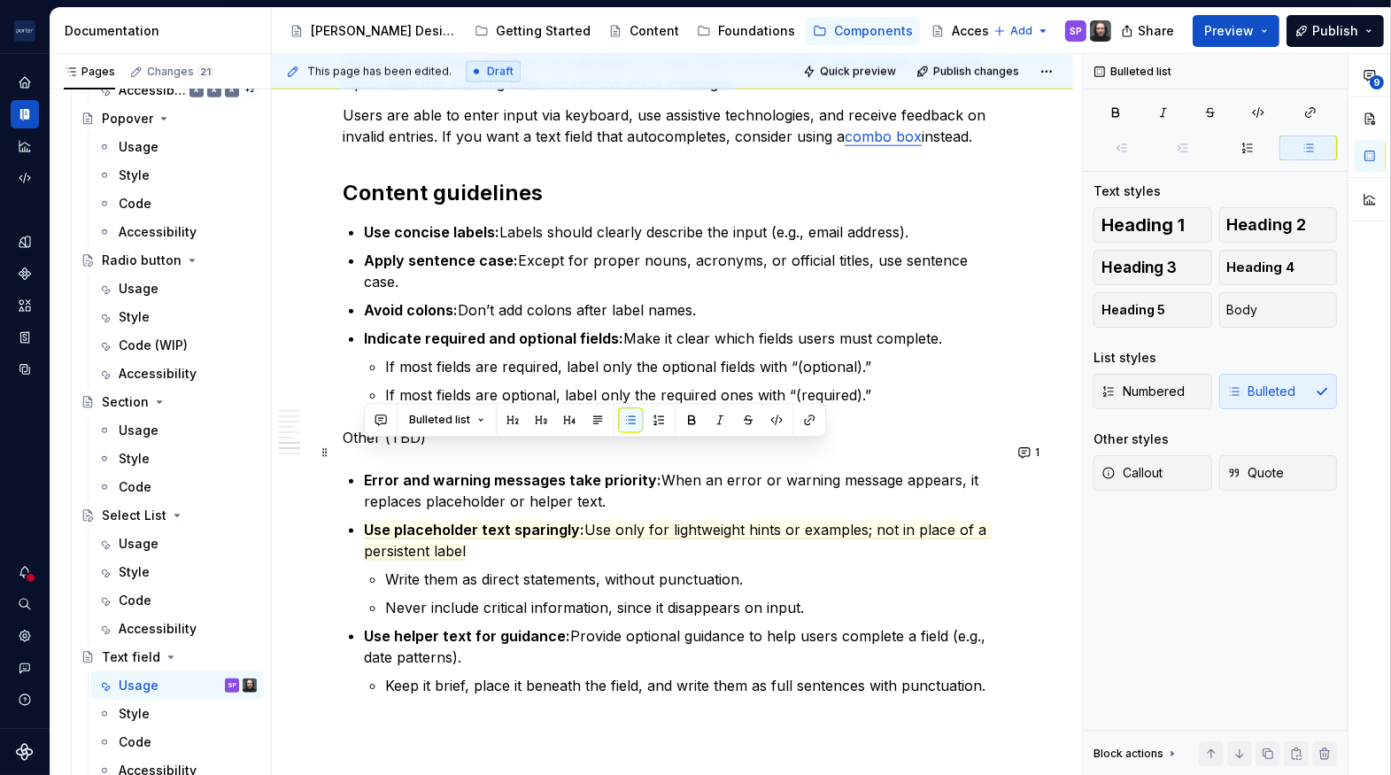
click at [677, 472] on p "Error and warning messages take priority: When an error or warning message appe…" at bounding box center [683, 490] width 639 height 43
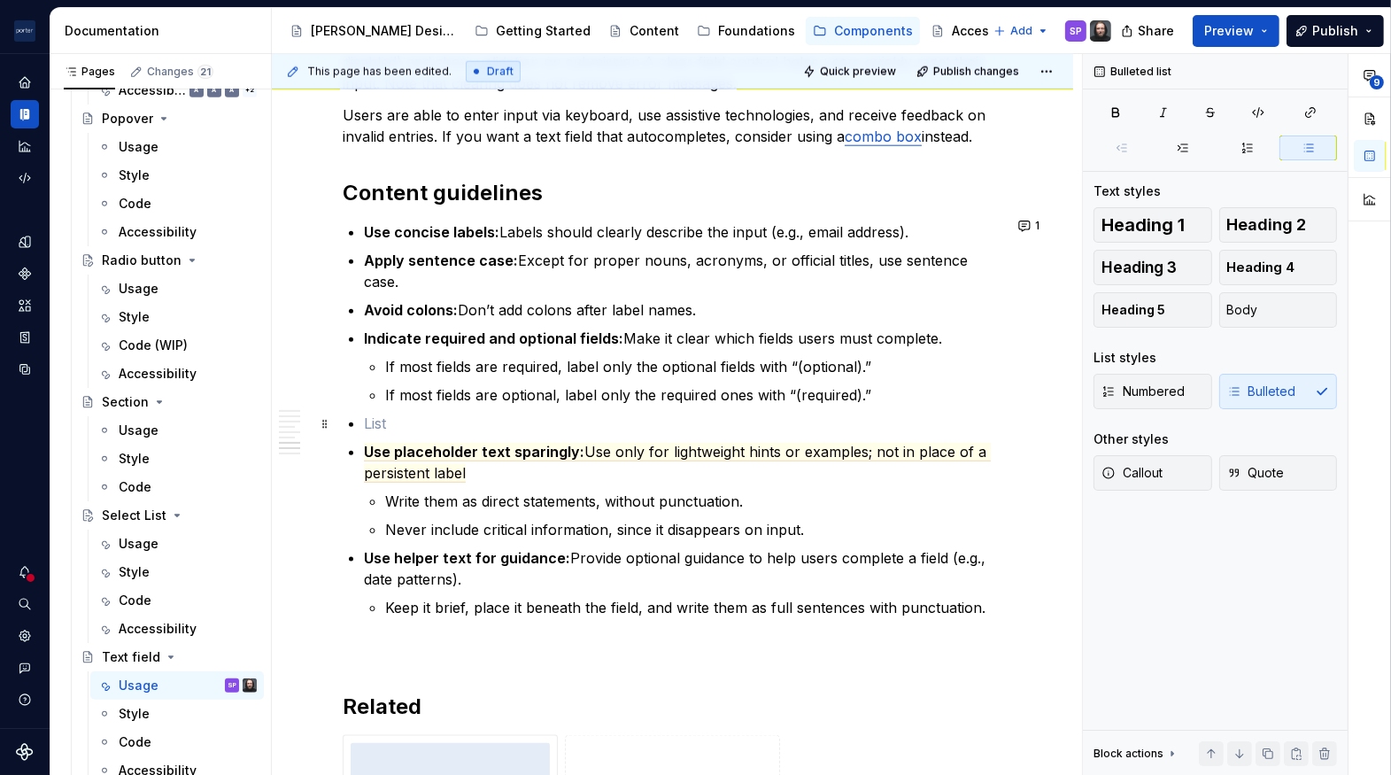
click at [489, 446] on p "Use placeholder text sparingly: Use only for lightweight hints or examples; not…" at bounding box center [683, 462] width 639 height 43
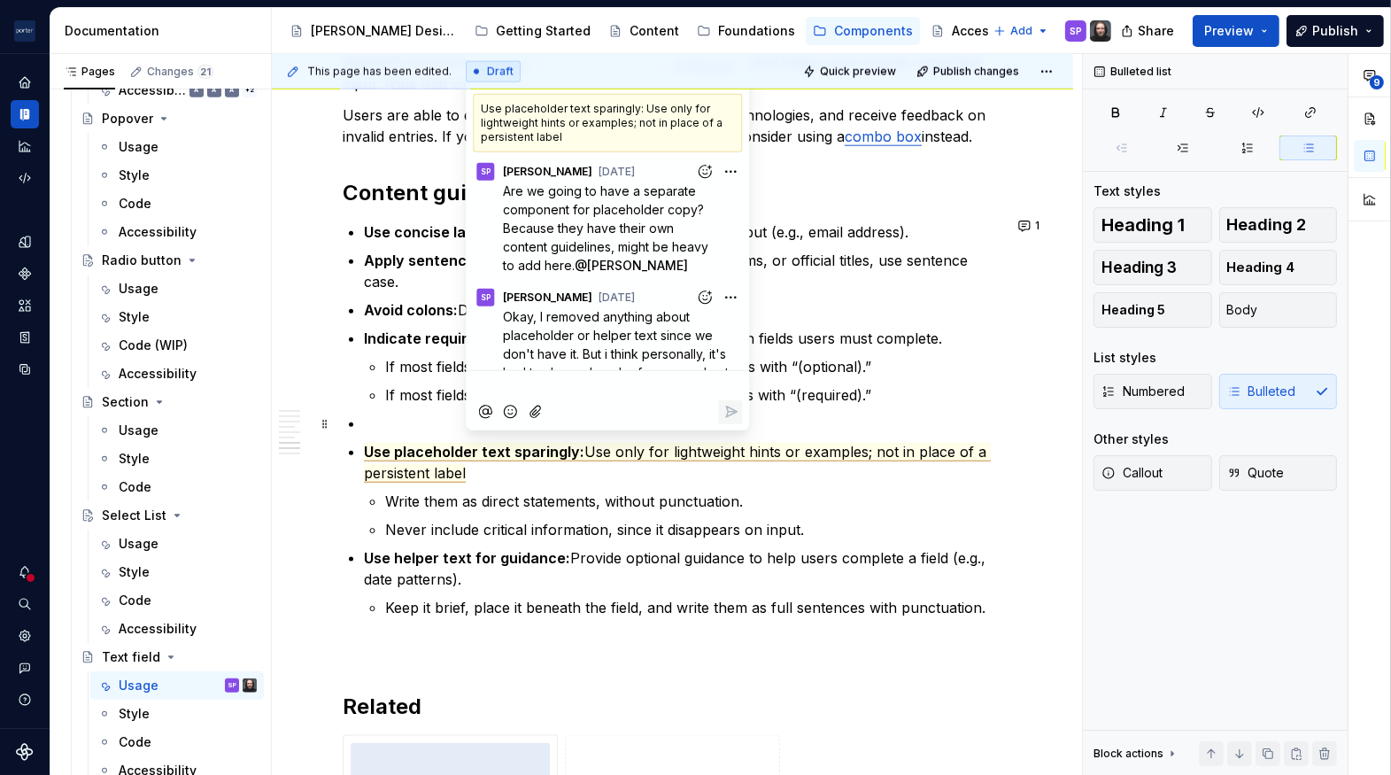
scroll to position [0, 0]
click at [489, 446] on p "Use placeholder text sparingly: Use only for lightweight hints or examples; not…" at bounding box center [683, 462] width 639 height 43
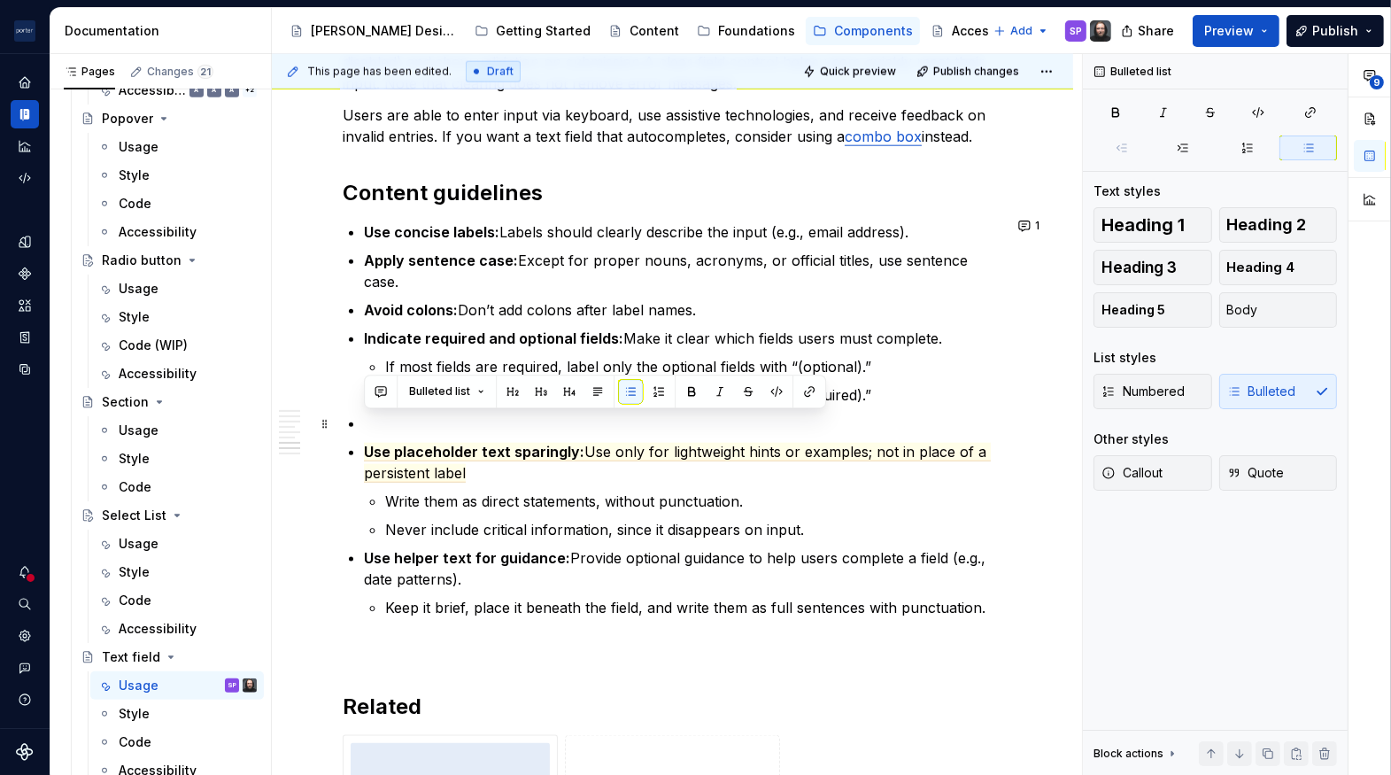
click at [489, 446] on p "Use placeholder text sparingly: Use only for lightweight hints or examples; not…" at bounding box center [683, 462] width 639 height 43
click at [494, 443] on span "Use placeholder text sparingly:" at bounding box center [474, 452] width 221 height 19
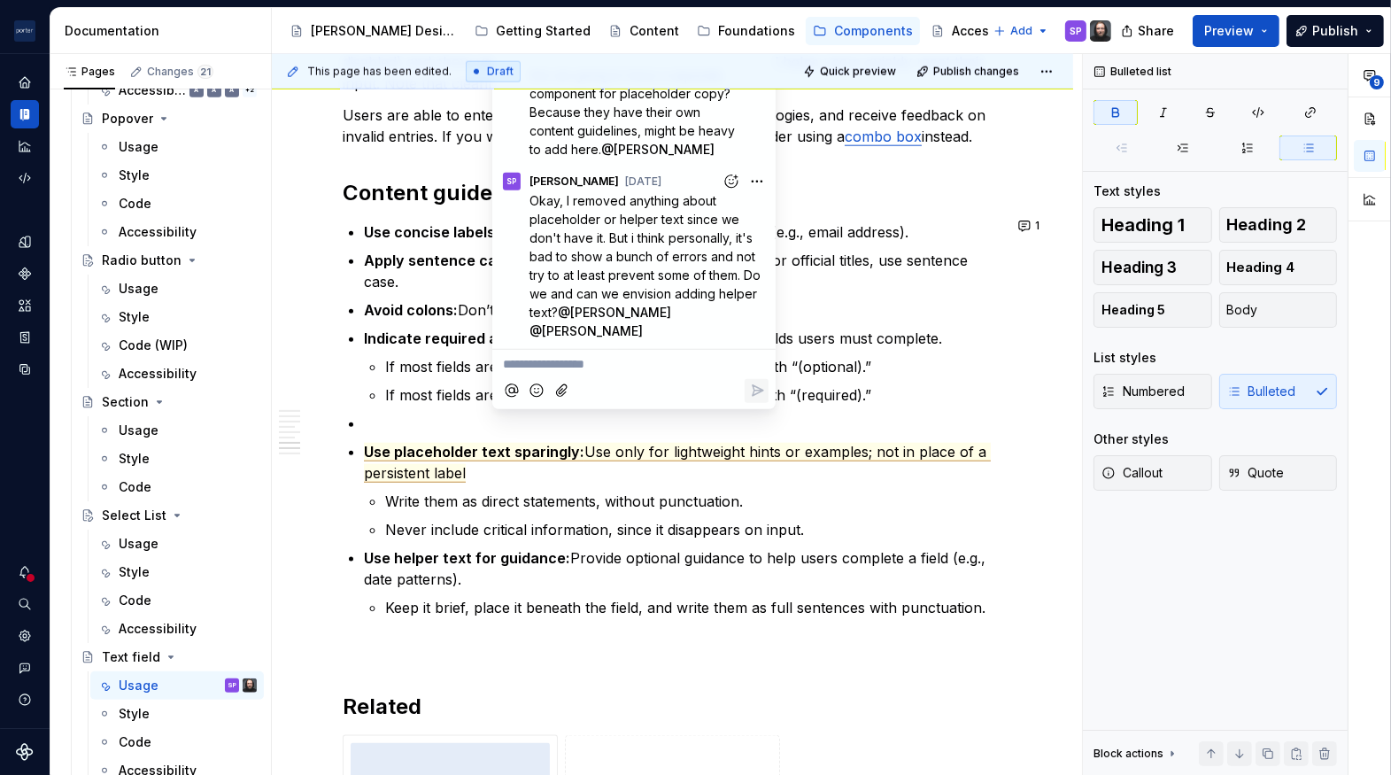
scroll to position [113, 0]
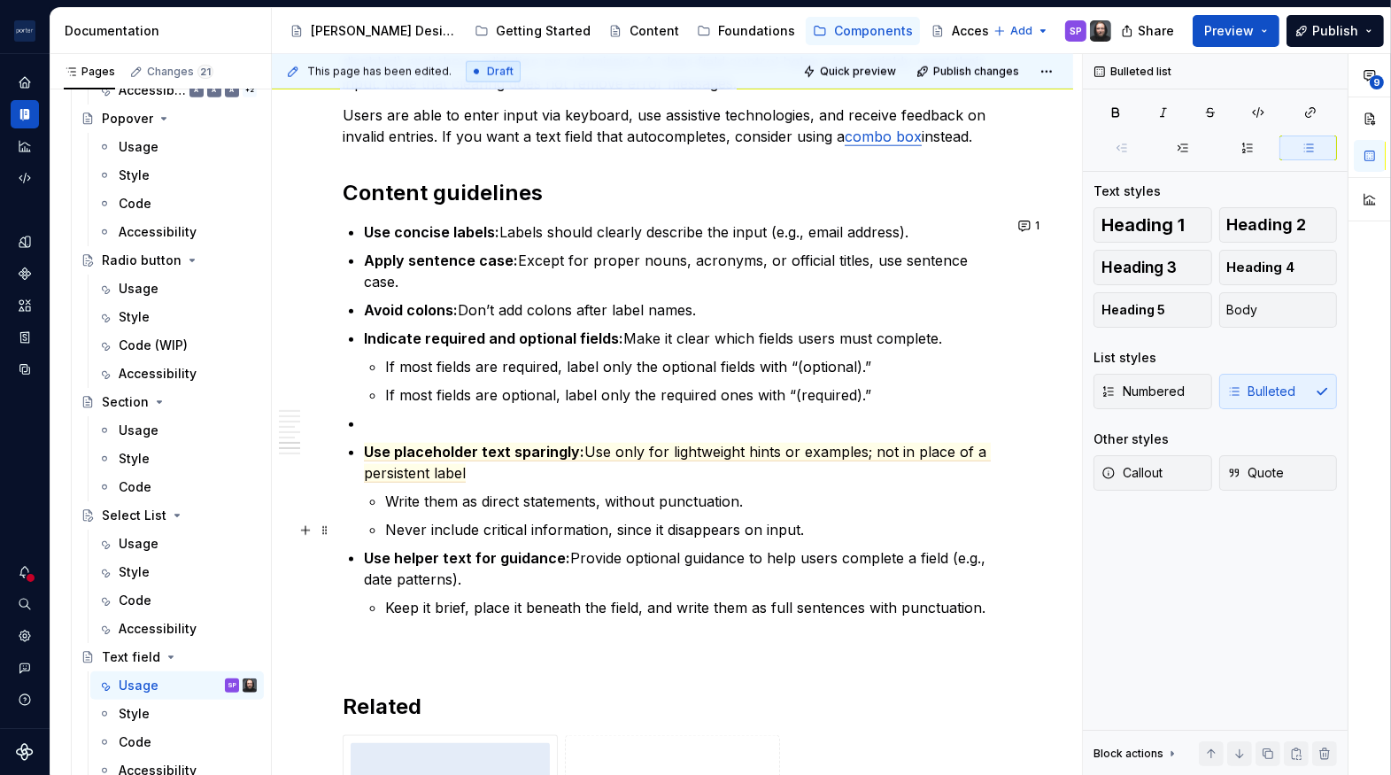
click at [693, 547] on p "Use helper text for guidance: Provide optional guidance to help users complete …" at bounding box center [683, 568] width 639 height 43
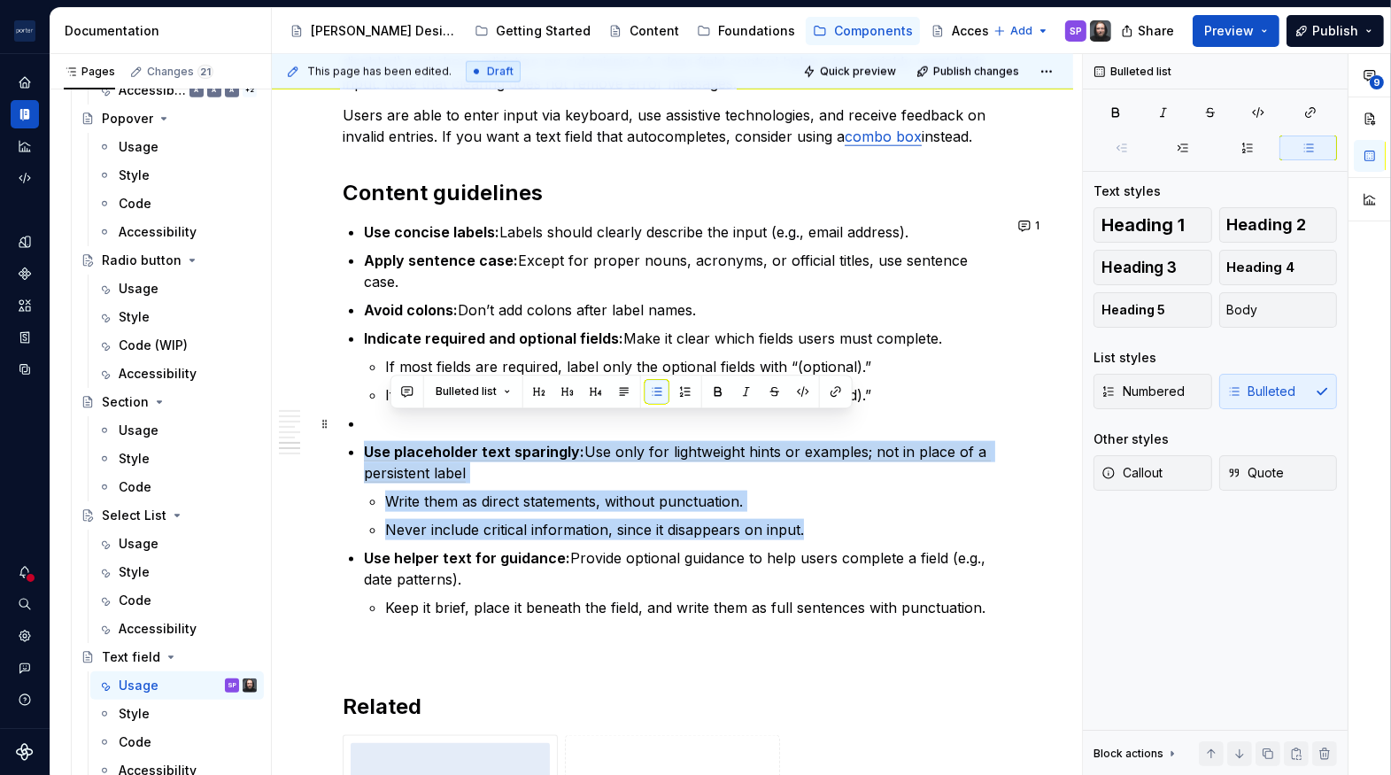
drag, startPoint x: 825, startPoint y: 507, endPoint x: 362, endPoint y: 428, distance: 469.2
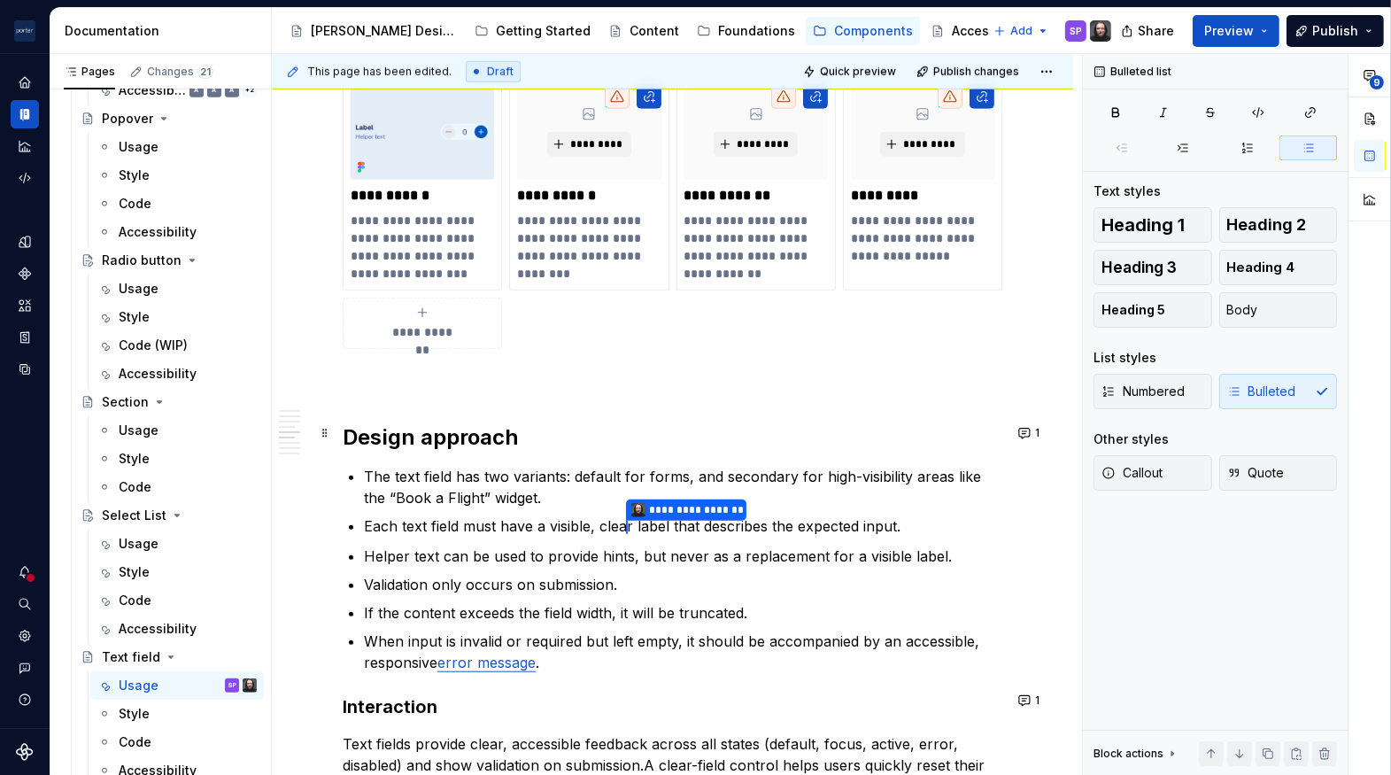
scroll to position [1473, 0]
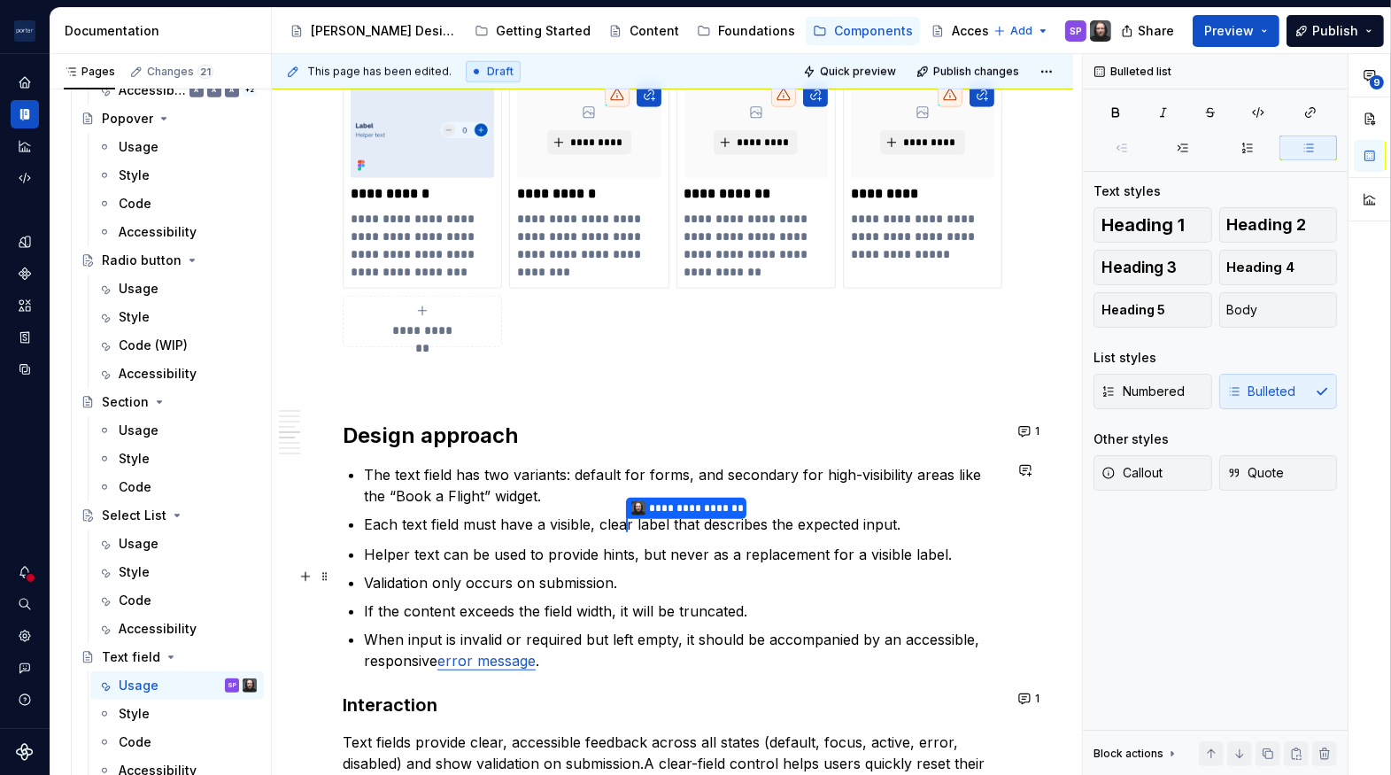
click at [500, 560] on ul "**********" at bounding box center [683, 567] width 639 height 207
click at [500, 560] on div "Bulleted list" at bounding box center [595, 544] width 462 height 34
drag, startPoint x: 500, startPoint y: 560, endPoint x: 612, endPoint y: 612, distance: 123.2
click at [612, 612] on commenthighlight "If the content exceeds the field width, it will be truncated." at bounding box center [556, 611] width 384 height 18
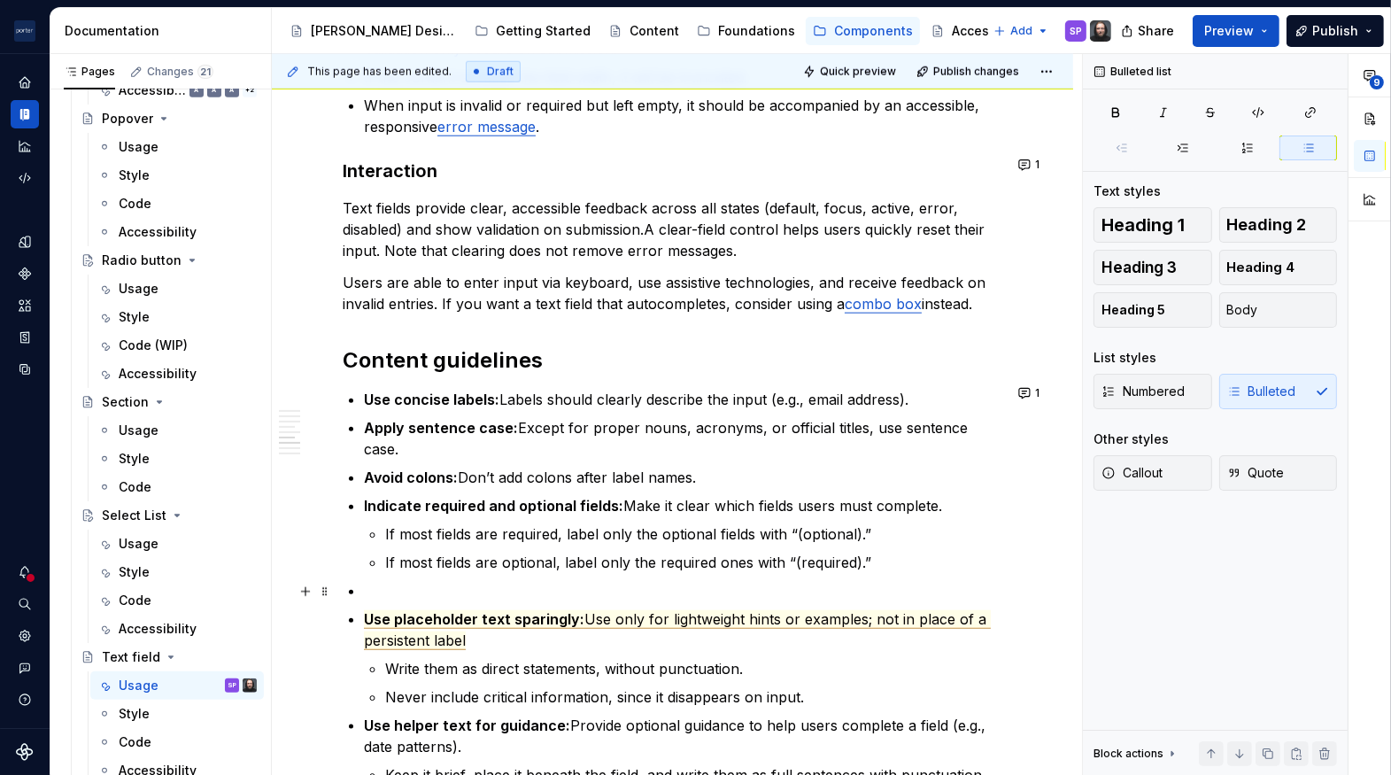
scroll to position [2127, 0]
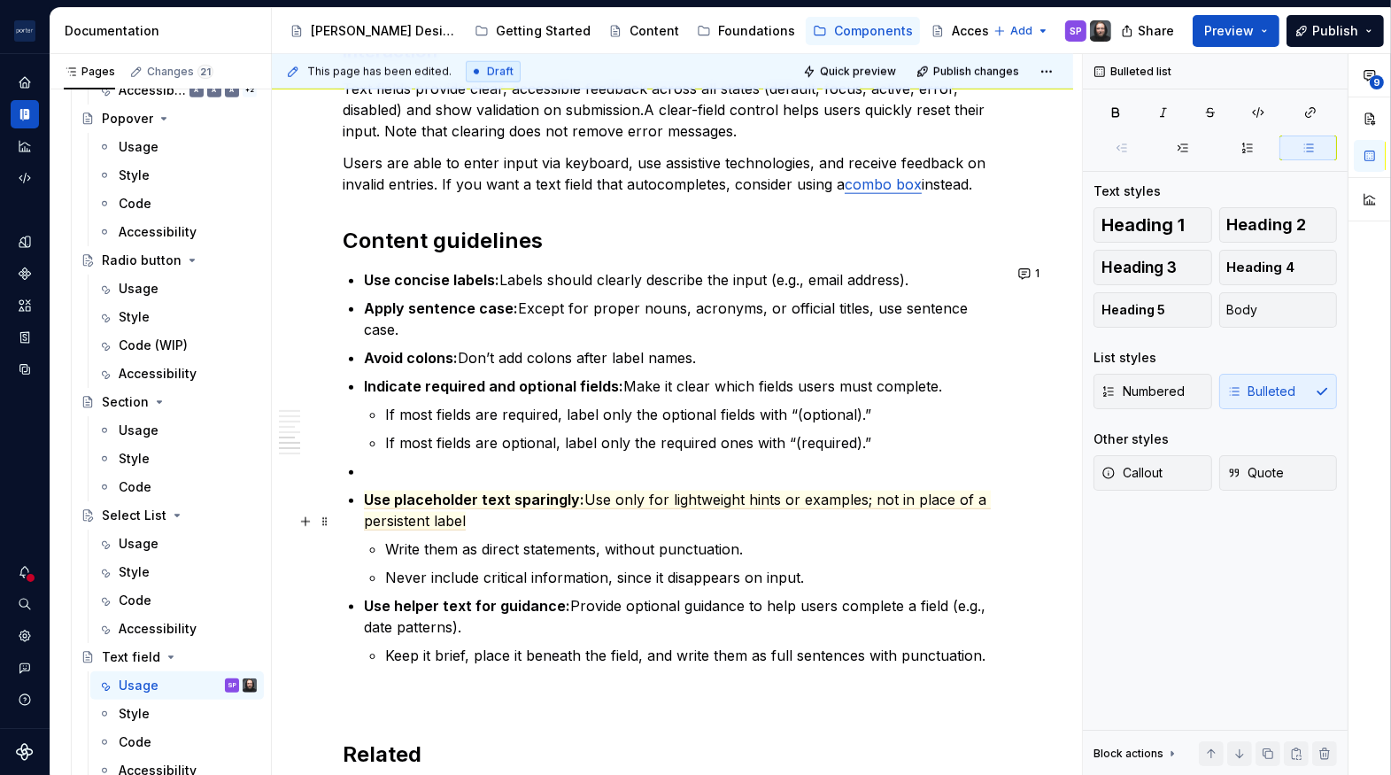
click at [551, 538] on p "Write them as direct statements, without punctuation." at bounding box center [693, 548] width 617 height 21
click at [498, 489] on p "Use placeholder text sparingly: Use only for lightweight hints or examples; not…" at bounding box center [683, 510] width 639 height 43
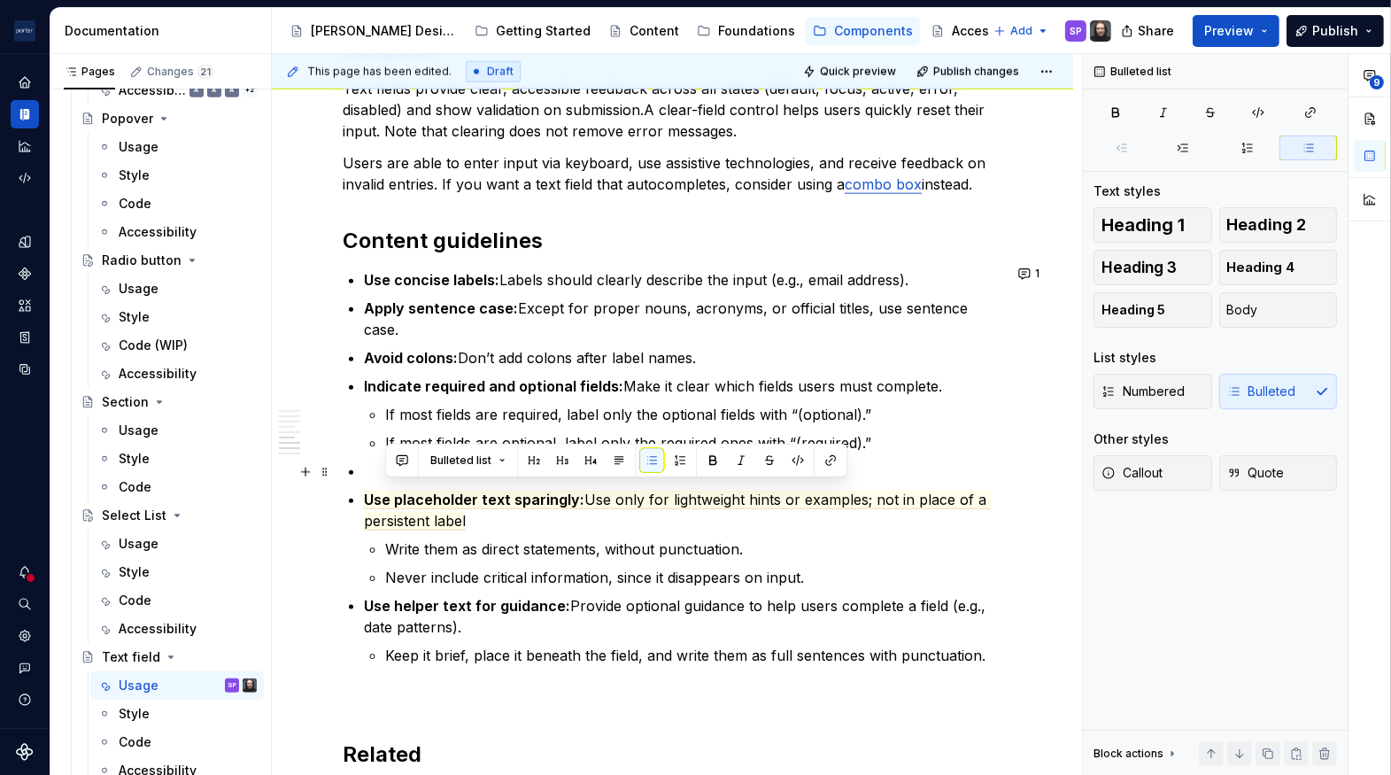
click at [498, 489] on p "Use placeholder text sparingly: Use only for lightweight hints or examples; not…" at bounding box center [683, 510] width 639 height 43
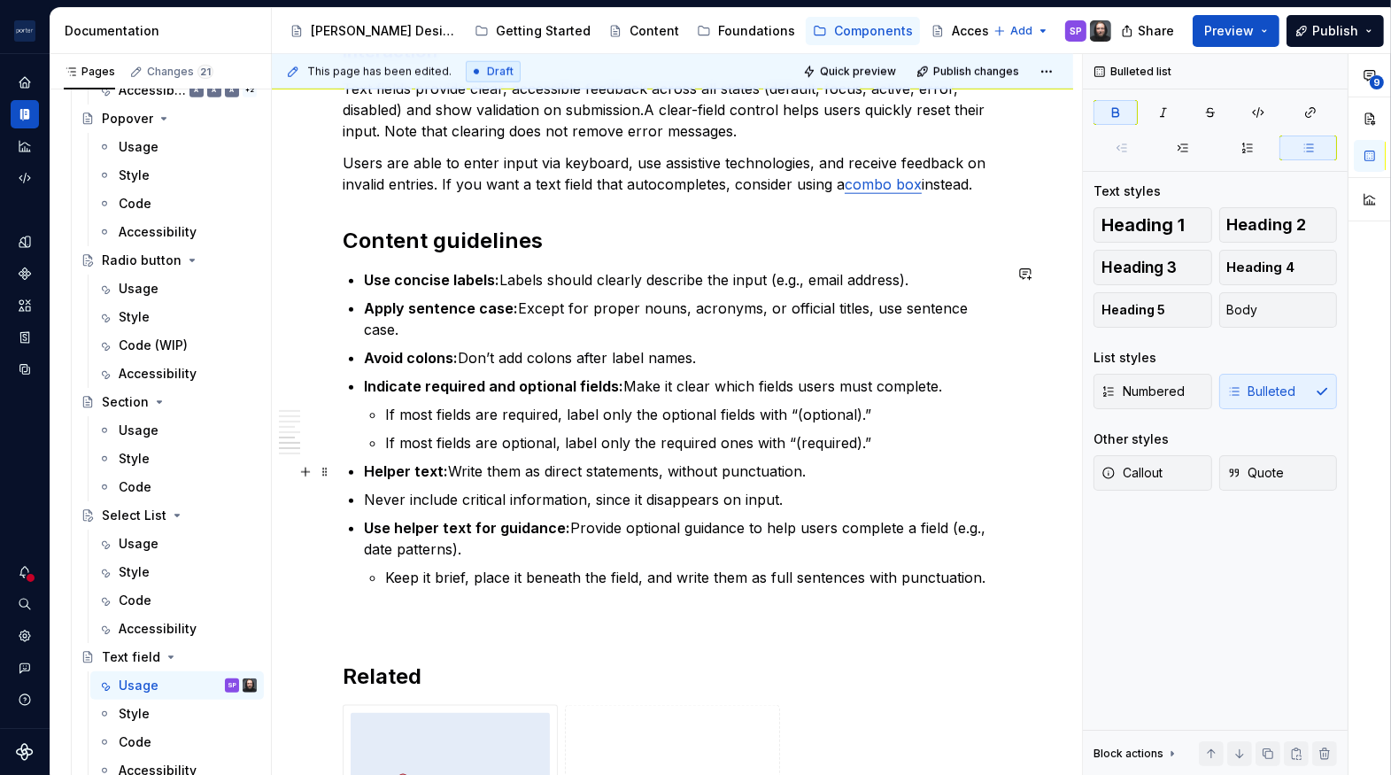
click at [456, 489] on p "Never include critical information, since it disappears on input." at bounding box center [683, 499] width 639 height 21
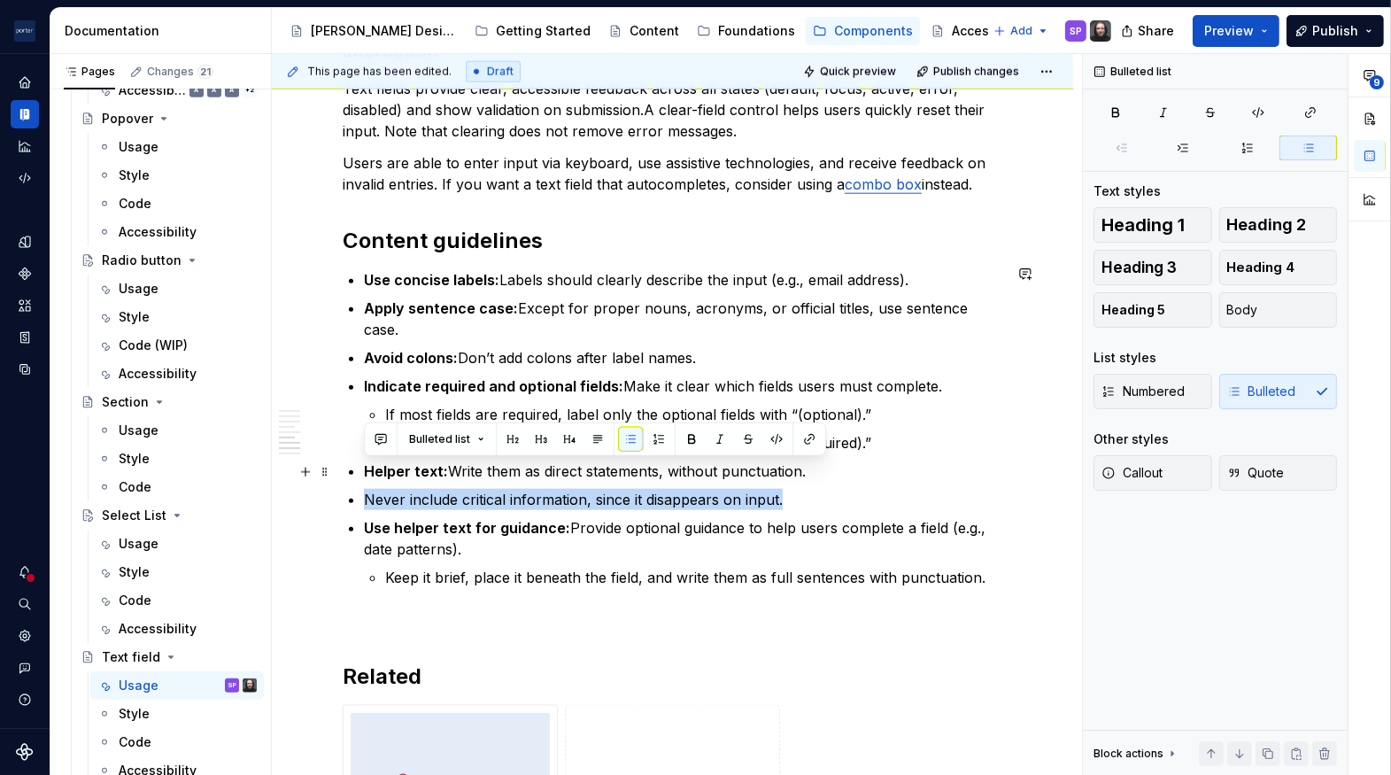
click at [456, 489] on p "Never include critical information, since it disappears on input." at bounding box center [683, 499] width 639 height 21
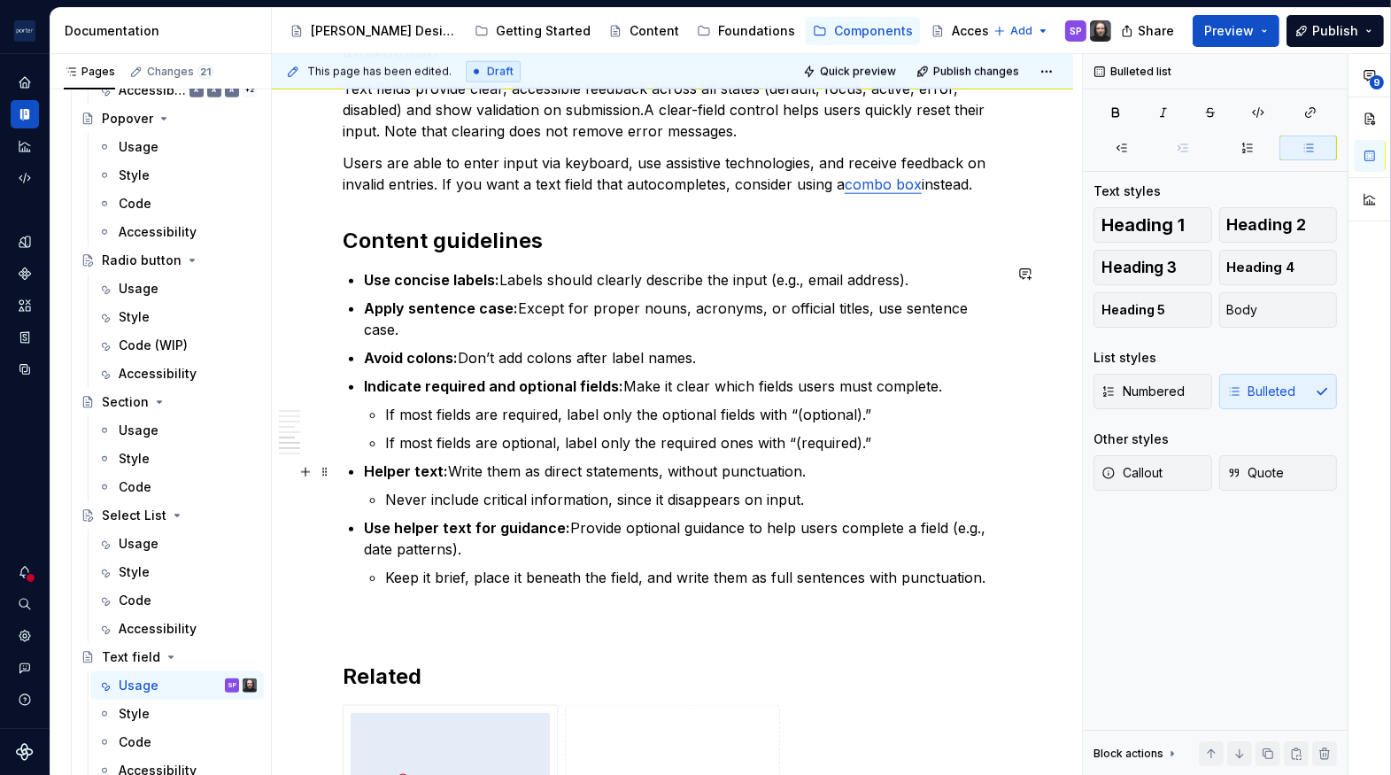
click at [648, 489] on p "Never include critical information, since it disappears on input." at bounding box center [693, 499] width 617 height 21
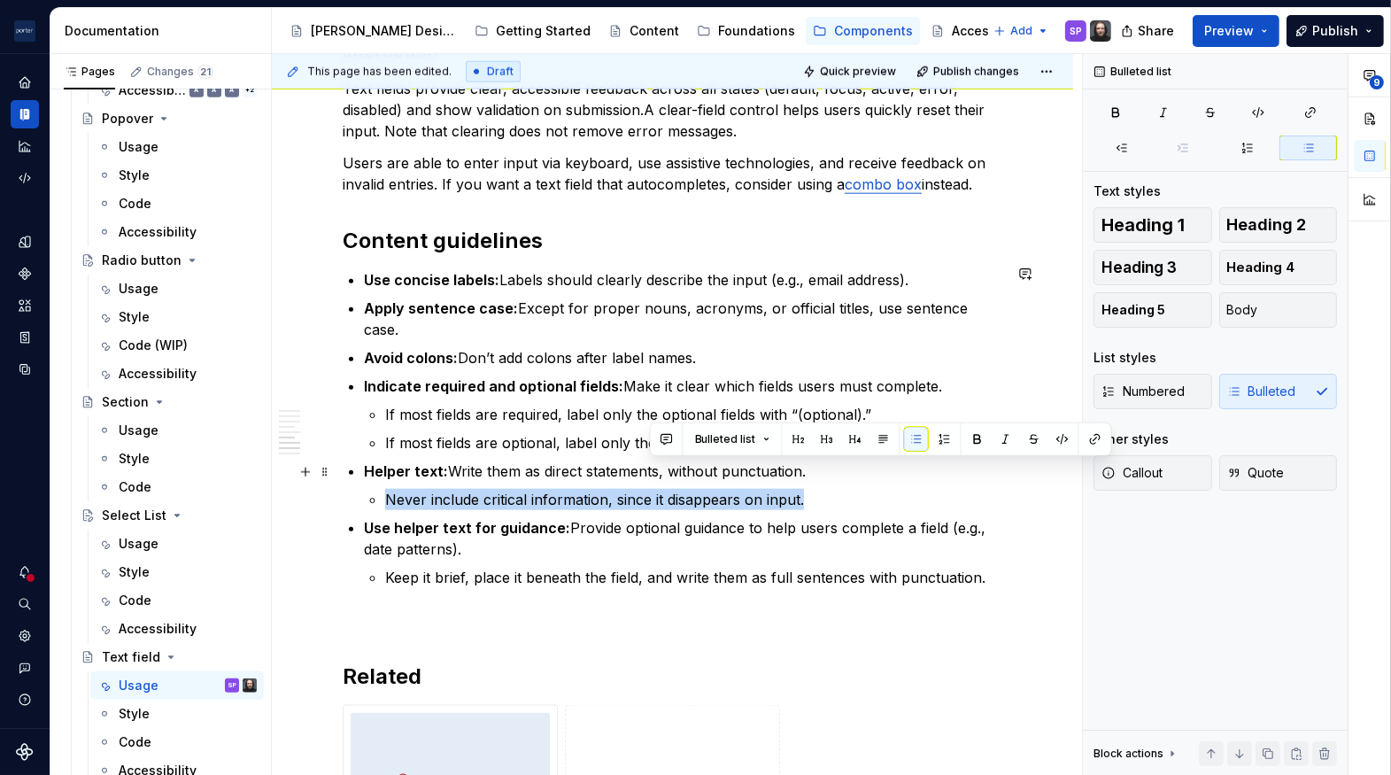
click at [648, 489] on p "Never include critical information, since it disappears on input." at bounding box center [693, 499] width 617 height 21
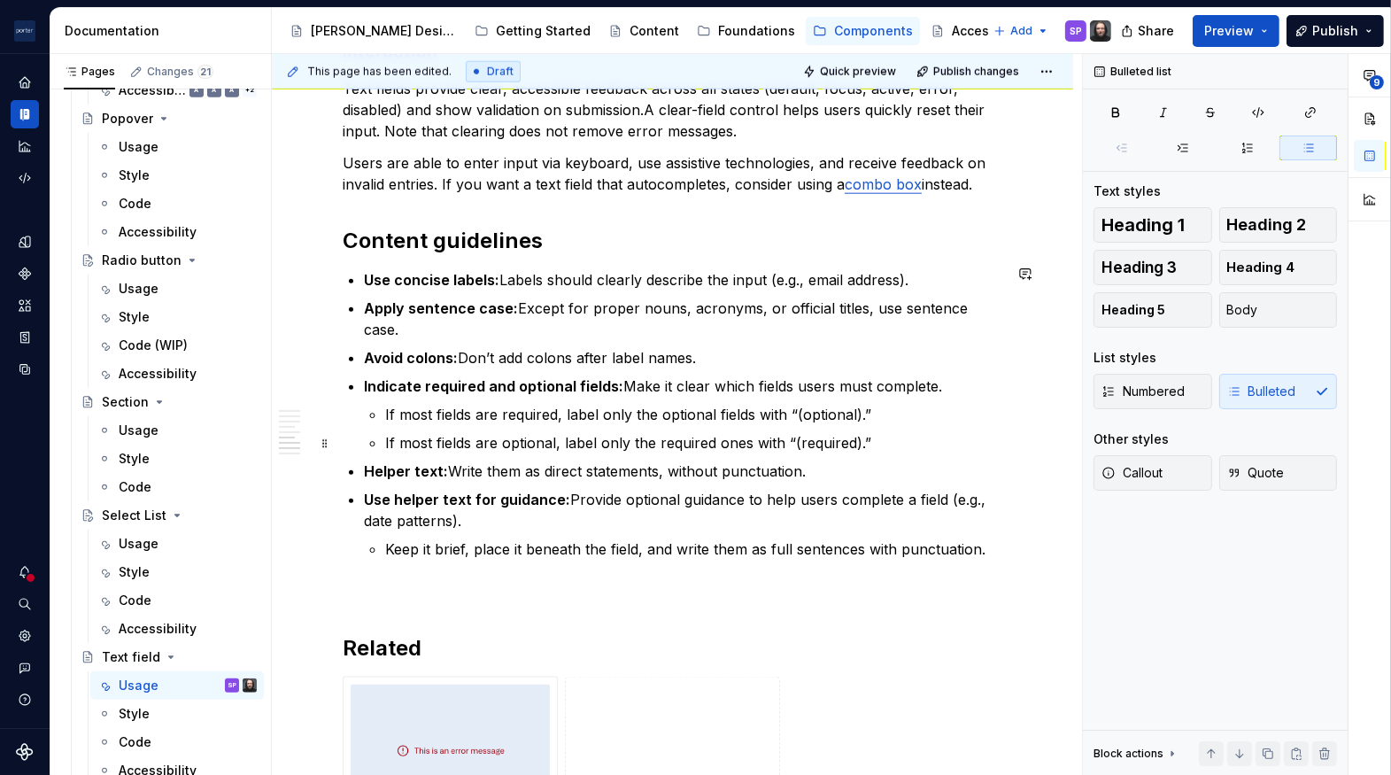
click at [368, 462] on strong "Helper text:" at bounding box center [406, 471] width 84 height 18
click at [469, 462] on strong "Use helper text:" at bounding box center [420, 471] width 112 height 18
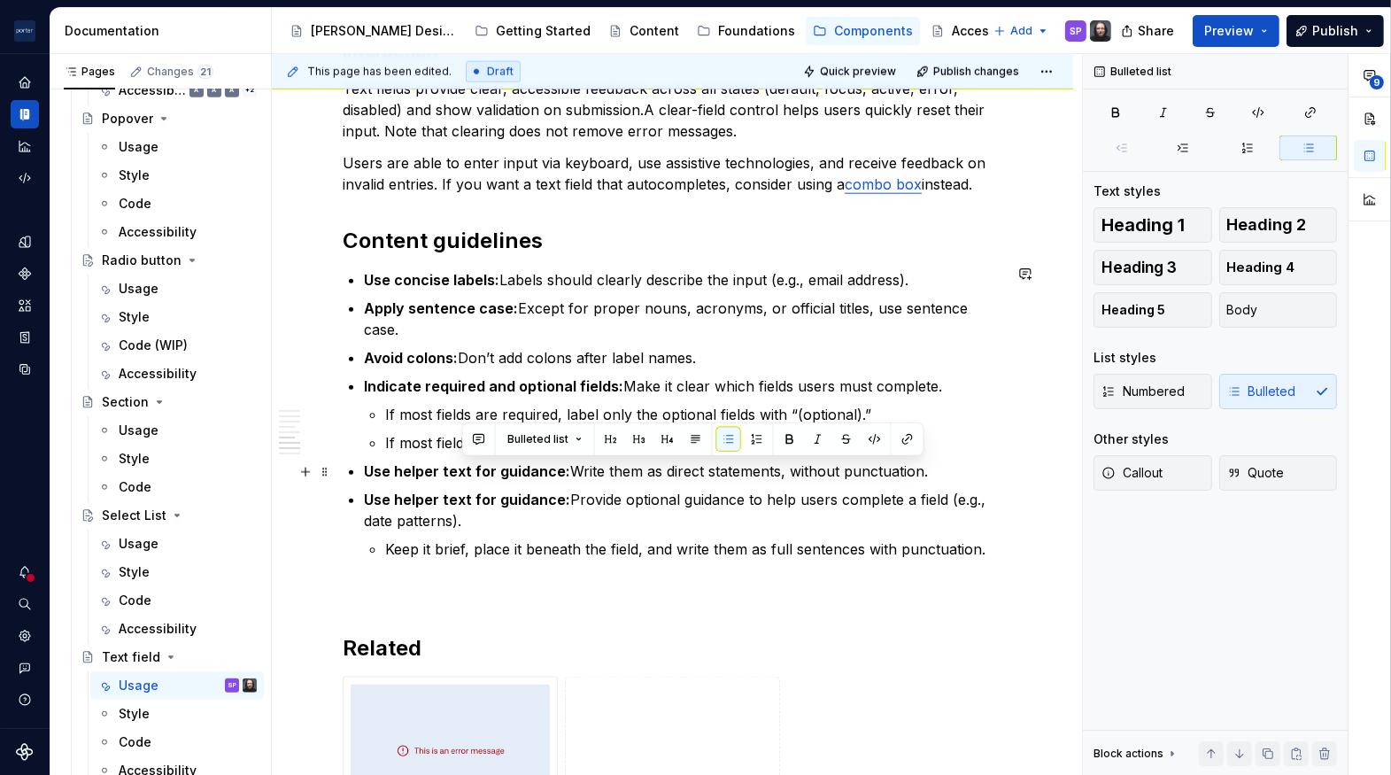
drag, startPoint x: 579, startPoint y: 500, endPoint x: 568, endPoint y: 474, distance: 28.1
click at [568, 489] on p "Use helper text for guidance: Provide optional guidance to help users complete …" at bounding box center [683, 510] width 639 height 43
click at [678, 538] on p "Keep it brief, place it beneath the field, and write them as full sentences wit…" at bounding box center [693, 548] width 617 height 21
click at [574, 461] on p "Use helper text for guidance: Write them as direct statements, without punctuat…" at bounding box center [683, 471] width 639 height 21
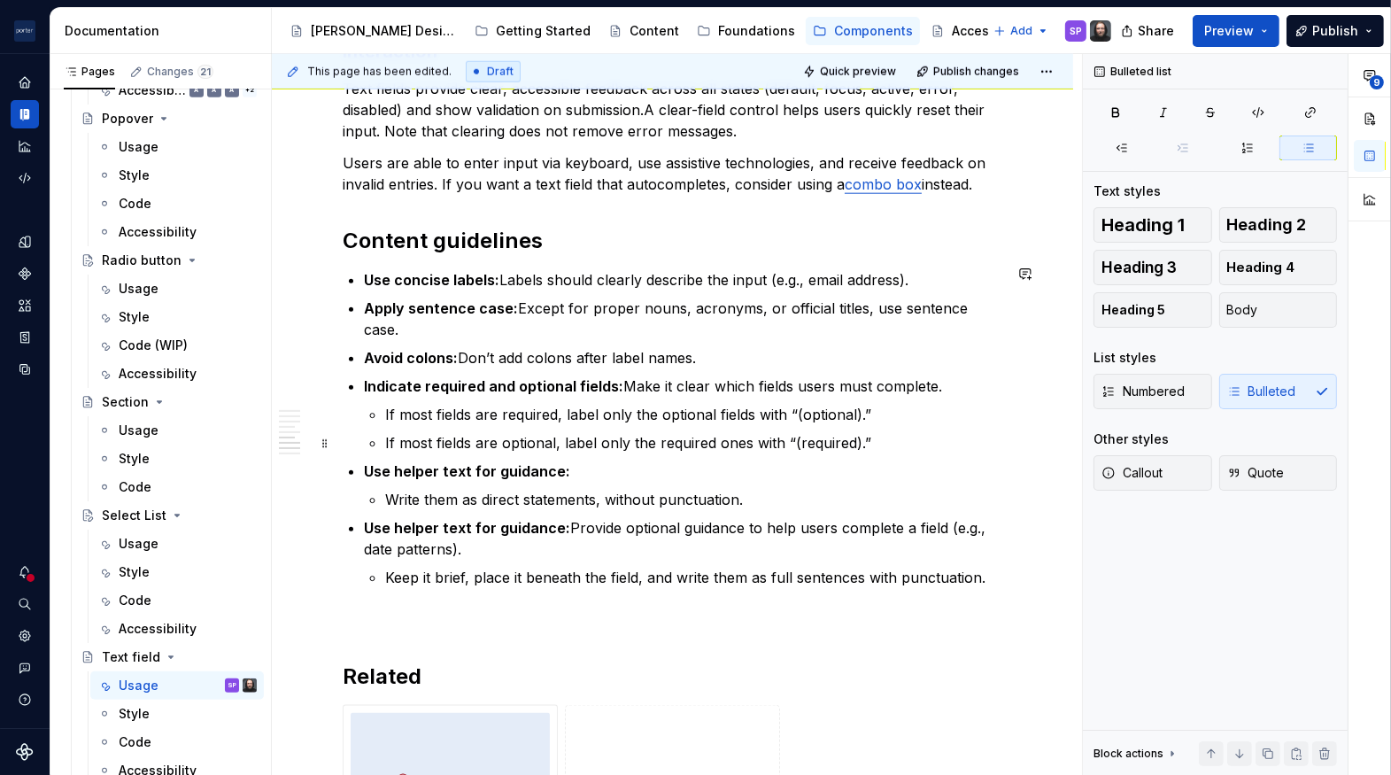
click at [578, 461] on p "Use helper text for guidance:" at bounding box center [683, 471] width 639 height 21
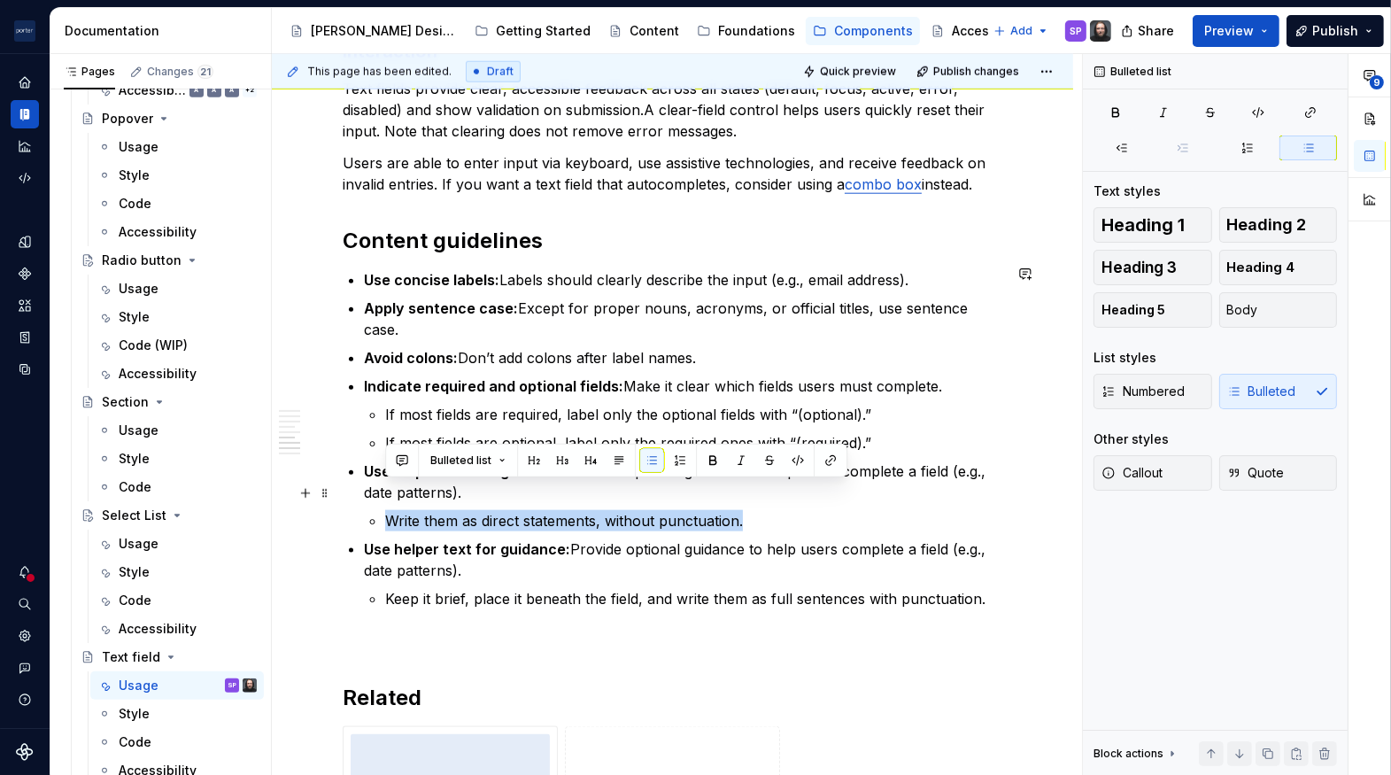
drag, startPoint x: 795, startPoint y: 500, endPoint x: 361, endPoint y: 490, distance: 434.1
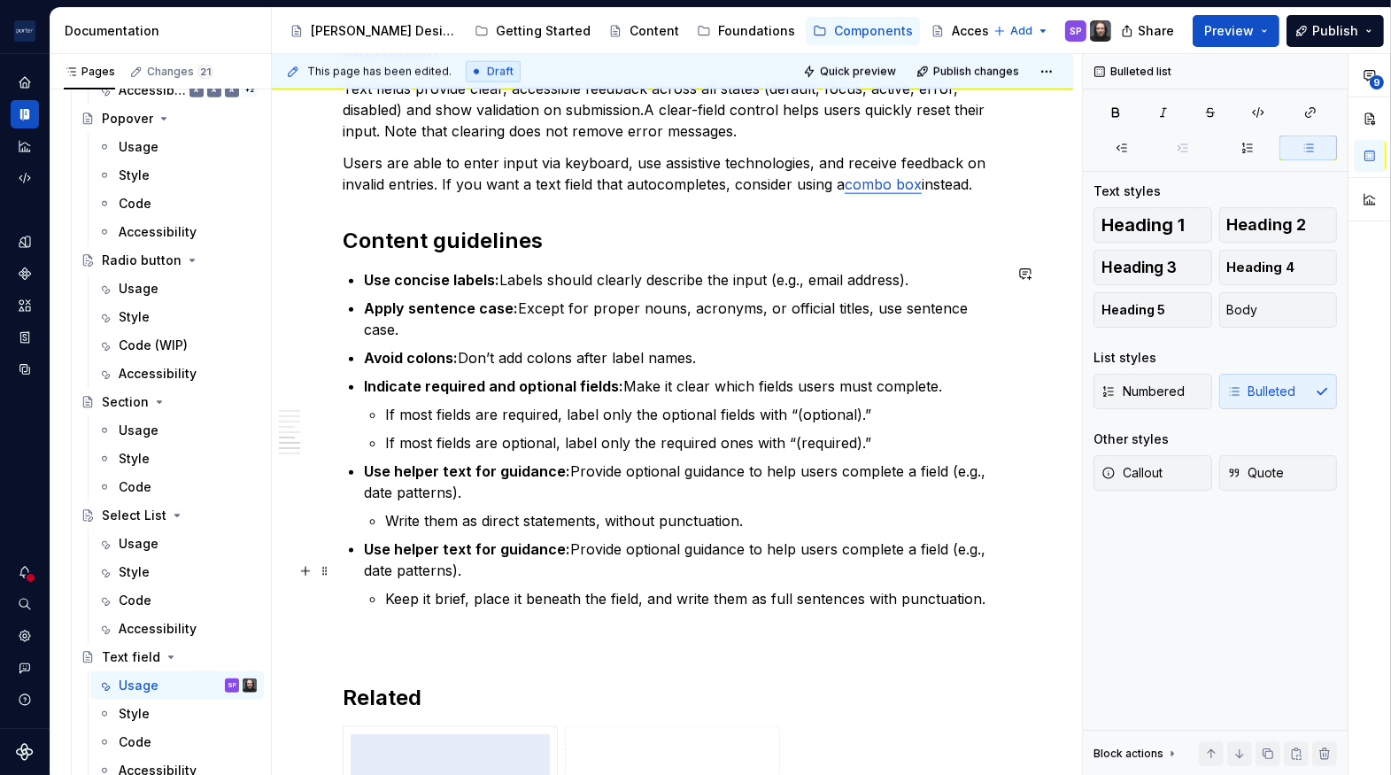
click at [717, 588] on p "Keep it brief, place it beneath the field, and write them as full sentences wit…" at bounding box center [693, 598] width 617 height 21
click at [550, 544] on p "Use helper text for guidance: Provide optional guidance to help users complete …" at bounding box center [683, 559] width 639 height 43
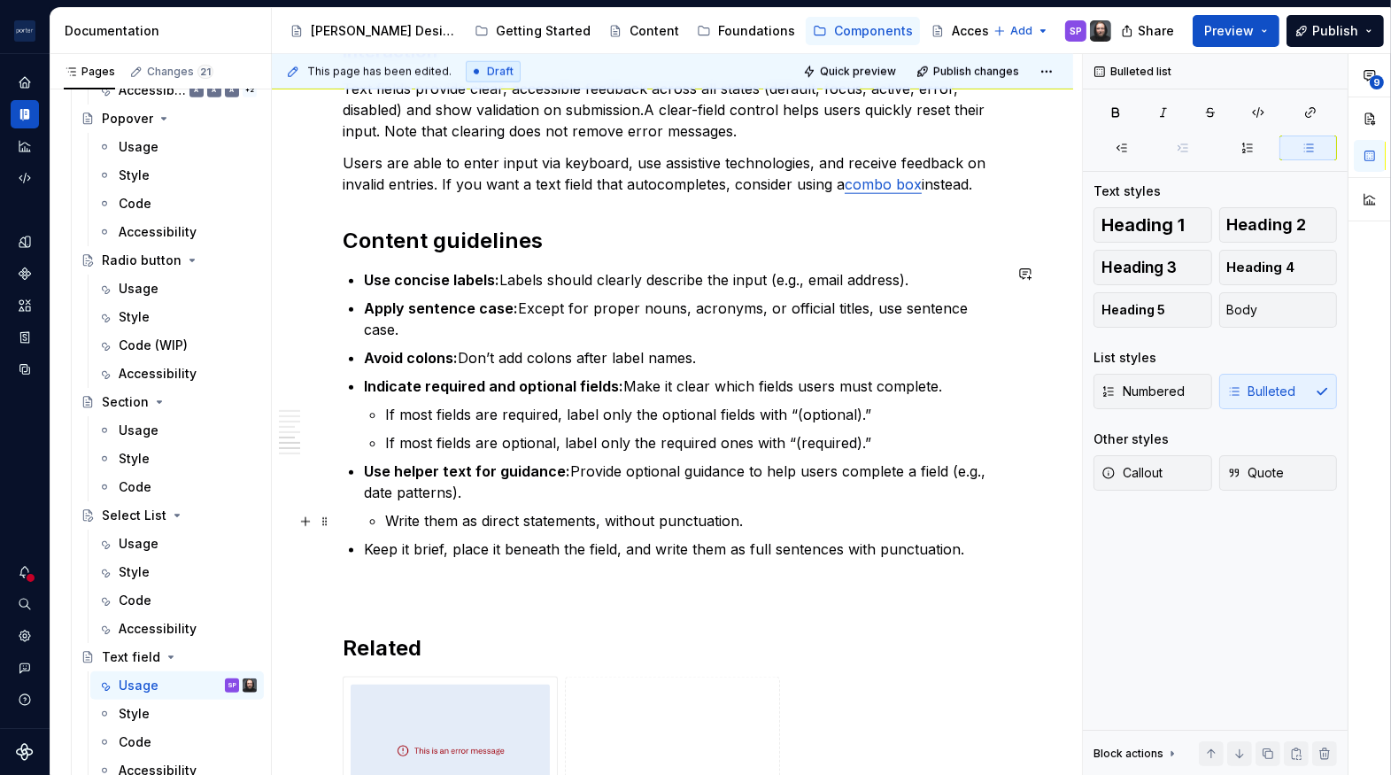
click at [429, 510] on p "Write them as direct statements, without punctuation." at bounding box center [693, 520] width 617 height 21
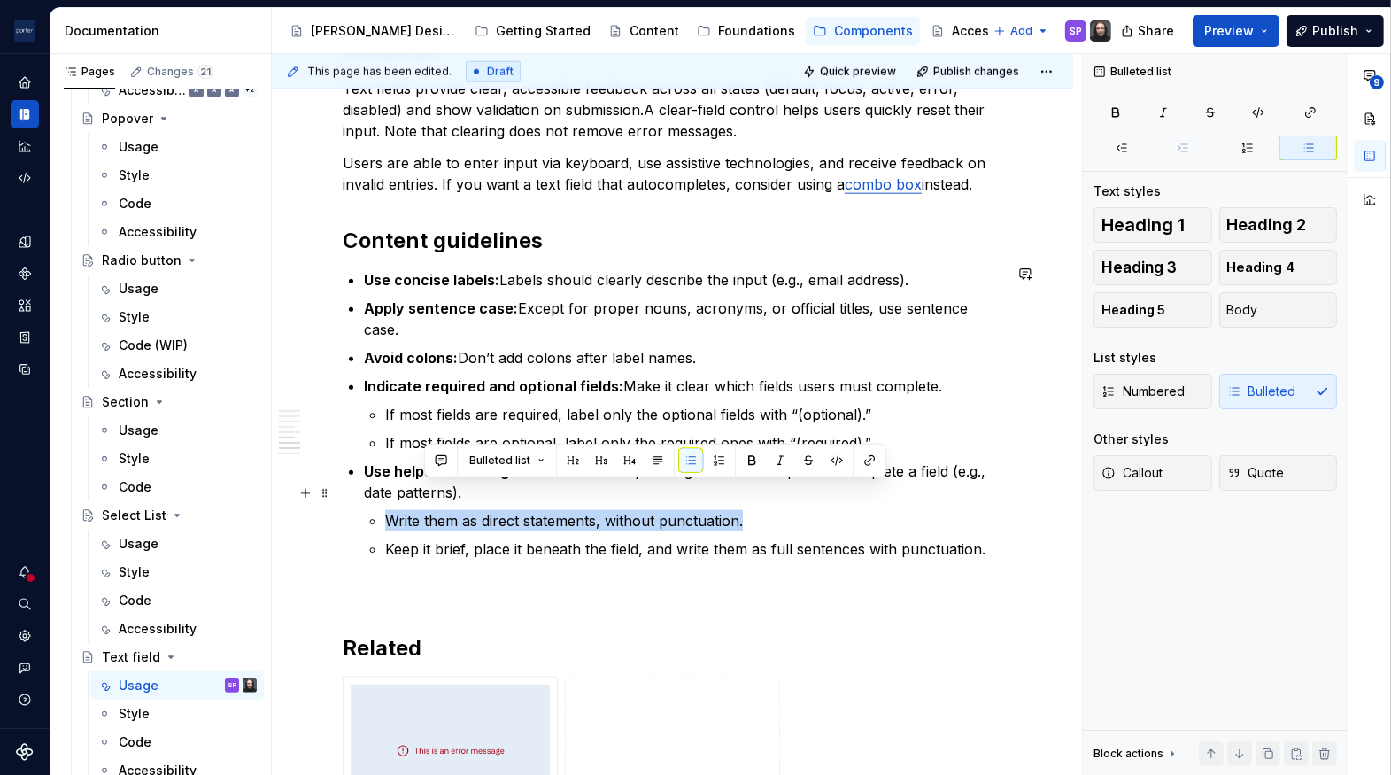
click at [429, 510] on p "Write them as direct statements, without punctuation." at bounding box center [693, 520] width 617 height 21
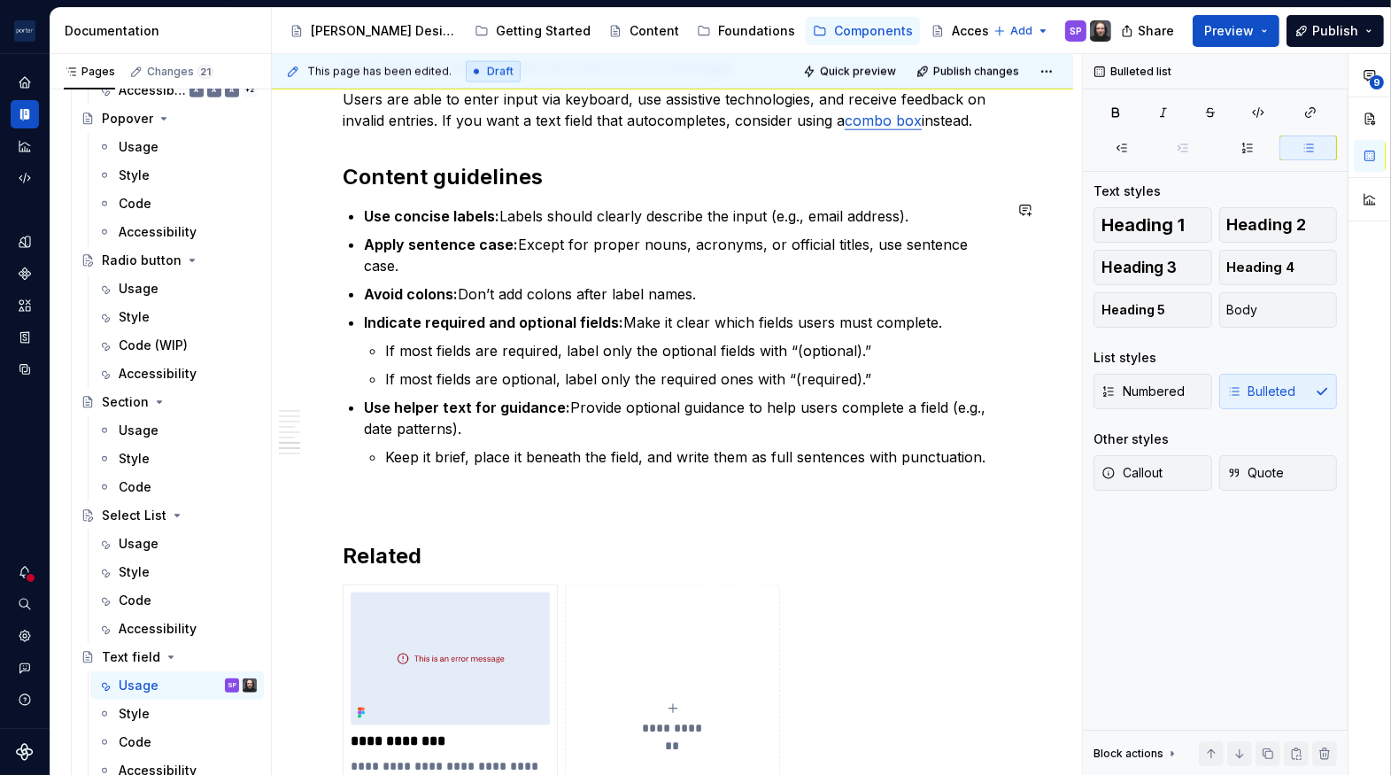
scroll to position [2281, 0]
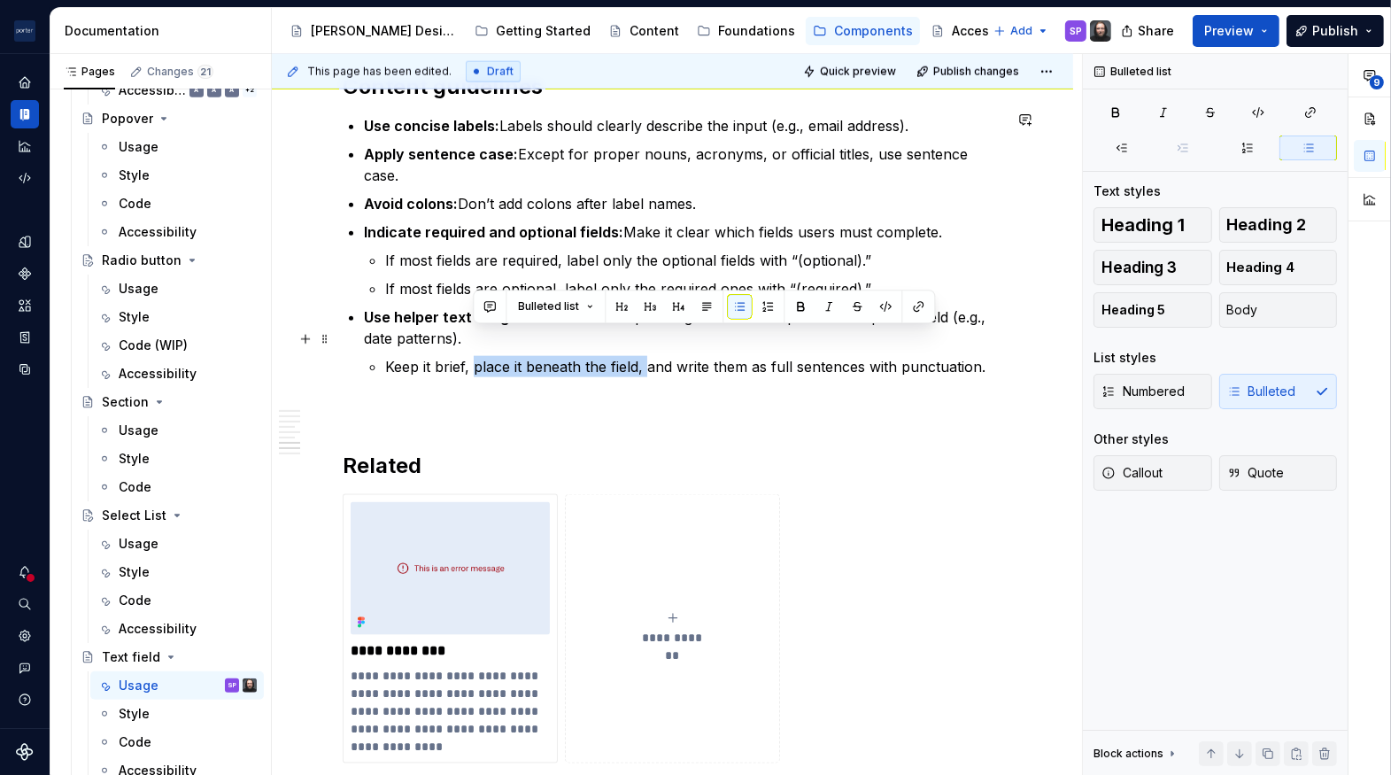
drag, startPoint x: 475, startPoint y: 345, endPoint x: 647, endPoint y: 342, distance: 171.8
click at [647, 356] on p "Keep it brief, place it beneath the field, and write them as full sentences wit…" at bounding box center [693, 366] width 617 height 21
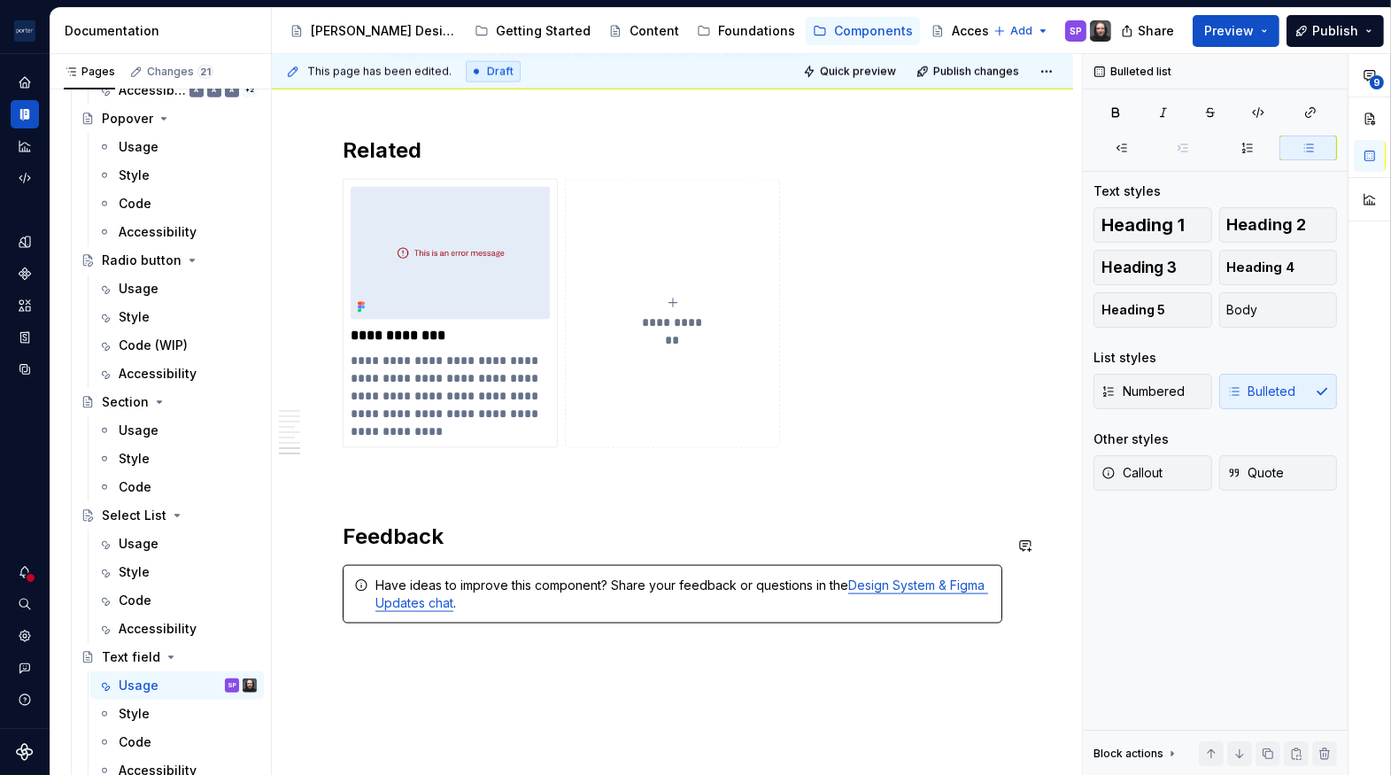
scroll to position [2597, 0]
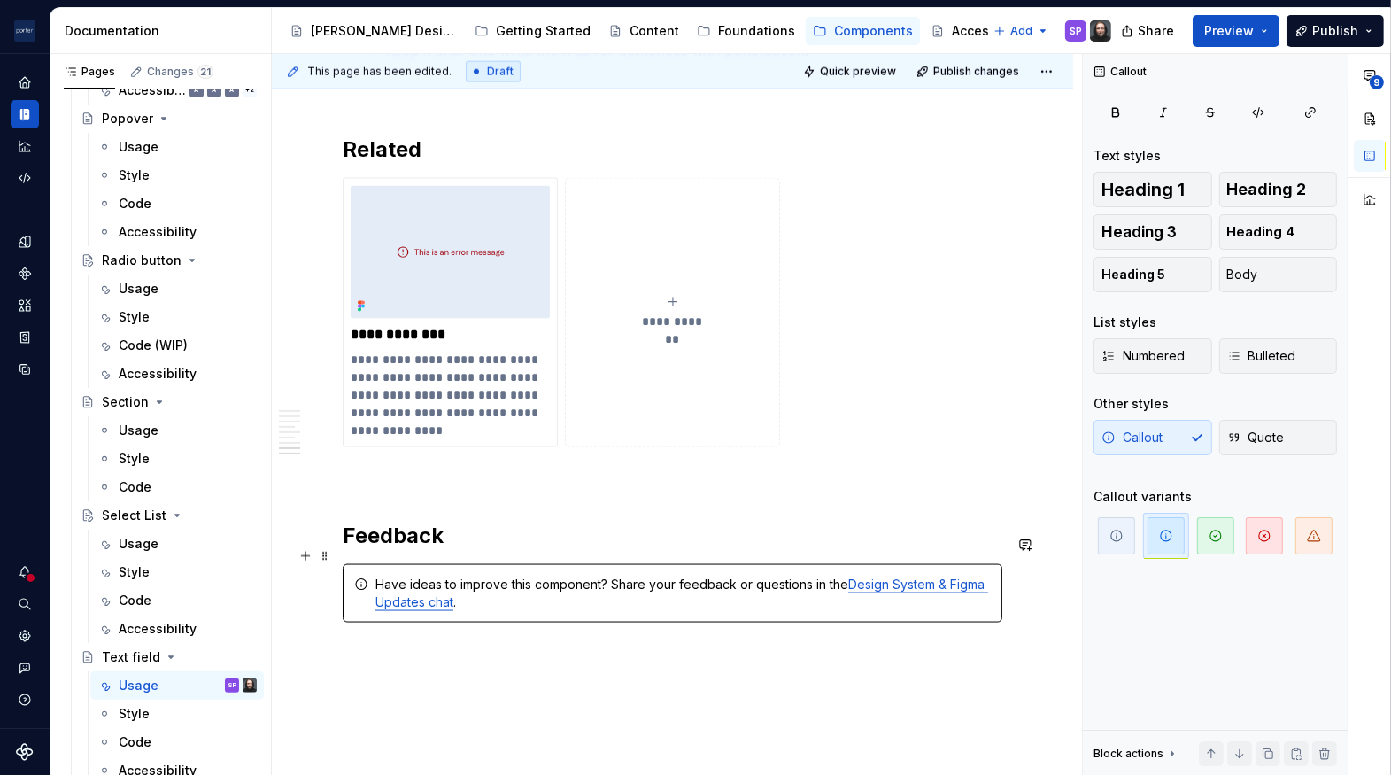
click at [481, 589] on div "Have ideas to improve this component? Share your feedback or questions in the D…" at bounding box center [673, 593] width 660 height 58
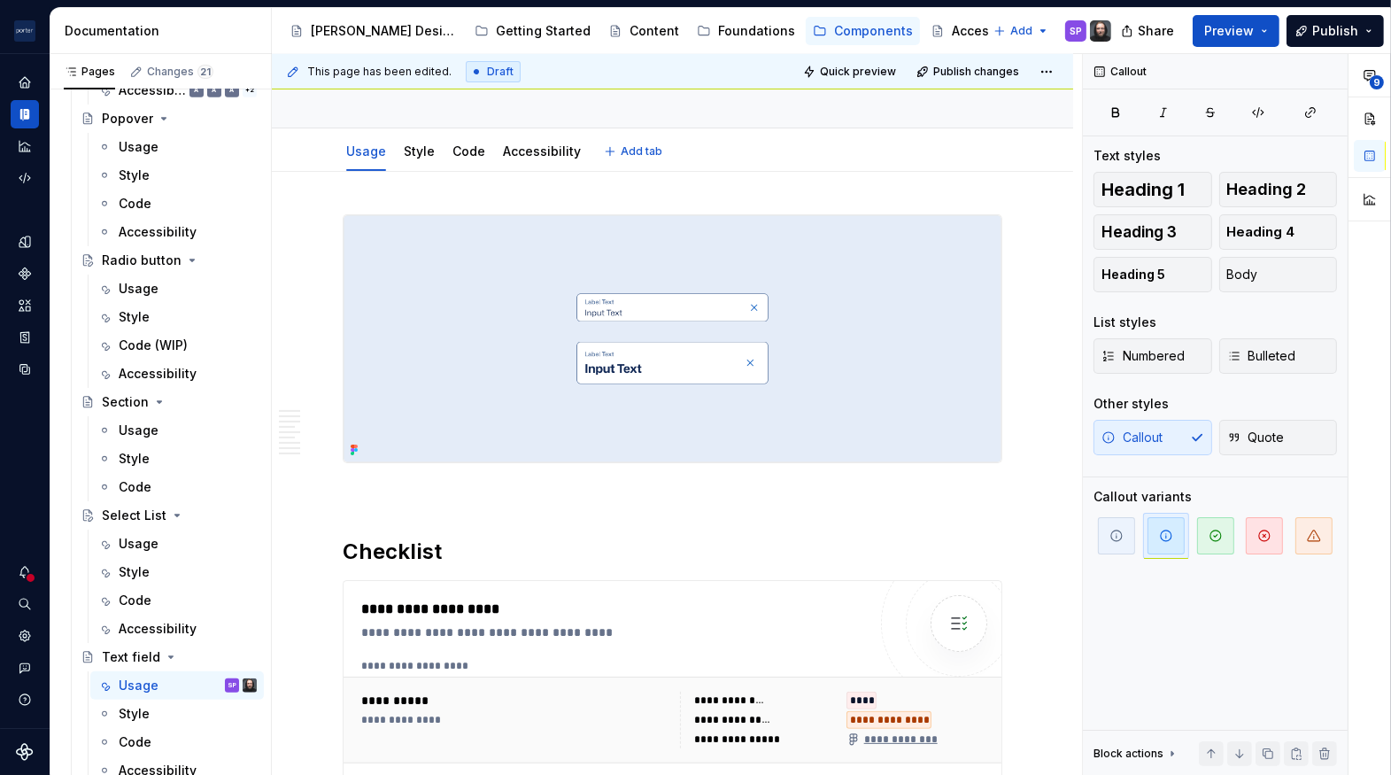
scroll to position [0, 0]
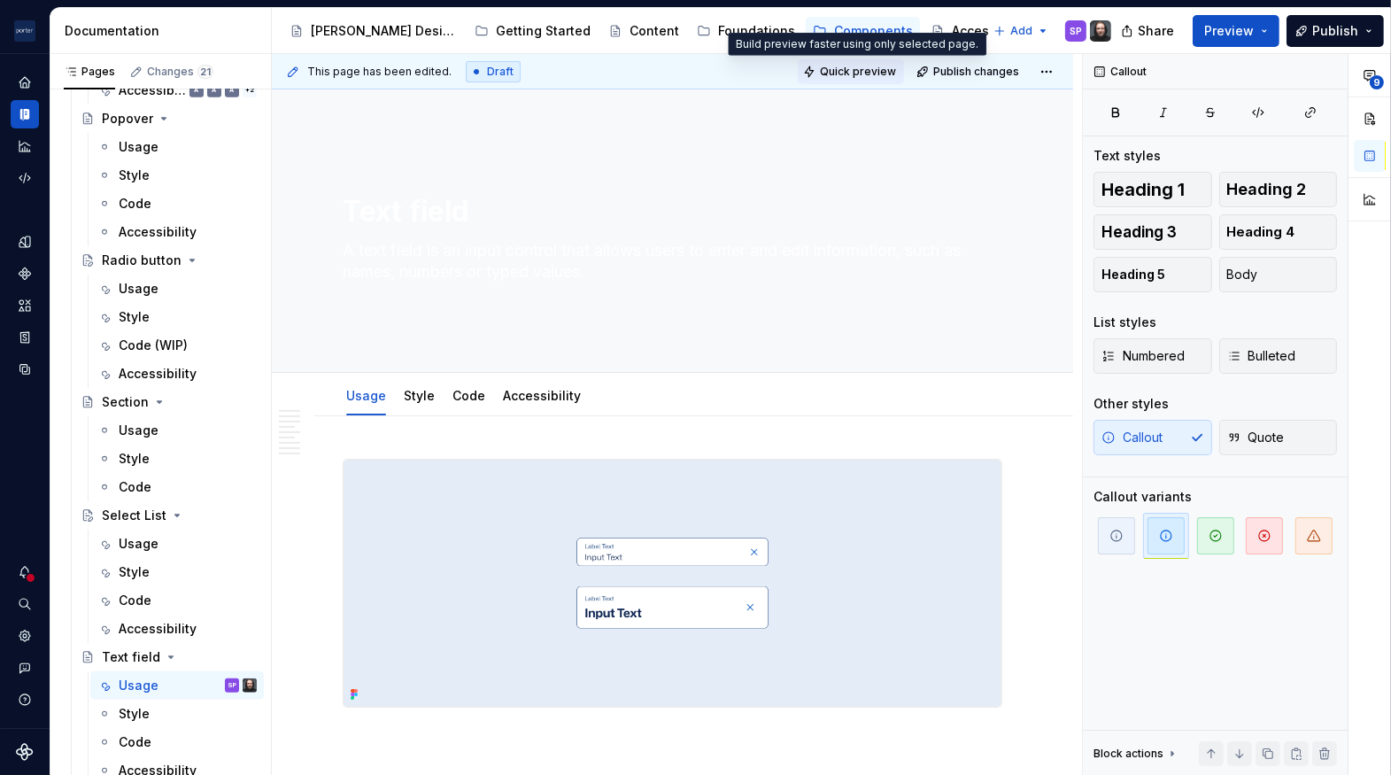
click at [827, 75] on span "Quick preview" at bounding box center [858, 72] width 76 height 14
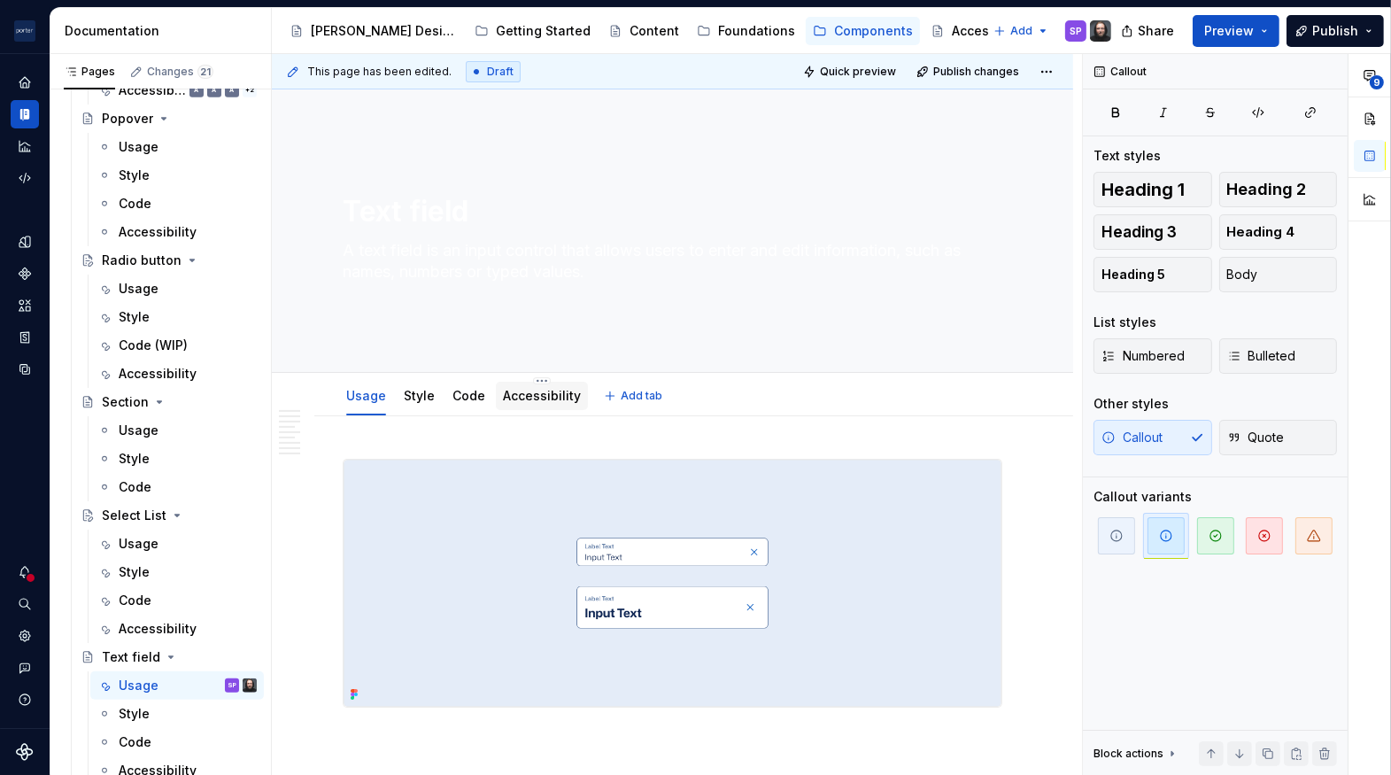
click at [552, 404] on div "Accessibility" at bounding box center [542, 396] width 78 height 18
click at [532, 395] on link "Accessibility" at bounding box center [542, 395] width 78 height 15
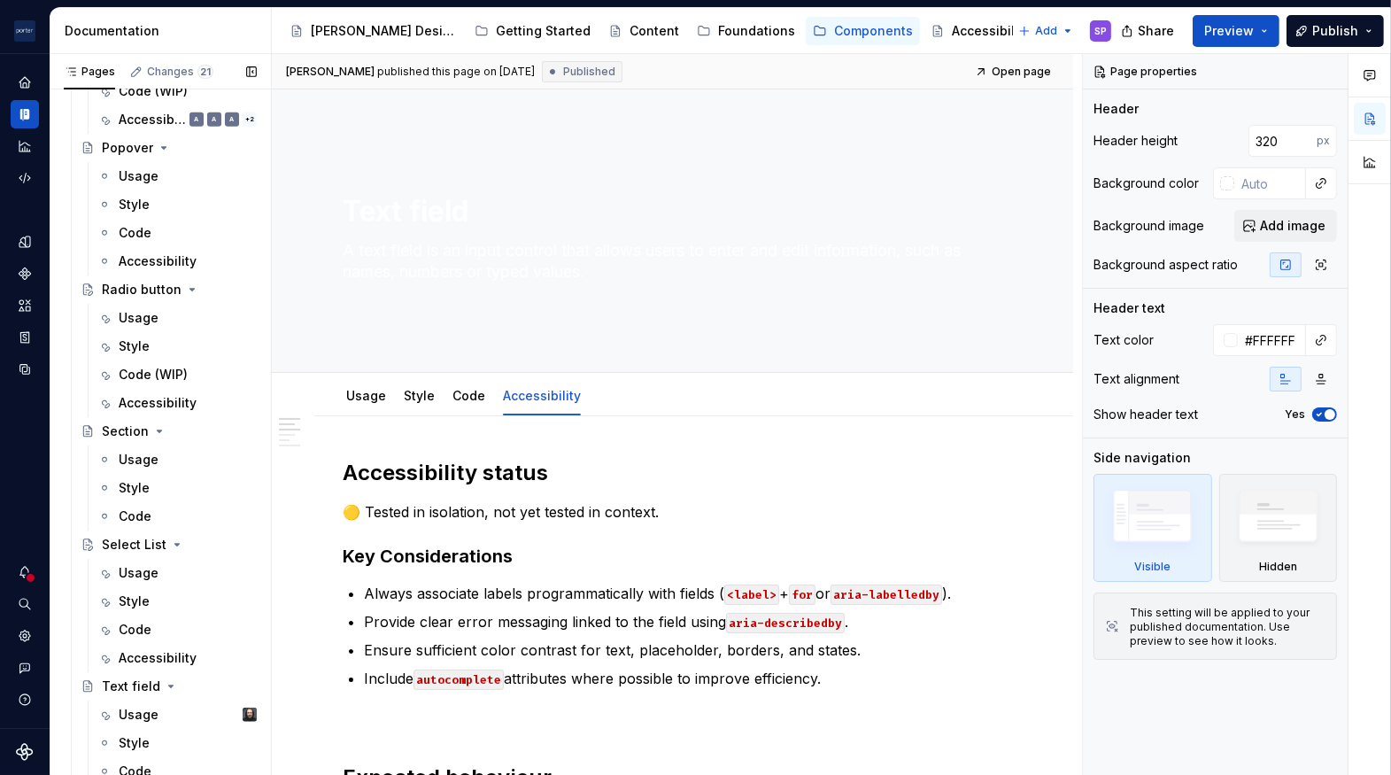
scroll to position [1474, 0]
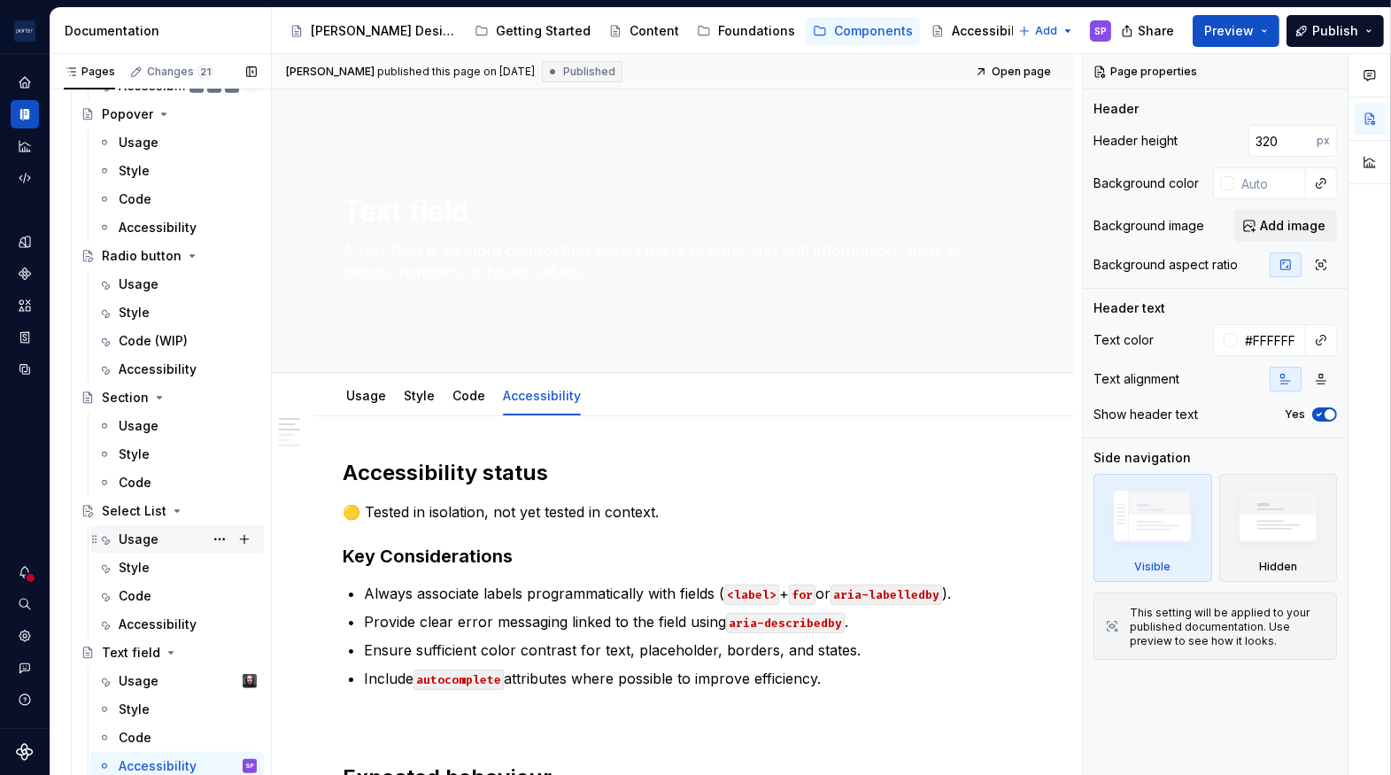
click at [159, 534] on div "Usage" at bounding box center [188, 539] width 138 height 25
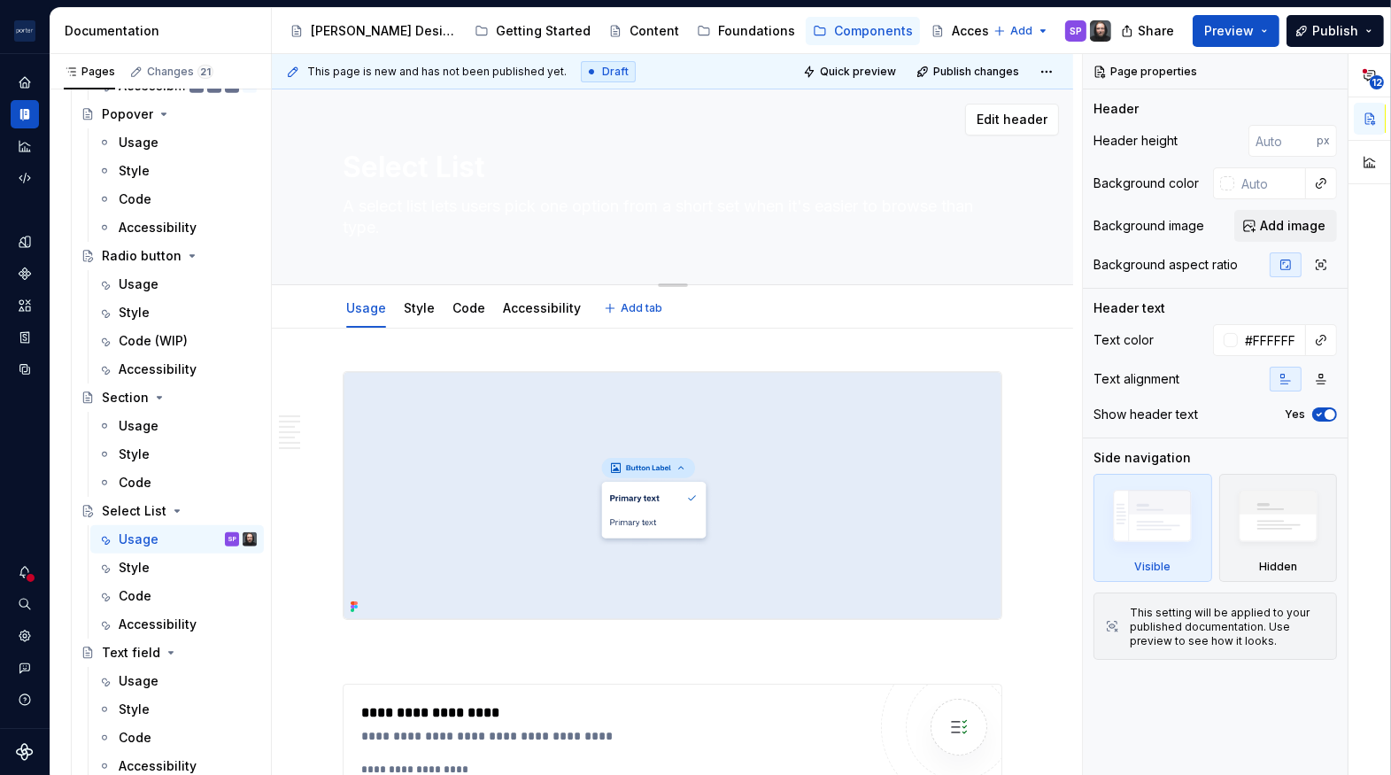
click at [462, 209] on textarea "A select list lets users pick one option from a short set when it's easier to b…" at bounding box center [669, 217] width 660 height 50
click at [494, 213] on textarea "A select list lets users pick one option from a short set when it's easier to b…" at bounding box center [669, 217] width 660 height 50
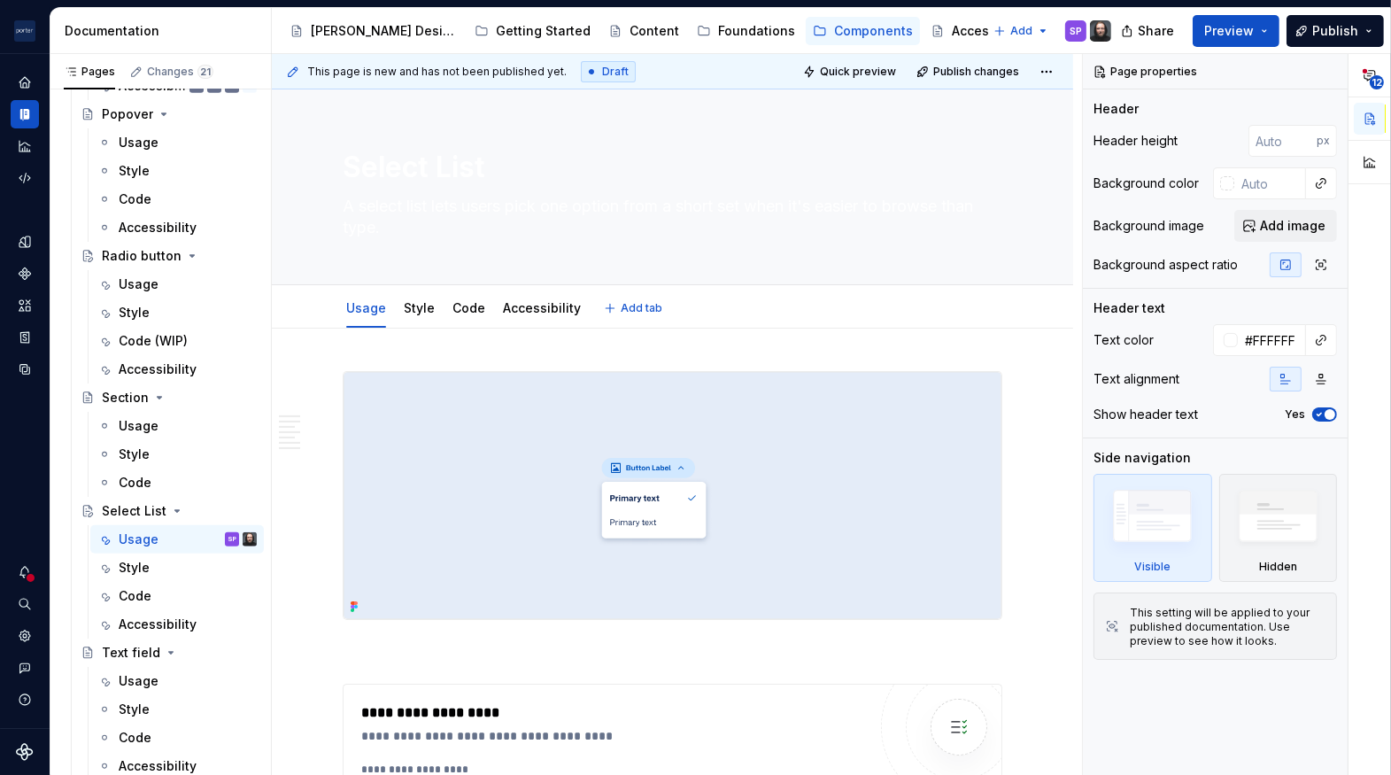
type textarea "*"
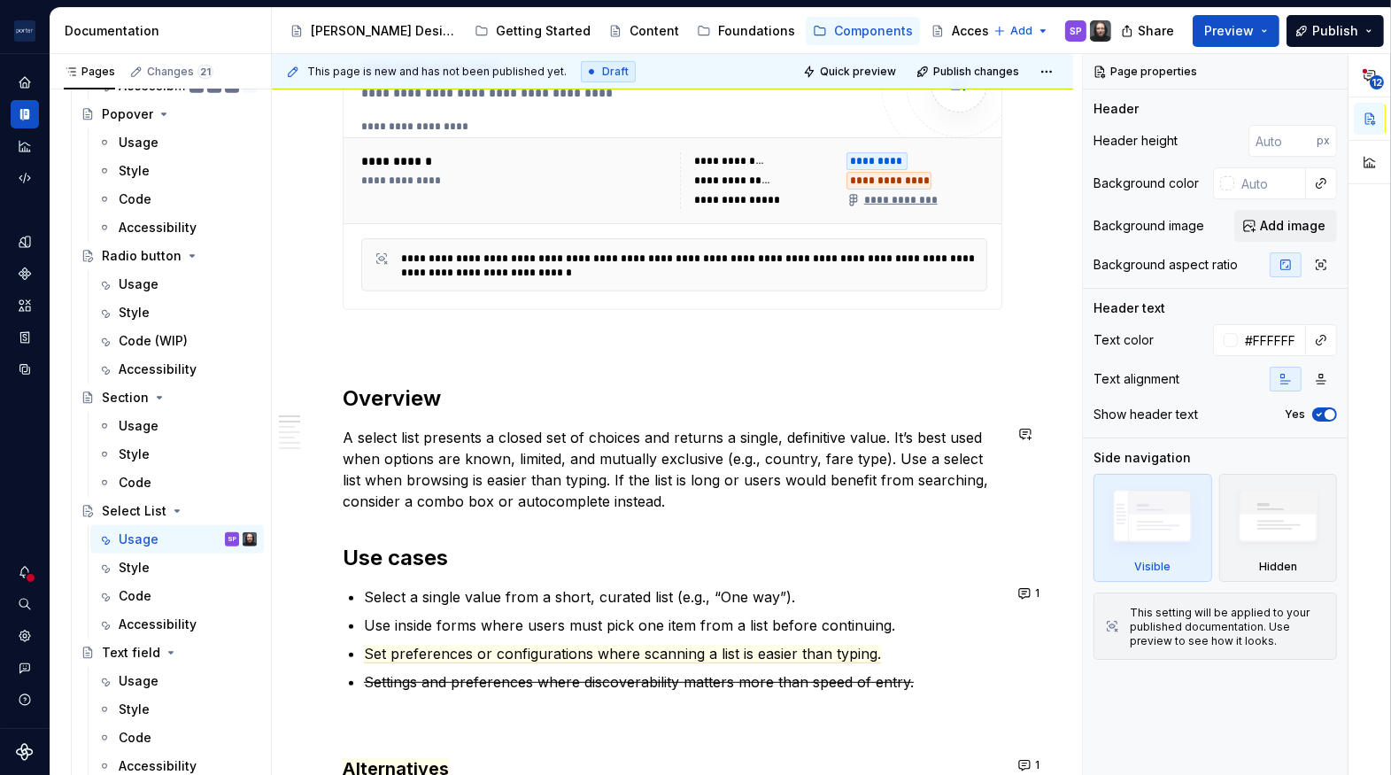
scroll to position [655, 0]
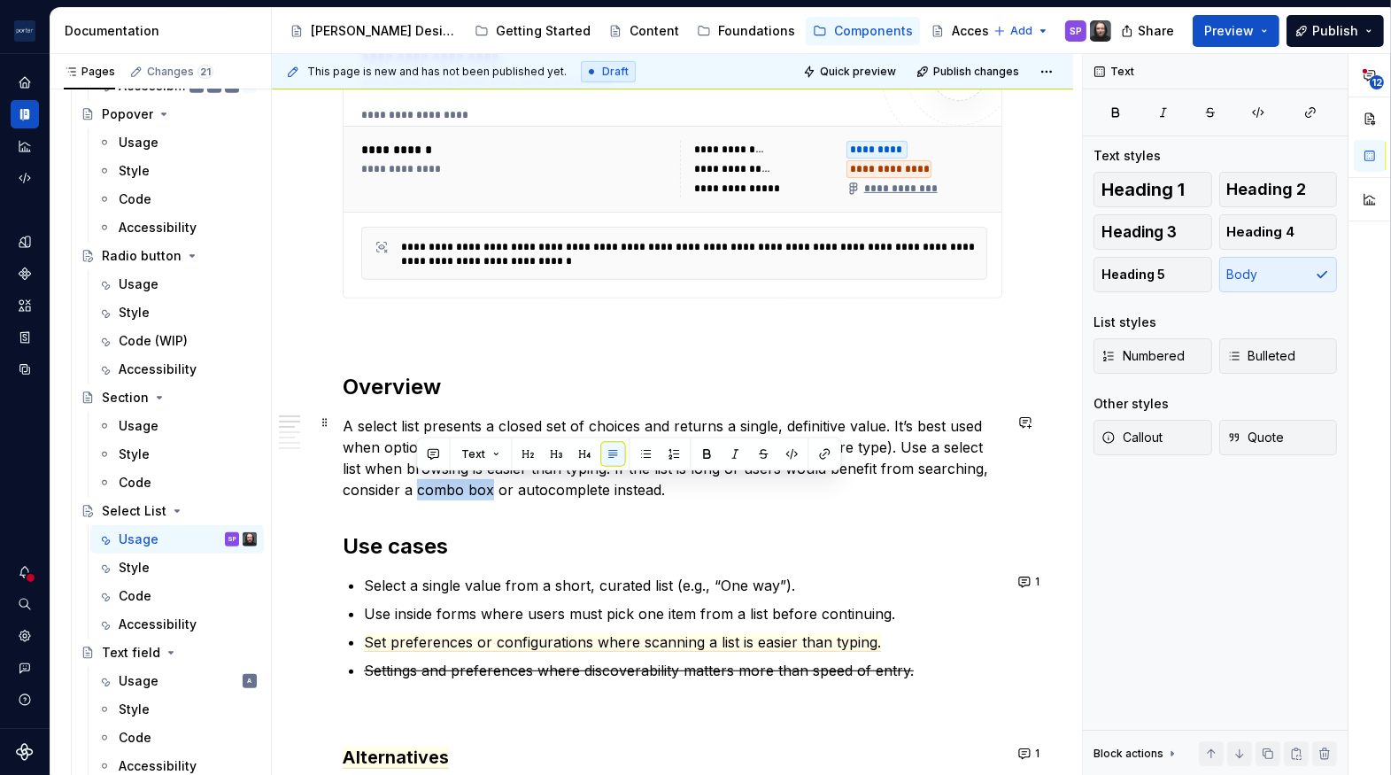
drag, startPoint x: 420, startPoint y: 488, endPoint x: 492, endPoint y: 493, distance: 71.9
click at [492, 493] on p "A select list presents a closed set of choices and returns a single, definitive…" at bounding box center [673, 457] width 660 height 85
click at [816, 455] on button "button" at bounding box center [824, 454] width 25 height 25
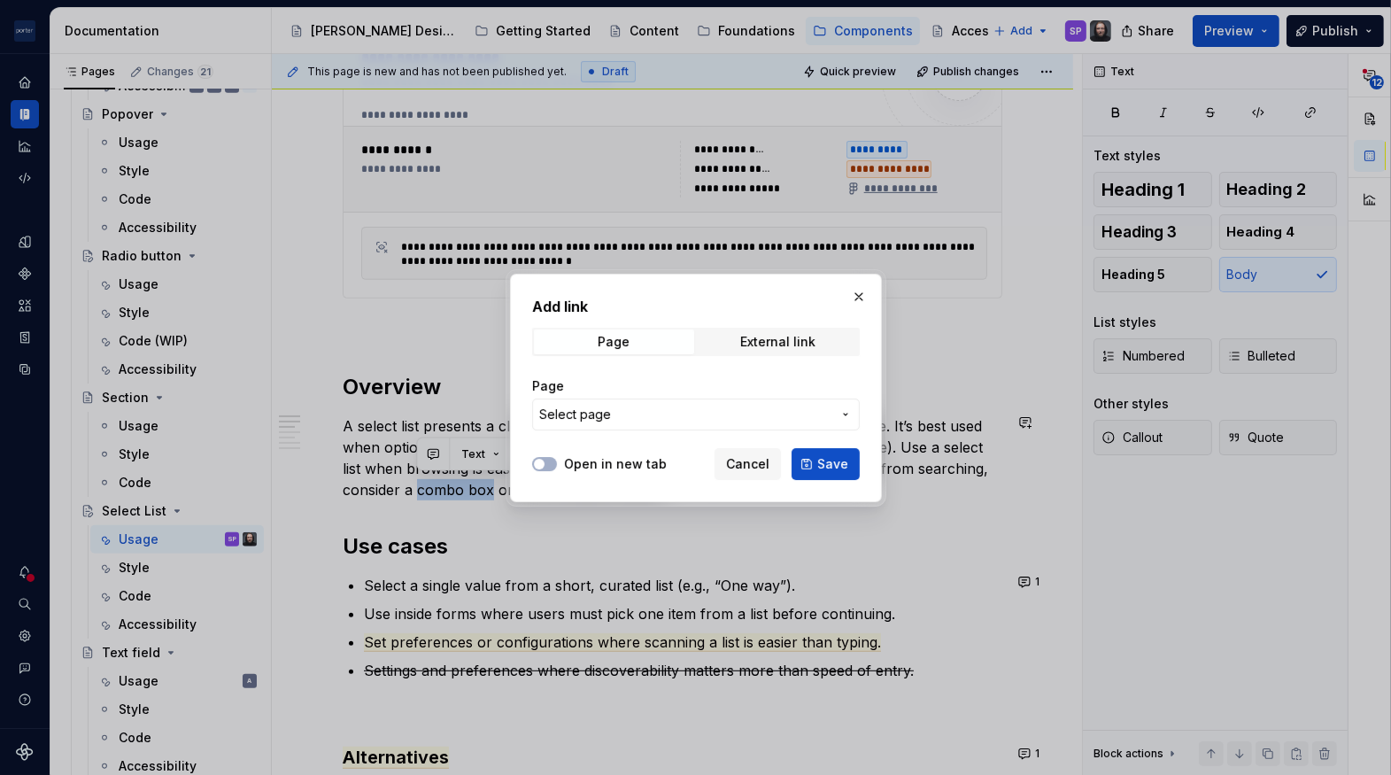
click at [707, 409] on span "Select page" at bounding box center [685, 415] width 292 height 18
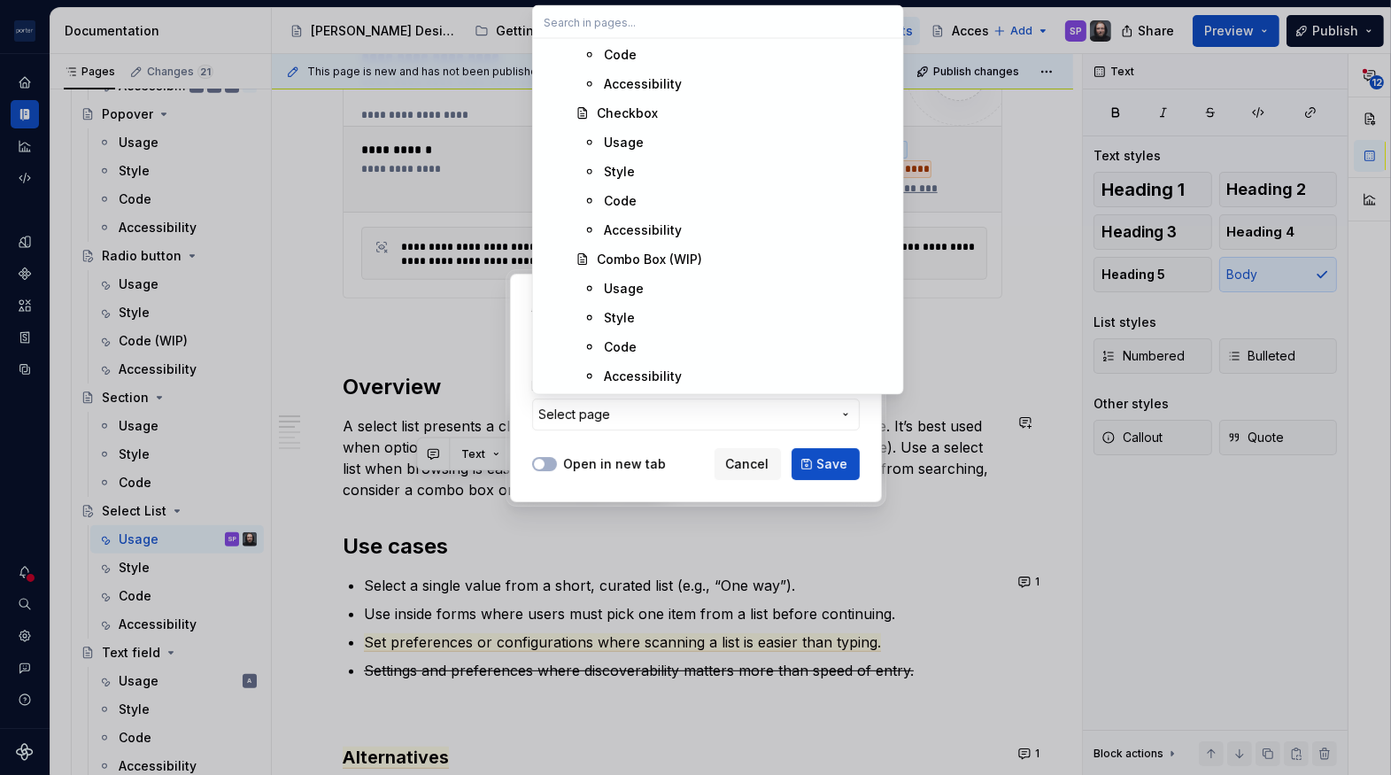
scroll to position [1112, 0]
click at [619, 252] on div "Combo Box (WIP)" at bounding box center [649, 261] width 105 height 18
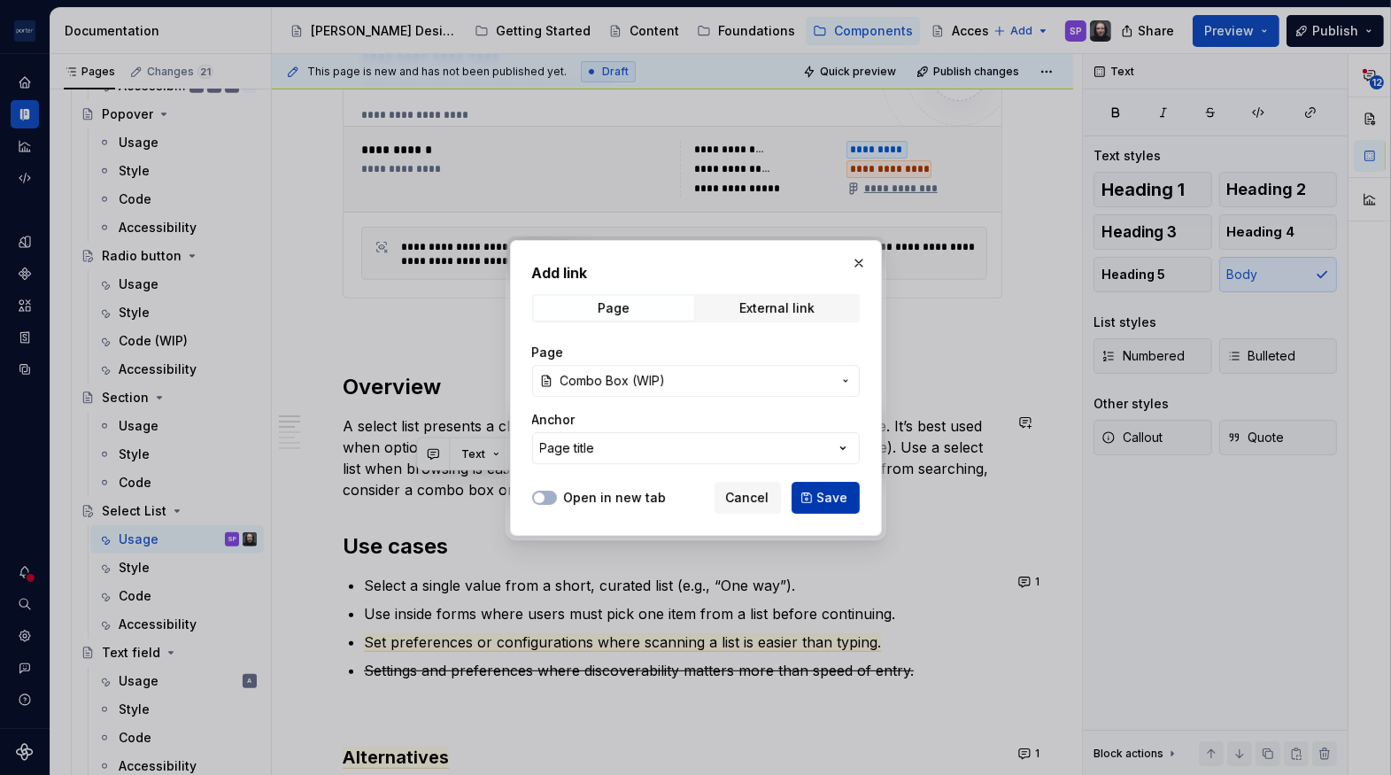
click at [831, 483] on button "Save" at bounding box center [826, 498] width 68 height 32
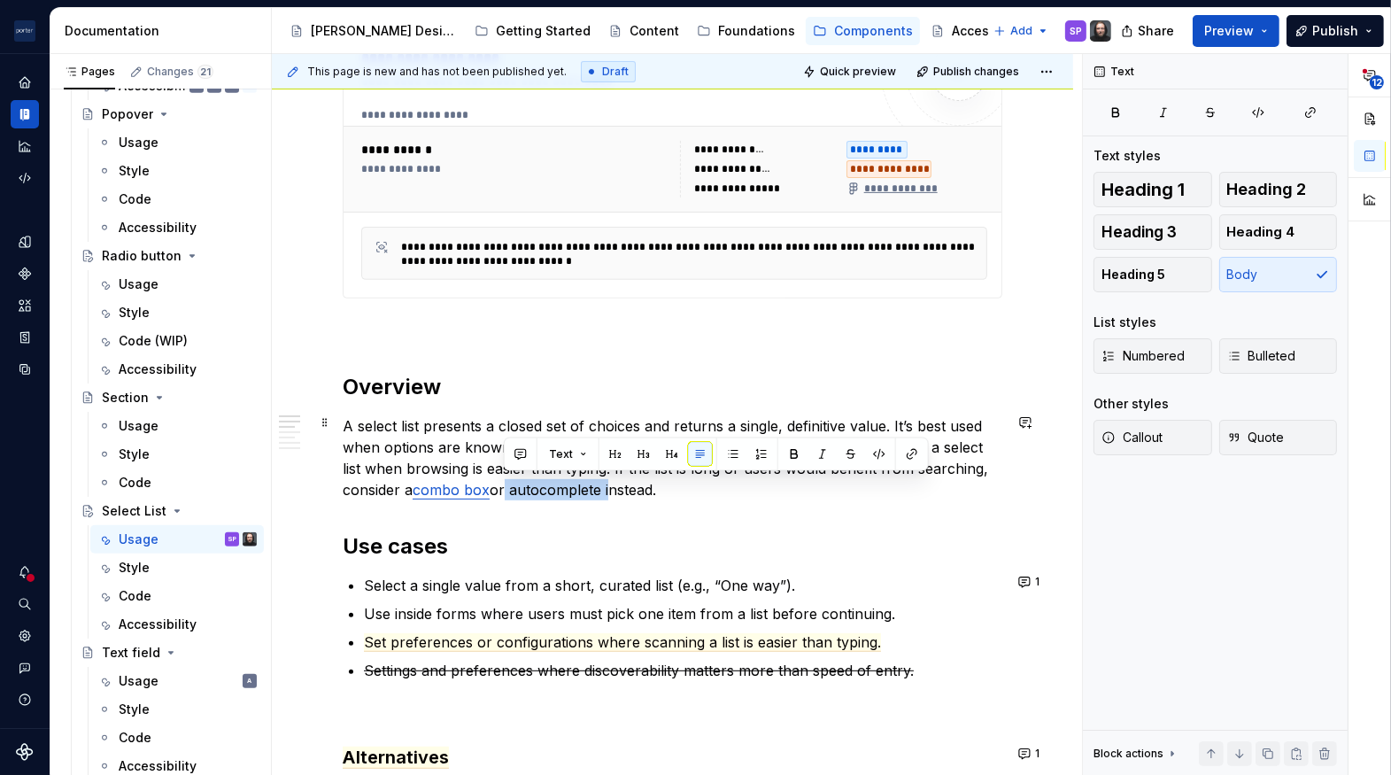
drag, startPoint x: 501, startPoint y: 490, endPoint x: 607, endPoint y: 490, distance: 105.4
click at [607, 490] on p "A select list presents a closed set of choices and returns a single, definitive…" at bounding box center [673, 457] width 660 height 85
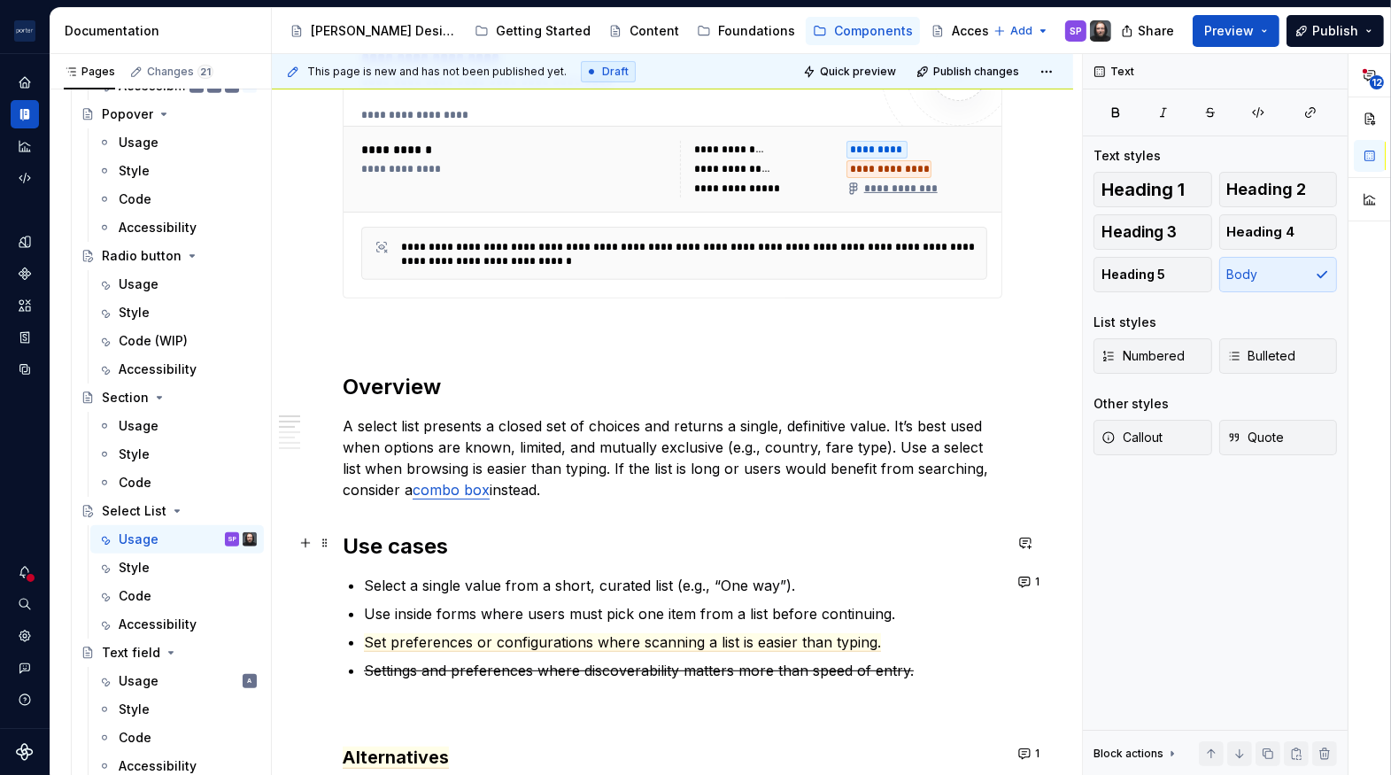
click at [646, 633] on span "Set preferences or configurations where scanning a list is easier than typing." at bounding box center [622, 642] width 517 height 19
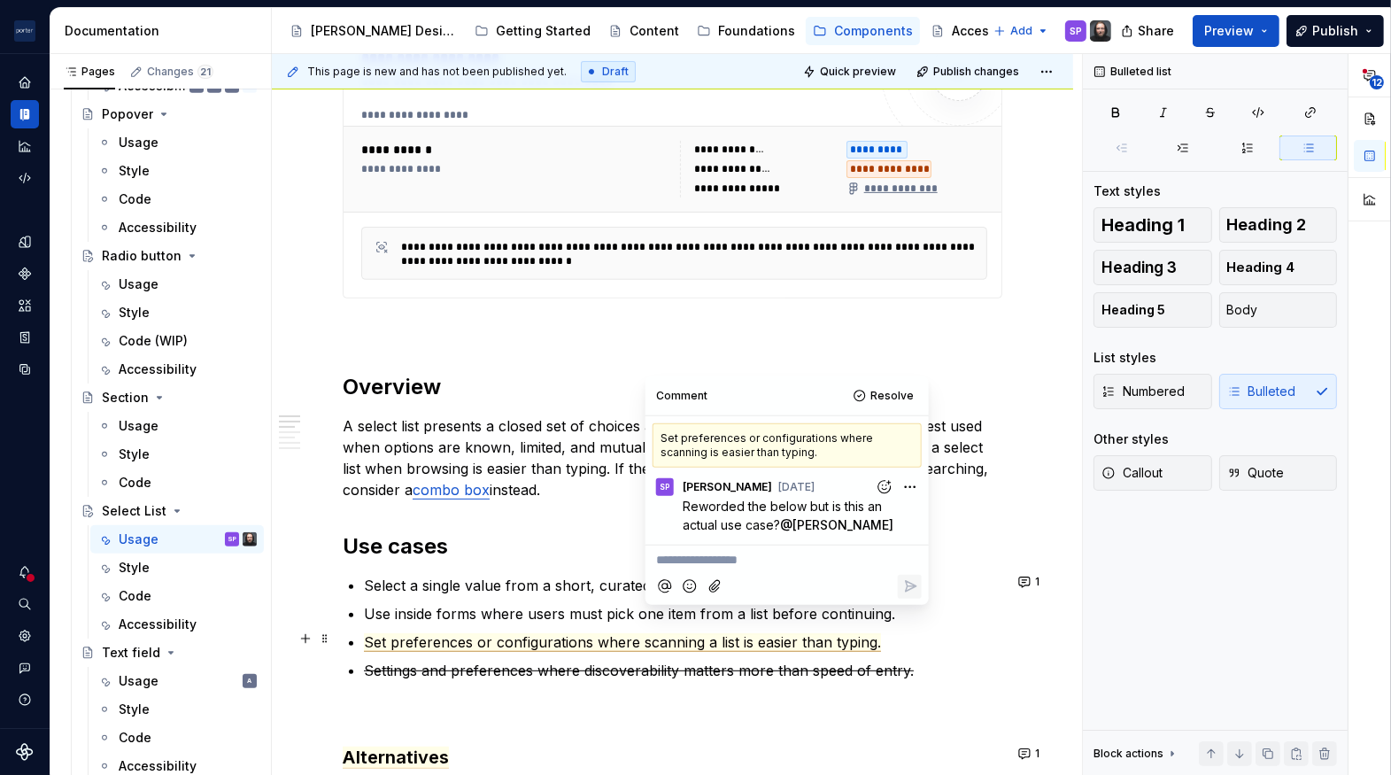
click at [391, 606] on p "Use inside forms where users must pick one item from a list before continuing." at bounding box center [683, 613] width 639 height 21
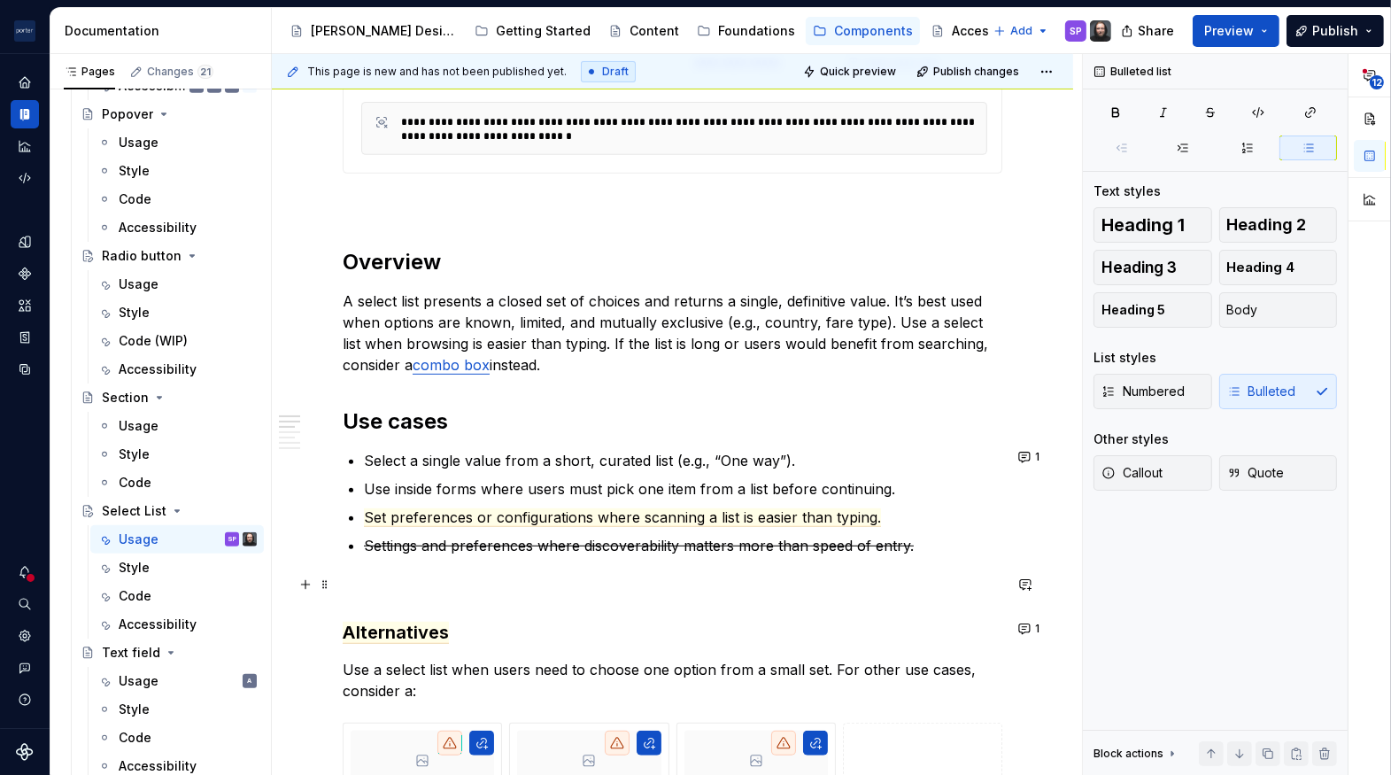
scroll to position [835, 0]
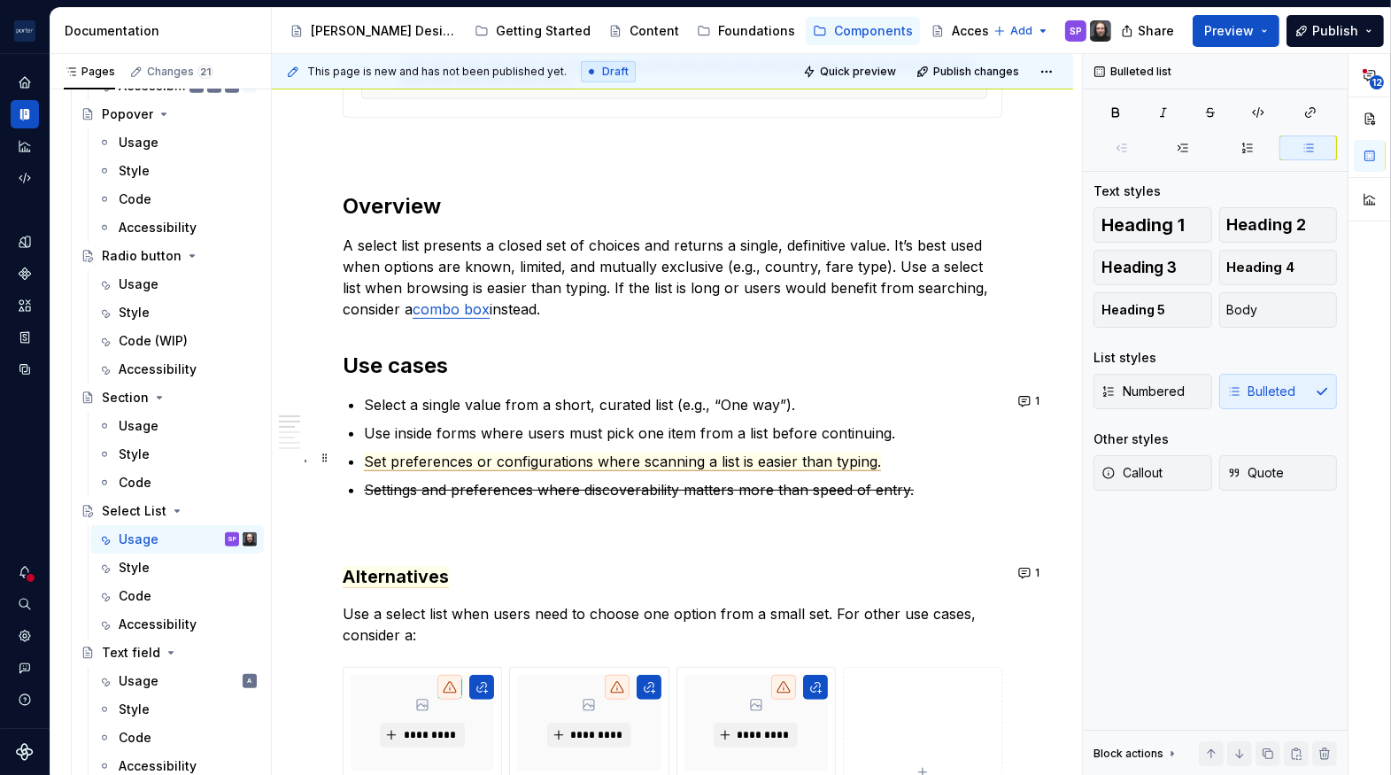
click at [500, 459] on span "Set preferences or configurations where scanning a list is easier than typing." at bounding box center [622, 462] width 517 height 19
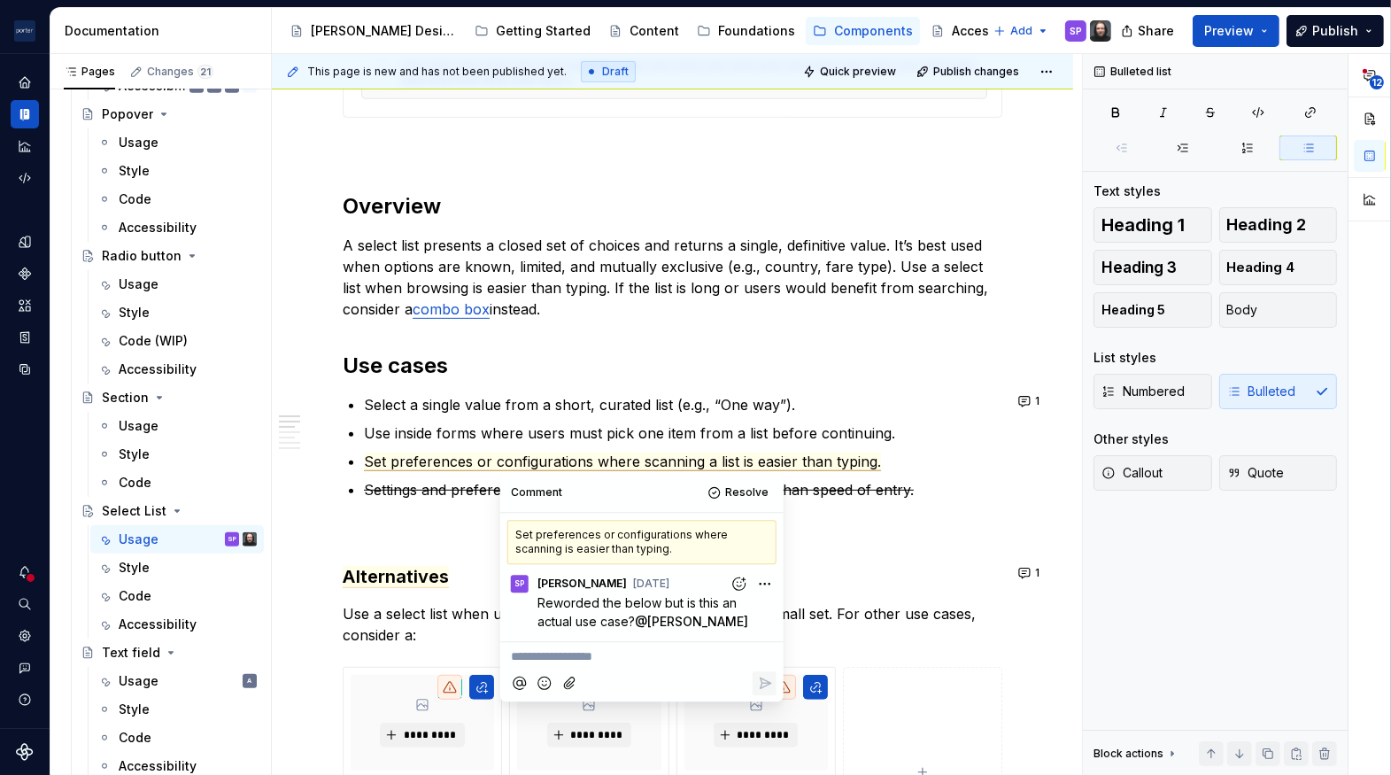
click at [795, 481] on s "Settings and preferences where discoverability matters more than speed of entry." at bounding box center [639, 490] width 550 height 18
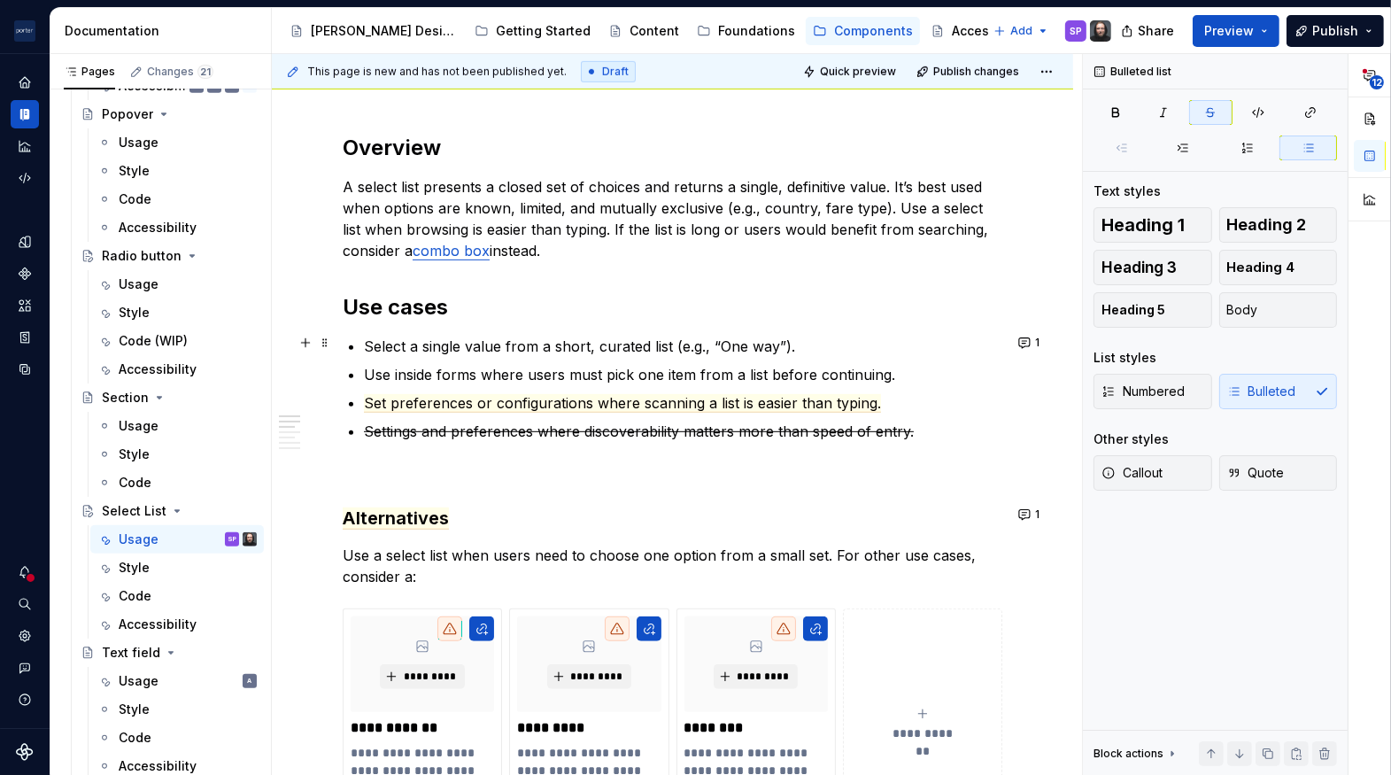
scroll to position [898, 0]
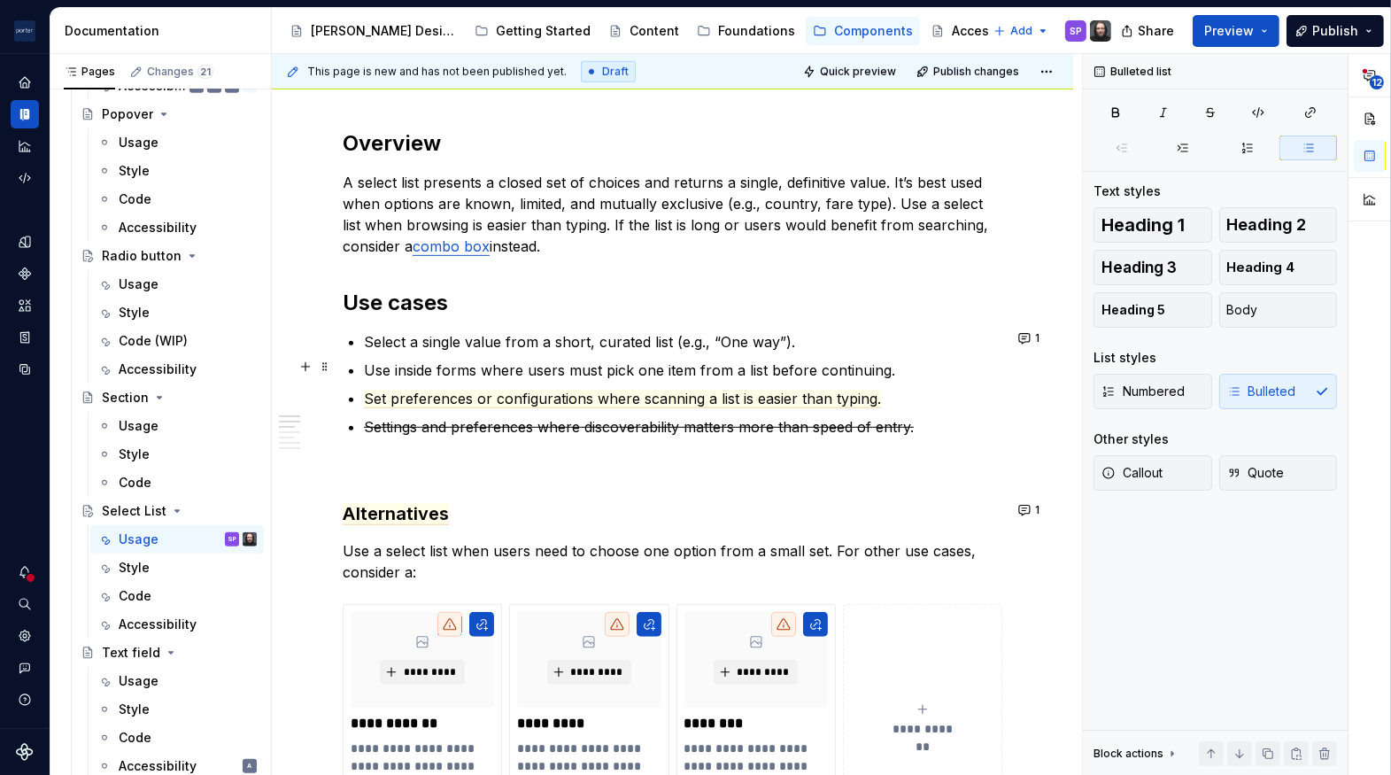
click at [856, 354] on ul "Select a single value from a short, curated list (e.g., “One way”). Use inside …" at bounding box center [683, 384] width 639 height 106
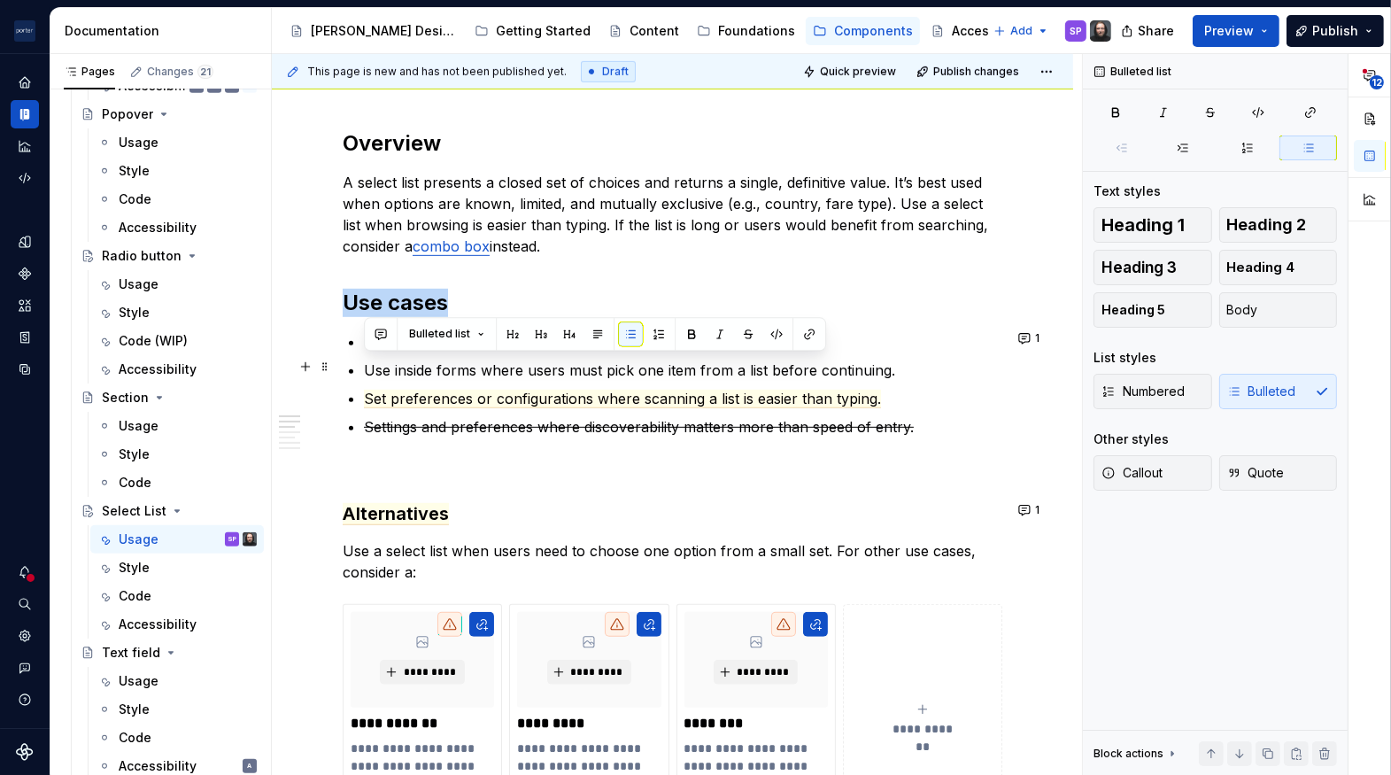
click at [856, 354] on ul "Select a single value from a short, curated list (e.g., “One way”). Use inside …" at bounding box center [683, 384] width 639 height 106
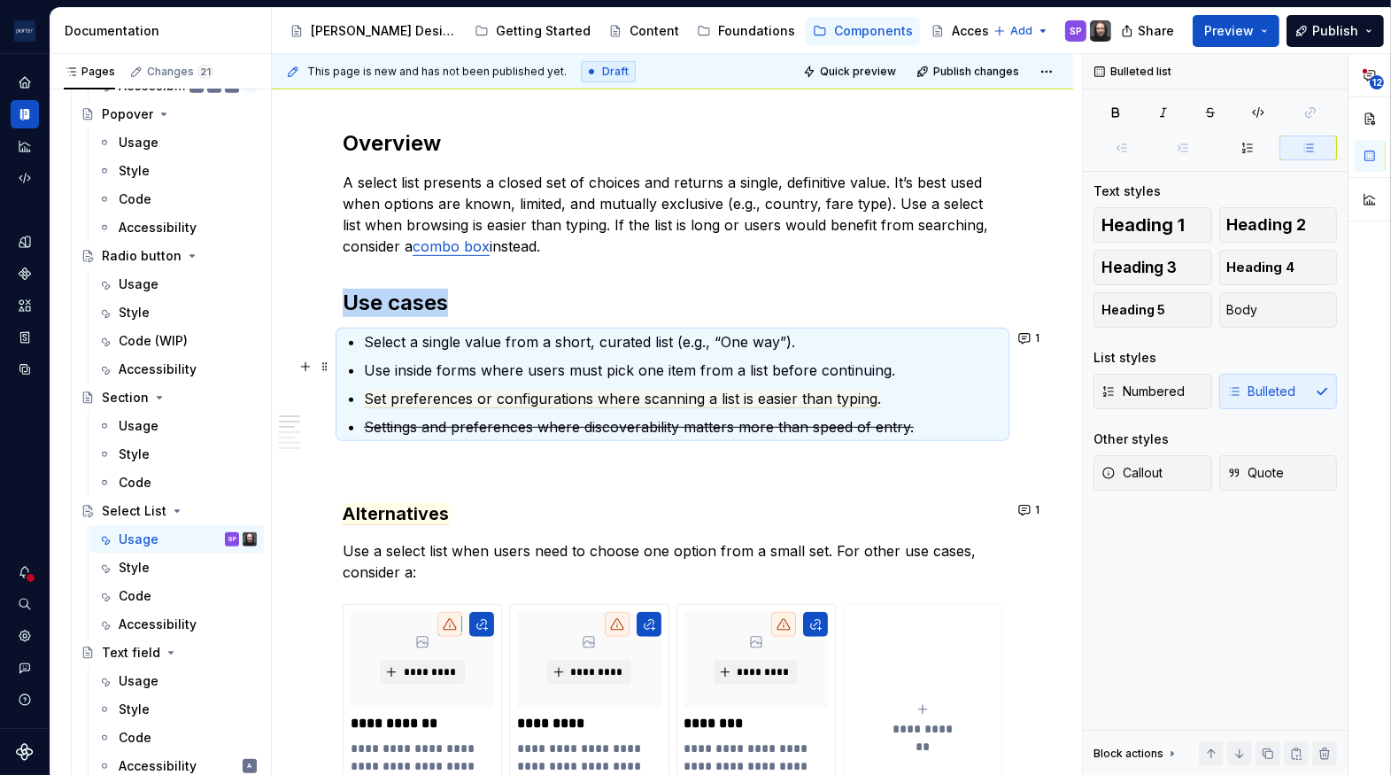
click at [838, 365] on p "Use inside forms where users must pick one item from a list before continuing." at bounding box center [683, 370] width 639 height 21
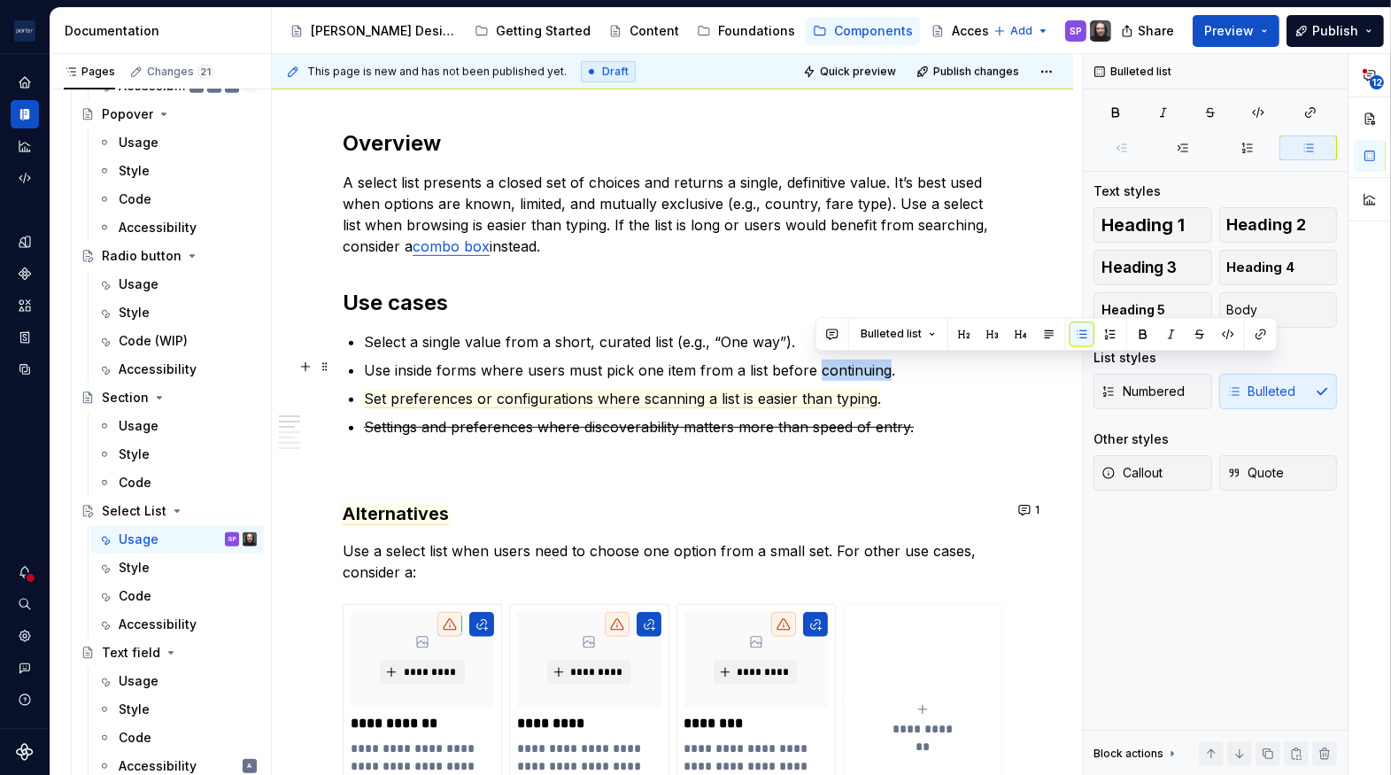
click at [838, 365] on p "Use inside forms where users must pick one item from a list before continuing." at bounding box center [683, 370] width 639 height 21
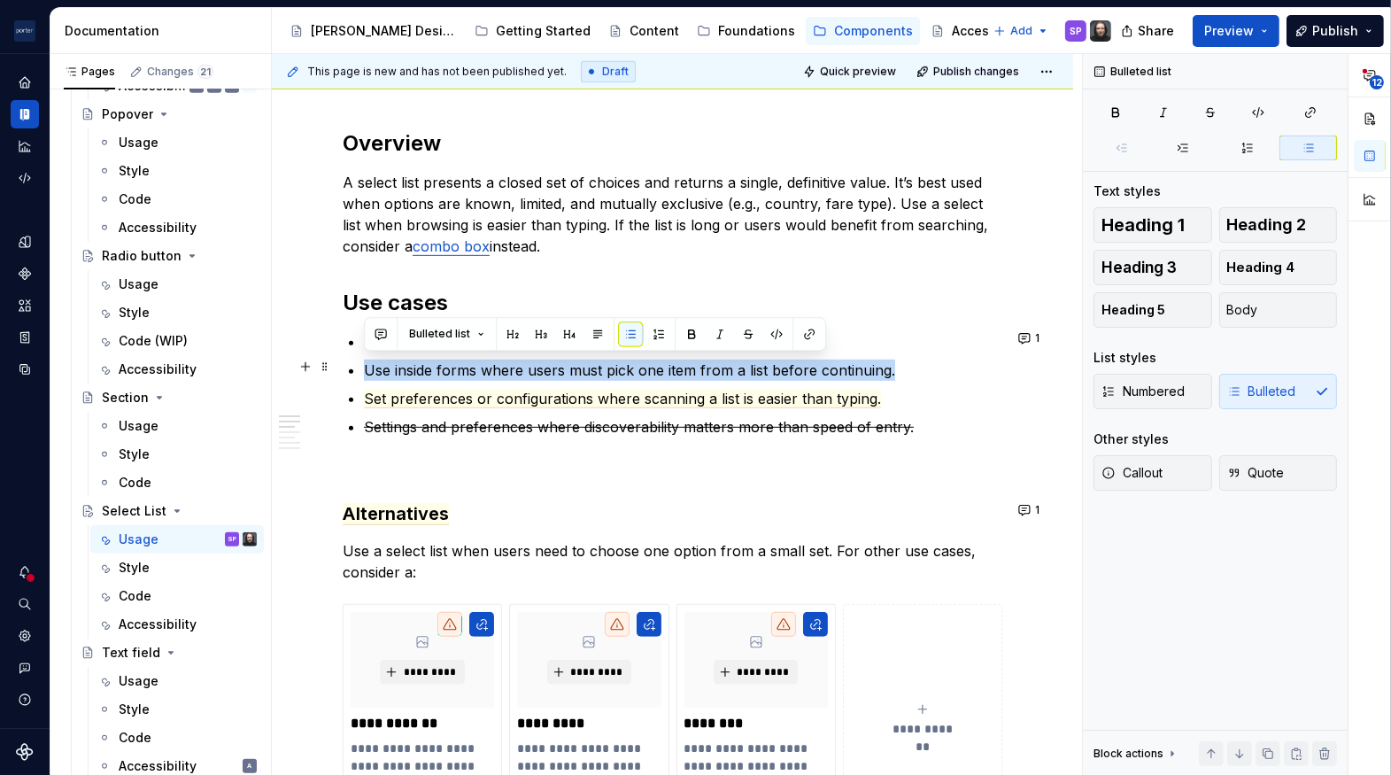
click at [838, 365] on p "Use inside forms where users must pick one item from a list before continuing." at bounding box center [683, 370] width 639 height 21
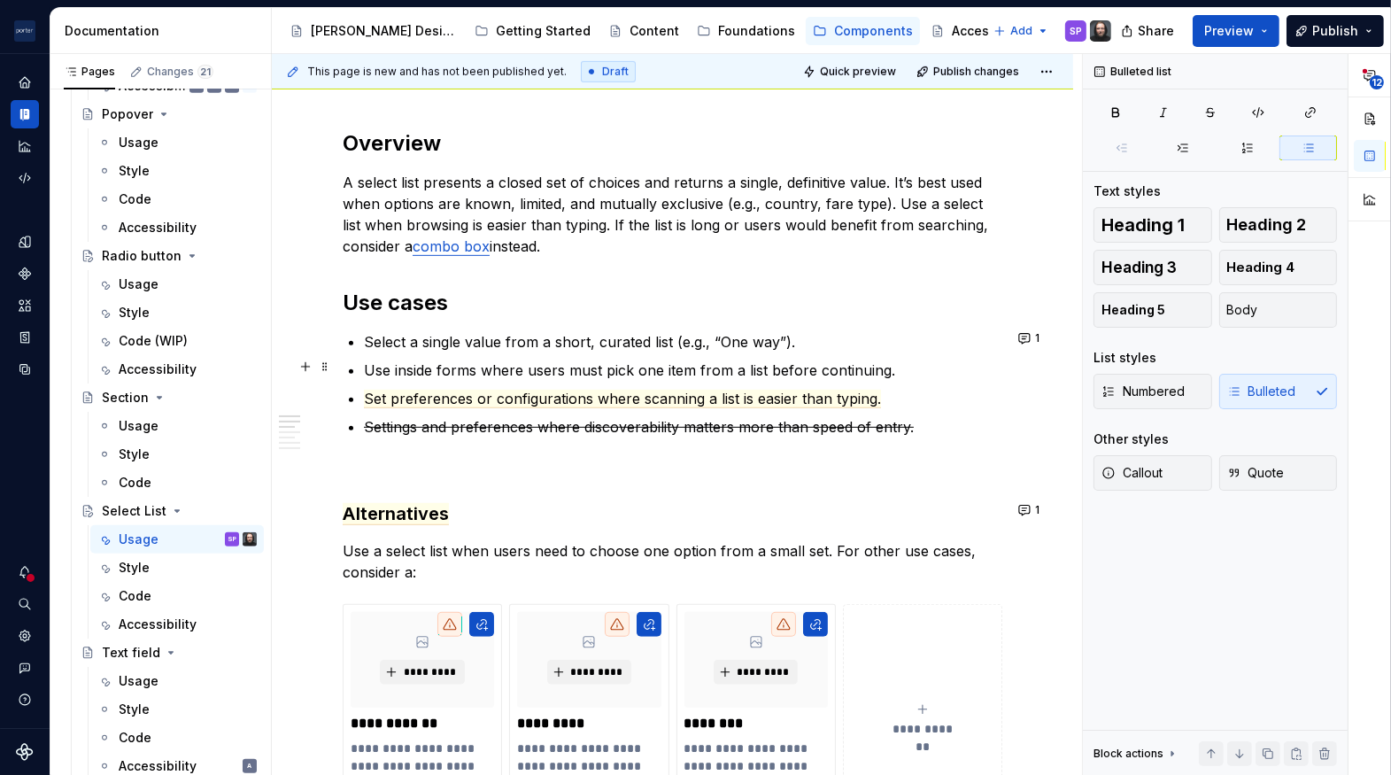
click at [838, 365] on p "Use inside forms where users must pick one item from a list before continuing." at bounding box center [683, 370] width 639 height 21
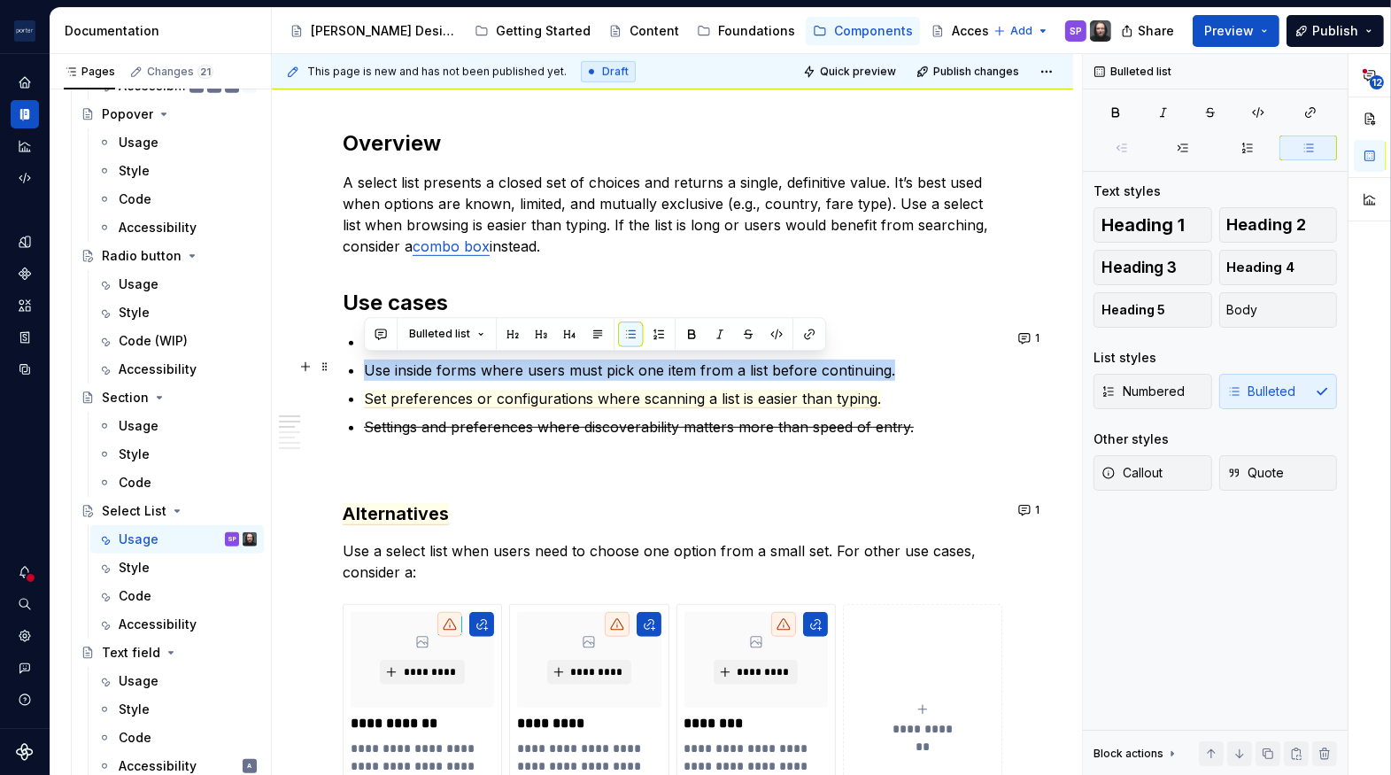
click at [838, 365] on p "Use inside forms where users must pick one item from a list before continuing." at bounding box center [683, 370] width 639 height 21
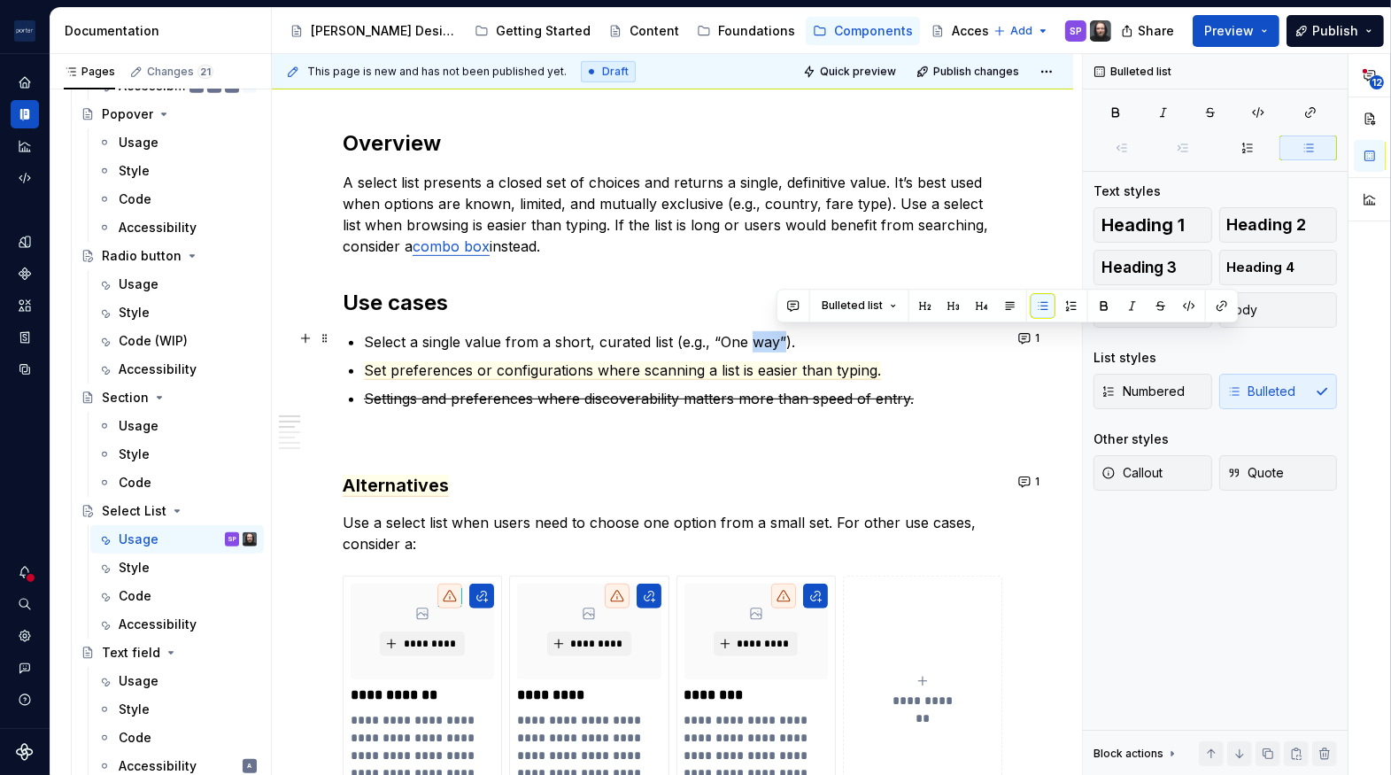
drag, startPoint x: 780, startPoint y: 335, endPoint x: 747, endPoint y: 333, distance: 33.7
click at [747, 333] on p "Select a single value from a short, curated list (e.g., “One way”)." at bounding box center [683, 341] width 639 height 21
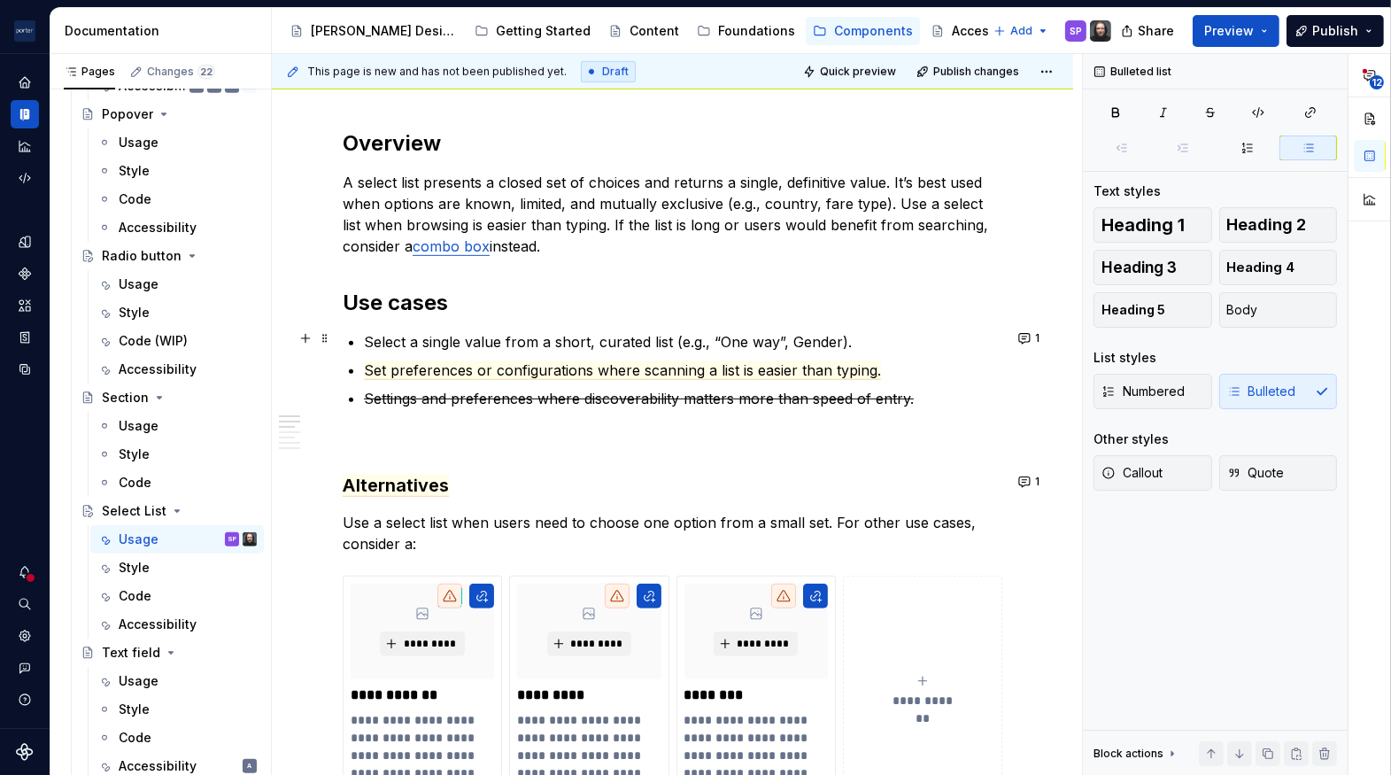
click at [800, 338] on p "Select a single value from a short, curated list (e.g., “One way”, Gender)." at bounding box center [683, 341] width 639 height 21
click at [817, 409] on div "**********" at bounding box center [673, 661] width 660 height 2376
click at [740, 365] on span "Set preferences or configurations where scanning a list is easier than typing." at bounding box center [622, 370] width 517 height 19
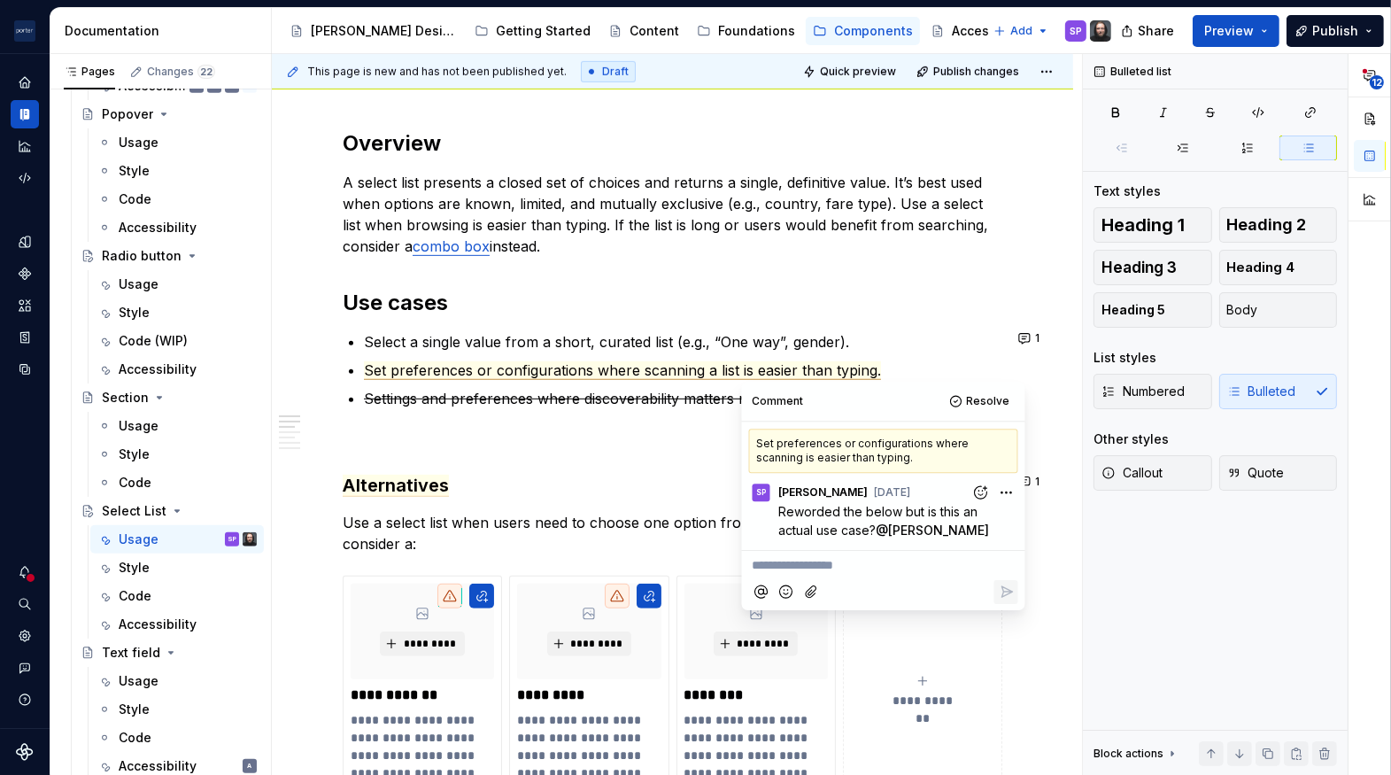
click at [481, 461] on div "**********" at bounding box center [673, 661] width 660 height 2376
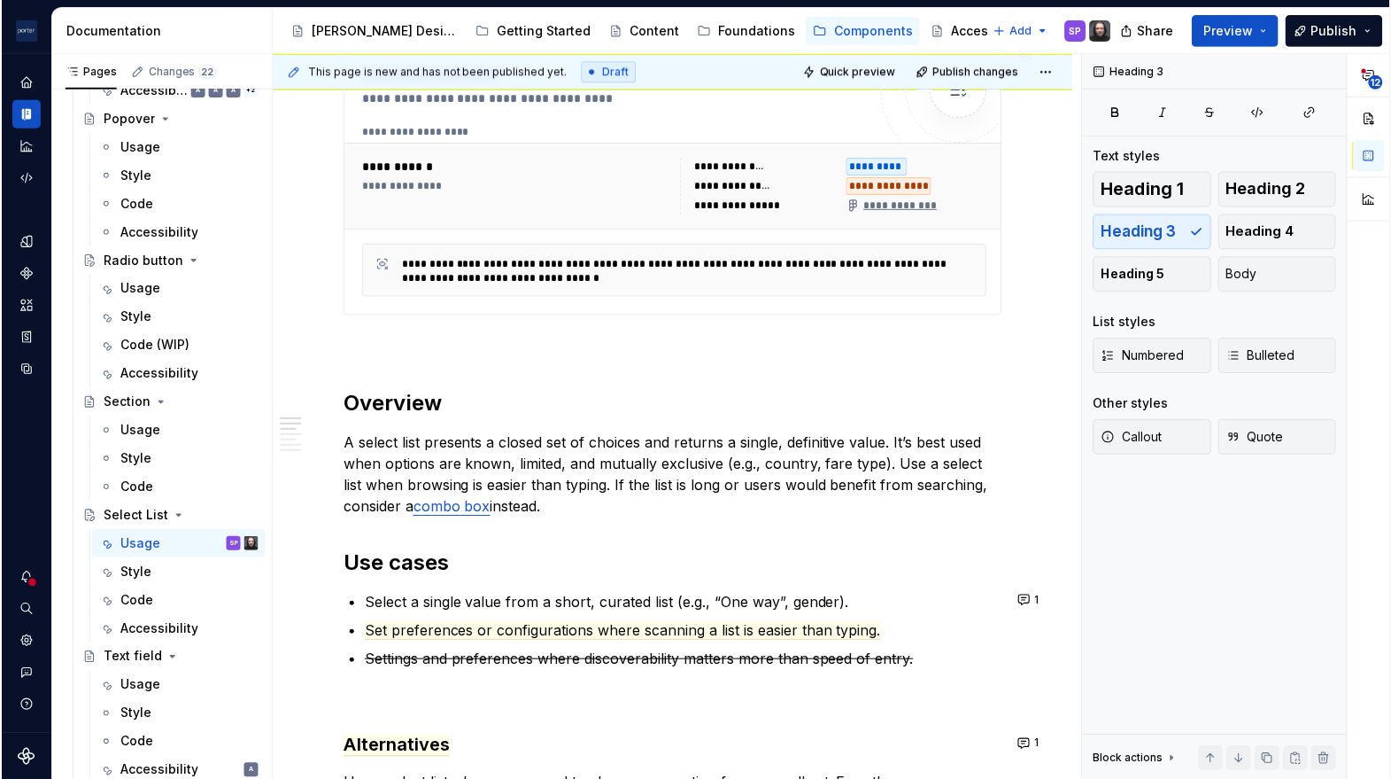
scroll to position [638, 0]
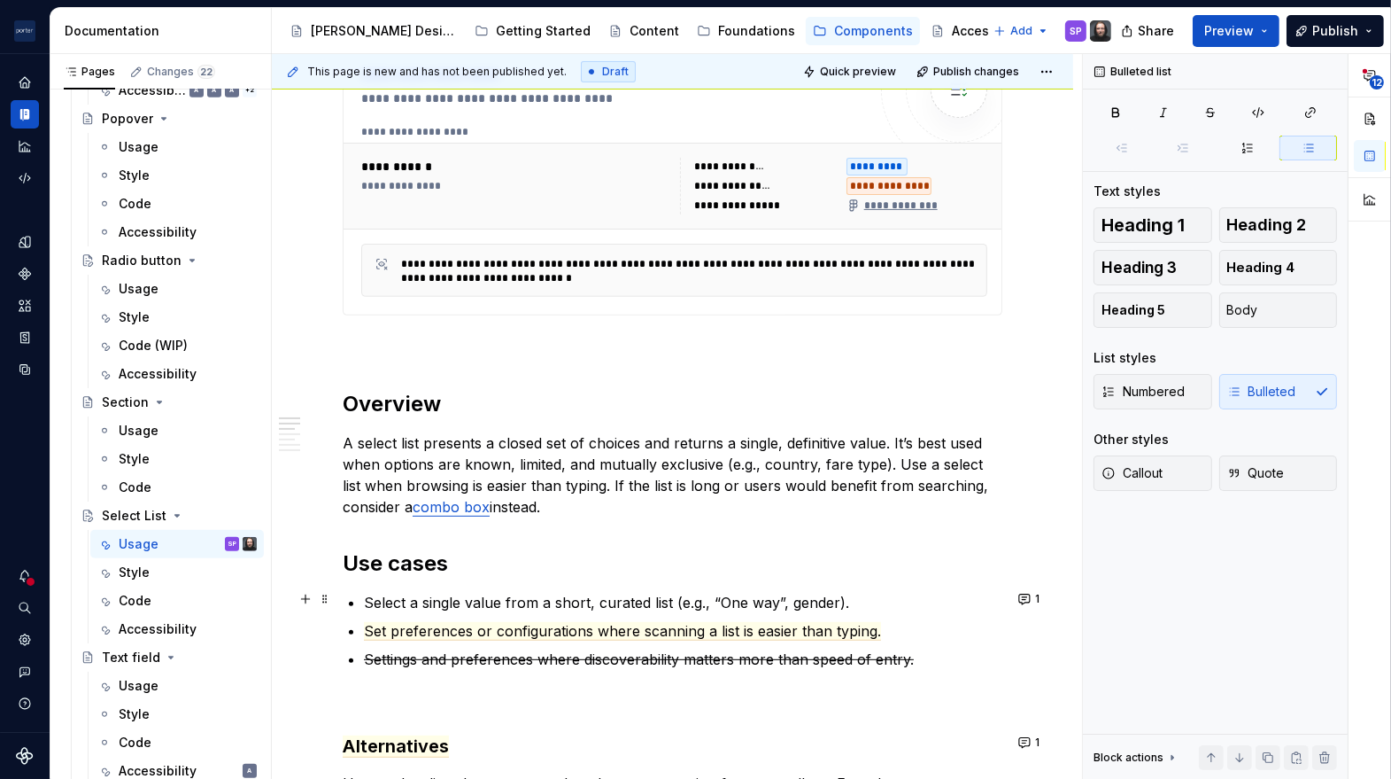
click at [799, 592] on p "Select a single value from a short, curated list (e.g., “One way”, gender)." at bounding box center [683, 602] width 639 height 21
drag, startPoint x: 831, startPoint y: 644, endPoint x: 698, endPoint y: 658, distance: 133.6
click at [698, 658] on s "Settings and preferences where discoverability matters more than speed of entry." at bounding box center [639, 659] width 550 height 18
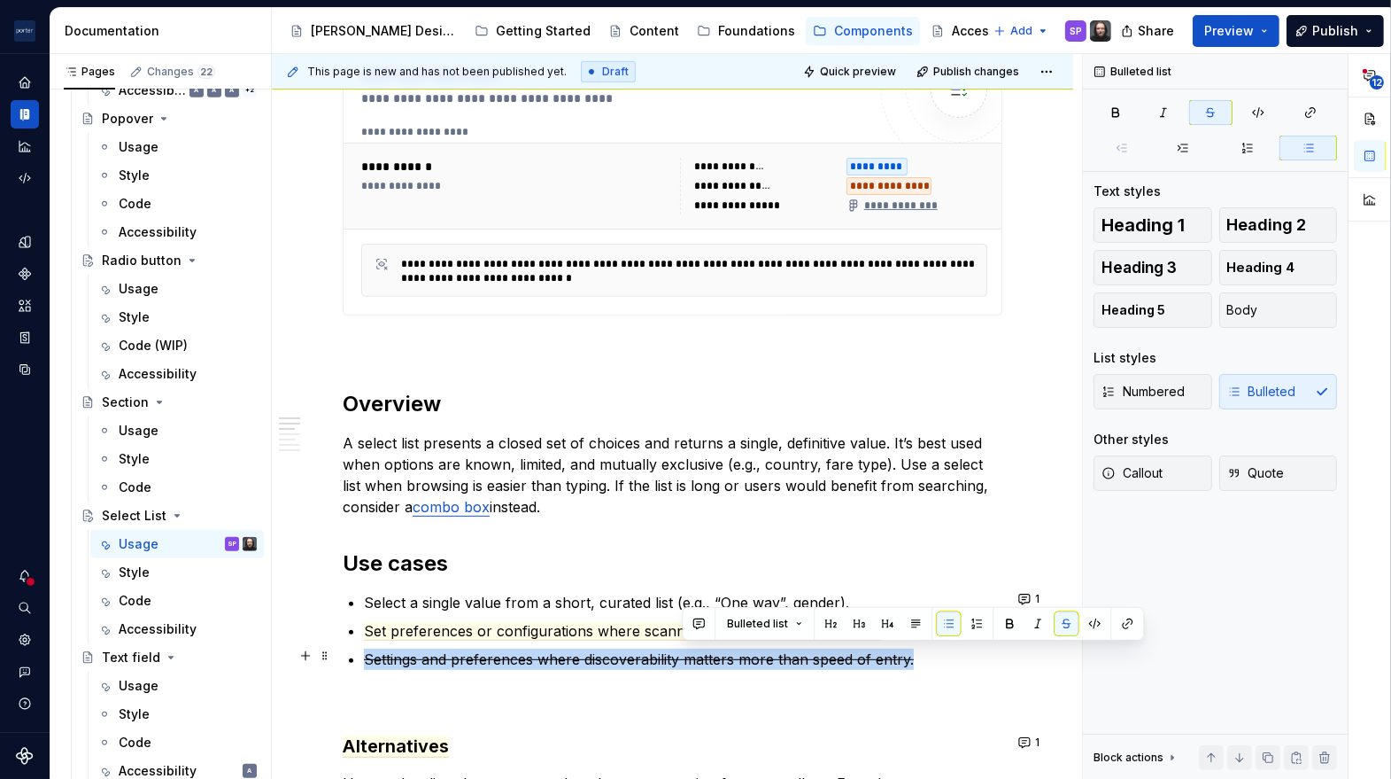
click at [698, 658] on s "Settings and preferences where discoverability matters more than speed of entry." at bounding box center [639, 659] width 550 height 18
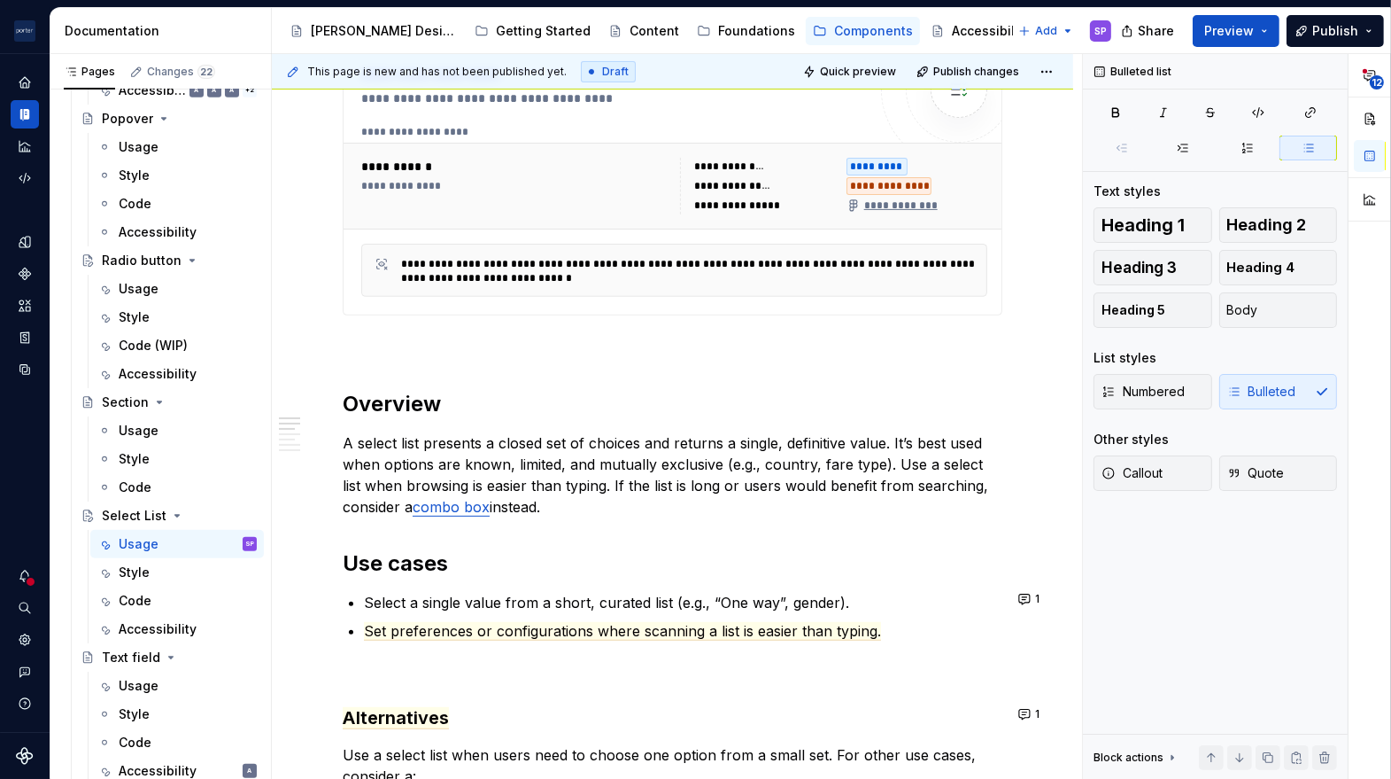
click at [661, 637] on p "Set preferences or configurations where scanning a list is easier than typing." at bounding box center [683, 630] width 639 height 21
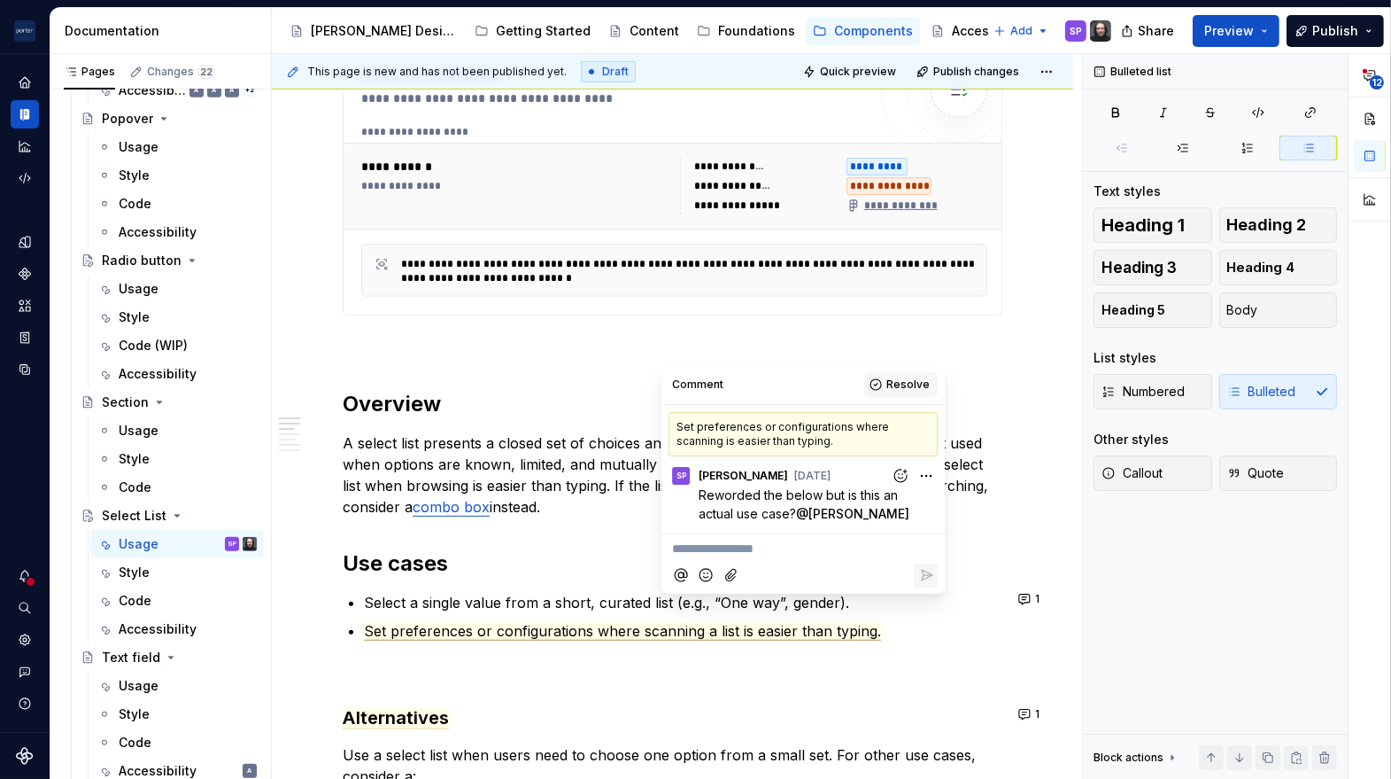
click at [922, 391] on span "Resolve" at bounding box center [908, 384] width 43 height 14
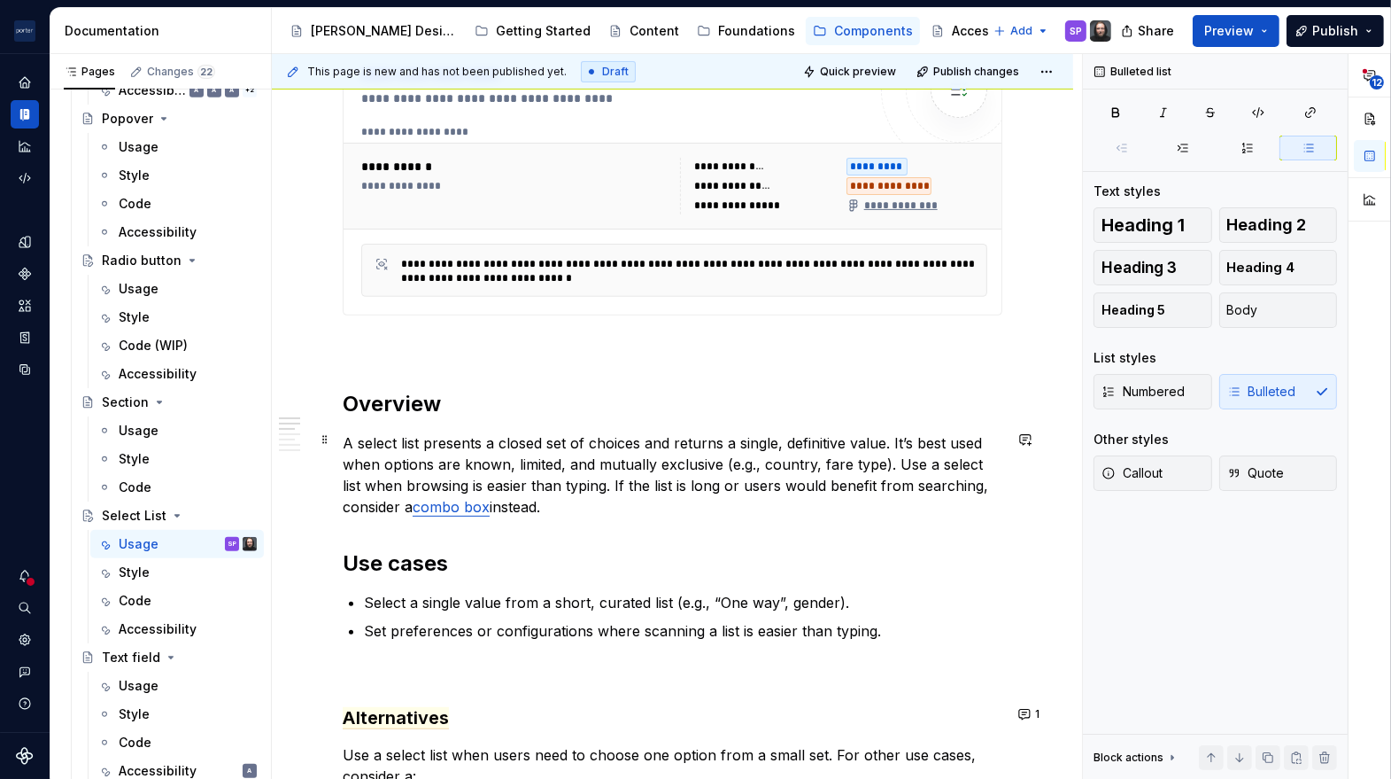
scroll to position [821, 0]
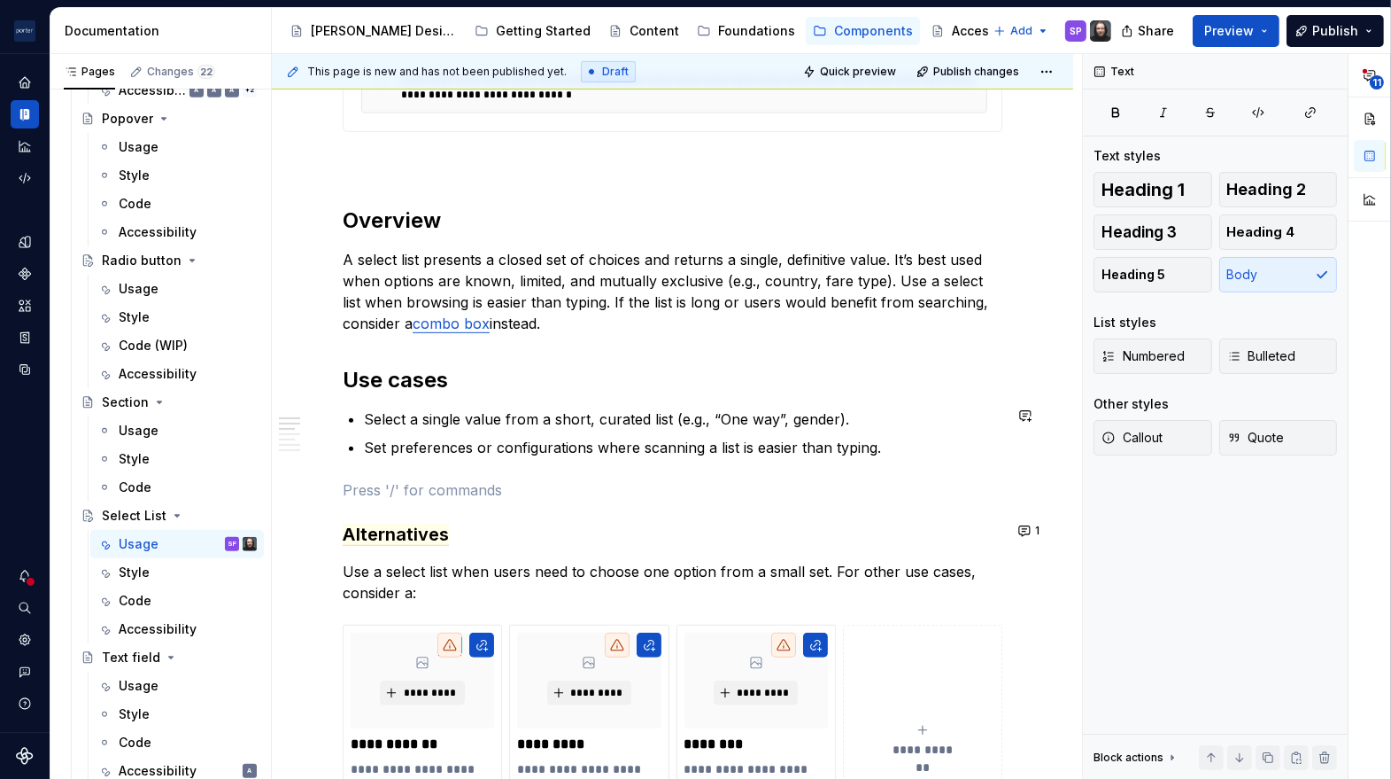
click at [924, 455] on div "**********" at bounding box center [673, 724] width 660 height 2348
click at [917, 449] on p "Set preferences or configurations where scanning a list is easier than typing." at bounding box center [683, 447] width 639 height 21
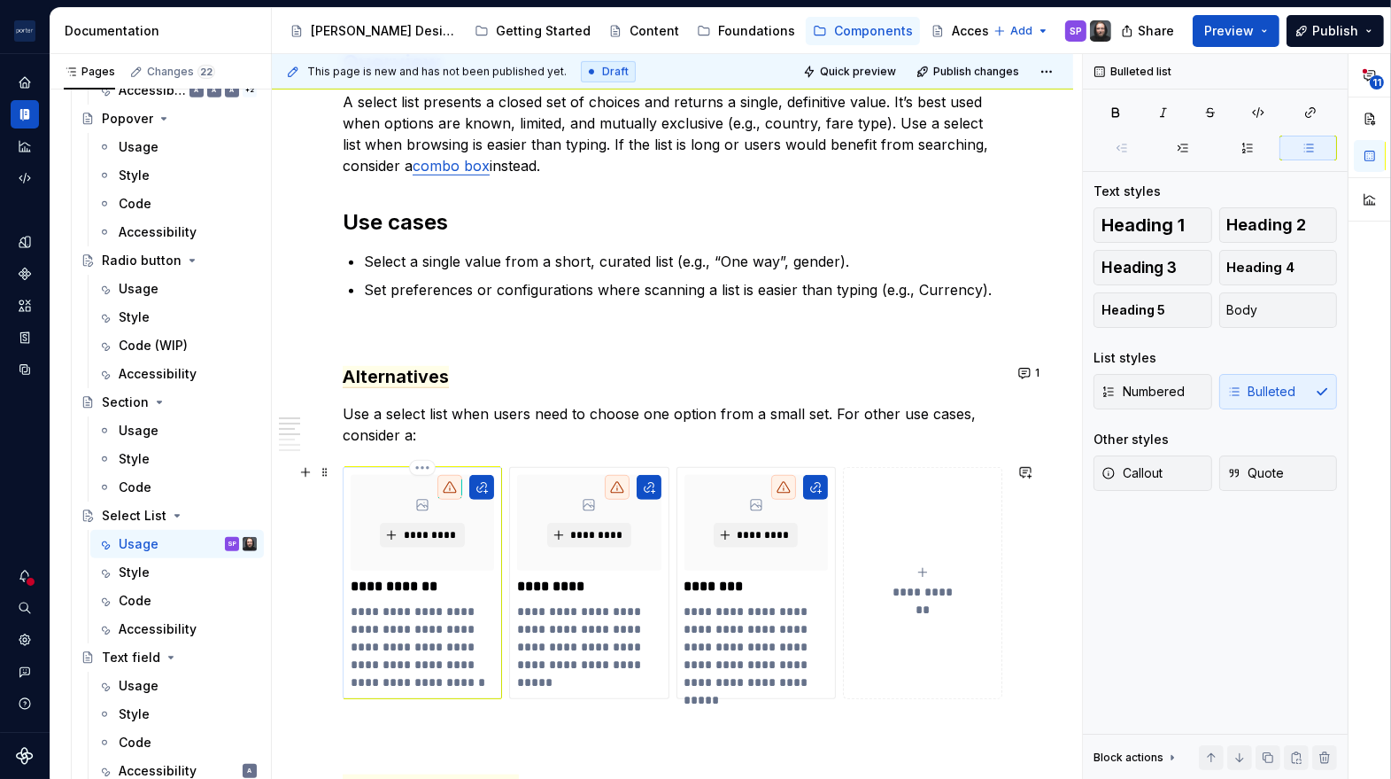
scroll to position [1047, 0]
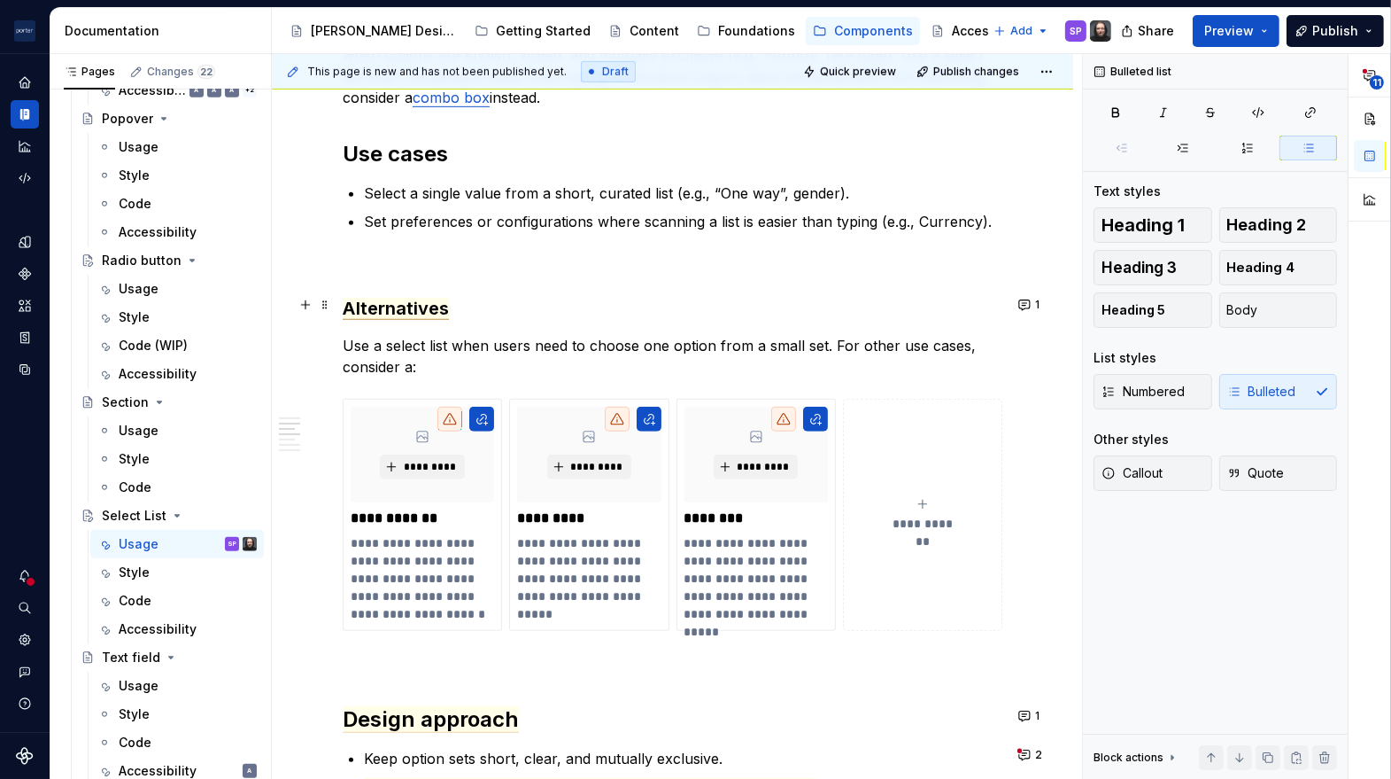
click at [394, 307] on span "Alternatives" at bounding box center [396, 309] width 106 height 22
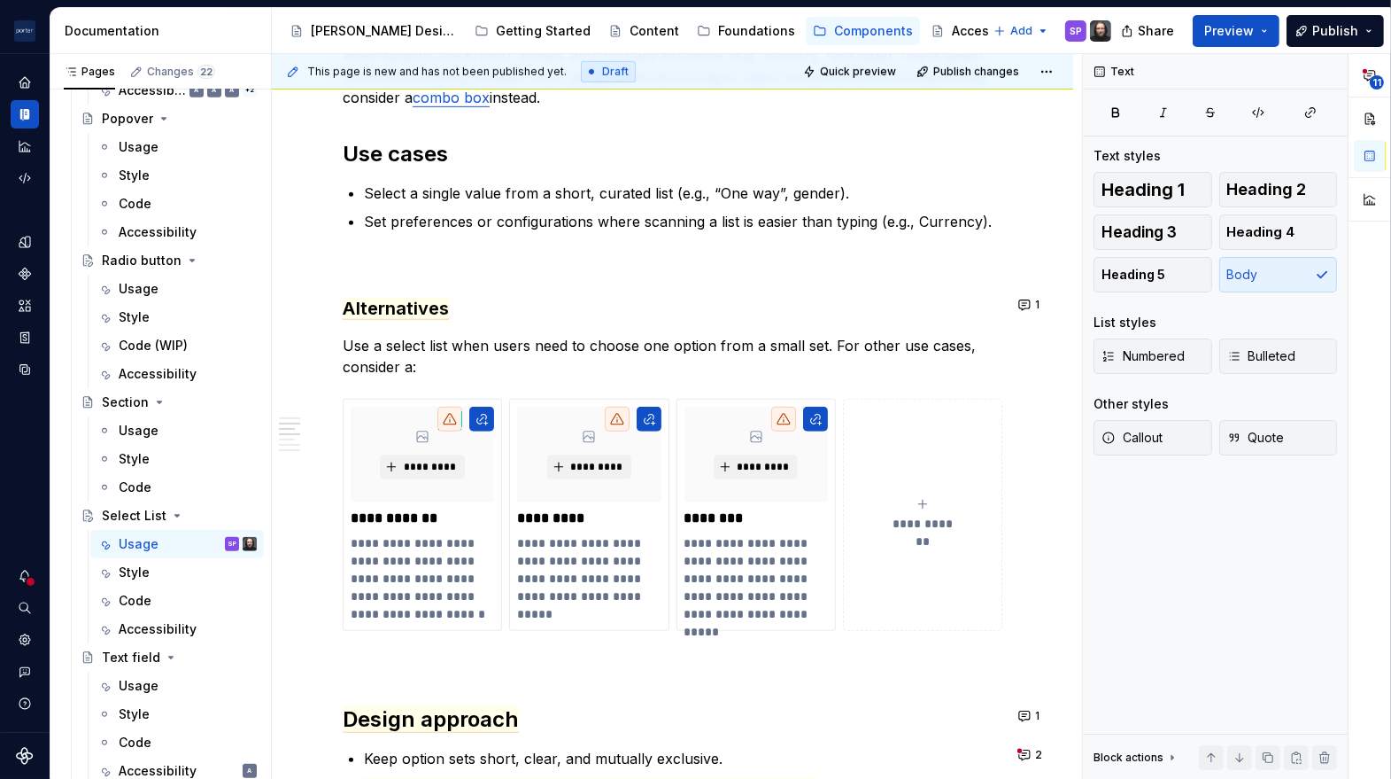
click at [749, 355] on p "Use a select list when users need to choose one option from a small set. For ot…" at bounding box center [673, 356] width 660 height 43
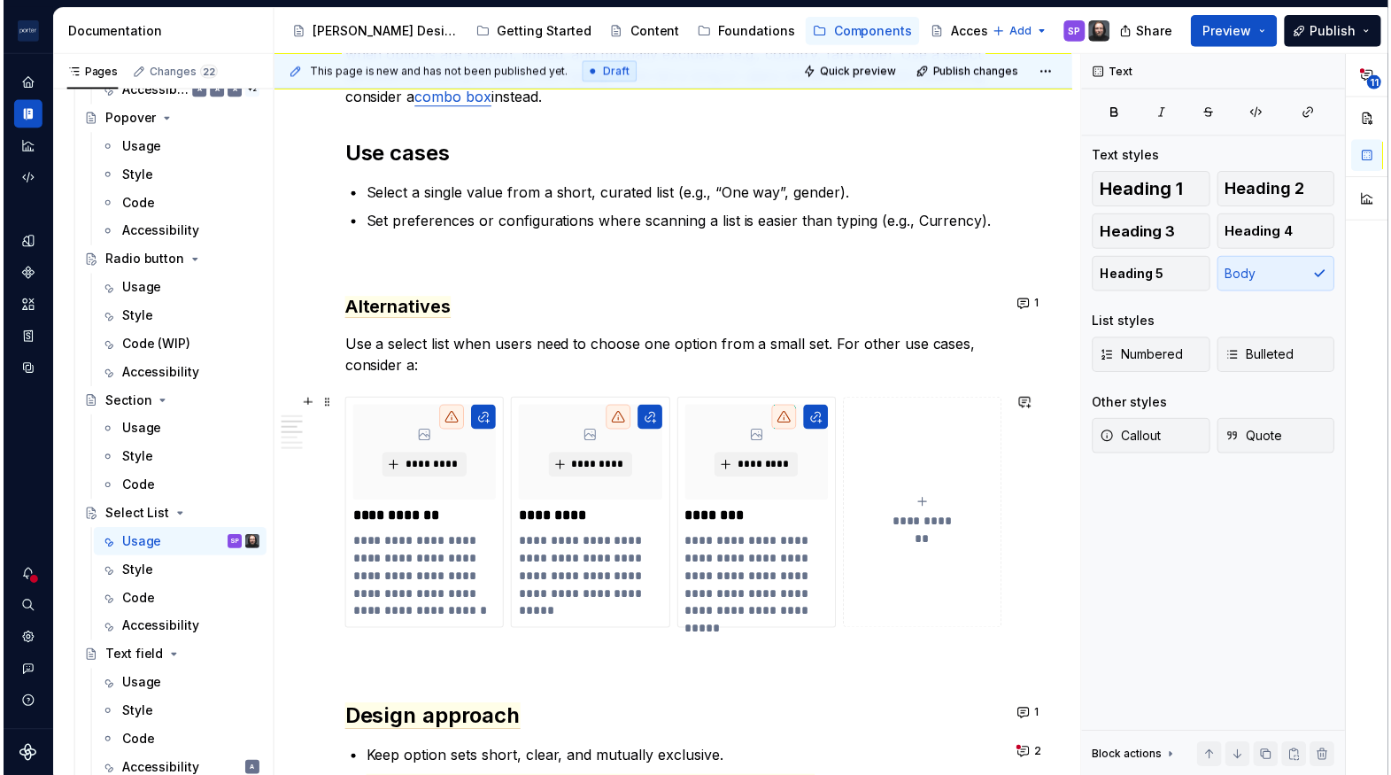
scroll to position [1172, 0]
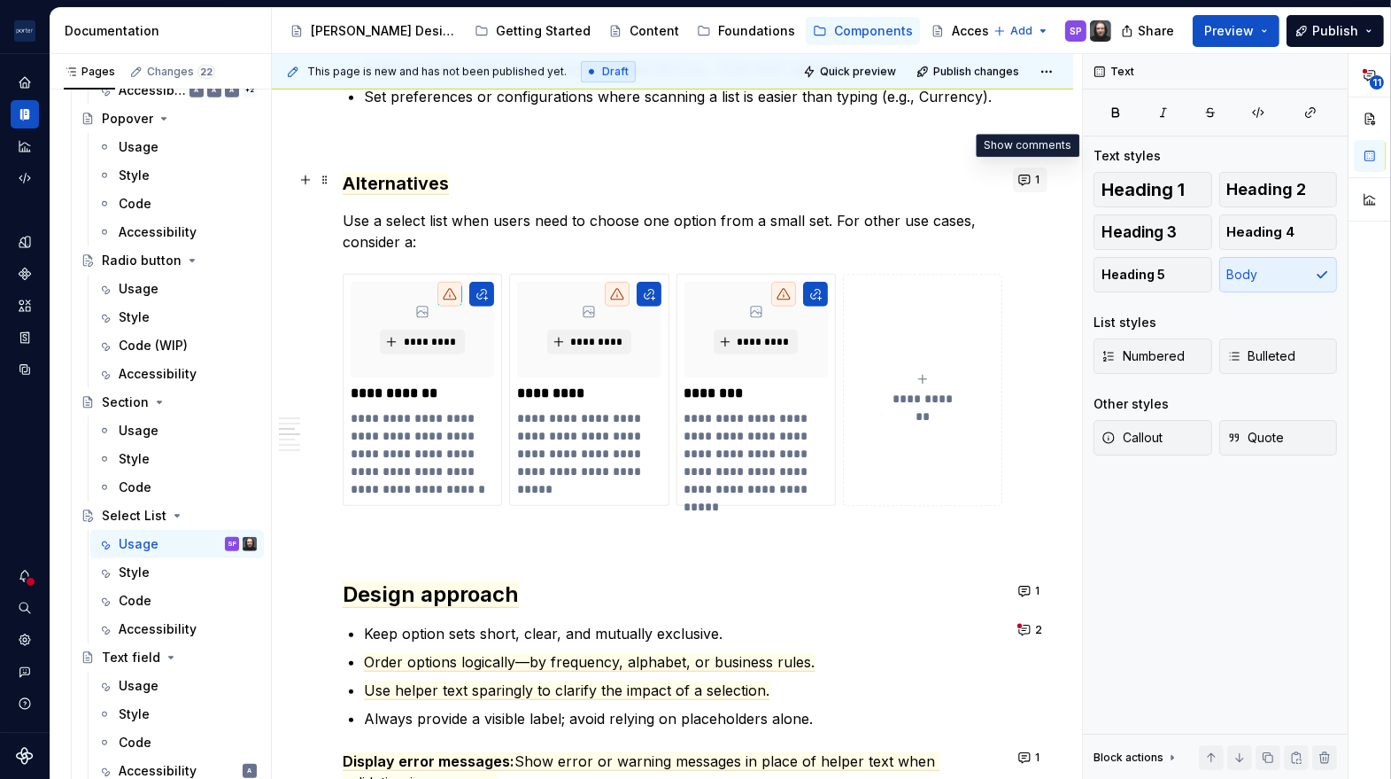
click at [1030, 182] on button "1" at bounding box center [1030, 179] width 35 height 25
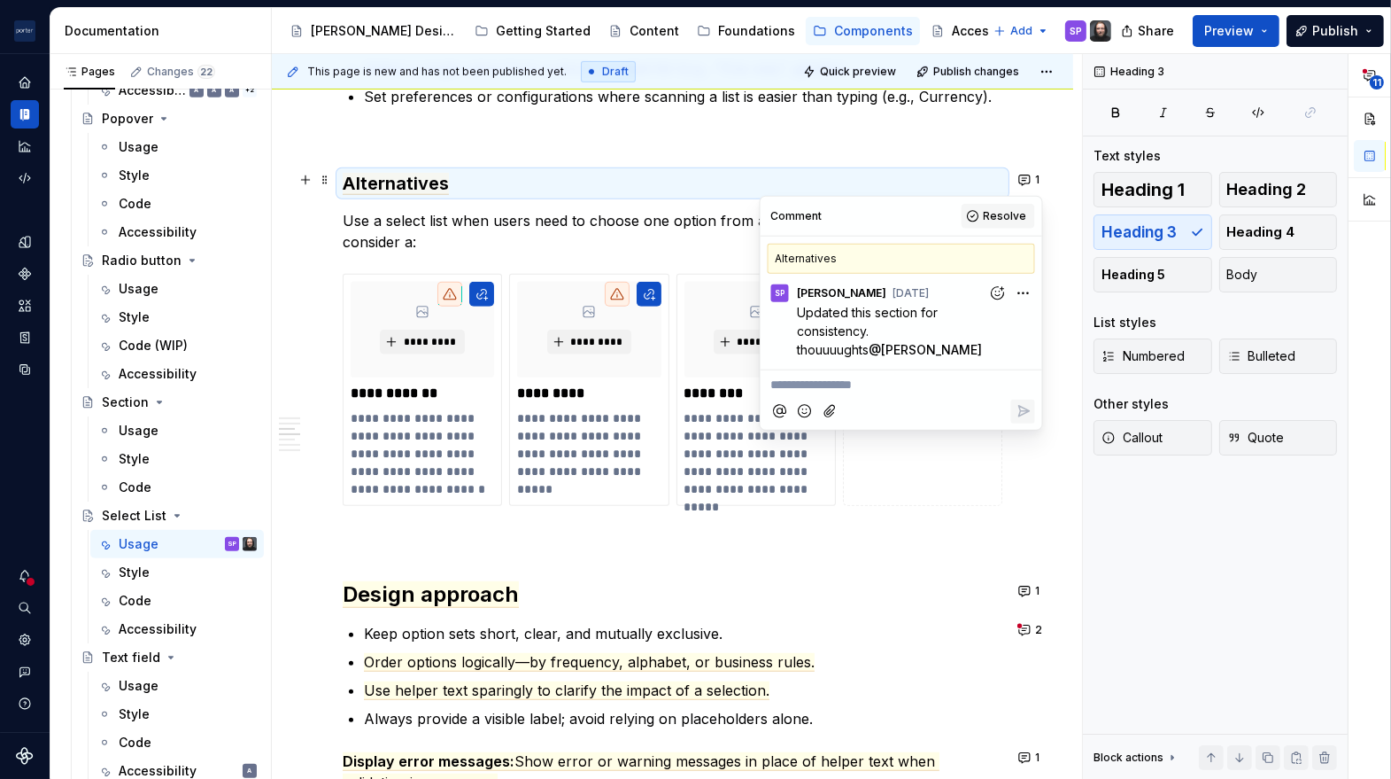
click at [986, 228] on span "Resolve" at bounding box center [999, 216] width 74 height 25
click at [1004, 221] on span "Resolve" at bounding box center [1005, 216] width 43 height 14
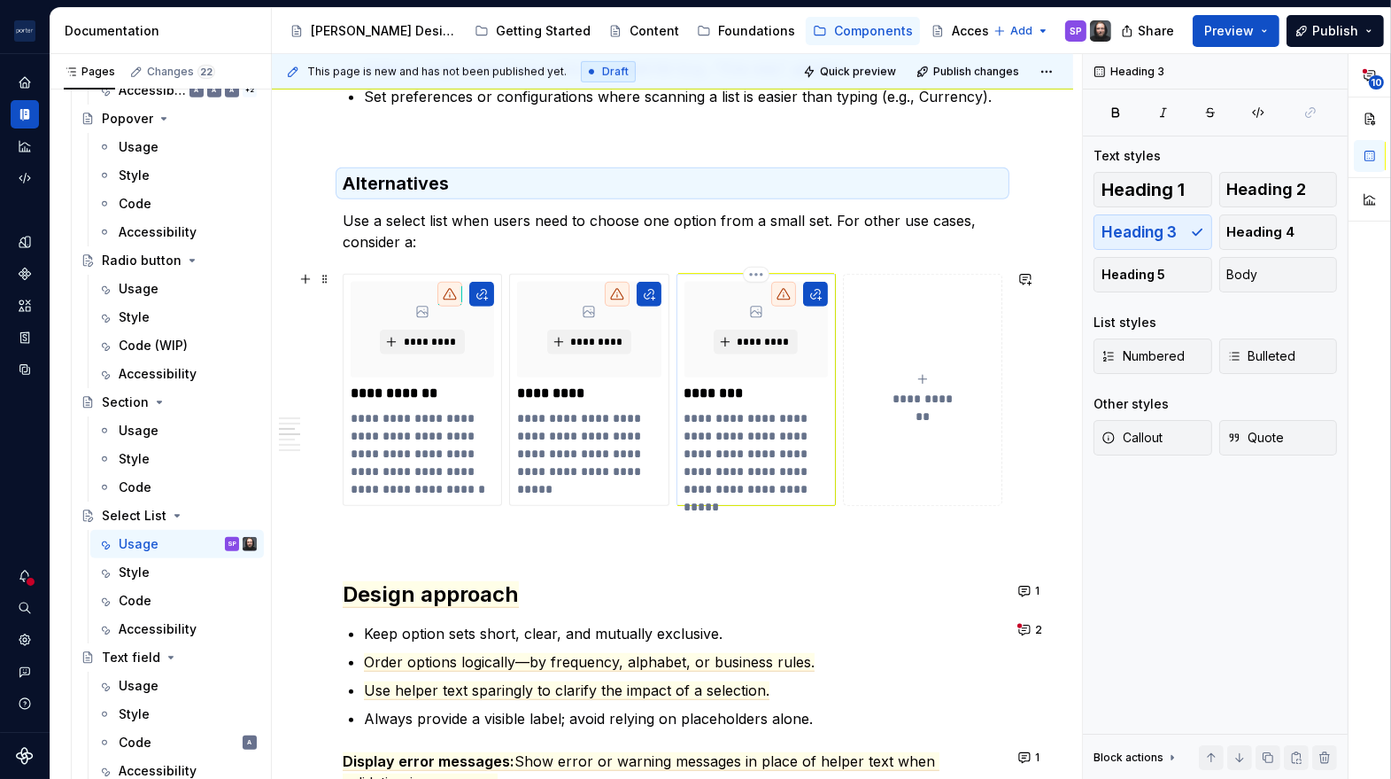
click at [785, 384] on p "********" at bounding box center [756, 393] width 143 height 18
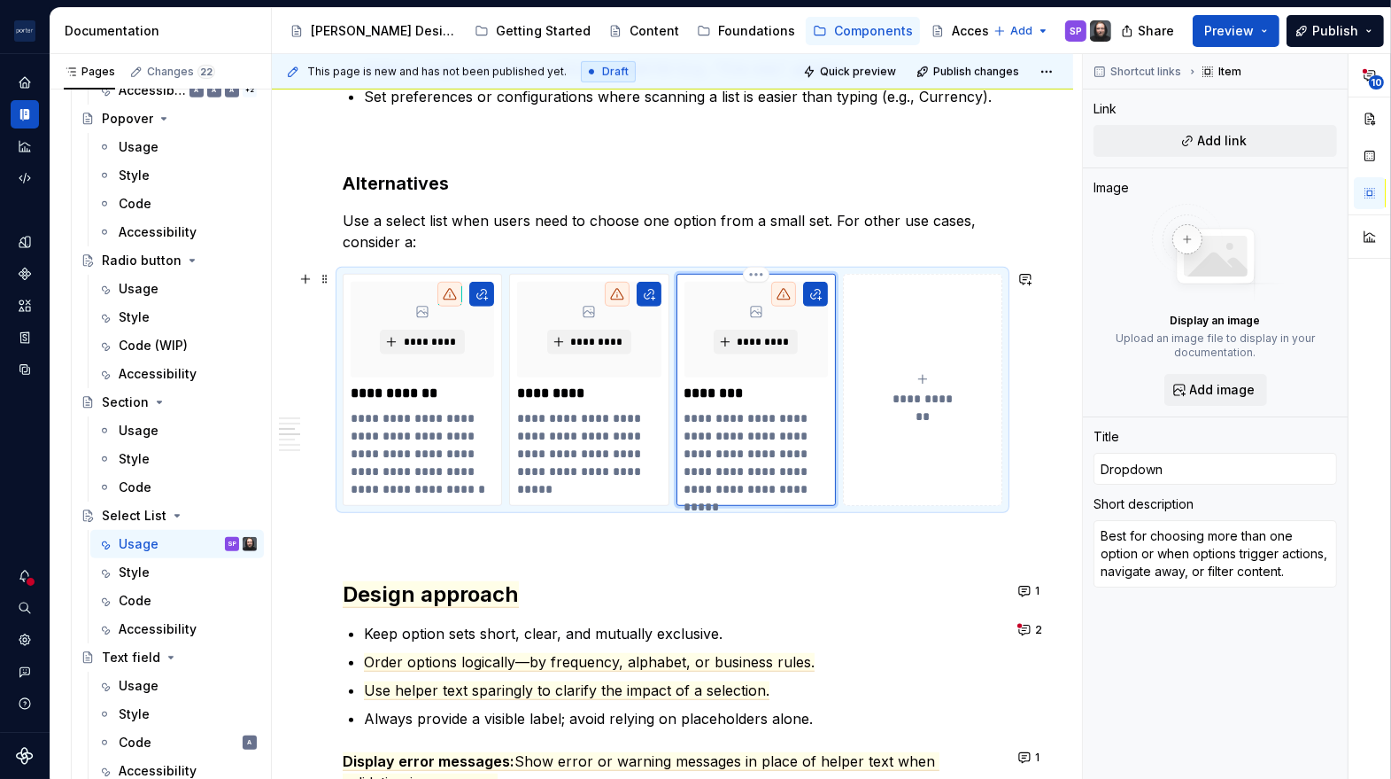
click at [787, 449] on p "**********" at bounding box center [756, 453] width 143 height 89
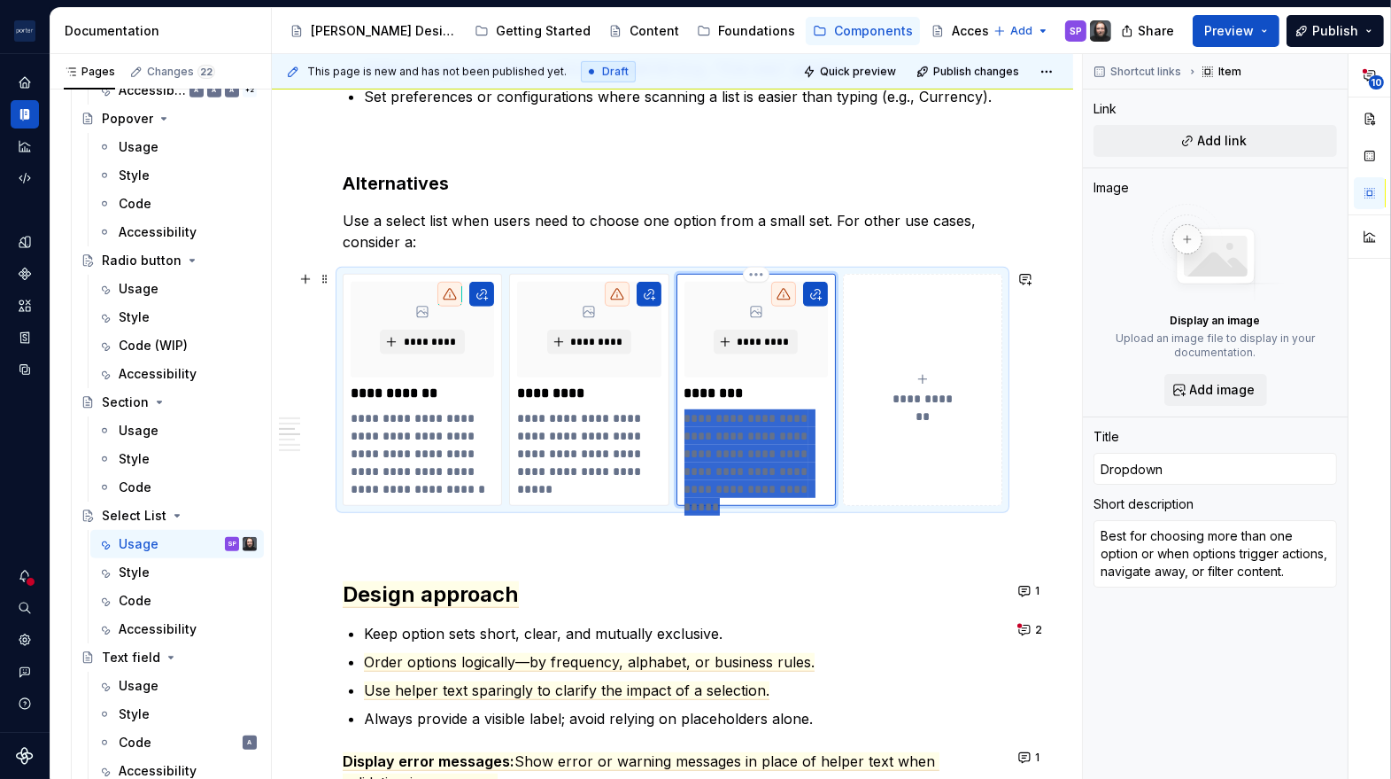
click at [787, 449] on p "**********" at bounding box center [756, 453] width 143 height 89
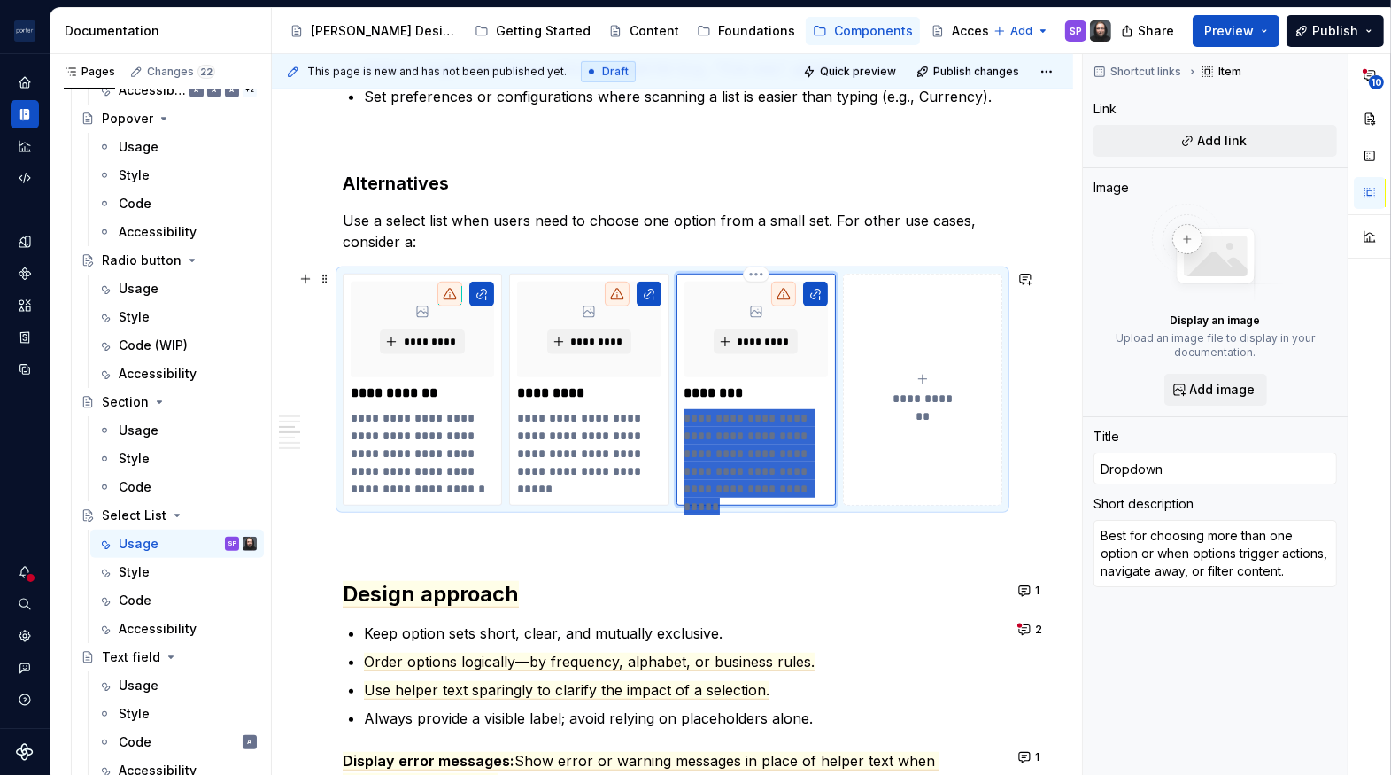
type textarea "*"
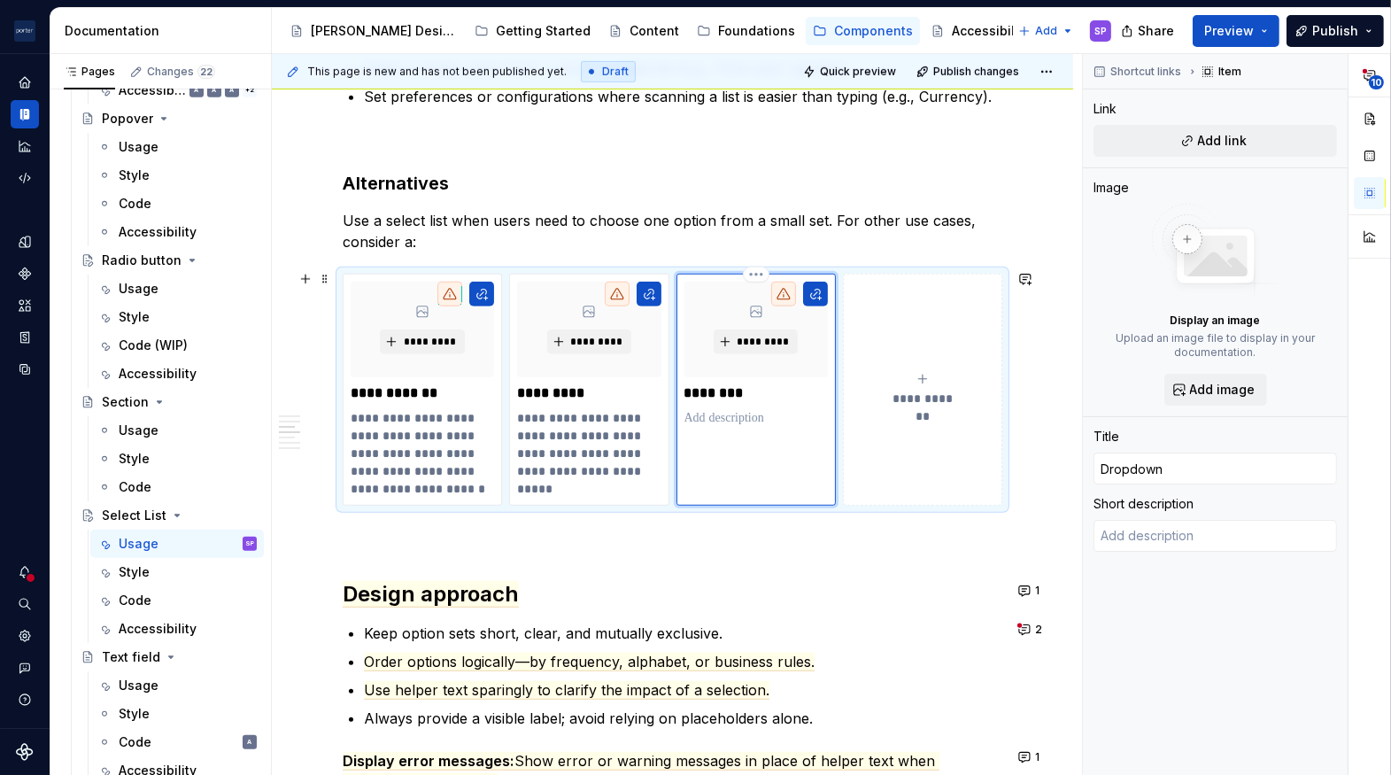
click at [710, 393] on p "********" at bounding box center [756, 393] width 143 height 18
type textarea "*"
click at [847, 229] on p "Use a select list when users need to choose one option from a small set. For ot…" at bounding box center [673, 231] width 660 height 43
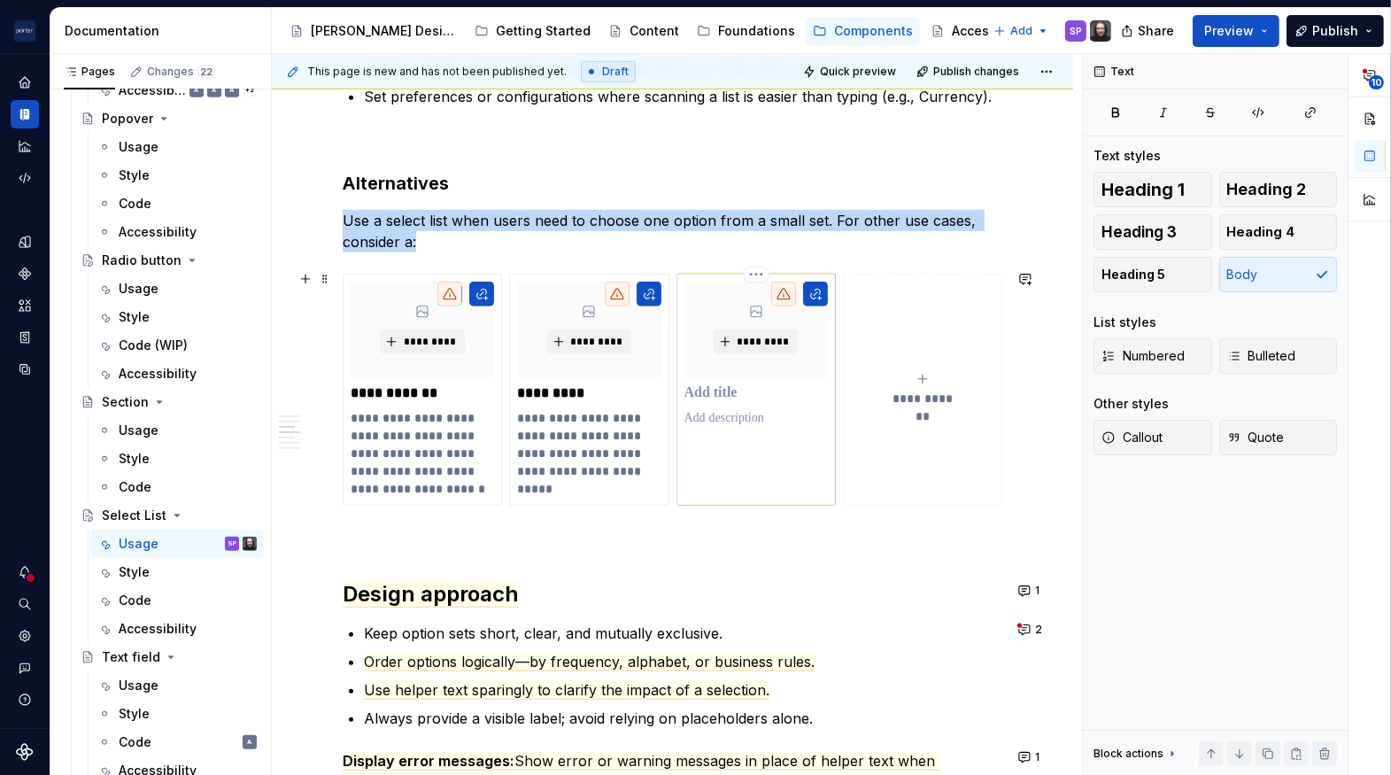
click at [812, 322] on div "*********" at bounding box center [756, 330] width 143 height 96
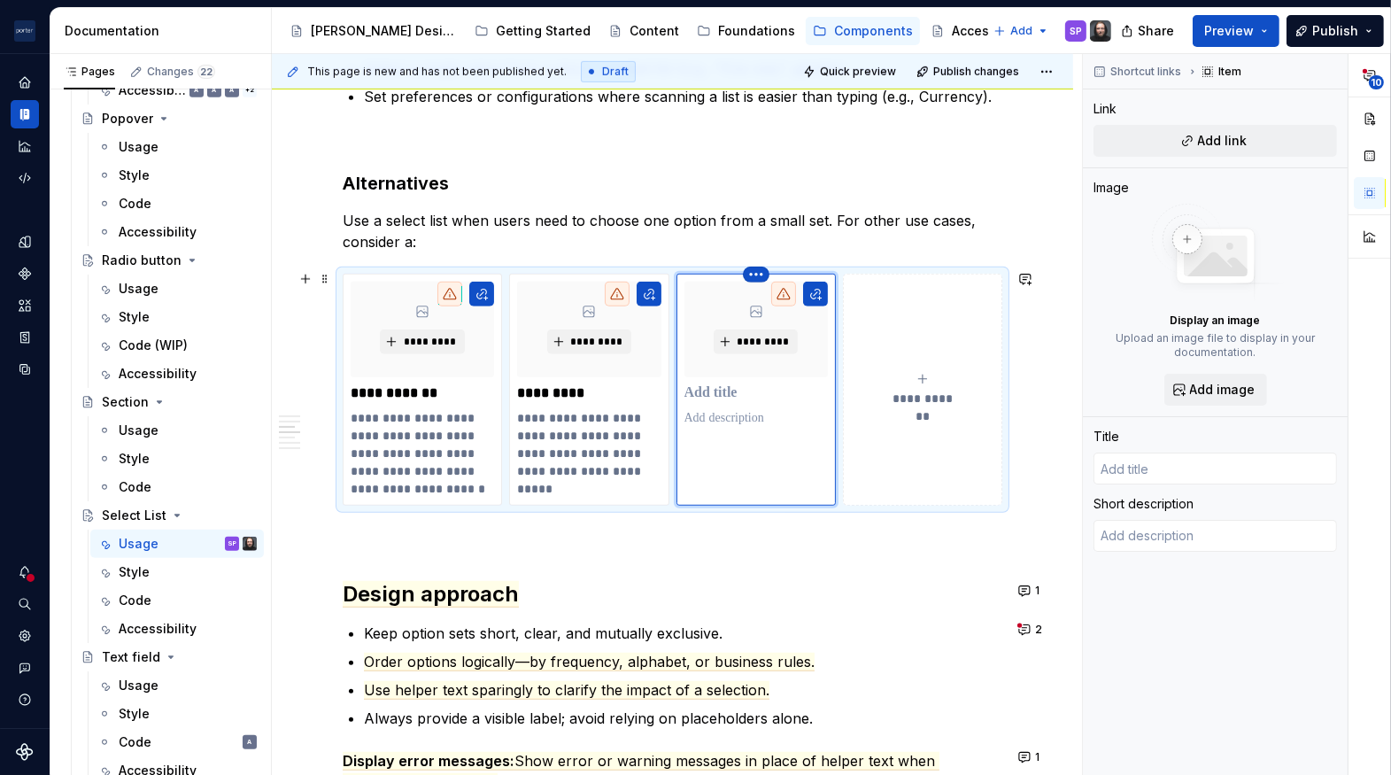
click at [756, 271] on html "[PERSON_NAME] Airlines SP Design system data Documentation Accessibility guide …" at bounding box center [695, 387] width 1391 height 775
click at [837, 307] on div "Delete item" at bounding box center [830, 300] width 115 height 18
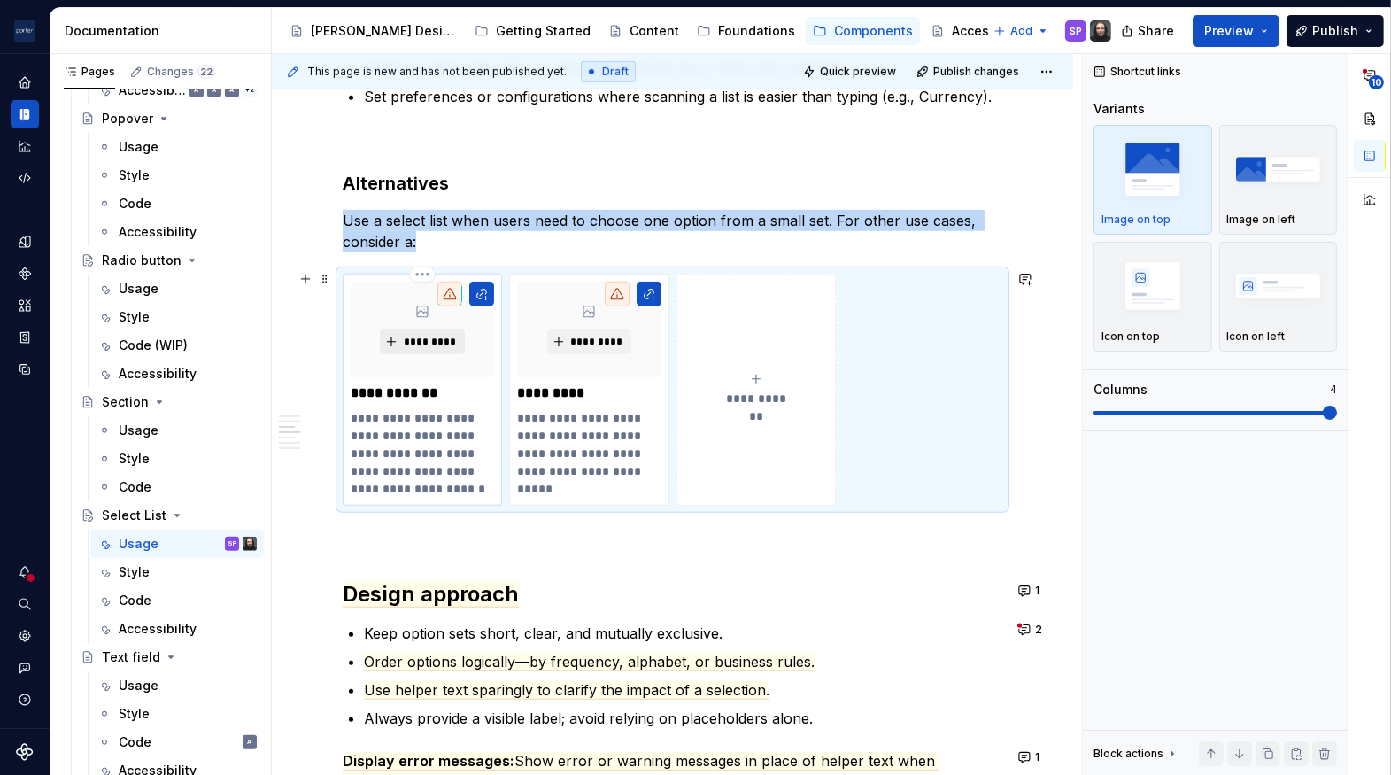
click at [438, 337] on span "*********" at bounding box center [429, 342] width 54 height 14
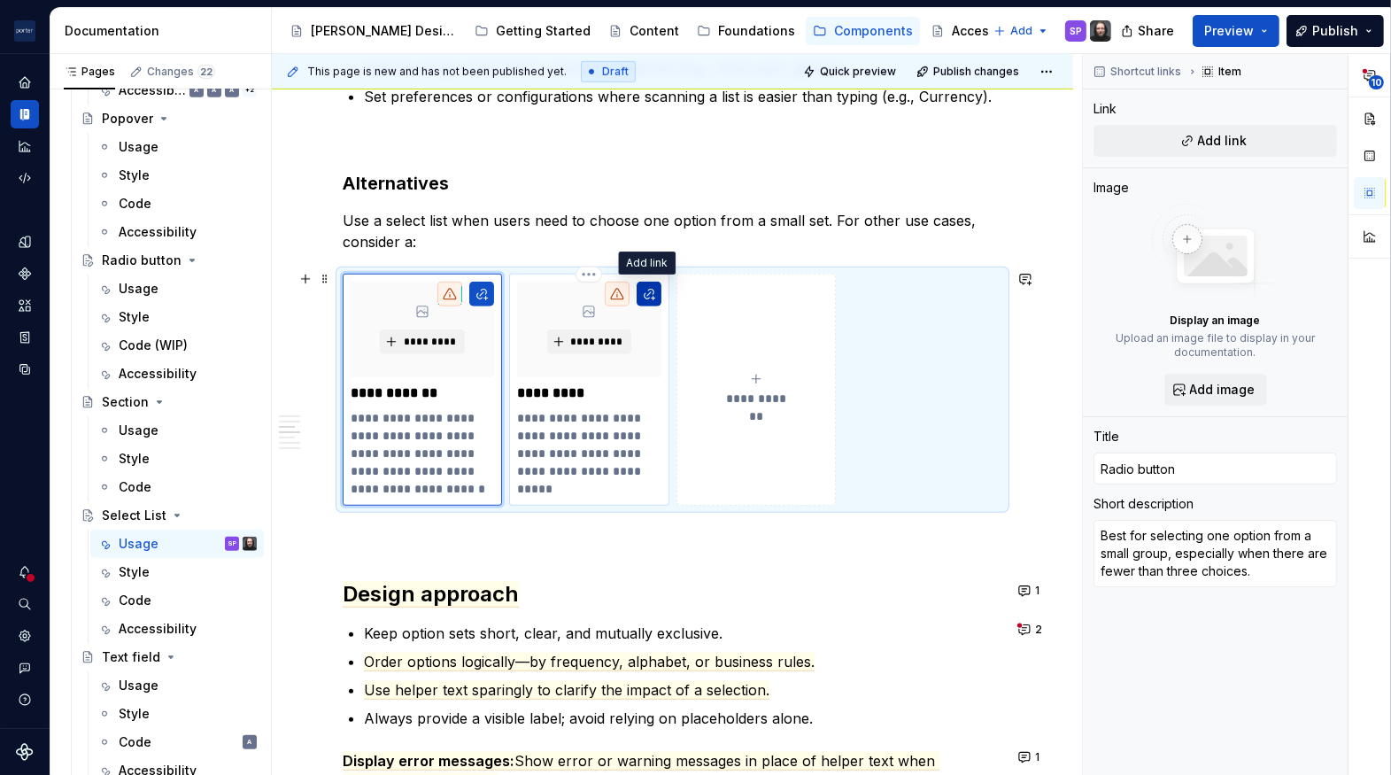
type textarea "*"
type input "Combo box"
type textarea "Best for long lists where users need to search or filter through options effect…"
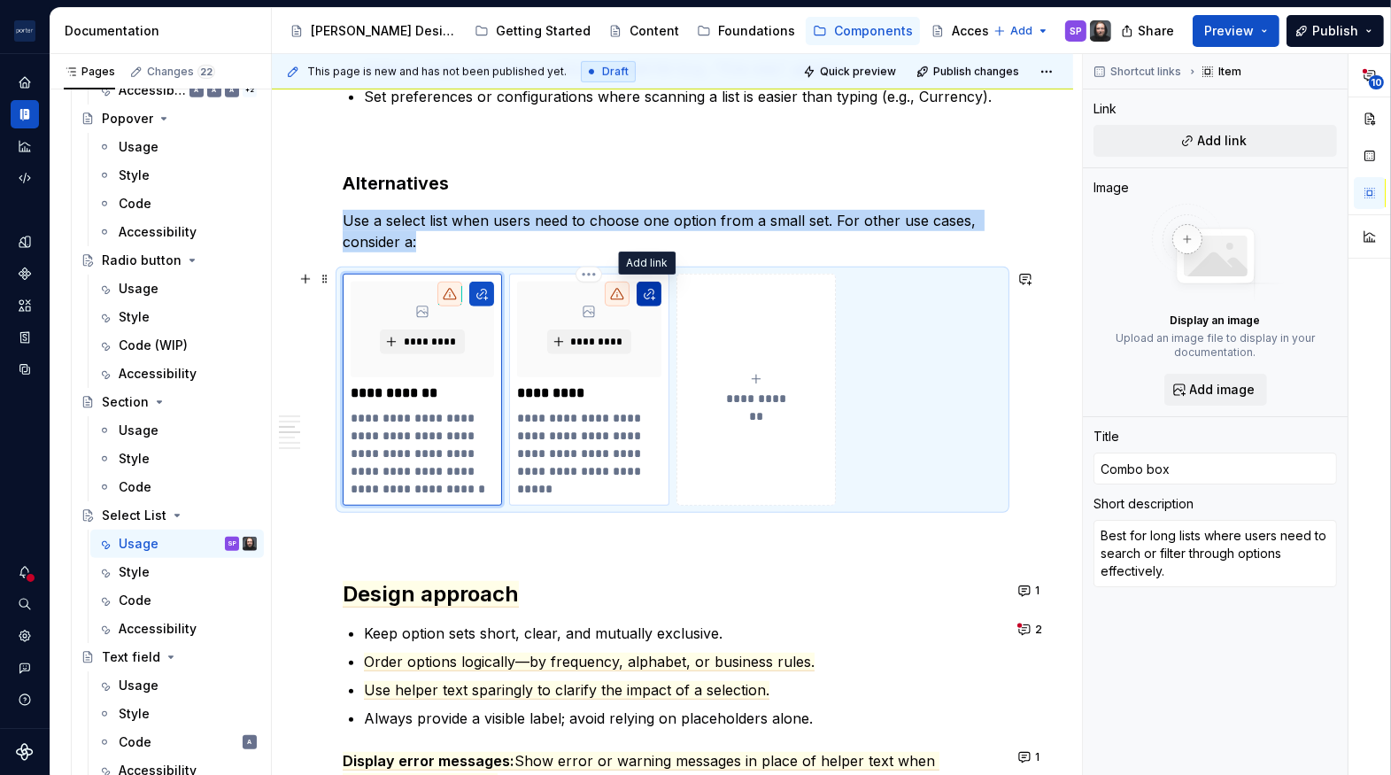
click at [653, 298] on button "button" at bounding box center [649, 294] width 25 height 25
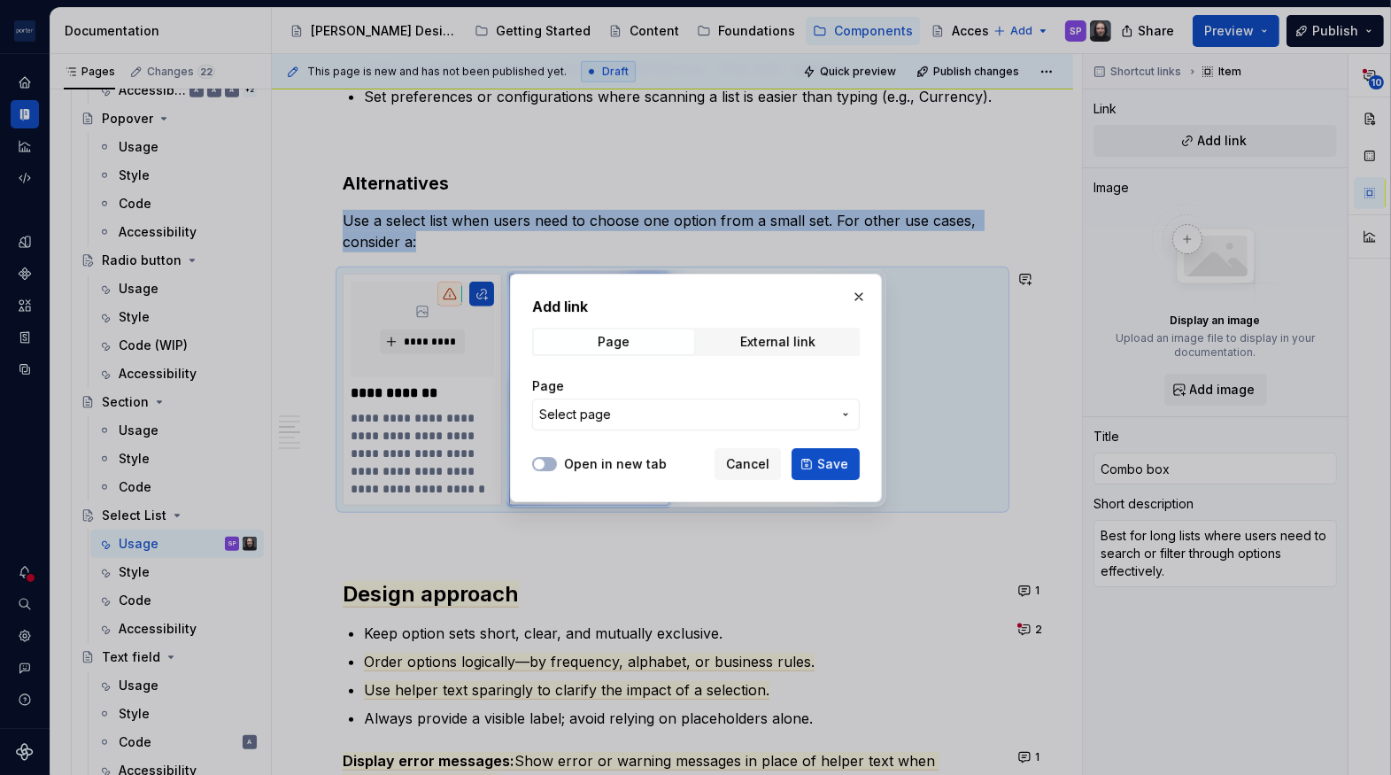
click at [647, 415] on span "Select page" at bounding box center [685, 415] width 292 height 18
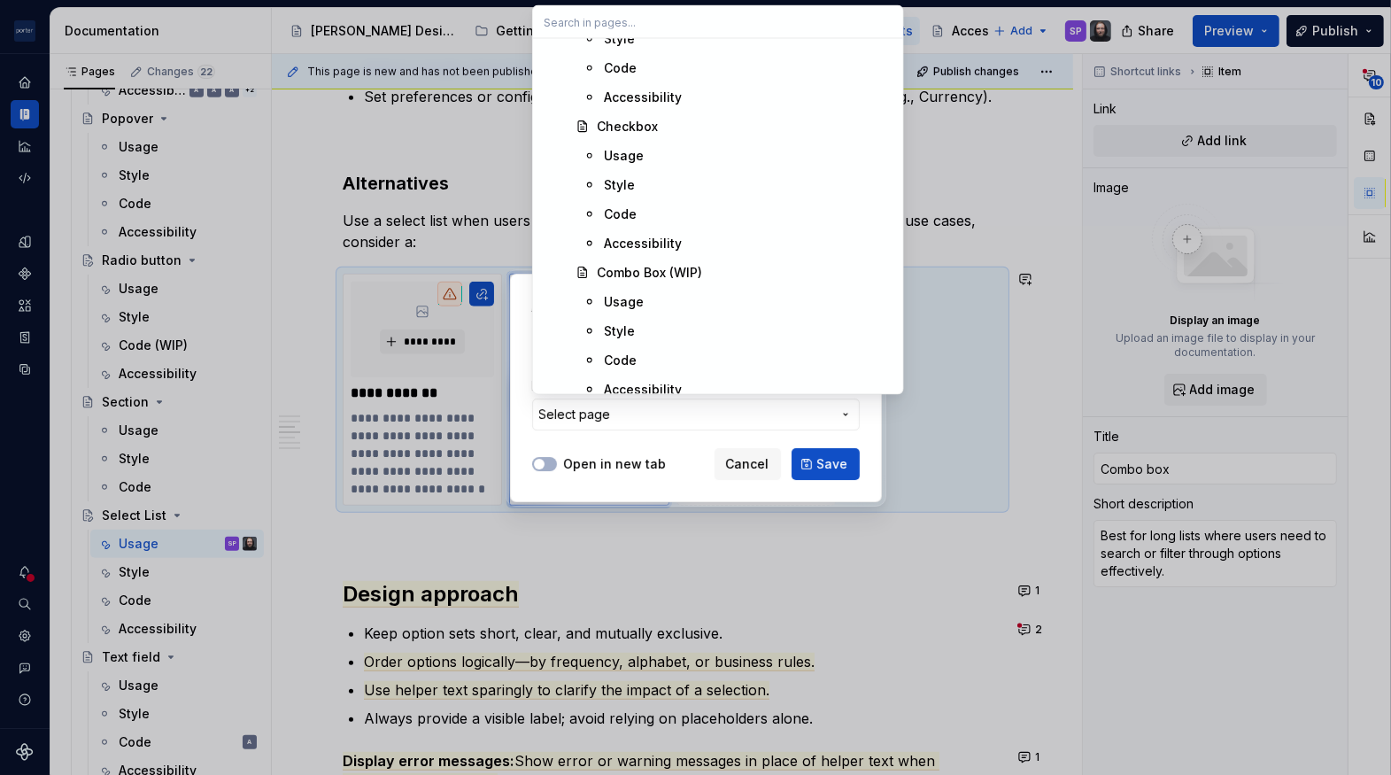
scroll to position [1098, 0]
click at [627, 283] on span "Combo Box (WIP)" at bounding box center [718, 274] width 363 height 28
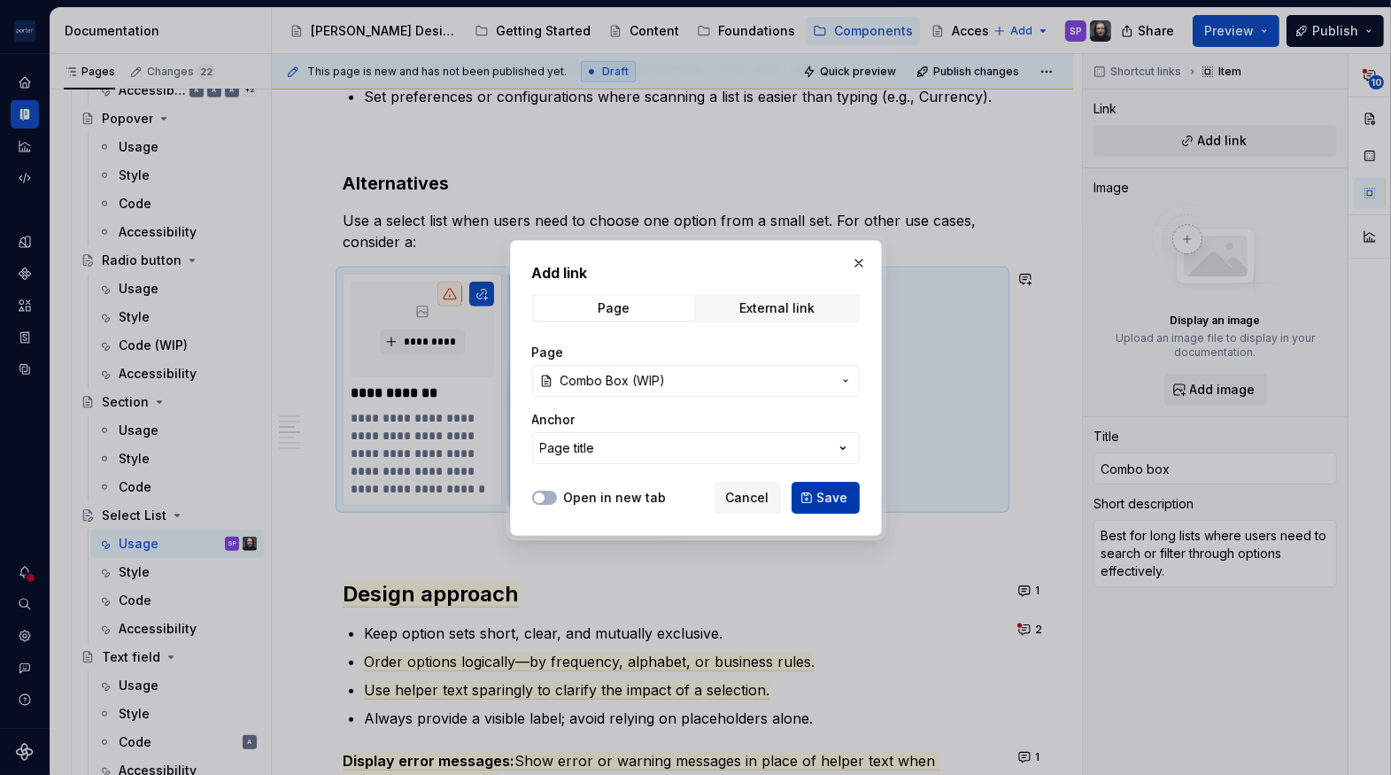
click at [810, 492] on button "Save" at bounding box center [826, 498] width 68 height 32
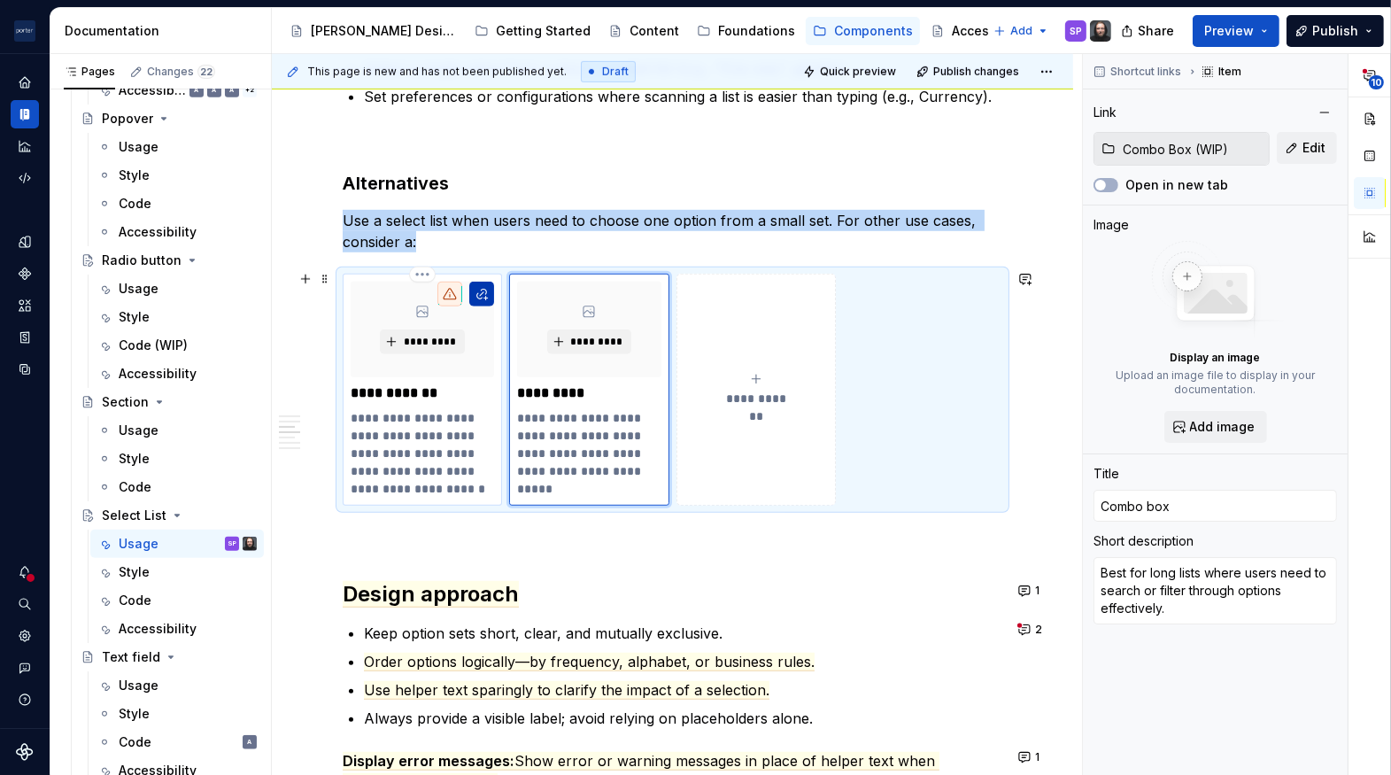
type textarea "*"
type input "Radio button"
type textarea "Best for selecting one option from a small group, especially when there are few…"
click at [480, 288] on button "button" at bounding box center [481, 294] width 25 height 25
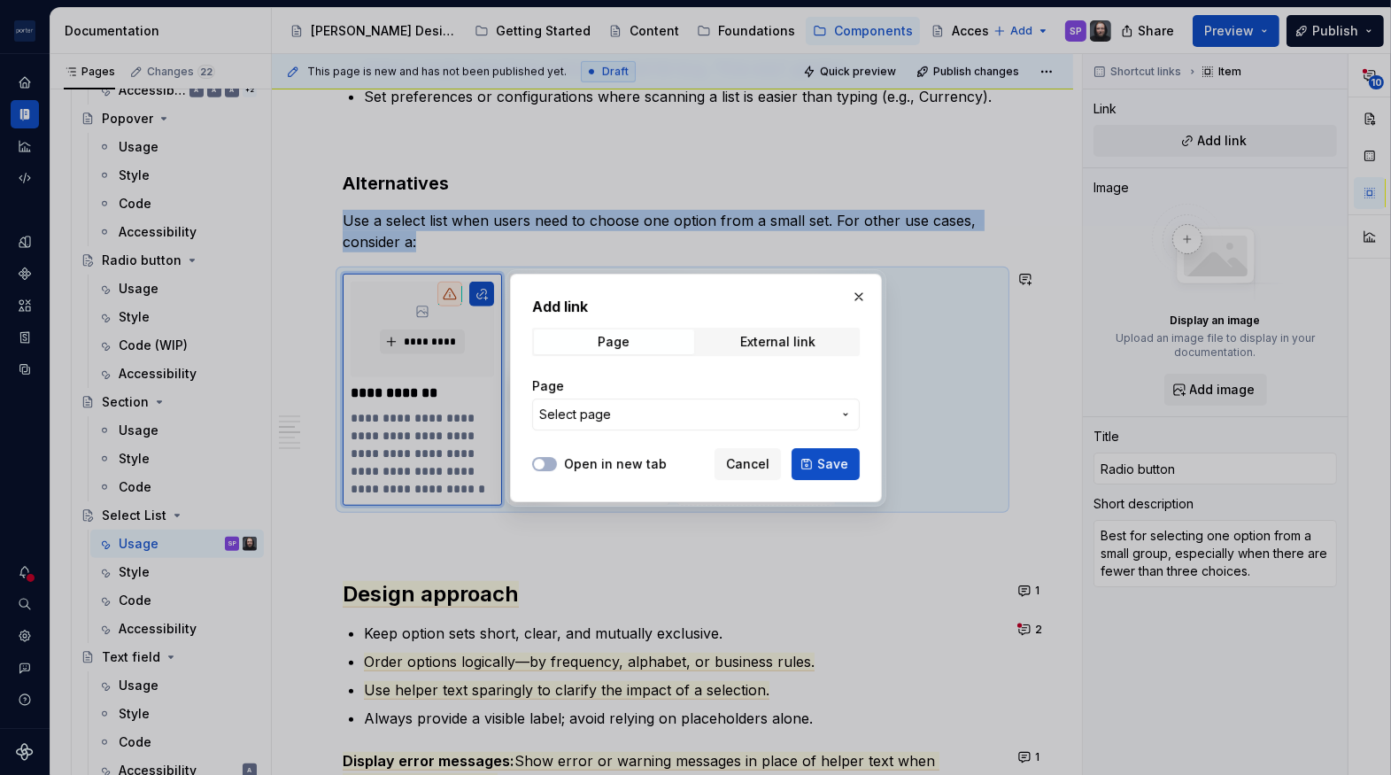
click at [679, 407] on span "Select page" at bounding box center [685, 415] width 292 height 18
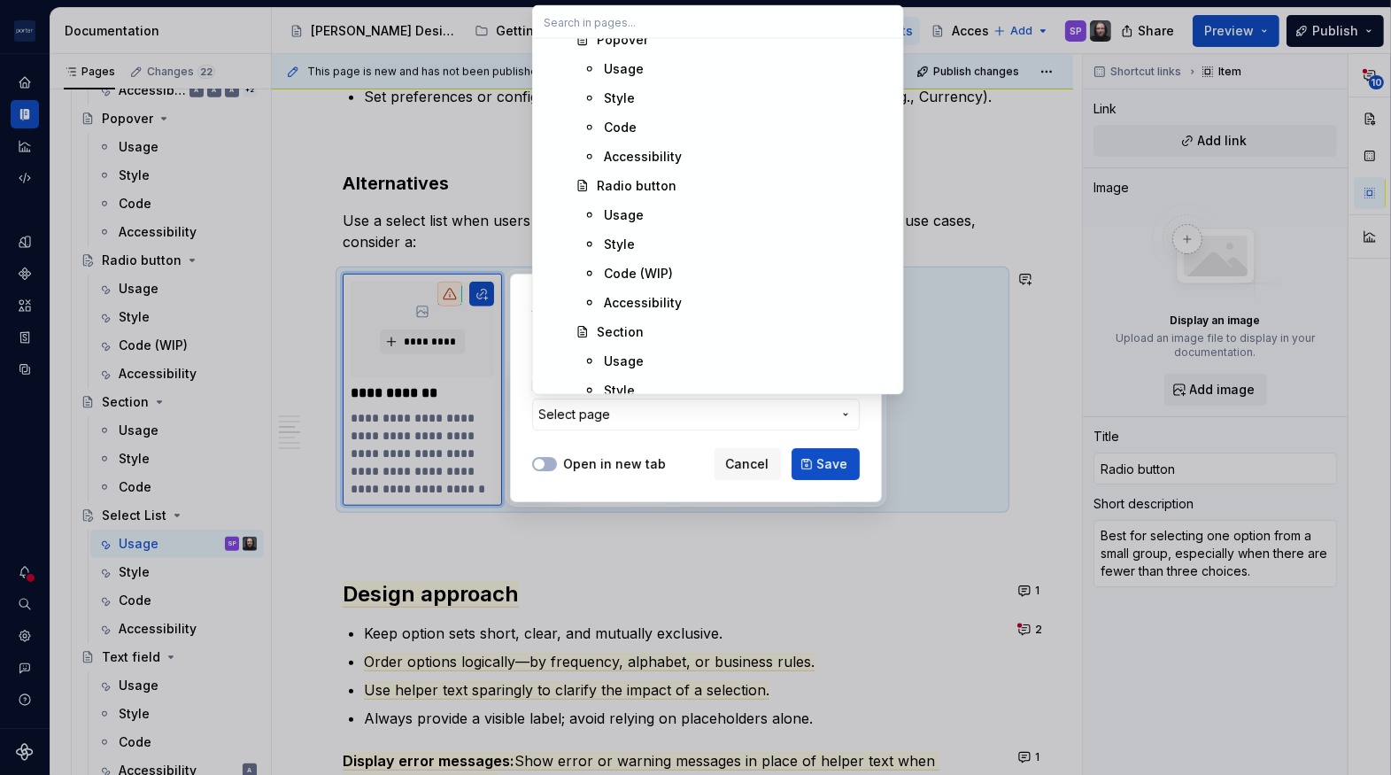
scroll to position [2183, 0]
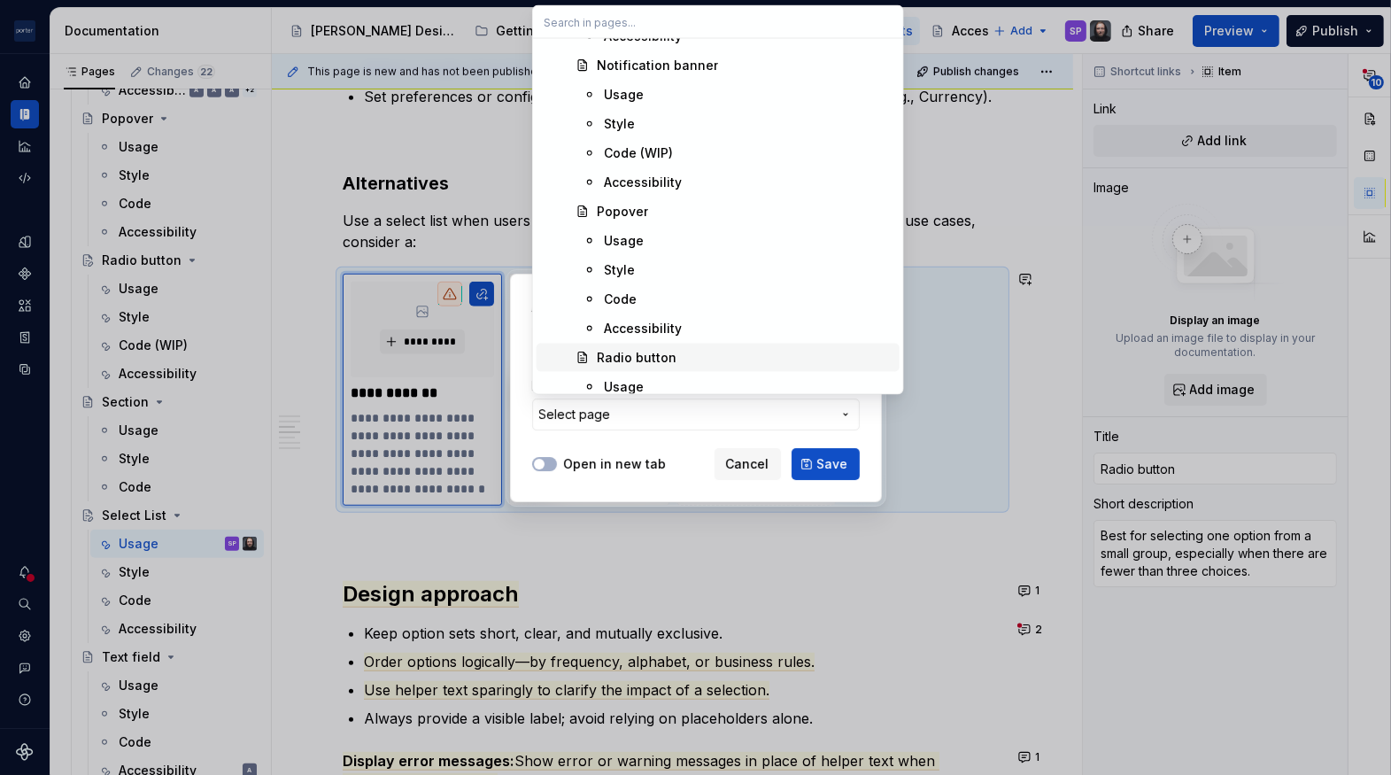
click at [637, 358] on div "Radio button" at bounding box center [637, 358] width 80 height 18
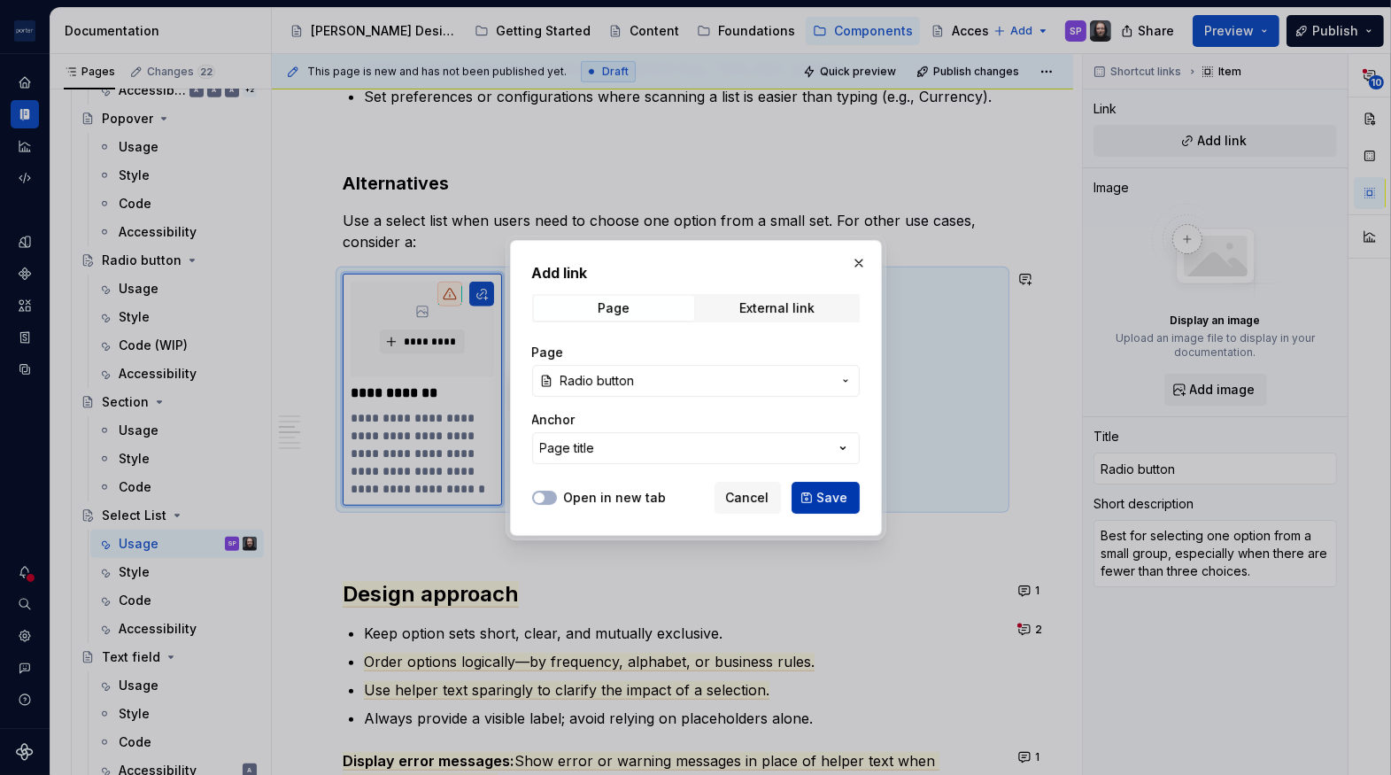
click at [821, 504] on span "Save" at bounding box center [832, 498] width 31 height 18
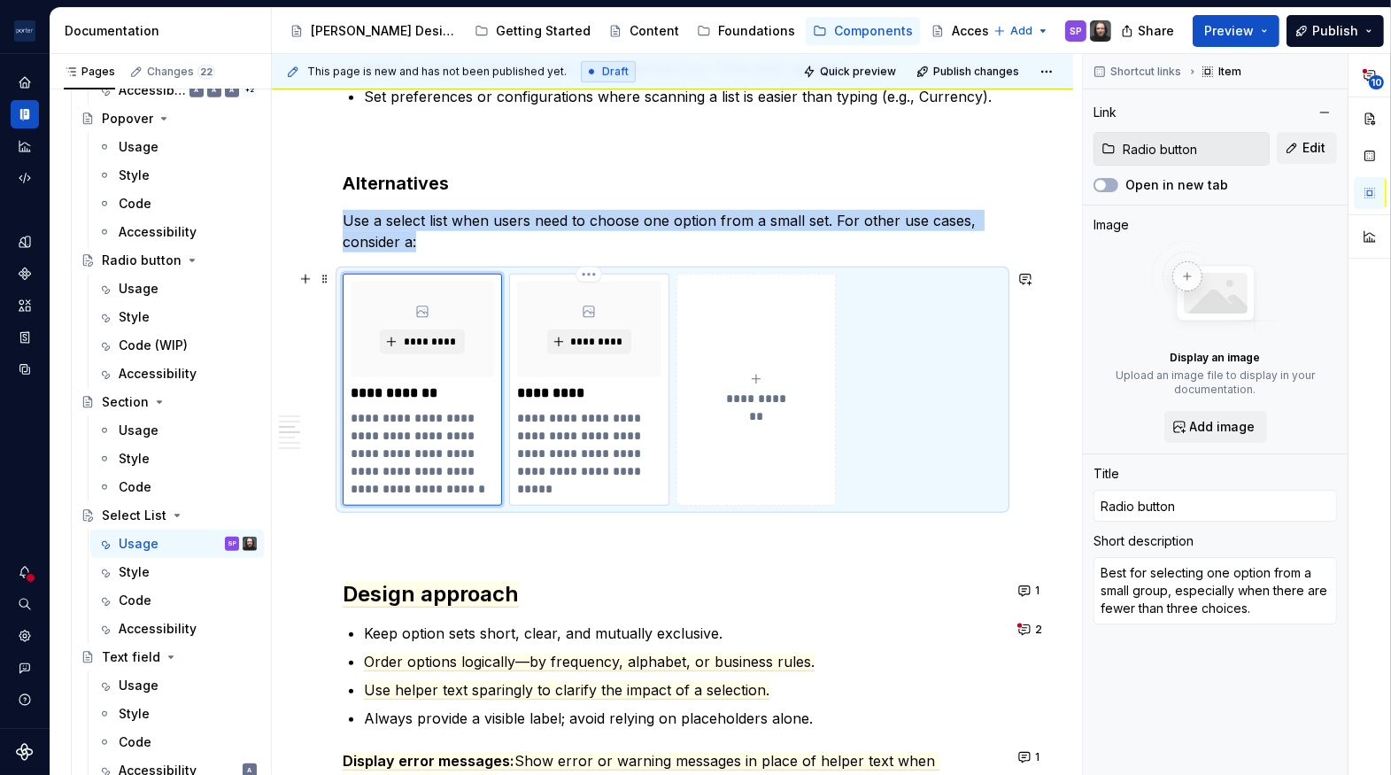
type textarea "*"
type input "Combo box"
type textarea "Best for long lists where users need to search or filter through options effect…"
type input "Combo Box (WIP)"
click at [649, 489] on div "**********" at bounding box center [588, 390] width 159 height 232
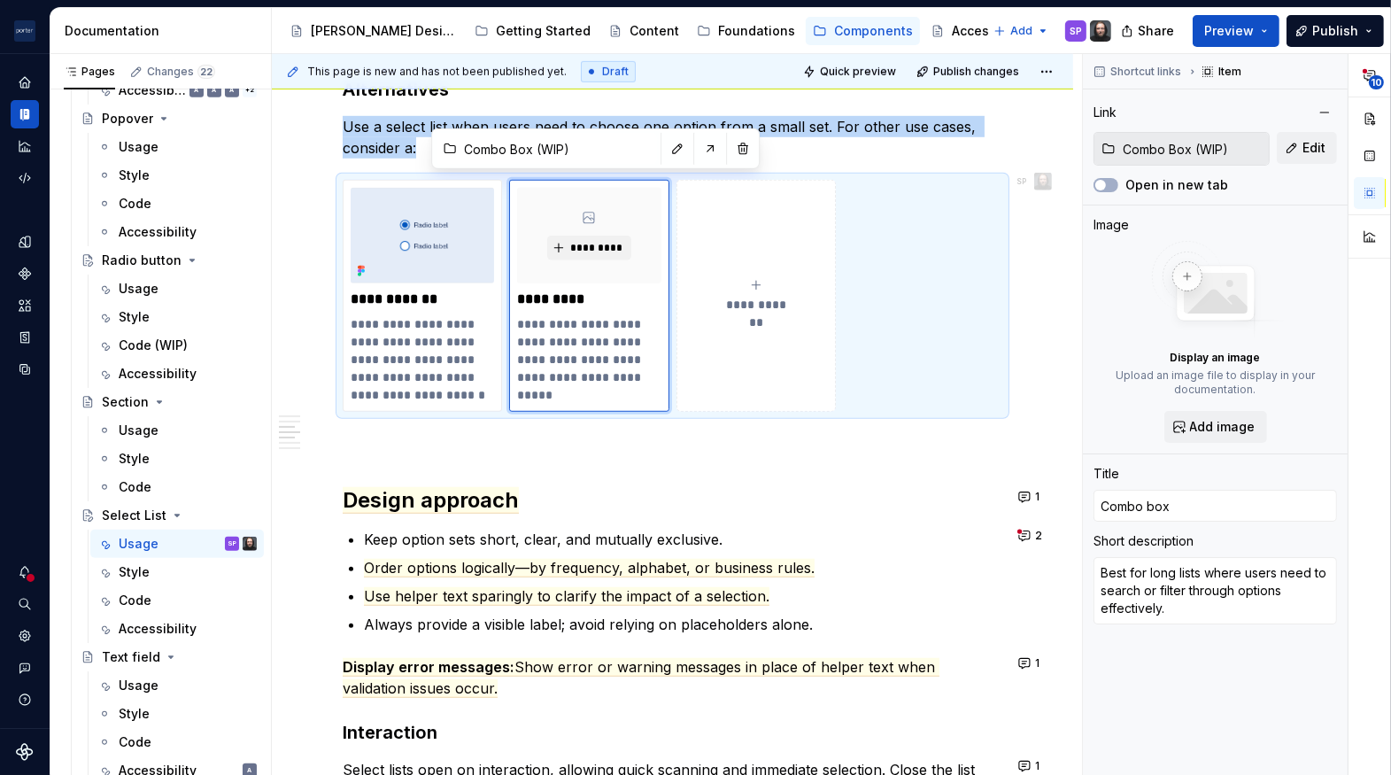
scroll to position [1449, 0]
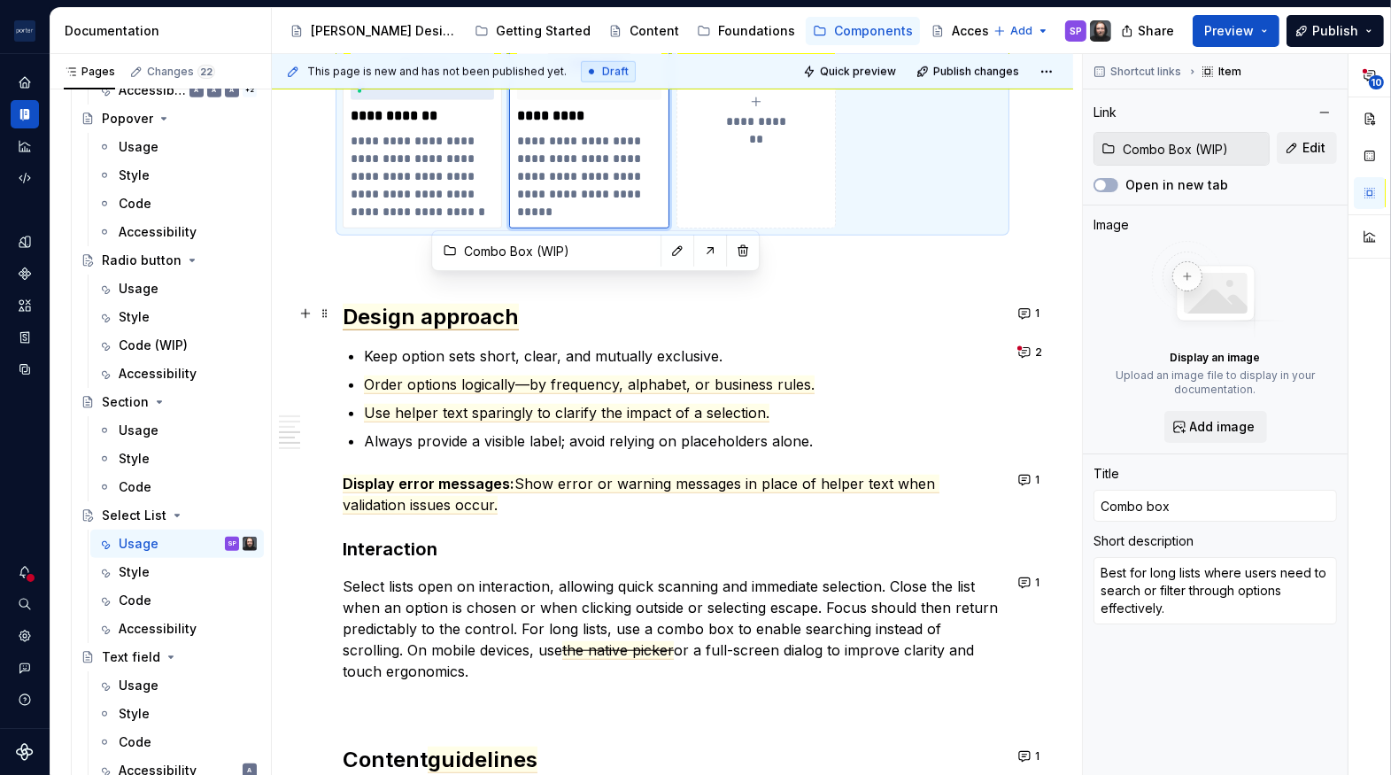
click at [419, 309] on span "Design approach" at bounding box center [431, 317] width 176 height 27
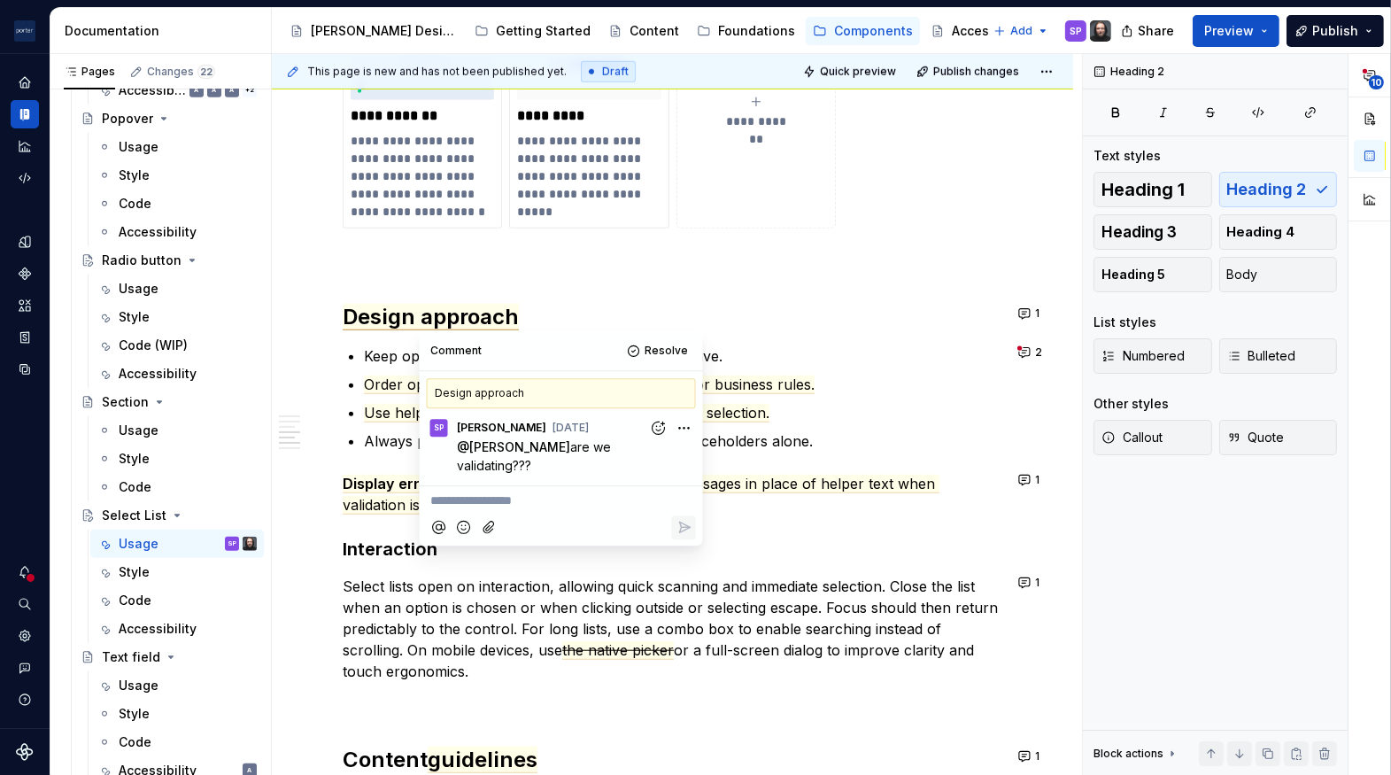
click at [841, 274] on div "**********" at bounding box center [673, 96] width 660 height 2348
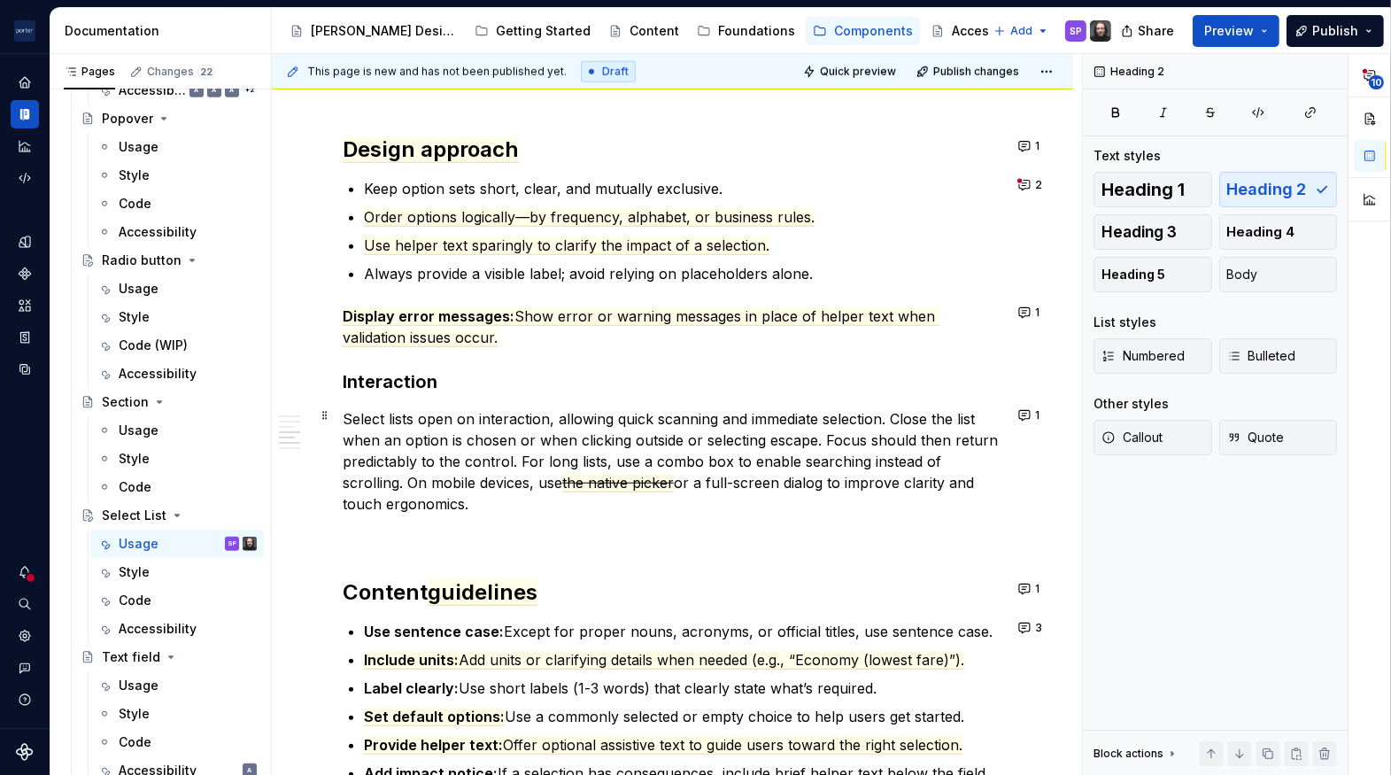
scroll to position [1618, 0]
click at [459, 135] on span "Design approach" at bounding box center [431, 148] width 176 height 27
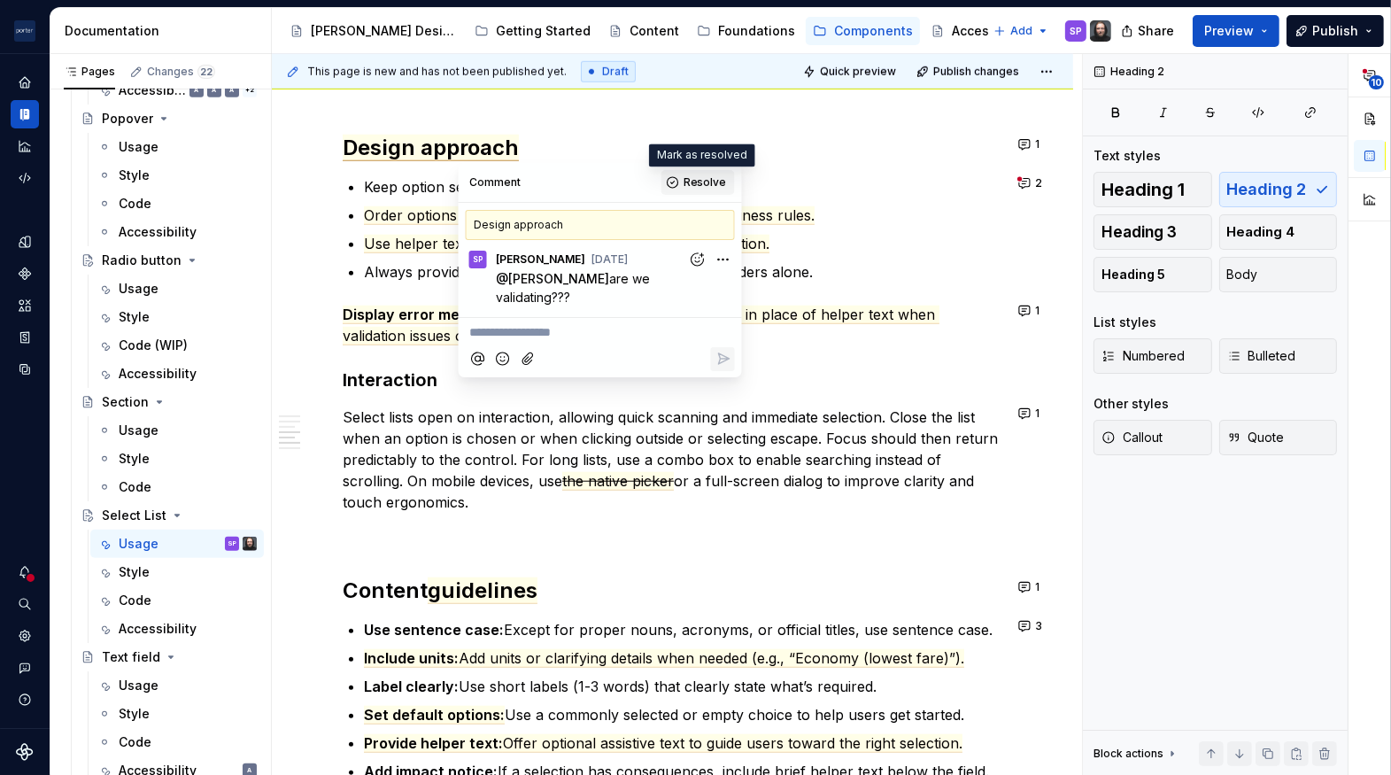
click at [673, 178] on button "Resolve" at bounding box center [699, 182] width 74 height 25
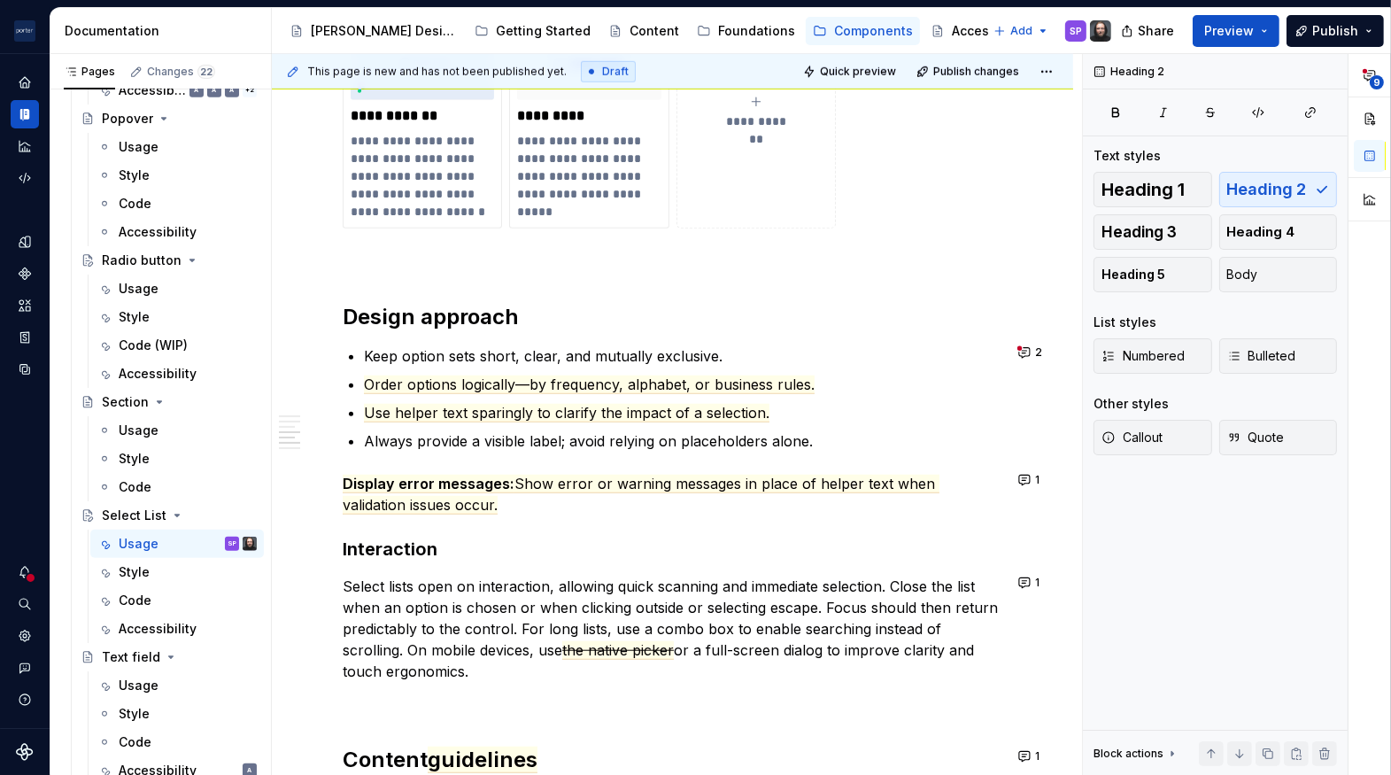
scroll to position [1448, 0]
click at [593, 384] on span "Order options logically—by frequency, alphabet, or business rules." at bounding box center [589, 385] width 451 height 19
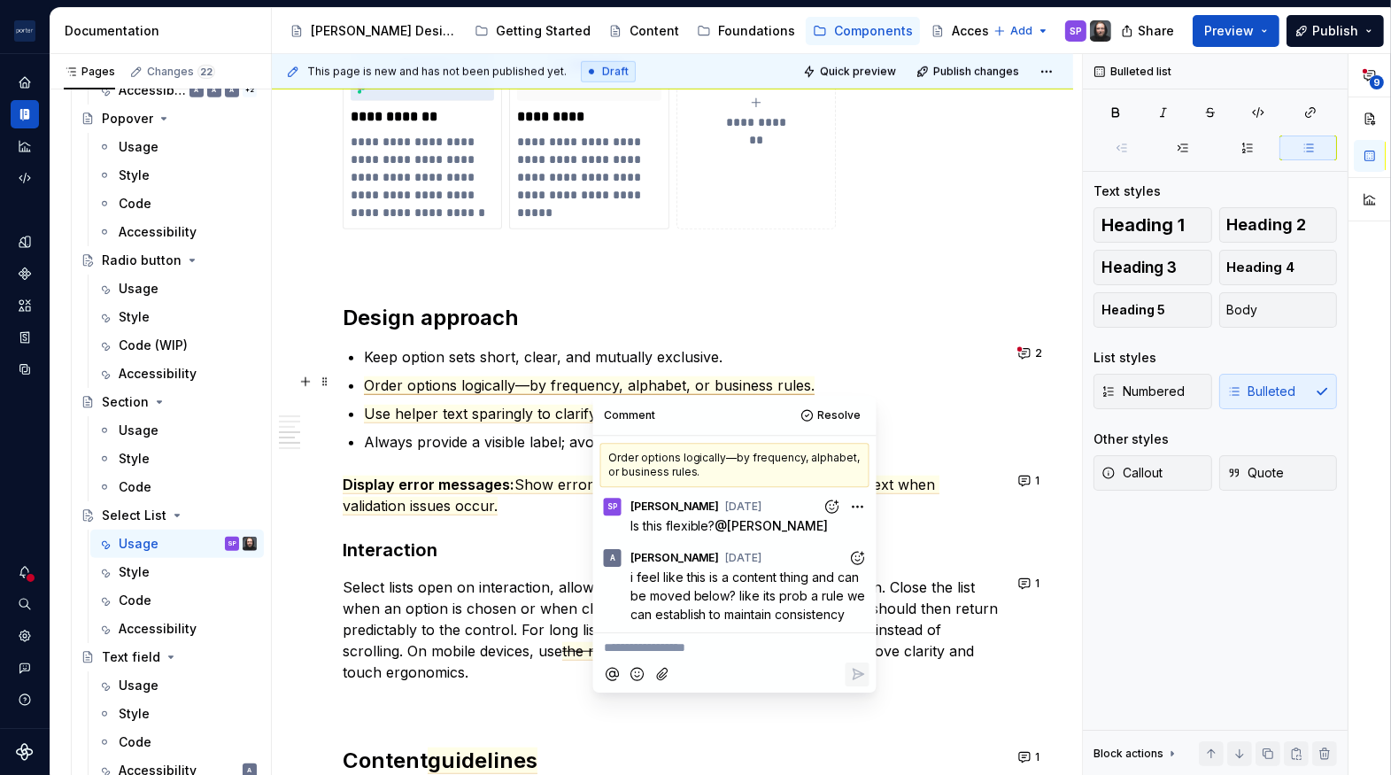
click at [453, 366] on ul "Keep option sets short, clear, and mutually exclusive. Order options logically—…" at bounding box center [683, 399] width 639 height 106
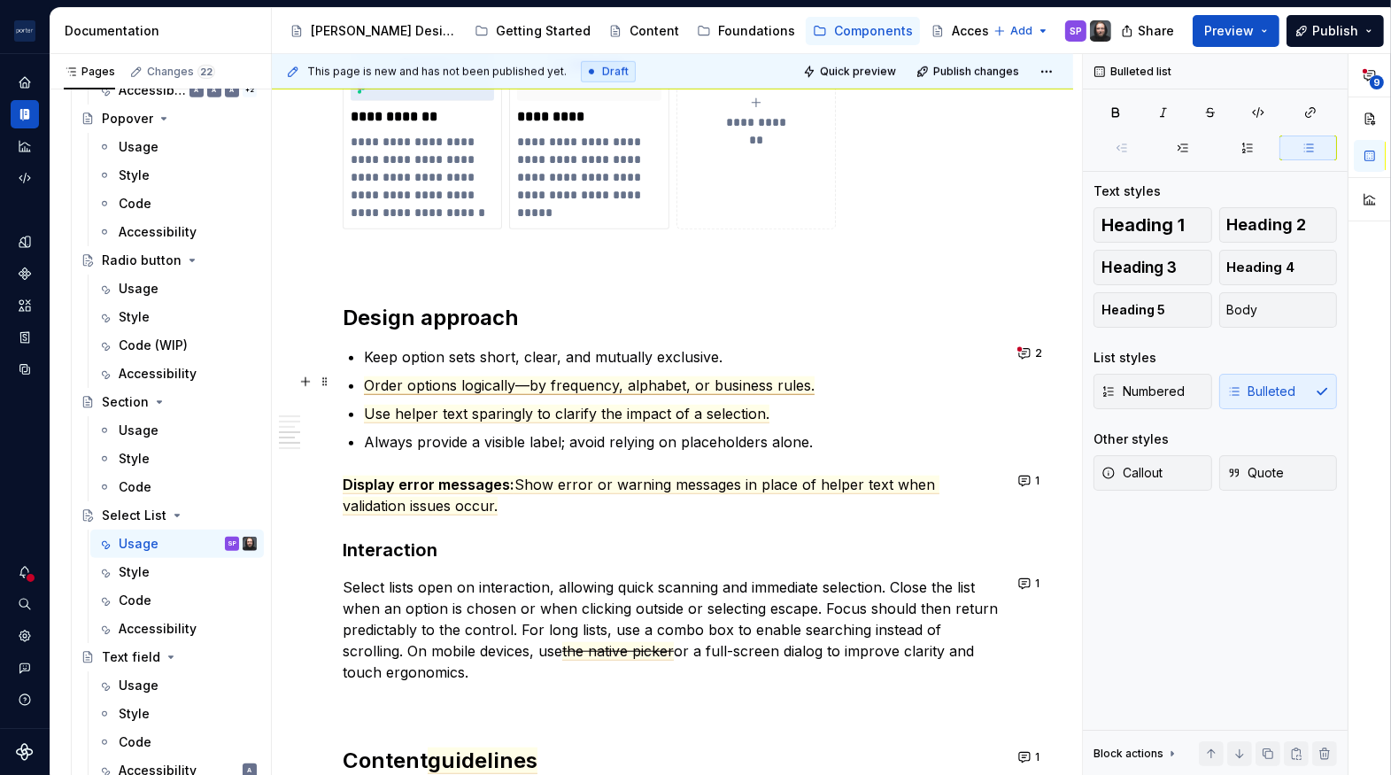
click at [456, 380] on span "Order options logically—by frequency, alphabet, or business rules." at bounding box center [589, 385] width 451 height 19
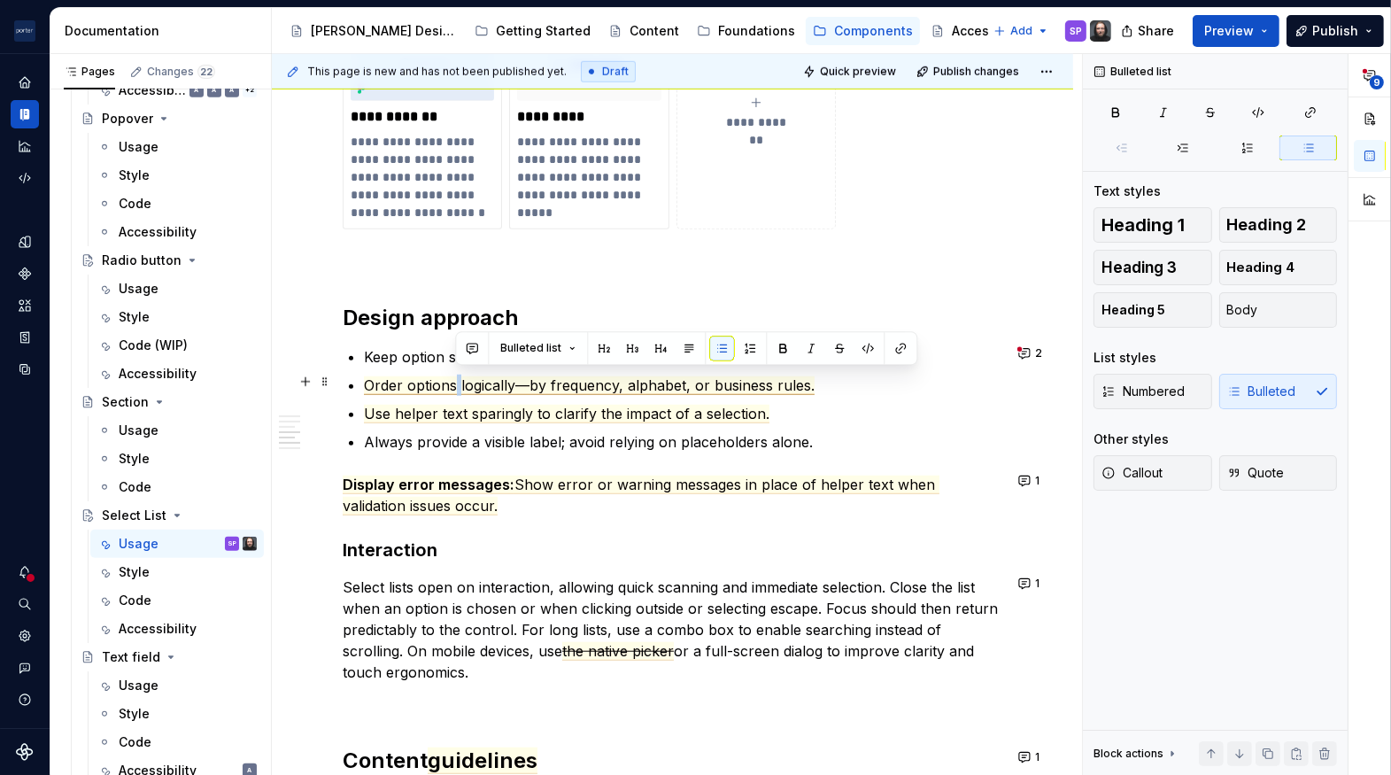
click at [456, 380] on span "Order options logically—by frequency, alphabet, or business rules." at bounding box center [589, 385] width 451 height 19
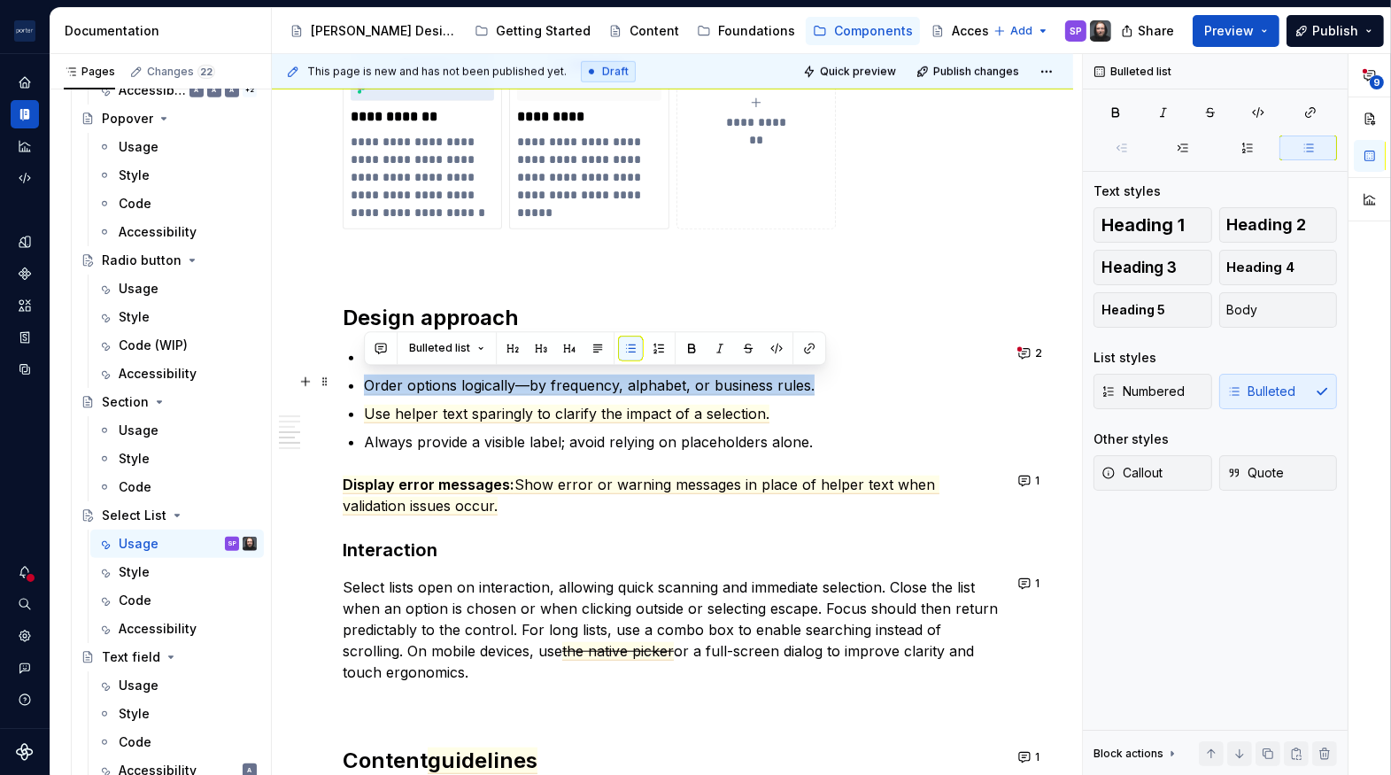
click at [456, 380] on span "Order options logically—by frequency, alphabet, or business rules." at bounding box center [589, 385] width 451 height 19
click at [500, 388] on span "Order options logically—by frequency, alphabet, or business rules." at bounding box center [589, 385] width 451 height 19
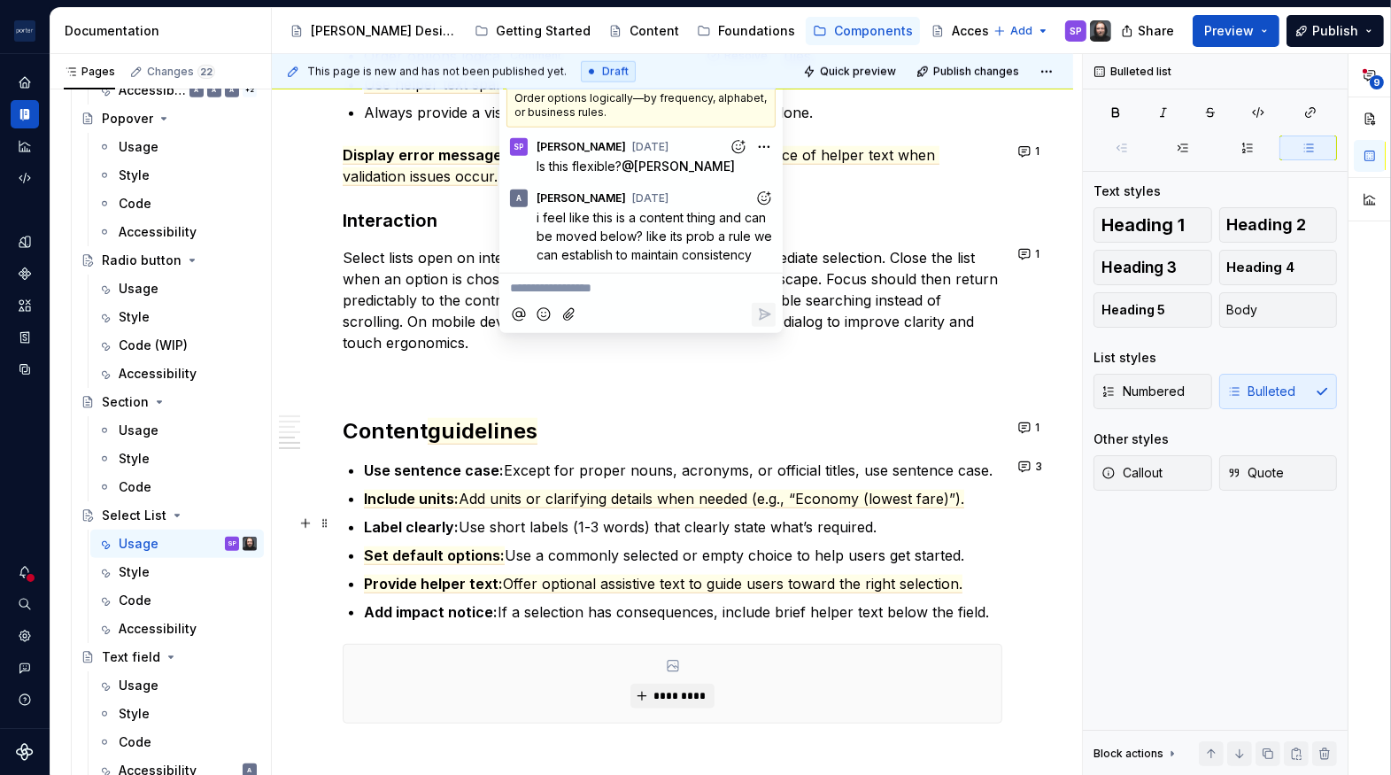
scroll to position [1808, 0]
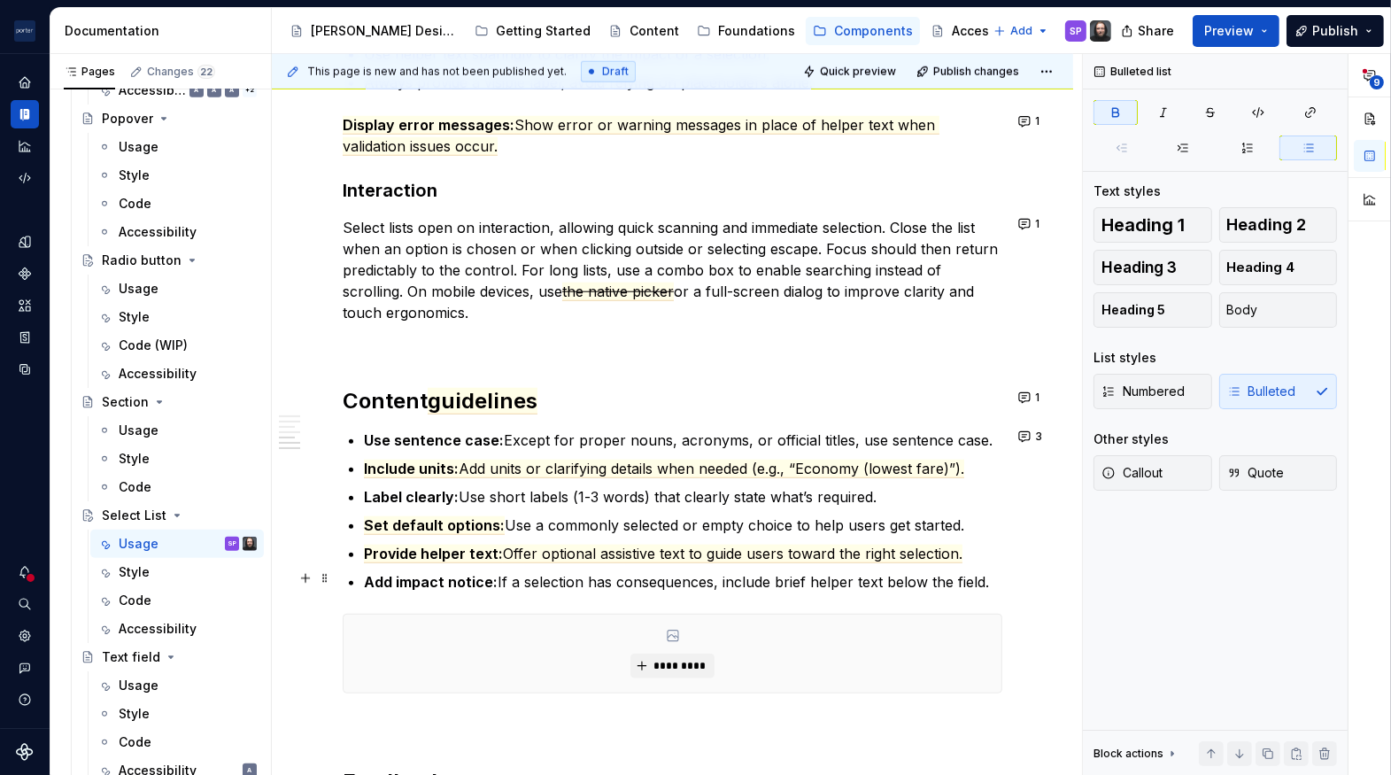
click at [986, 578] on p "Add impact notice: If a selection has consequences, include brief helper text b…" at bounding box center [683, 581] width 639 height 21
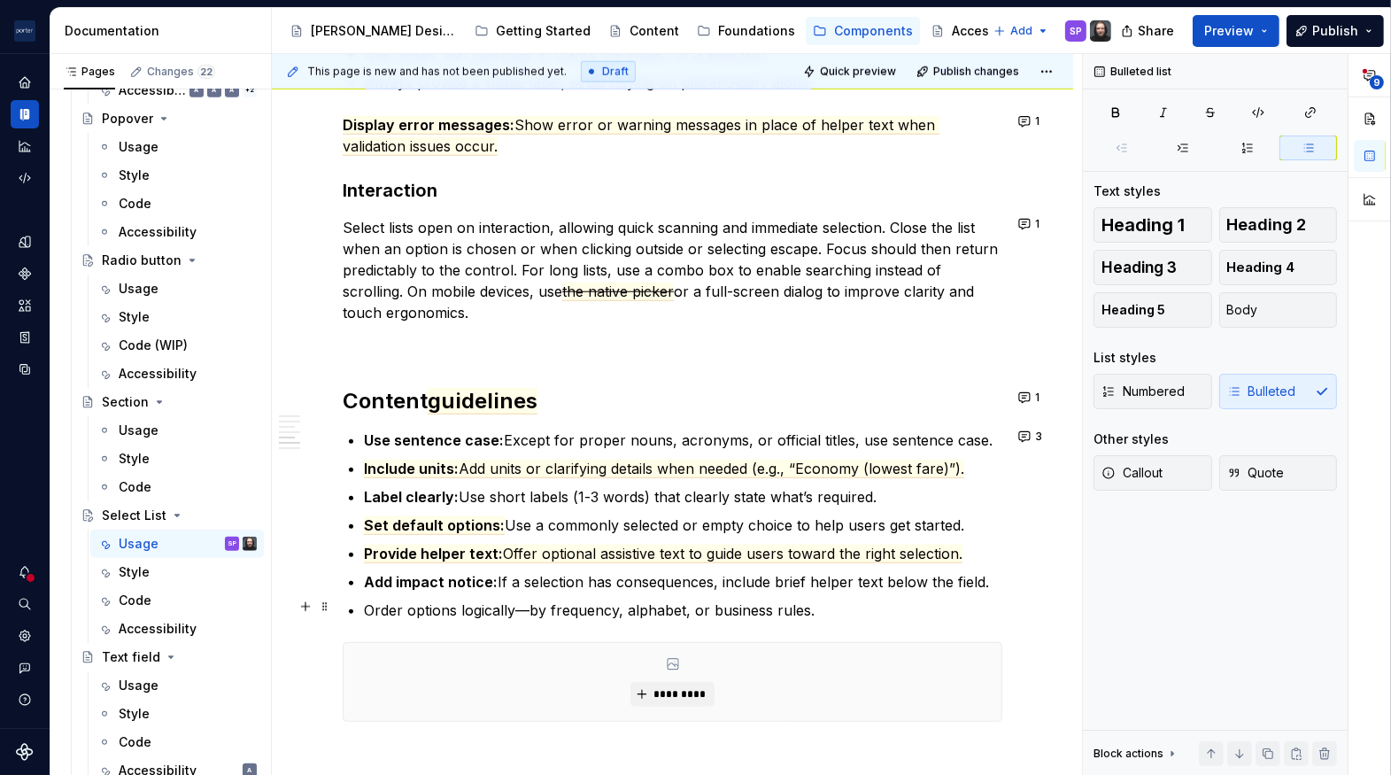
click at [732, 607] on p "Order options logically—by frequency, alphabet, or business rules." at bounding box center [683, 610] width 639 height 21
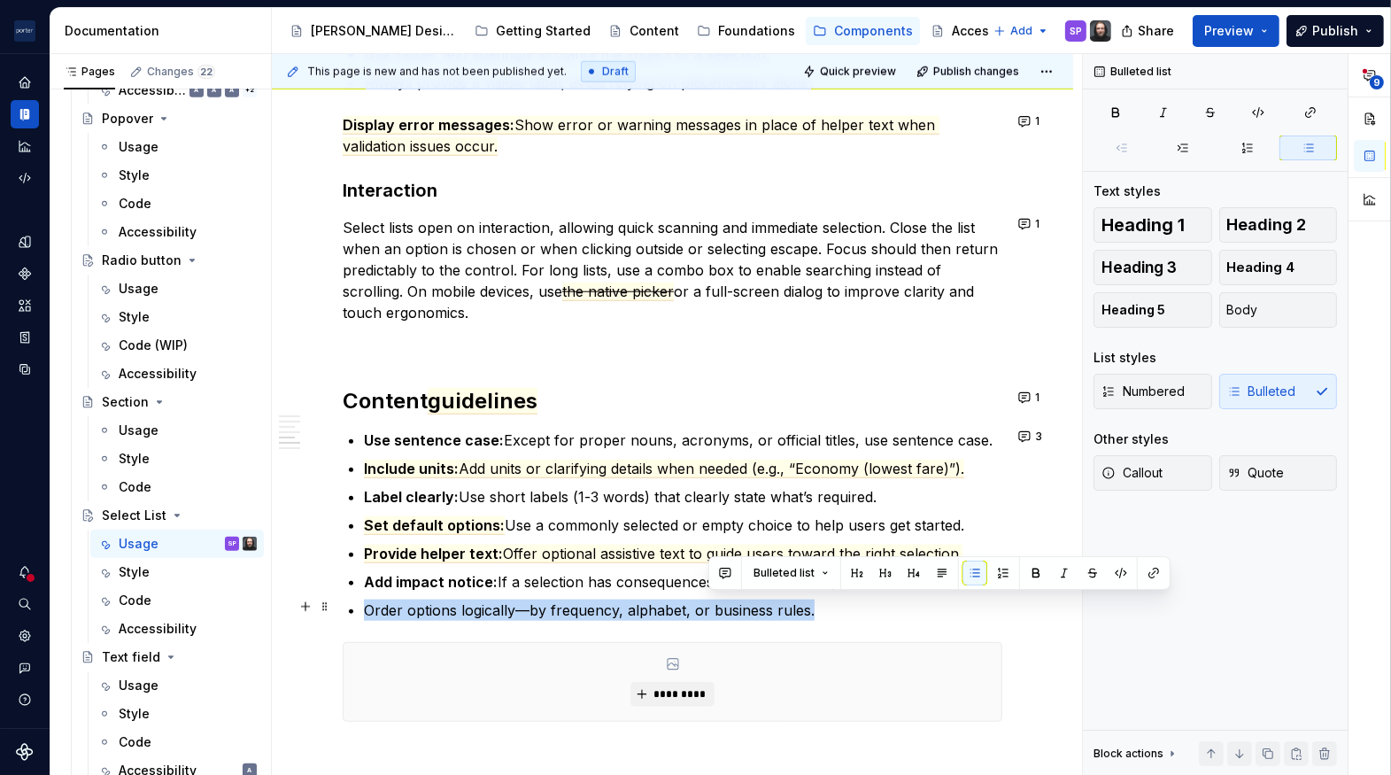
click at [732, 607] on p "Order options logically—by frequency, alphabet, or business rules." at bounding box center [683, 610] width 639 height 21
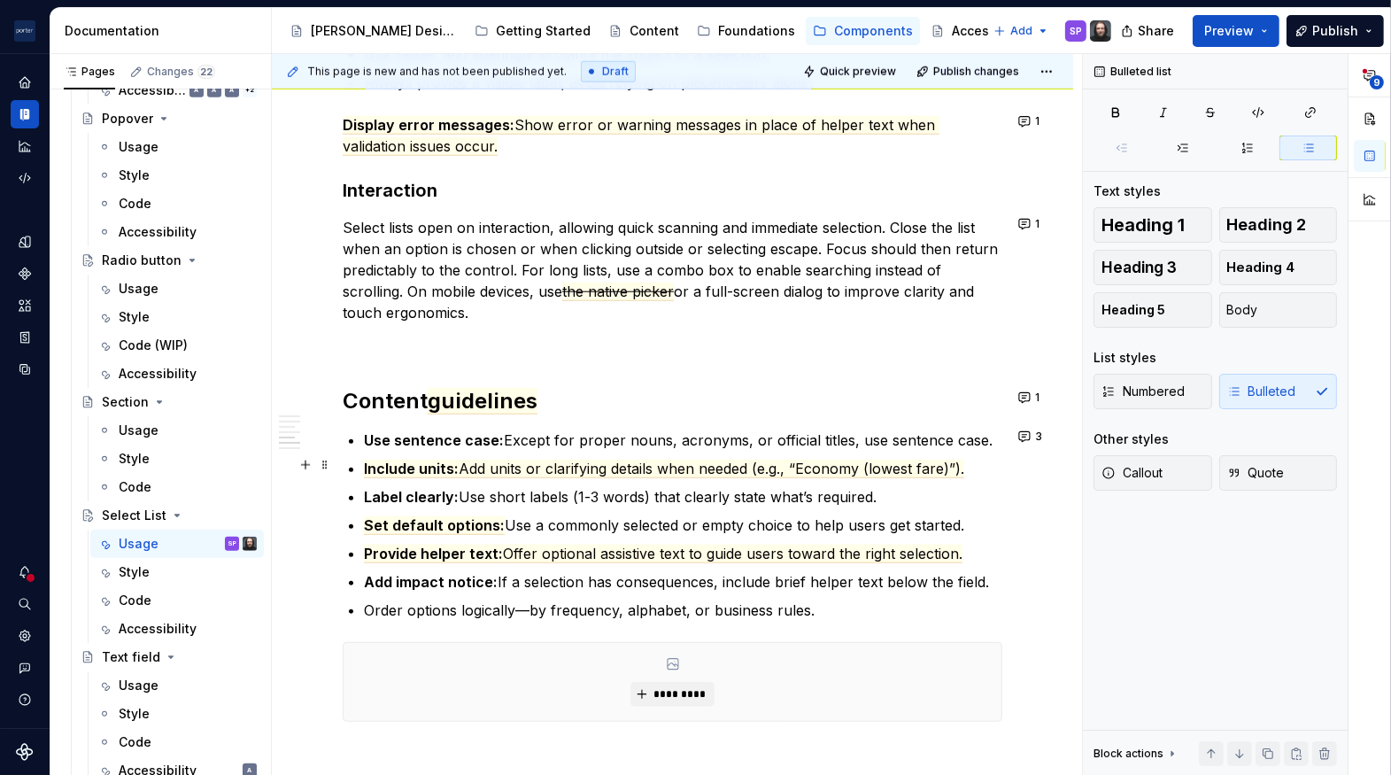
click at [617, 474] on p "Include units: Add units or clarifying details when needed (e.g., “Economy (low…" at bounding box center [683, 468] width 639 height 21
click at [989, 600] on p "Order options logically—by frequency, alphabet, or business rules." at bounding box center [683, 610] width 639 height 21
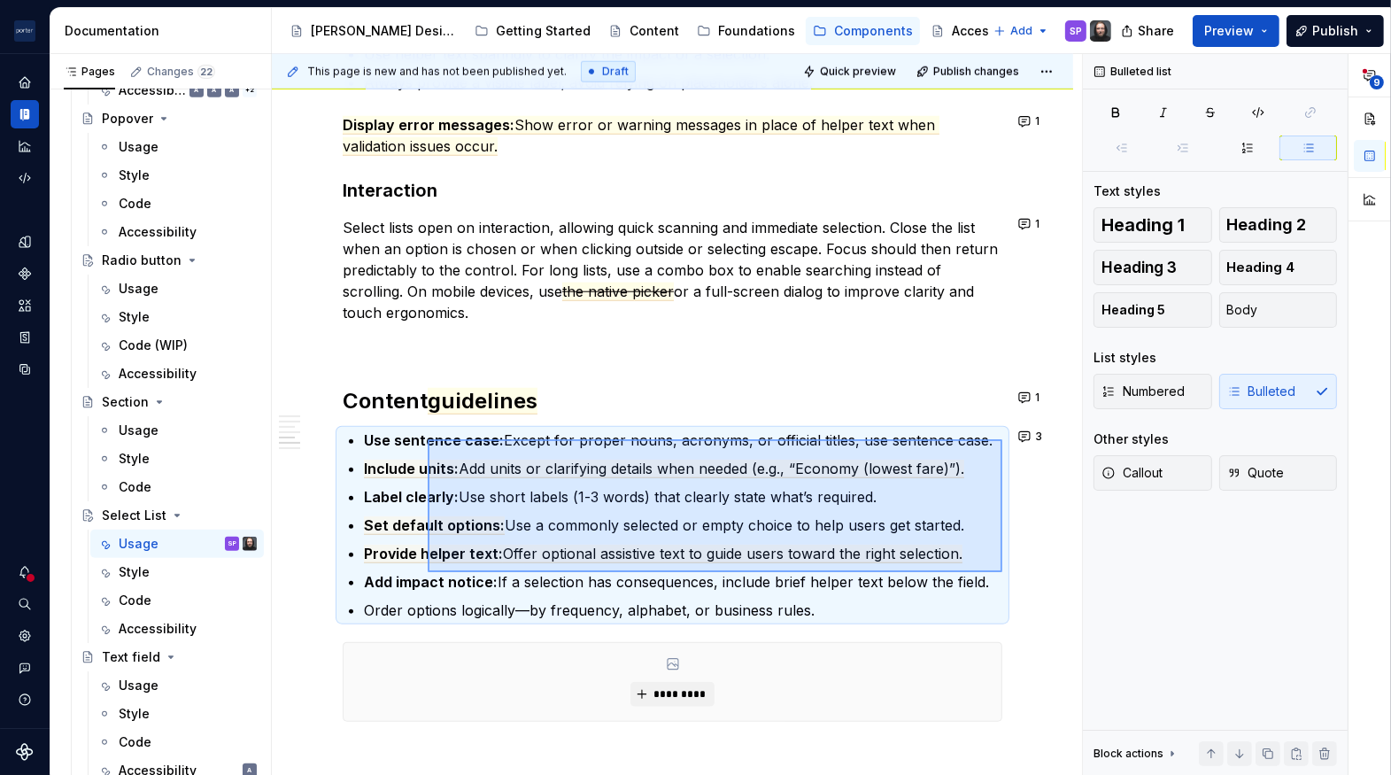
drag, startPoint x: 1002, startPoint y: 572, endPoint x: 345, endPoint y: 426, distance: 672.4
click at [345, 426] on div "**********" at bounding box center [677, 415] width 810 height 722
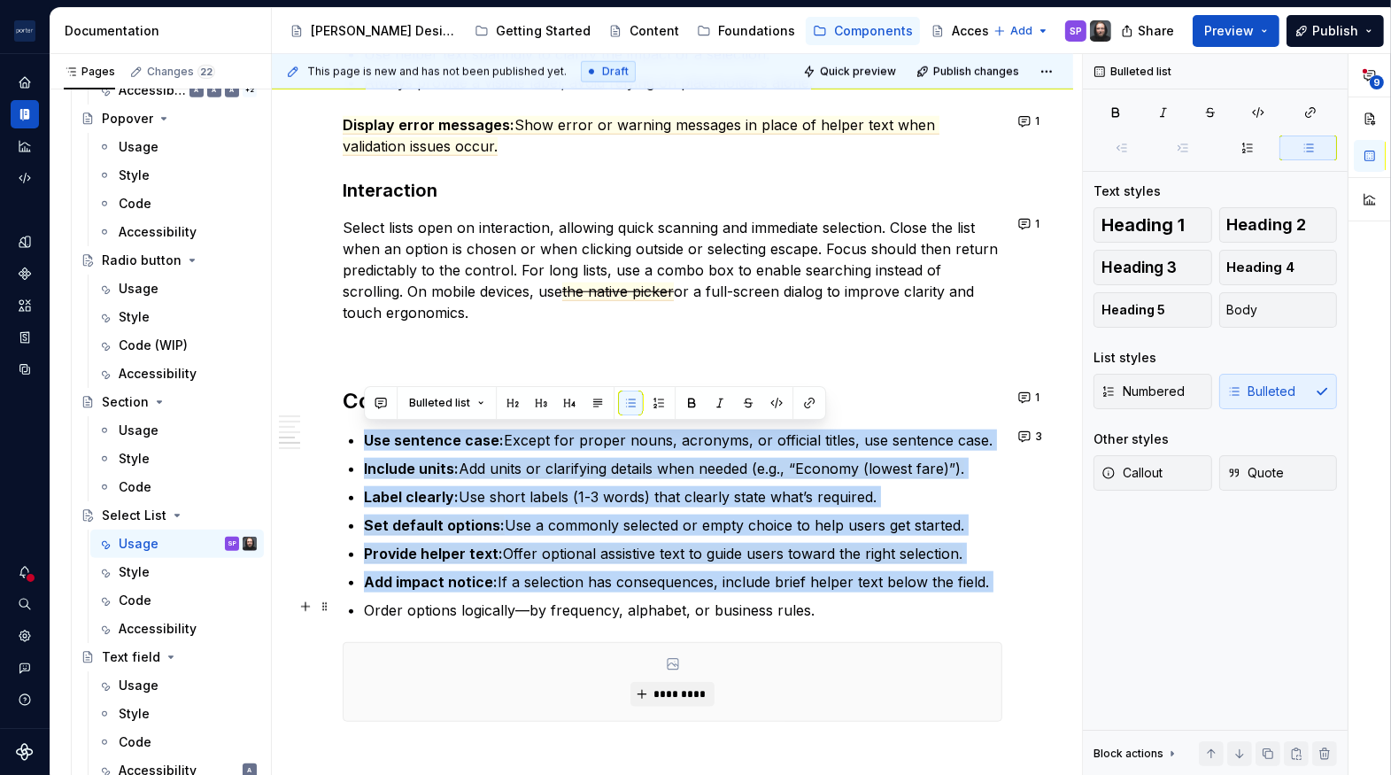
drag, startPoint x: 365, startPoint y: 435, endPoint x: 1050, endPoint y: 588, distance: 702.4
click at [477, 605] on p "Order options logically—by frequency, alphabet, or business rules." at bounding box center [683, 610] width 639 height 21
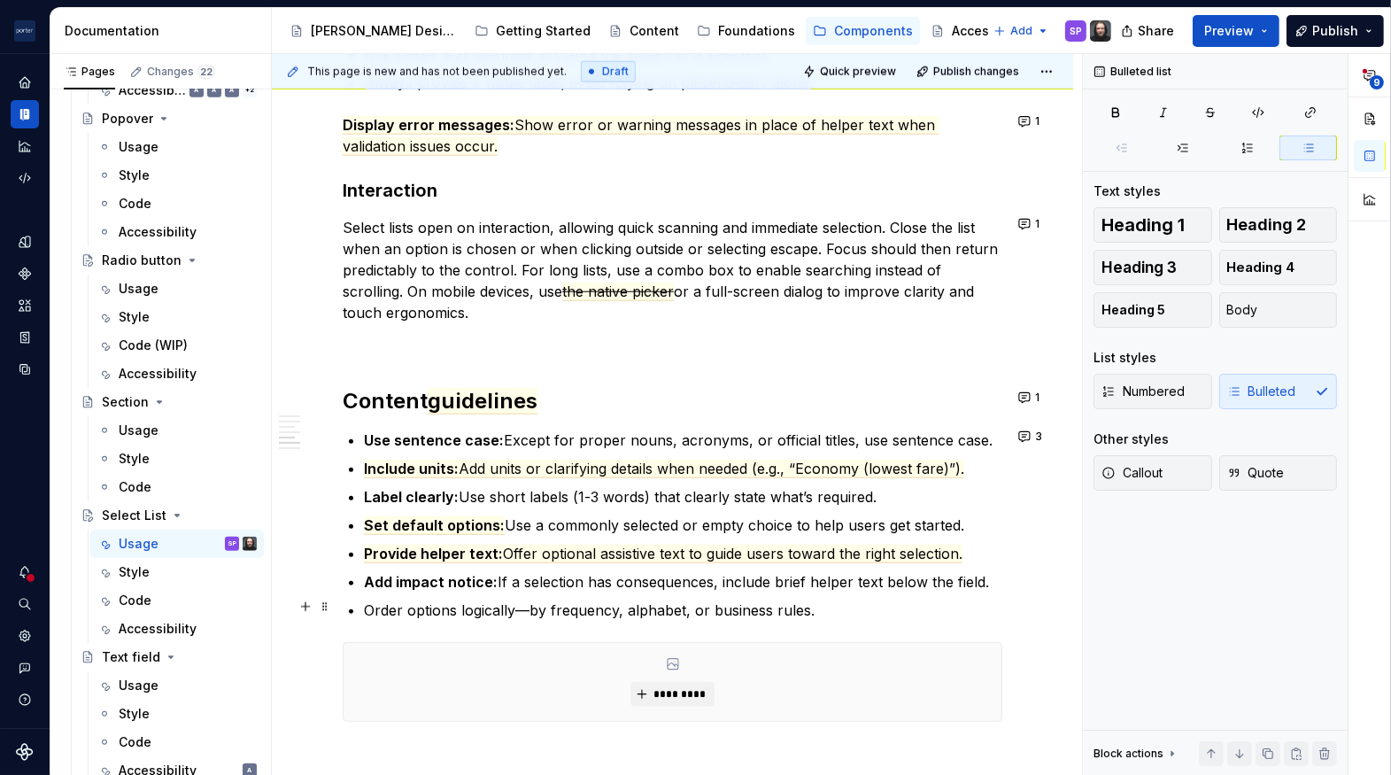
click at [528, 602] on p "Order options logically—by frequency, alphabet, or business rules." at bounding box center [683, 610] width 639 height 21
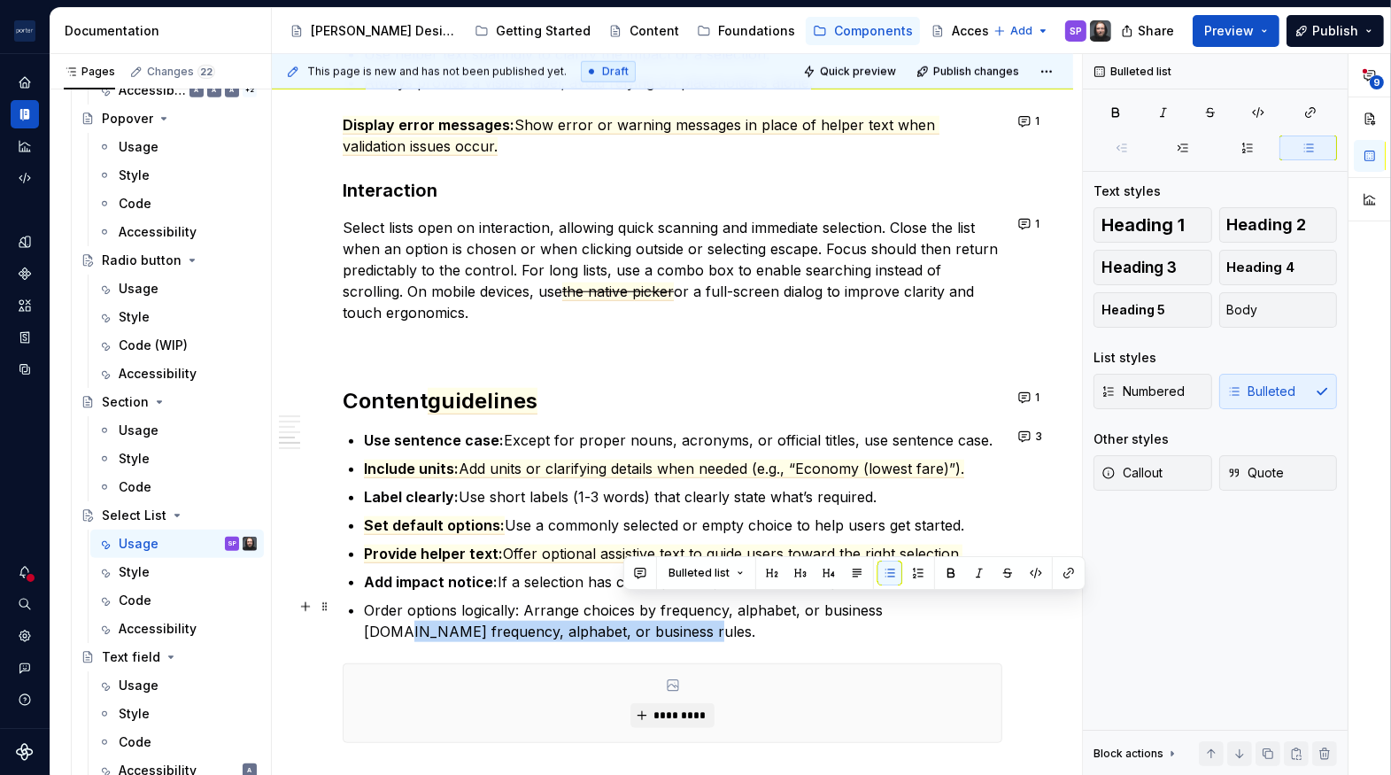
drag, startPoint x: 693, startPoint y: 631, endPoint x: 913, endPoint y: 615, distance: 221.1
click at [913, 615] on p "Order options logically: Arrange choices by frequency, alphabet, or business [D…" at bounding box center [683, 621] width 639 height 43
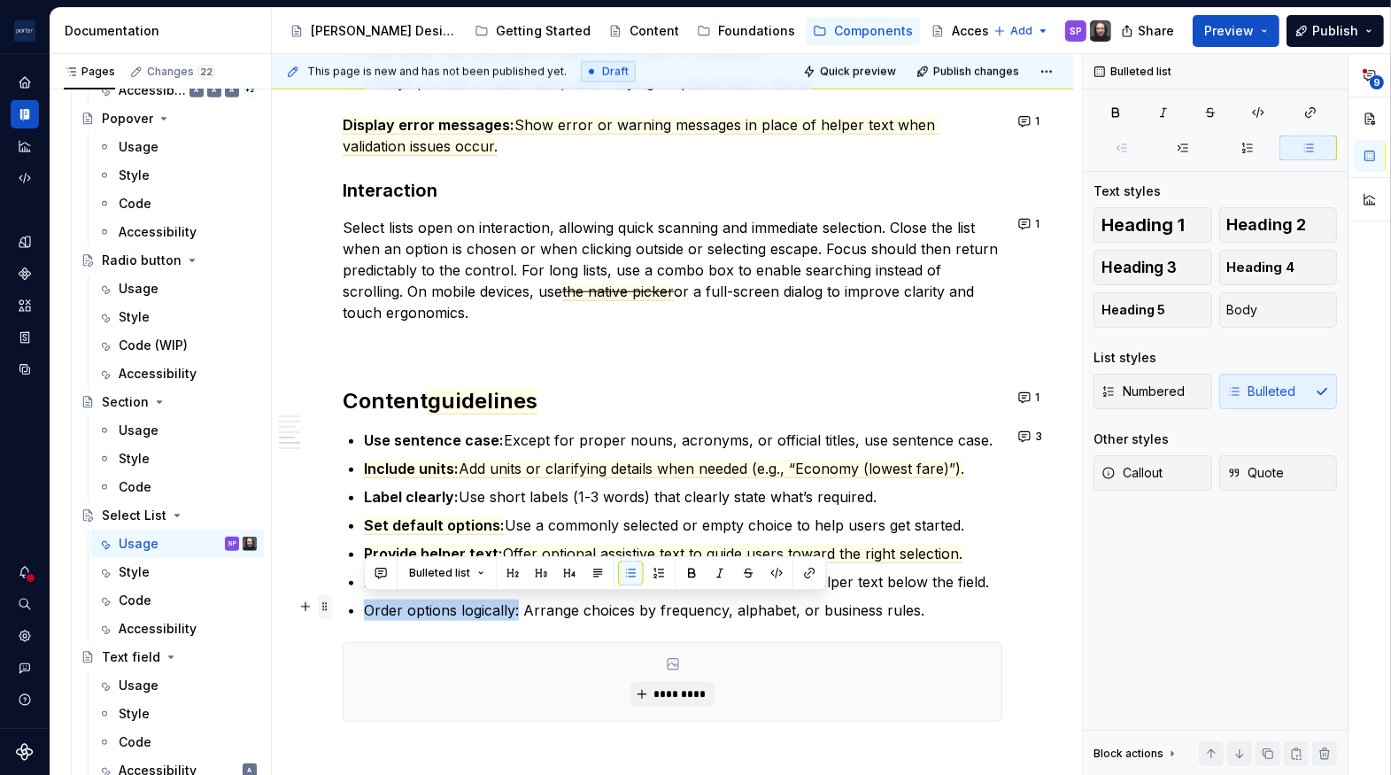
drag, startPoint x: 521, startPoint y: 610, endPoint x: 330, endPoint y: 604, distance: 190.5
click at [515, 490] on p "Label clearly: Use short labels (1-3 words) that clearly state what’s required." at bounding box center [683, 496] width 639 height 21
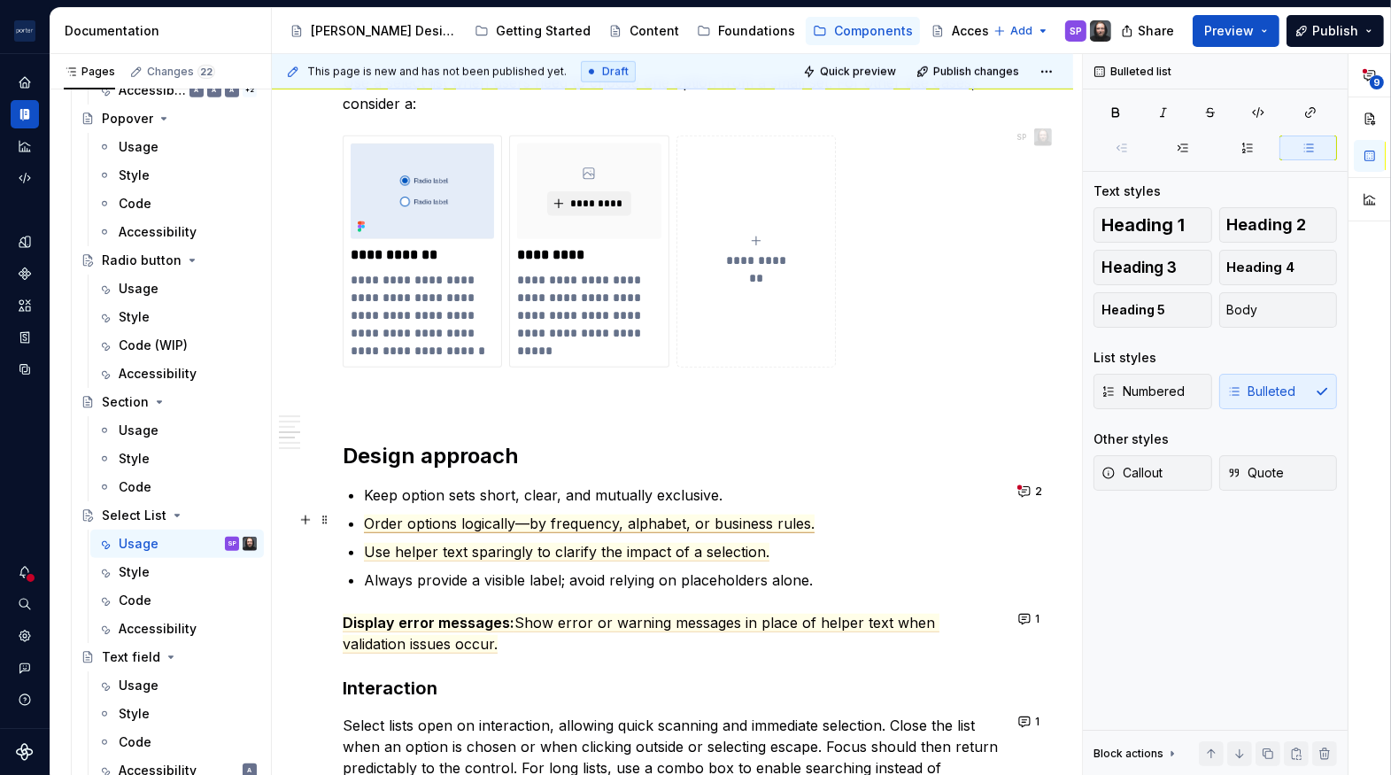
scroll to position [1304, 0]
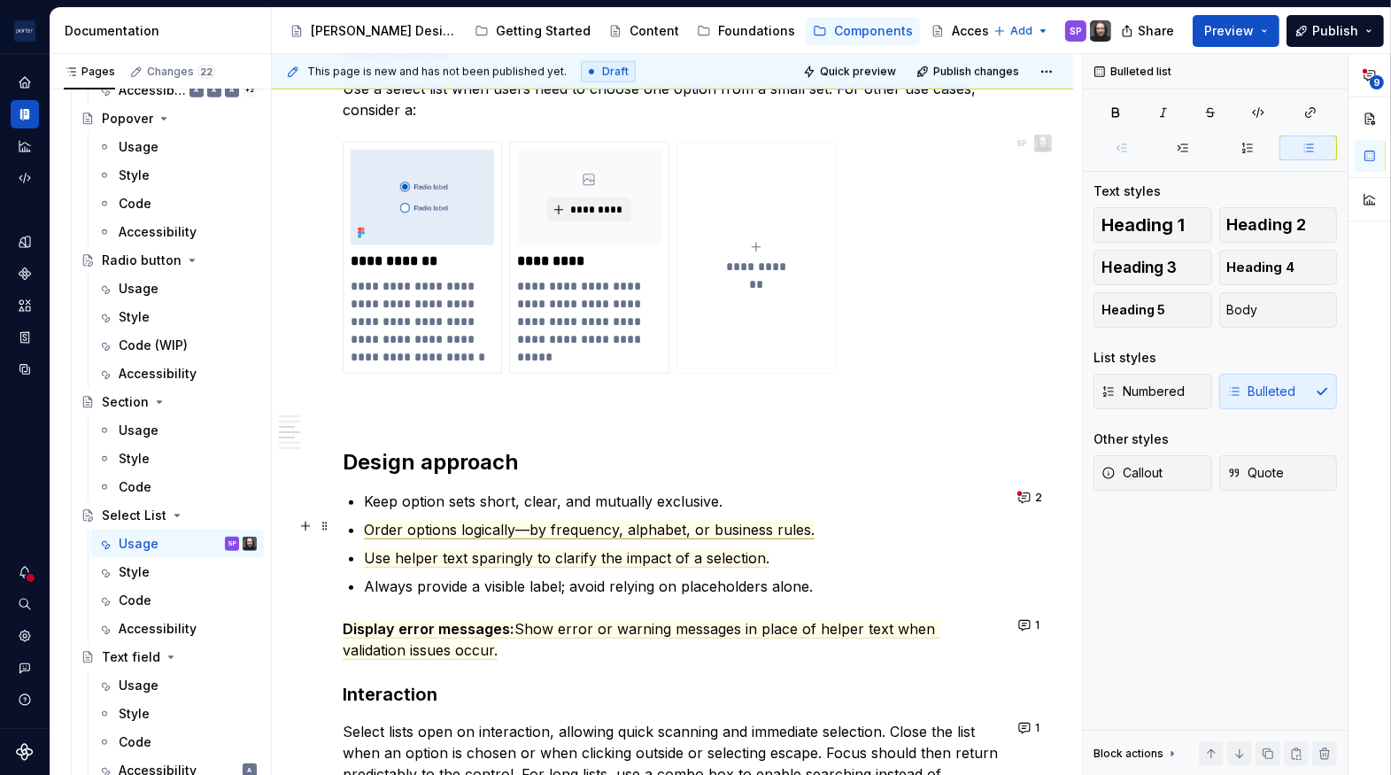
click at [629, 529] on span "Order options logically—by frequency, alphabet, or business rules." at bounding box center [589, 530] width 451 height 19
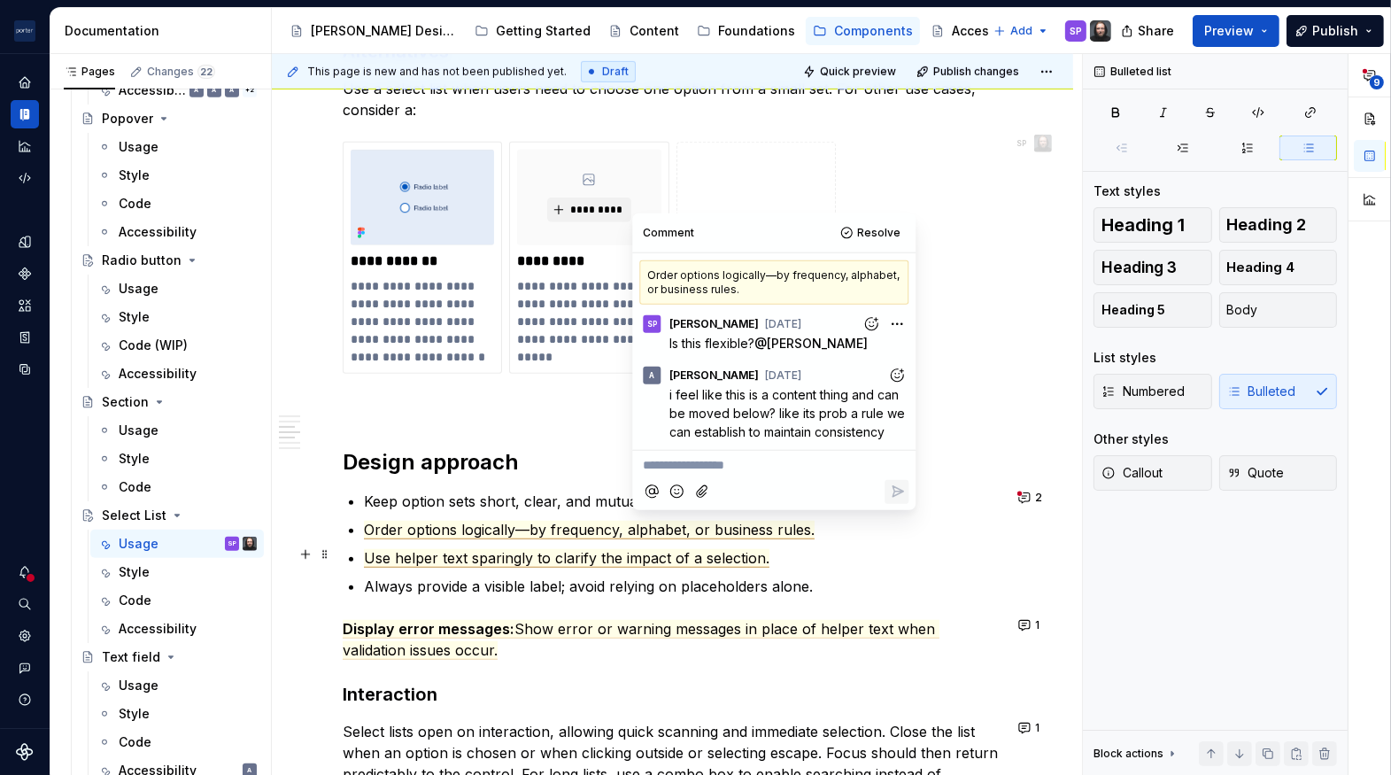
click at [628, 562] on span "Use helper text sparingly to clarify the impact of a selection." at bounding box center [567, 558] width 406 height 19
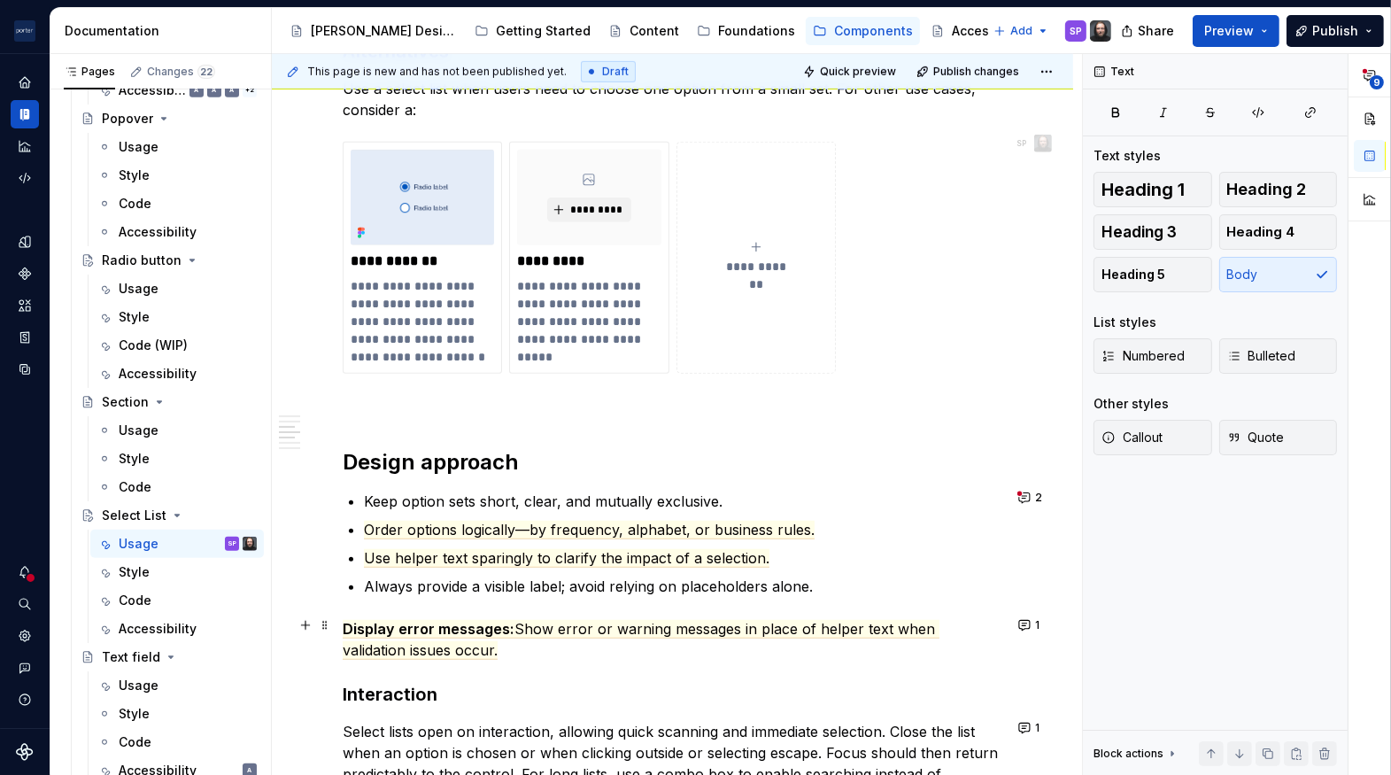
click at [648, 618] on p "Display error messages: Show error or warning messages in place of helper text …" at bounding box center [673, 639] width 660 height 43
click at [654, 630] on span "Show error or warning messages in place of helper text when validation issues o…" at bounding box center [641, 640] width 597 height 40
click at [647, 651] on p "Display error messages: Show error or warning messages in place of helper text …" at bounding box center [673, 639] width 660 height 43
click at [748, 655] on p "Display error messages: Show error or warning messages in place of helper text …" at bounding box center [673, 639] width 660 height 43
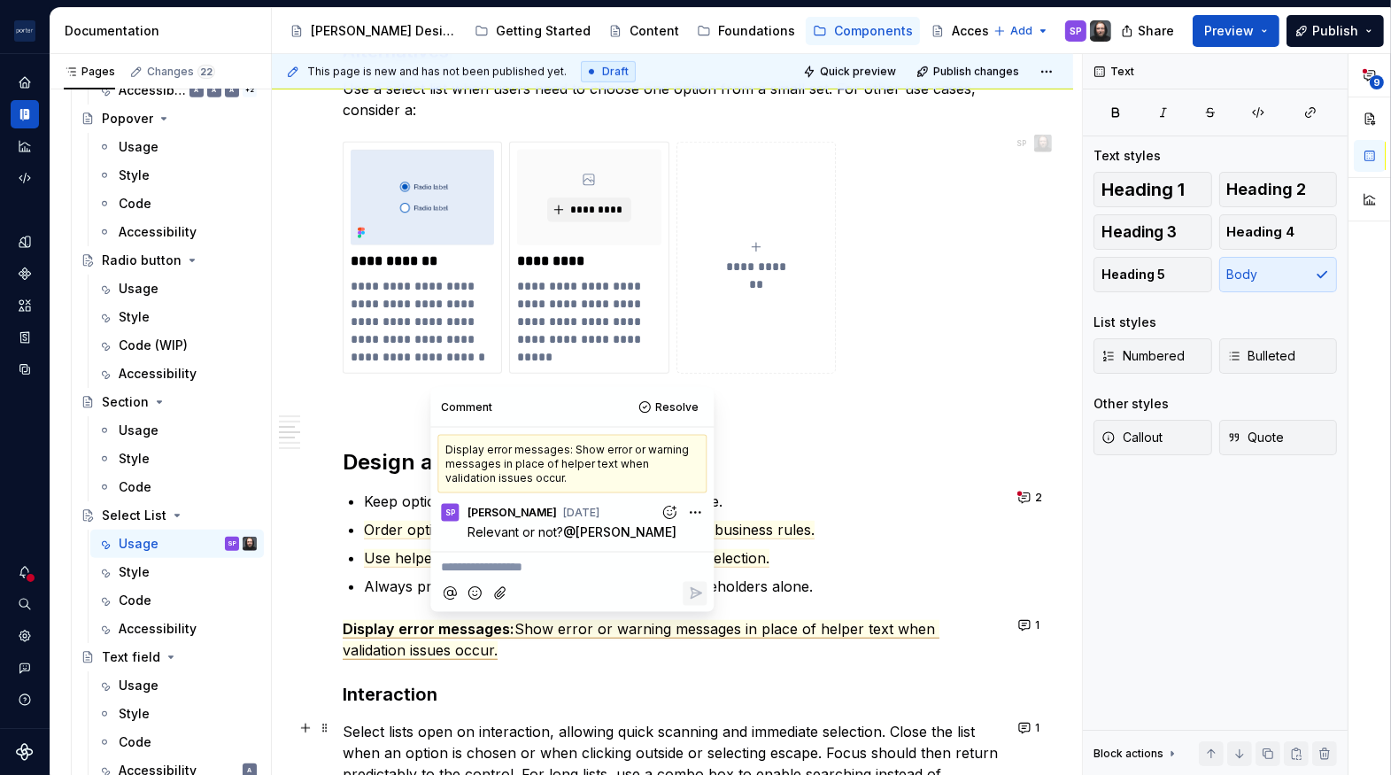
click at [681, 728] on p "Select lists open on interaction, allowing quick scanning and immediate selecti…" at bounding box center [673, 774] width 660 height 106
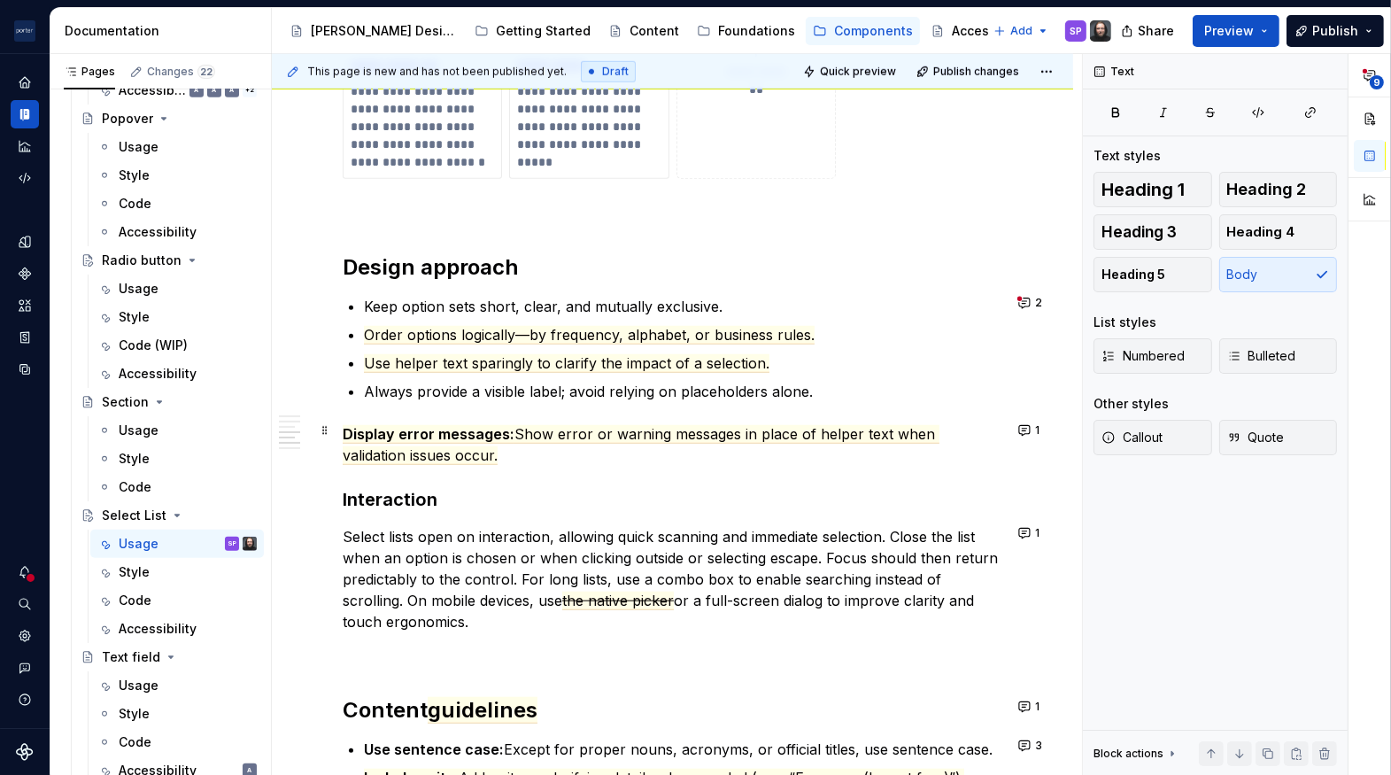
scroll to position [1499, 0]
click at [437, 331] on span "Order options logically—by frequency, alphabet, or business rules." at bounding box center [589, 335] width 451 height 19
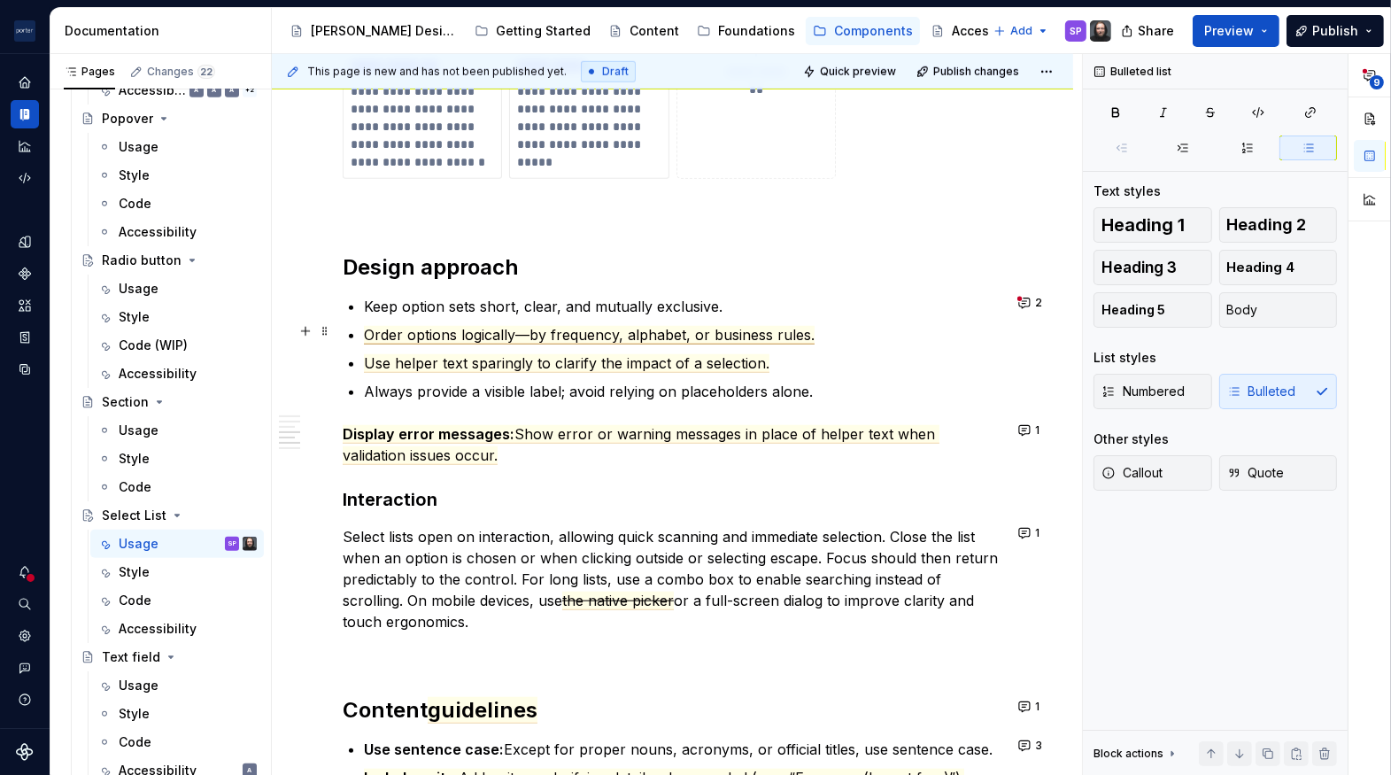
click at [502, 331] on span "Order options logically—by frequency, alphabet, or business rules." at bounding box center [589, 335] width 451 height 19
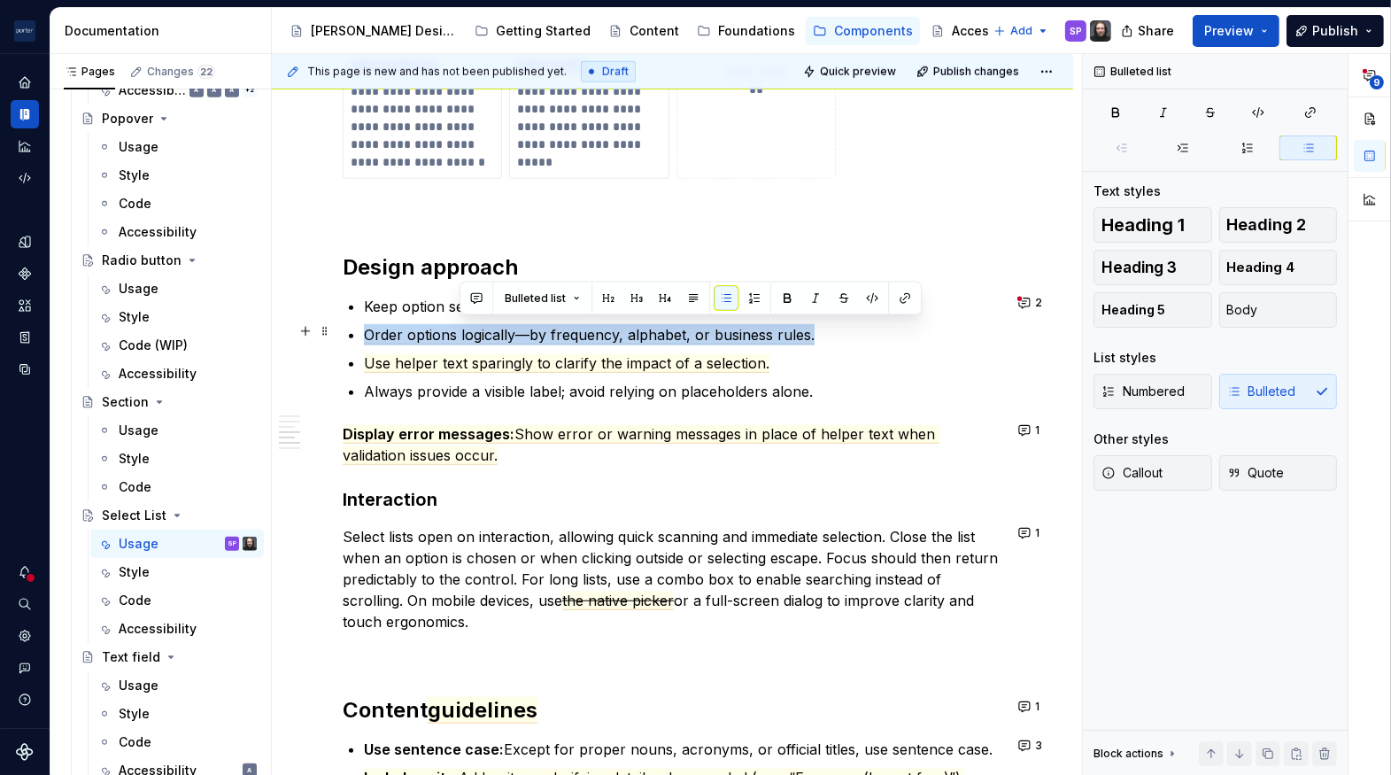
click at [502, 331] on span "Order options logically—by frequency, alphabet, or business rules." at bounding box center [589, 335] width 451 height 19
click at [447, 330] on span "Order options logically—by frequency, alphabet, or business rules." at bounding box center [589, 335] width 451 height 19
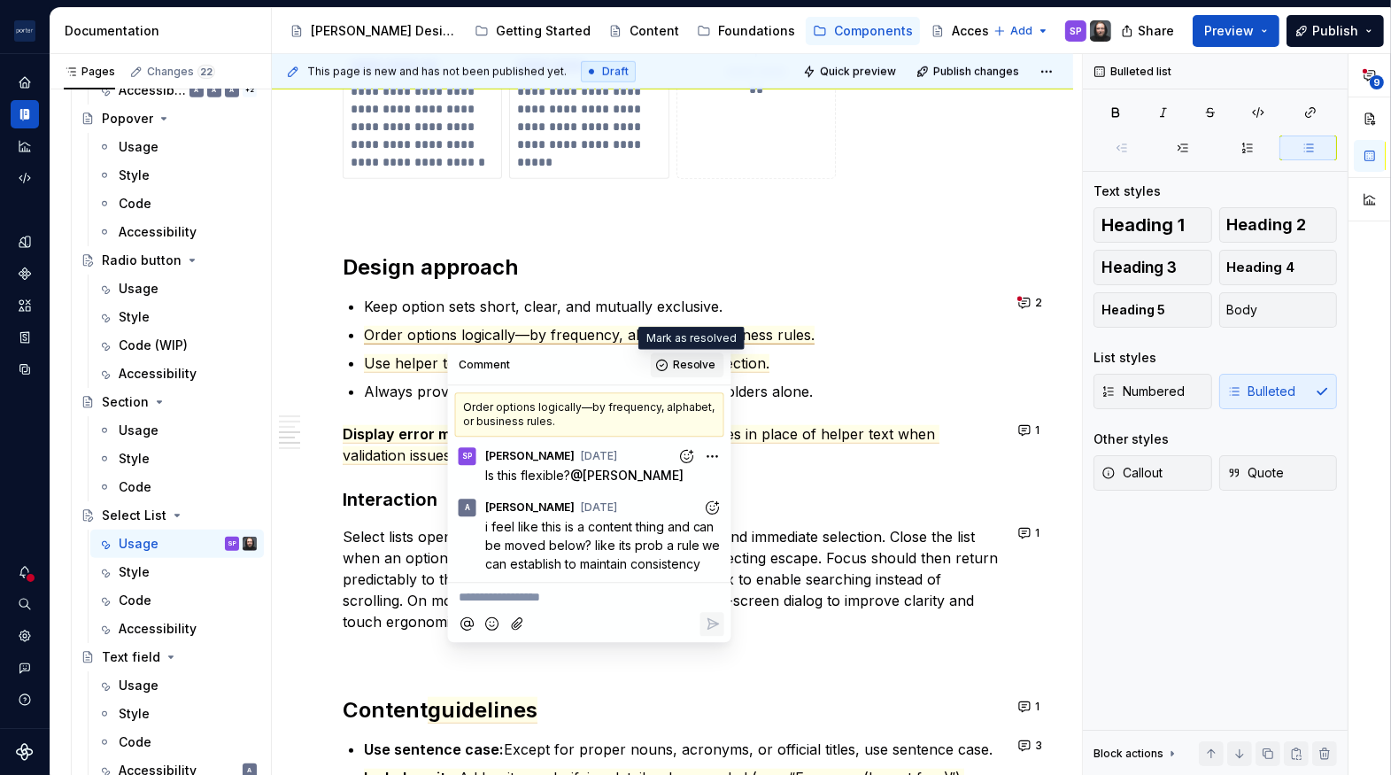
click at [688, 363] on span "Resolve" at bounding box center [694, 365] width 43 height 14
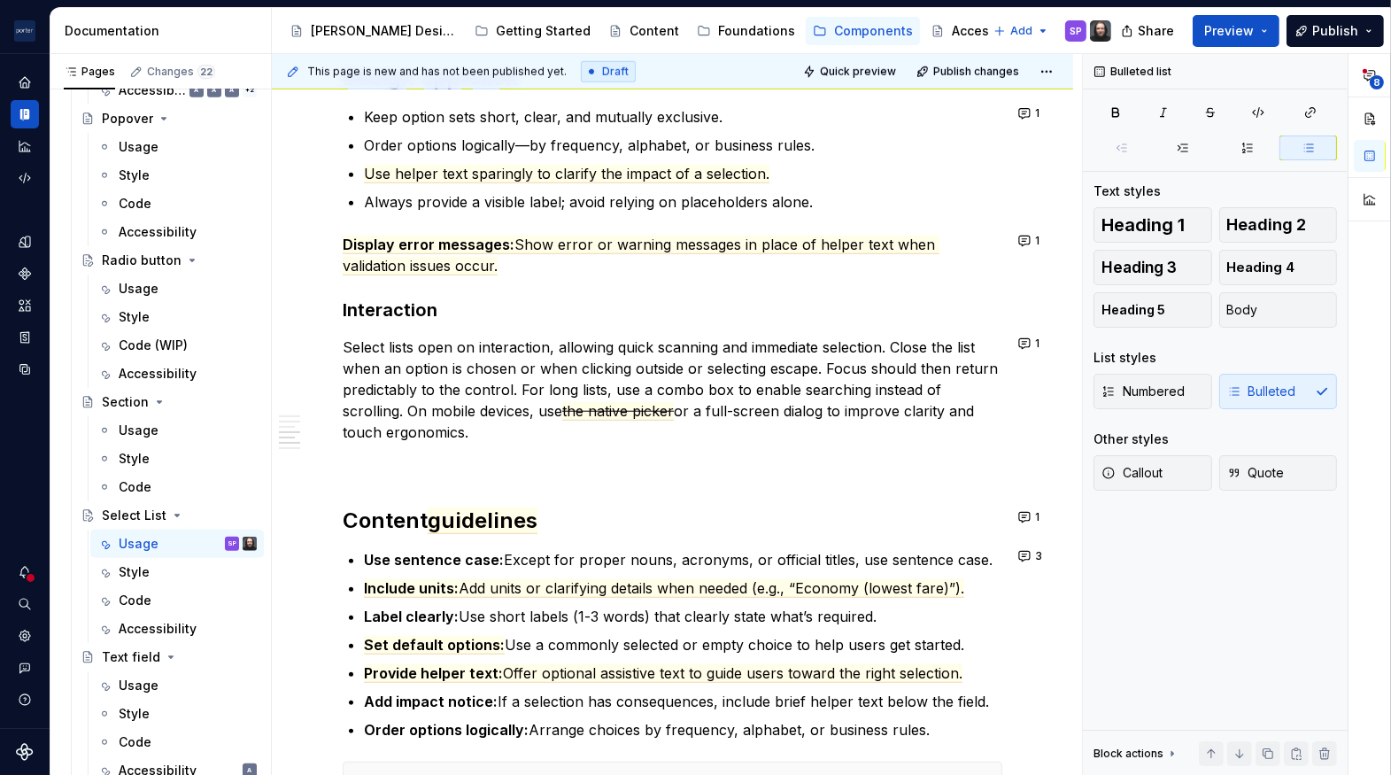
scroll to position [1724, 0]
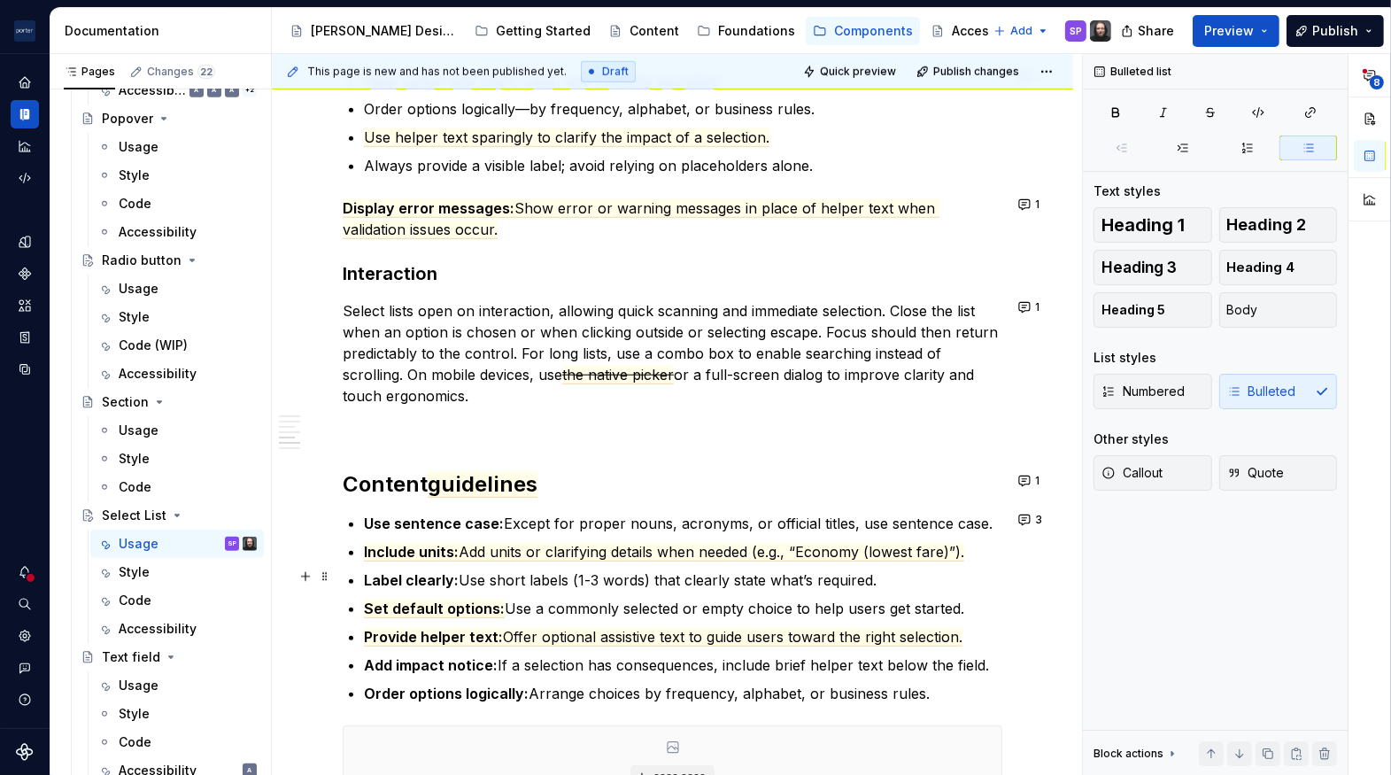
click at [572, 582] on p "Label clearly: Use short labels (1-3 words) that clearly state what’s required." at bounding box center [683, 579] width 639 height 21
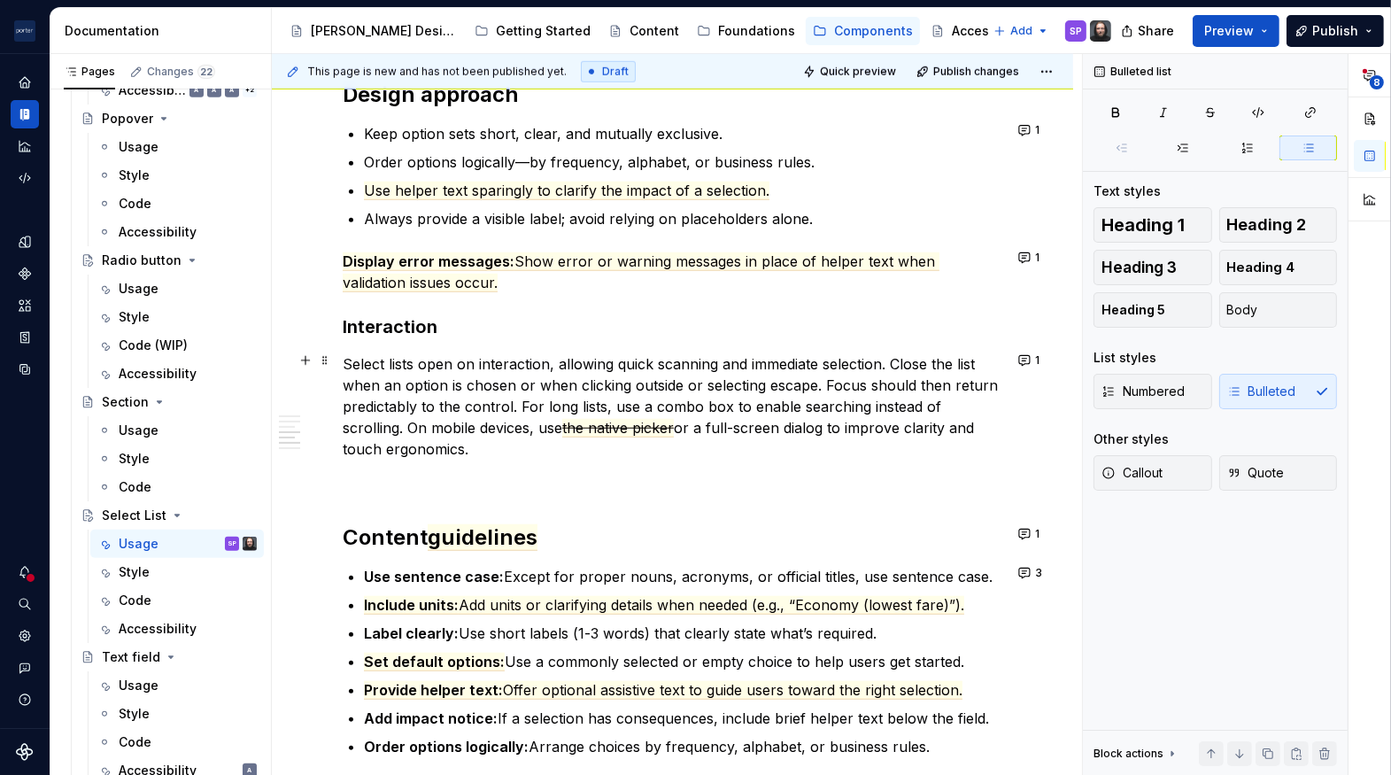
scroll to position [1659, 0]
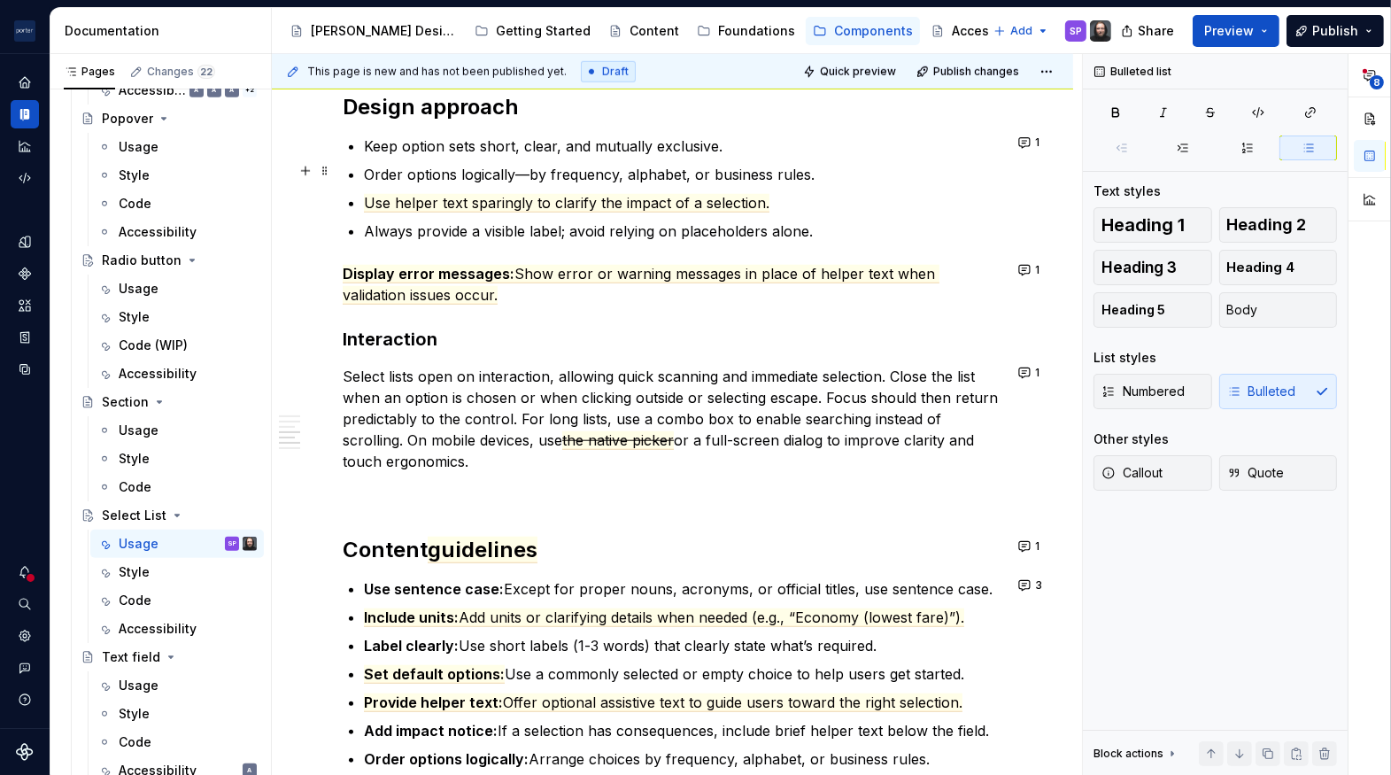
click at [616, 157] on ul "Keep option sets short, clear, and mutually exclusive. Order options logically—…" at bounding box center [683, 189] width 639 height 106
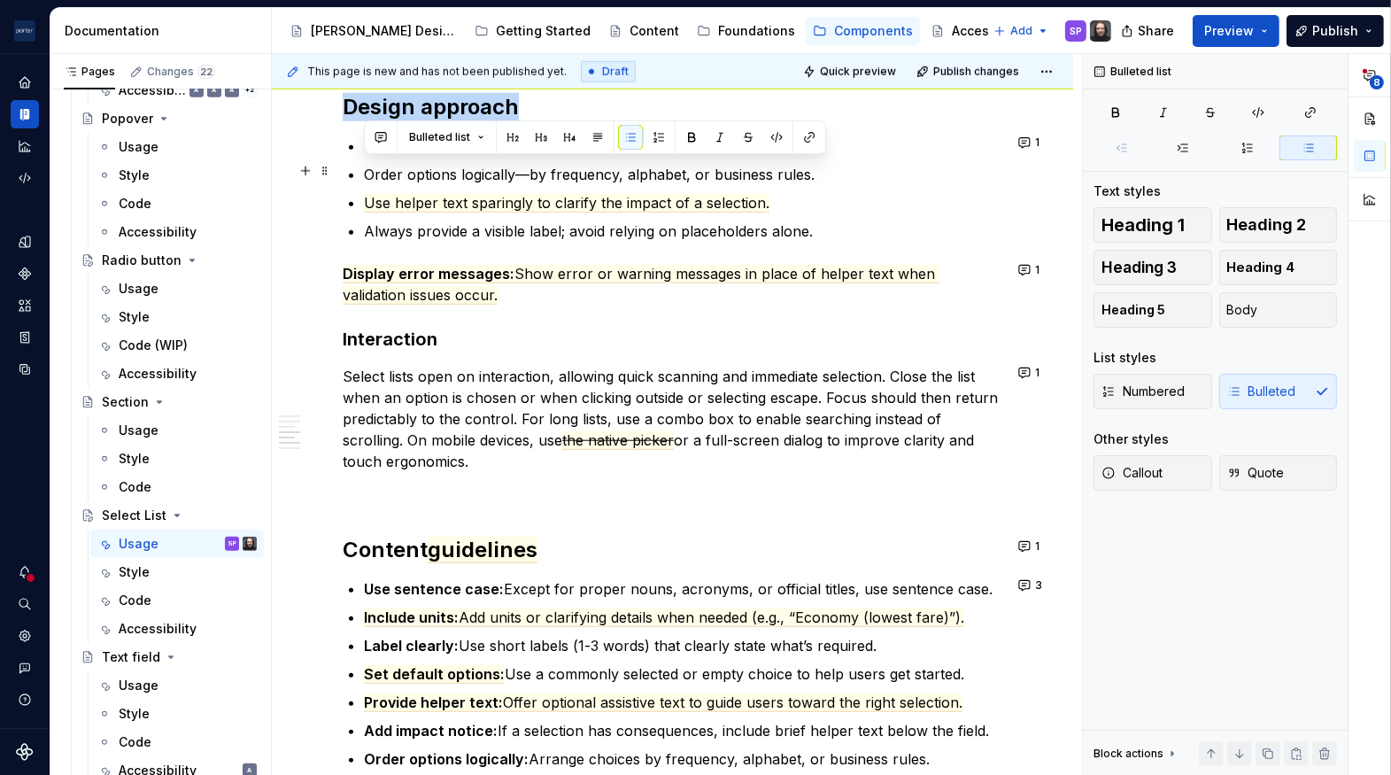
click at [616, 157] on ul "Keep option sets short, clear, and mutually exclusive. Order options logically—…" at bounding box center [683, 189] width 639 height 106
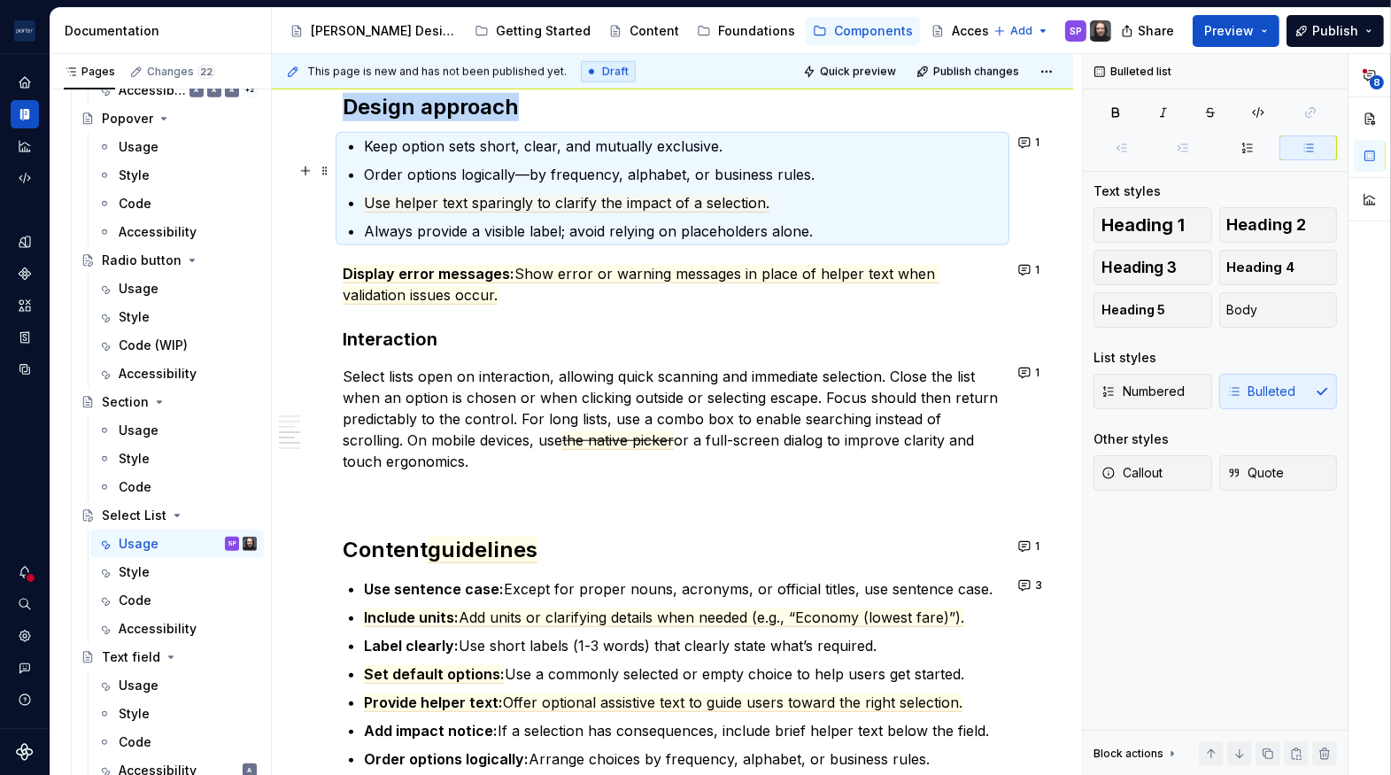
click at [616, 166] on commenthighlight "Order options logically—by frequency, alphabet, or business rules." at bounding box center [589, 175] width 451 height 18
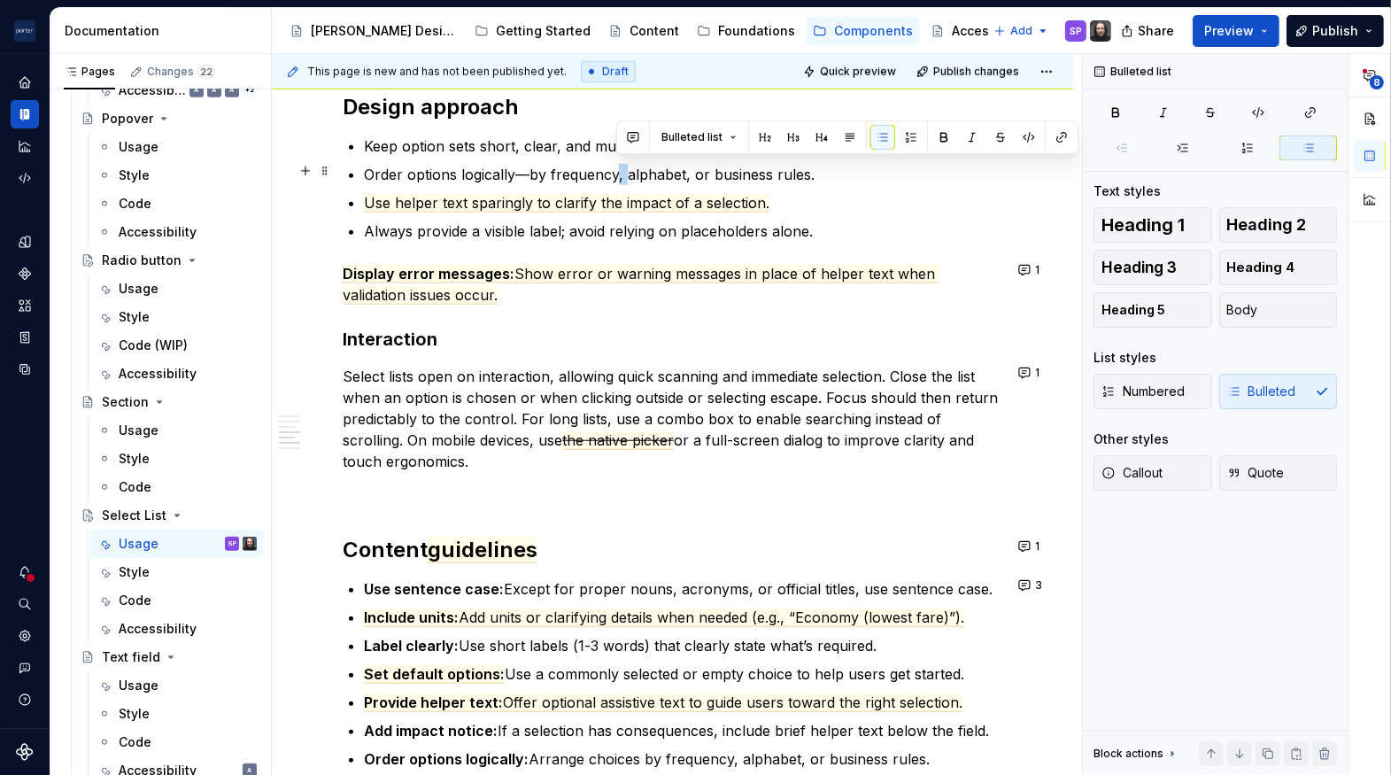
click at [616, 166] on commenthighlight "Order options logically—by frequency, alphabet, or business rules." at bounding box center [589, 175] width 451 height 18
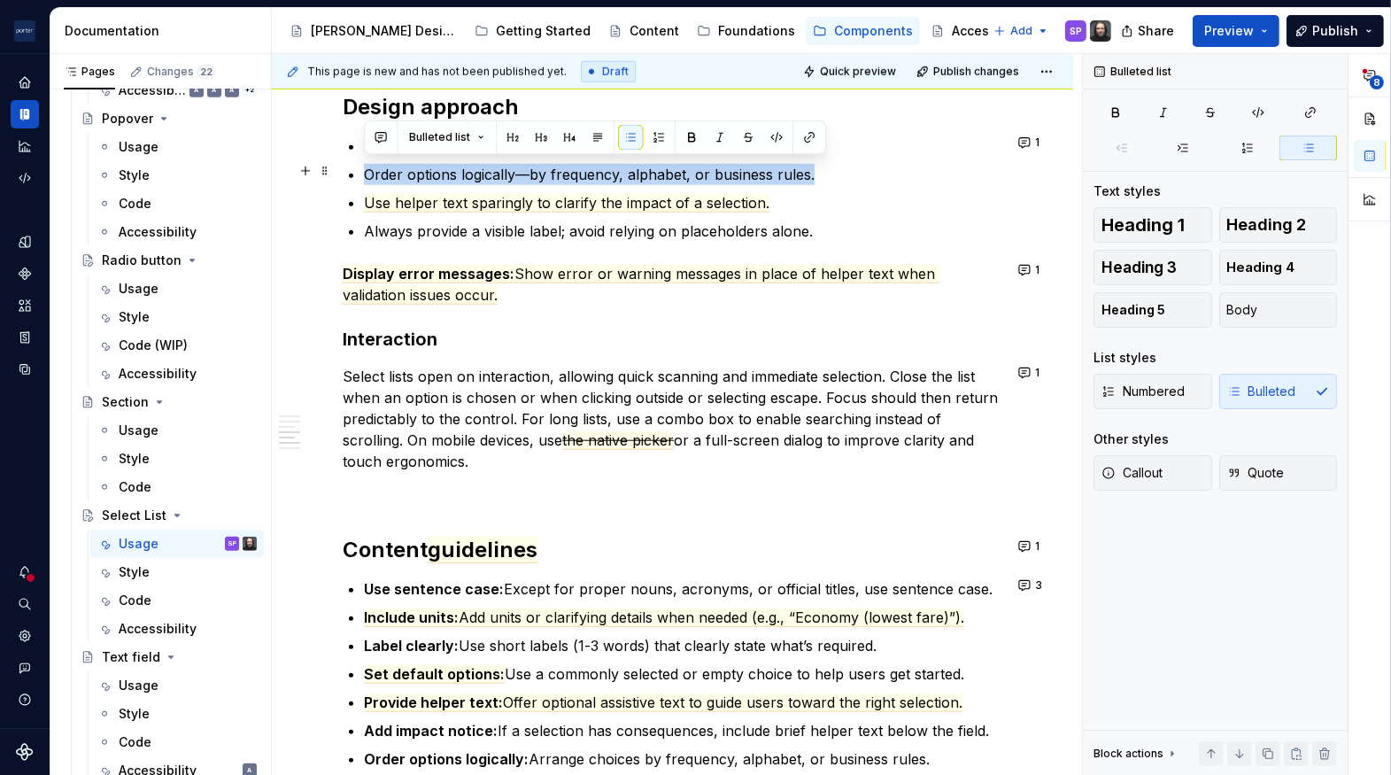
click at [616, 166] on commenthighlight "Order options logically—by frequency, alphabet, or business rules." at bounding box center [589, 175] width 451 height 18
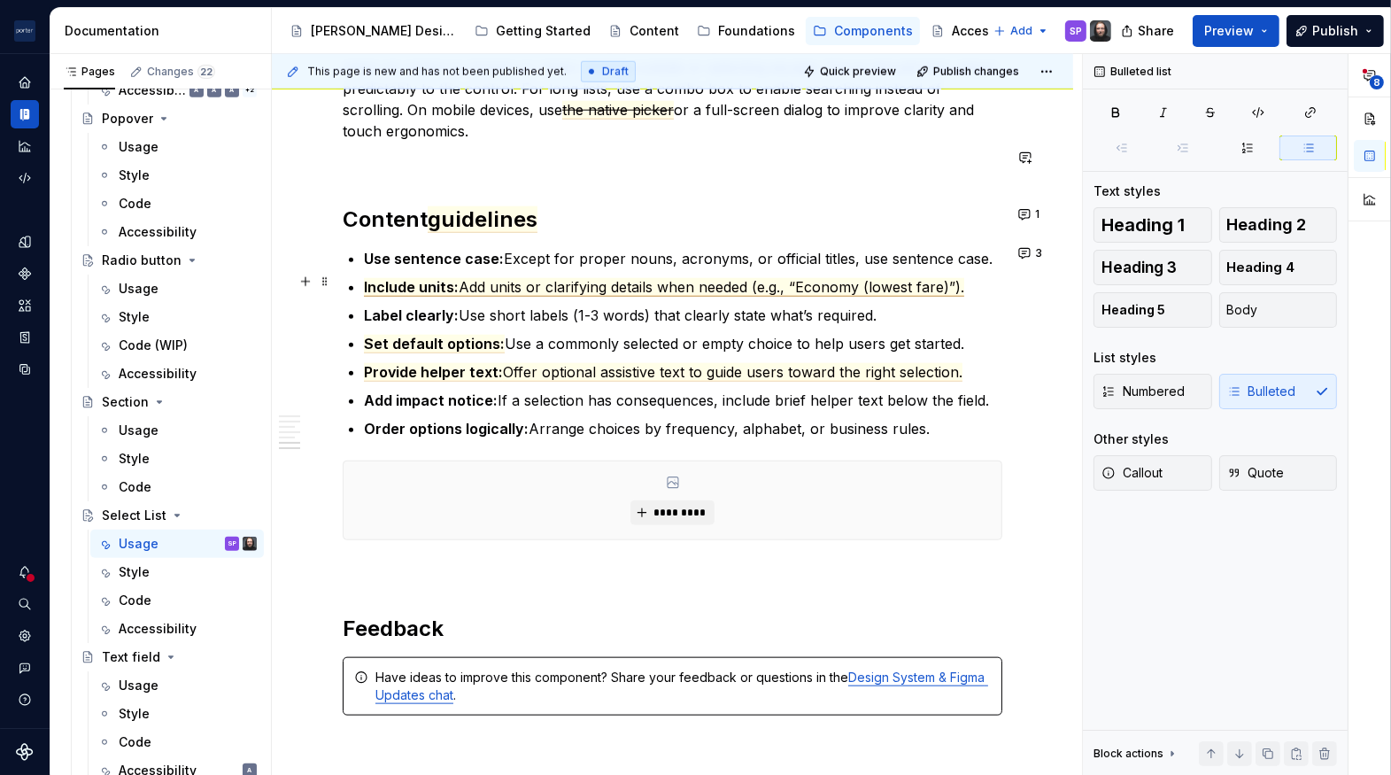
scroll to position [1986, 0]
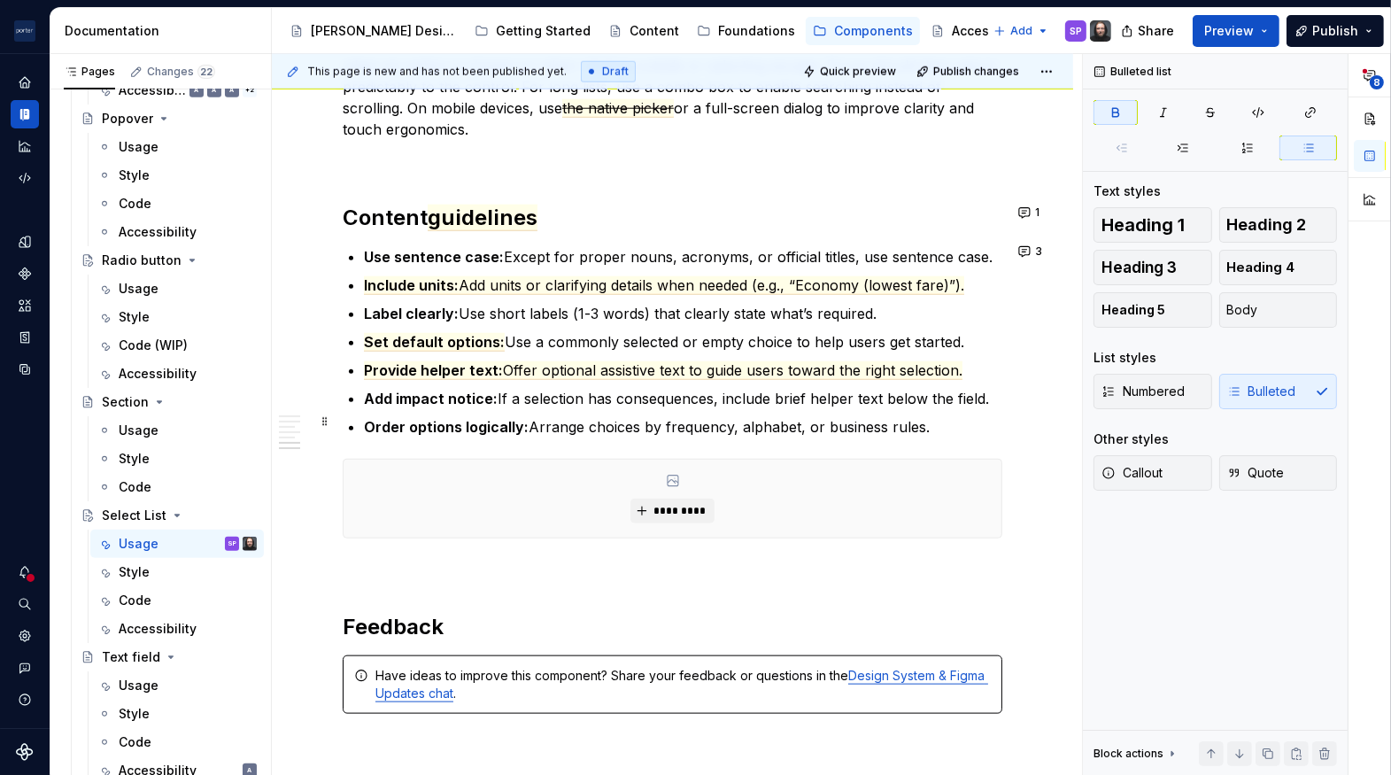
click at [466, 423] on strong "Order options logically:" at bounding box center [446, 427] width 165 height 18
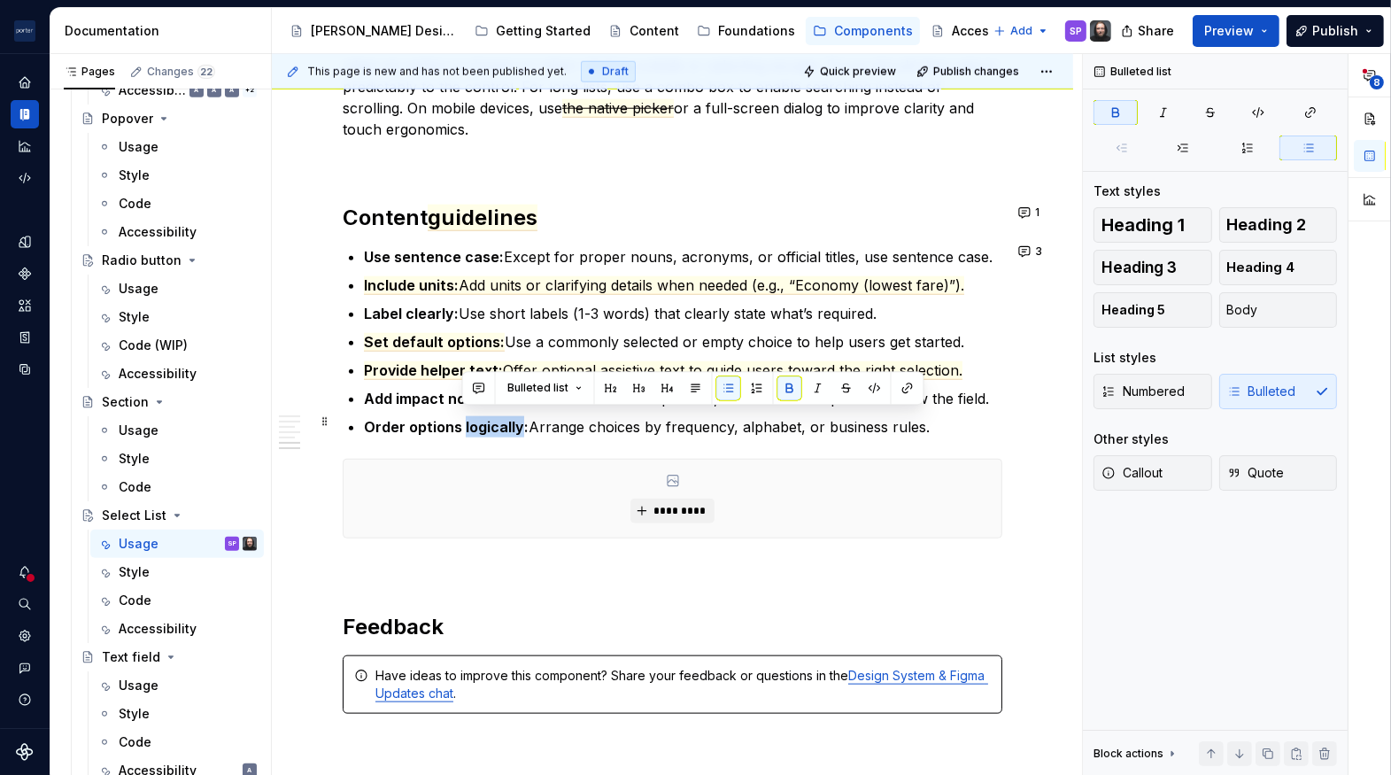
click at [466, 423] on strong "Order options logically:" at bounding box center [446, 427] width 165 height 18
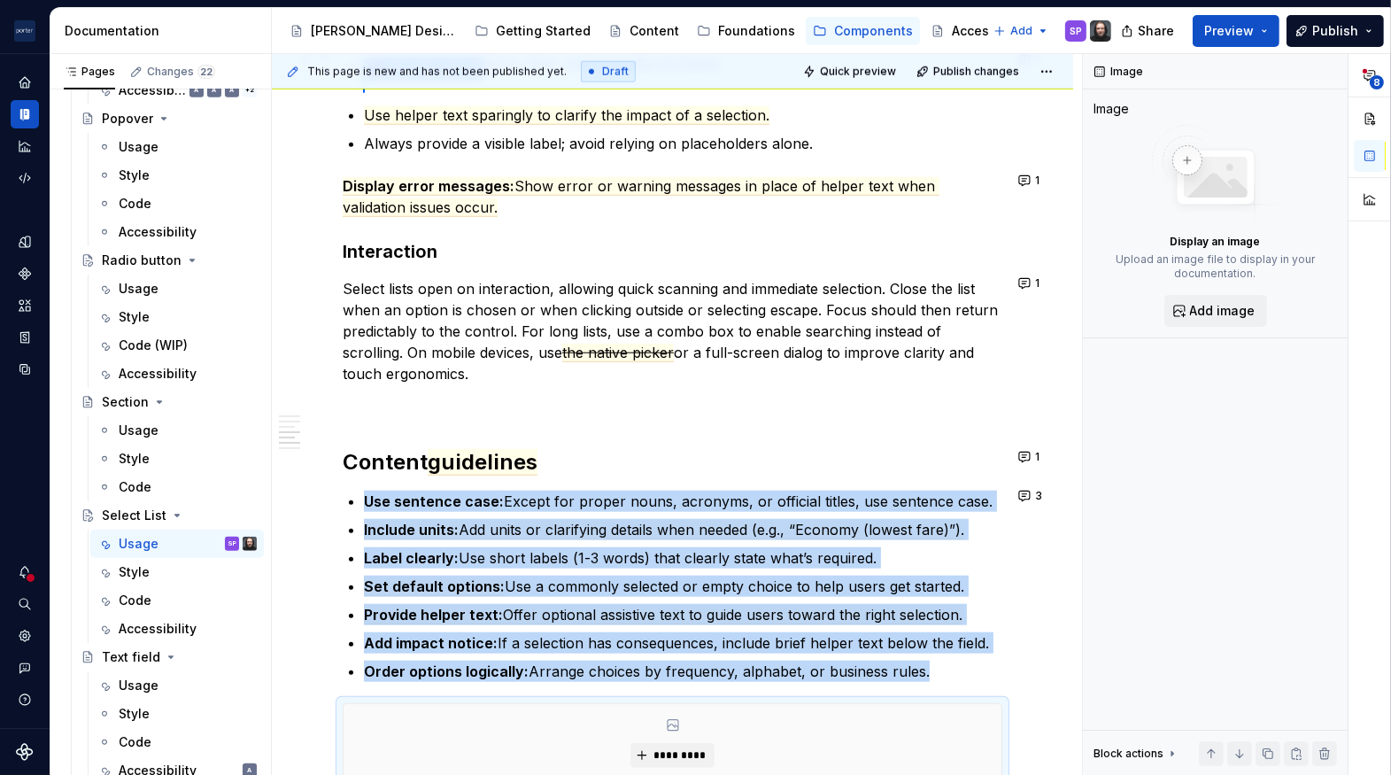
scroll to position [1611, 0]
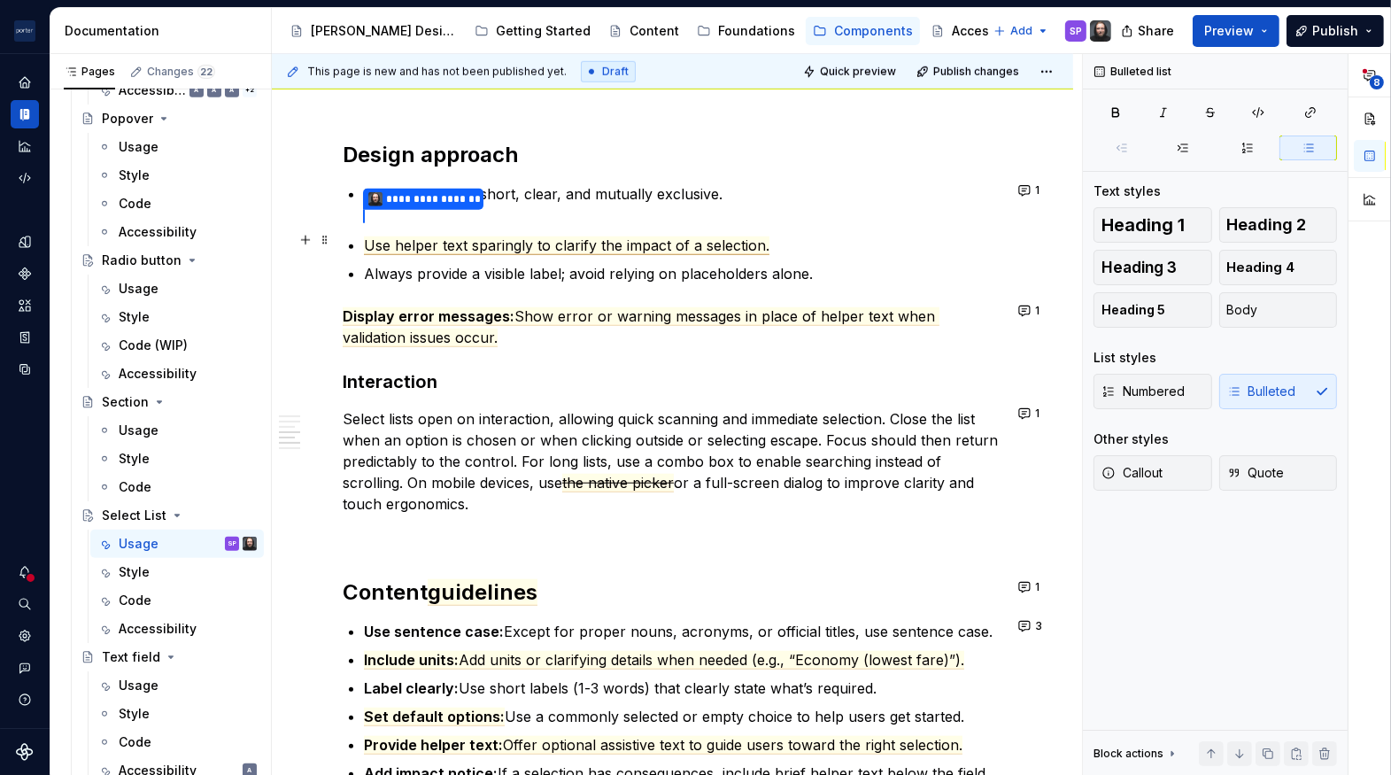
click at [495, 239] on span "Use helper text sparingly to clarify the impact of a selection." at bounding box center [567, 245] width 406 height 19
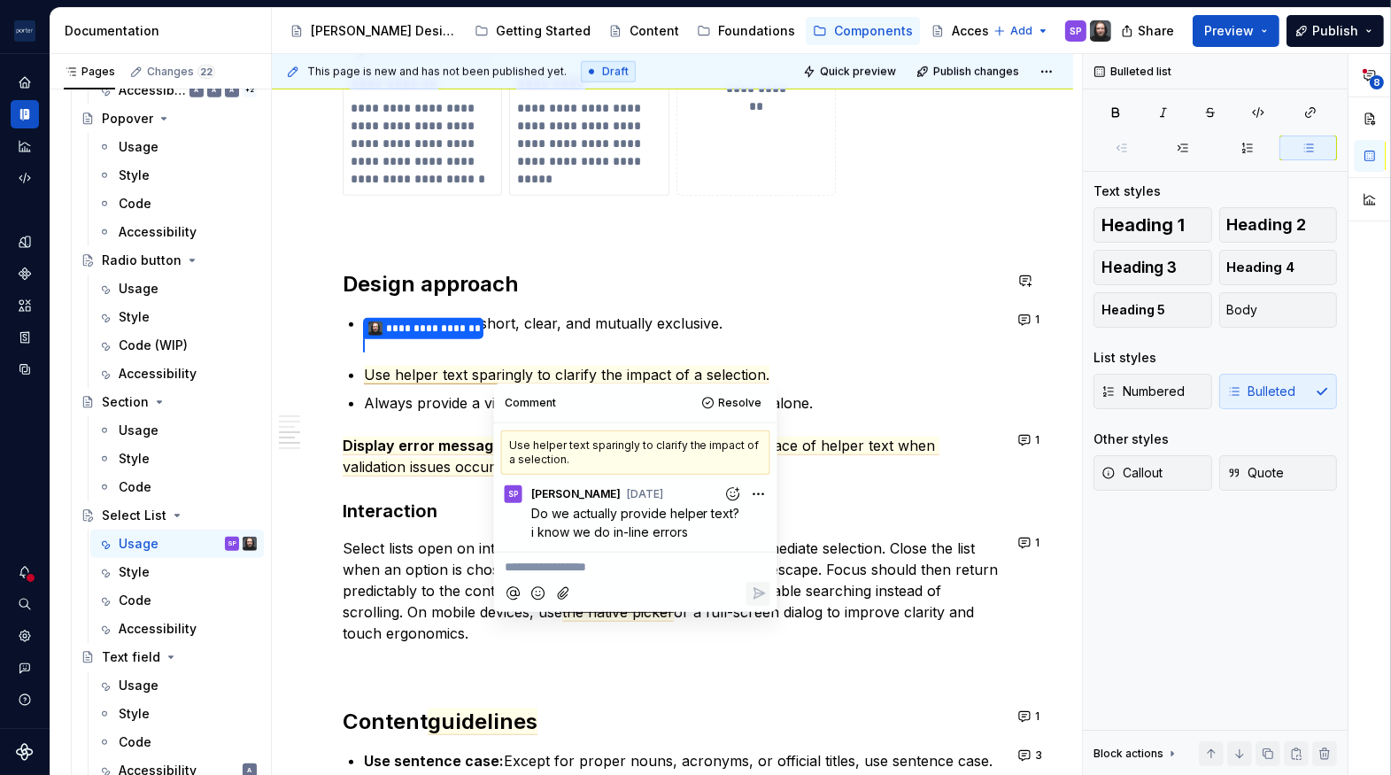
scroll to position [1481, 0]
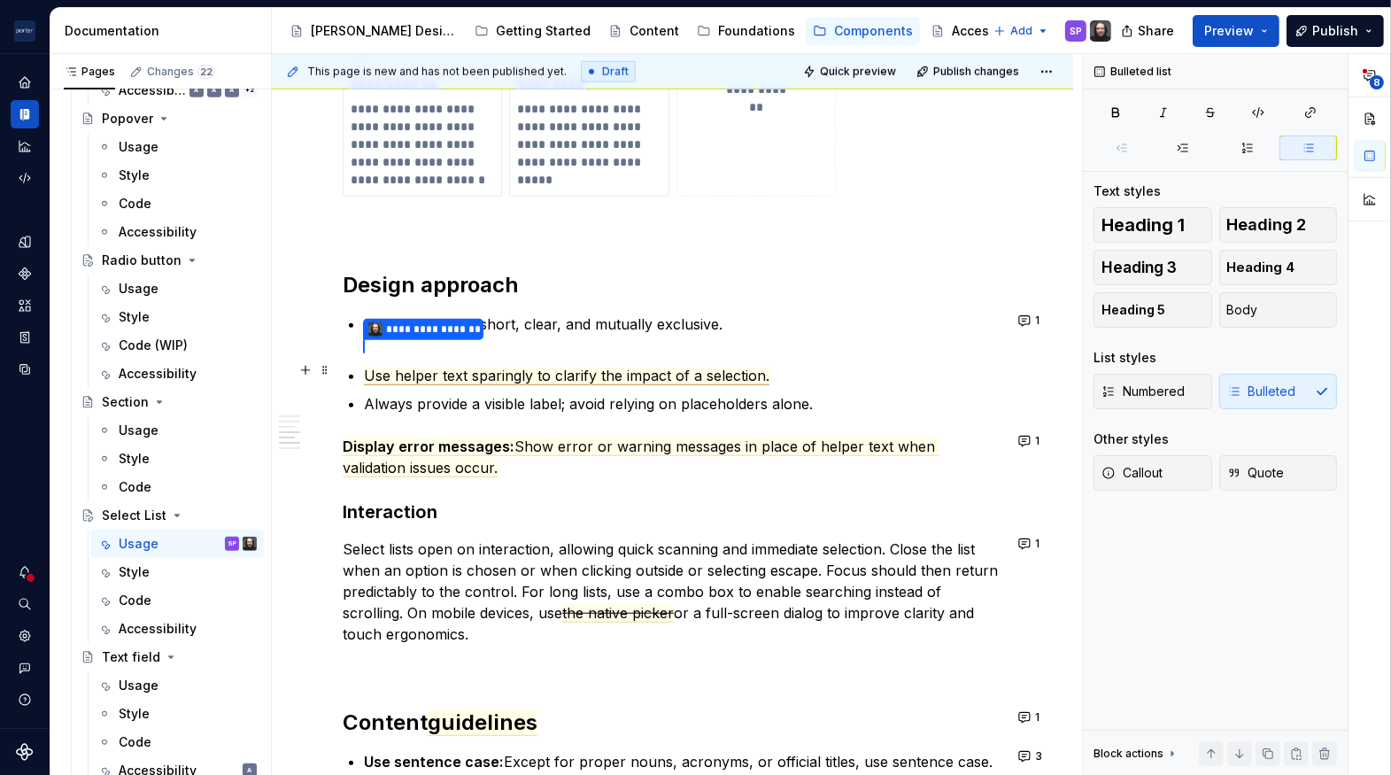
click at [377, 375] on span "Use helper text sparingly to clarify the impact of a selection." at bounding box center [567, 376] width 406 height 19
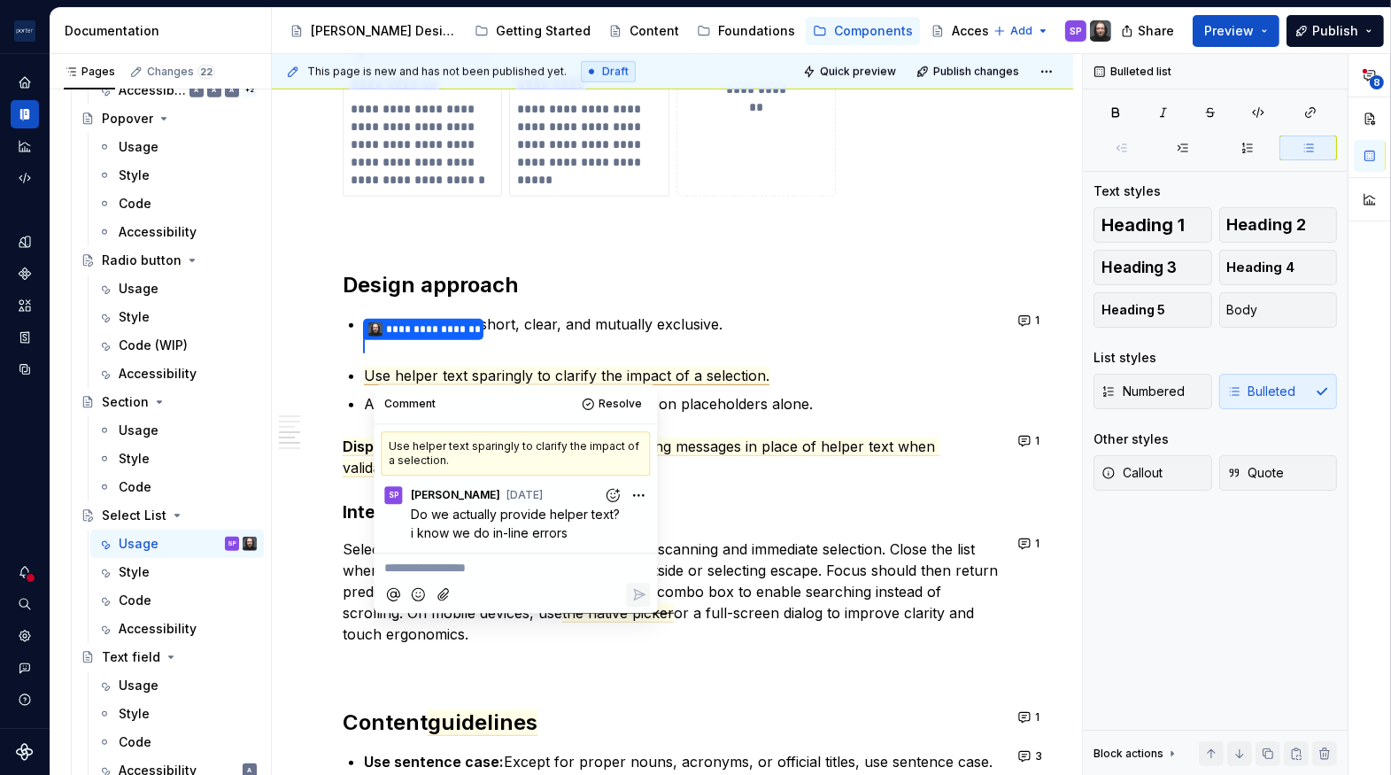
click at [886, 487] on div "**********" at bounding box center [673, 54] width 660 height 2328
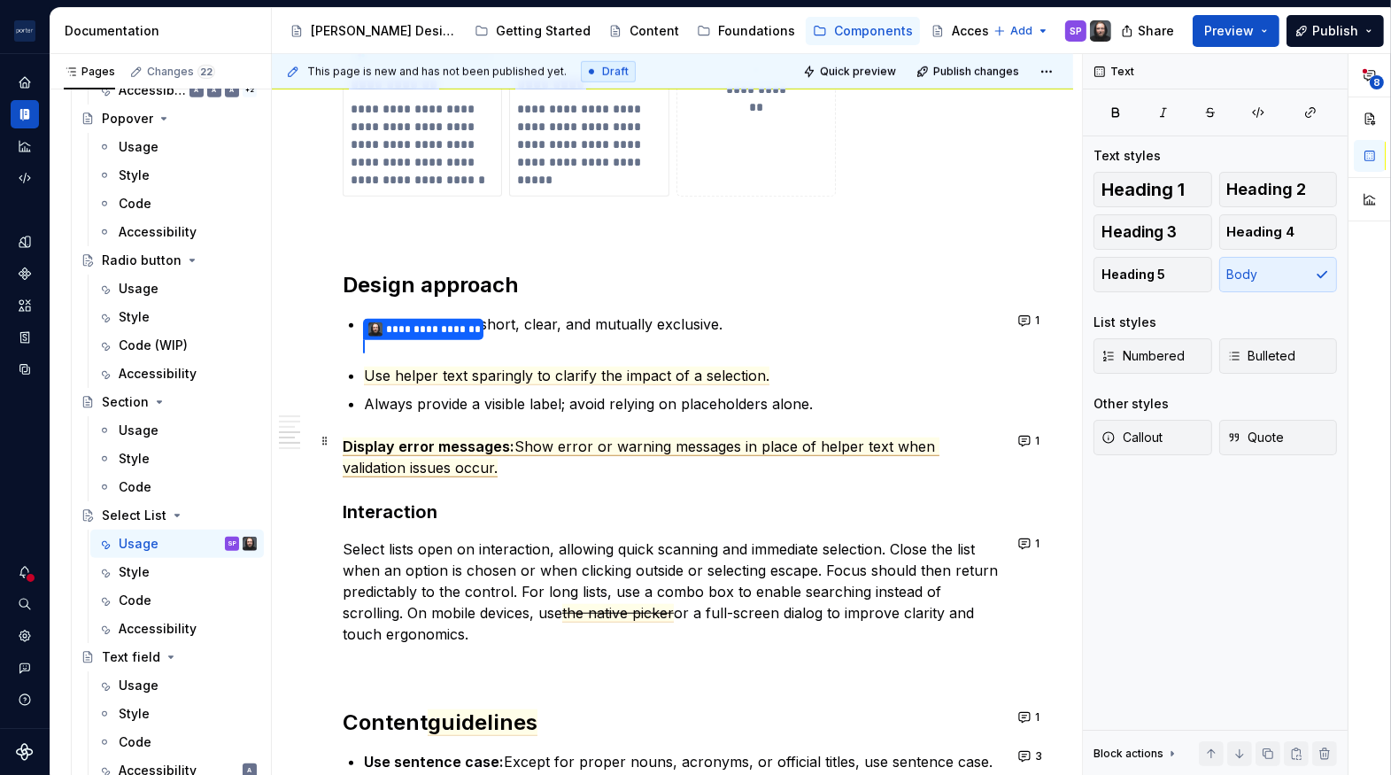
click at [810, 447] on span "Show error or warning messages in place of helper text when validation issues o…" at bounding box center [641, 458] width 597 height 40
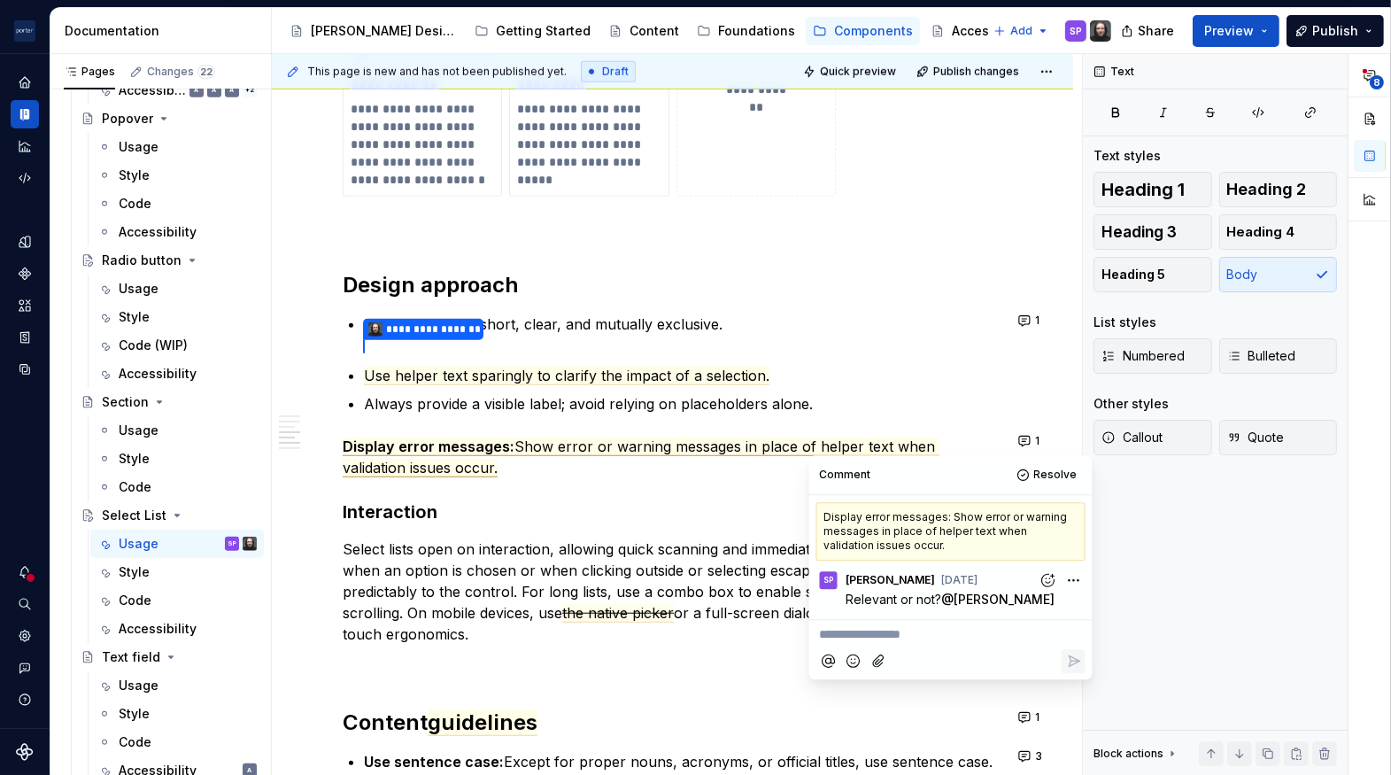
click at [662, 479] on div "**********" at bounding box center [673, 54] width 660 height 2328
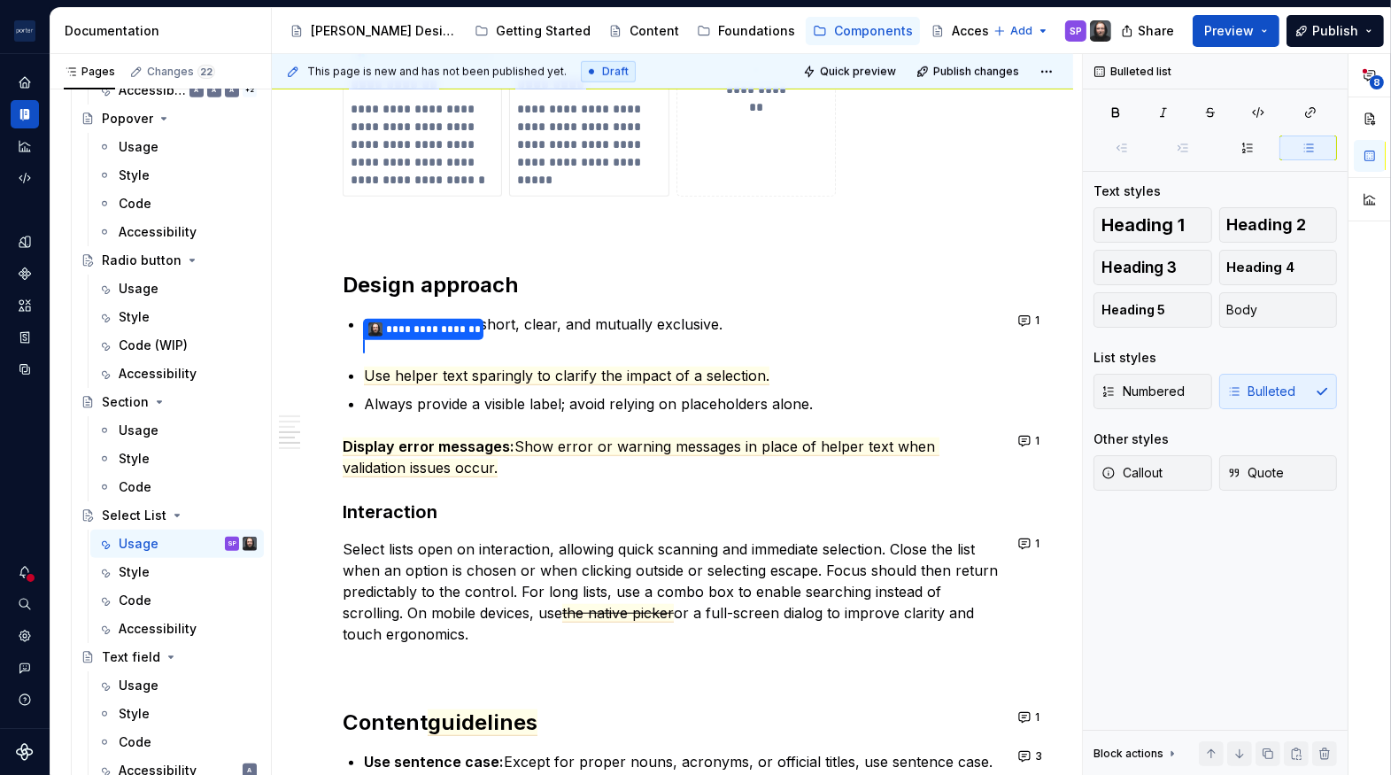
click at [507, 345] on ul "**********" at bounding box center [683, 364] width 639 height 101
click at [567, 367] on span "Use helper text sparingly to clarify the impact of a selection." at bounding box center [567, 376] width 406 height 19
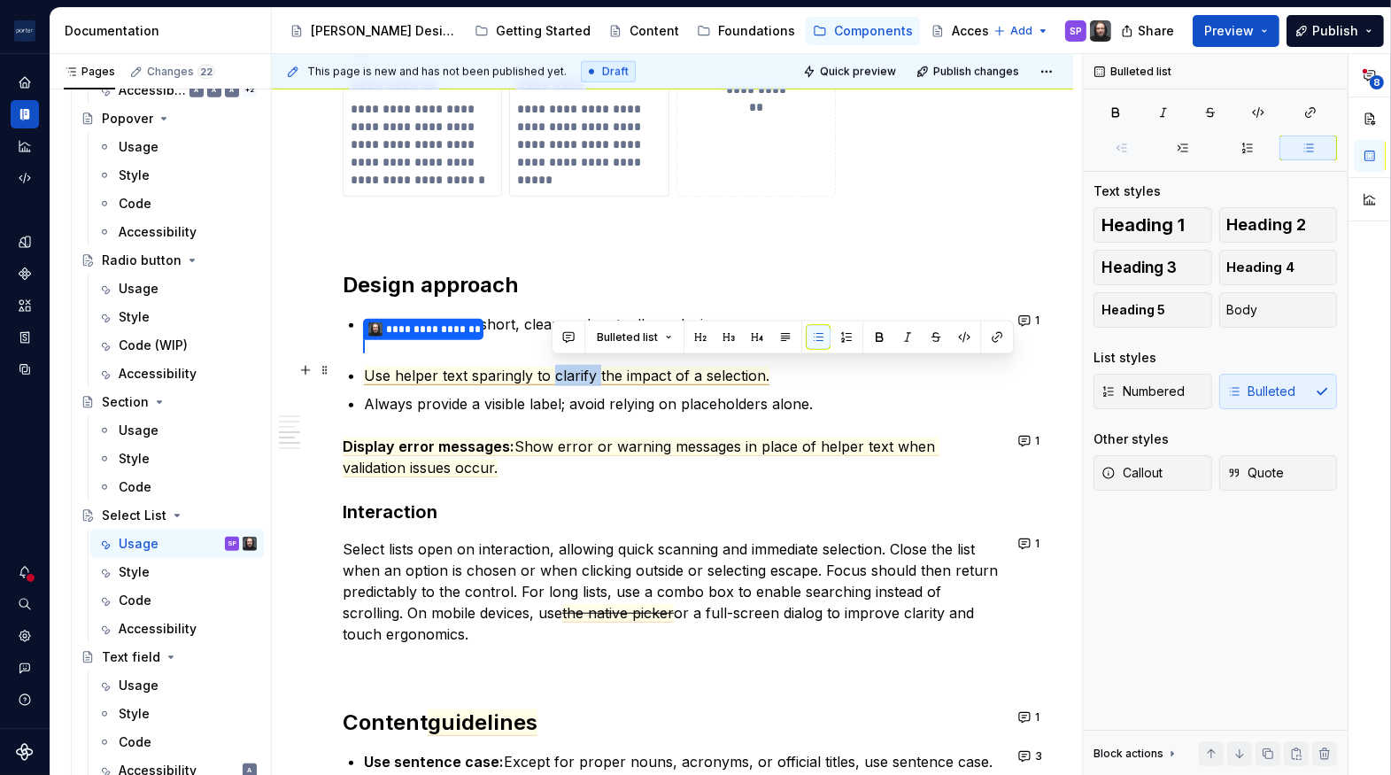
click at [567, 367] on span "Use helper text sparingly to clarify the impact of a selection." at bounding box center [567, 376] width 406 height 19
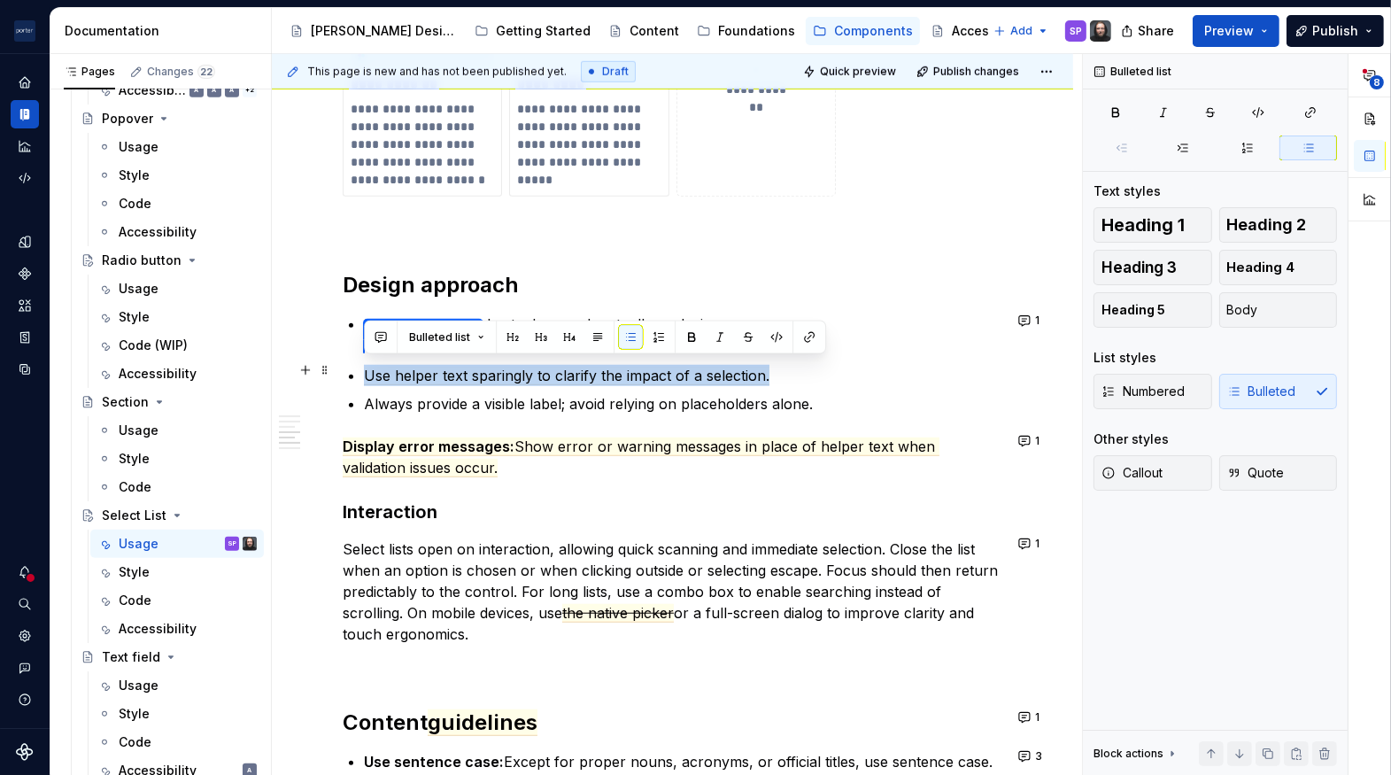
click at [567, 367] on span "Use helper text sparingly to clarify the impact of a selection." at bounding box center [567, 376] width 406 height 19
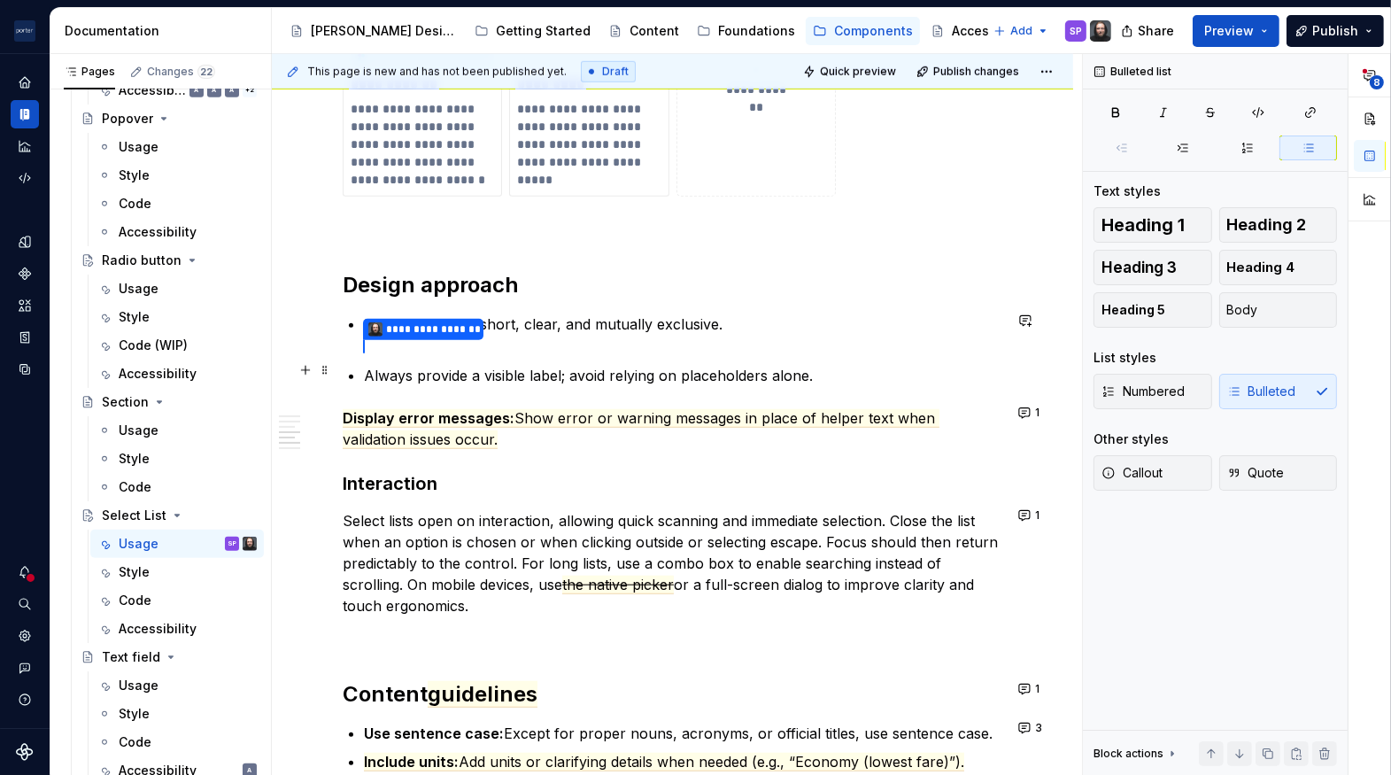
click at [824, 376] on p "Always provide a visible label; avoid relying on placeholders alone." at bounding box center [683, 375] width 639 height 21
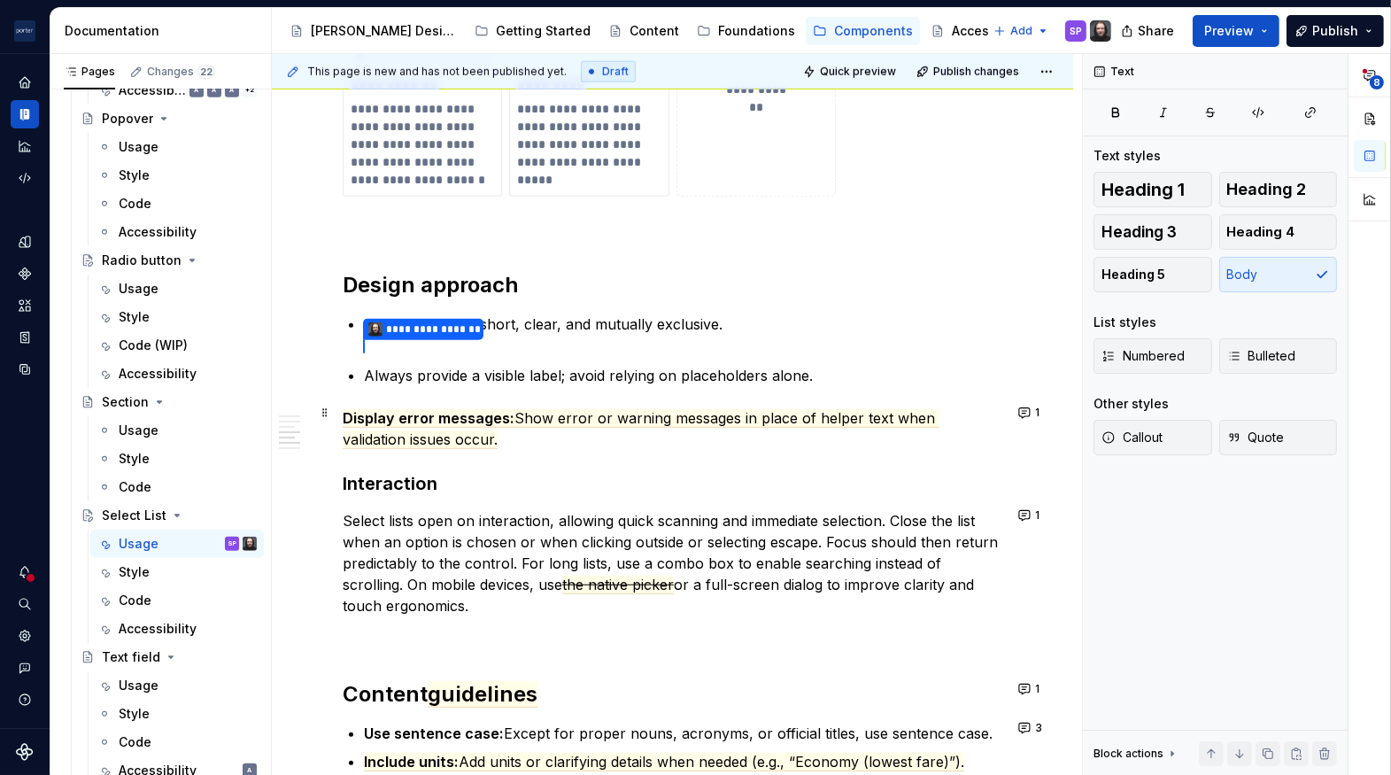
click at [744, 422] on p "Display error messages: Show error or warning messages in place of helper text …" at bounding box center [673, 428] width 660 height 43
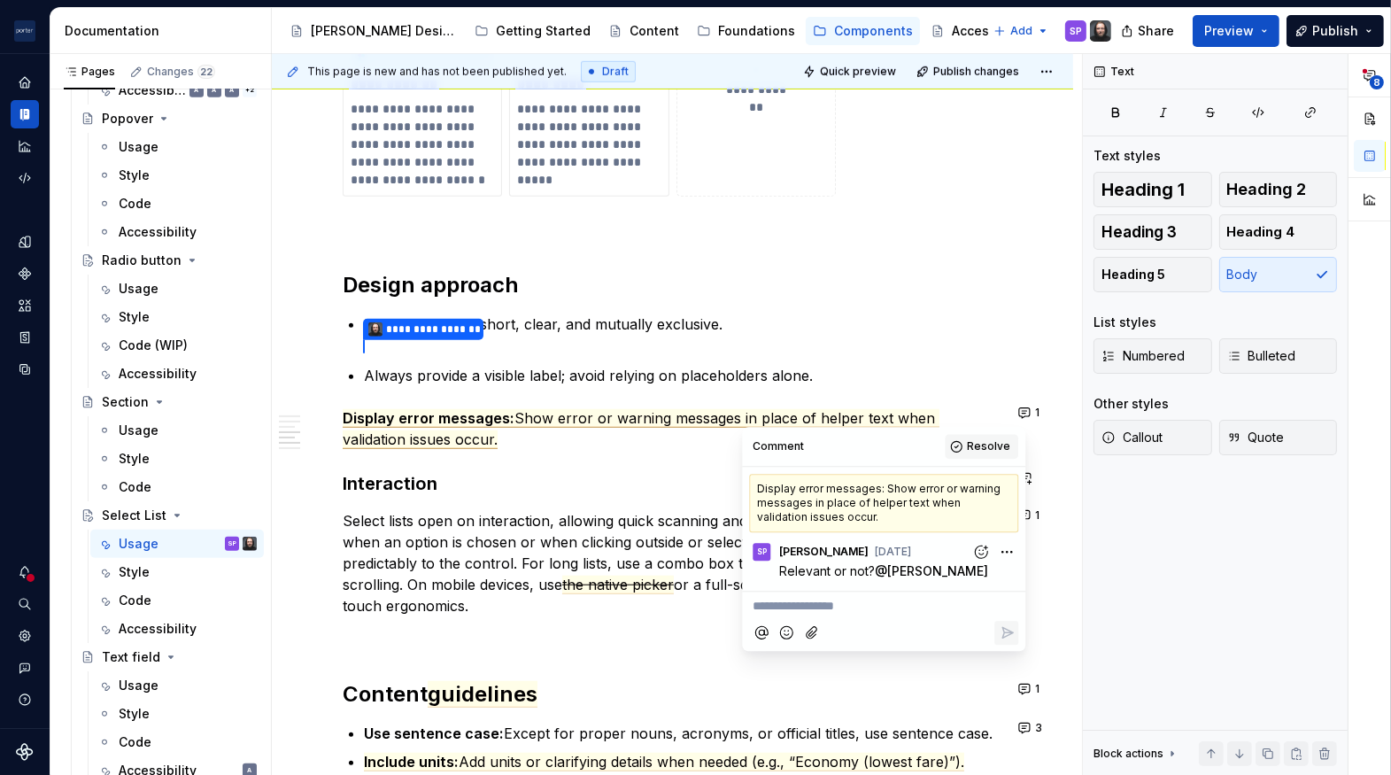
click at [985, 444] on span "Resolve" at bounding box center [988, 446] width 43 height 14
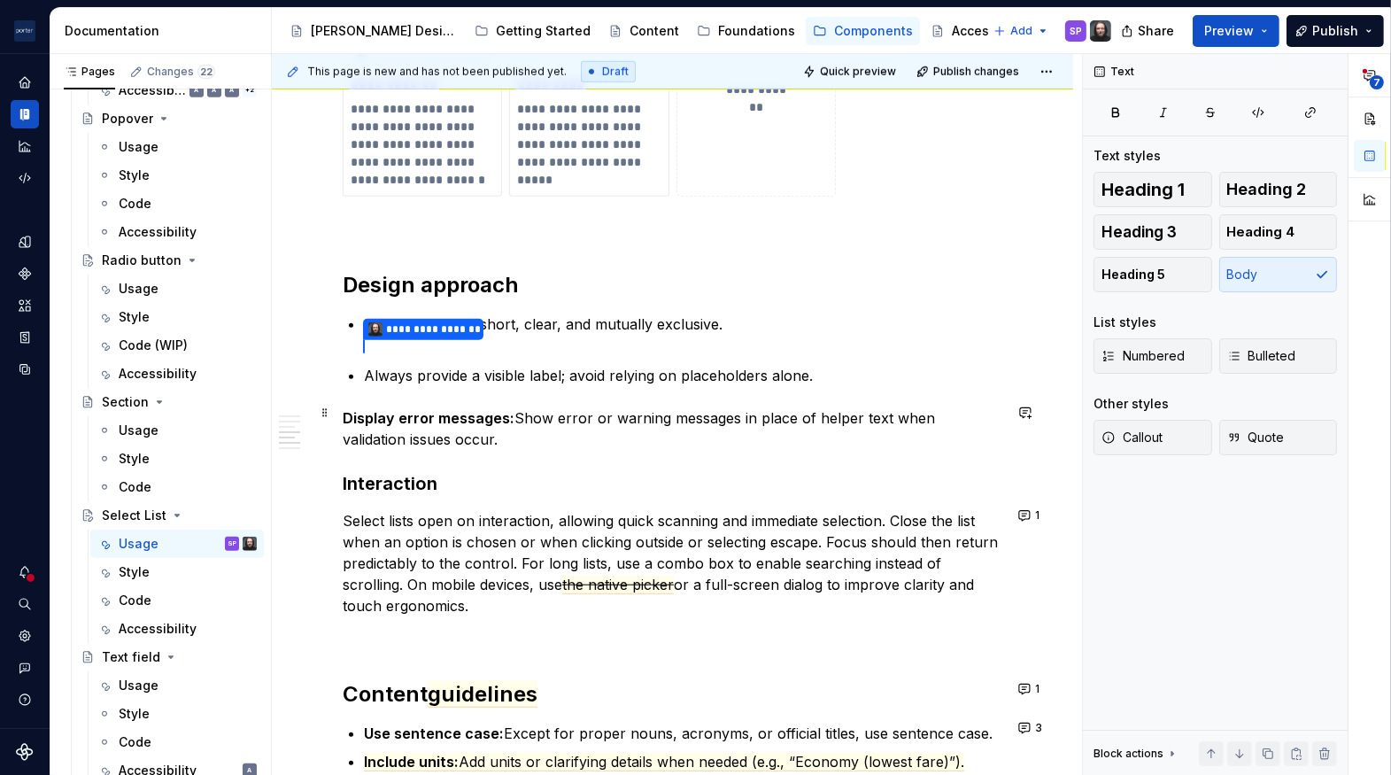
click at [856, 409] on commenthighlight "Display error messages: Show error or warning messages in place of helper text …" at bounding box center [641, 428] width 597 height 39
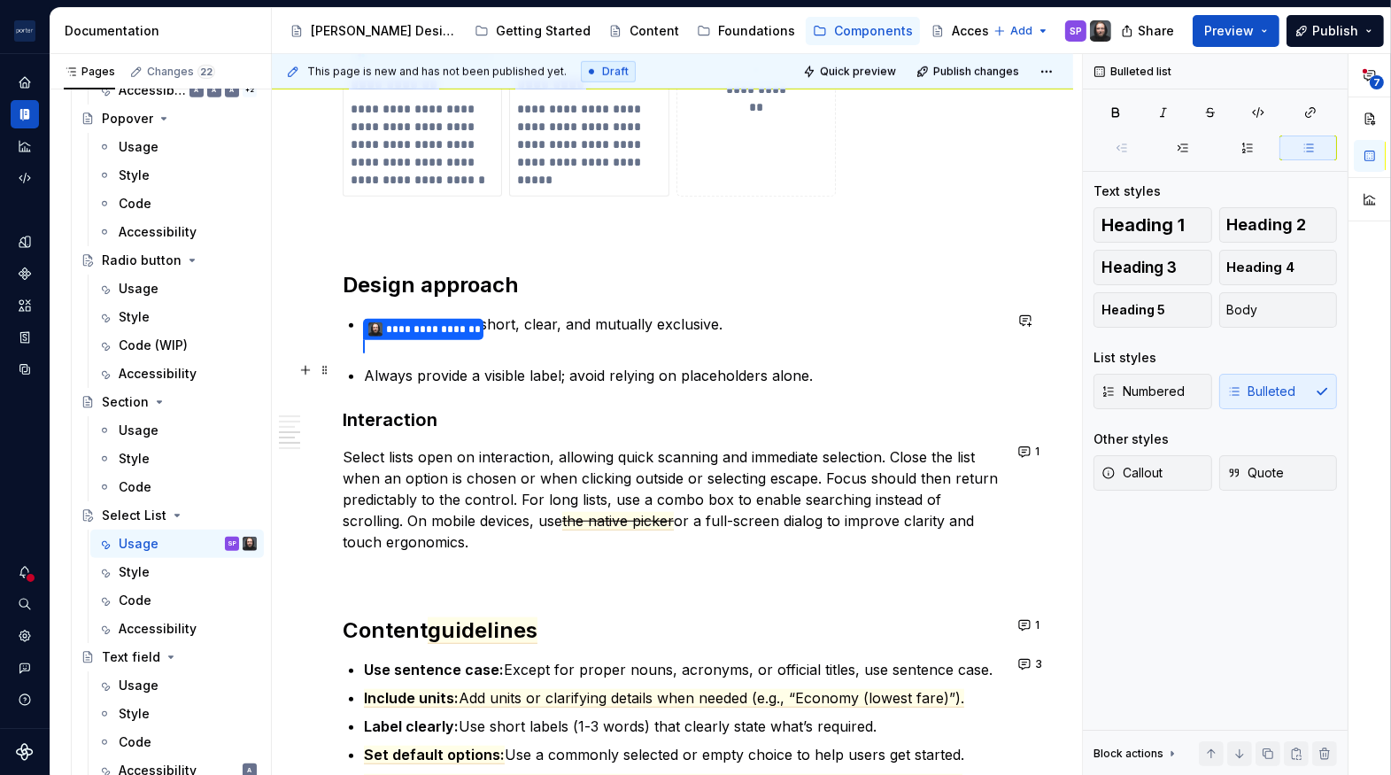
click at [349, 362] on div "**********" at bounding box center [673, 8] width 660 height 2236
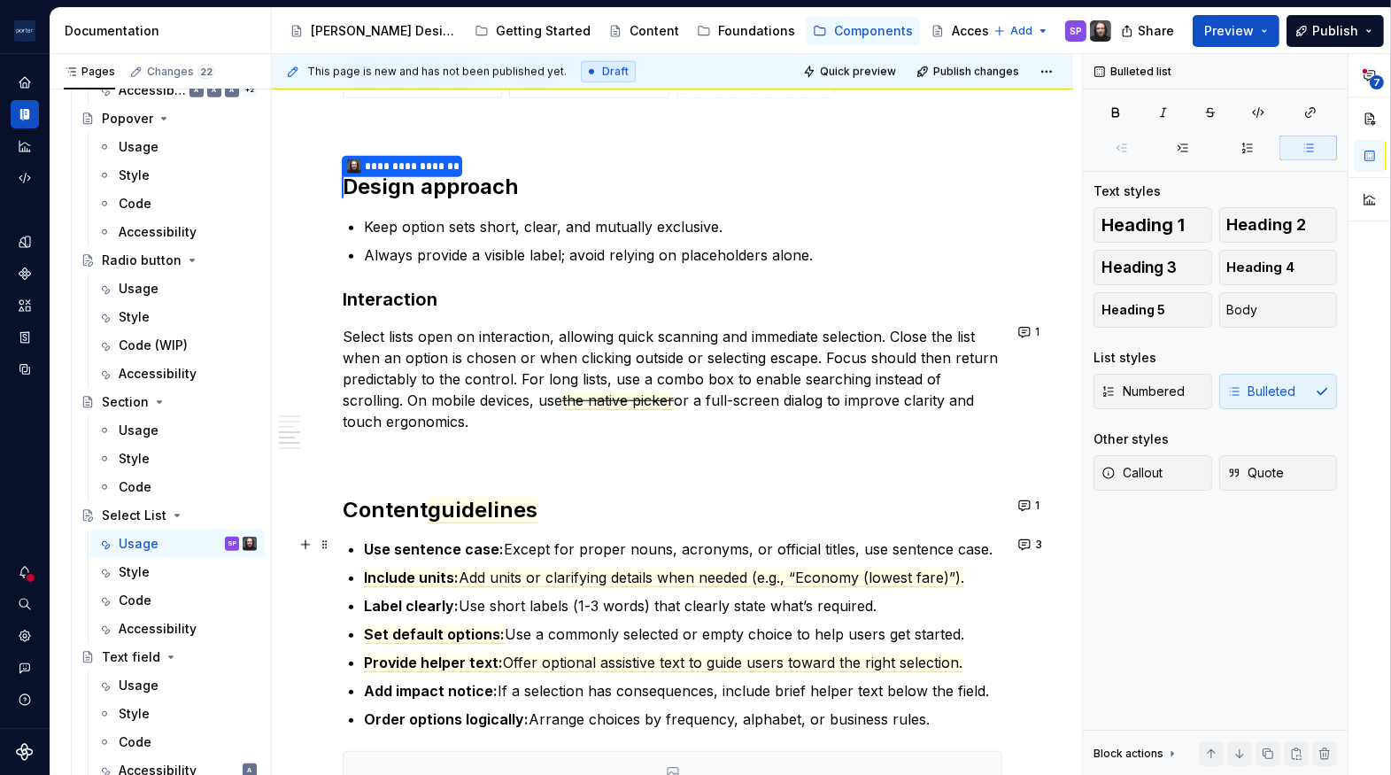
scroll to position [1582, 0]
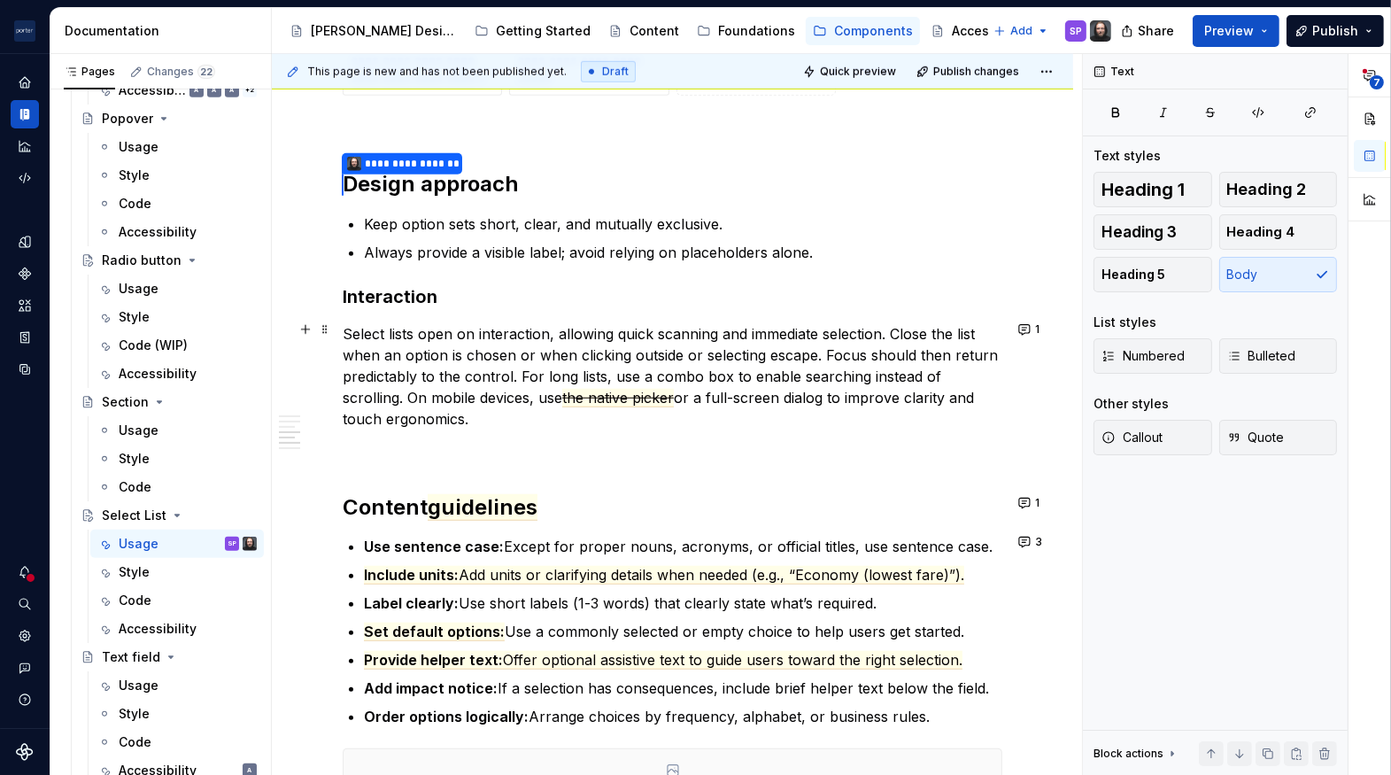
click at [629, 381] on p "Select lists open on interaction, allowing quick scanning and immediate selecti…" at bounding box center [673, 376] width 660 height 106
click at [631, 396] on span "the native picker" at bounding box center [618, 398] width 112 height 19
click at [546, 502] on h2 "Content guidelines" at bounding box center [673, 507] width 660 height 28
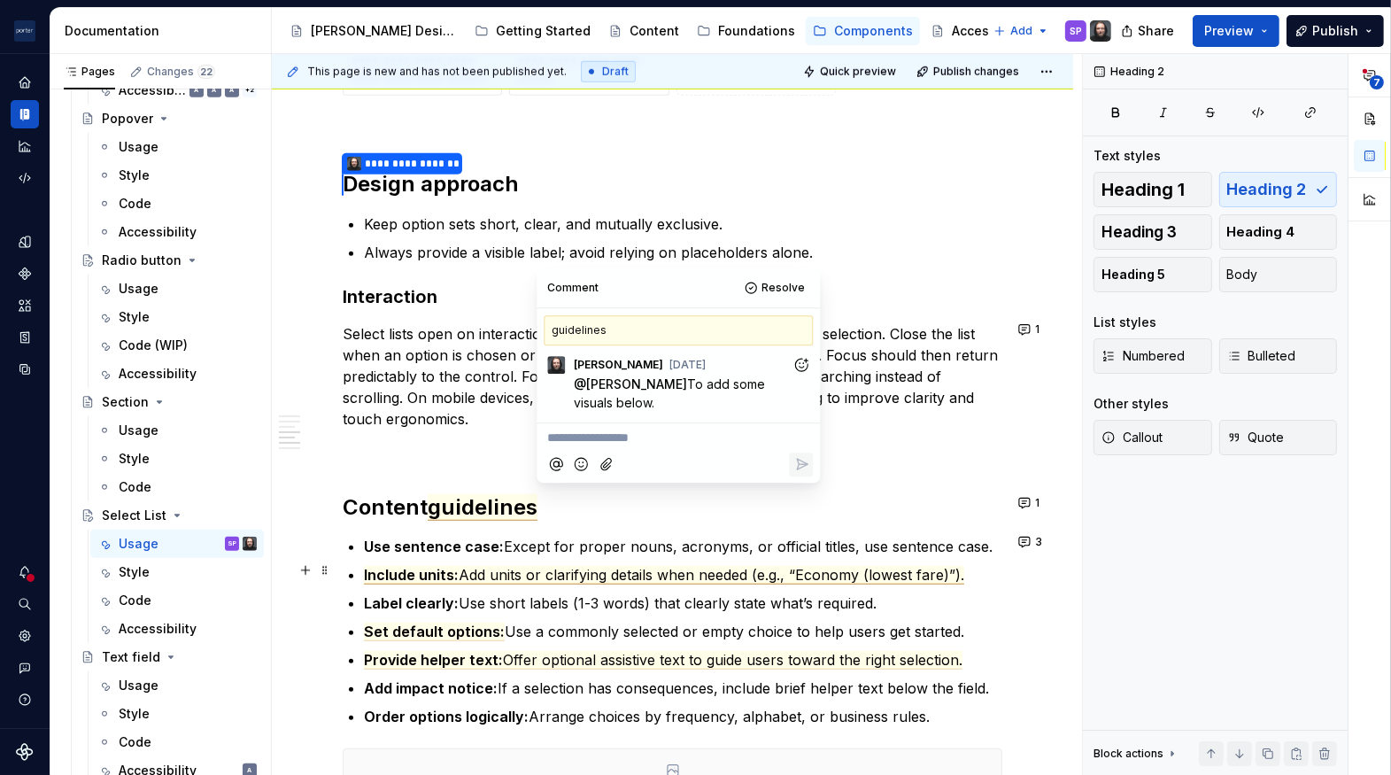
click at [559, 593] on p "Label clearly: Use short labels (1-3 words) that clearly state what’s required." at bounding box center [683, 603] width 639 height 21
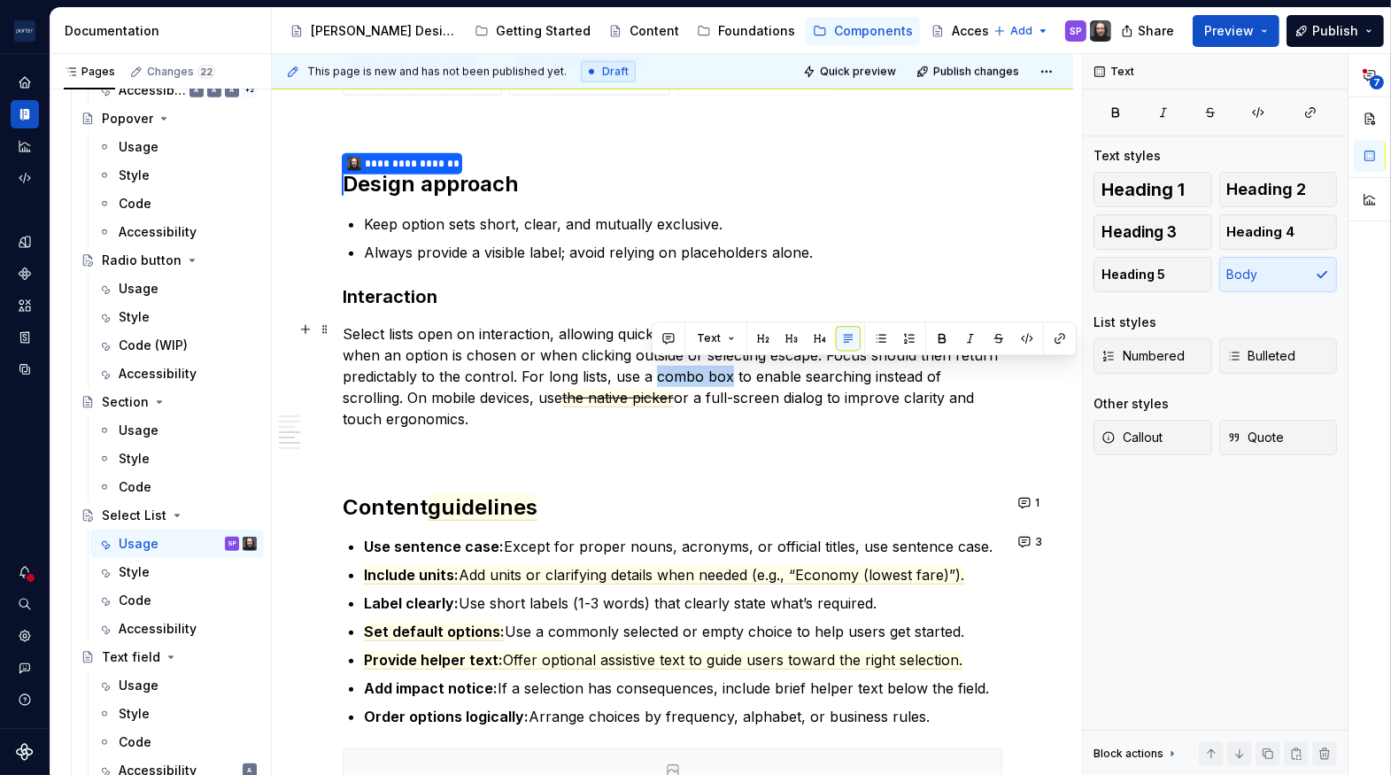
drag, startPoint x: 653, startPoint y: 373, endPoint x: 725, endPoint y: 373, distance: 72.6
click at [725, 373] on p "Select lists open on interaction, allowing quick scanning and immediate selecti…" at bounding box center [673, 376] width 660 height 106
click at [1060, 343] on button "button" at bounding box center [1060, 338] width 25 height 25
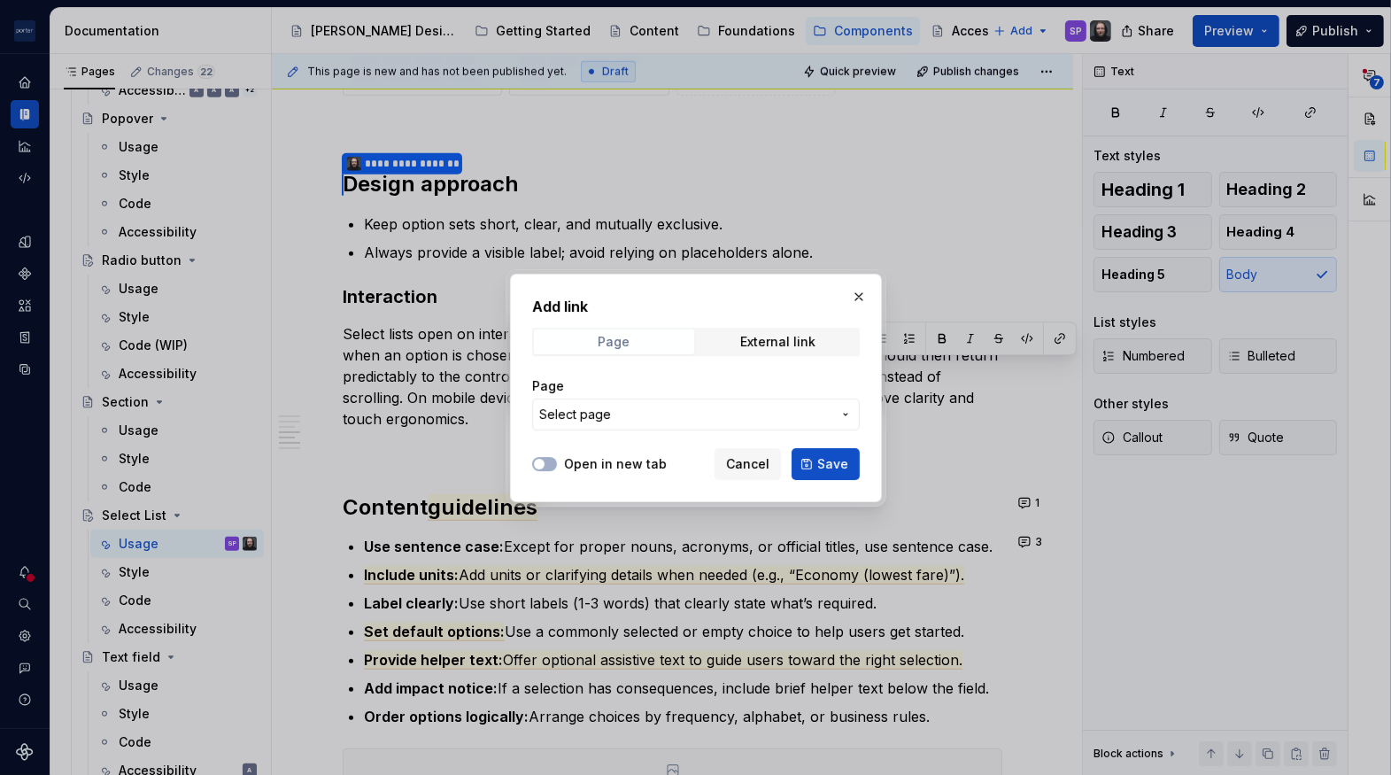
click at [652, 339] on span "Page" at bounding box center [614, 341] width 160 height 25
click at [645, 427] on button "Select page" at bounding box center [696, 415] width 328 height 32
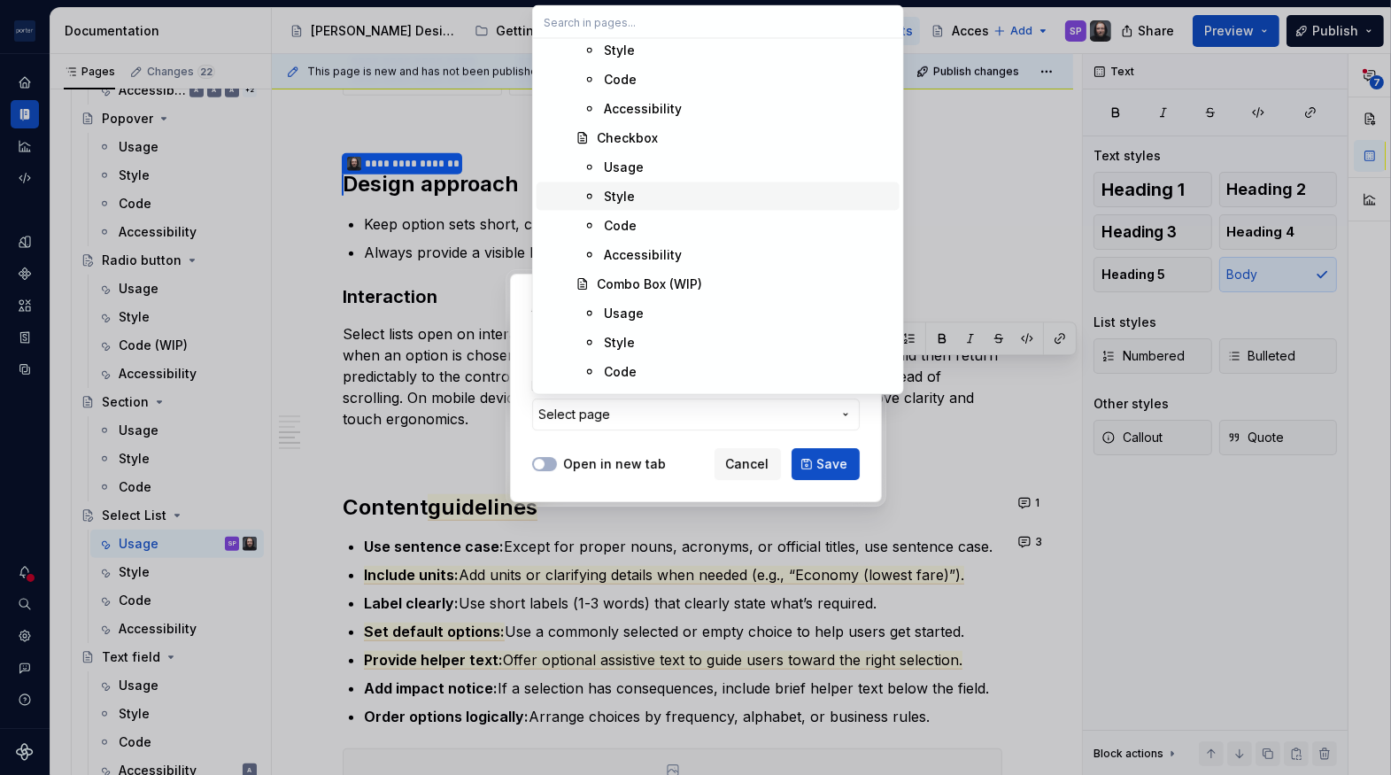
scroll to position [1090, 0]
click at [650, 282] on div "Combo Box (WIP)" at bounding box center [649, 282] width 105 height 18
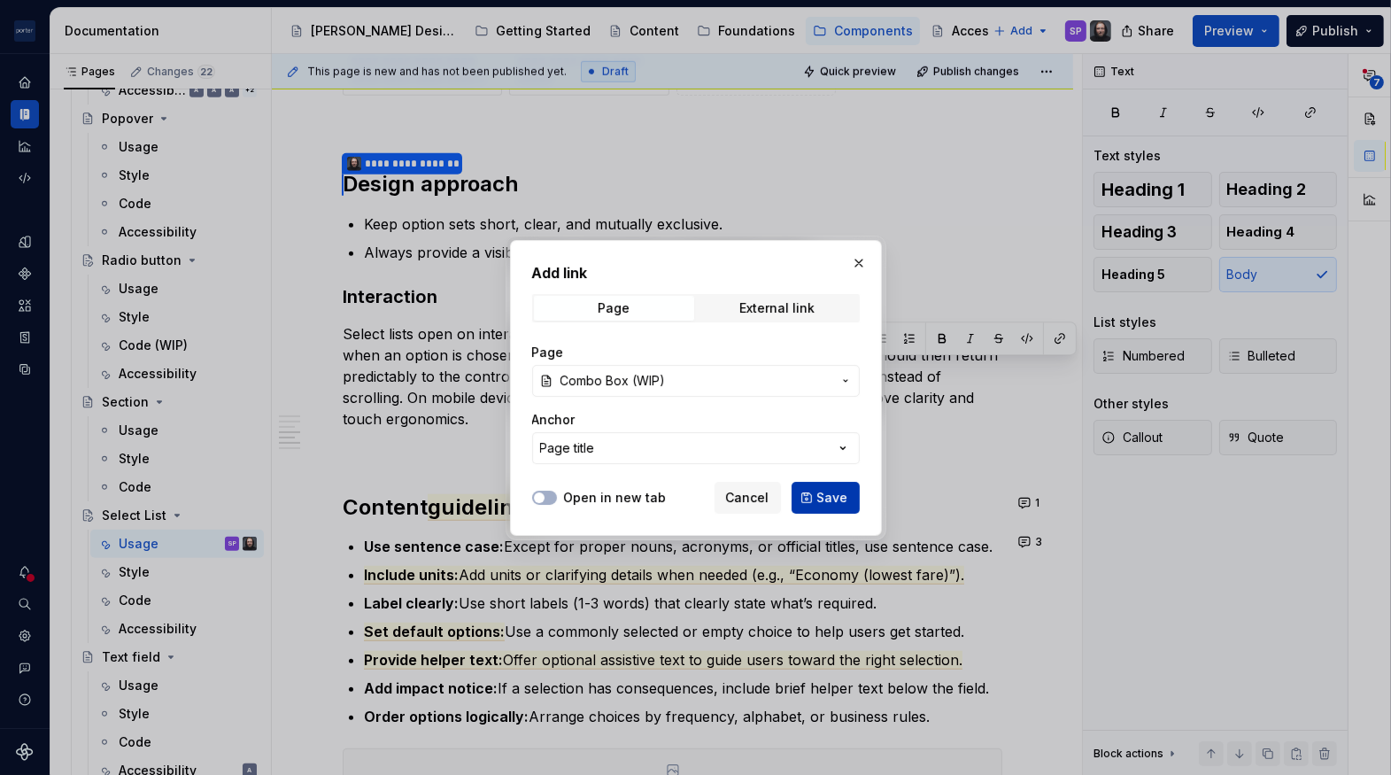
click at [823, 492] on span "Save" at bounding box center [832, 498] width 31 height 18
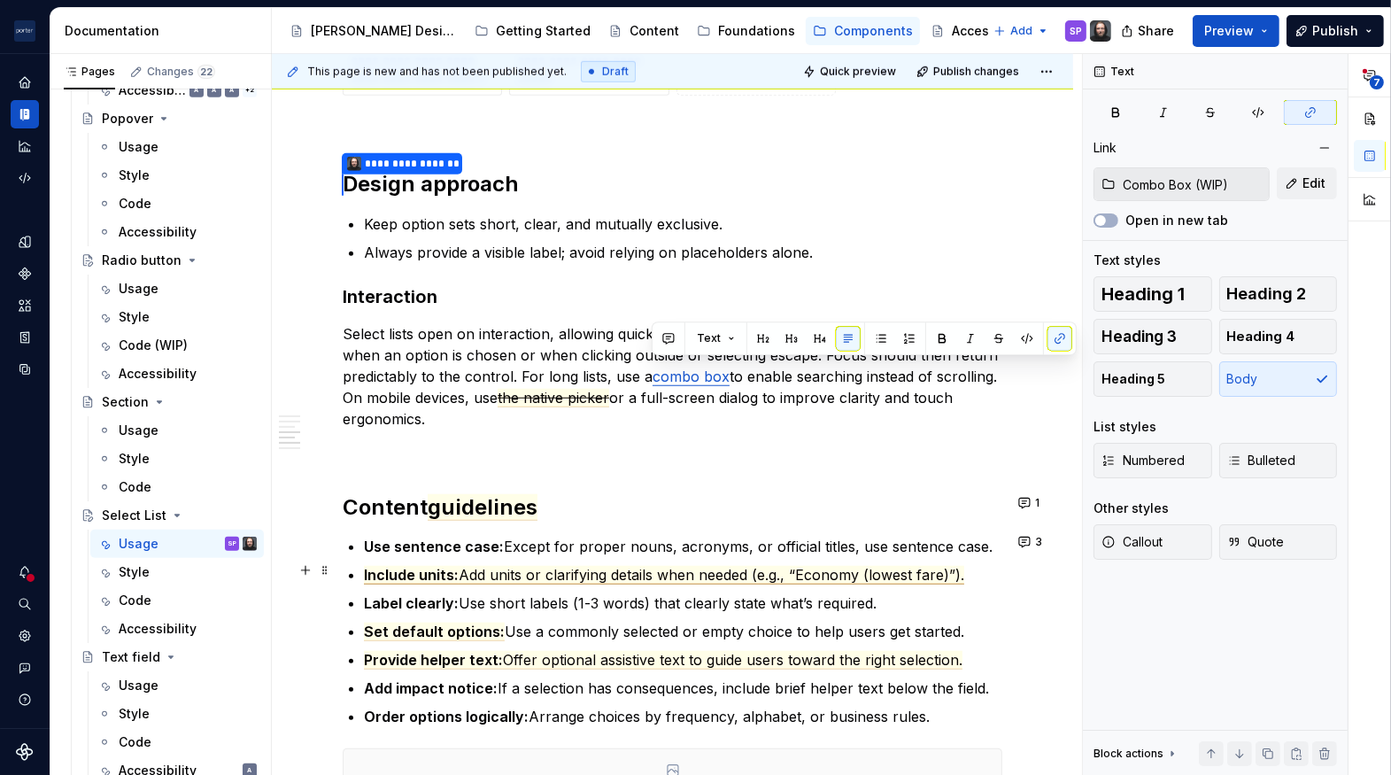
click at [836, 603] on p "Label clearly: Use short labels (1-3 words) that clearly state what’s required." at bounding box center [683, 603] width 639 height 21
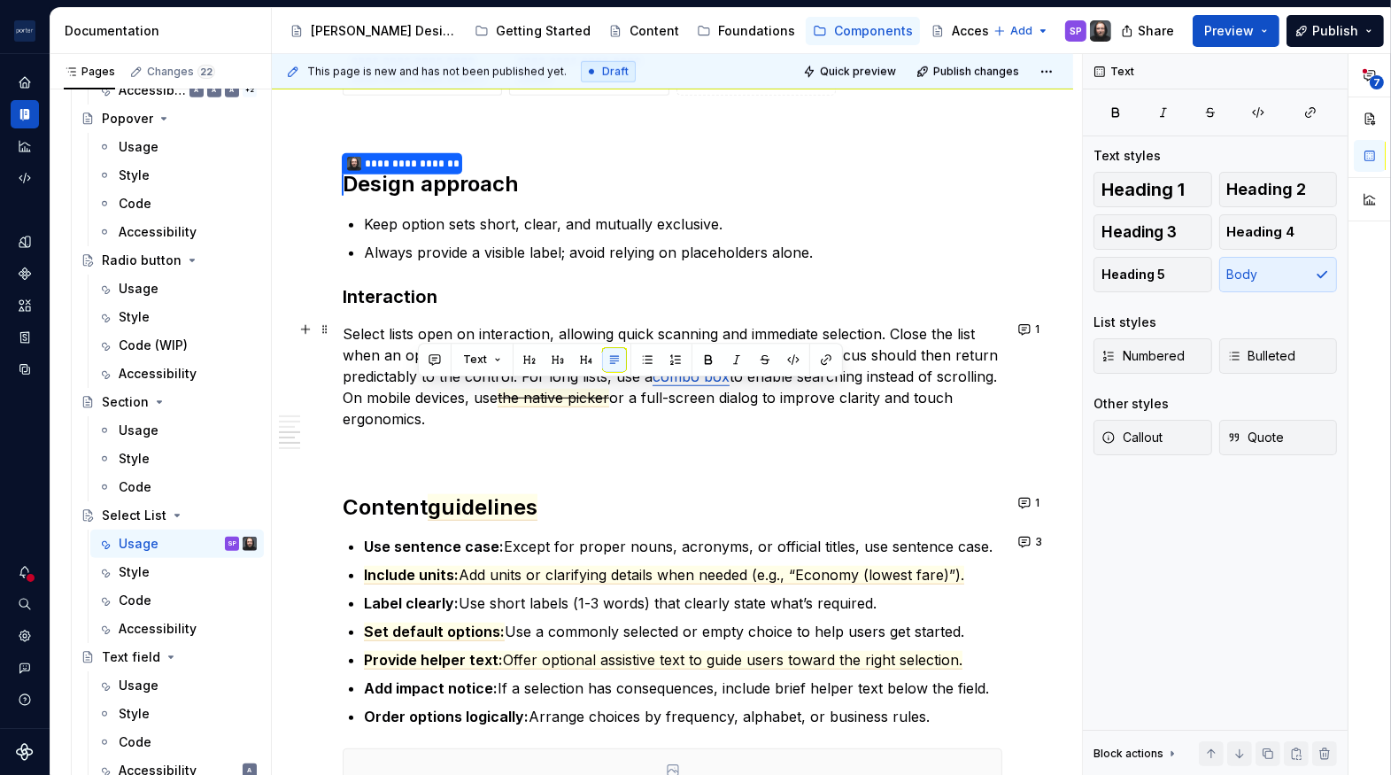
drag, startPoint x: 495, startPoint y: 417, endPoint x: 415, endPoint y: 391, distance: 84.6
click at [415, 391] on p "Select lists open on interaction, allowing quick scanning and immediate selecti…" at bounding box center [673, 376] width 660 height 106
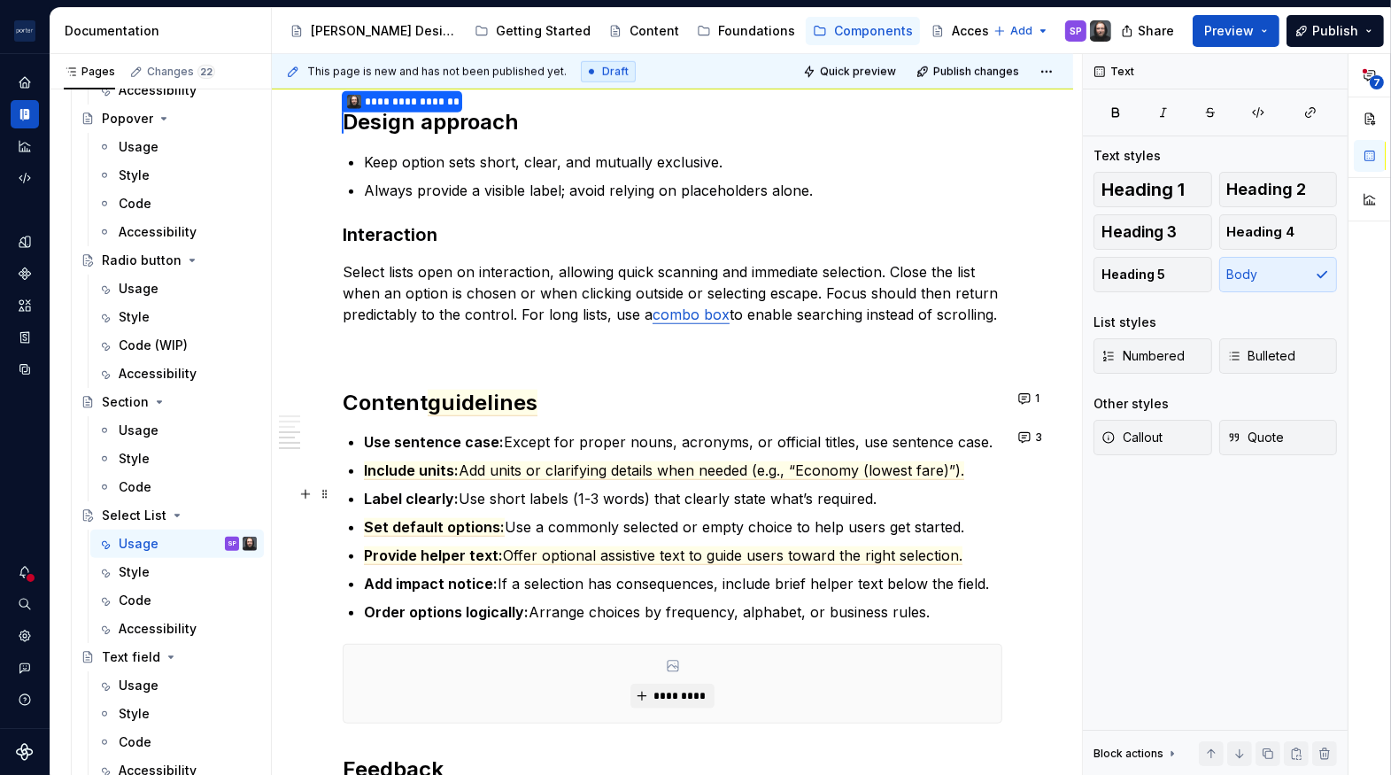
scroll to position [1646, 0]
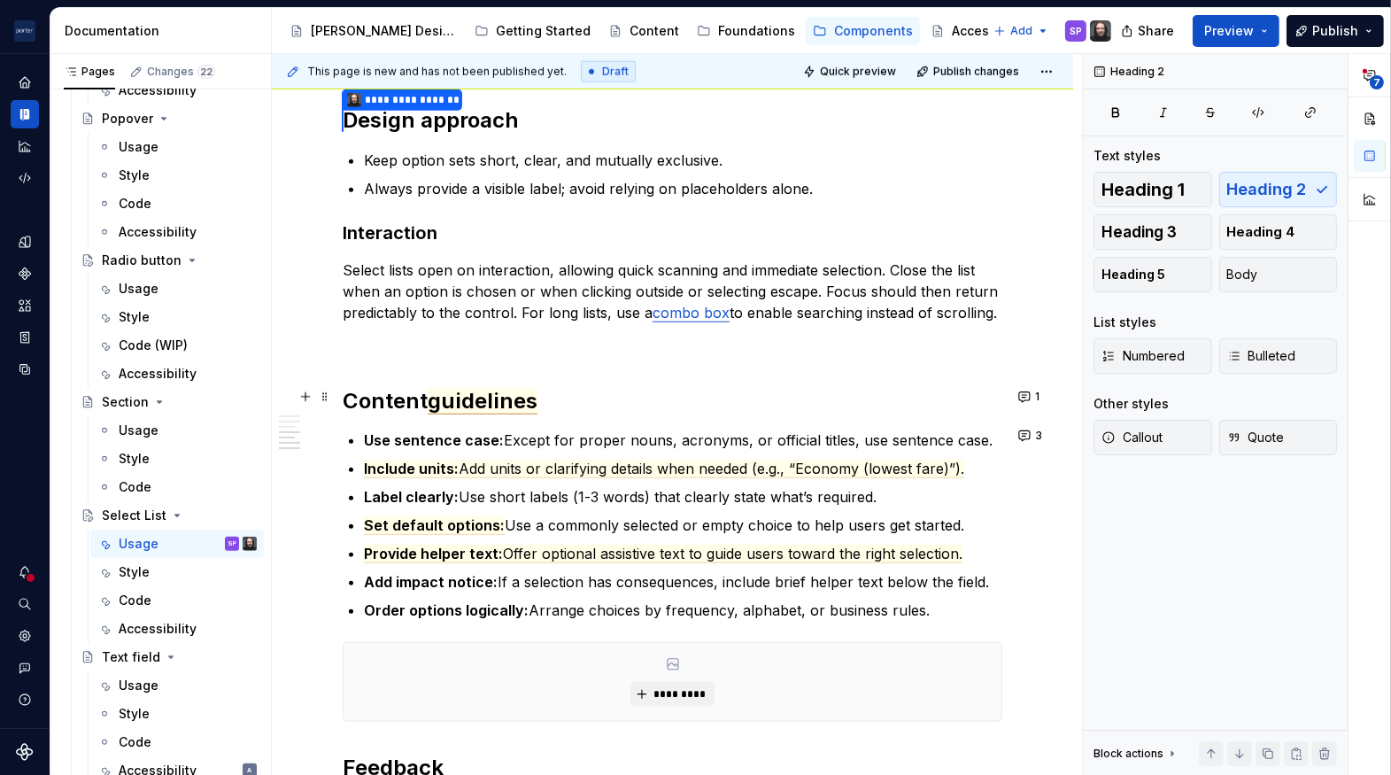
click at [510, 388] on span "guidelines" at bounding box center [483, 401] width 110 height 27
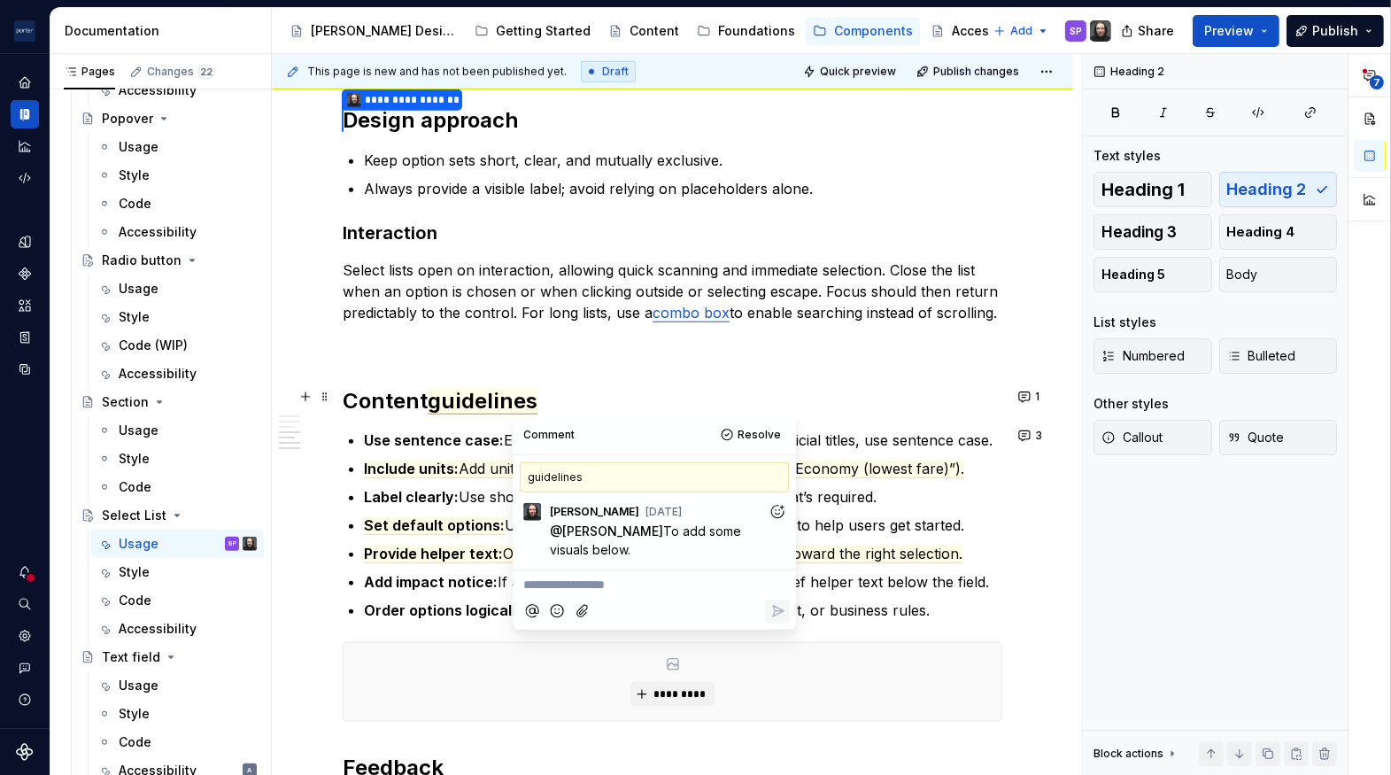
click at [490, 407] on span "guidelines" at bounding box center [483, 401] width 110 height 27
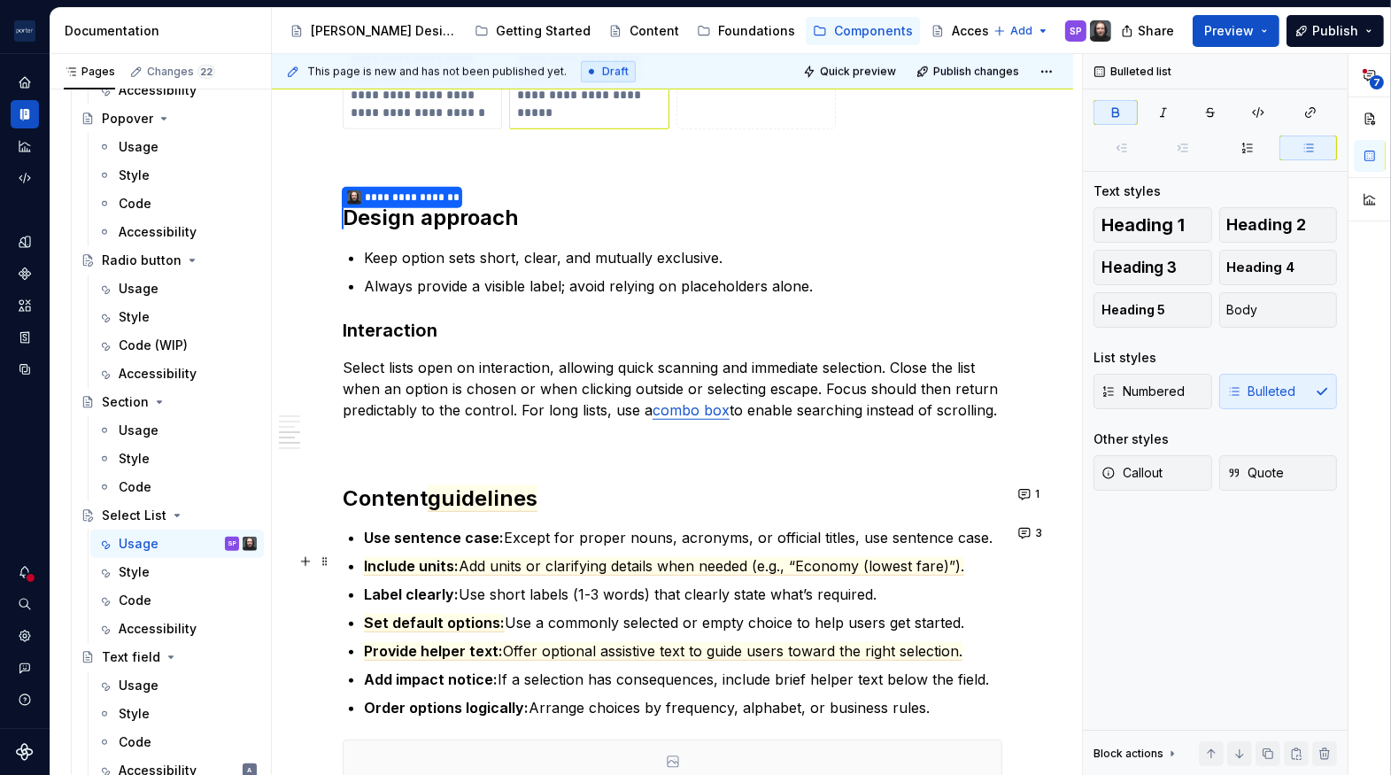
scroll to position [1591, 0]
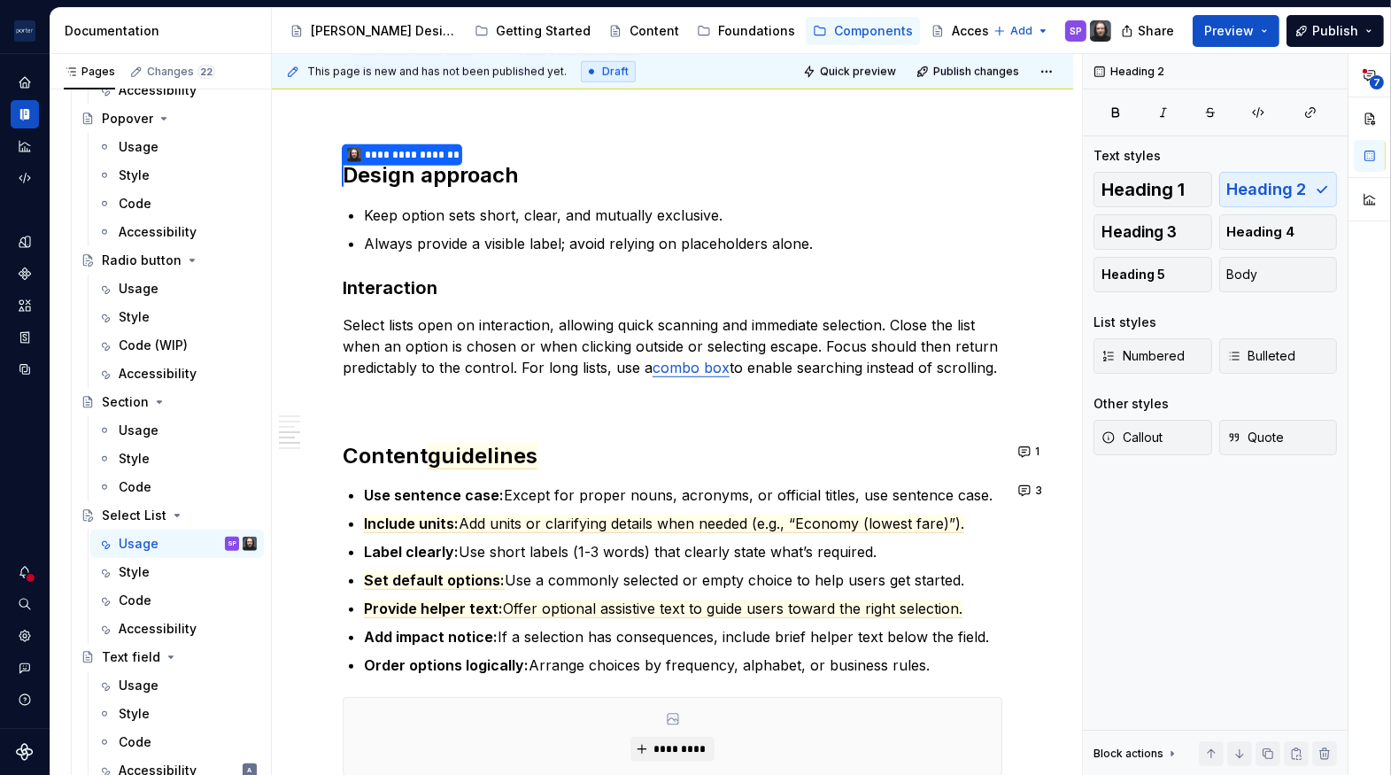
click at [466, 448] on span "guidelines" at bounding box center [483, 456] width 110 height 27
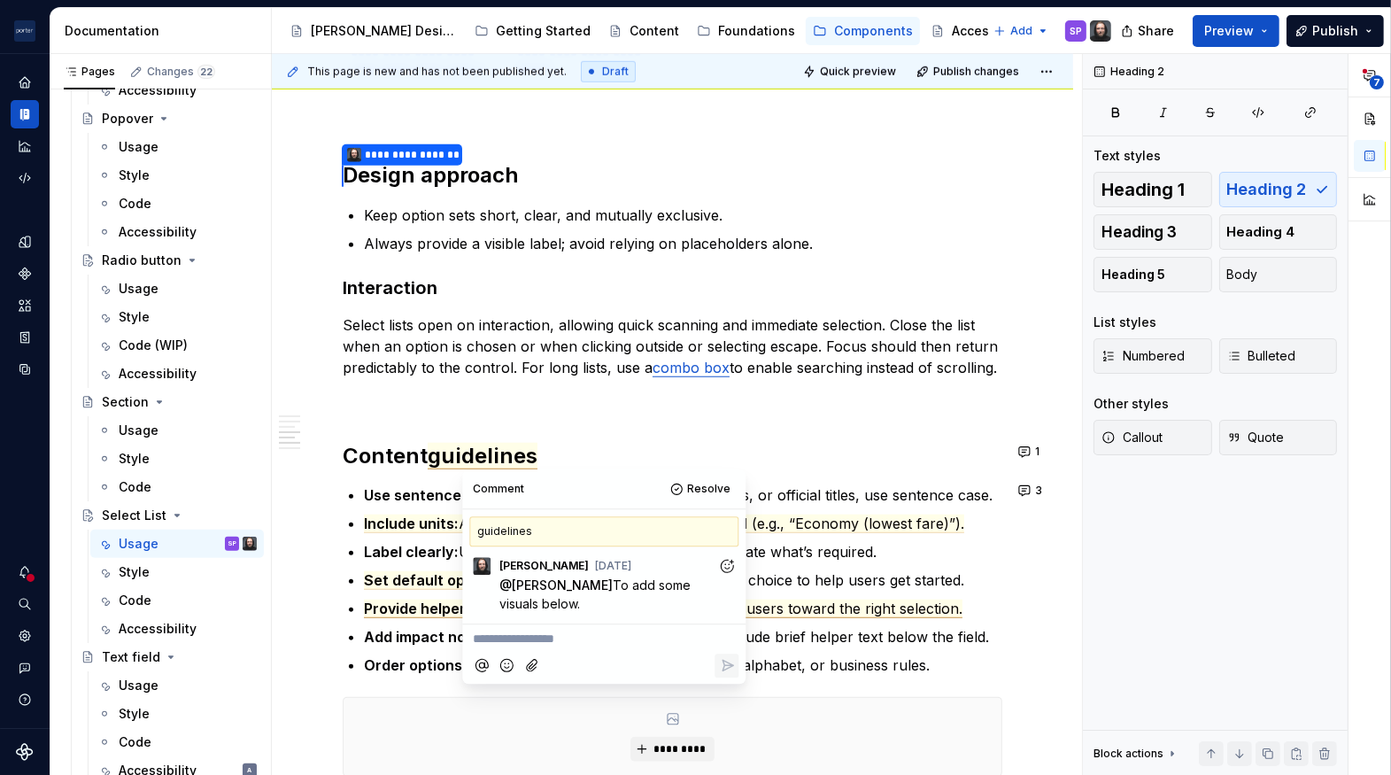
click at [839, 602] on span "Offer optional assistive text to guide users toward the right selection." at bounding box center [733, 609] width 460 height 19
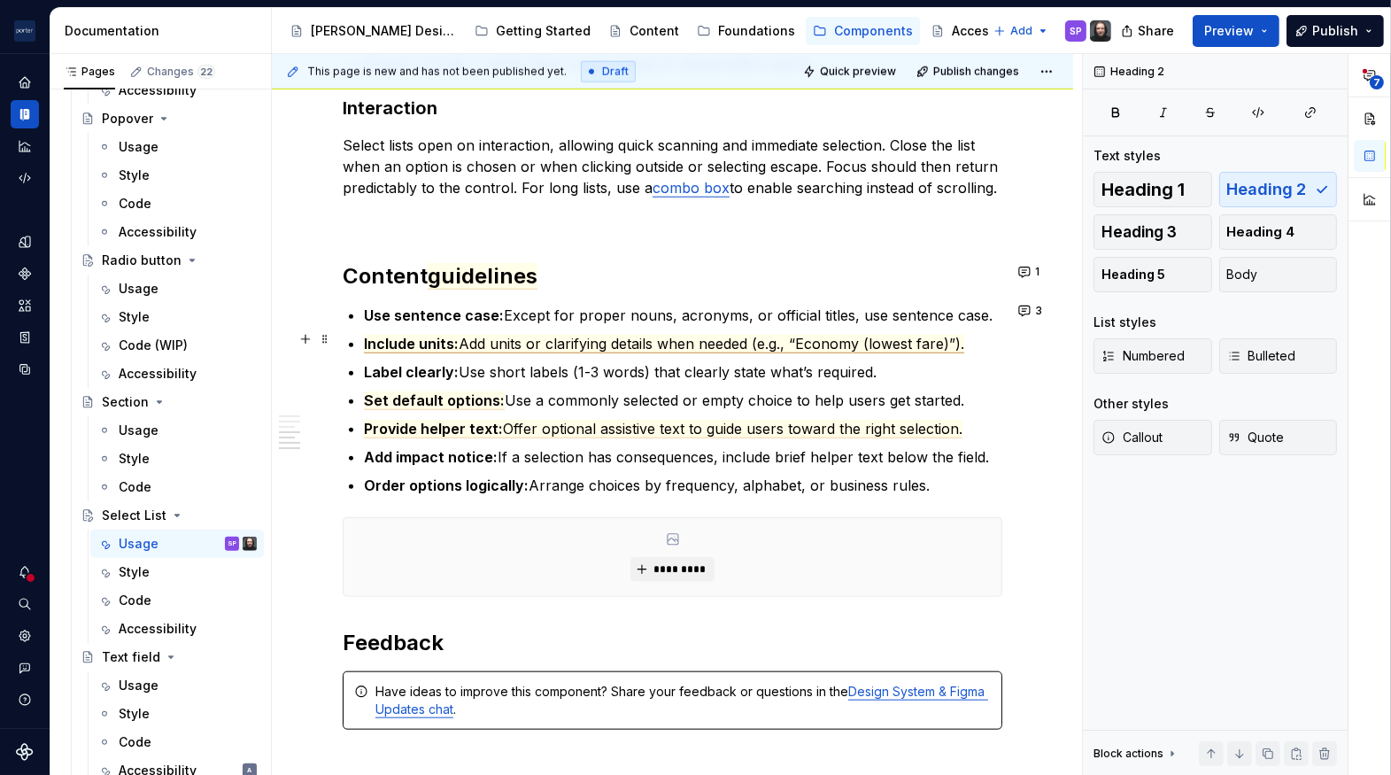
scroll to position [1773, 0]
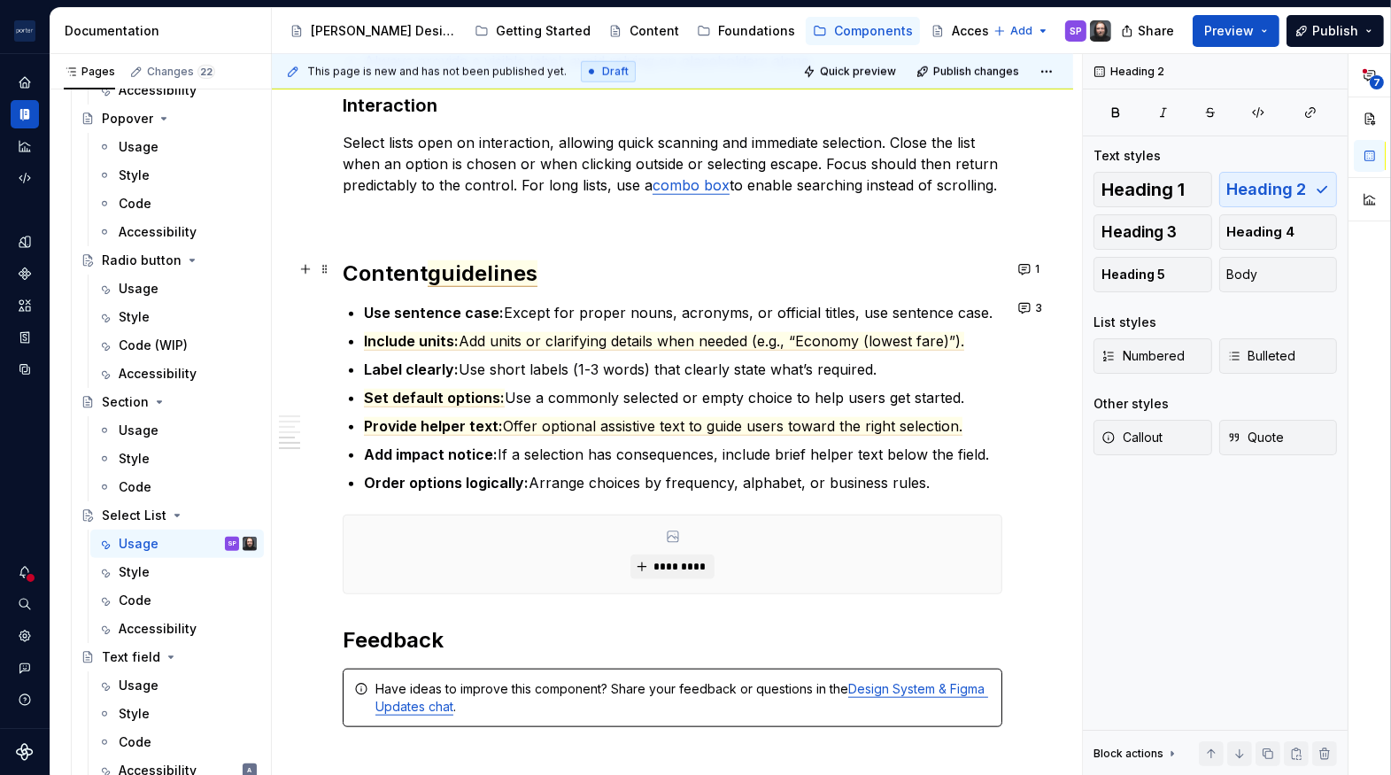
click at [521, 271] on span "guidelines" at bounding box center [483, 273] width 110 height 27
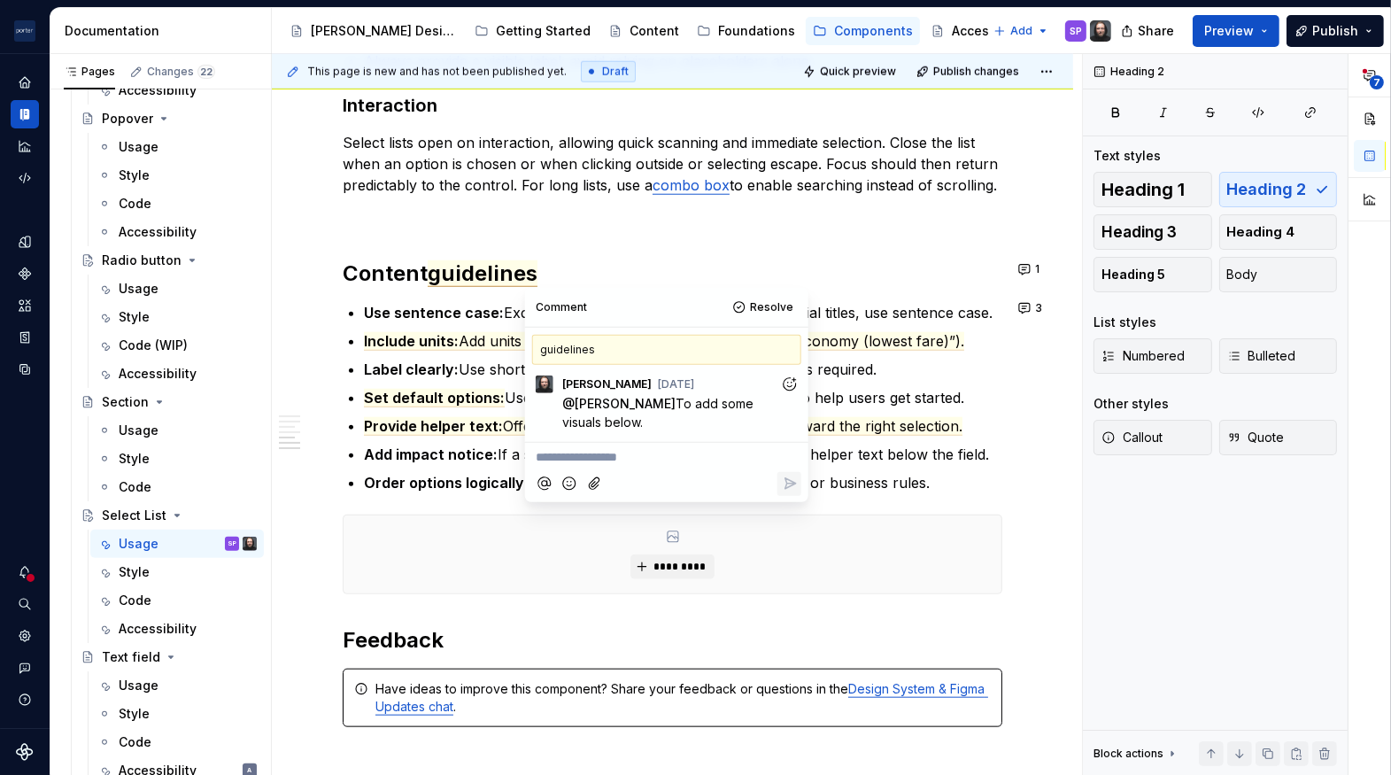
drag, startPoint x: 687, startPoint y: 422, endPoint x: 682, endPoint y: 400, distance: 21.9
click at [682, 400] on p "@ [PERSON_NAME] To add some visuals below." at bounding box center [671, 412] width 218 height 37
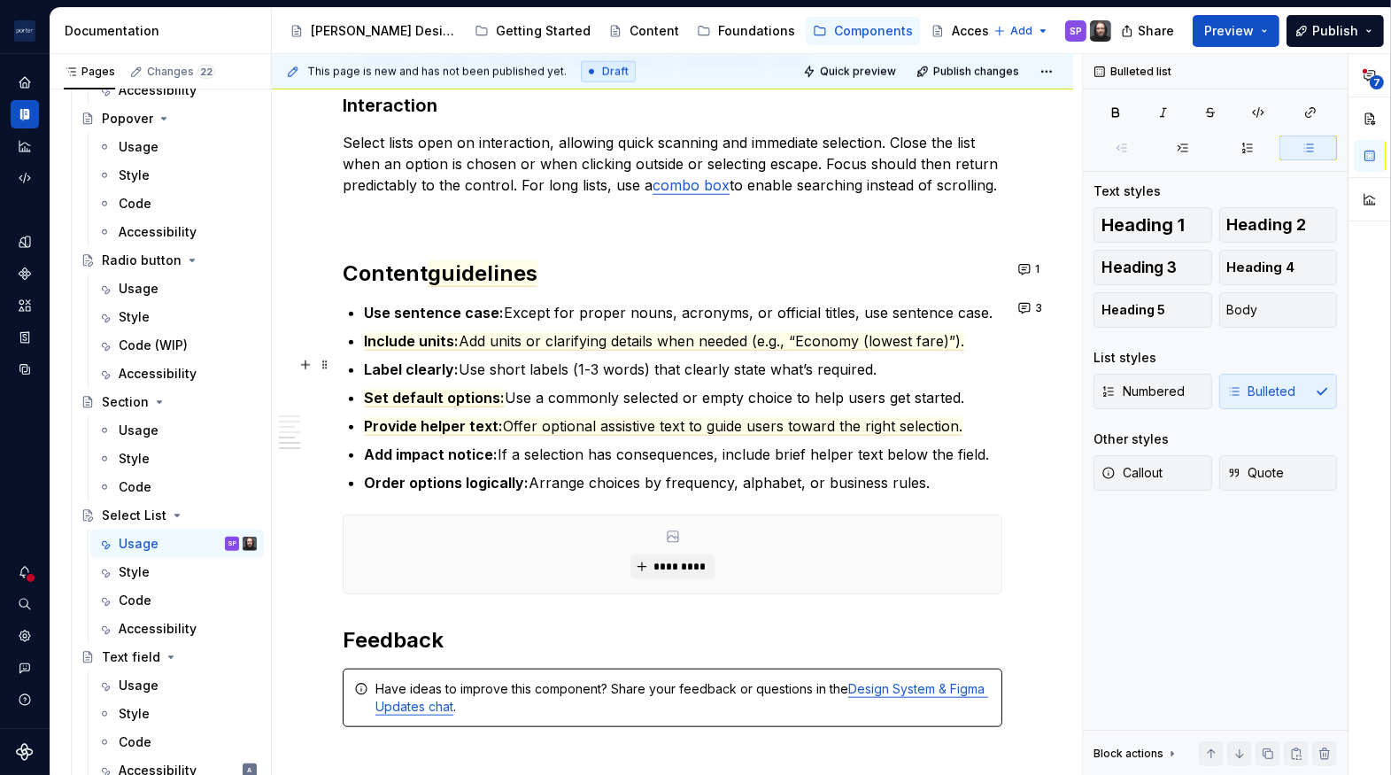
drag, startPoint x: 682, startPoint y: 400, endPoint x: 940, endPoint y: 368, distance: 259.7
click at [940, 368] on p "Label clearly: Use short labels (1-3 words) that clearly state what’s required." at bounding box center [683, 369] width 639 height 21
click at [566, 337] on span "Add units or clarifying details when needed (e.g., “Economy (lowest fare)”)." at bounding box center [712, 341] width 506 height 19
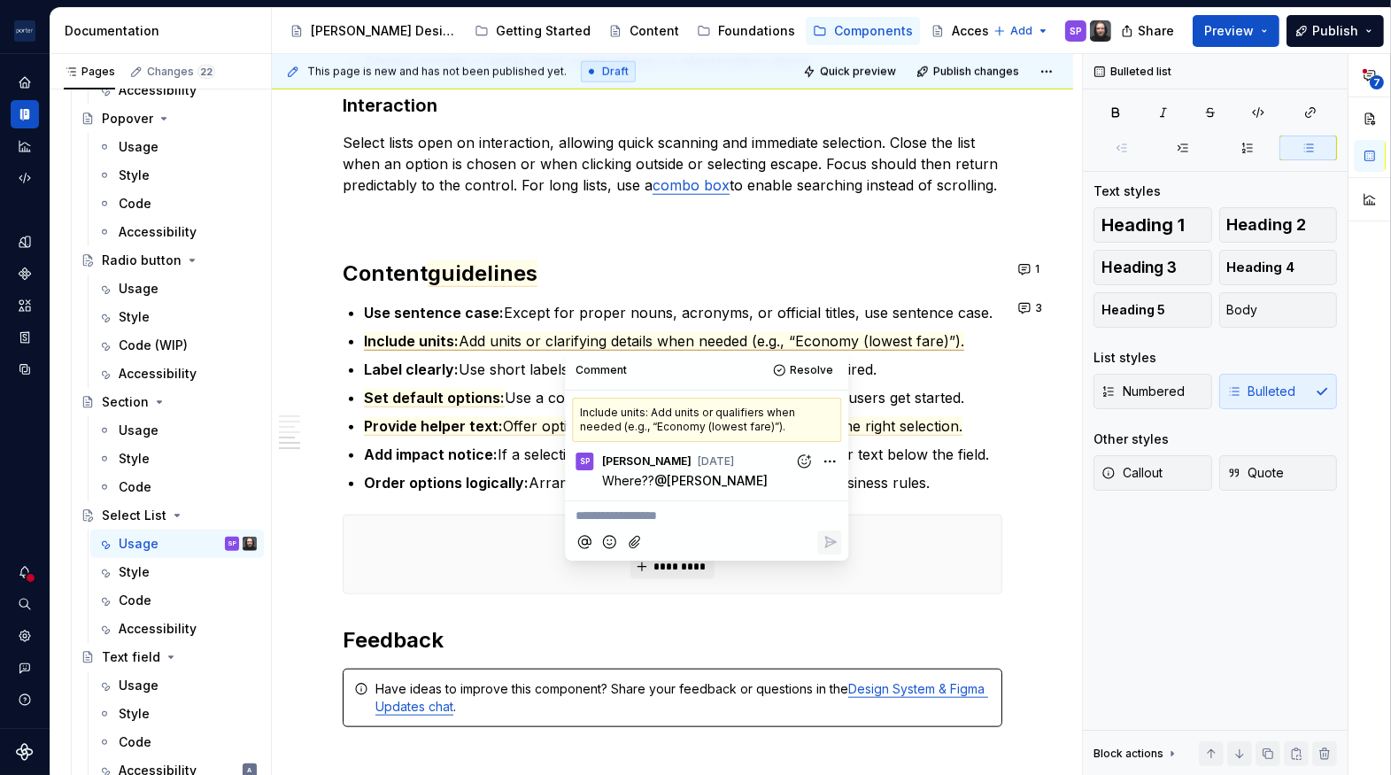
click at [637, 480] on span "Where??" at bounding box center [628, 480] width 52 height 15
click at [490, 515] on div "*********" at bounding box center [673, 555] width 660 height 80
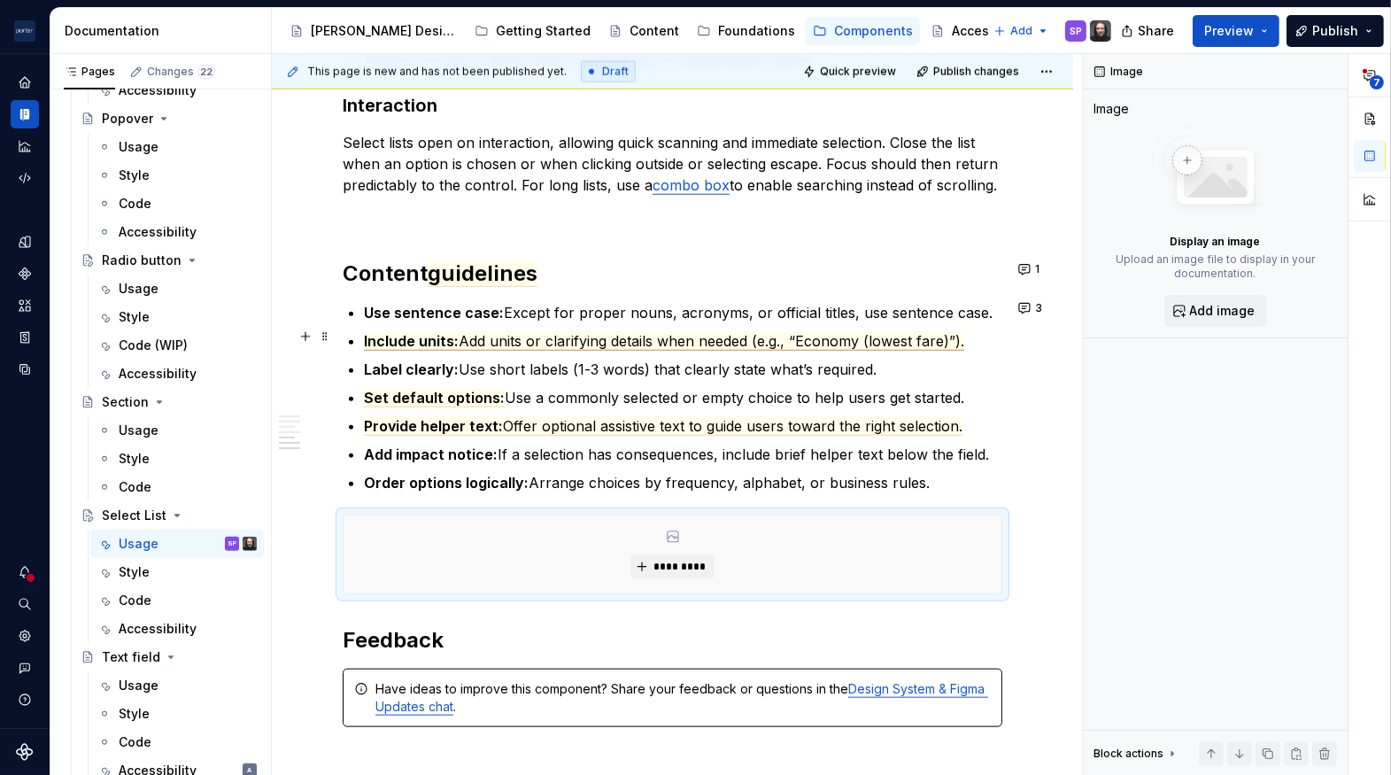
click at [506, 332] on span "Add units or clarifying details when needed (e.g., “Economy (lowest fare)”)." at bounding box center [712, 341] width 506 height 19
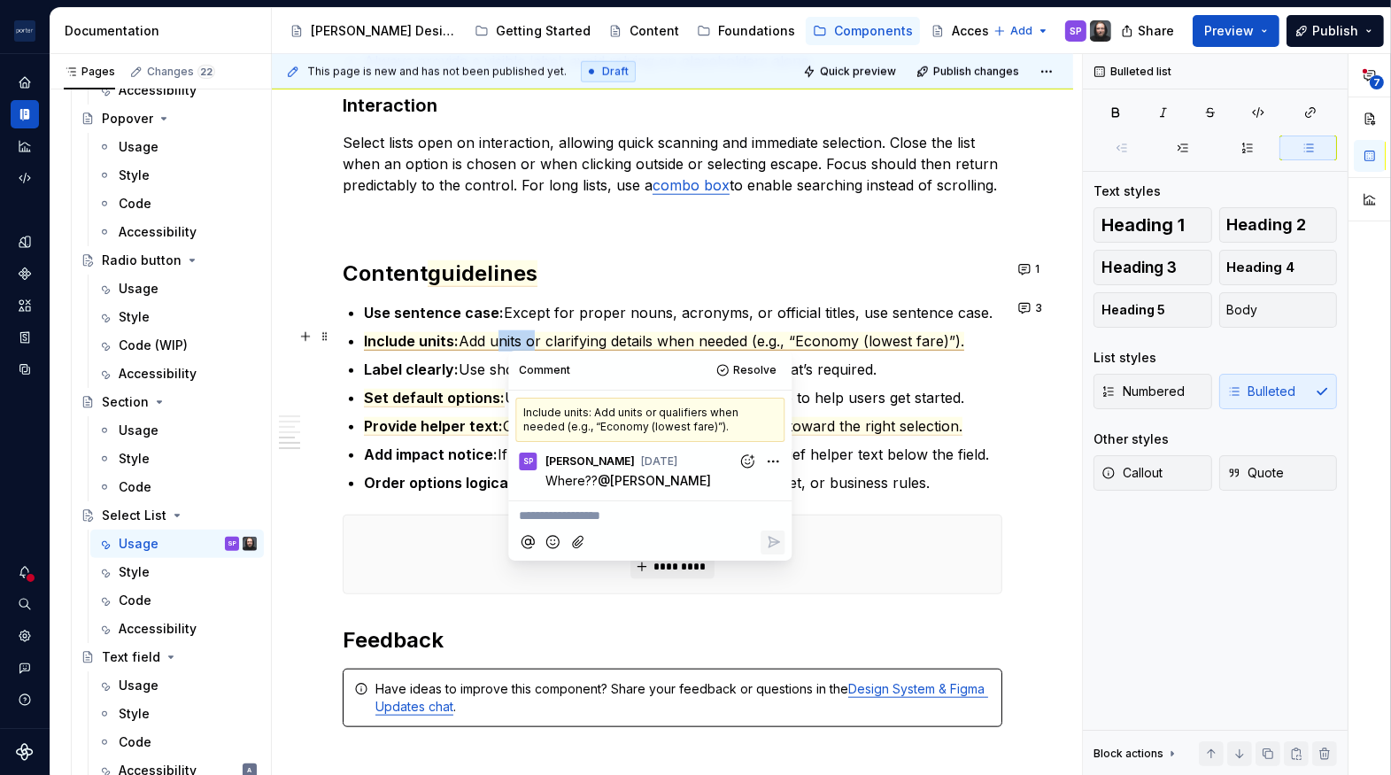
click at [506, 332] on span "Add units or clarifying details when needed (e.g., “Economy (lowest fare)”)." at bounding box center [712, 341] width 506 height 19
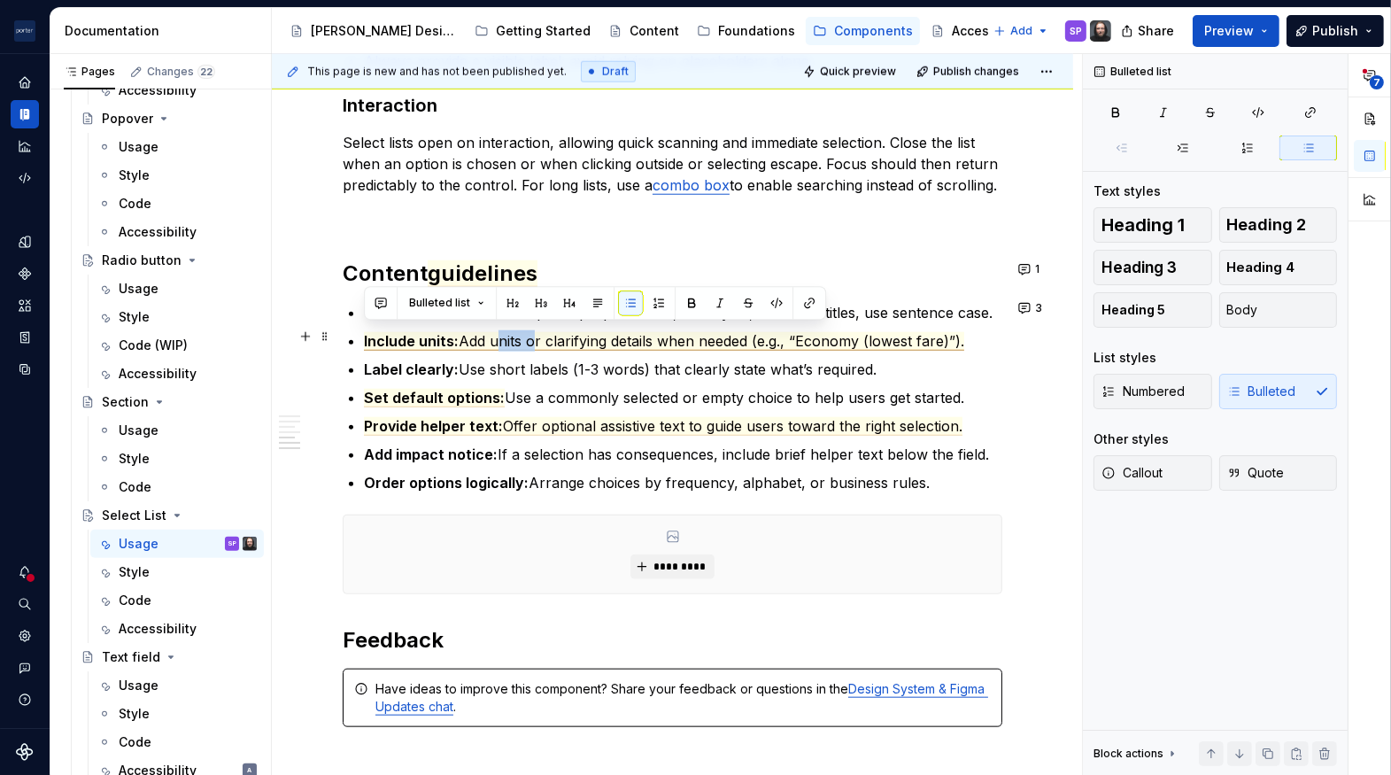
click at [506, 332] on span "Add units or clarifying details when needed (e.g., “Economy (lowest fare)”)." at bounding box center [712, 341] width 506 height 19
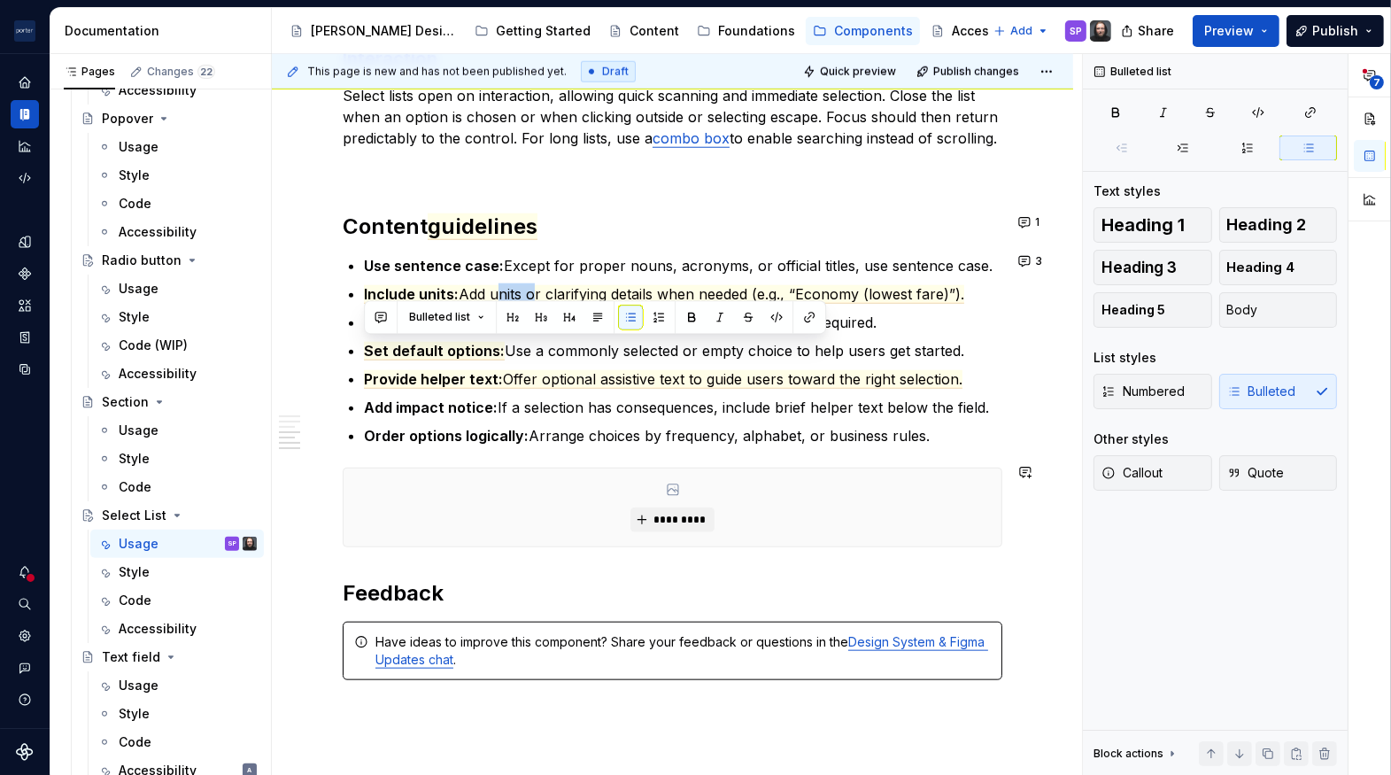
scroll to position [1823, 0]
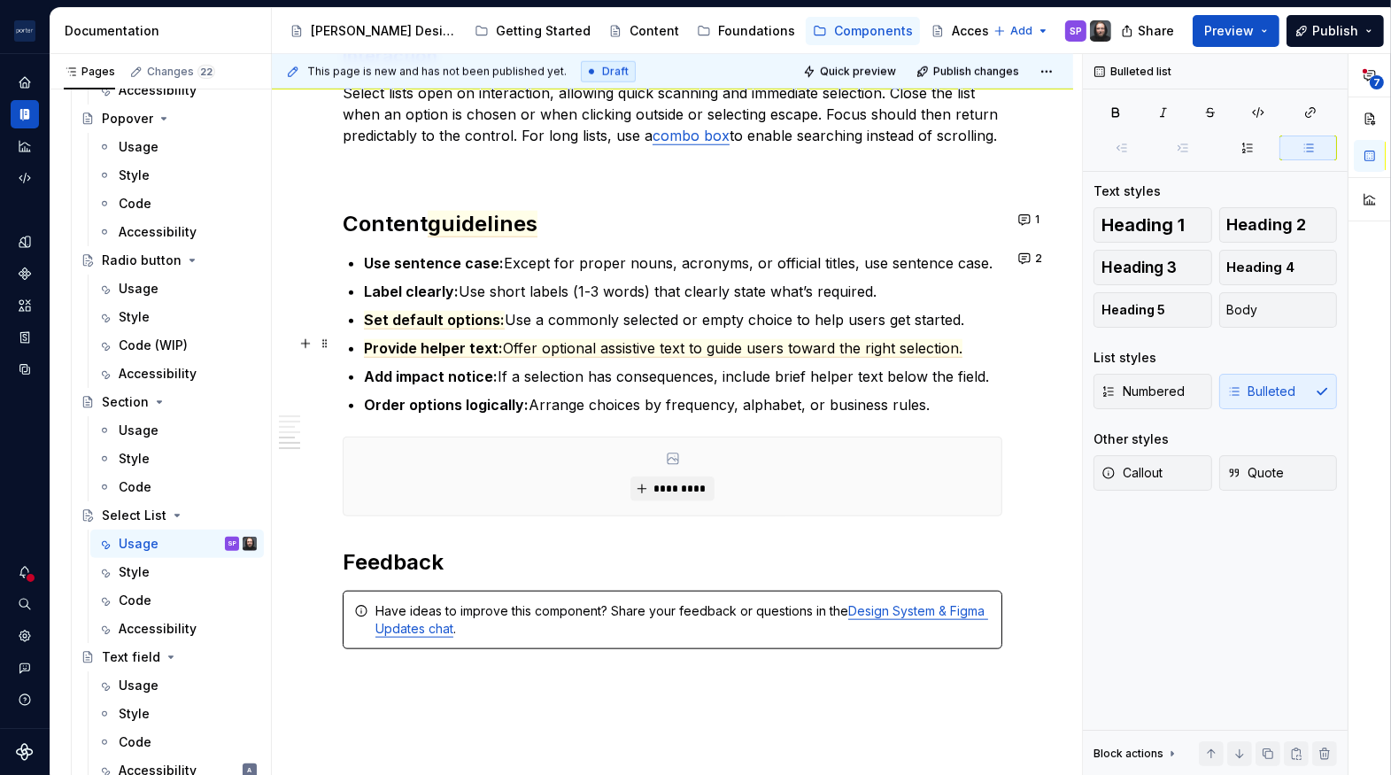
click at [378, 313] on span "Set default options:" at bounding box center [434, 320] width 141 height 19
click at [714, 330] on ul "Use sentence case: Except for proper nouns, acronyms, or official titles, use s…" at bounding box center [683, 333] width 639 height 163
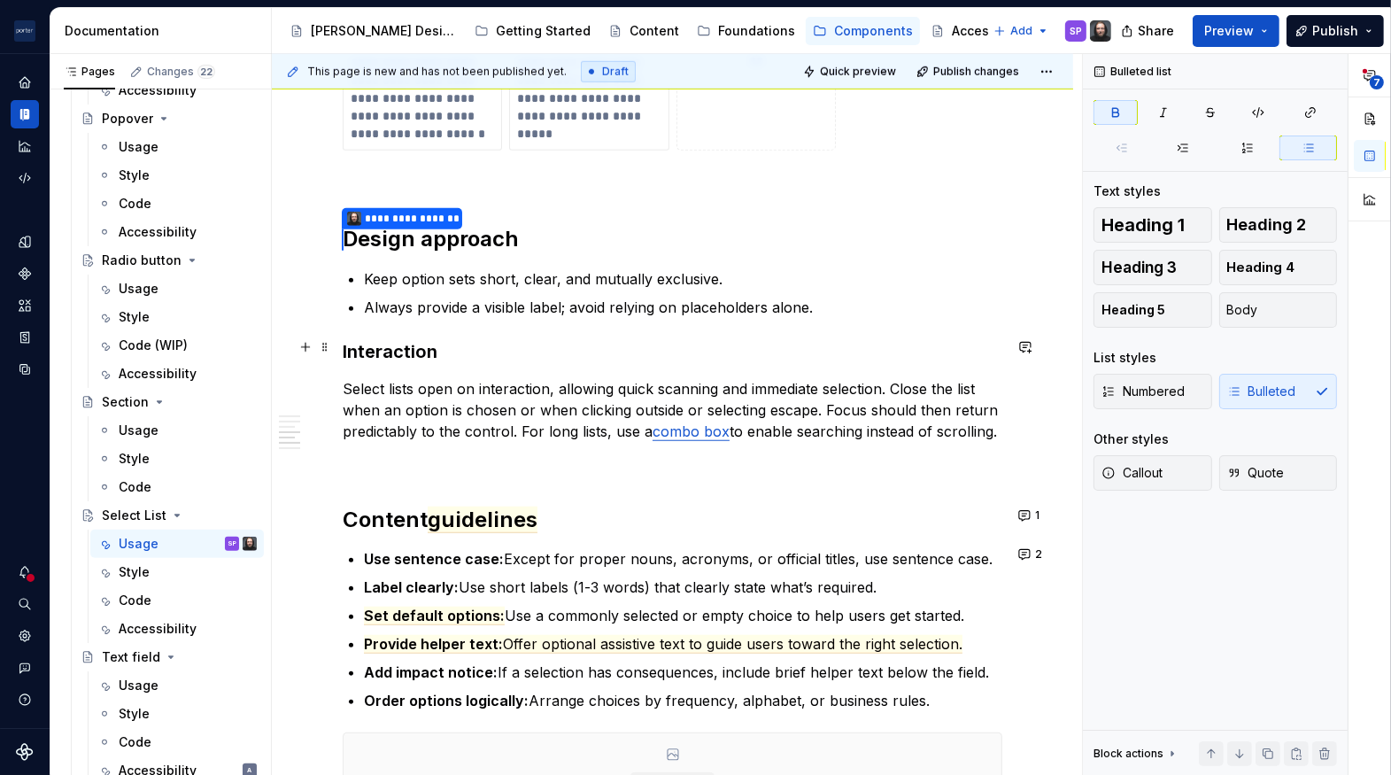
scroll to position [1522, 0]
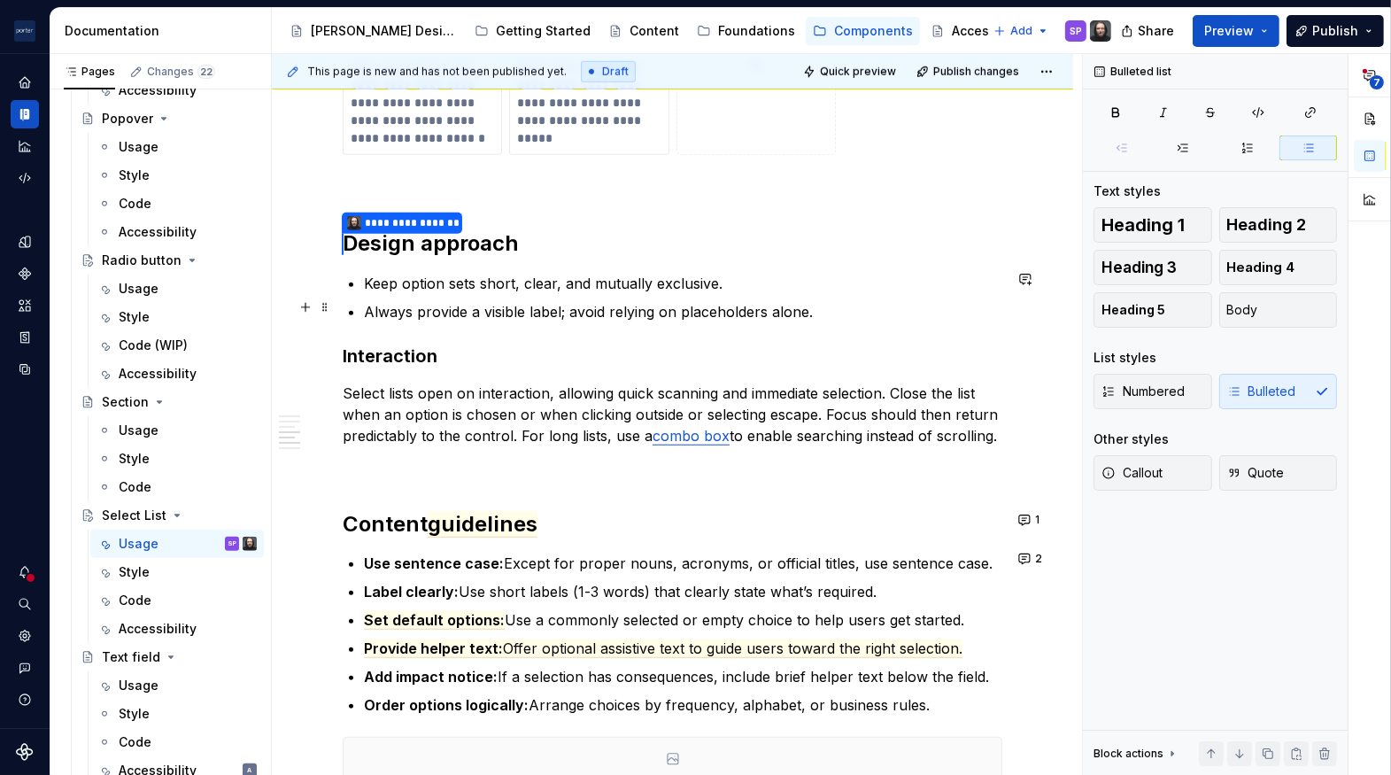
click at [800, 301] on p "Always provide a visible label; avoid relying on placeholders alone." at bounding box center [683, 311] width 639 height 21
click at [821, 308] on p "Always provide a visible label; avoid relying on placeholders alone." at bounding box center [683, 311] width 639 height 21
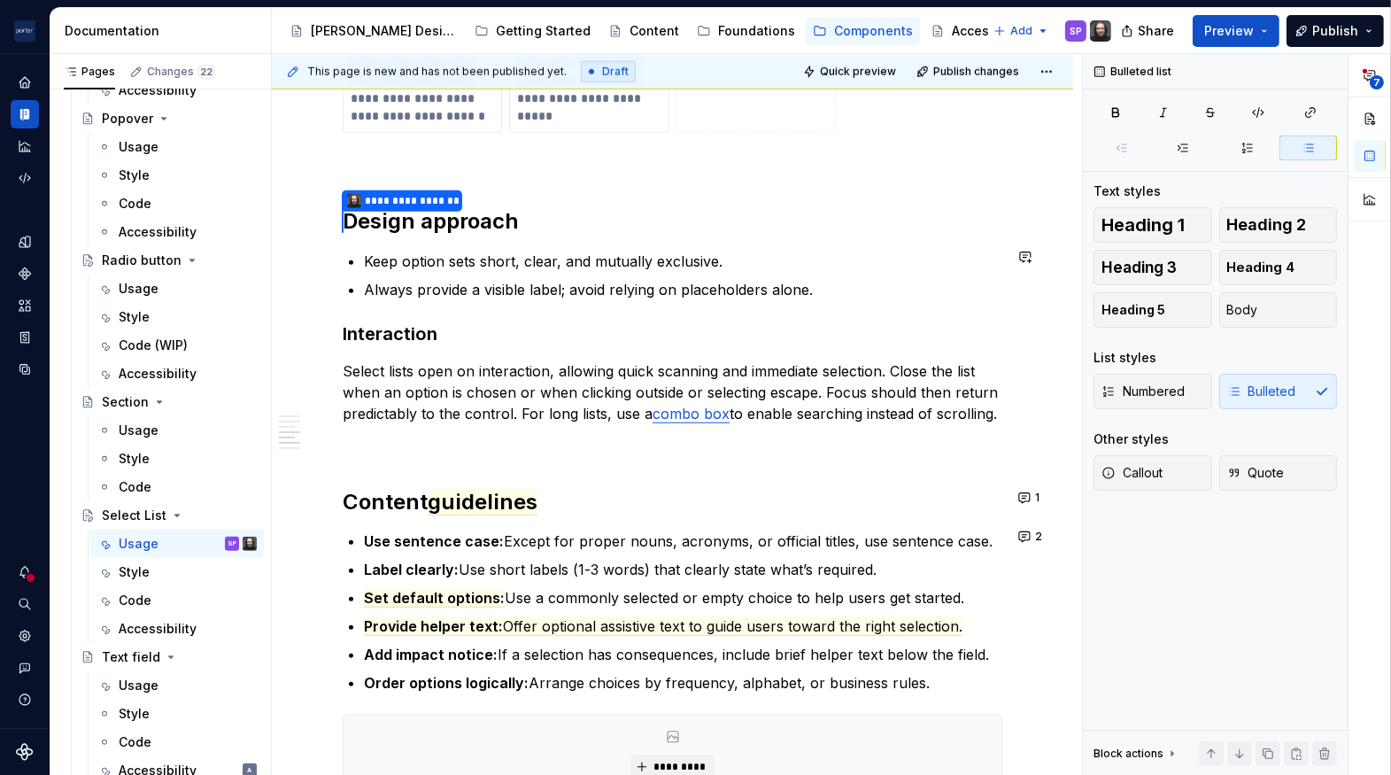
scroll to position [1546, 0]
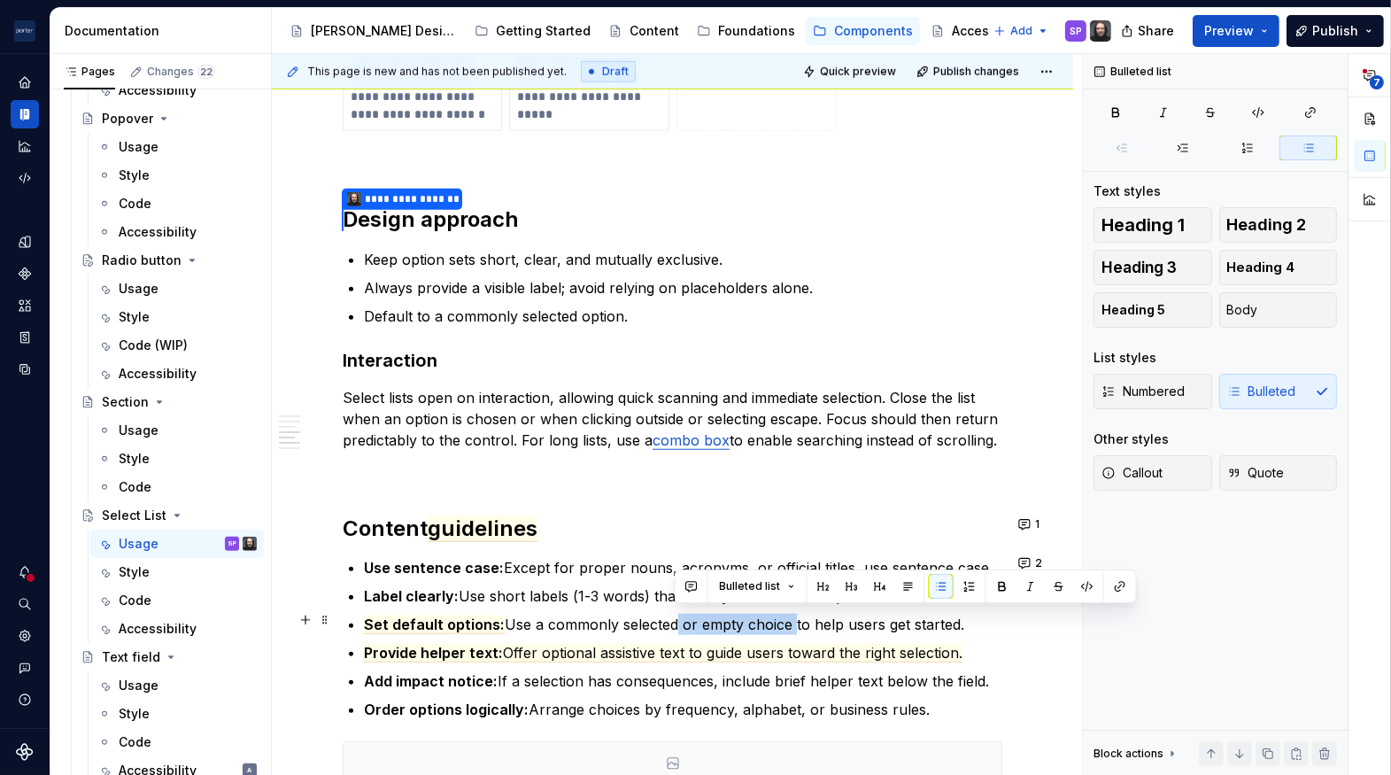
drag, startPoint x: 677, startPoint y: 622, endPoint x: 792, endPoint y: 621, distance: 115.1
click at [792, 621] on p "Set default options: Use a commonly selected or empty choice to help users get …" at bounding box center [683, 624] width 639 height 21
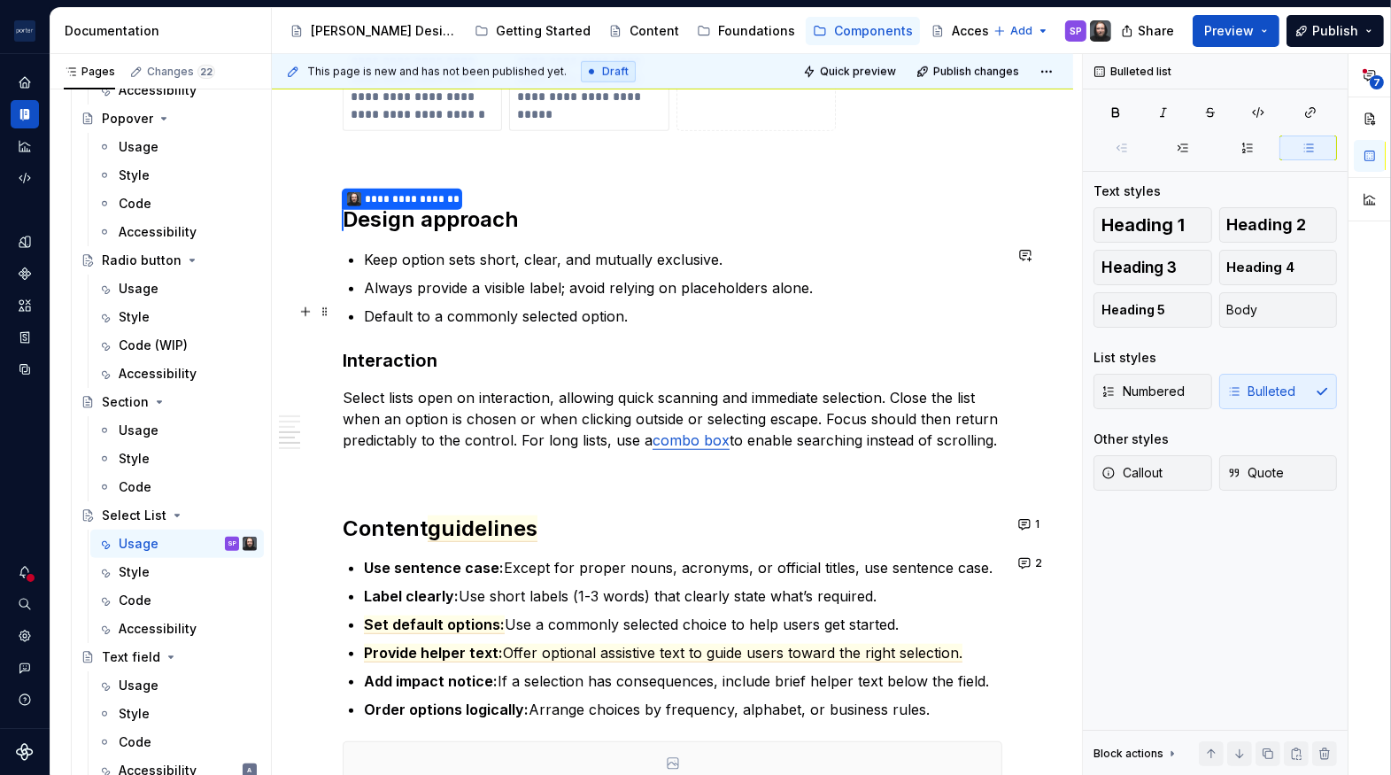
click at [650, 294] on ul "Keep option sets short, clear, and mutually exclusive. Always provide a visible…" at bounding box center [683, 288] width 639 height 78
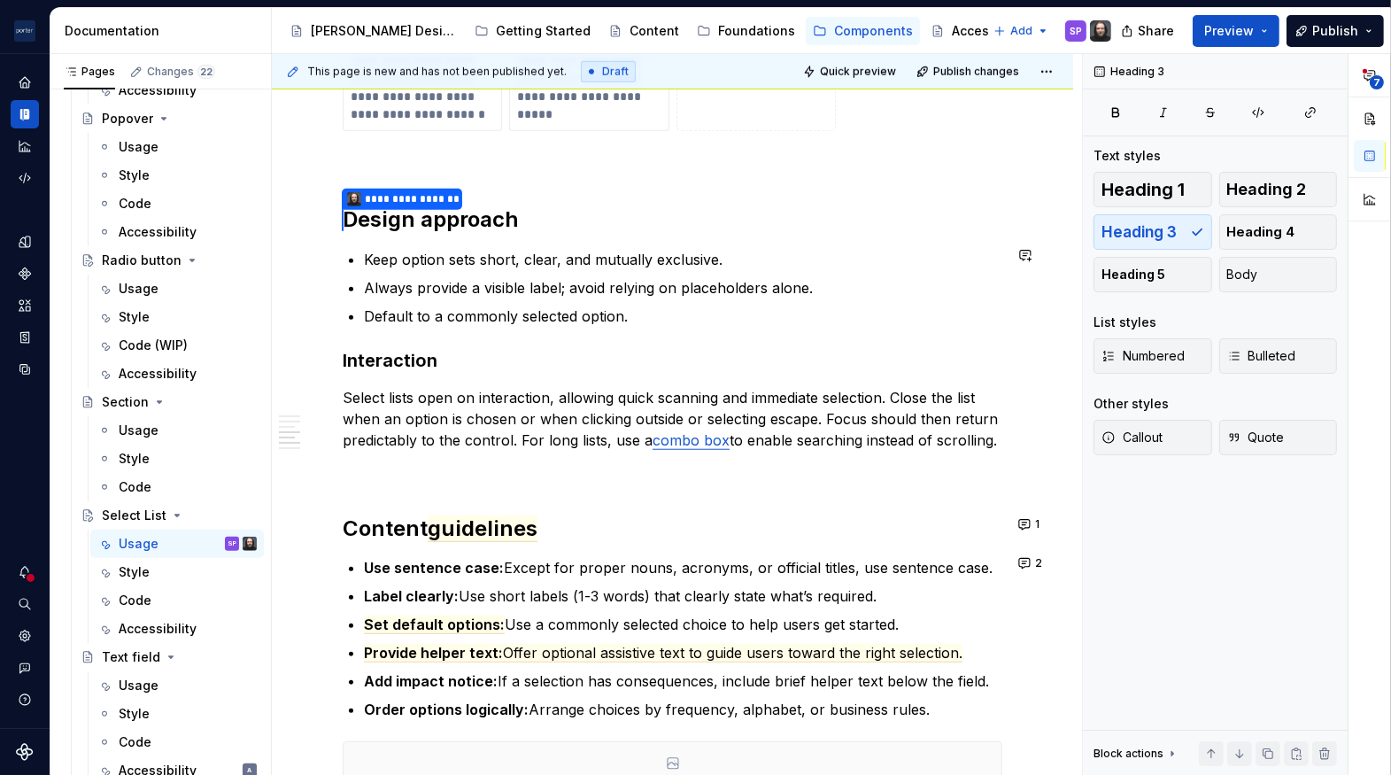
click at [653, 317] on p "Default to a commonly selected option." at bounding box center [683, 316] width 639 height 21
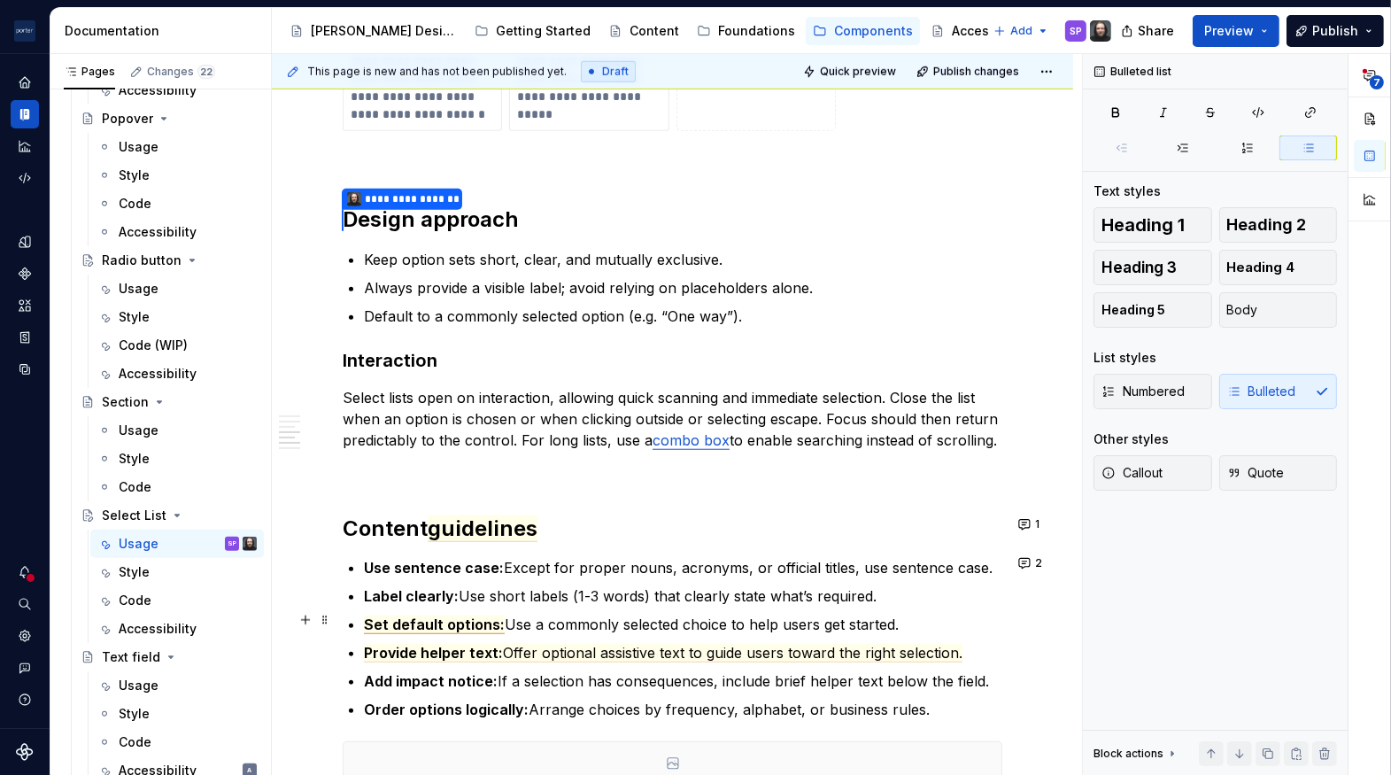
click at [425, 616] on span "Set default options:" at bounding box center [434, 625] width 141 height 19
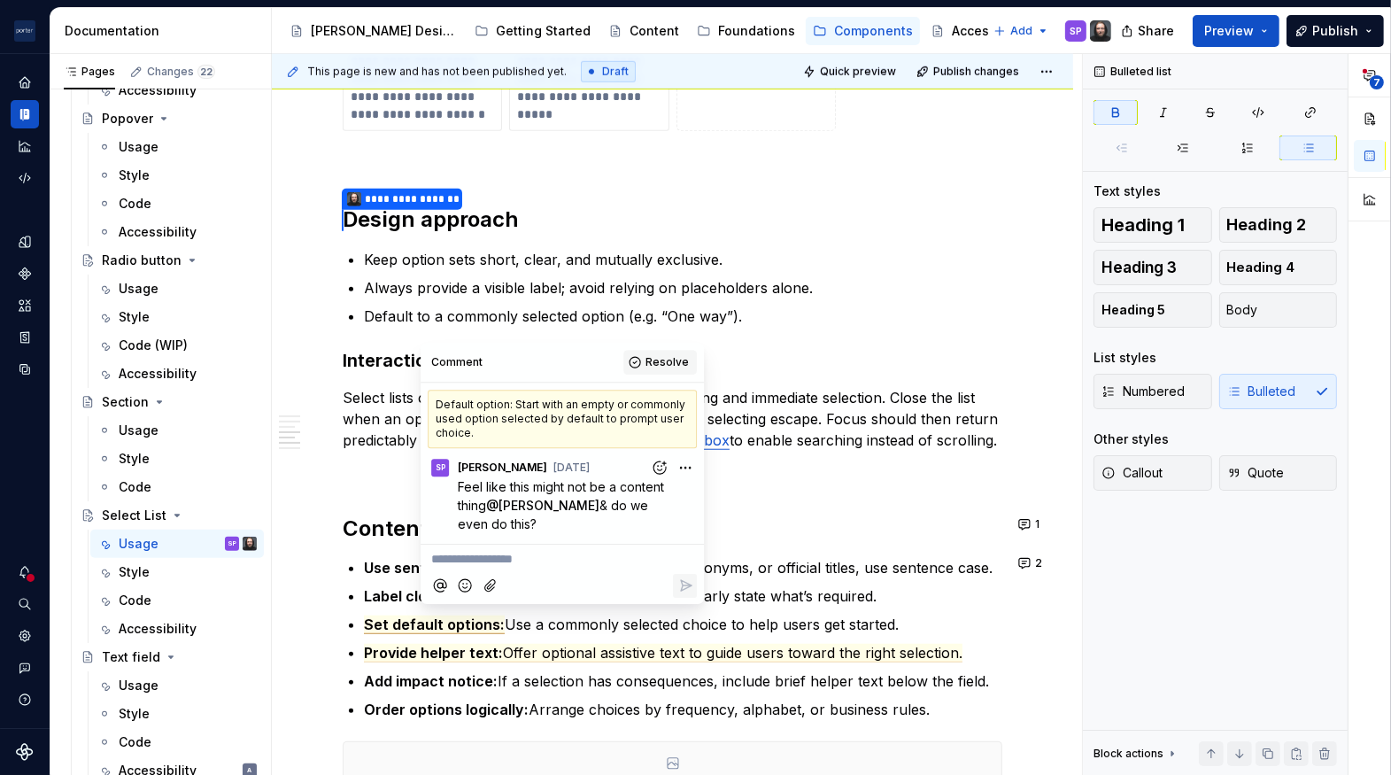
click at [643, 361] on button "Resolve" at bounding box center [661, 362] width 74 height 25
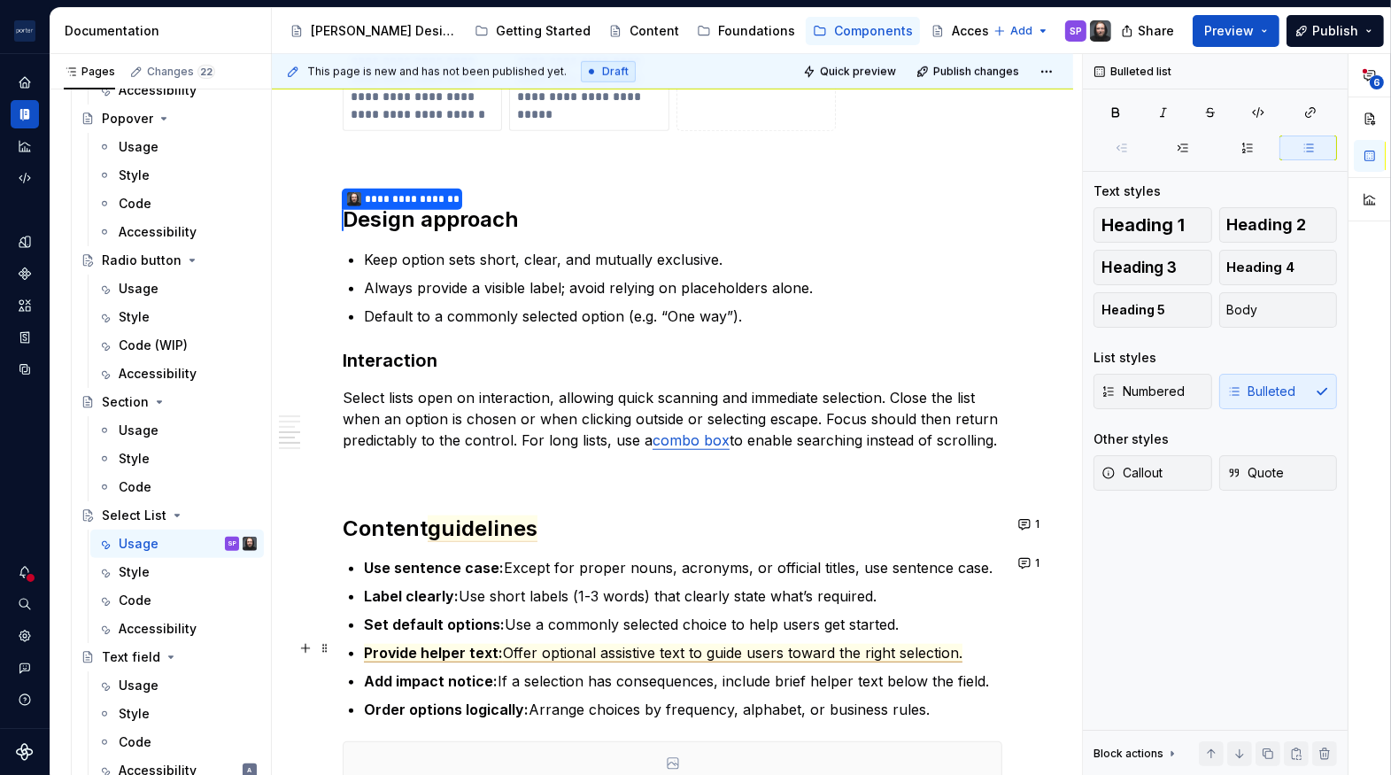
click at [601, 650] on span "Offer optional assistive text to guide users toward the right selection." at bounding box center [733, 653] width 460 height 19
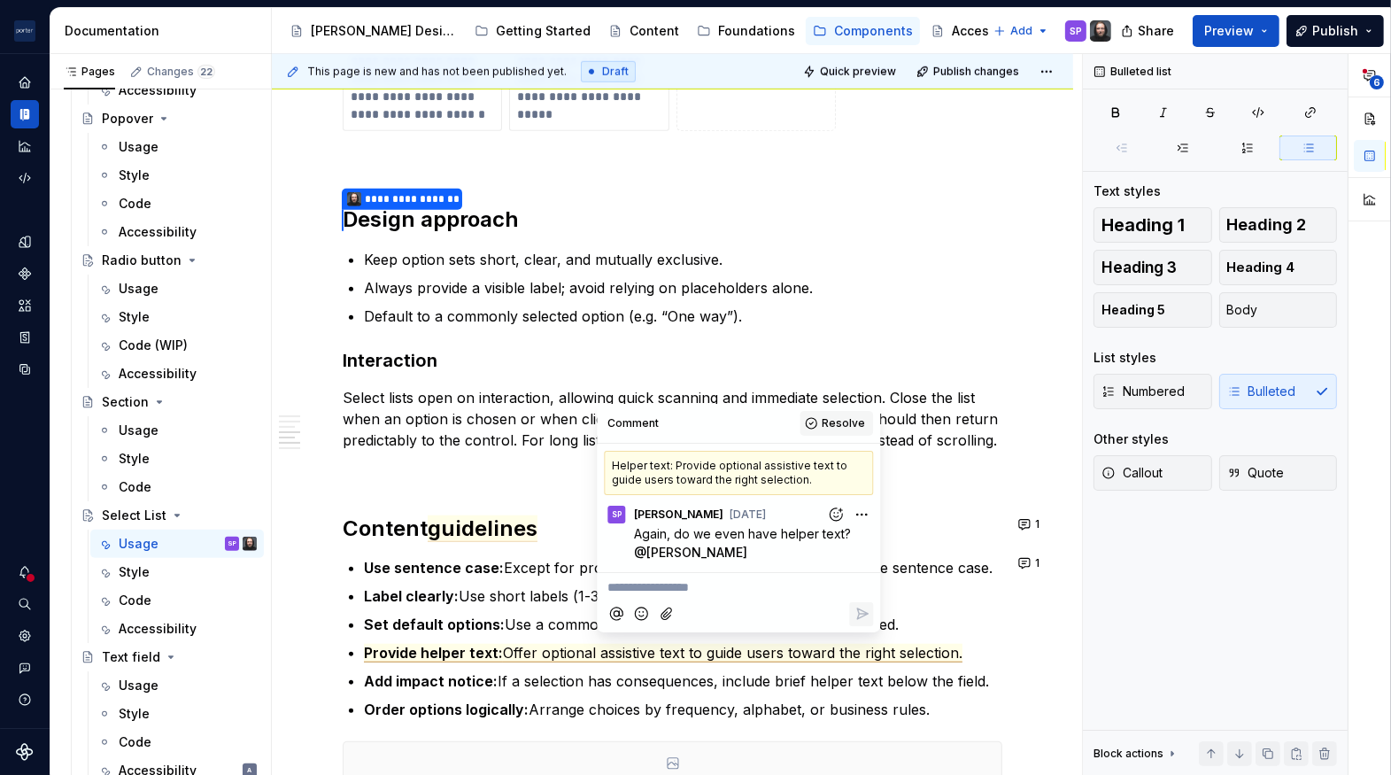
click at [837, 430] on span "Resolve" at bounding box center [843, 423] width 43 height 14
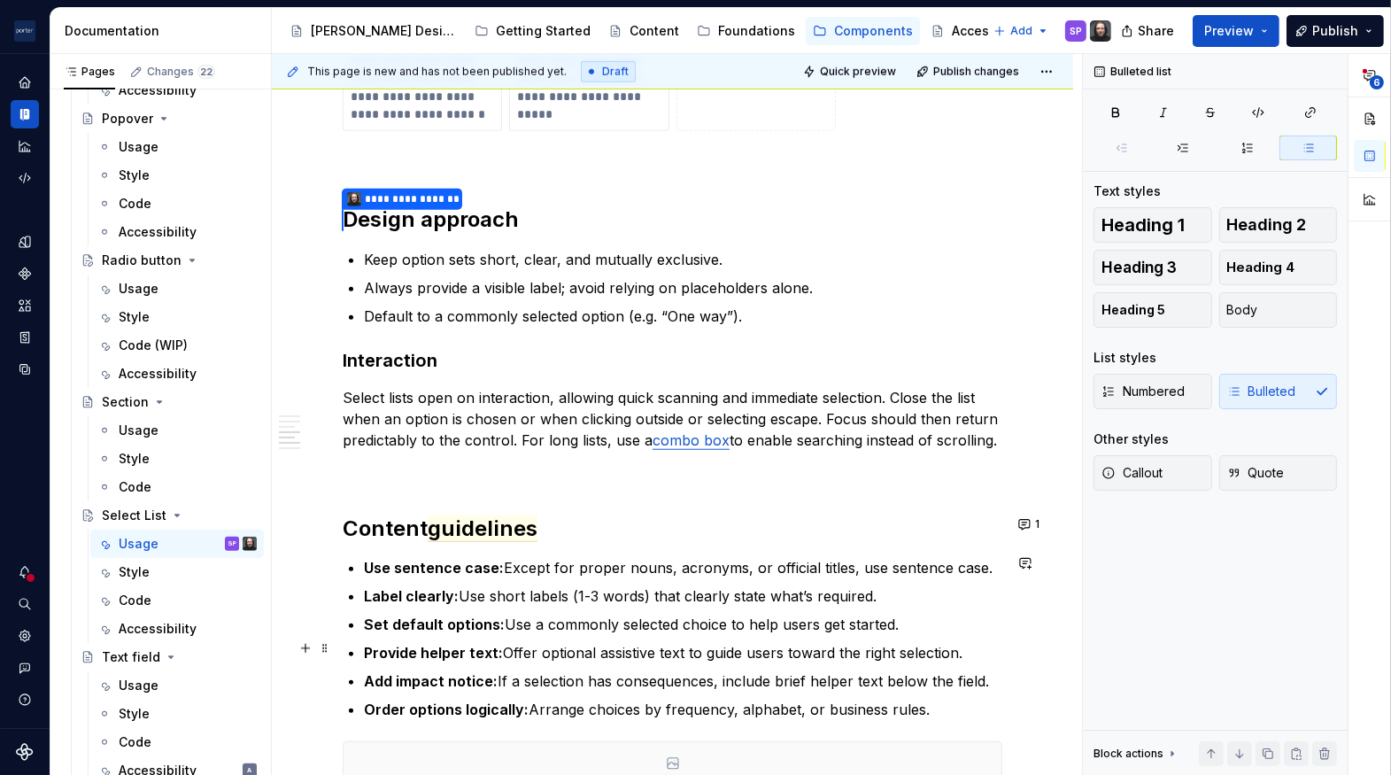
click at [537, 655] on commenthighlight "Provide helper text: Offer optional assistive text to guide users toward the ri…" at bounding box center [663, 653] width 599 height 18
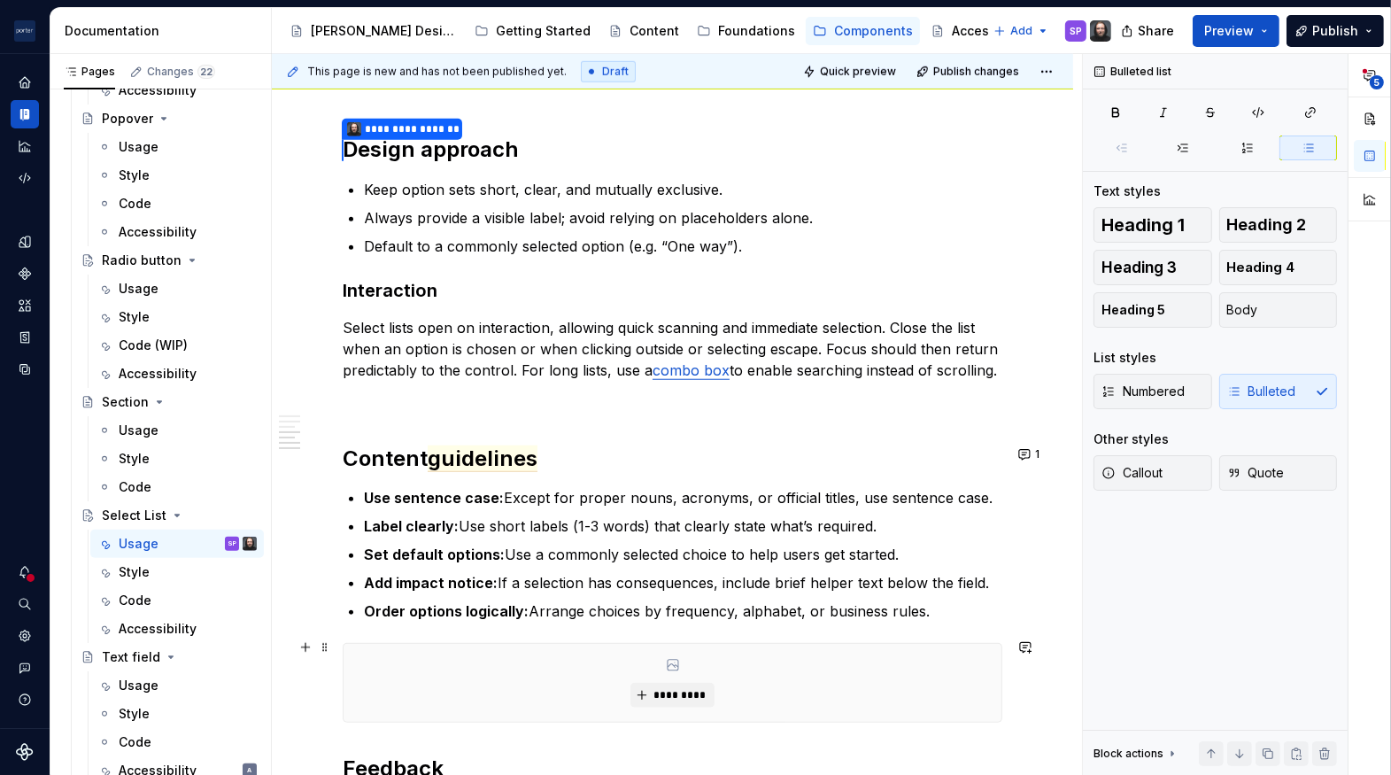
scroll to position [1622, 0]
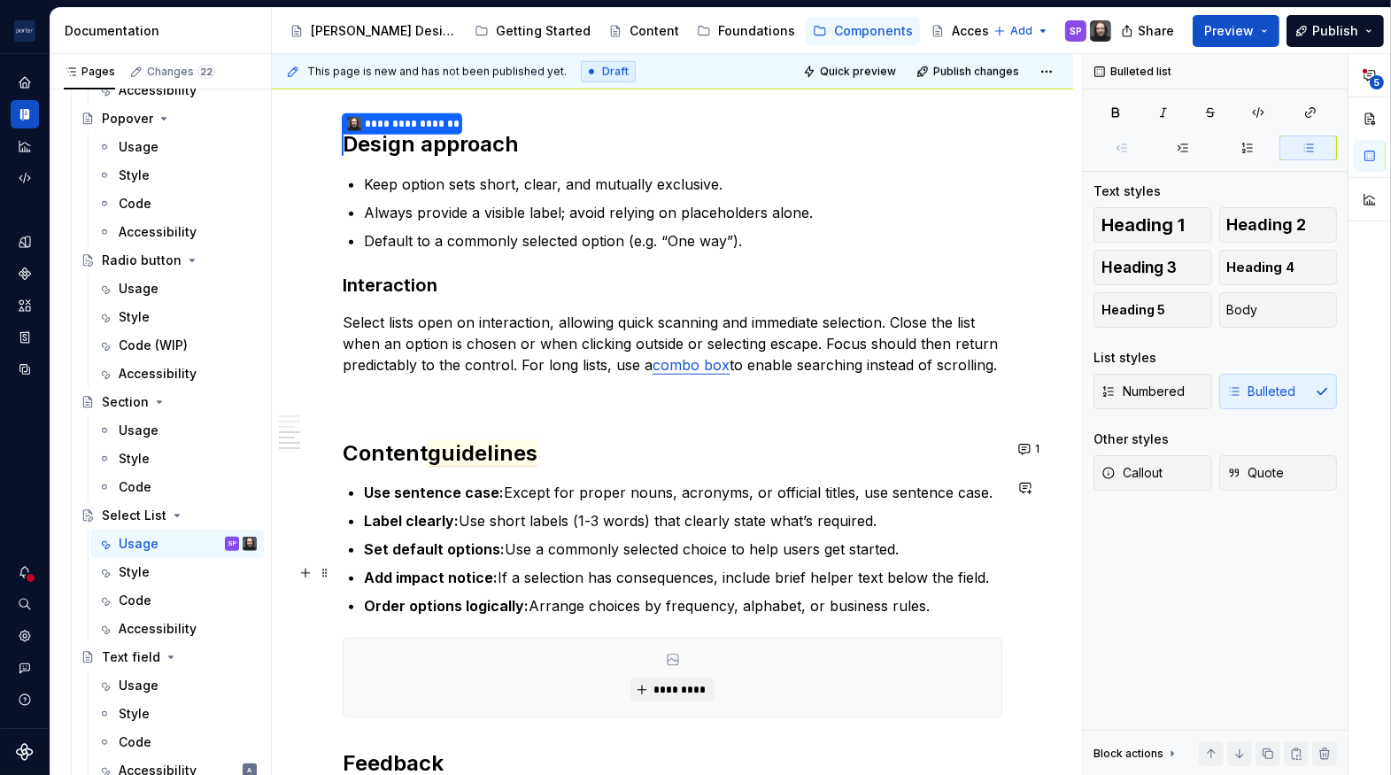
click at [785, 570] on p "Add impact notice: If a selection has consequences, include brief helper text b…" at bounding box center [683, 577] width 639 height 21
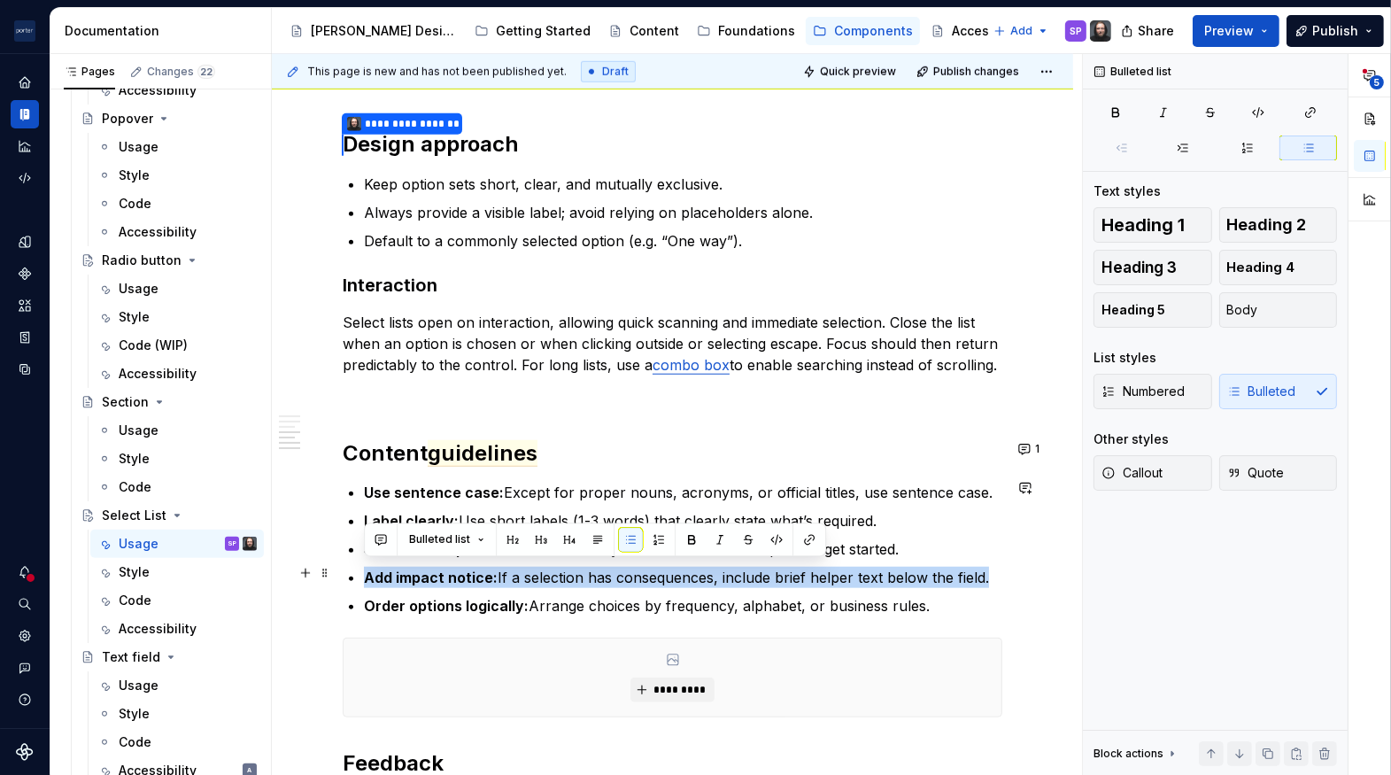
click at [785, 570] on p "Add impact notice: If a selection has consequences, include brief helper text b…" at bounding box center [683, 577] width 639 height 21
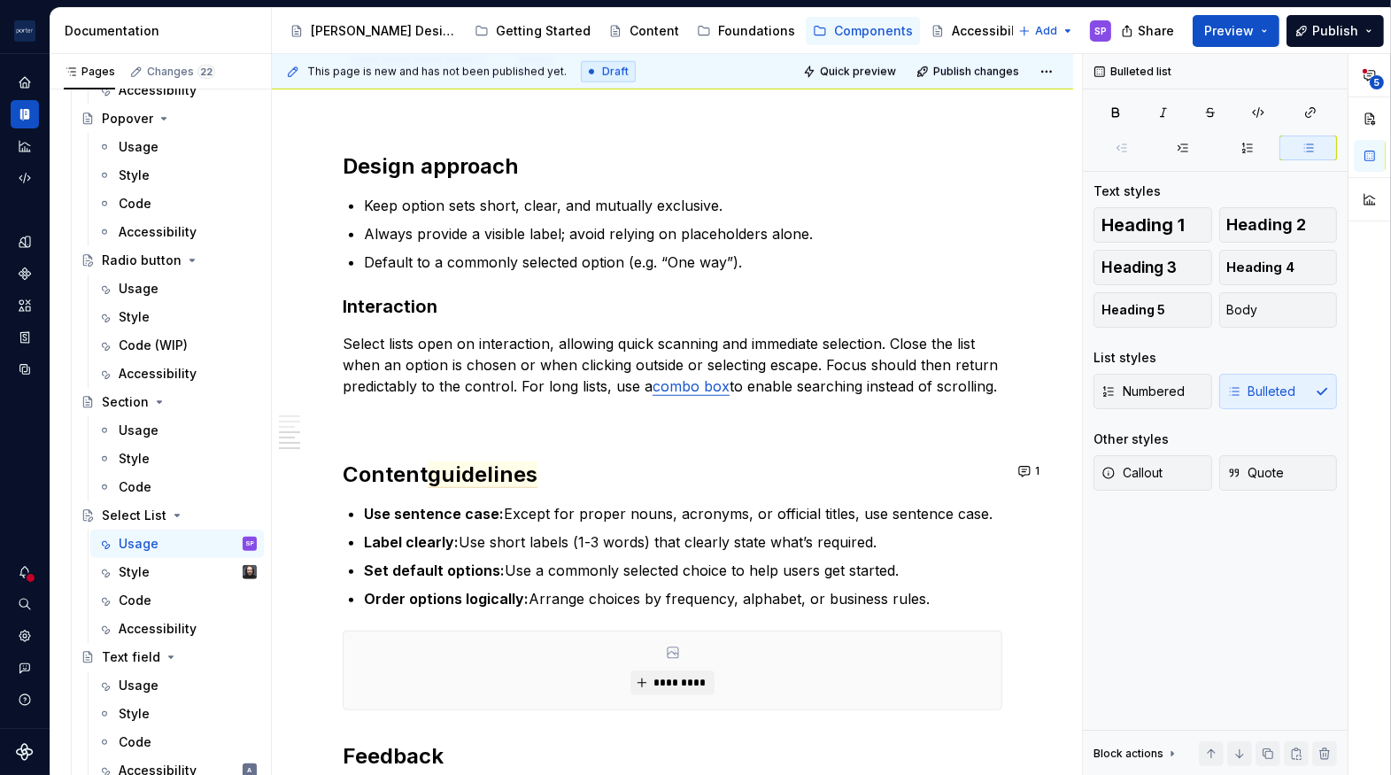
scroll to position [1598, 0]
click at [826, 75] on span "Quick preview" at bounding box center [858, 72] width 76 height 14
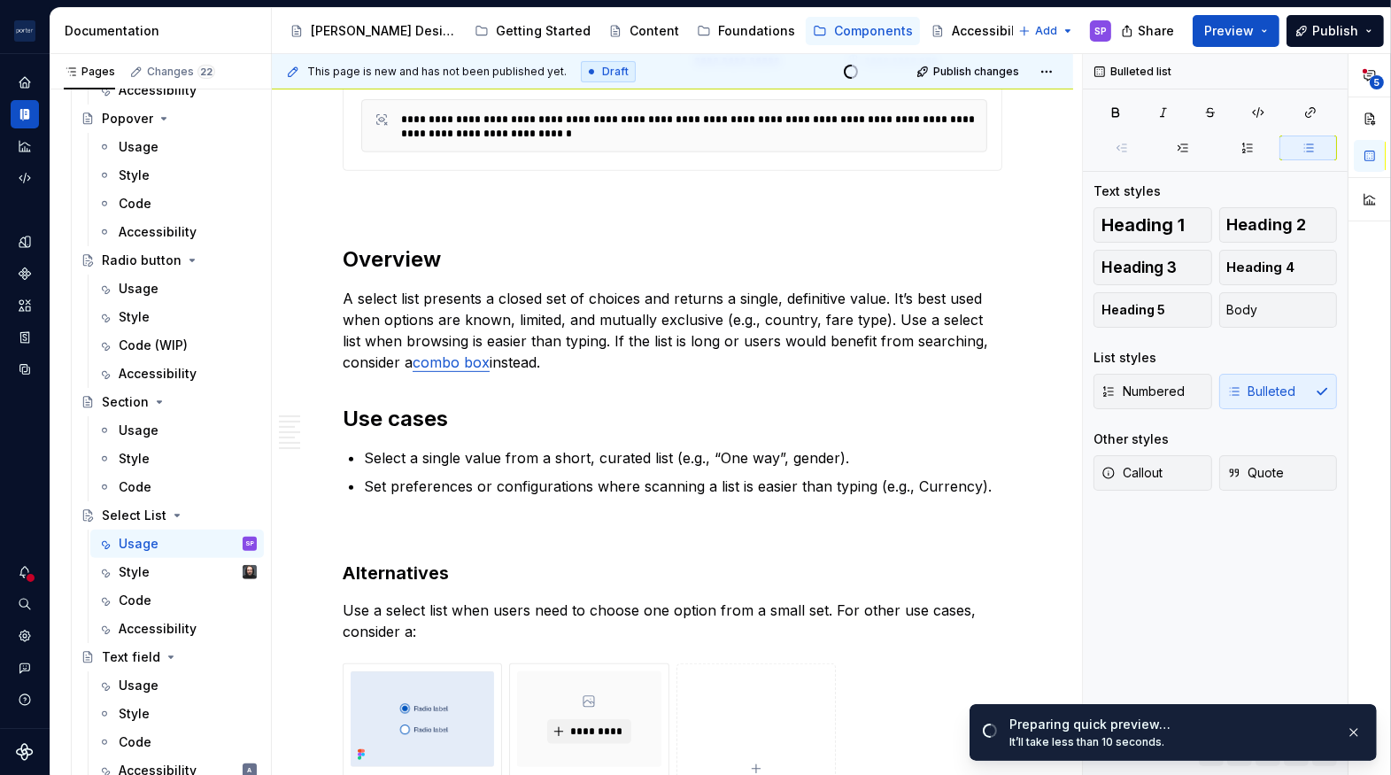
scroll to position [0, 0]
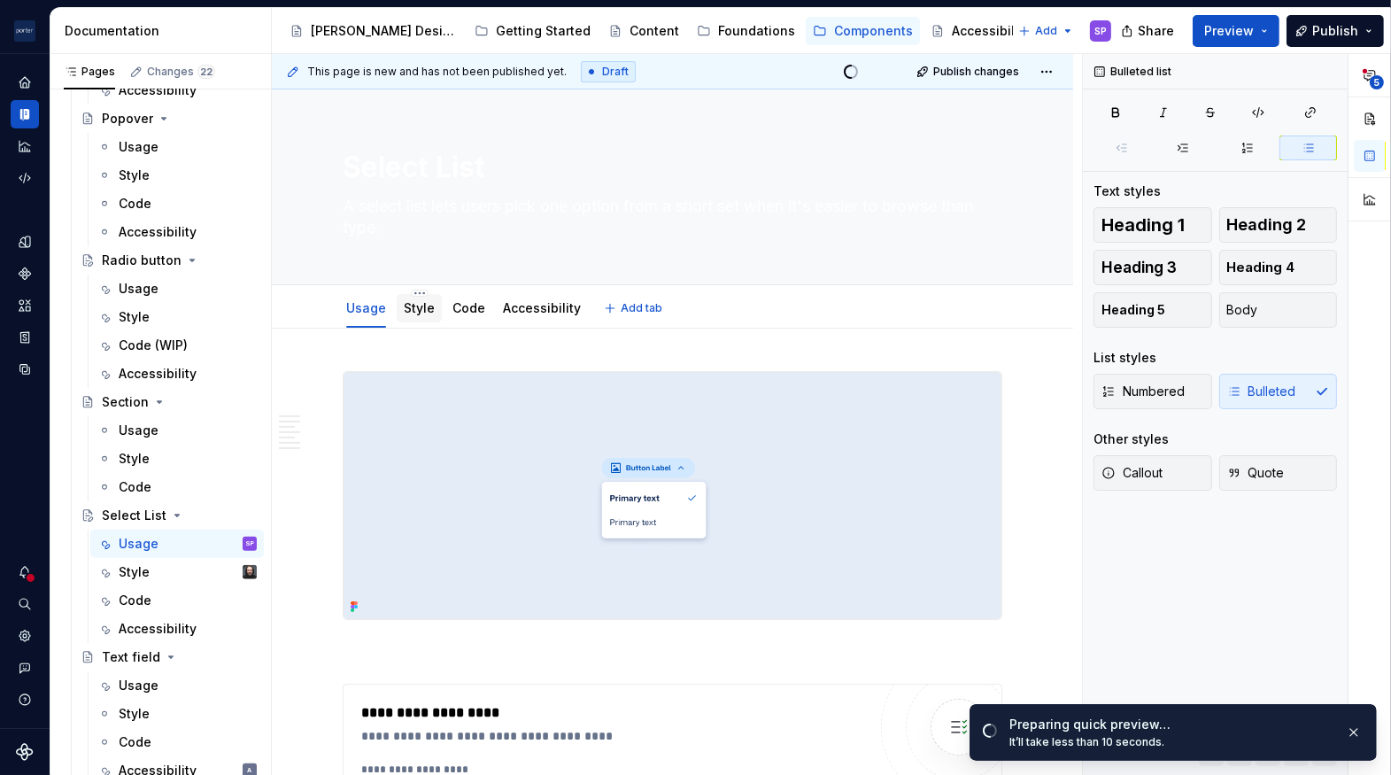
click at [410, 303] on link "Style" at bounding box center [419, 307] width 31 height 15
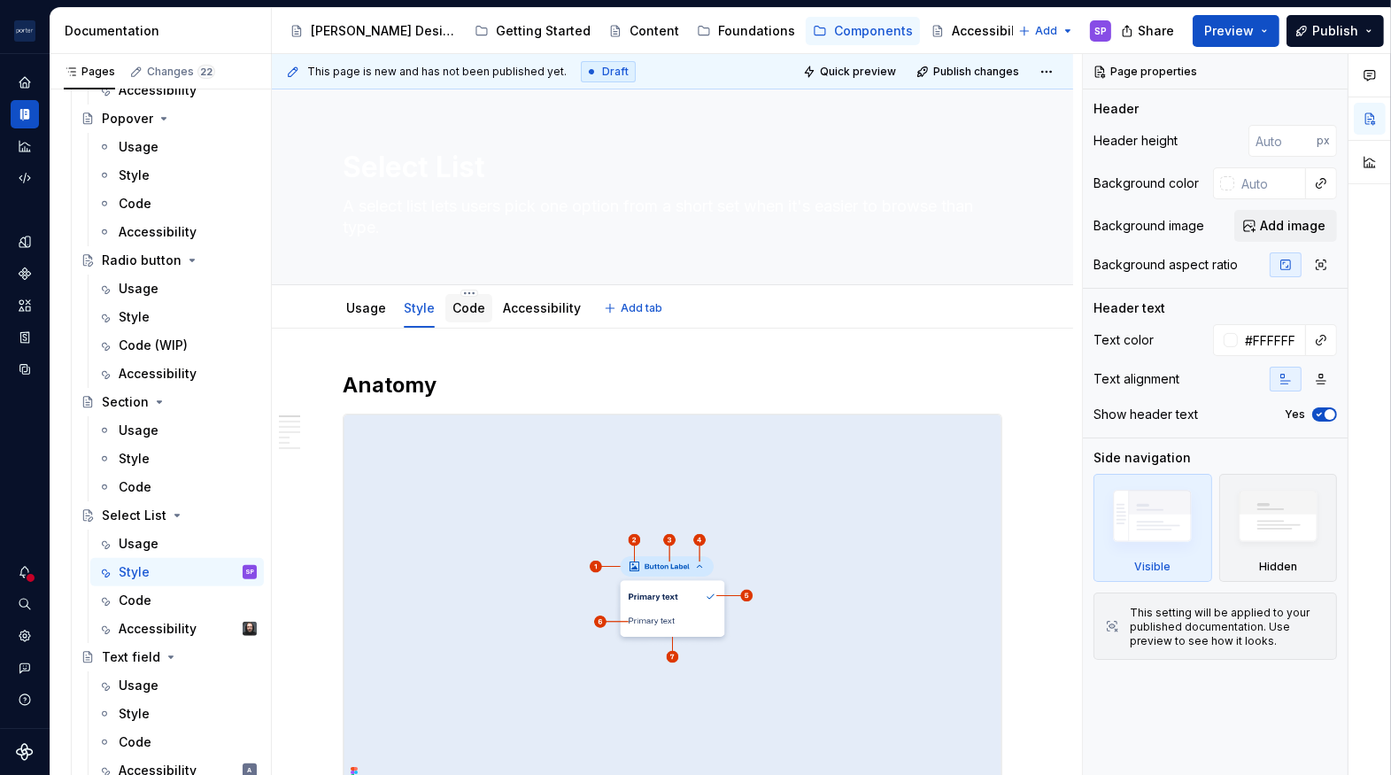
click at [465, 306] on link "Code" at bounding box center [469, 307] width 33 height 15
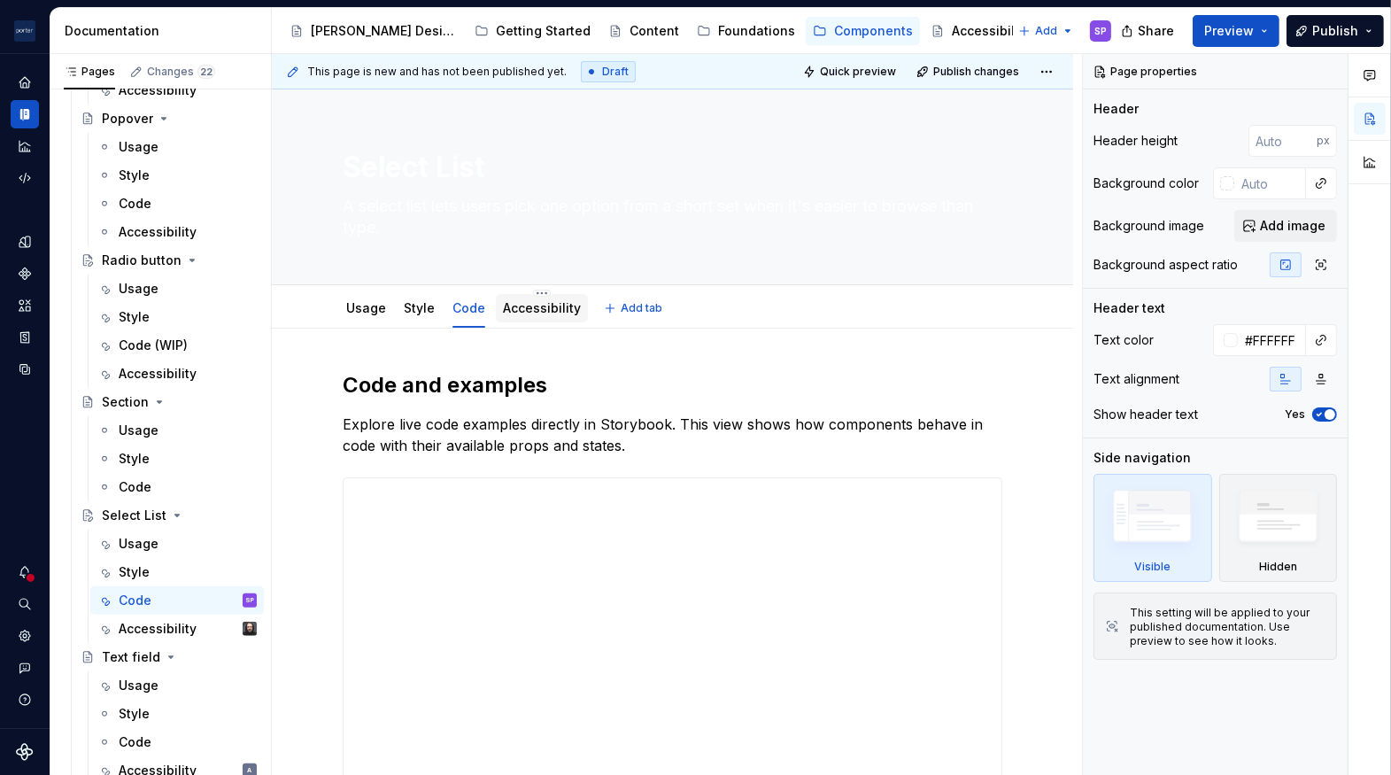
click at [520, 303] on link "Accessibility" at bounding box center [542, 307] width 78 height 15
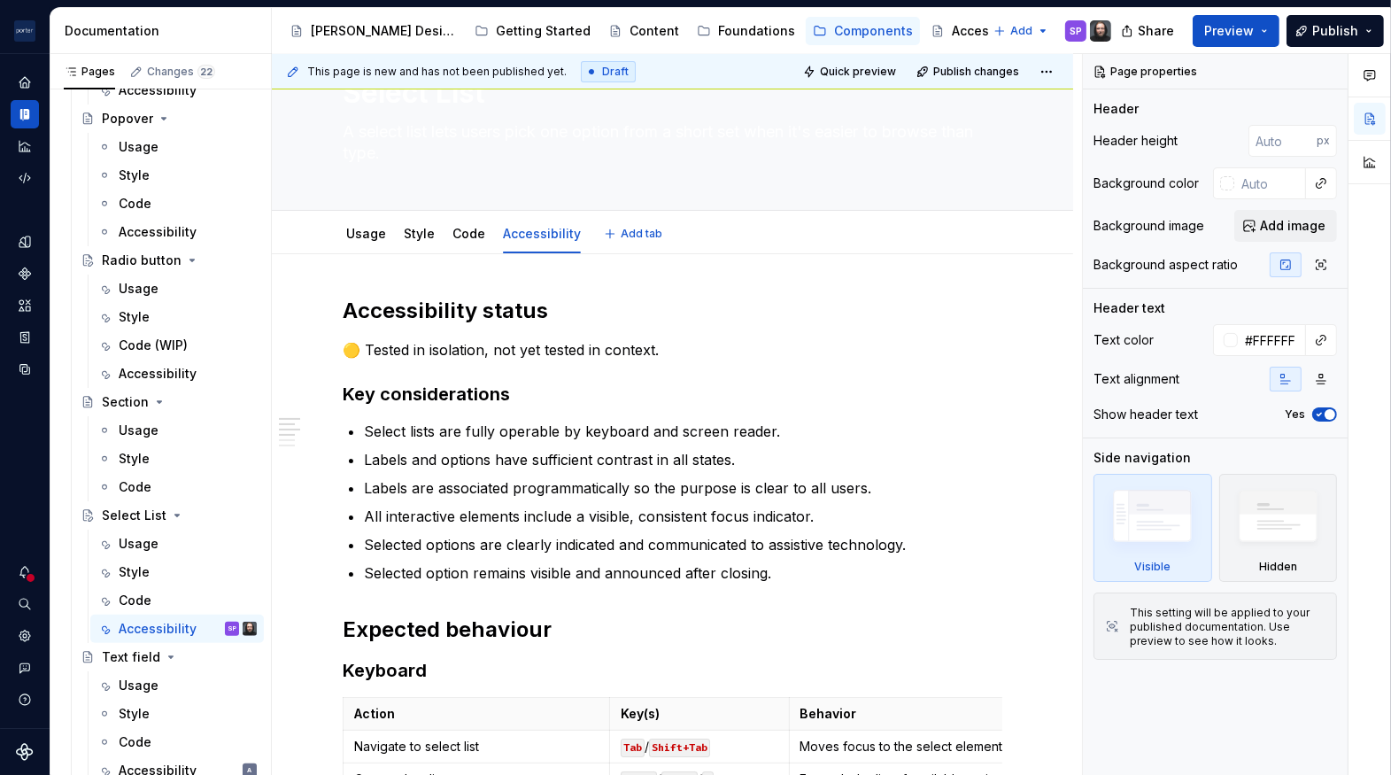
type textarea "*"
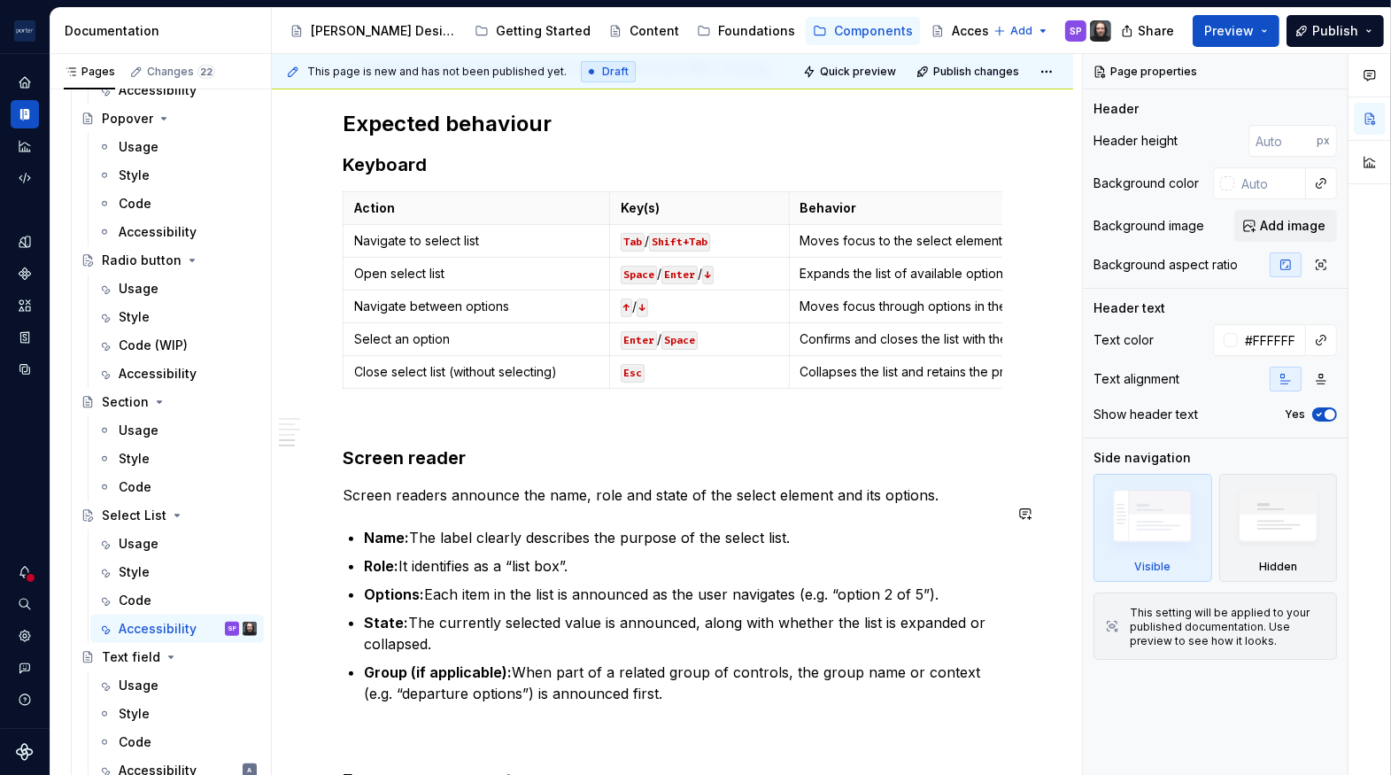
scroll to position [847, 0]
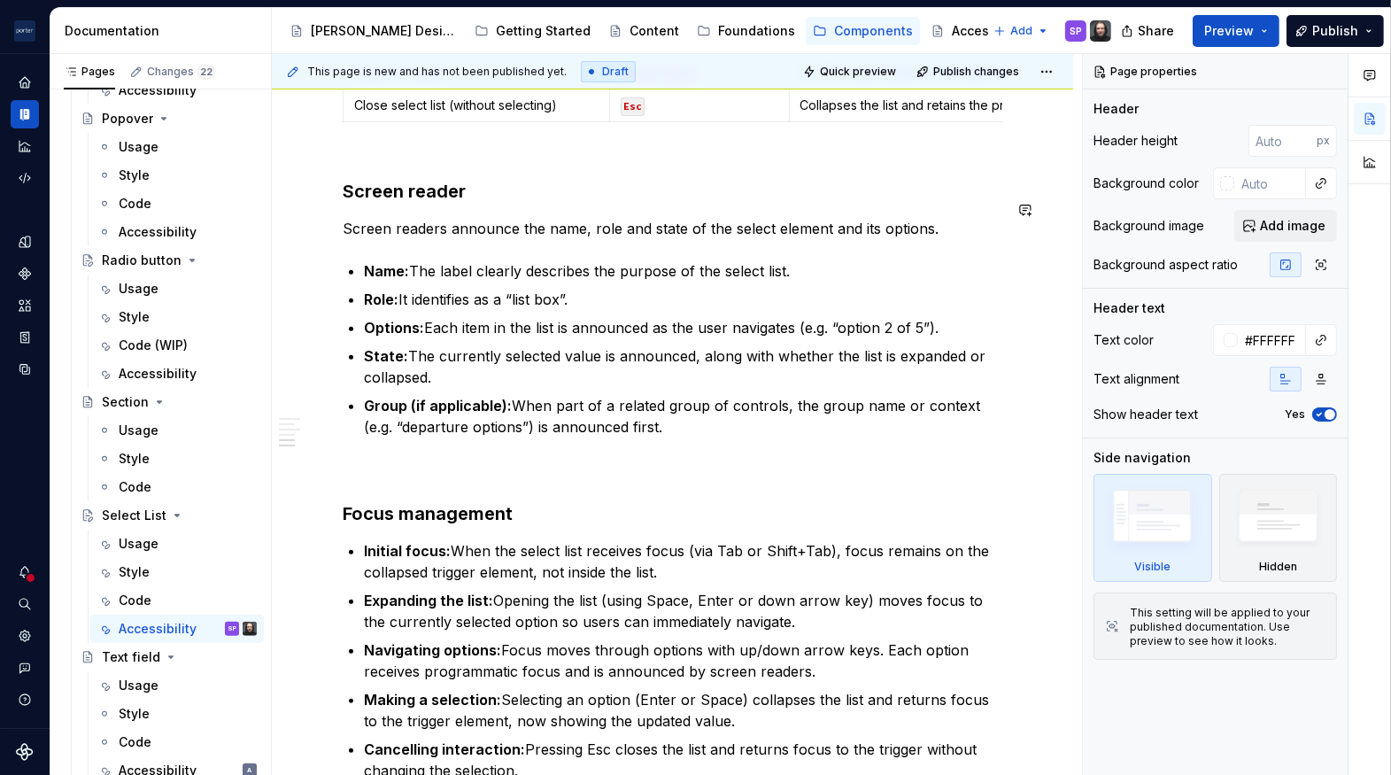
click at [530, 182] on div "Accessibility status 🟡 Tested in isolation, not yet tested in context. Key cons…" at bounding box center [673, 198] width 660 height 1349
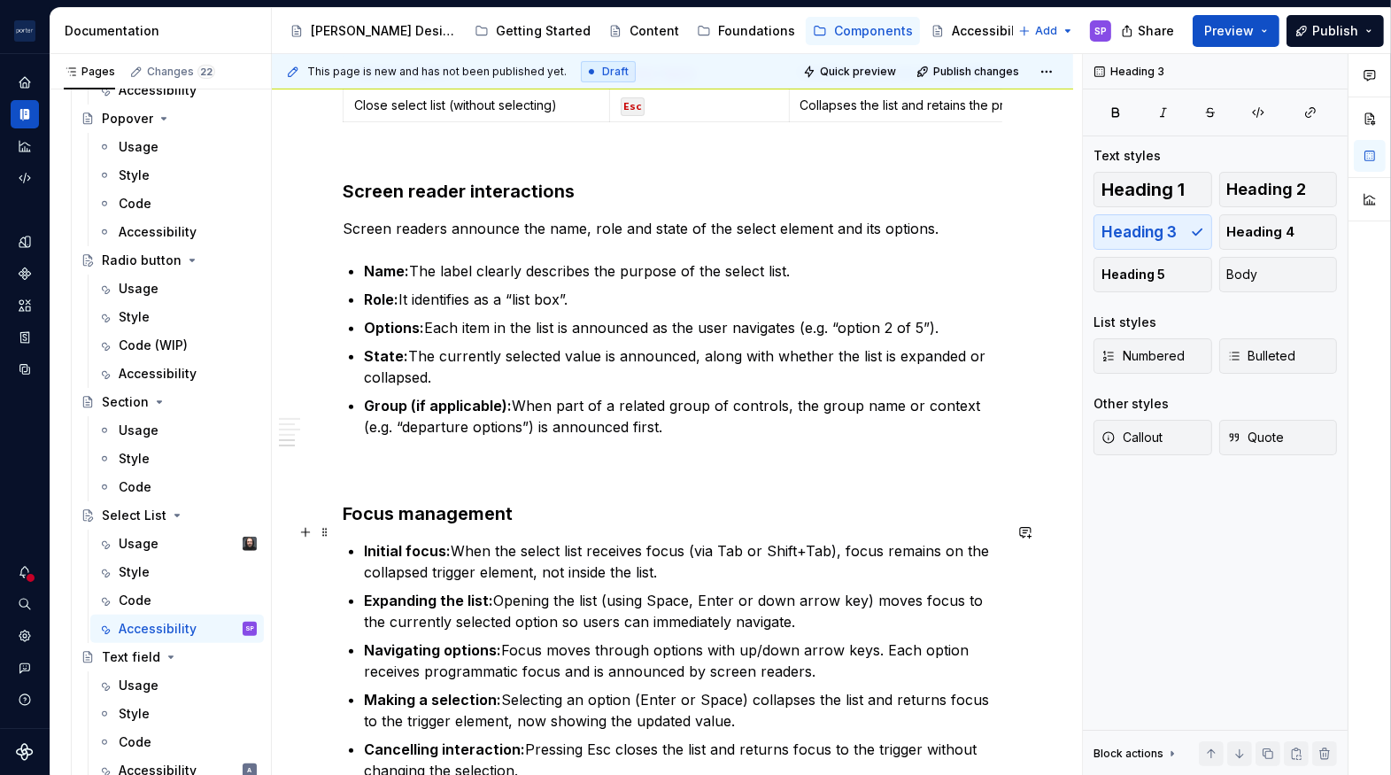
click at [534, 518] on h3 "Focus management" at bounding box center [673, 513] width 660 height 25
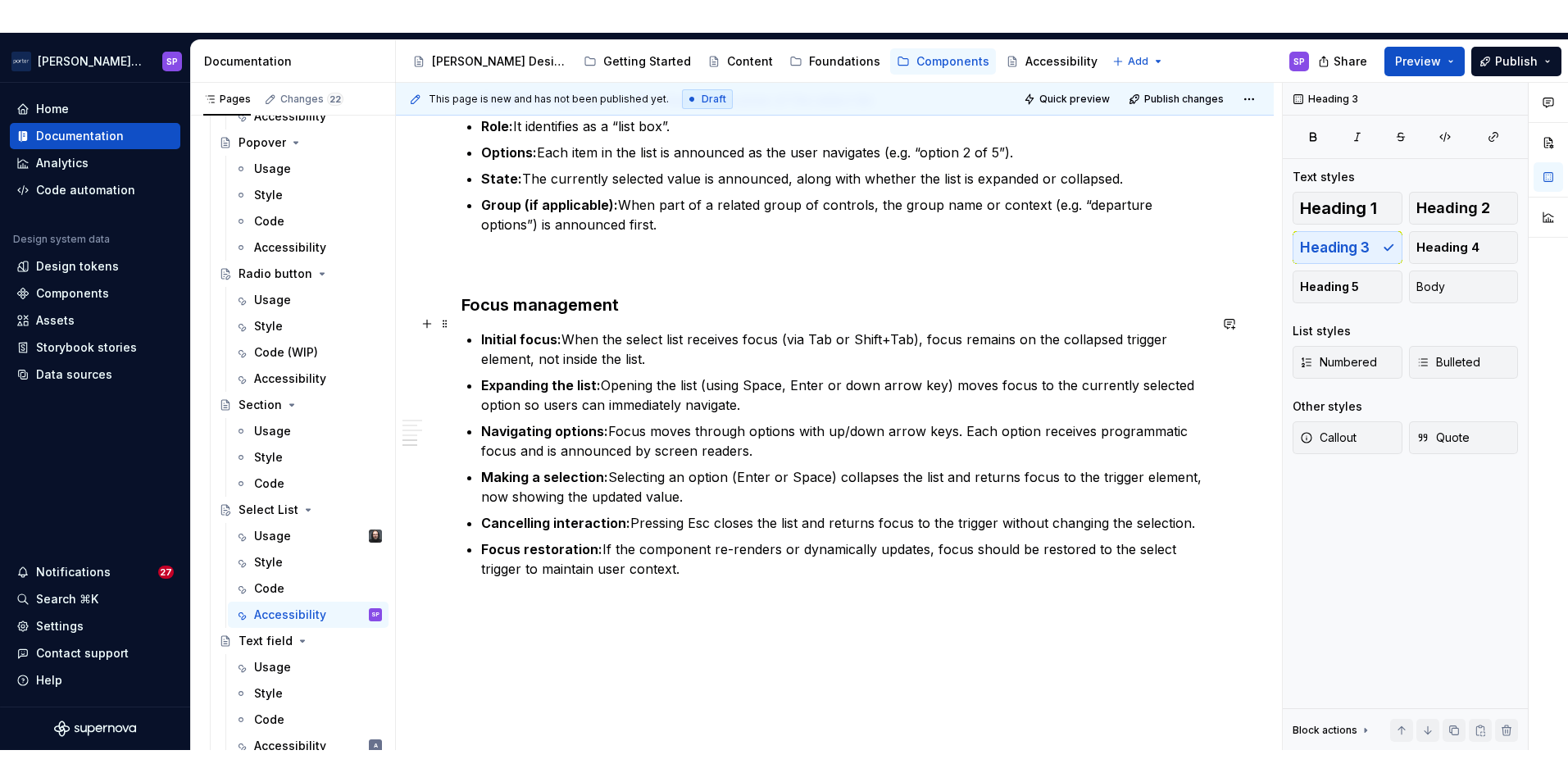
scroll to position [969, 0]
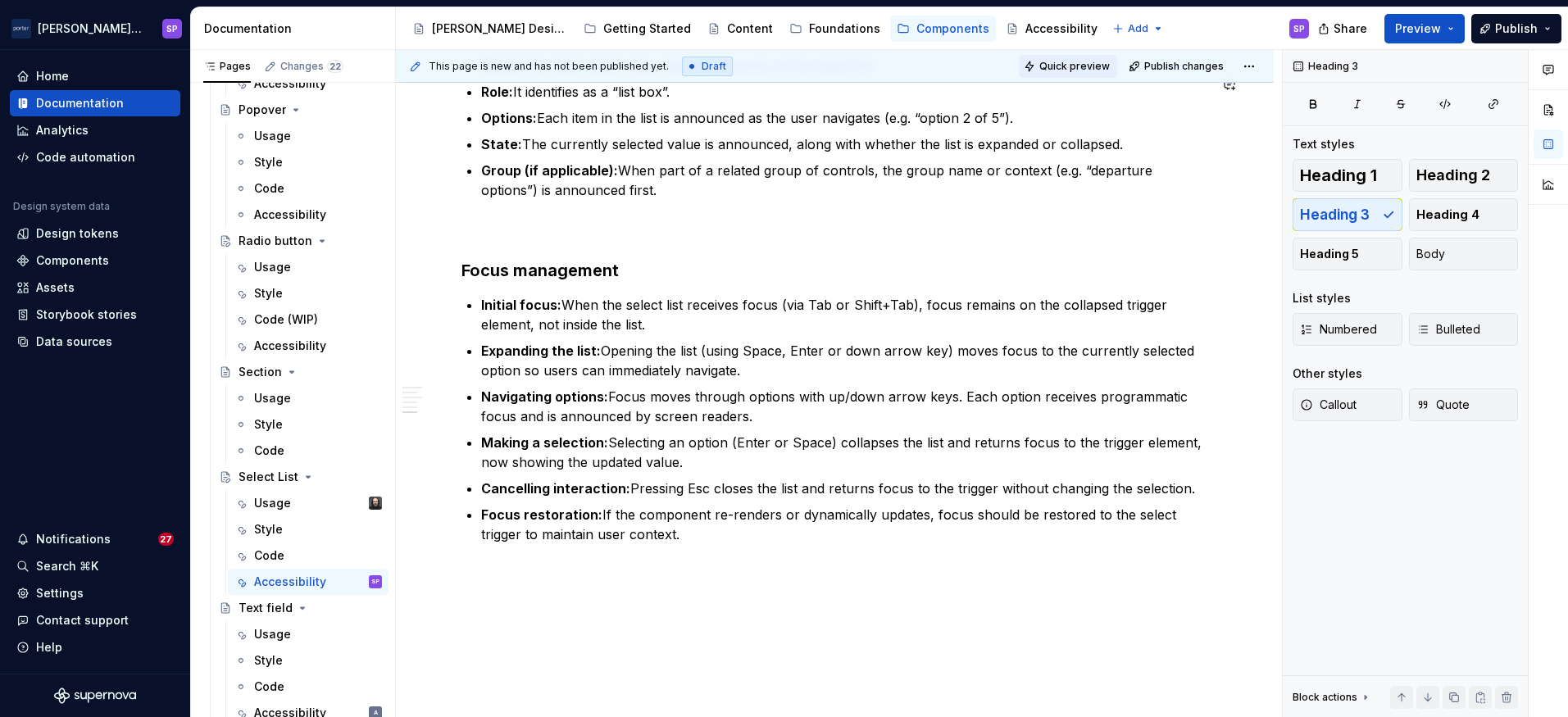
click at [1083, 59] on button "Quick preview" at bounding box center [1068, 66] width 98 height 23
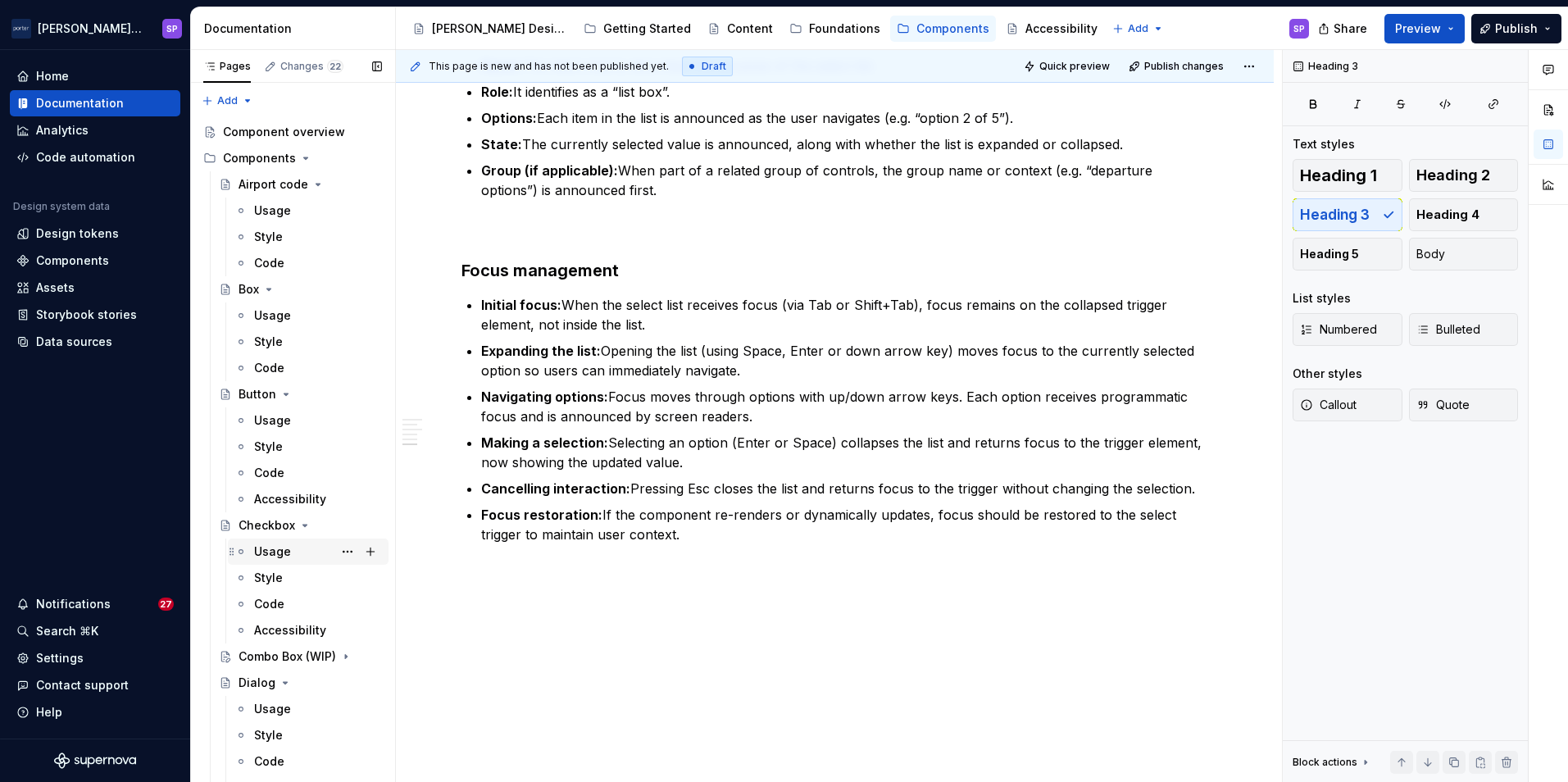
scroll to position [172, 0]
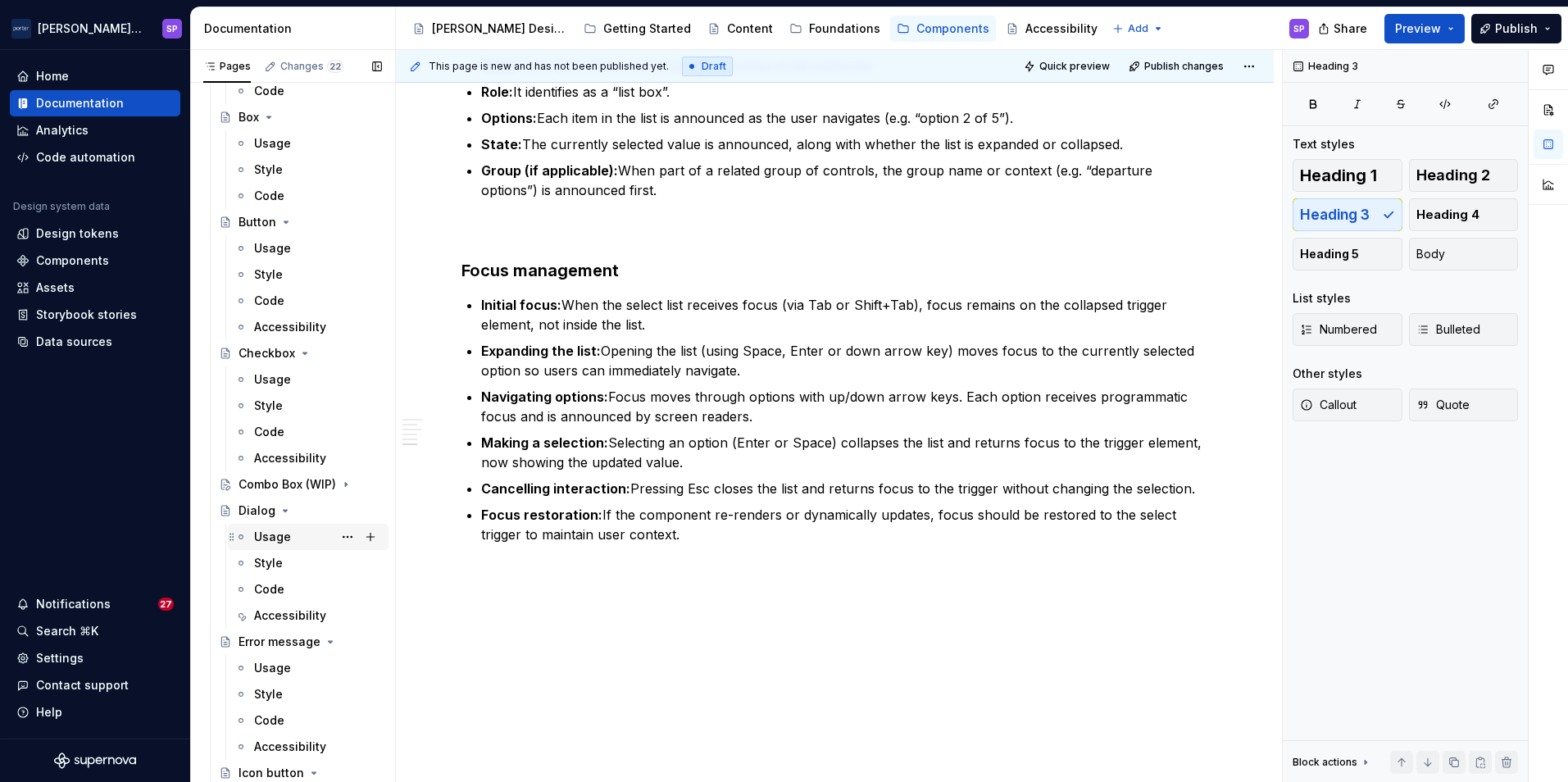
click at [291, 546] on div "Usage" at bounding box center [318, 537] width 128 height 23
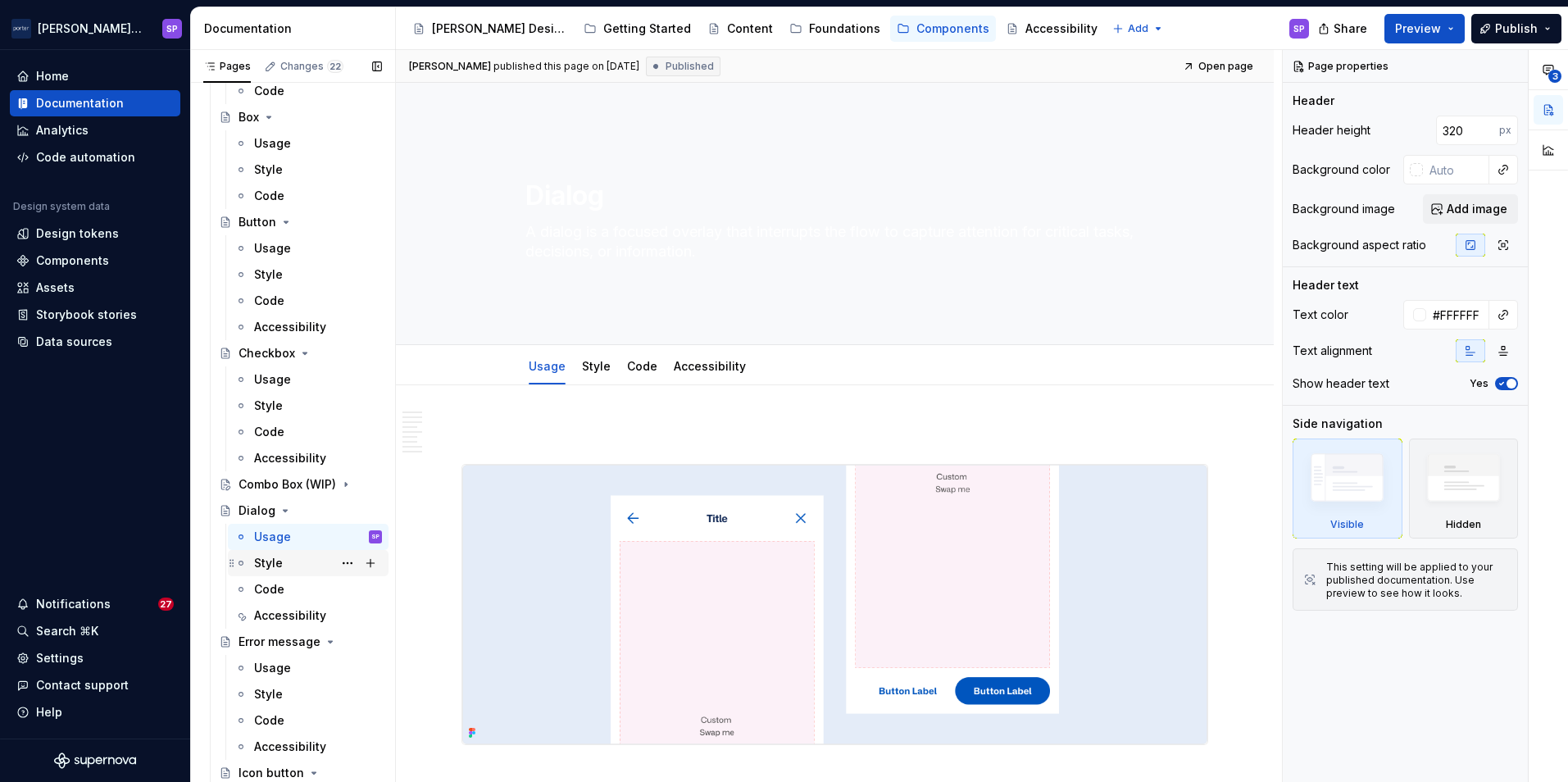
click at [305, 561] on div "Style" at bounding box center [318, 563] width 128 height 23
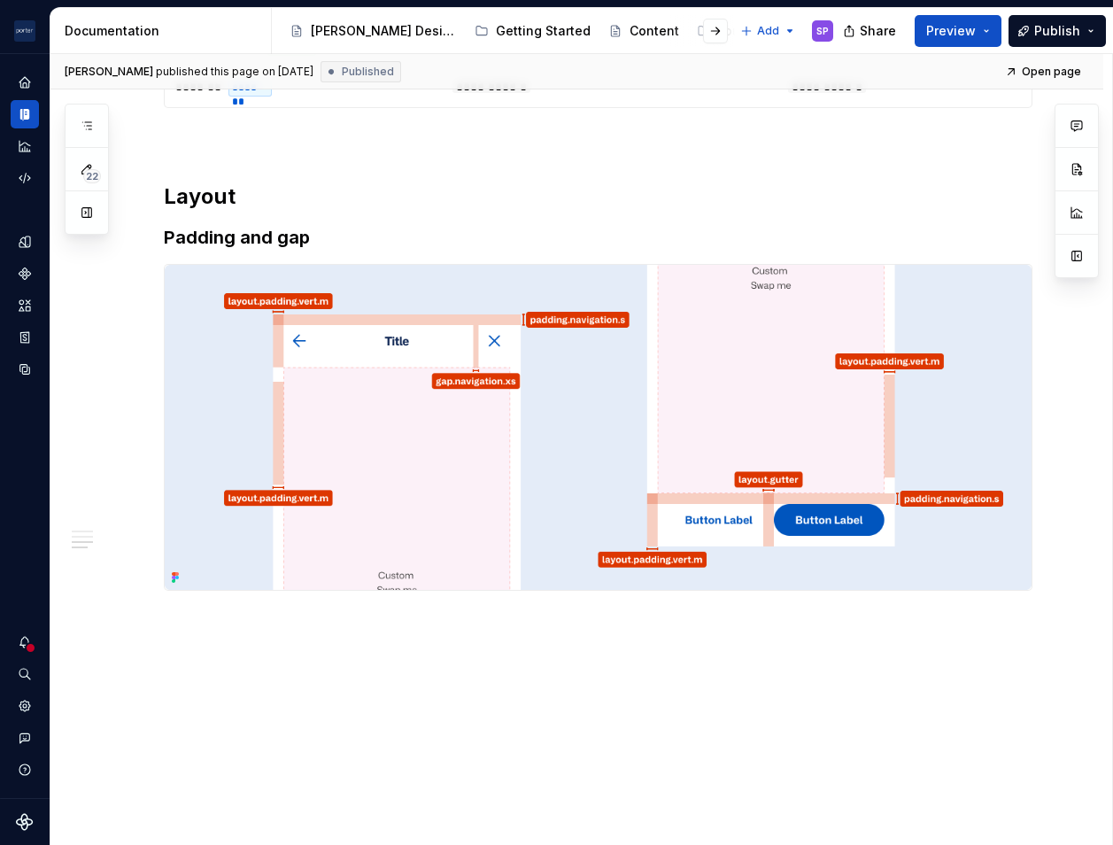
scroll to position [1128, 0]
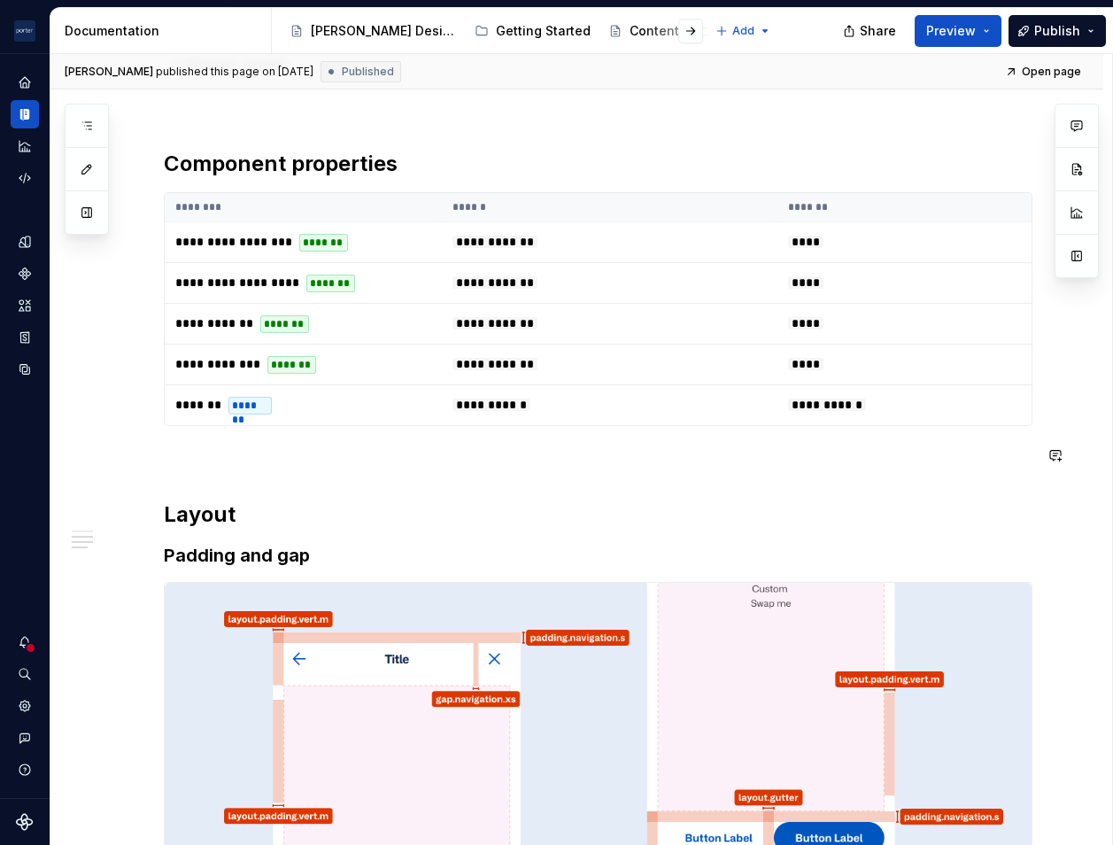
type textarea "*"
